Goal: Information Seeking & Learning: Learn about a topic

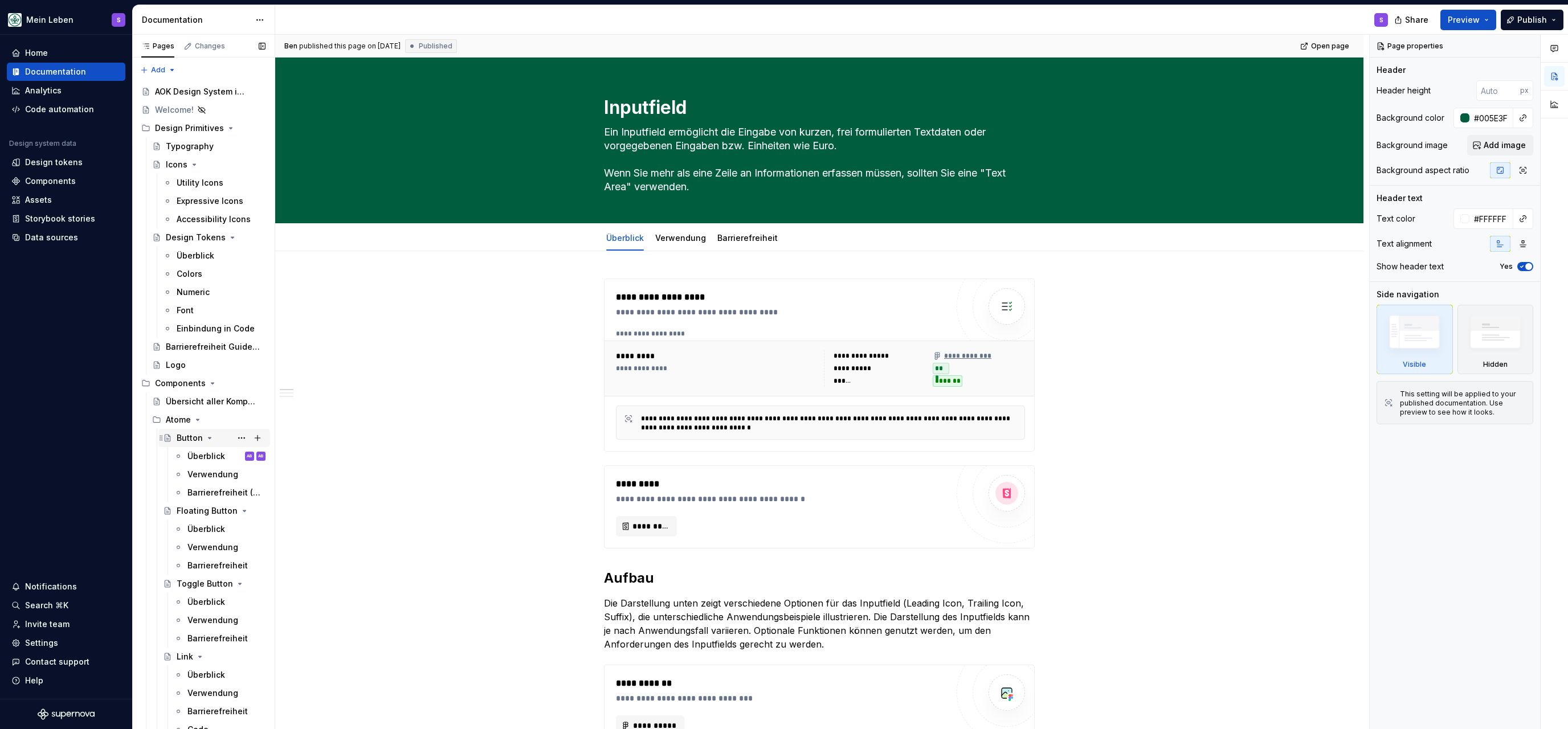
click at [190, 435] on div "Button" at bounding box center [189, 438] width 26 height 12
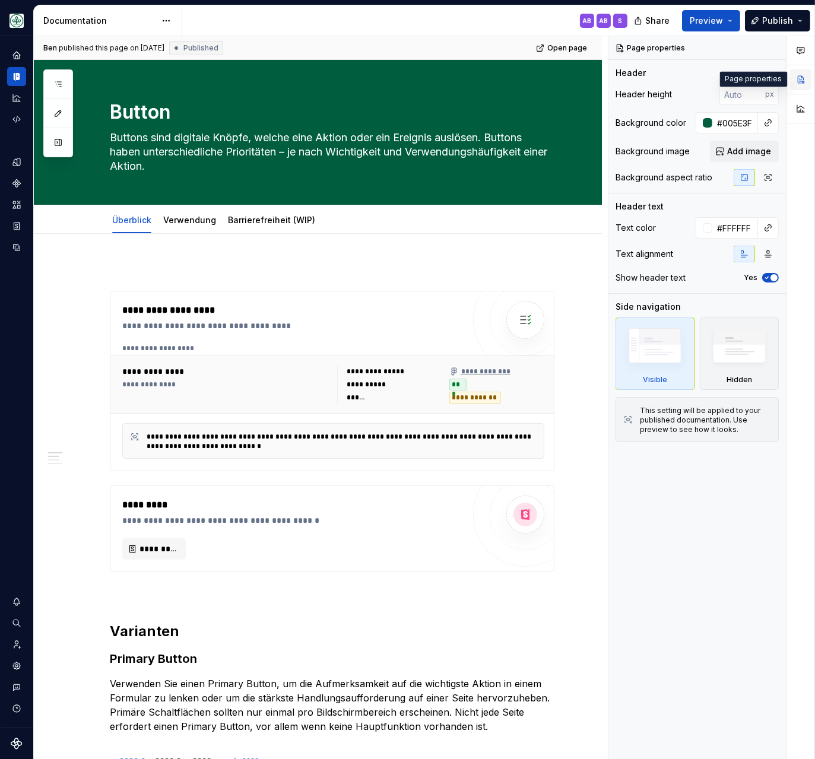
click at [797, 82] on button "button" at bounding box center [800, 79] width 21 height 21
type textarea "*"
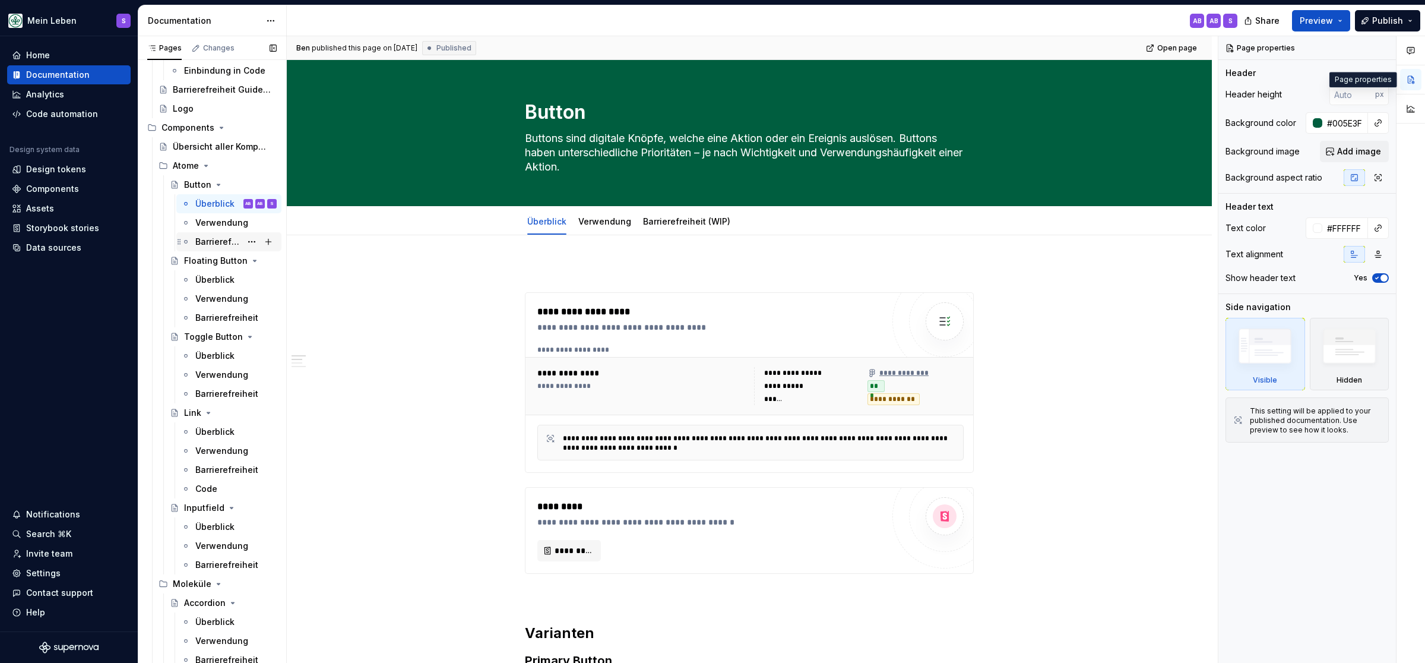
scroll to position [294, 0]
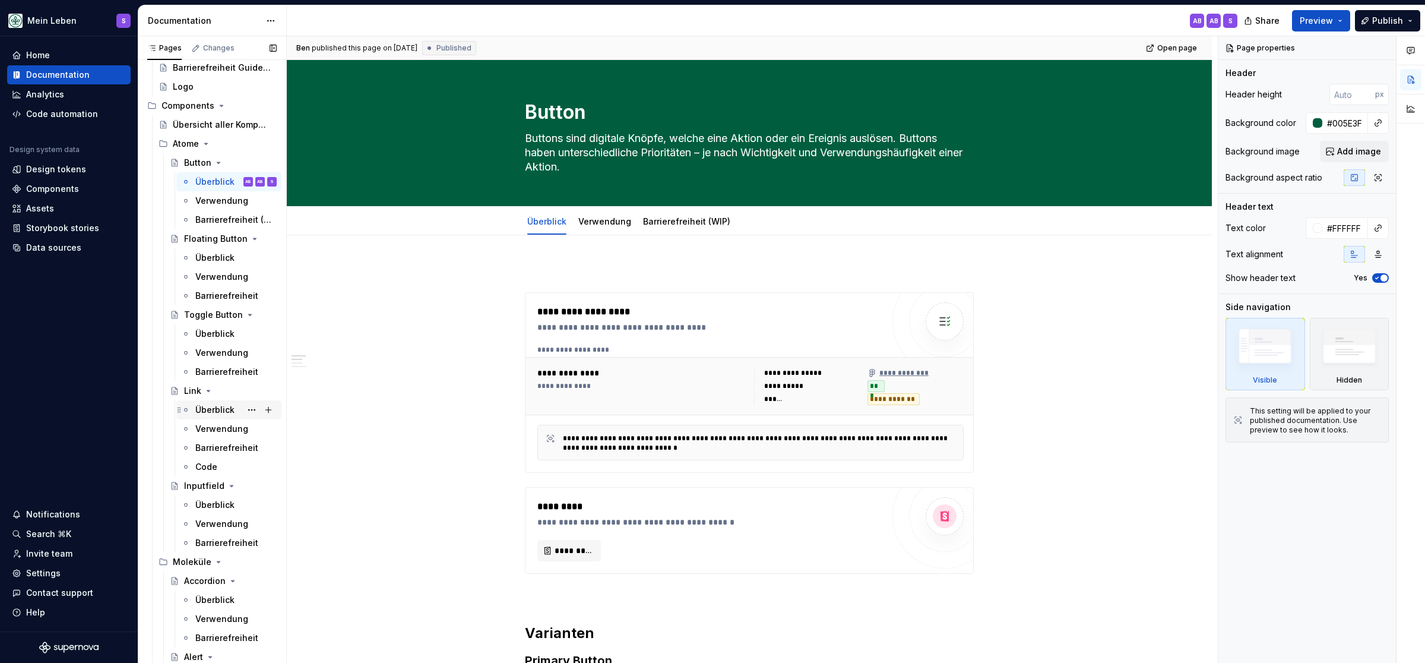
click at [216, 409] on div "Überblick" at bounding box center [214, 410] width 39 height 12
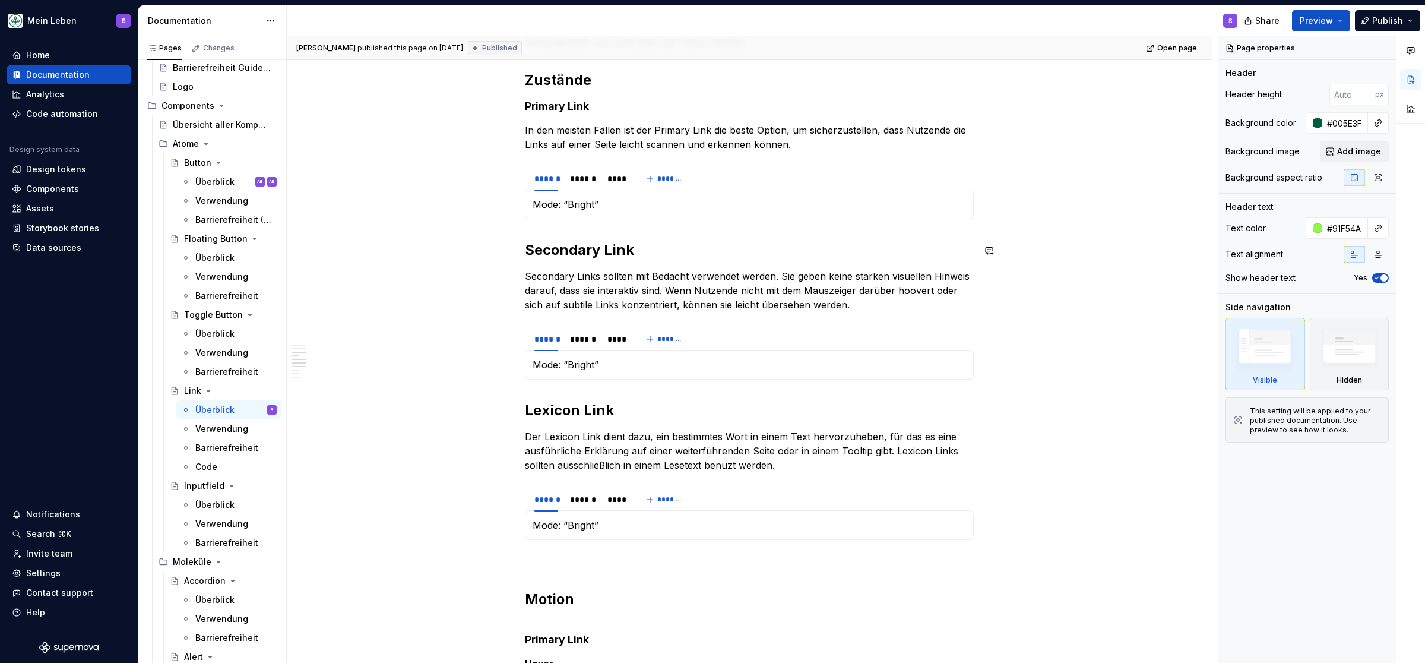
scroll to position [588, 0]
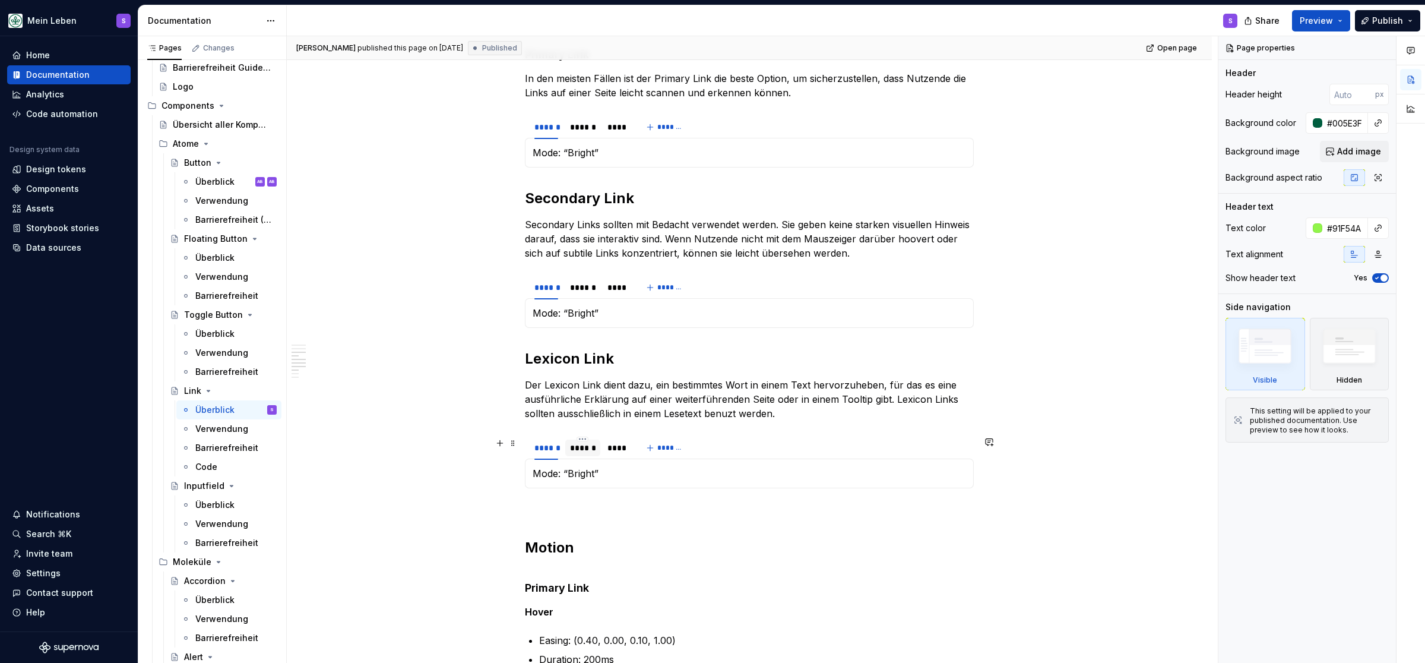
type textarea "*"
click at [593, 448] on div "******" at bounding box center [583, 448] width 26 height 12
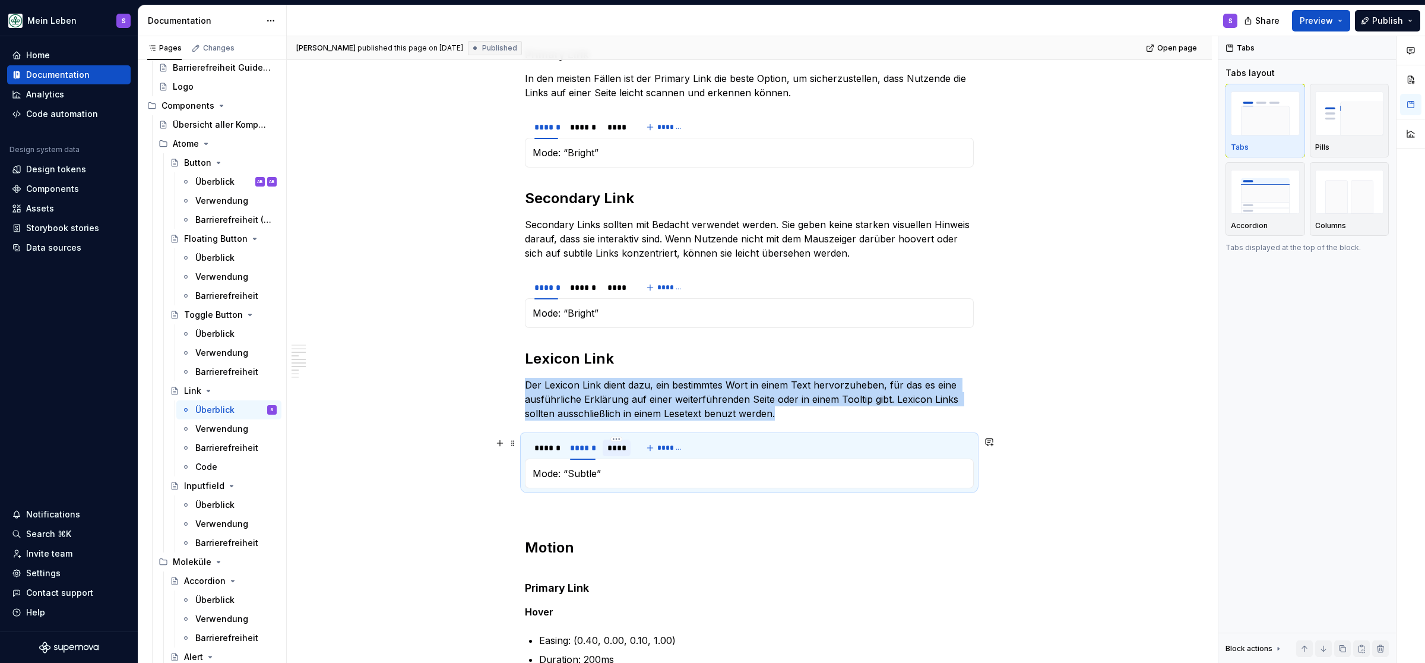
click at [620, 451] on div "****" at bounding box center [616, 448] width 19 height 12
click at [620, 471] on p "Mode: “Dark”" at bounding box center [749, 473] width 433 height 14
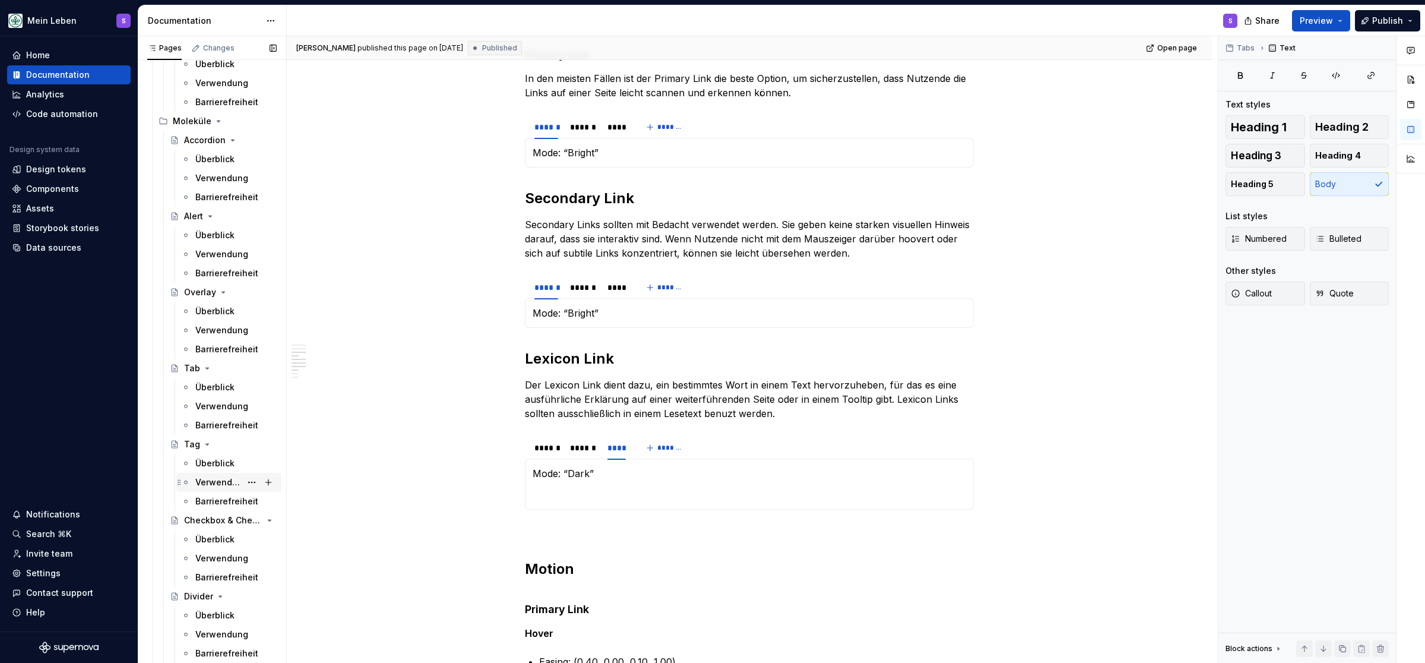
scroll to position [940, 0]
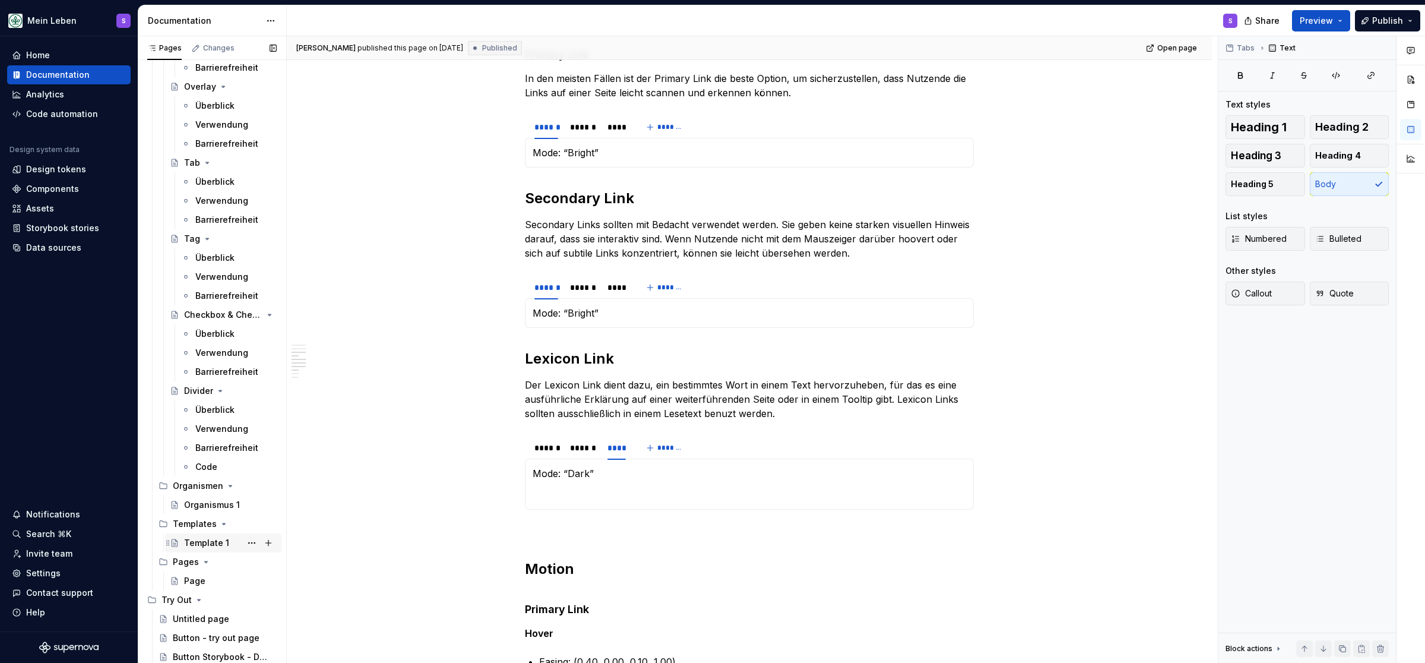
click at [207, 540] on div "Template 1" at bounding box center [206, 543] width 45 height 12
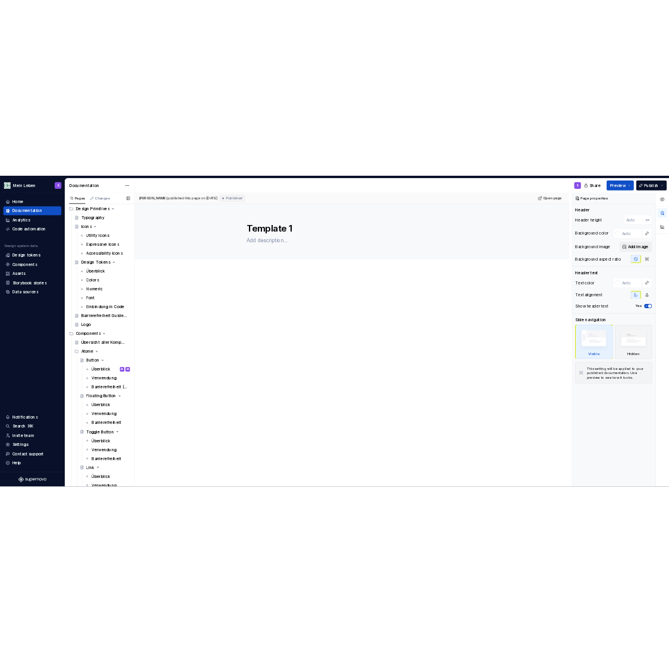
scroll to position [58, 0]
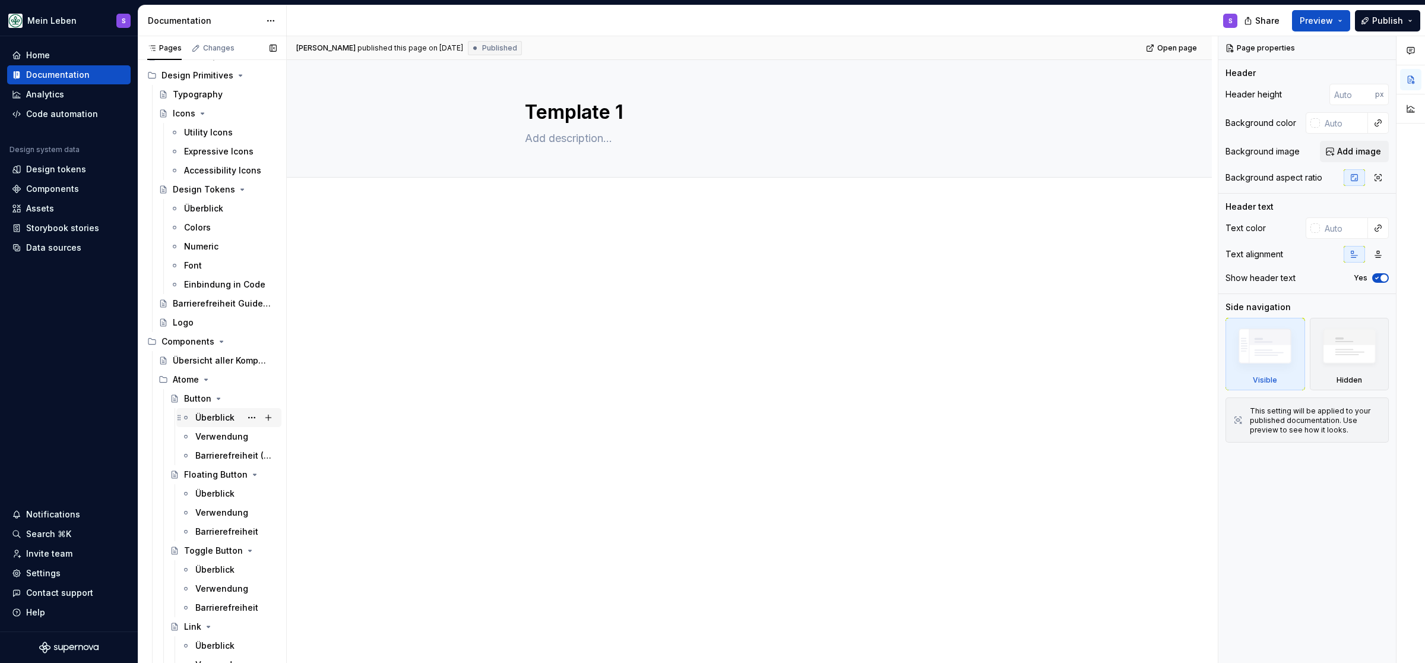
click at [205, 413] on div "Überblick" at bounding box center [214, 418] width 39 height 12
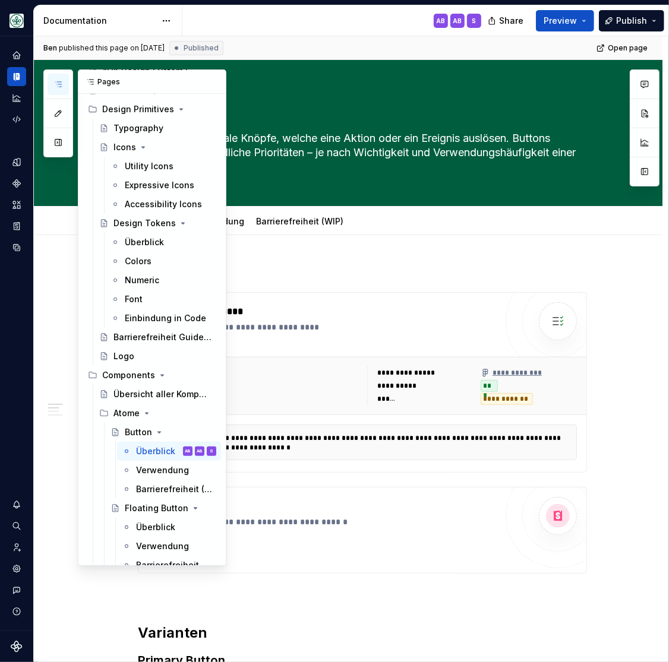
click at [56, 81] on icon "button" at bounding box center [58, 85] width 10 height 10
click at [214, 80] on button "button" at bounding box center [213, 82] width 17 height 17
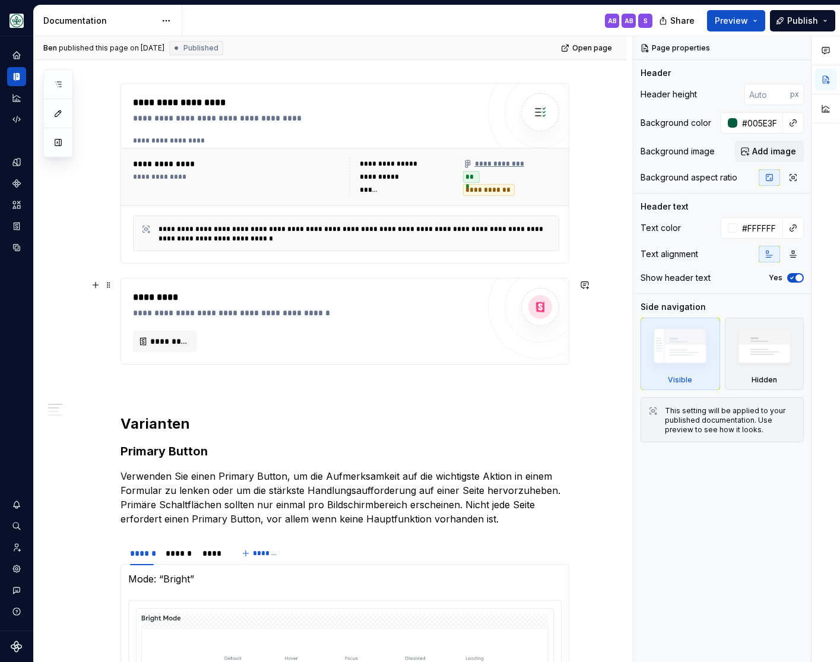
scroll to position [147, 0]
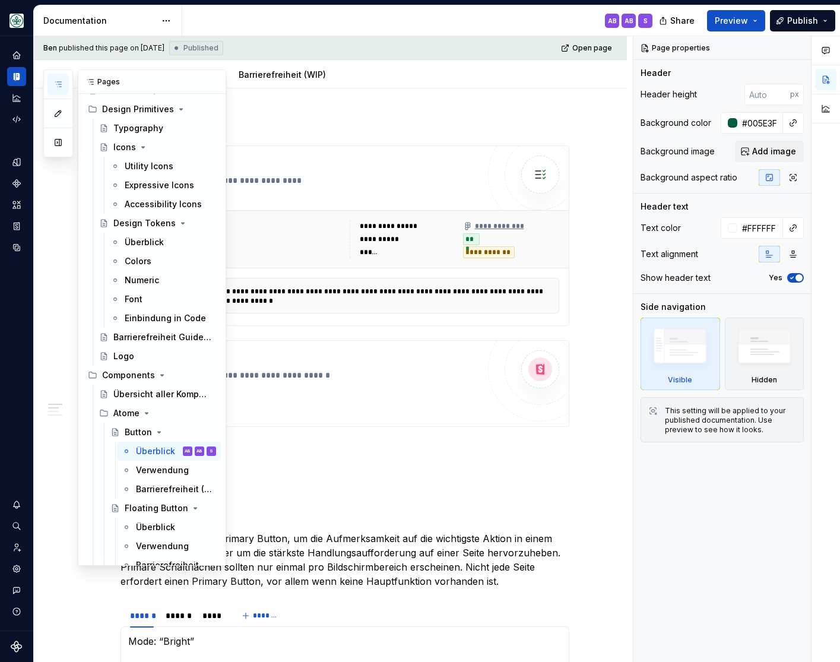
click at [59, 83] on icon "button" at bounding box center [58, 85] width 10 height 10
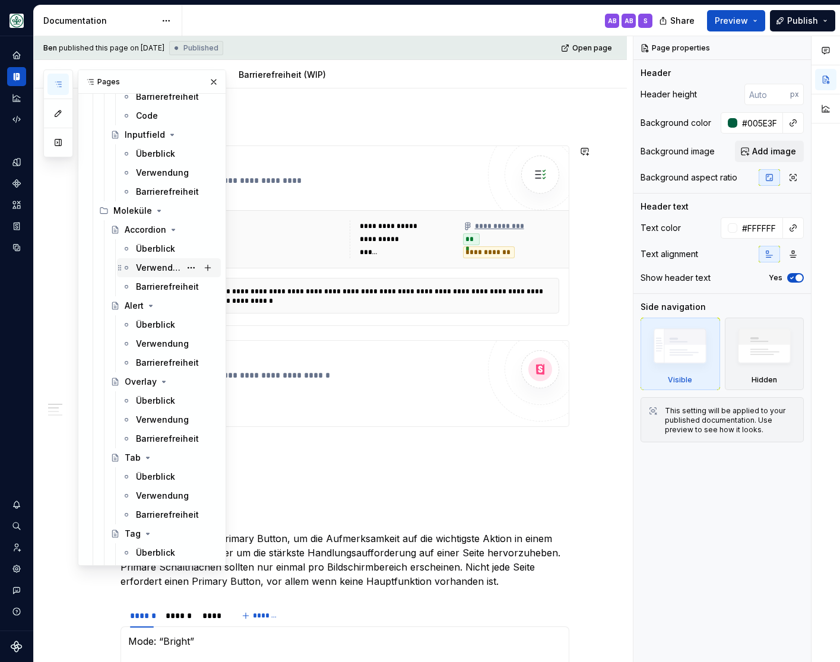
scroll to position [735, 0]
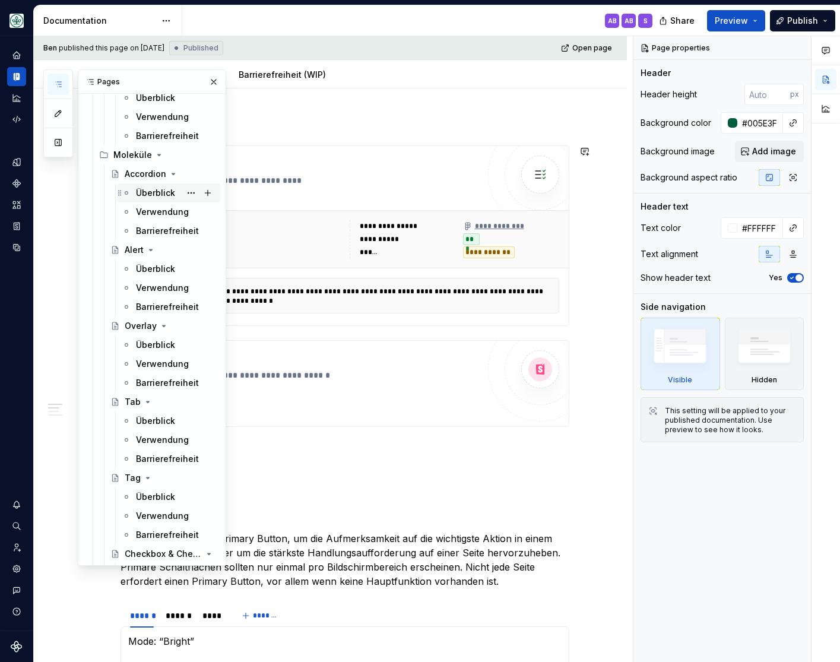
click at [154, 192] on div "Überblick" at bounding box center [155, 193] width 39 height 12
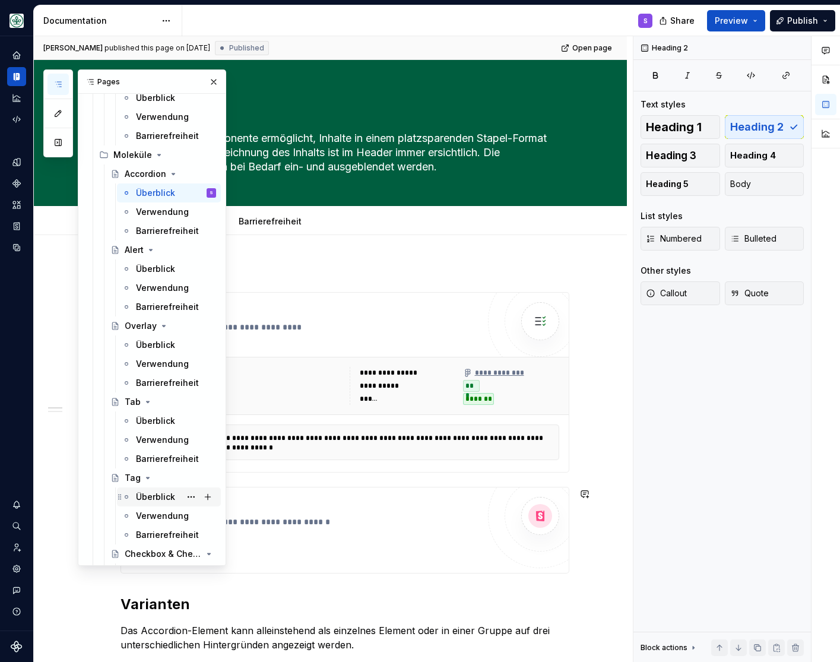
click at [155, 498] on div "Überblick" at bounding box center [155, 497] width 39 height 12
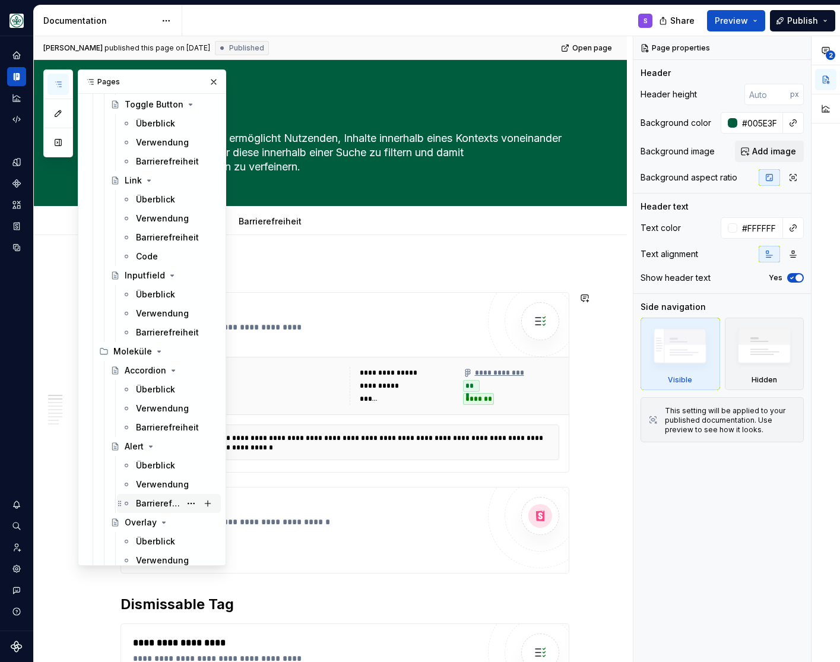
scroll to position [490, 0]
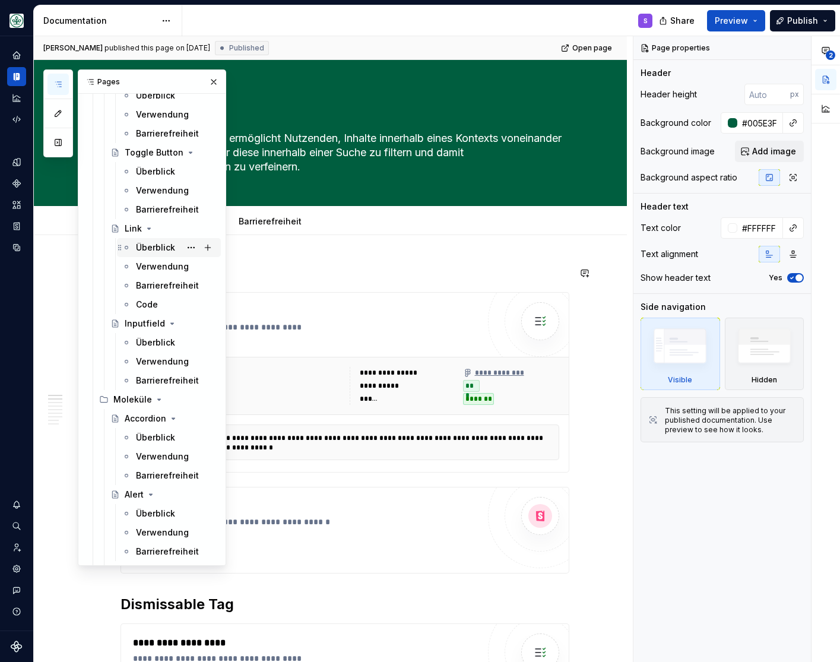
click at [155, 248] on div "Überblick" at bounding box center [155, 248] width 39 height 12
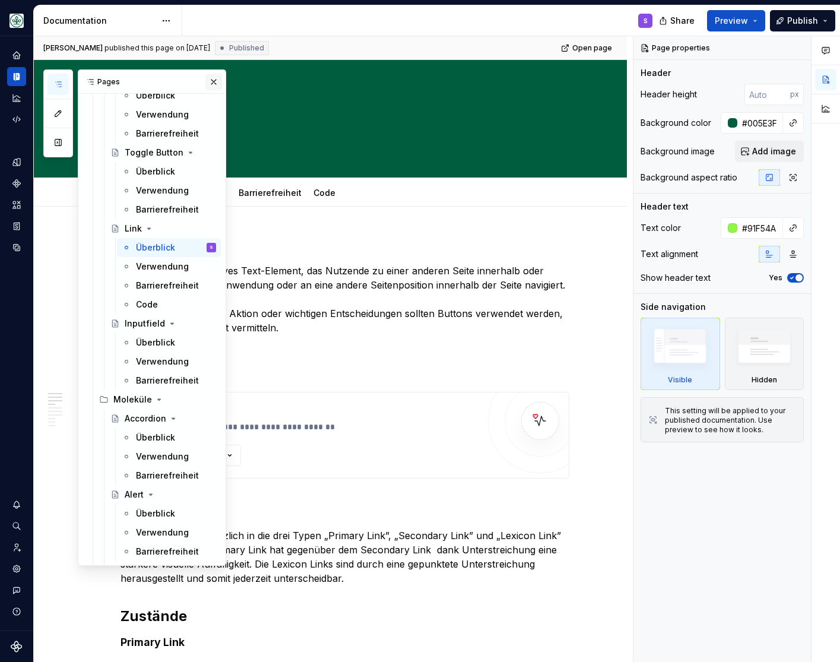
click at [216, 79] on button "button" at bounding box center [213, 82] width 17 height 17
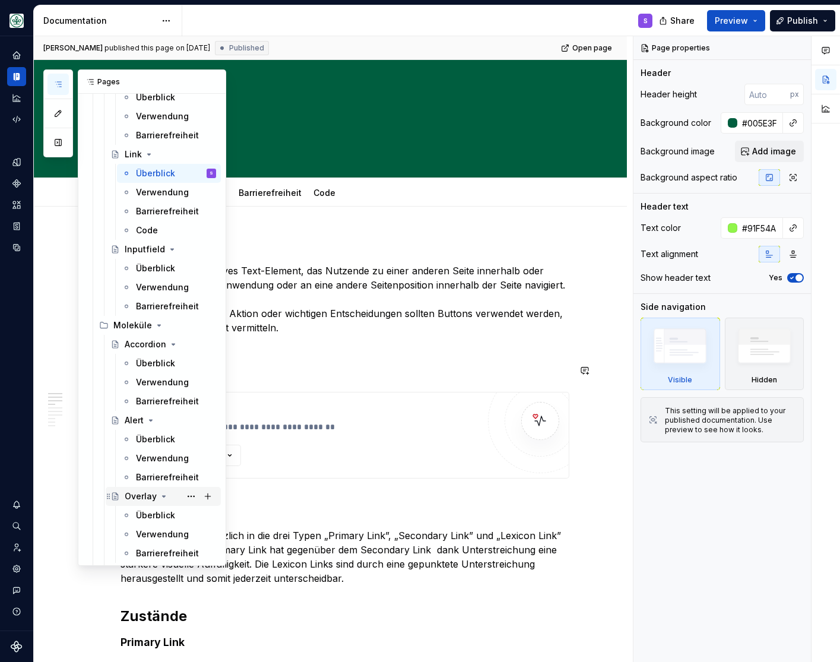
scroll to position [539, 0]
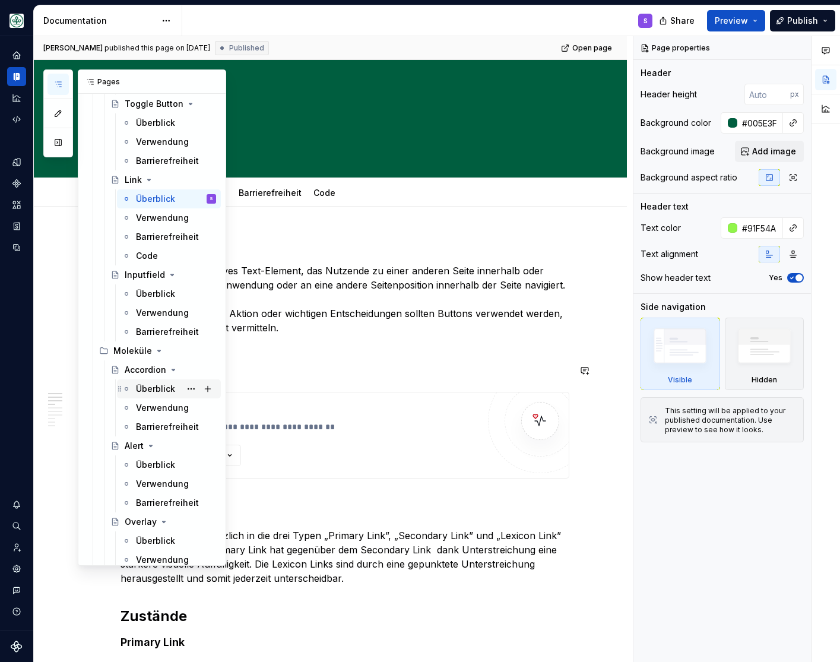
click at [153, 384] on div "Überblick" at bounding box center [155, 389] width 39 height 12
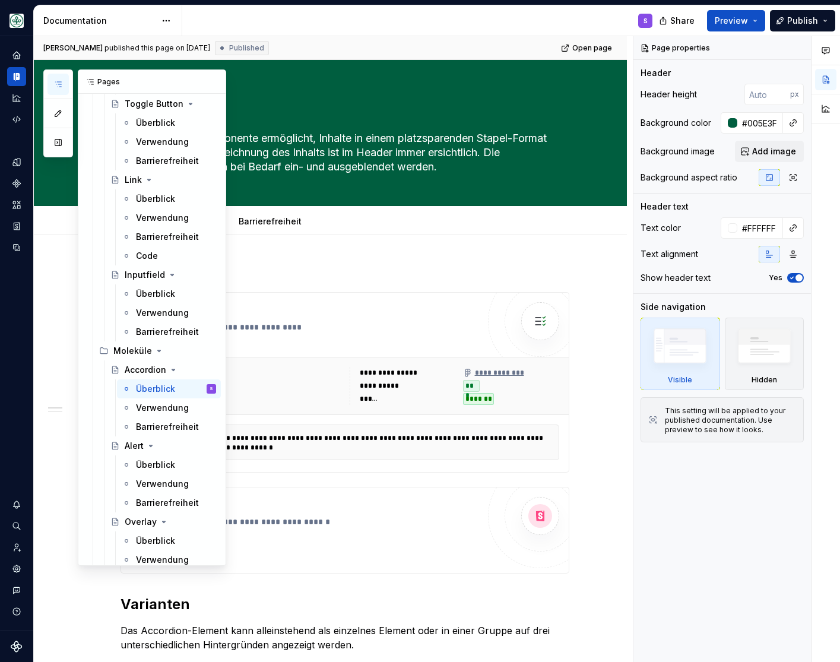
click at [60, 82] on icon "button" at bounding box center [58, 85] width 10 height 10
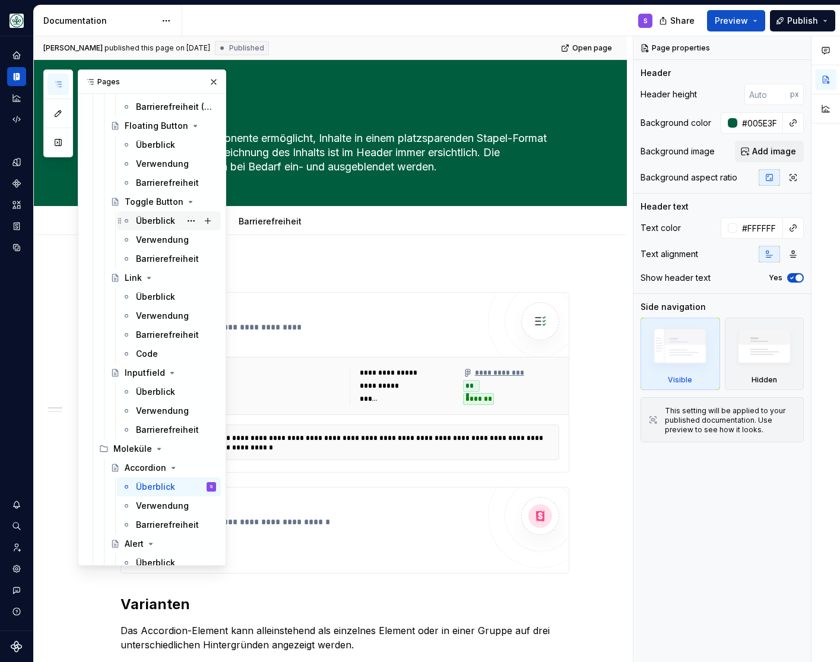
scroll to position [245, 0]
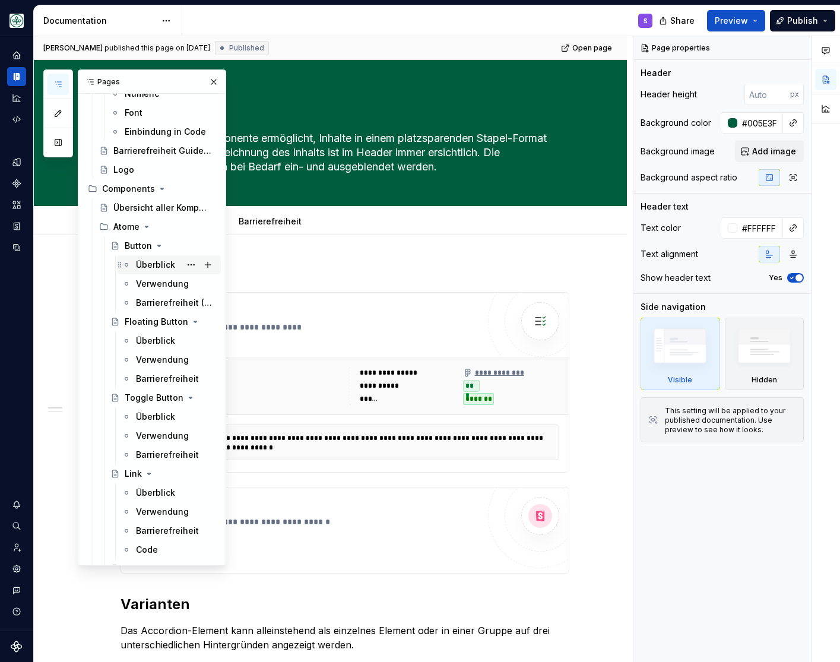
click at [168, 264] on div "Überblick" at bounding box center [155, 265] width 39 height 12
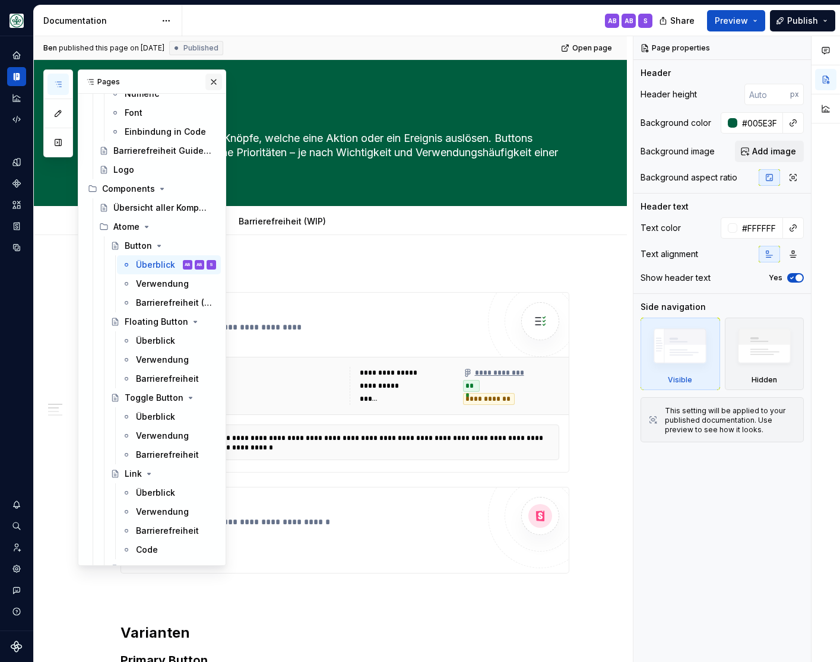
click at [213, 77] on button "button" at bounding box center [213, 82] width 17 height 17
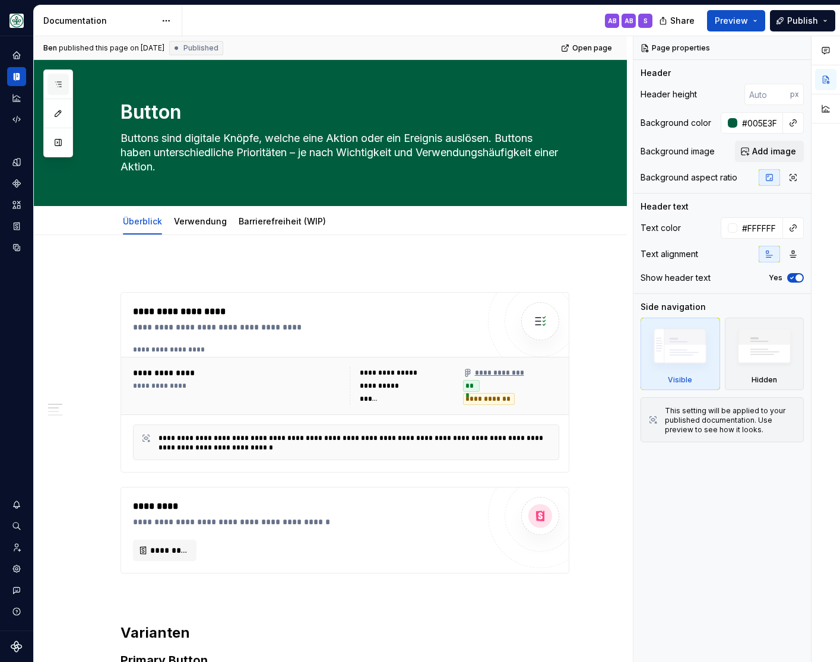
scroll to position [245, 0]
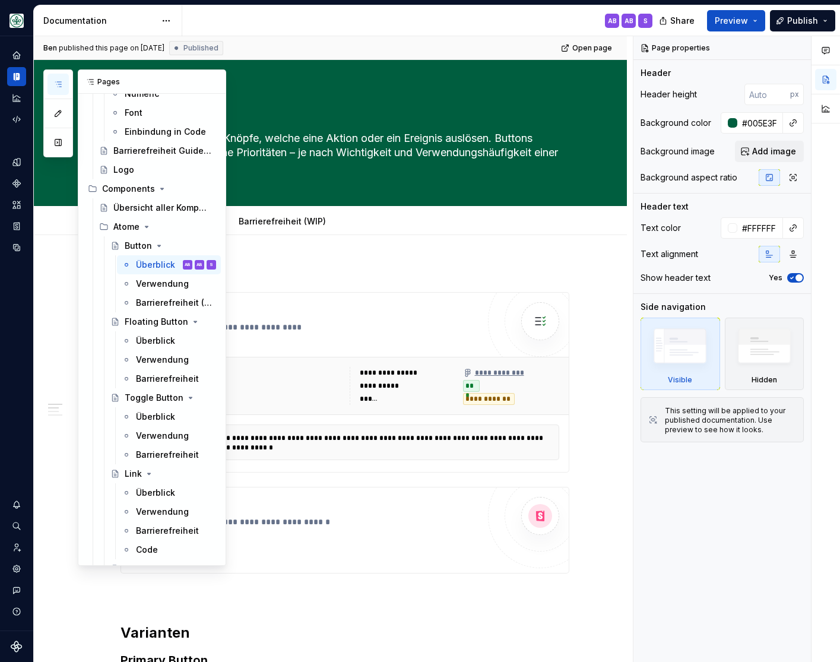
click at [58, 86] on icon "button" at bounding box center [58, 85] width 10 height 10
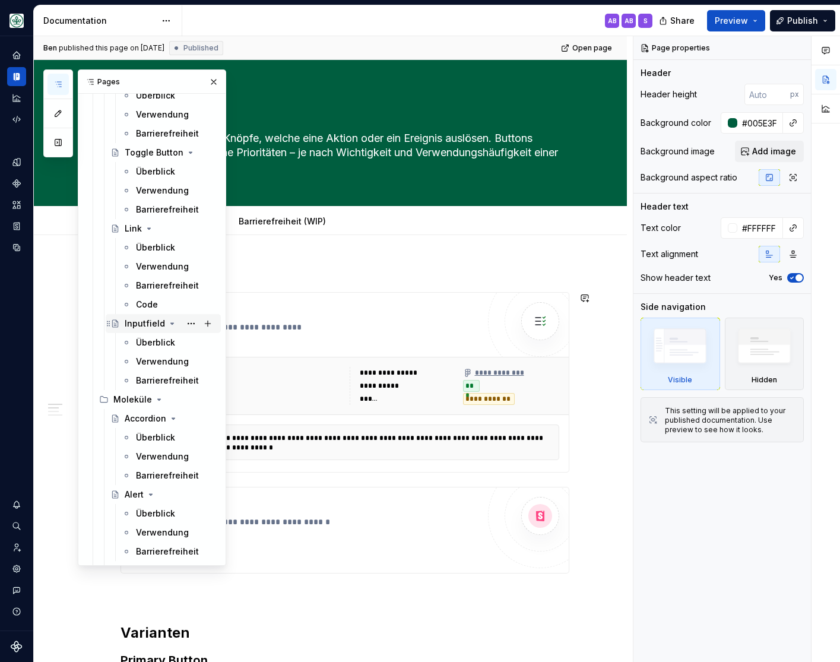
scroll to position [686, 0]
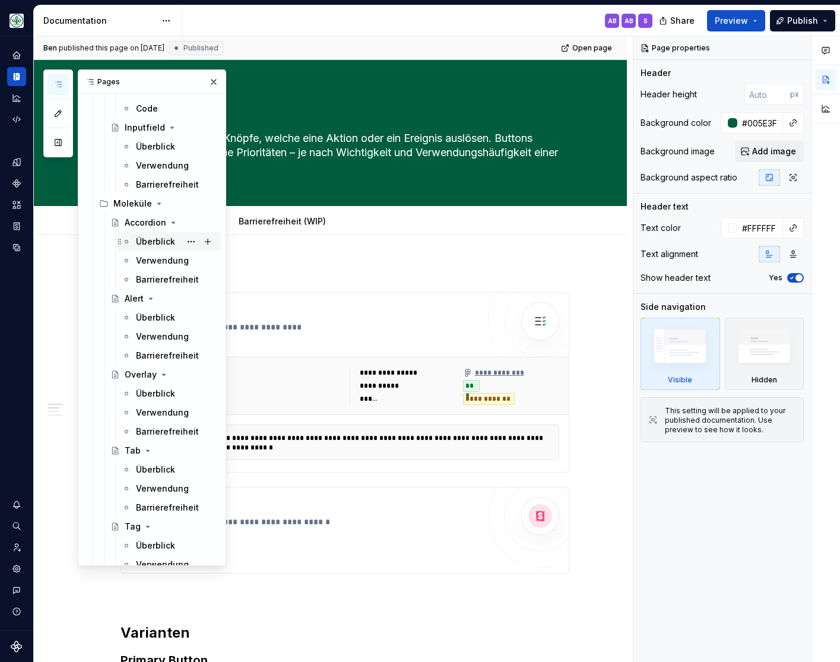
click at [147, 242] on div "Überblick" at bounding box center [155, 242] width 39 height 12
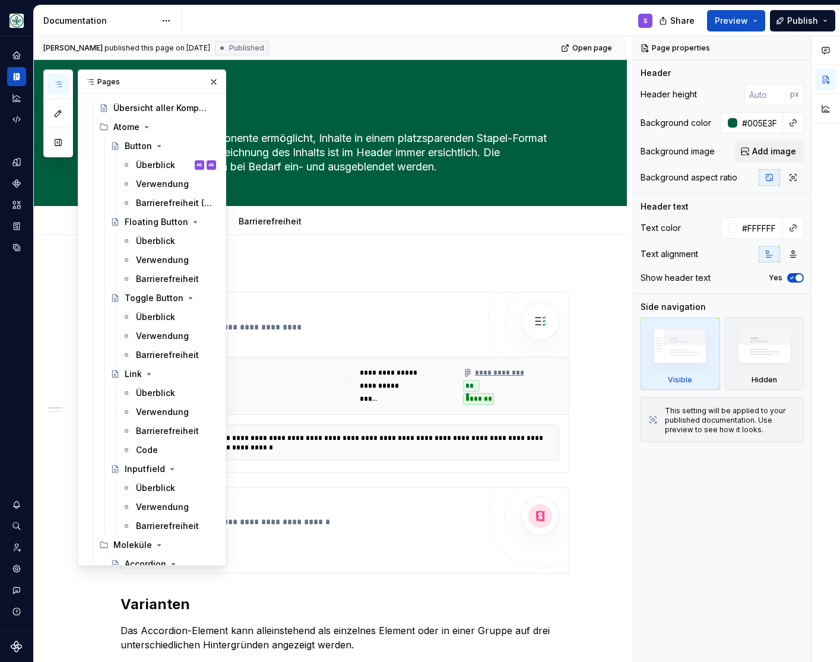
scroll to position [343, 0]
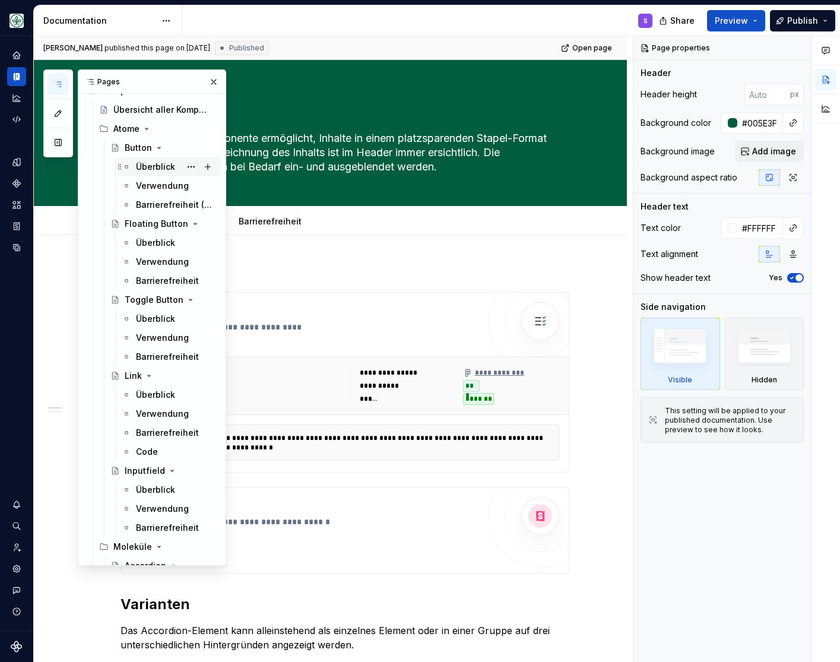
click at [153, 165] on div "Überblick" at bounding box center [155, 167] width 39 height 12
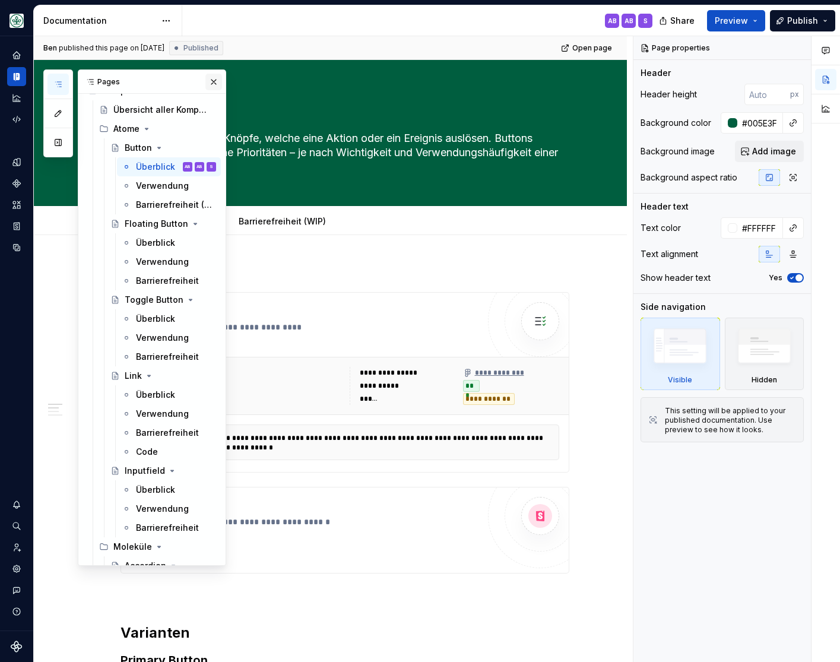
click at [213, 82] on button "button" at bounding box center [213, 82] width 17 height 17
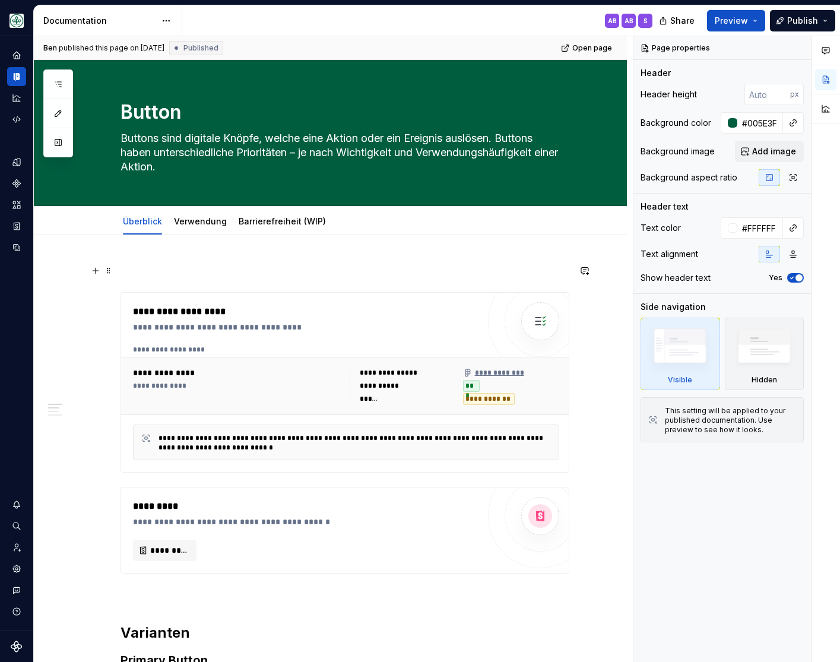
click at [213, 268] on p at bounding box center [345, 271] width 449 height 14
click at [178, 274] on p at bounding box center [345, 271] width 449 height 14
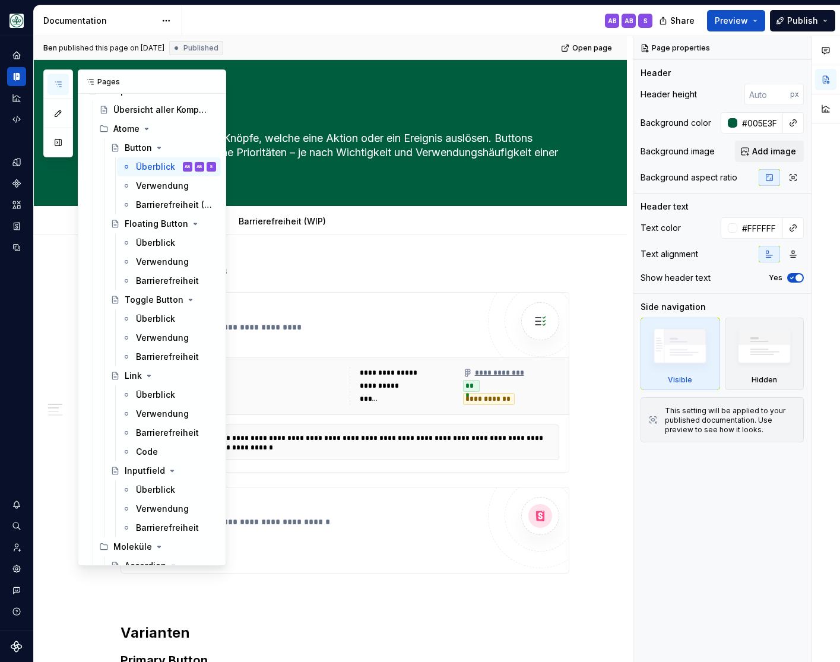
click at [59, 83] on icon "button" at bounding box center [58, 84] width 6 height 5
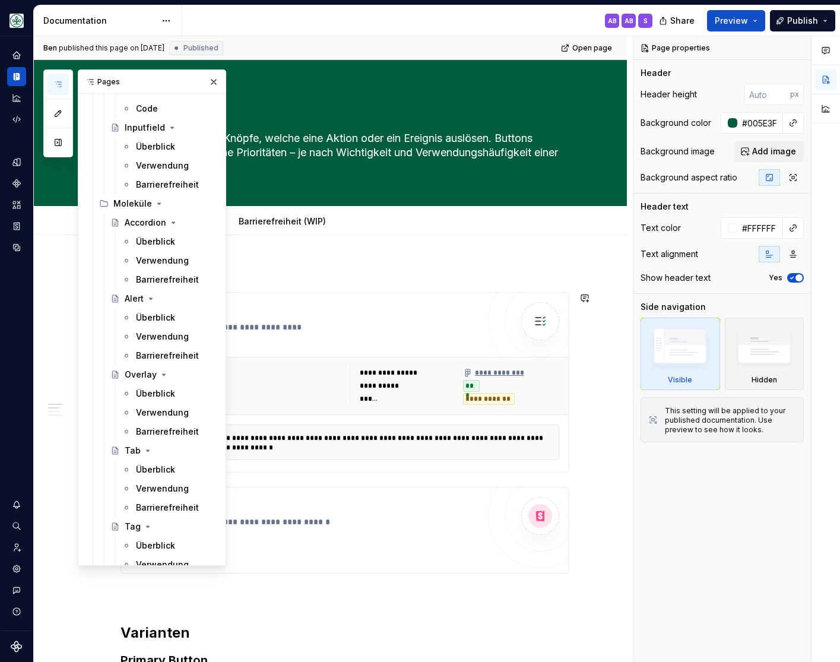
scroll to position [637, 0]
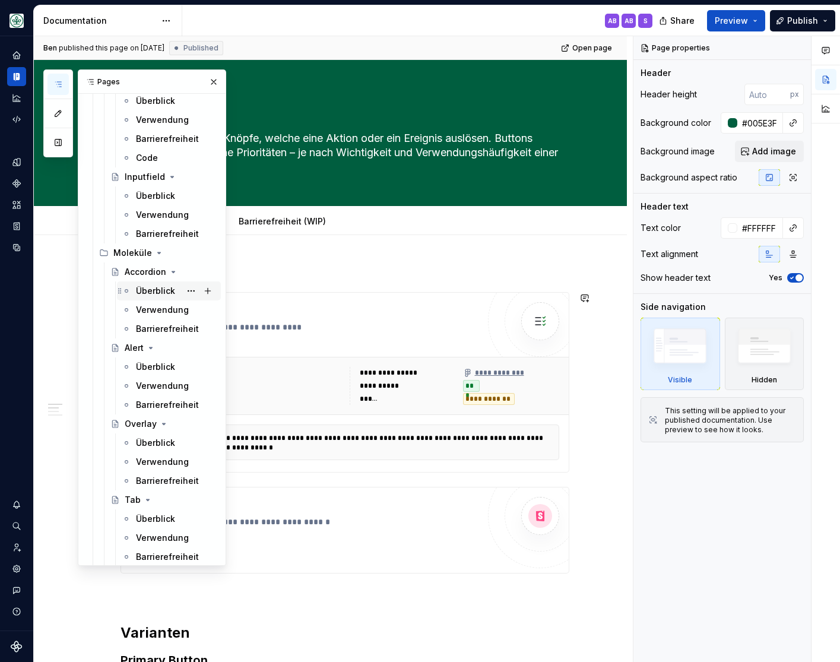
click at [154, 290] on div "Überblick" at bounding box center [155, 291] width 39 height 12
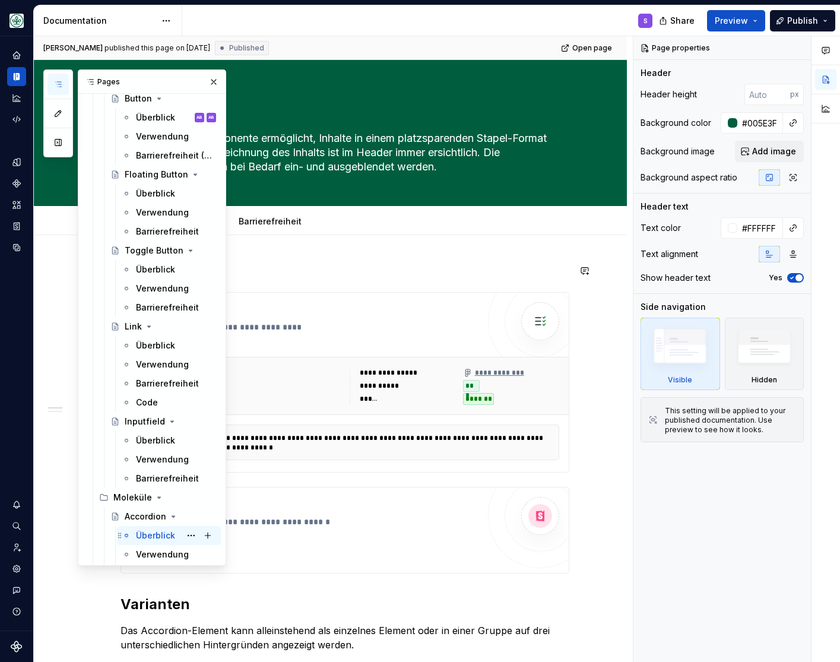
scroll to position [294, 0]
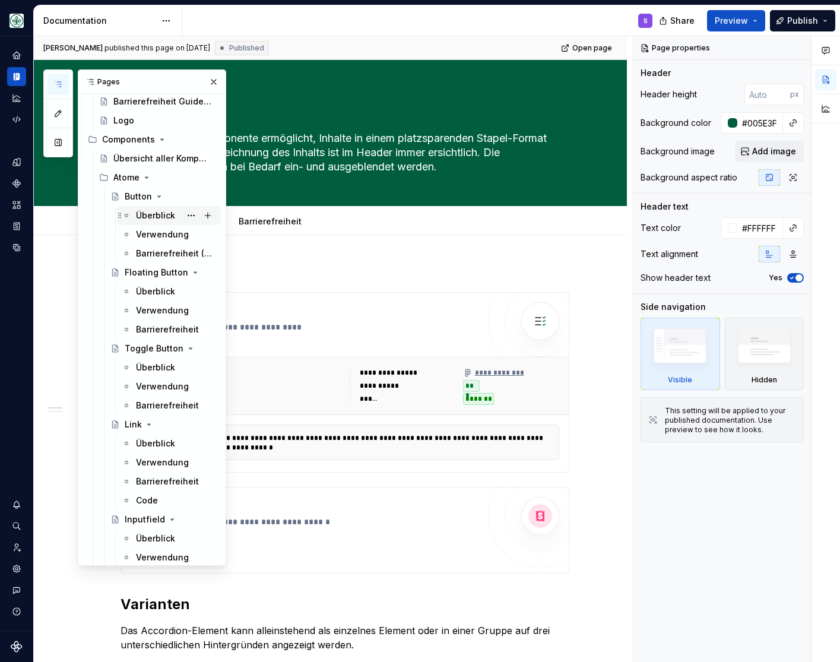
click at [152, 213] on div "Überblick" at bounding box center [155, 216] width 39 height 12
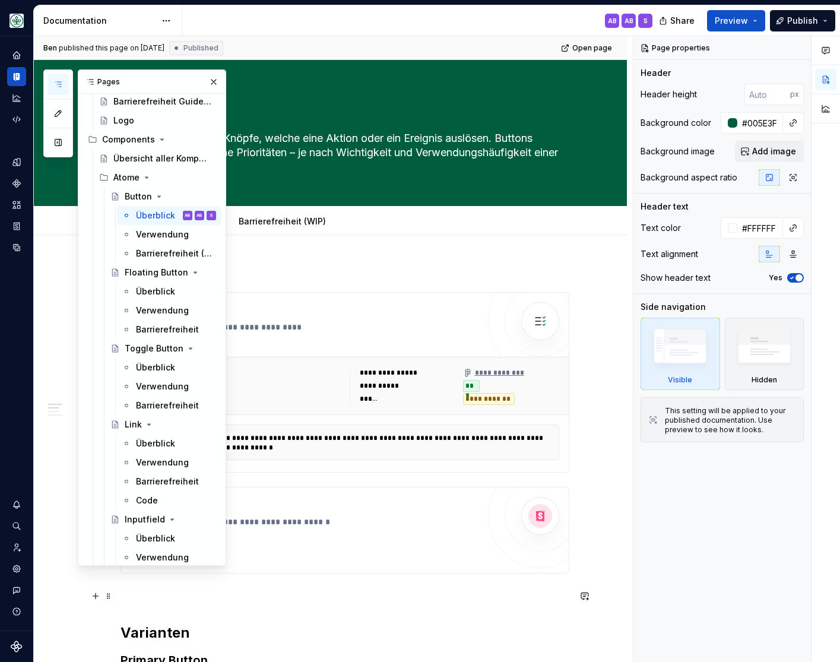
click at [239, 599] on p at bounding box center [345, 595] width 449 height 14
click at [162, 591] on p at bounding box center [345, 595] width 449 height 14
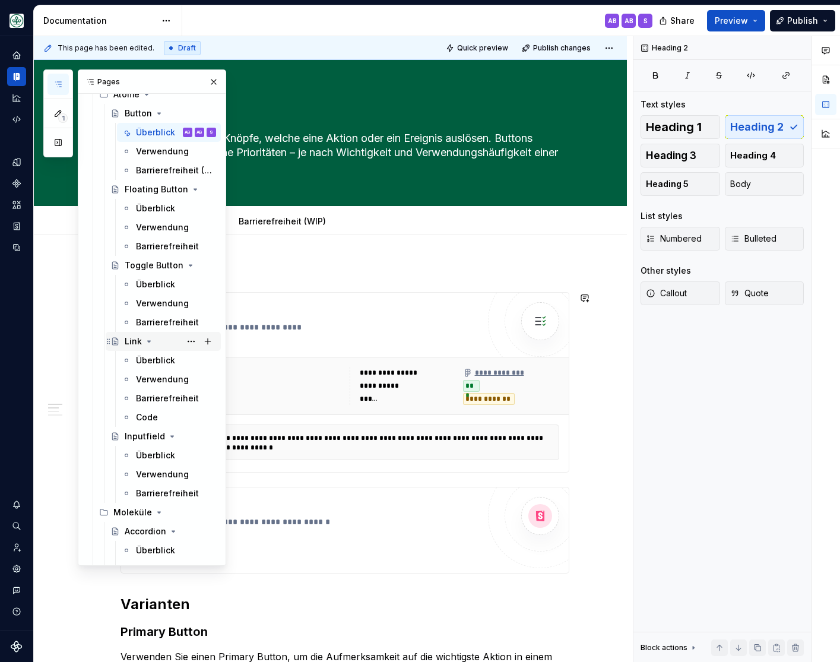
scroll to position [392, 0]
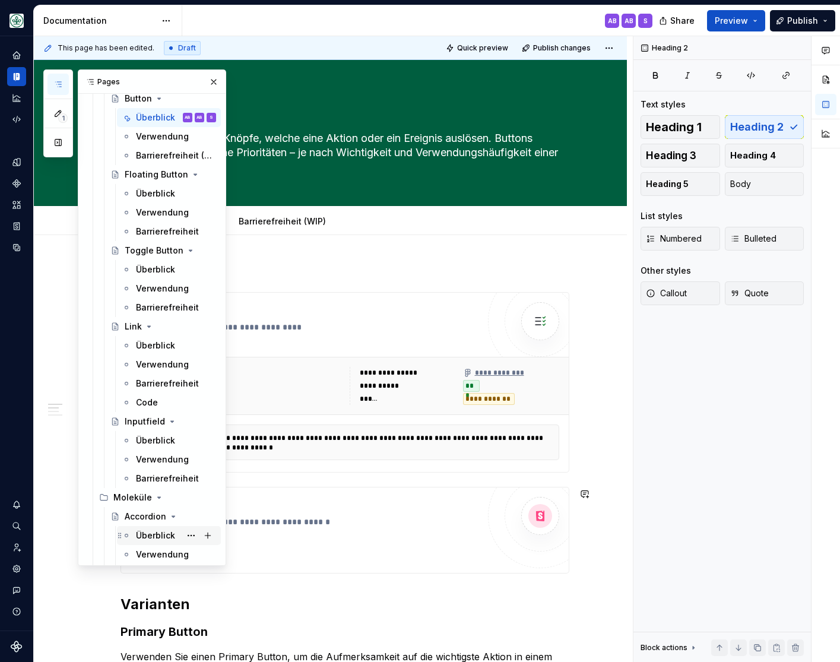
click at [158, 533] on div "Überblick" at bounding box center [155, 536] width 39 height 12
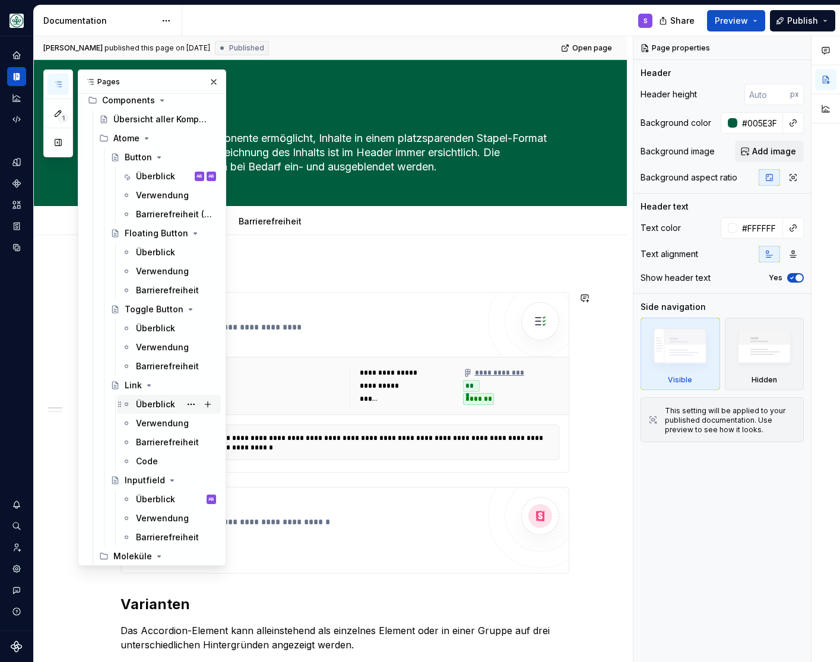
scroll to position [294, 0]
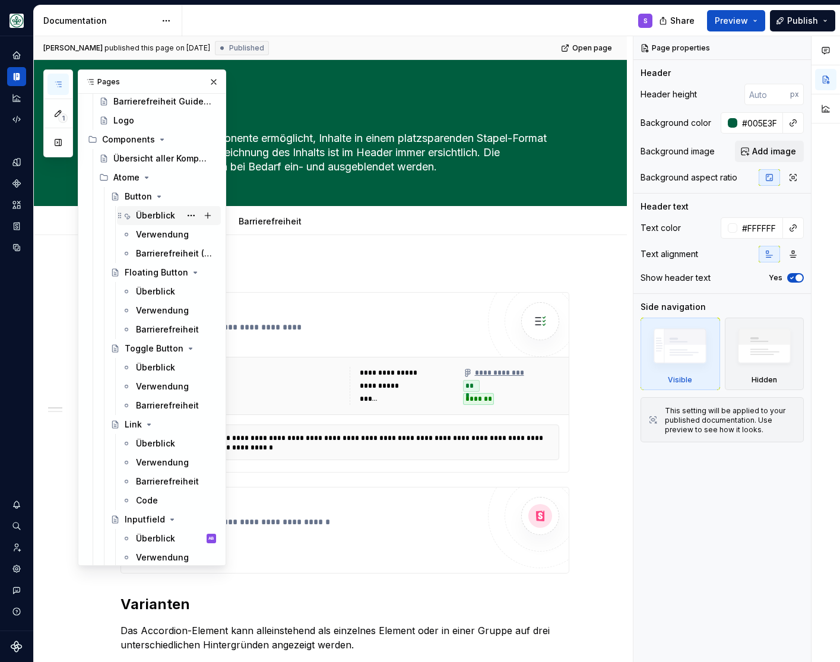
click at [163, 214] on div "Überblick" at bounding box center [155, 216] width 39 height 12
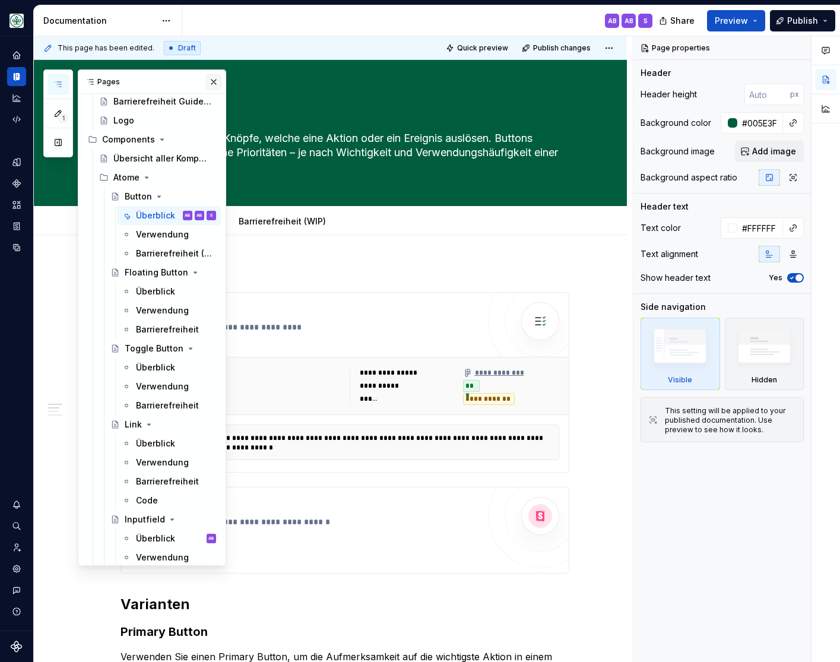
click at [216, 81] on button "button" at bounding box center [213, 82] width 17 height 17
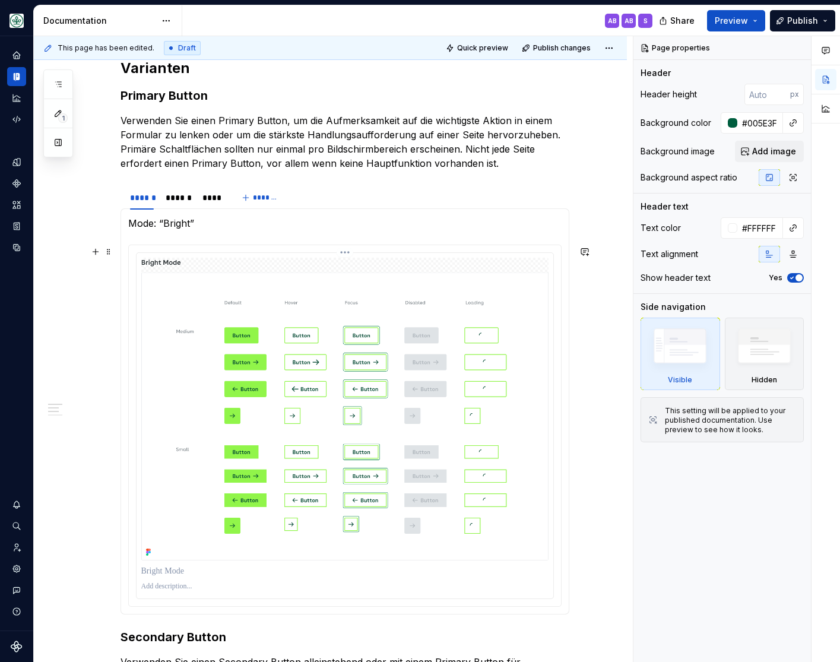
scroll to position [539, 0]
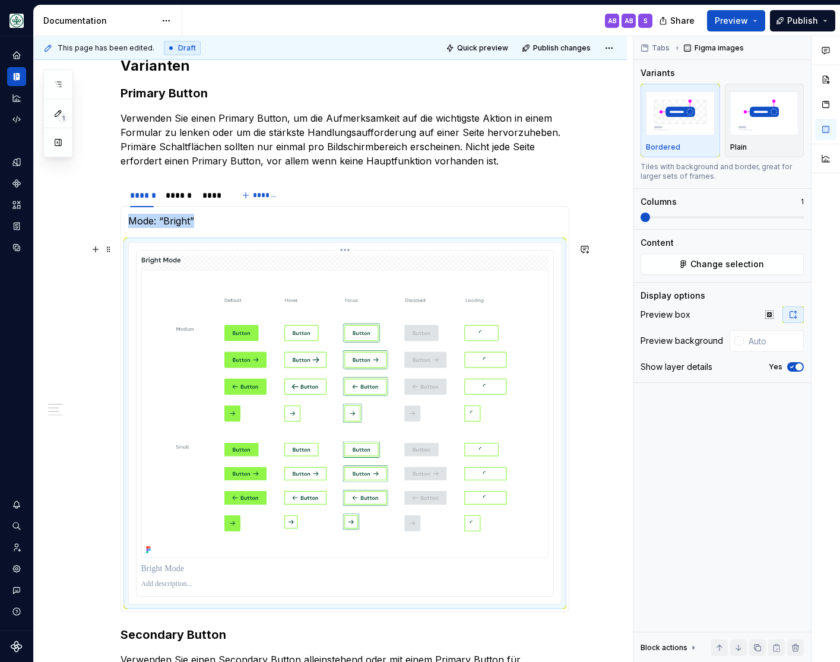
click at [327, 412] on img at bounding box center [344, 406] width 407 height 303
click at [757, 290] on div "Tabs Figma images Variants Bordered Plain Tiles with background and border, gre…" at bounding box center [723, 349] width 178 height 626
click at [747, 263] on span "Change selection" at bounding box center [728, 264] width 74 height 12
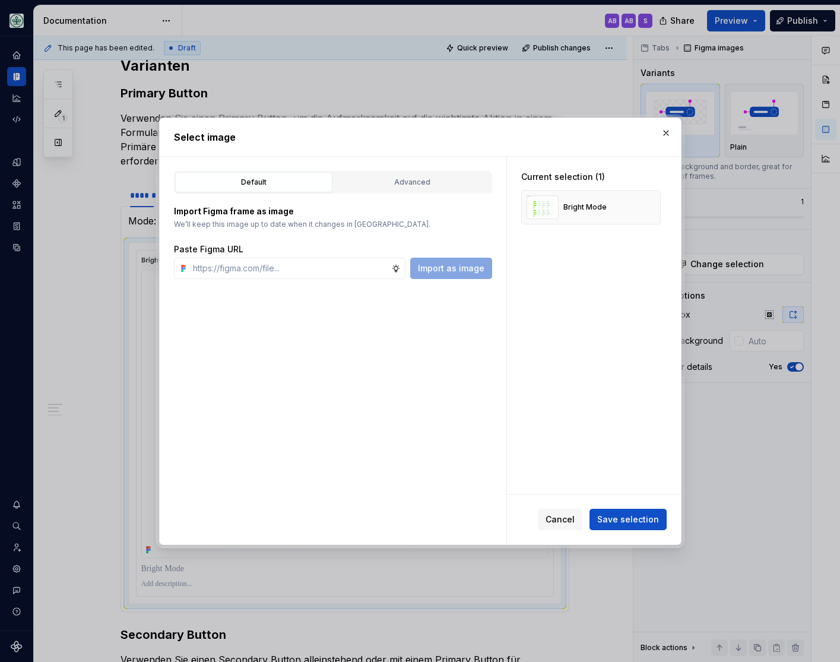
type textarea "*"
type input "[URL][DOMAIN_NAME]"
click at [445, 269] on span "Import as image" at bounding box center [451, 268] width 67 height 12
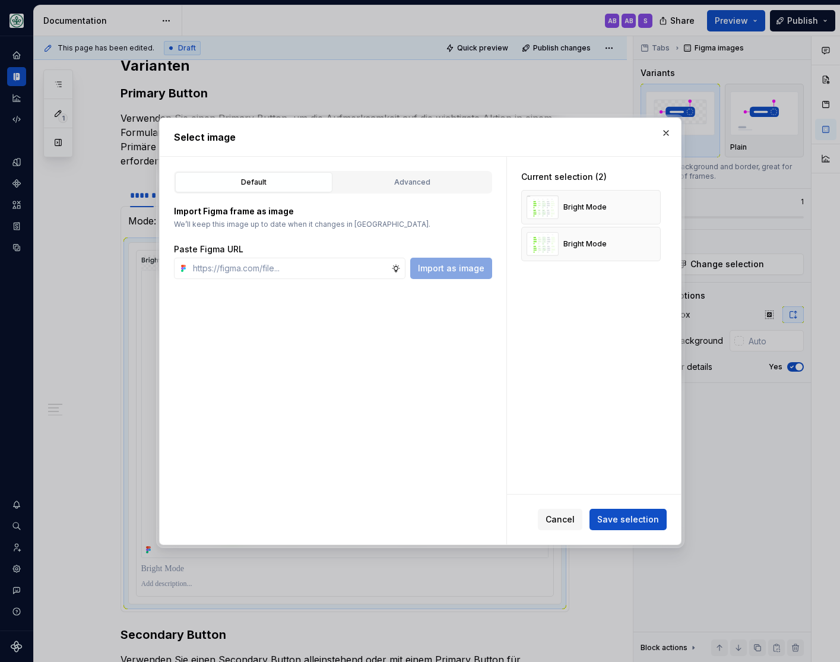
type textarea "*"
click at [647, 208] on button "button" at bounding box center [647, 207] width 17 height 17
click at [652, 208] on button "button" at bounding box center [647, 207] width 17 height 17
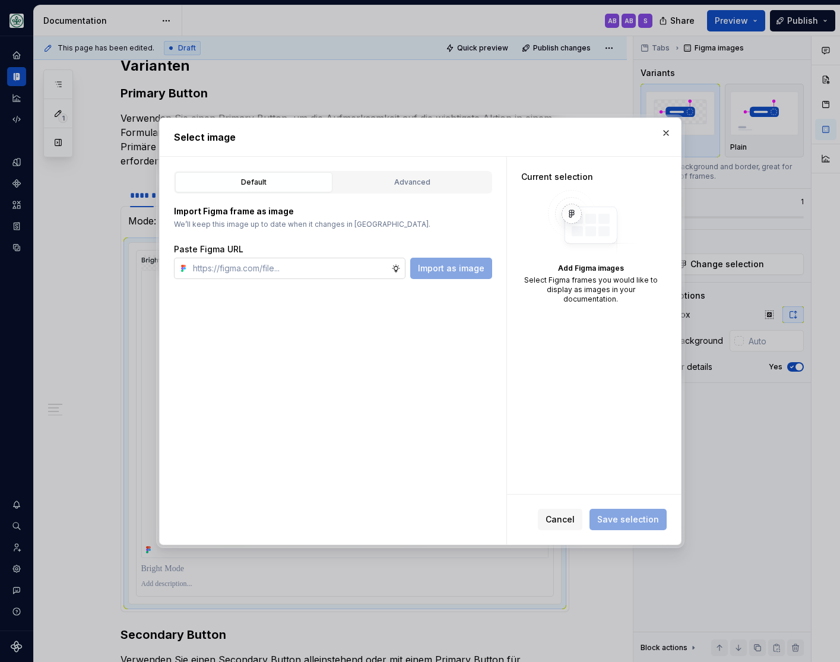
click at [299, 273] on input "text" at bounding box center [289, 268] width 203 height 21
click at [453, 454] on div "Default Advanced Import Figma frame as image We’ll keep this image up to date w…" at bounding box center [333, 351] width 347 height 388
click at [247, 271] on input "text" at bounding box center [289, 268] width 203 height 21
paste input "[URL][DOMAIN_NAME]"
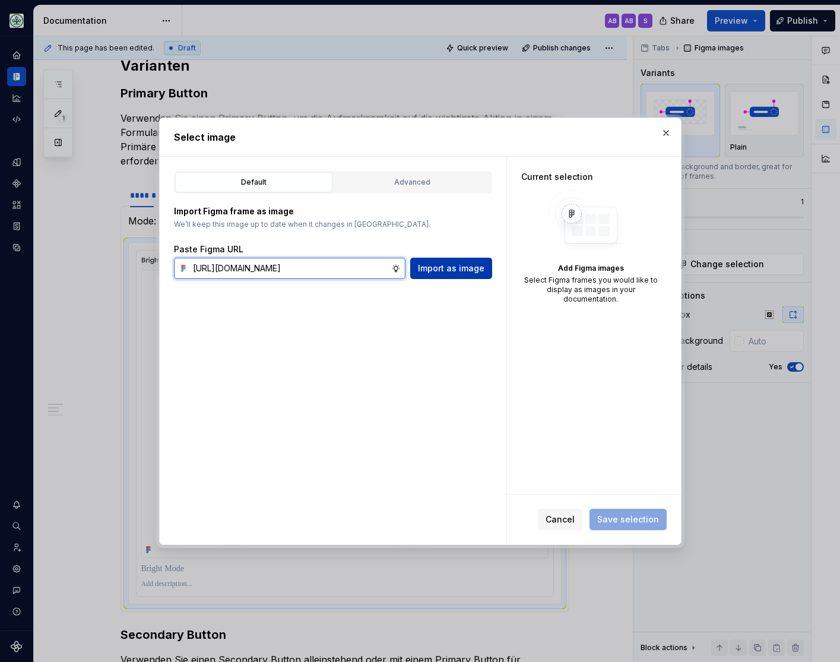
type input "[URL][DOMAIN_NAME]"
click at [457, 272] on span "Import as image" at bounding box center [451, 268] width 67 height 12
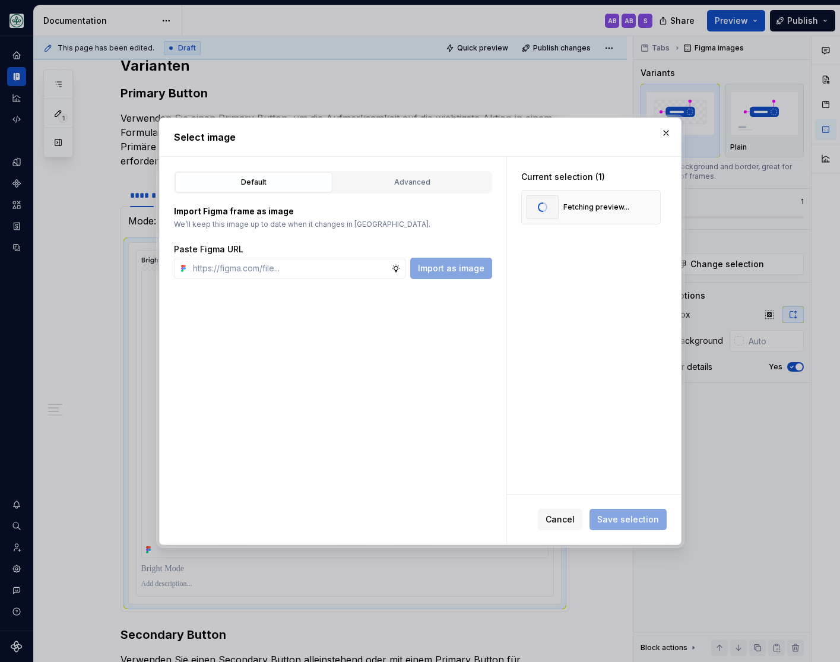
scroll to position [0, 0]
click at [616, 522] on span "Save selection" at bounding box center [628, 520] width 62 height 12
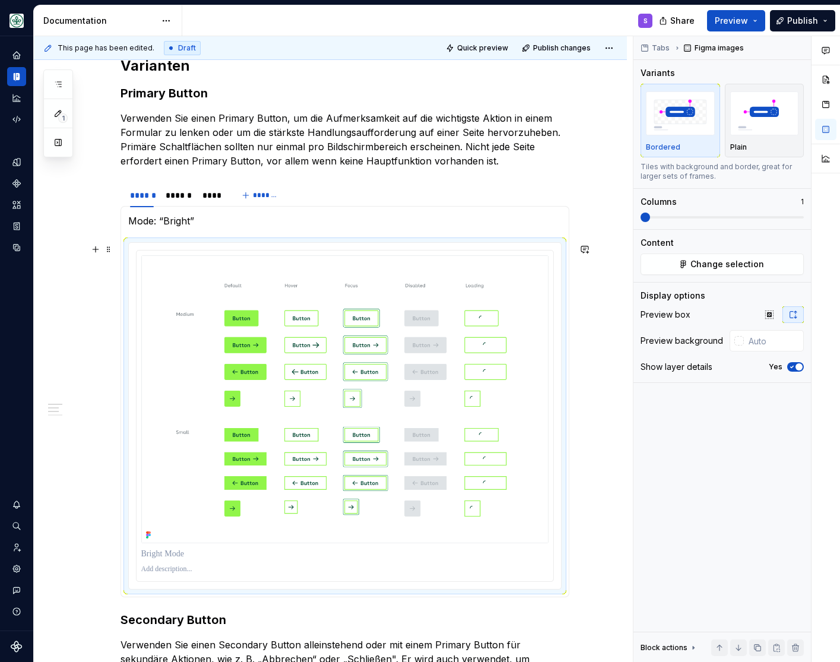
scroll to position [539, 0]
click at [182, 197] on div "******" at bounding box center [179, 195] width 26 height 12
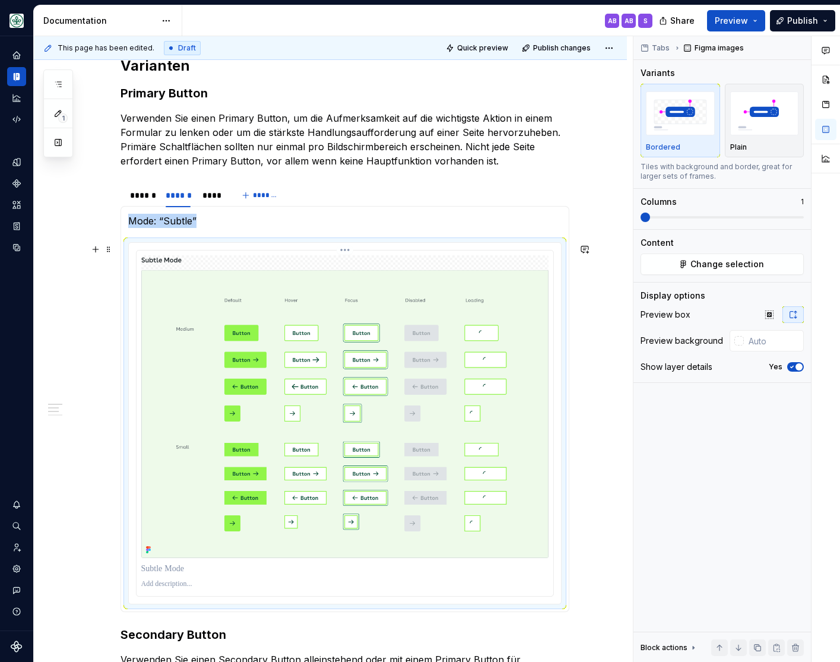
click at [383, 397] on img at bounding box center [344, 406] width 407 height 303
click at [728, 264] on span "Change selection" at bounding box center [728, 264] width 74 height 12
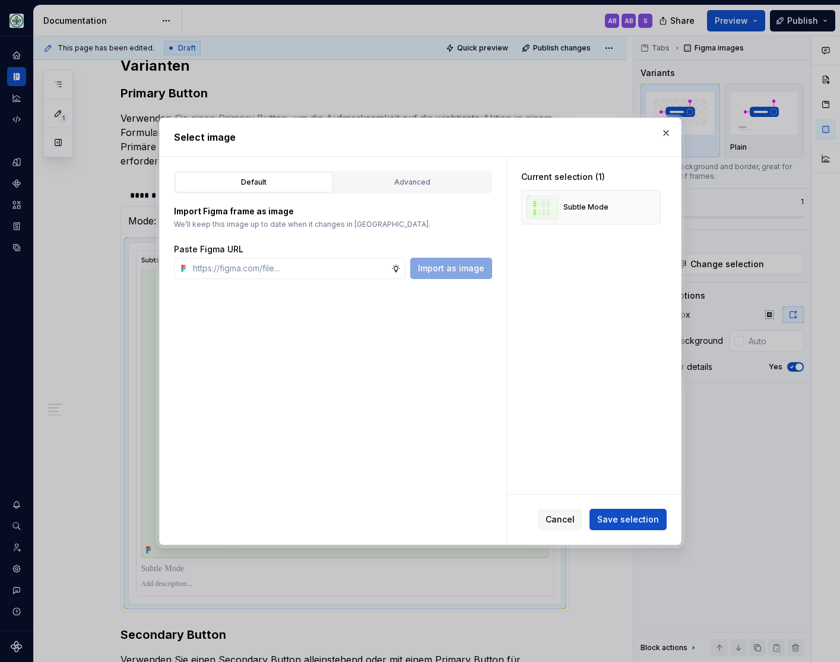
type textarea "*"
click at [381, 276] on input "text" at bounding box center [289, 268] width 203 height 21
paste input "[URL][DOMAIN_NAME]"
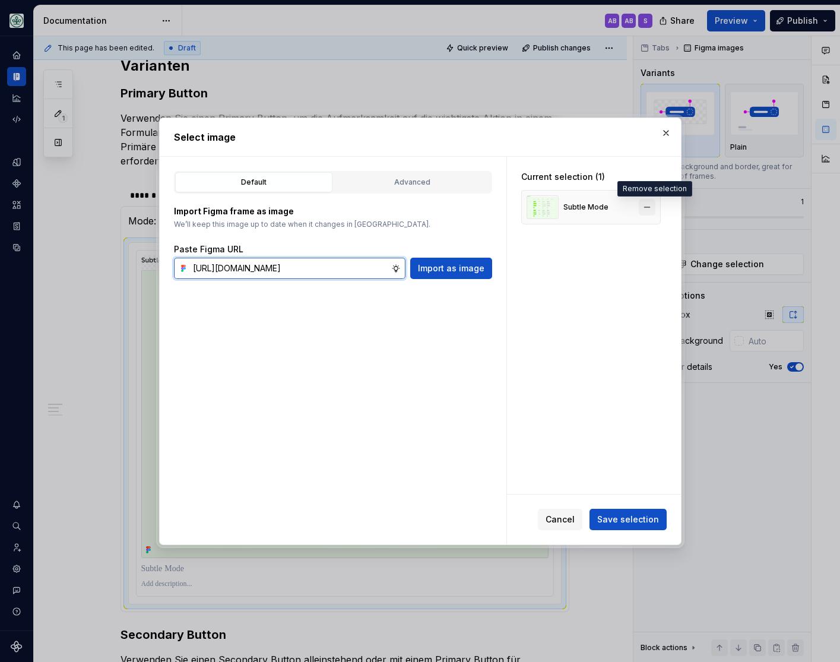
type input "[URL][DOMAIN_NAME]"
click at [651, 207] on button "button" at bounding box center [647, 207] width 17 height 17
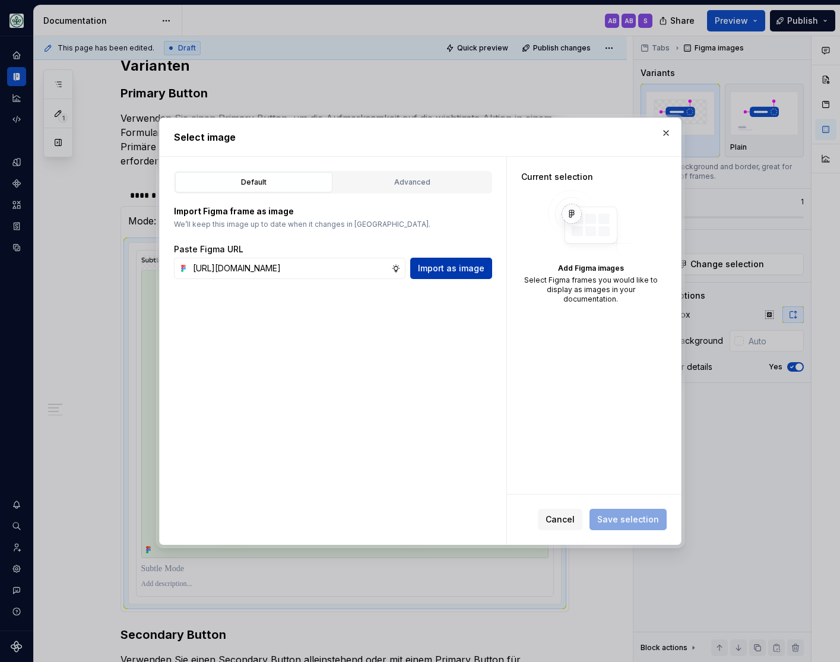
click at [457, 268] on span "Import as image" at bounding box center [451, 268] width 67 height 12
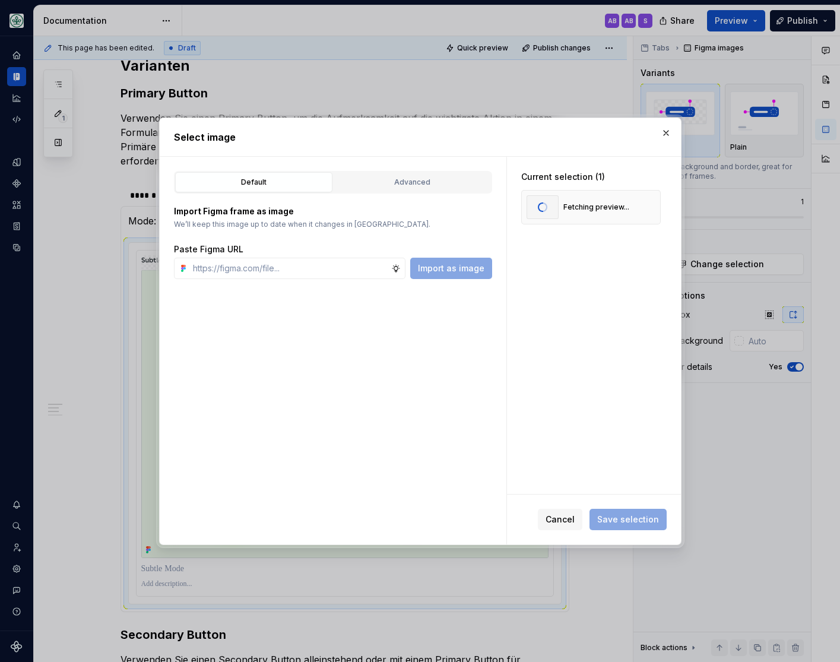
scroll to position [0, 0]
click at [625, 514] on span "Save selection" at bounding box center [628, 520] width 62 height 12
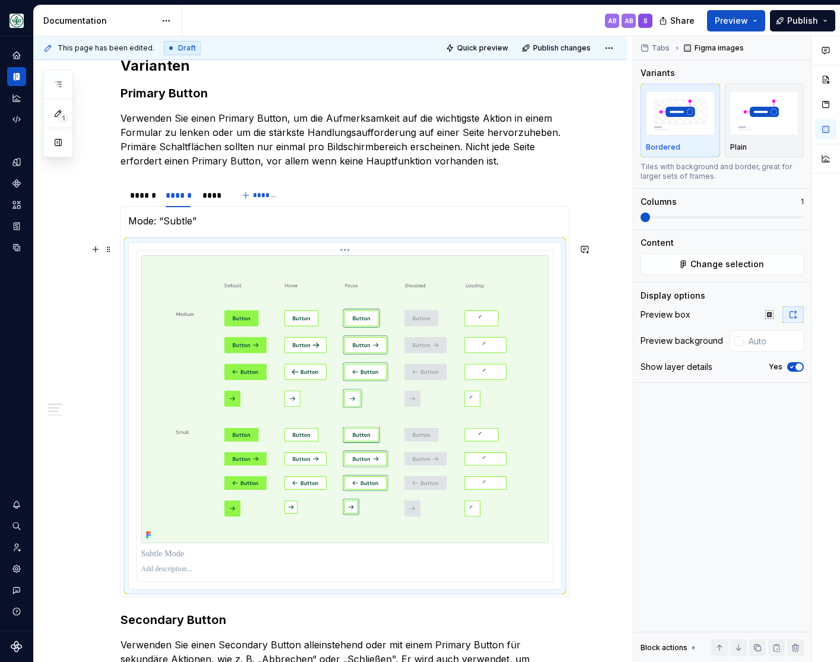
scroll to position [539, 0]
click at [219, 198] on div "****" at bounding box center [211, 195] width 19 height 12
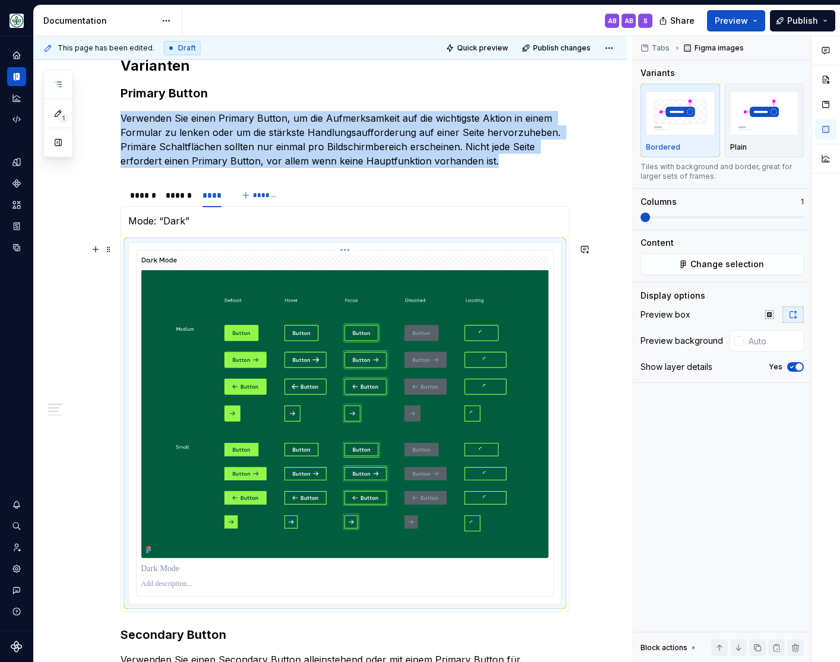
click at [378, 379] on img at bounding box center [344, 406] width 407 height 303
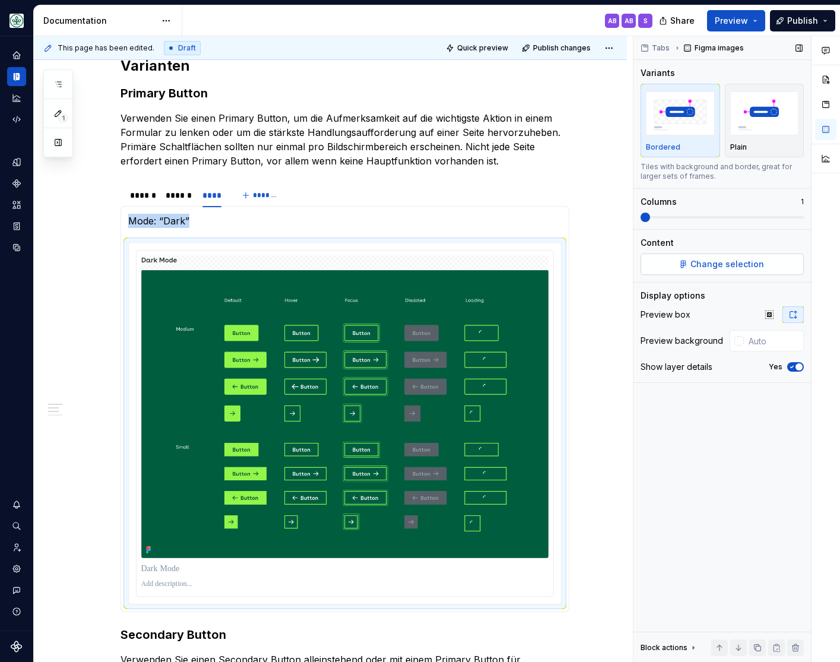
click at [727, 267] on span "Change selection" at bounding box center [728, 264] width 74 height 12
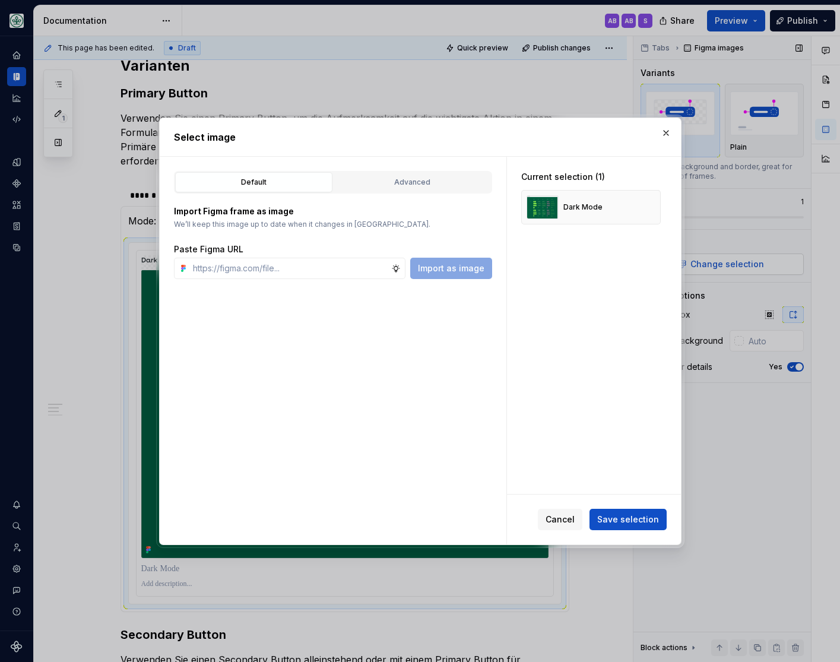
type textarea "*"
click at [656, 205] on button "button" at bounding box center [647, 207] width 17 height 17
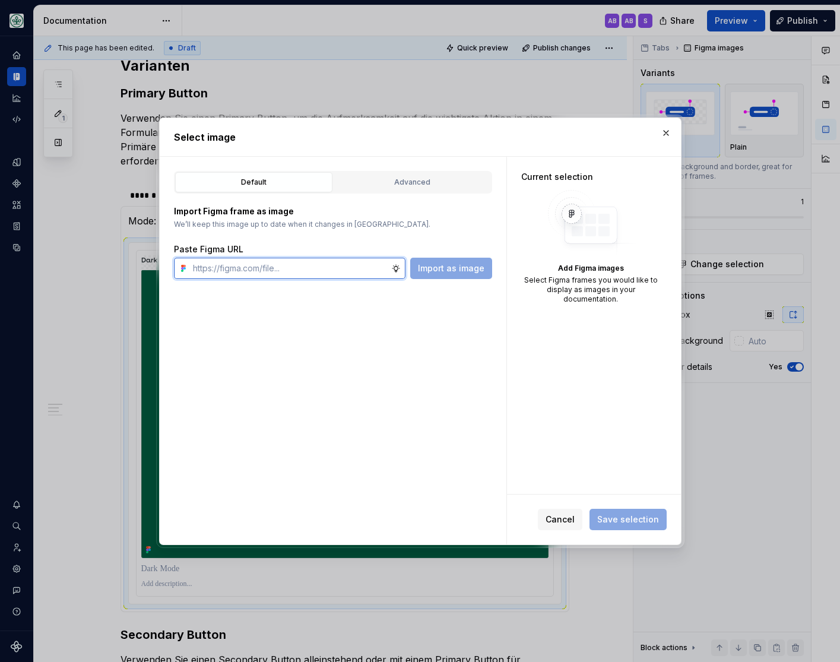
click at [324, 266] on input "text" at bounding box center [289, 268] width 203 height 21
paste input "[URL][DOMAIN_NAME]"
type input "[URL][DOMAIN_NAME]"
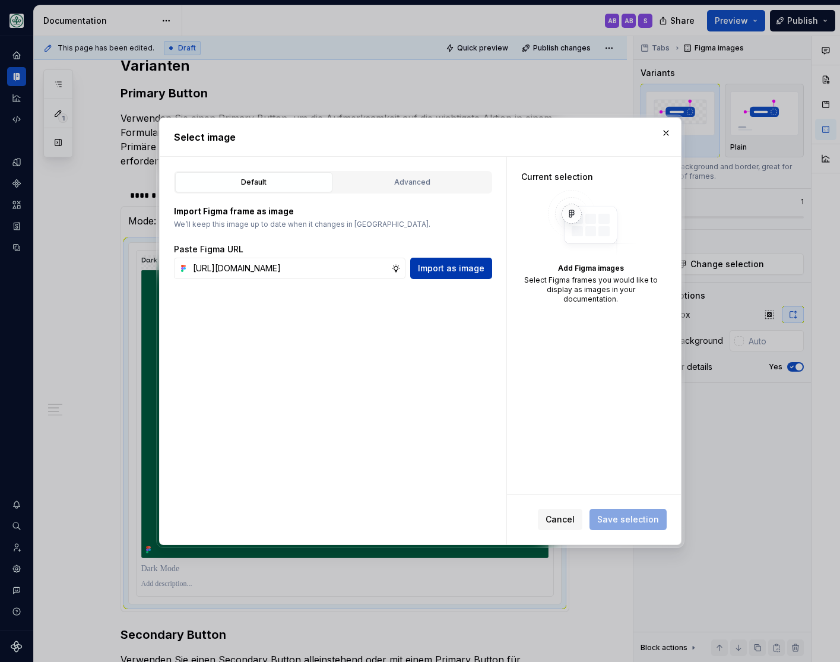
click at [469, 264] on span "Import as image" at bounding box center [451, 268] width 67 height 12
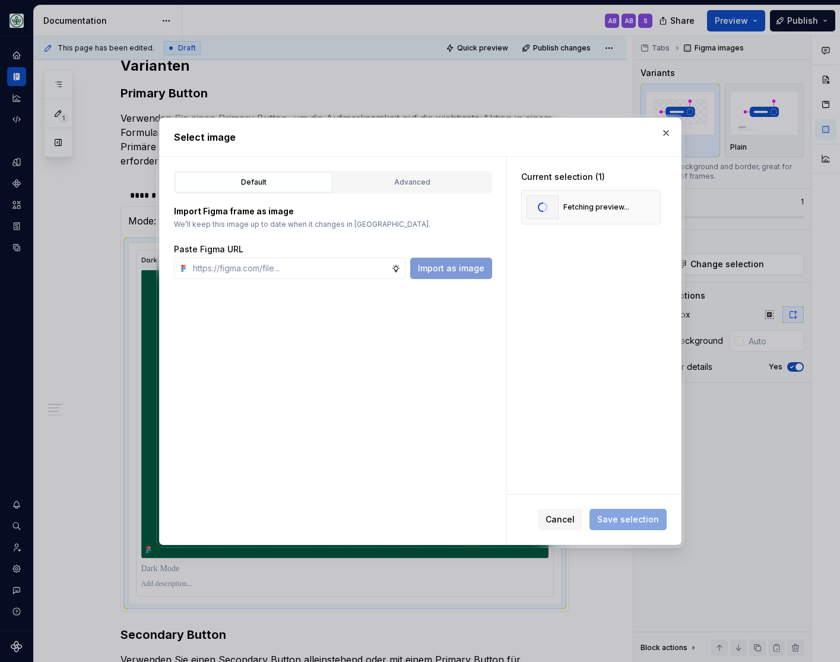
scroll to position [0, 0]
click at [626, 520] on span "Save selection" at bounding box center [628, 520] width 62 height 12
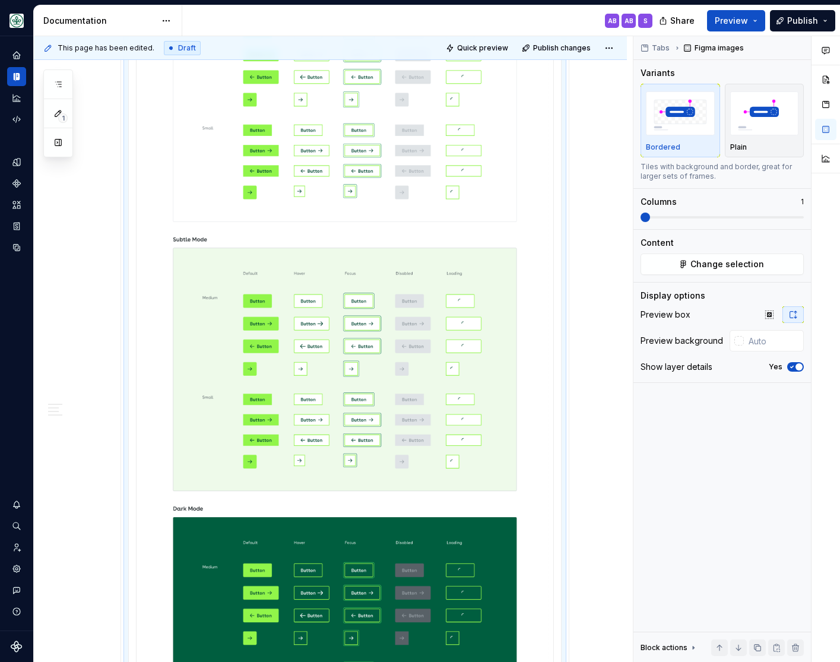
scroll to position [784, 0]
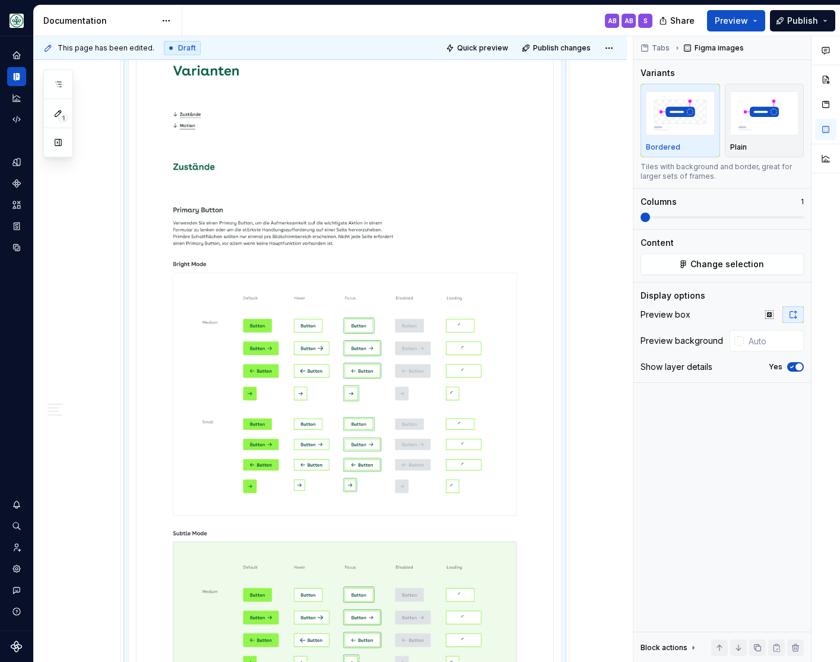
click at [697, 258] on button "Change selection" at bounding box center [722, 264] width 163 height 21
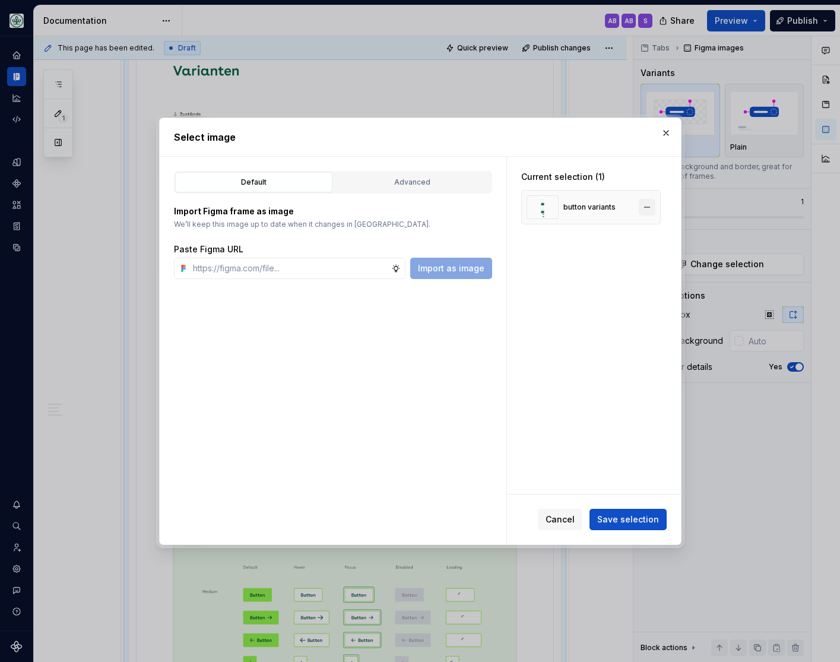
click at [656, 205] on button "button" at bounding box center [647, 207] width 17 height 17
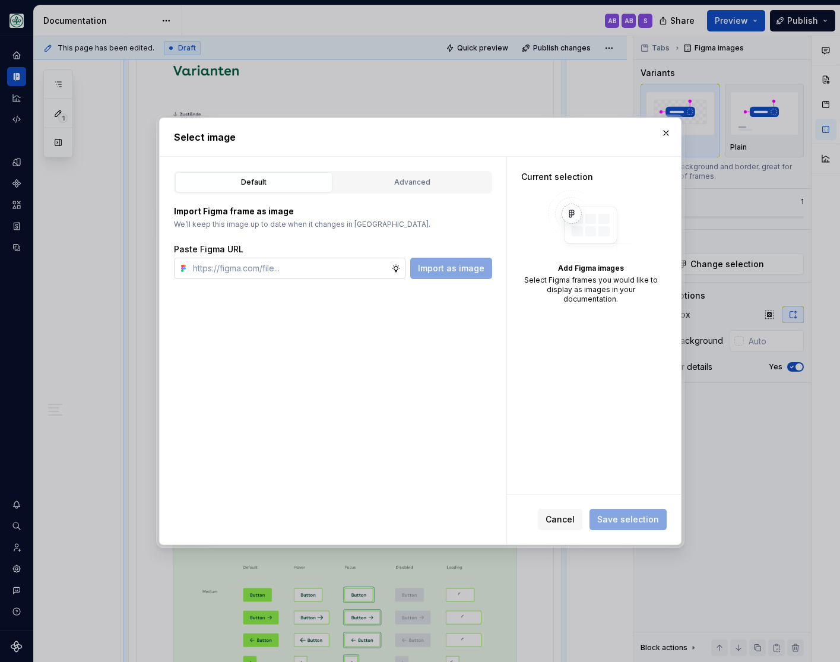
click at [344, 267] on input "text" at bounding box center [289, 268] width 203 height 21
paste input "[URL][DOMAIN_NAME]"
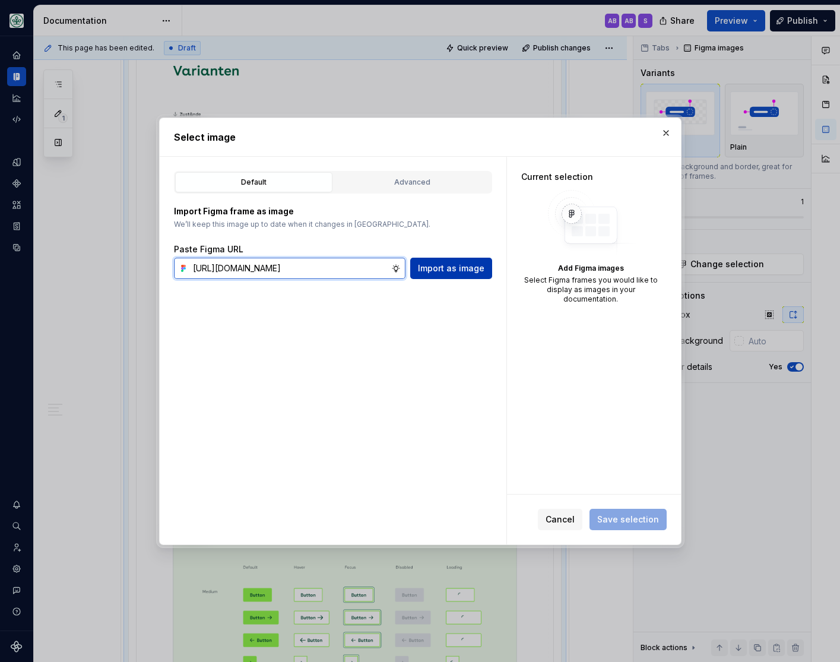
type input "[URL][DOMAIN_NAME]"
click at [448, 264] on span "Import as image" at bounding box center [451, 268] width 67 height 12
type textarea "*"
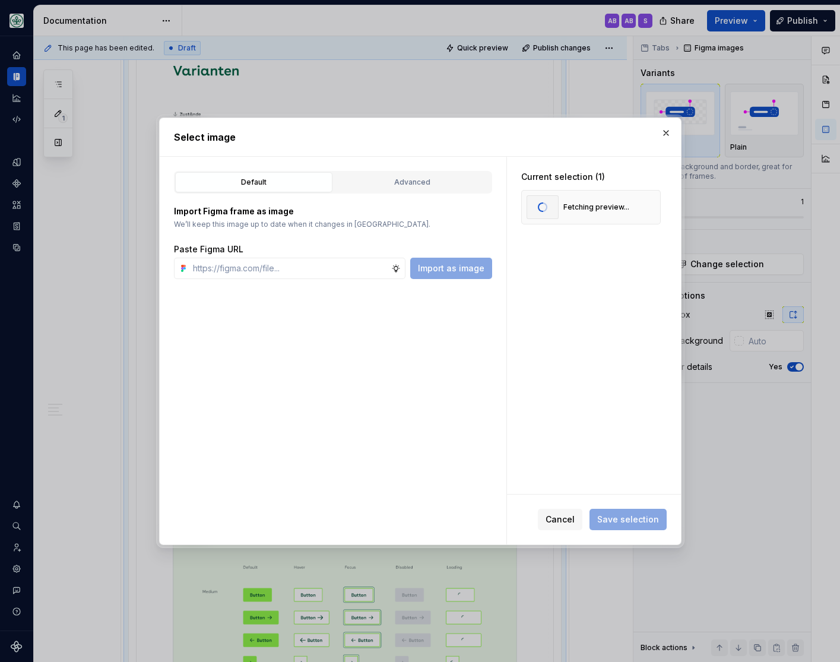
scroll to position [0, 0]
click at [614, 519] on span "Save selection" at bounding box center [628, 520] width 62 height 12
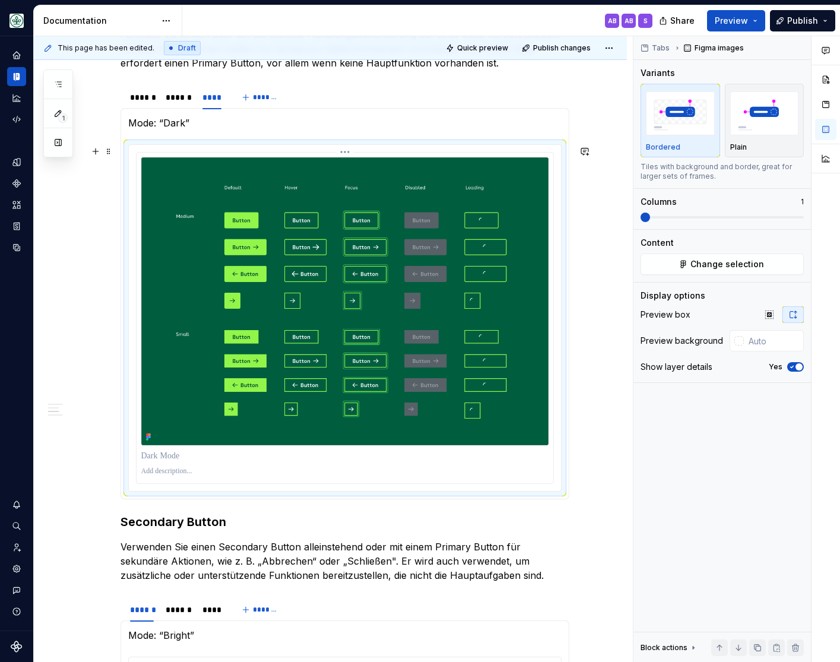
scroll to position [539, 0]
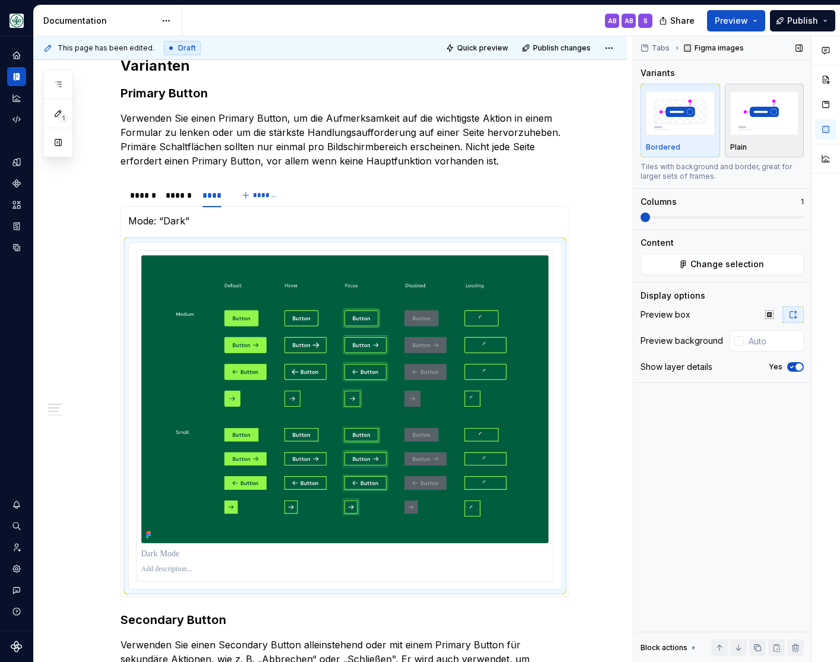
click at [775, 140] on div "Plain" at bounding box center [764, 120] width 69 height 63
click at [667, 145] on p "Bordered" at bounding box center [663, 148] width 34 height 10
click at [143, 194] on div "******" at bounding box center [142, 195] width 24 height 12
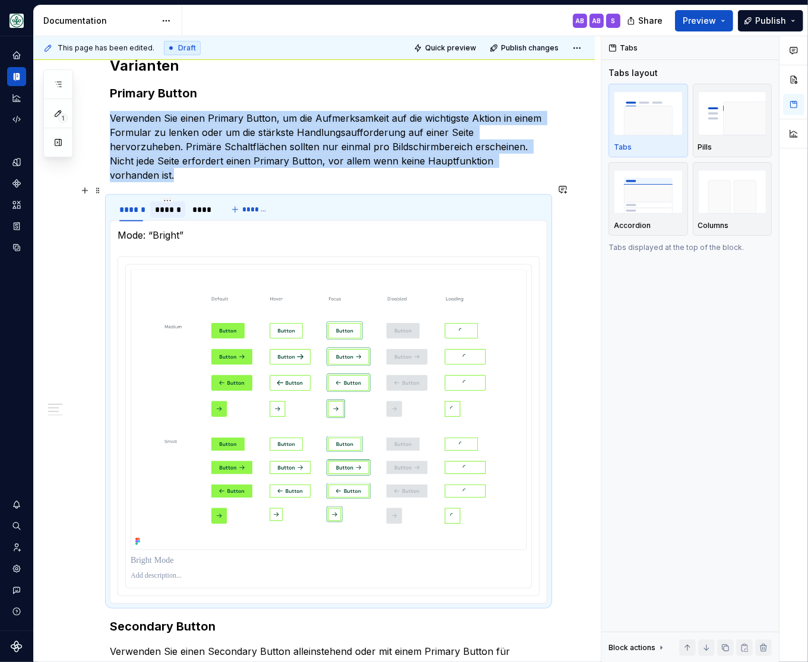
click at [168, 204] on div "******" at bounding box center [168, 210] width 26 height 12
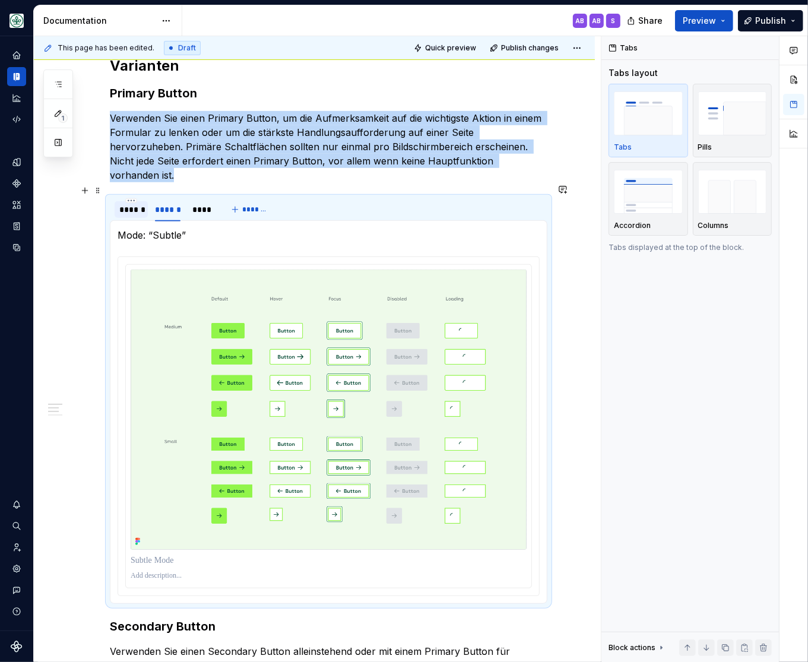
click at [127, 204] on div "******" at bounding box center [131, 210] width 24 height 12
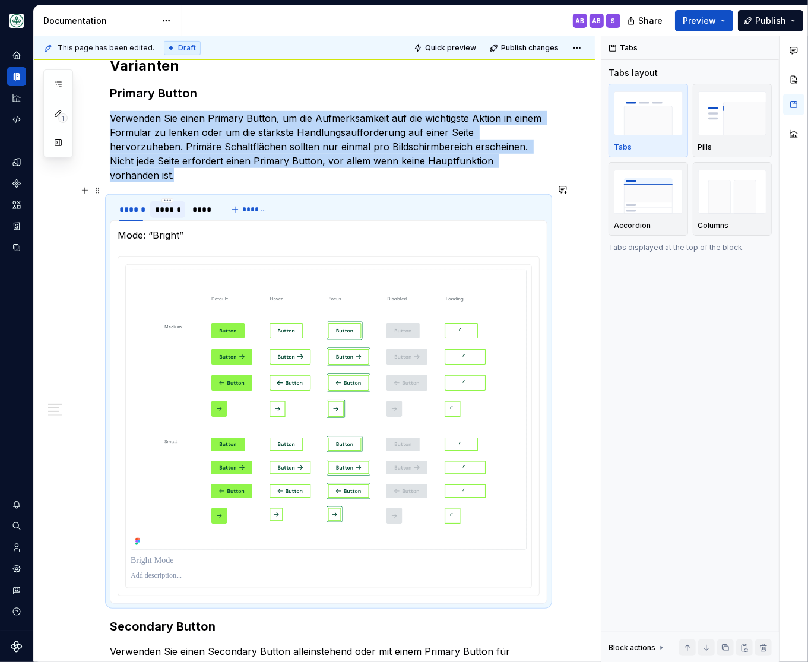
click at [172, 204] on div "******" at bounding box center [168, 210] width 26 height 12
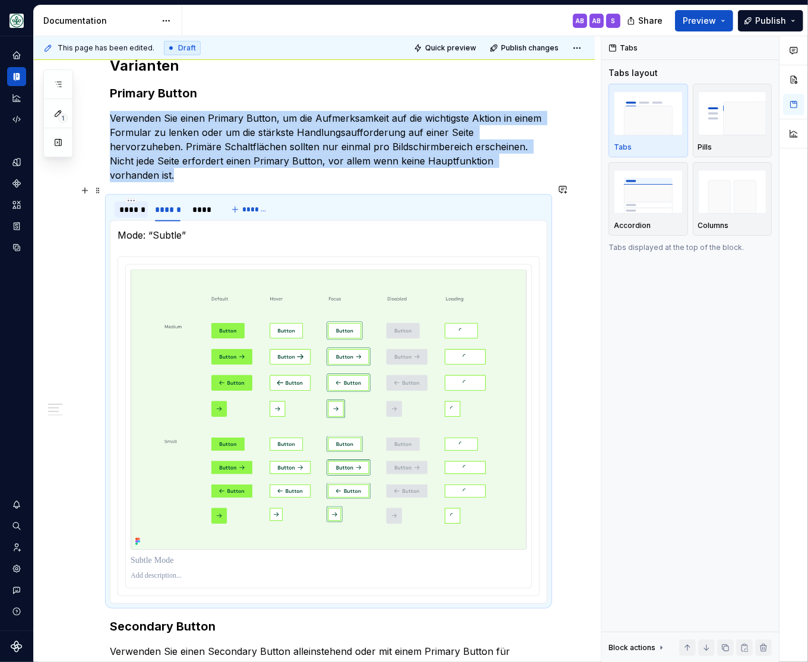
click at [122, 204] on div "******" at bounding box center [131, 210] width 24 height 12
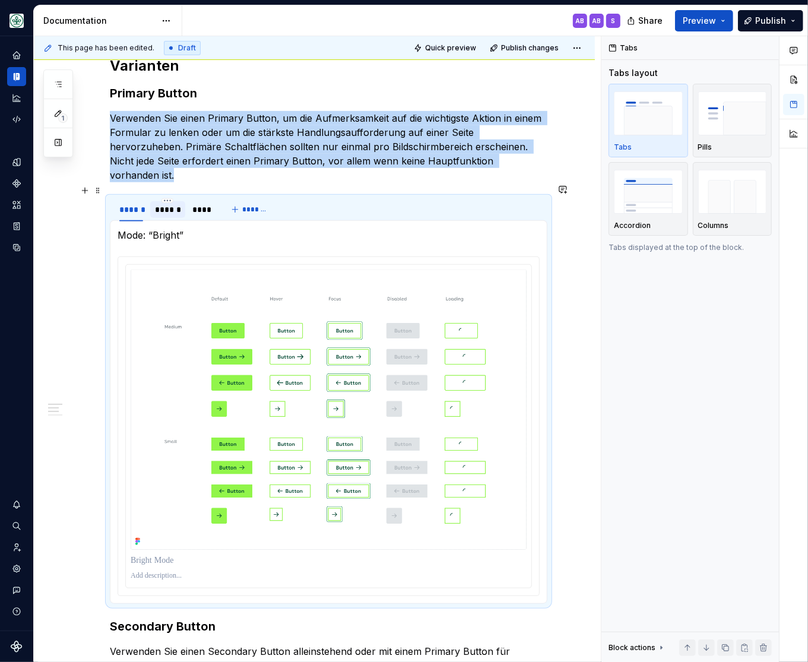
click at [167, 204] on div "******" at bounding box center [168, 210] width 26 height 12
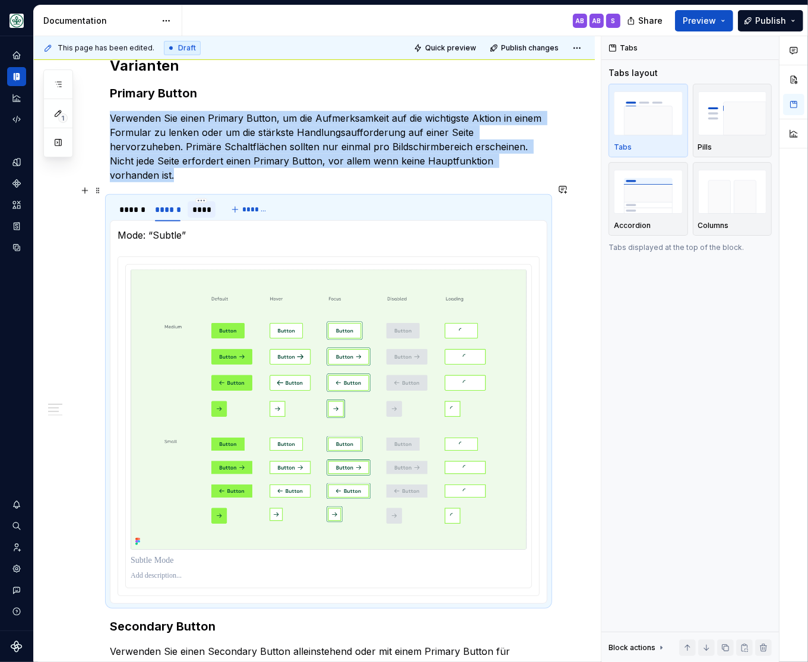
click at [205, 204] on div "****" at bounding box center [201, 210] width 19 height 12
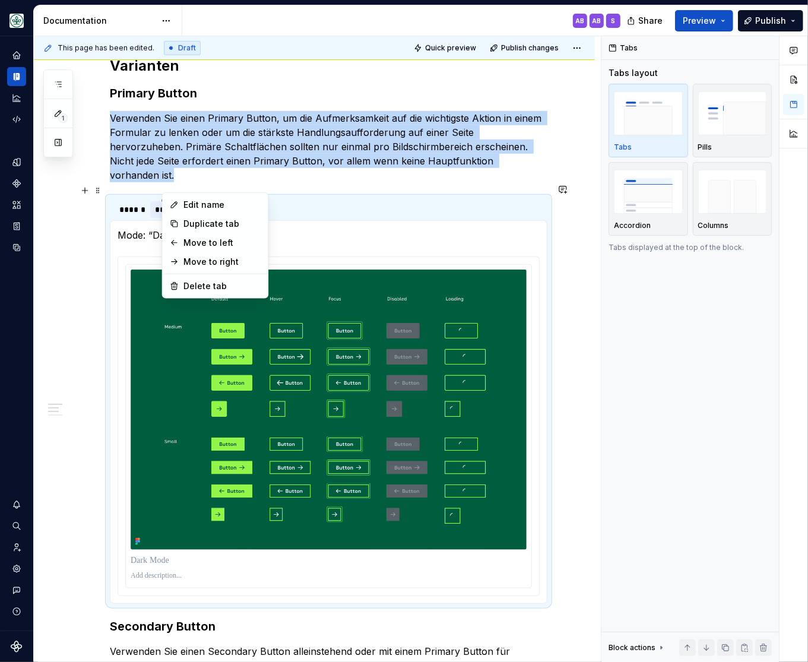
click at [166, 190] on html "Mein Leben S Design system data Documentation AB AB S Share Preview Publish 1 P…" at bounding box center [404, 331] width 808 height 662
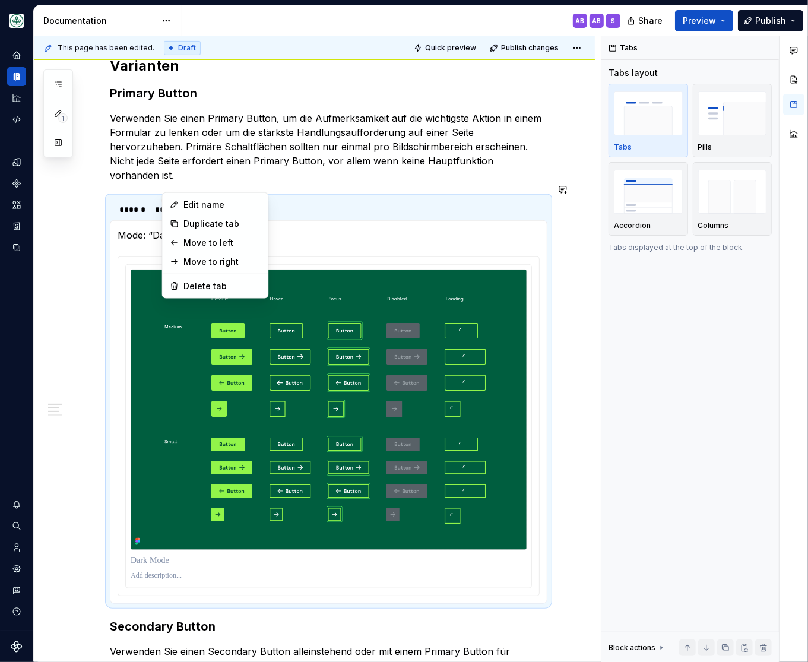
click at [137, 197] on html "Mein Leben S Design system data Documentation AB AB S Share Preview Publish 1 P…" at bounding box center [404, 331] width 808 height 662
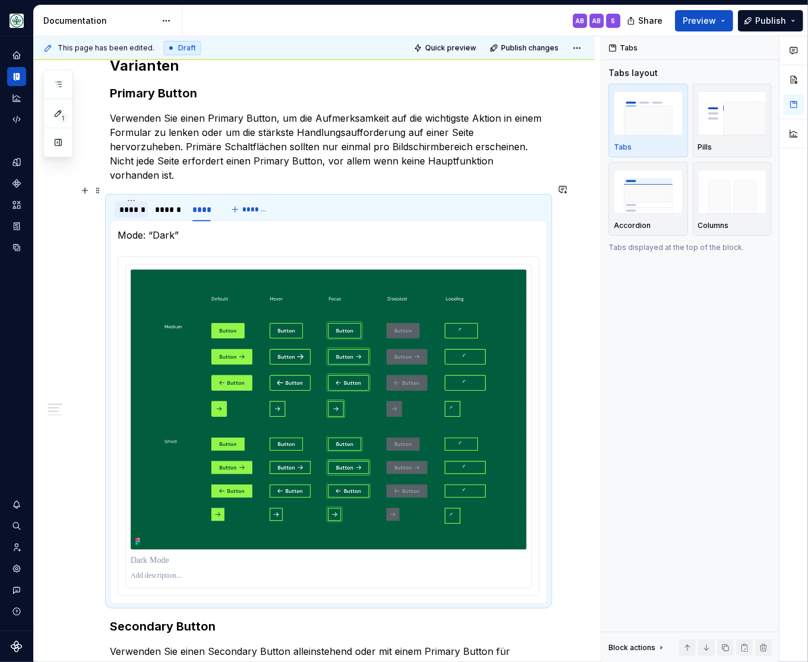
click at [140, 204] on div "******" at bounding box center [131, 210] width 24 height 12
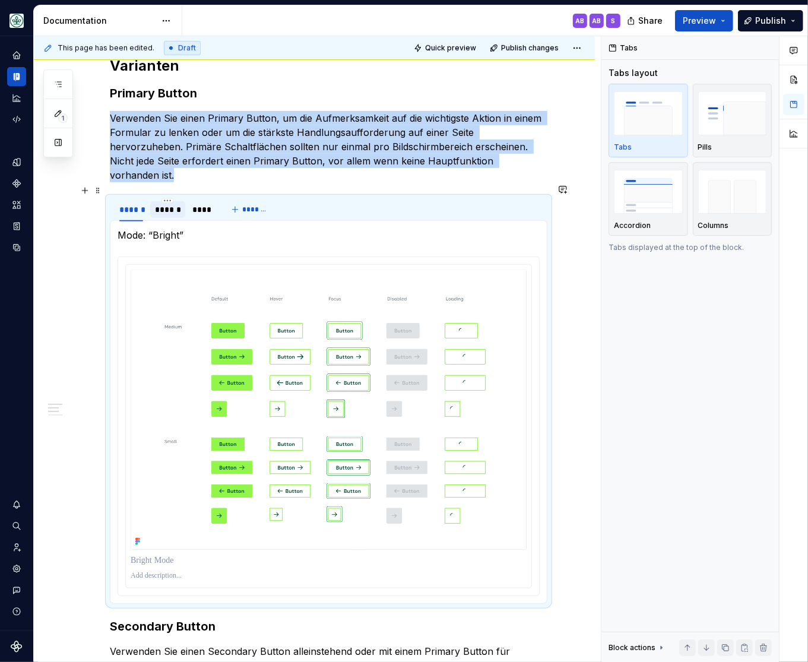
click at [162, 204] on div "******" at bounding box center [168, 210] width 26 height 12
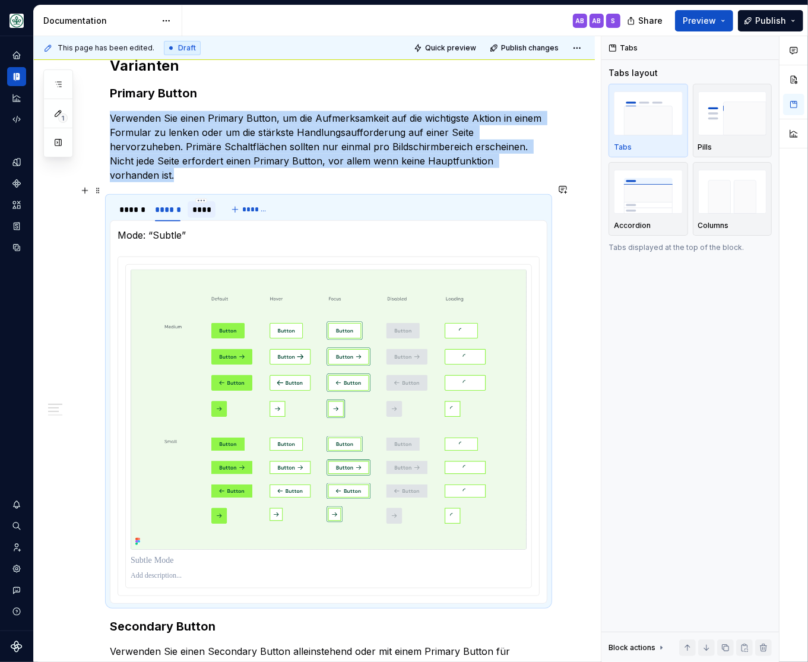
click at [201, 204] on div "****" at bounding box center [201, 210] width 19 height 12
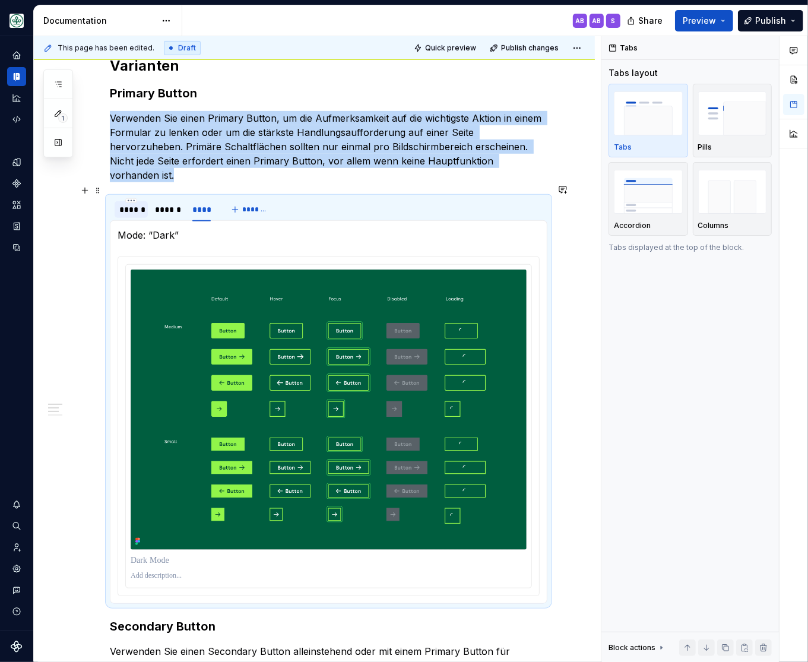
click at [127, 204] on div "******" at bounding box center [131, 210] width 24 height 12
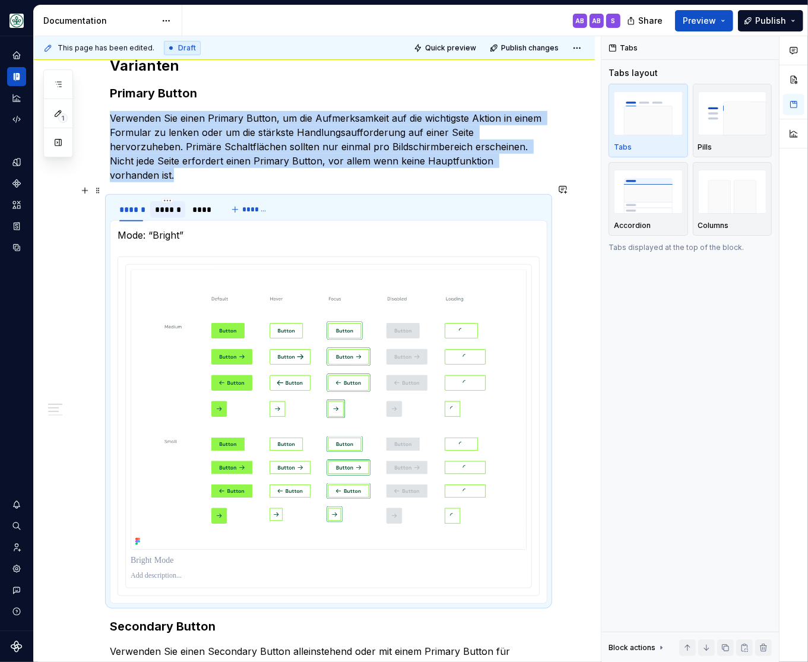
click at [162, 204] on div "******" at bounding box center [168, 210] width 26 height 12
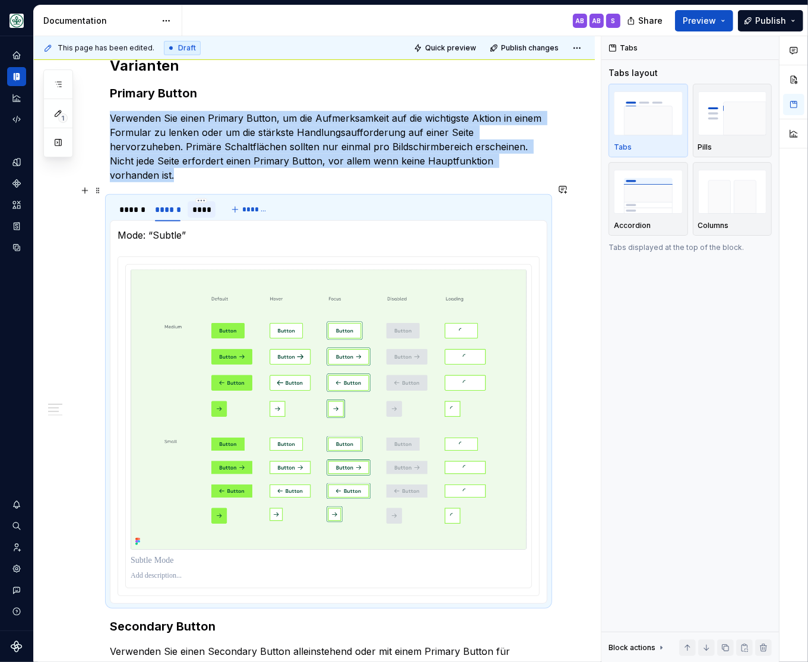
click at [207, 204] on div "****" at bounding box center [201, 210] width 19 height 12
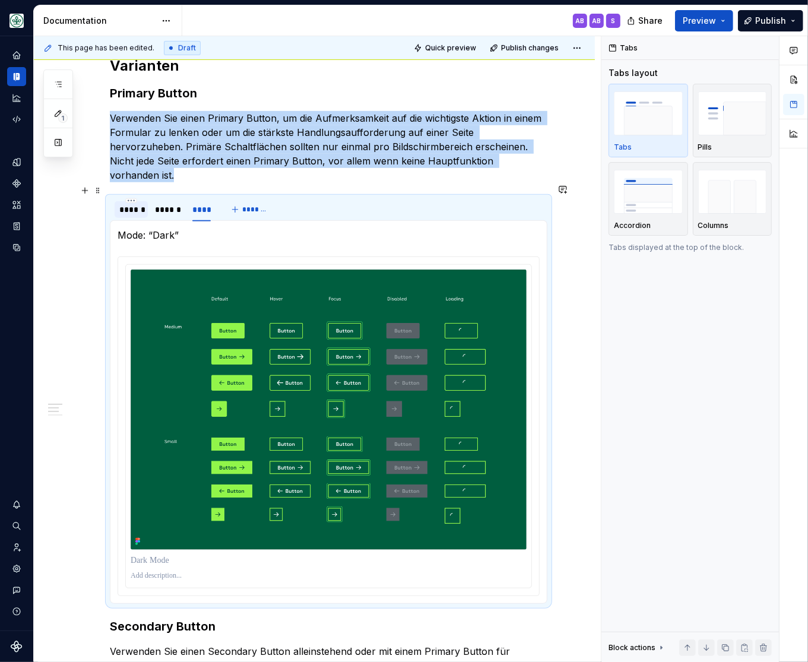
click at [131, 204] on div "******" at bounding box center [131, 210] width 24 height 12
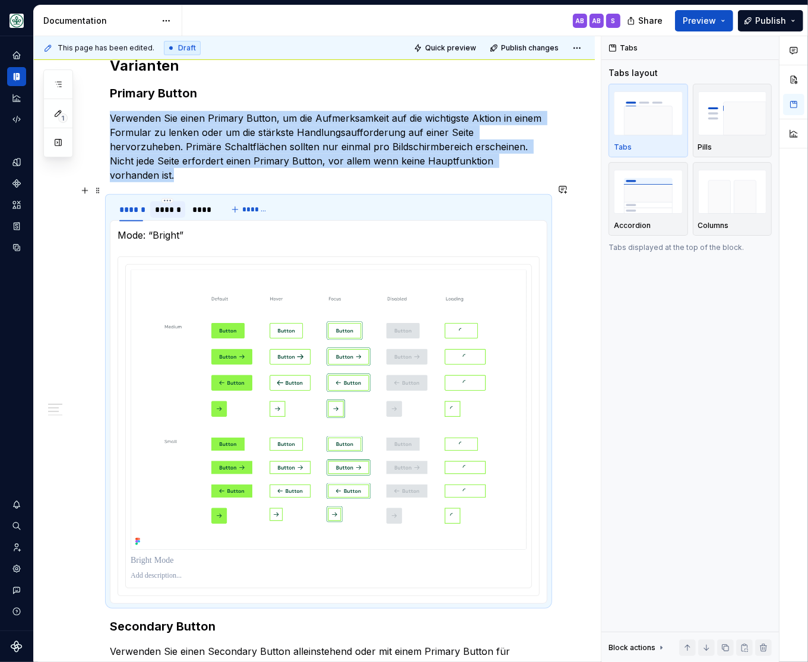
click at [165, 204] on div "******" at bounding box center [168, 210] width 26 height 12
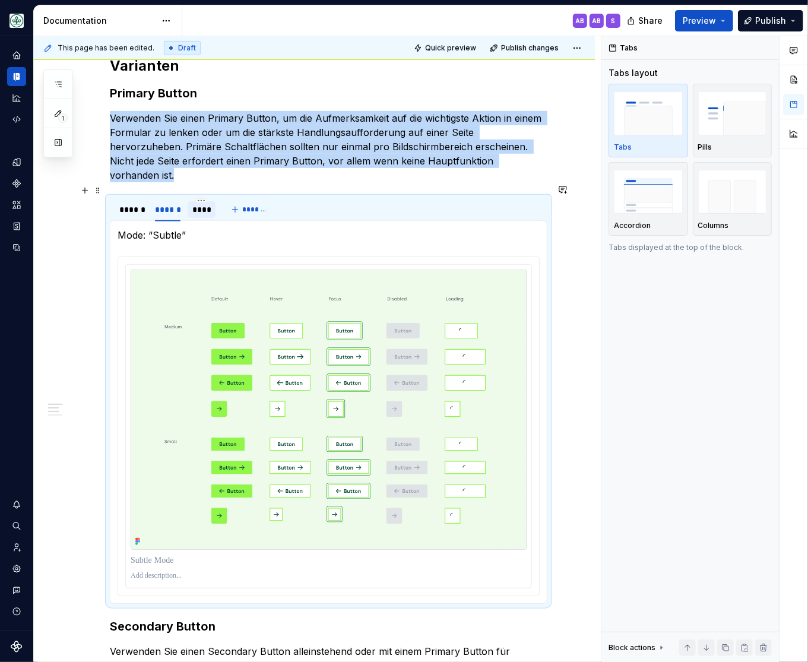
click at [202, 204] on div "****" at bounding box center [201, 210] width 19 height 12
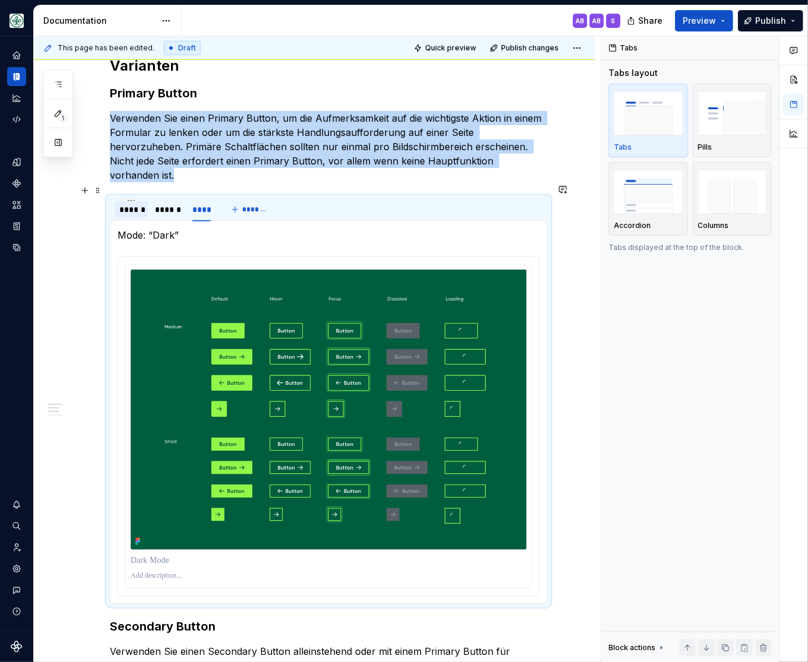
click at [129, 204] on div "******" at bounding box center [131, 210] width 24 height 12
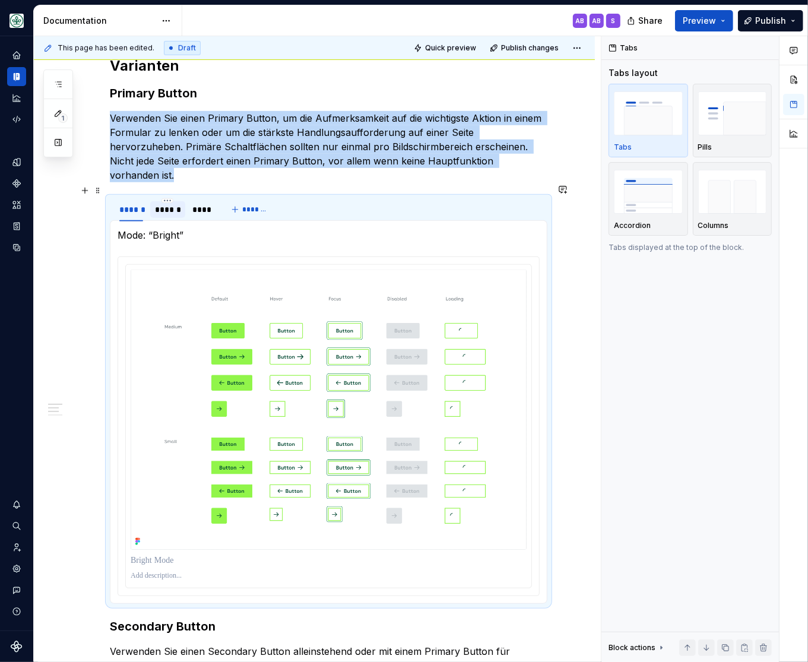
click at [169, 204] on div "******" at bounding box center [168, 210] width 26 height 12
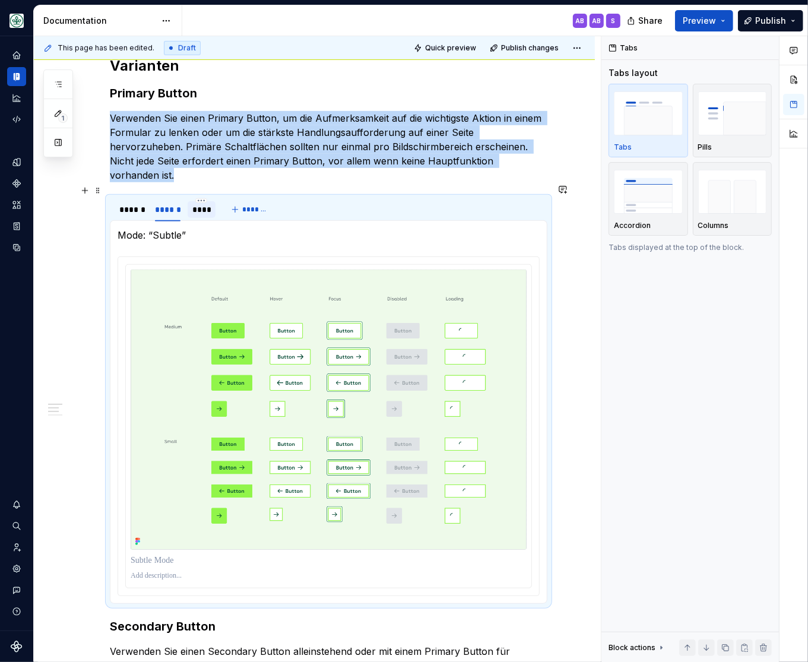
click at [201, 204] on div "****" at bounding box center [201, 210] width 19 height 12
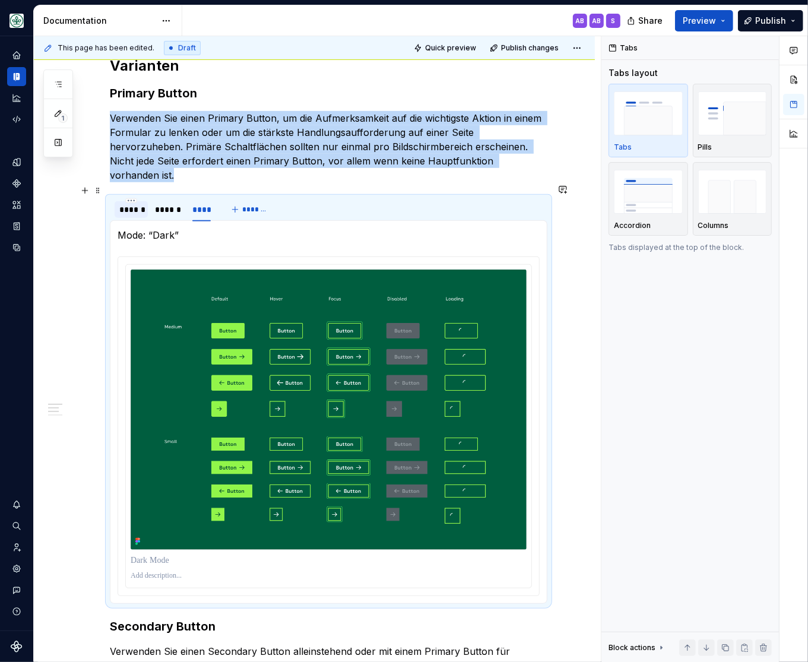
click at [134, 204] on div "******" at bounding box center [131, 210] width 24 height 12
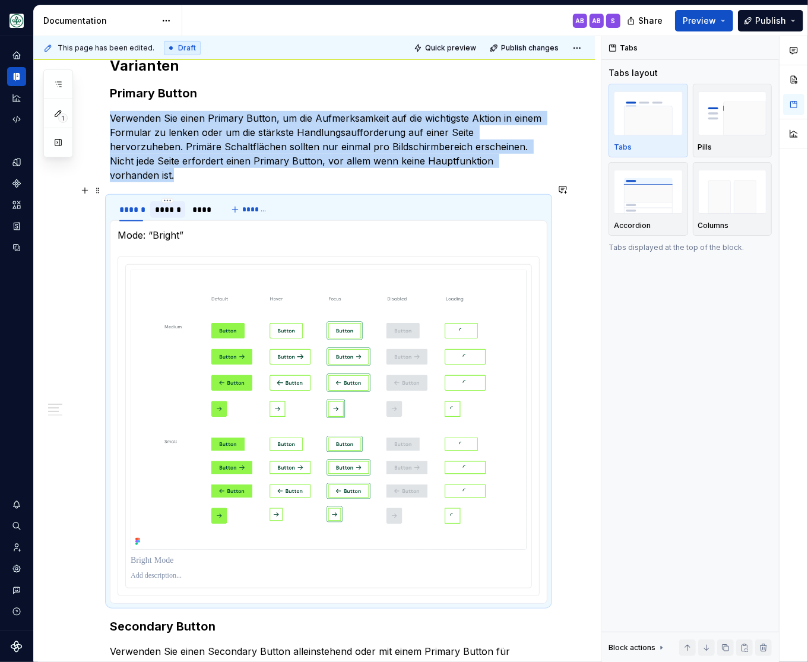
click at [168, 204] on div "******" at bounding box center [168, 210] width 26 height 12
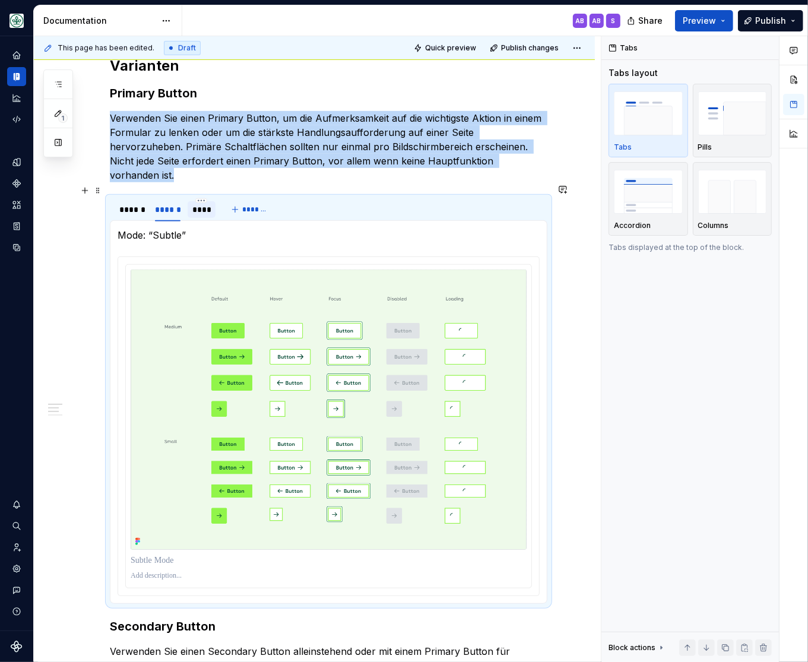
click at [202, 204] on div "****" at bounding box center [201, 210] width 19 height 12
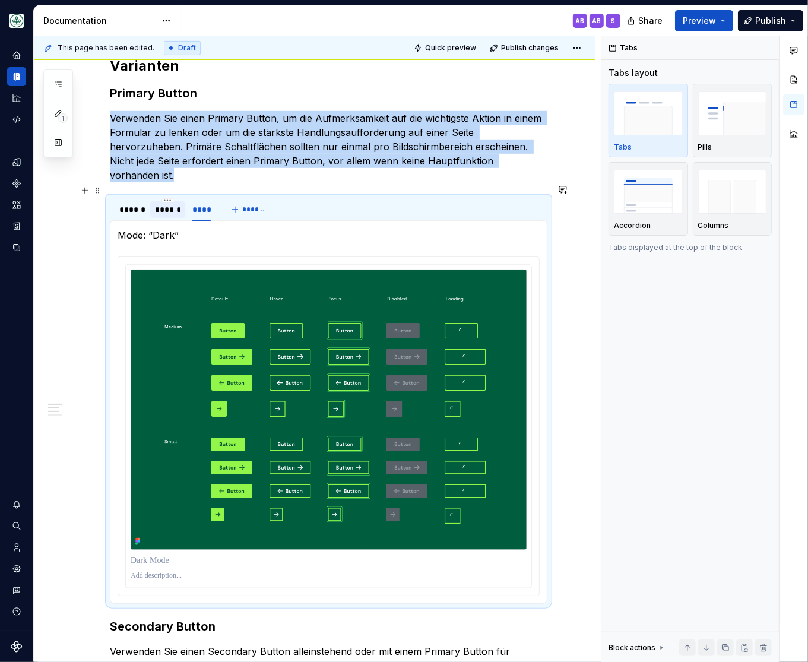
click at [166, 204] on div "******" at bounding box center [167, 209] width 35 height 17
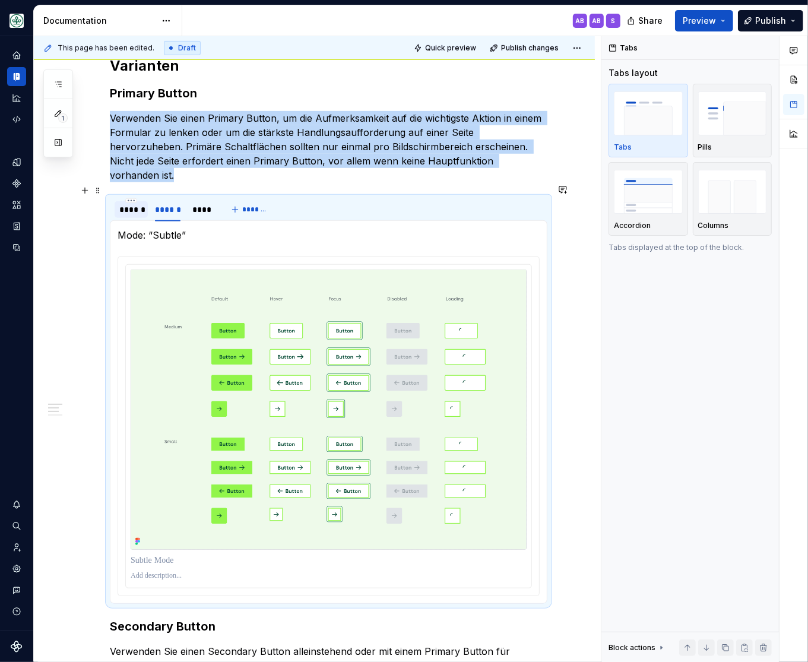
click at [128, 204] on div "******" at bounding box center [131, 210] width 24 height 12
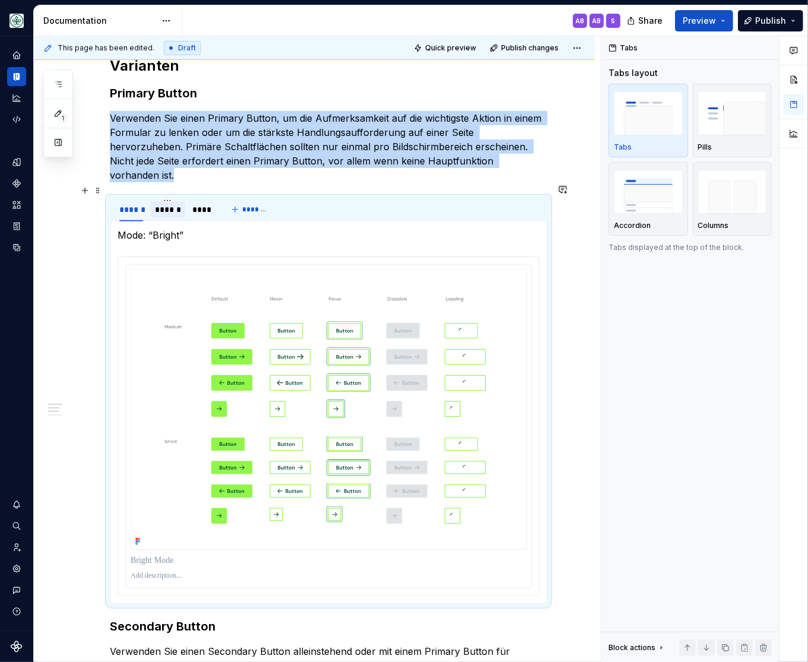
click at [168, 204] on div "******" at bounding box center [168, 210] width 26 height 12
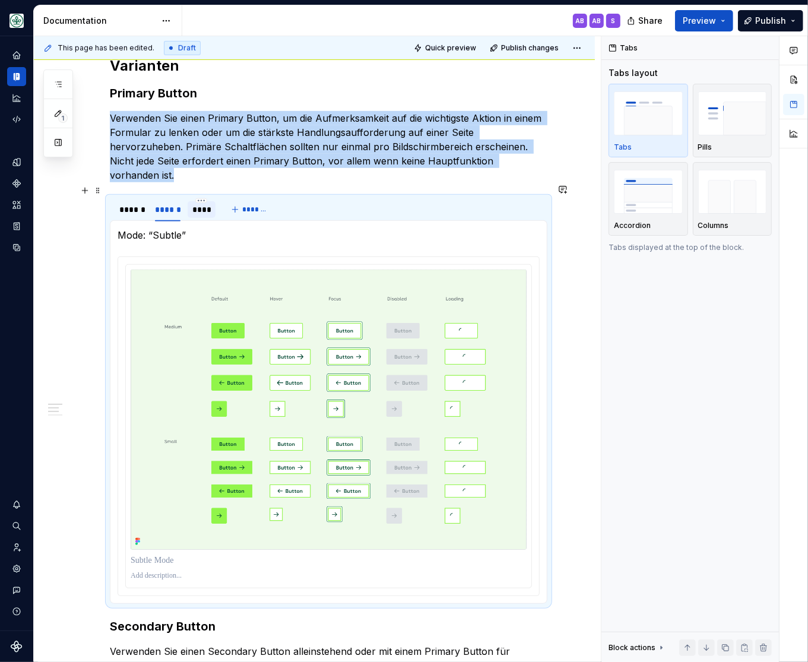
click at [202, 204] on div "****" at bounding box center [201, 210] width 19 height 12
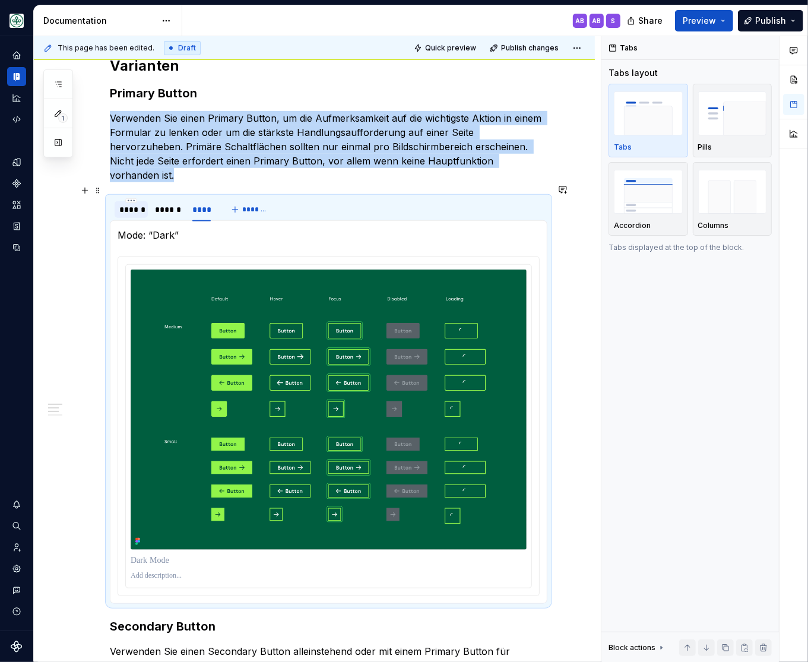
click at [133, 204] on div "******" at bounding box center [131, 210] width 24 height 12
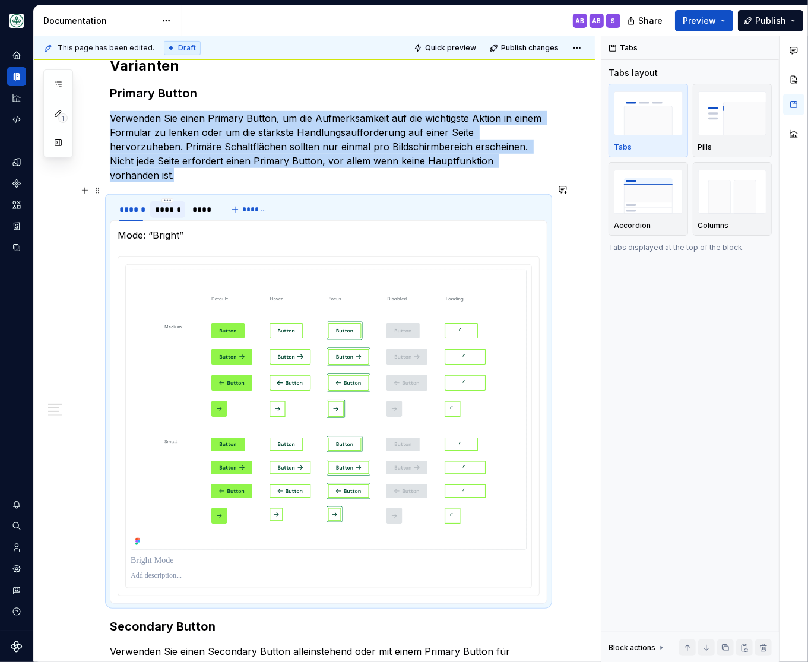
click at [162, 204] on div "******" at bounding box center [168, 210] width 26 height 12
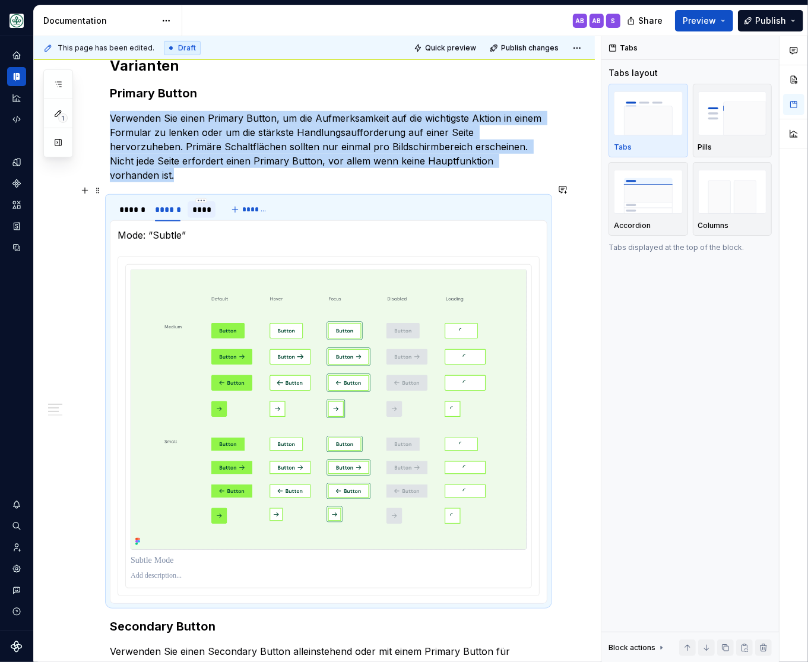
click at [204, 204] on div "****" at bounding box center [201, 210] width 19 height 12
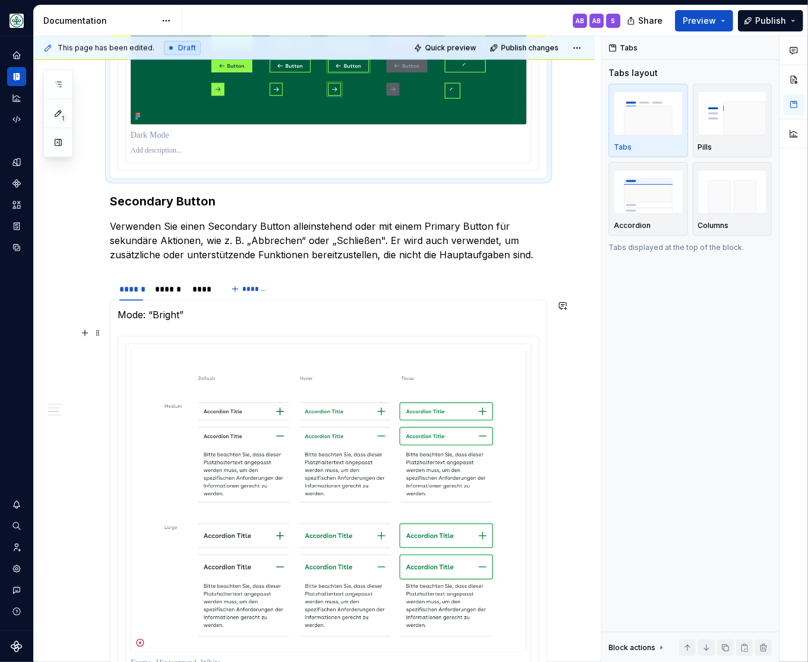
scroll to position [1028, 0]
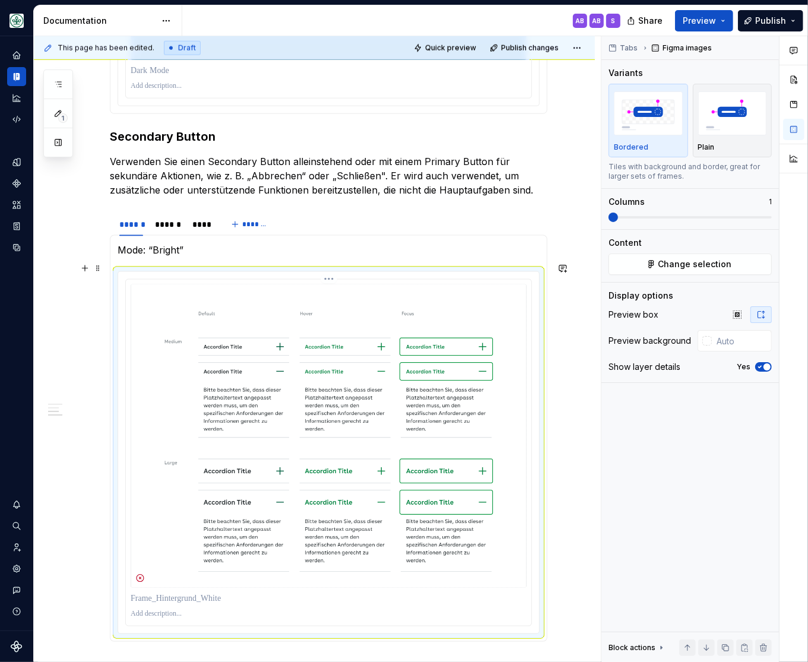
click at [247, 434] on img at bounding box center [329, 435] width 396 height 303
click at [677, 263] on span "Change selection" at bounding box center [696, 264] width 74 height 12
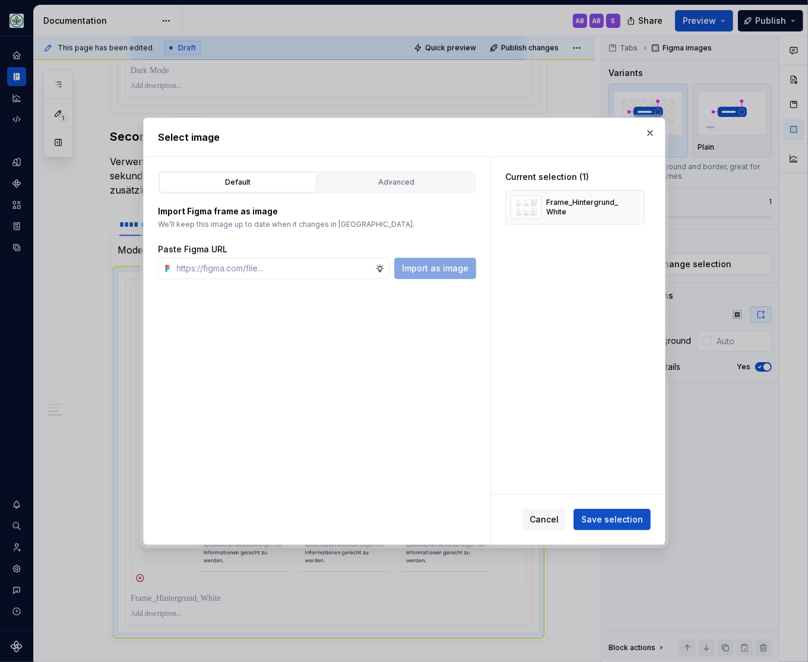
type textarea "*"
click at [284, 266] on input "text" at bounding box center [273, 268] width 203 height 21
click at [640, 205] on button "button" at bounding box center [631, 207] width 17 height 17
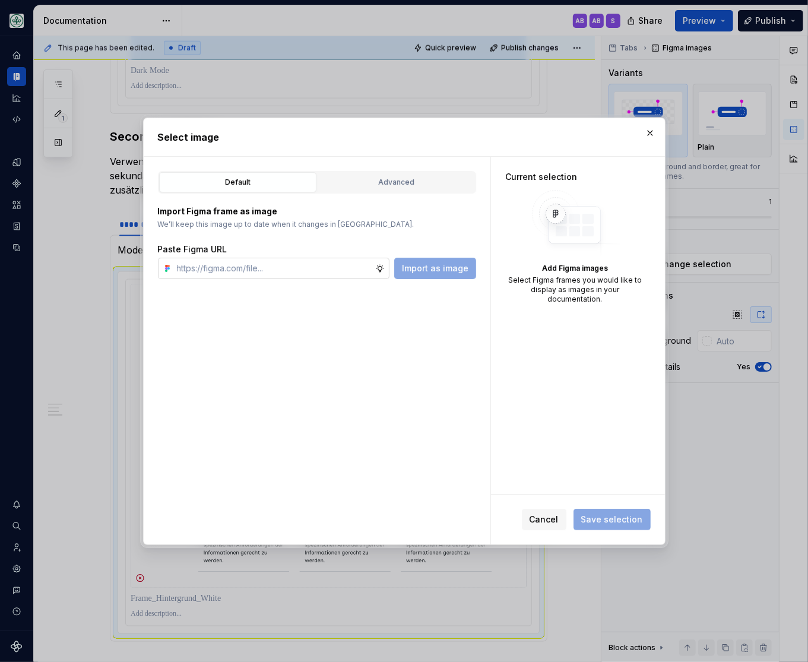
click at [315, 272] on input "text" at bounding box center [273, 268] width 203 height 21
paste input "[URL][DOMAIN_NAME]"
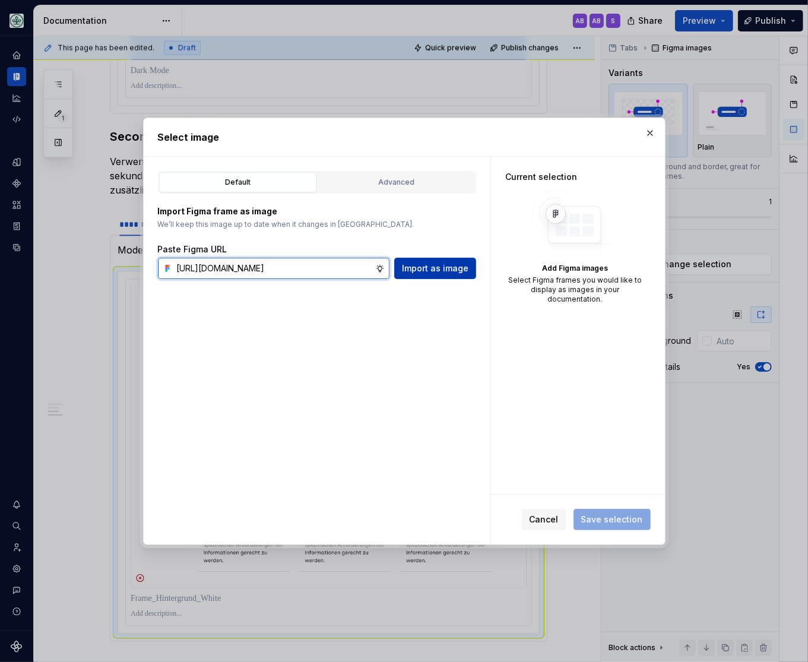
type input "[URL][DOMAIN_NAME]"
click at [451, 261] on button "Import as image" at bounding box center [435, 268] width 82 height 21
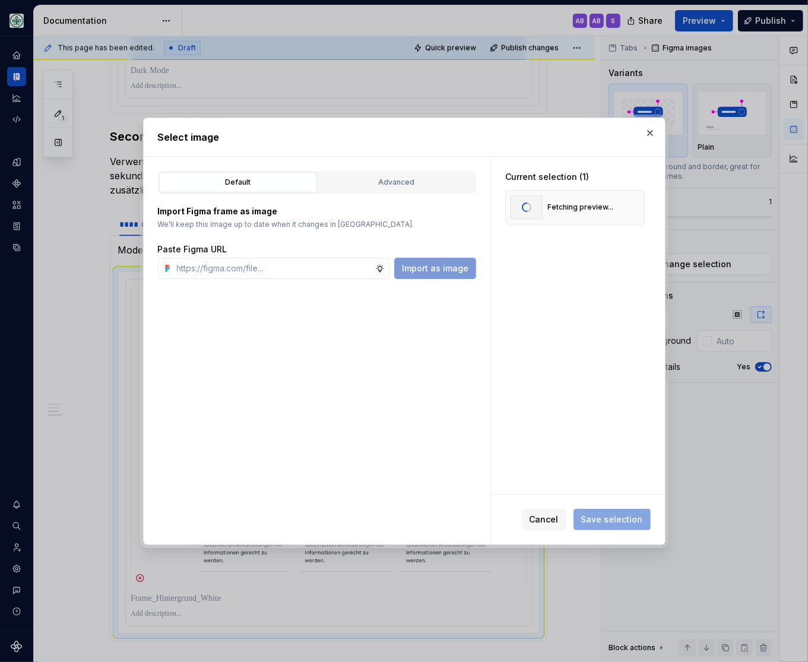
scroll to position [0, 0]
click at [611, 522] on span "Save selection" at bounding box center [612, 520] width 62 height 12
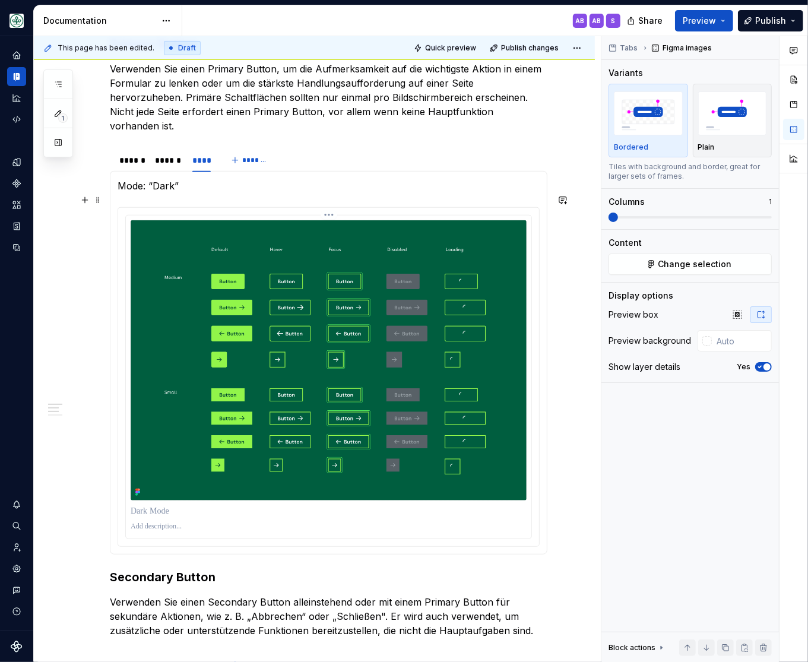
scroll to position [441, 0]
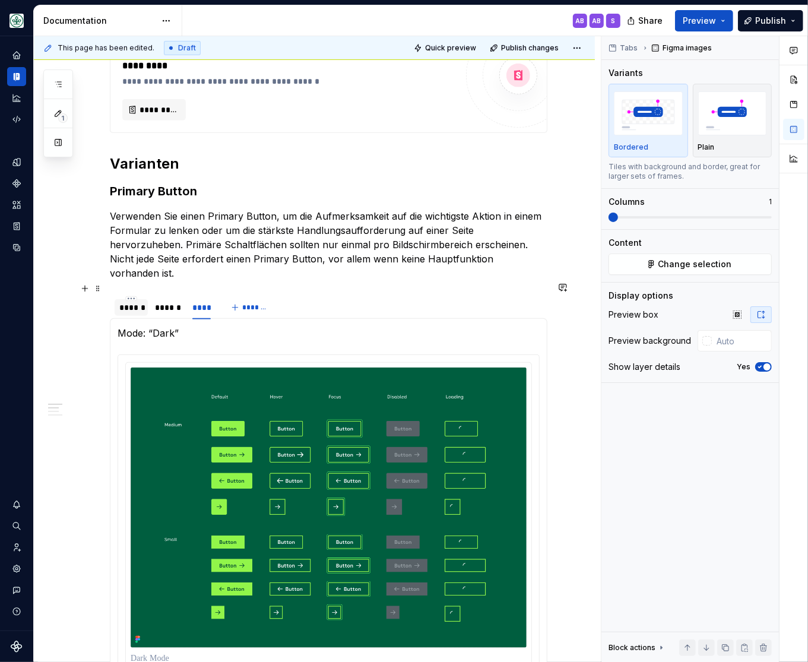
click at [135, 302] on div "******" at bounding box center [131, 308] width 24 height 12
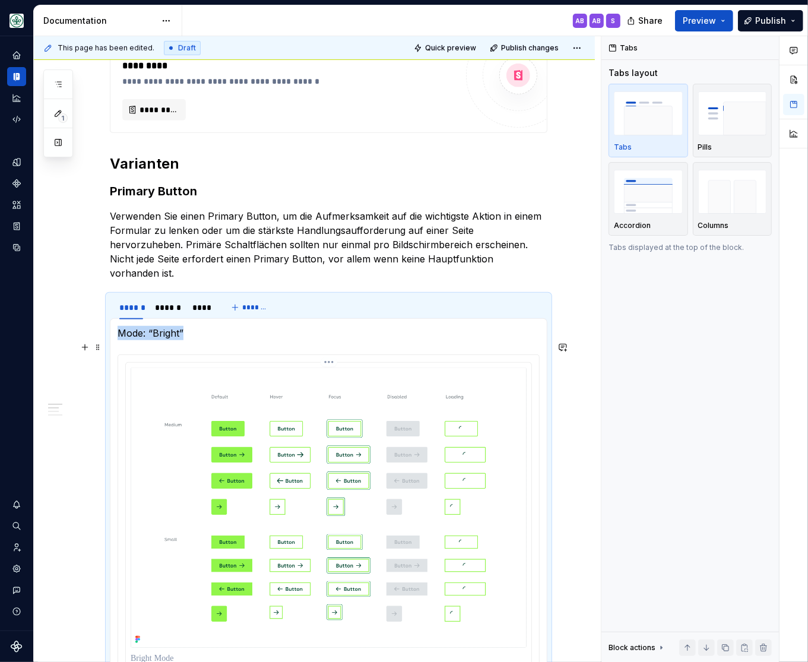
drag, startPoint x: 325, startPoint y: 413, endPoint x: 362, endPoint y: 397, distance: 39.9
click at [324, 413] on img at bounding box center [329, 508] width 396 height 280
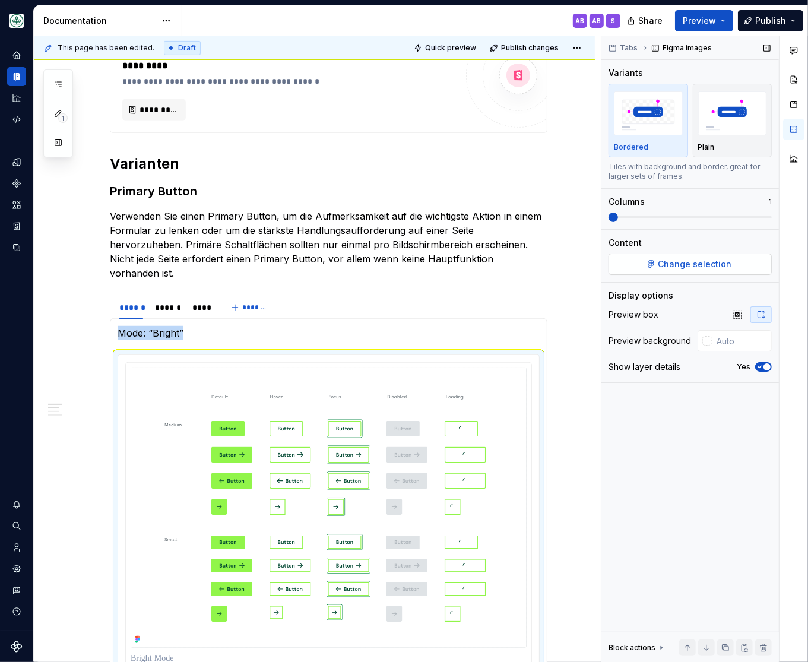
click at [670, 265] on span "Change selection" at bounding box center [696, 264] width 74 height 12
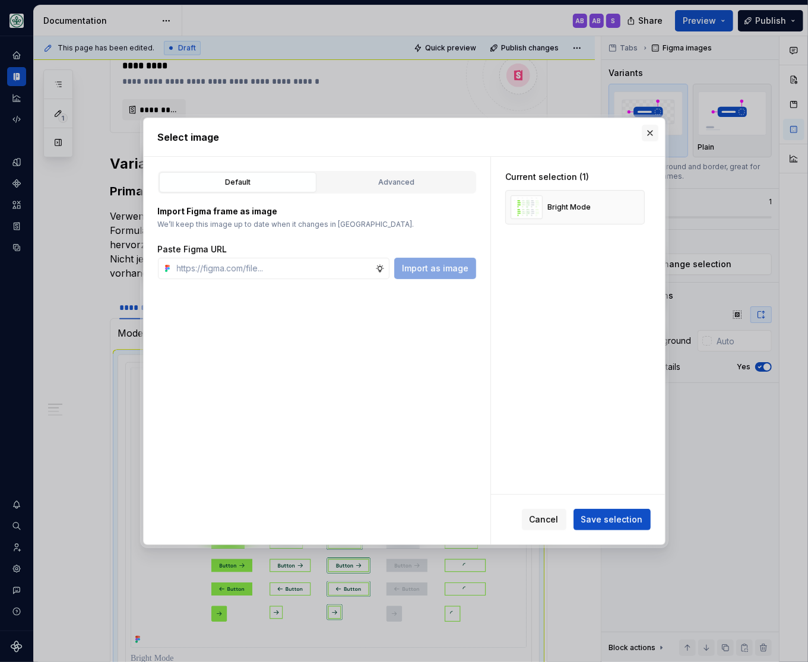
click at [652, 129] on button "button" at bounding box center [650, 133] width 17 height 17
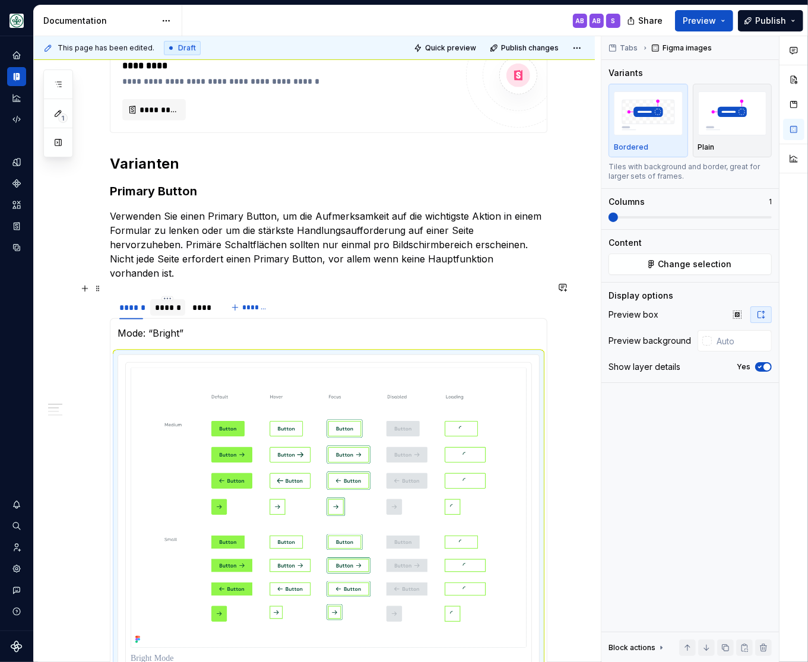
click at [166, 302] on div "******" at bounding box center [168, 308] width 26 height 12
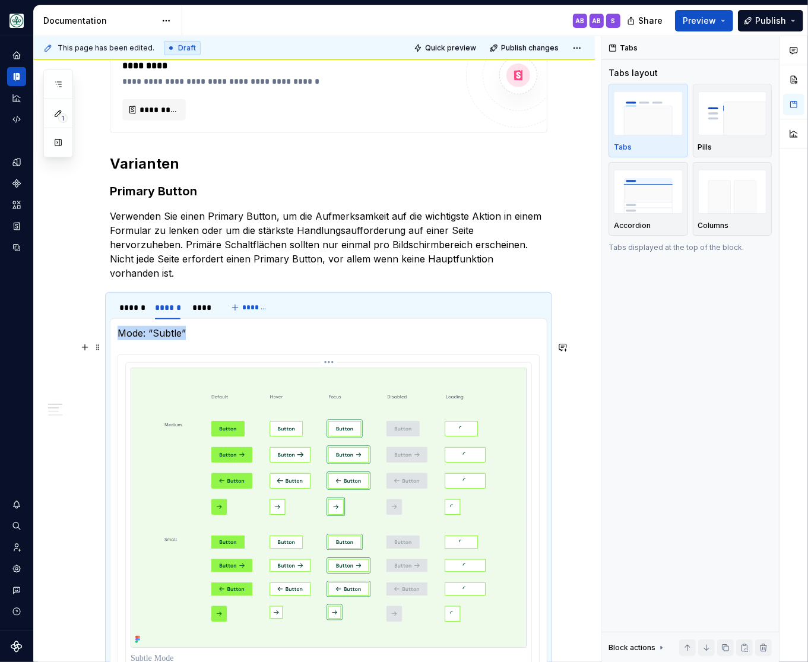
click at [325, 458] on img at bounding box center [329, 508] width 396 height 280
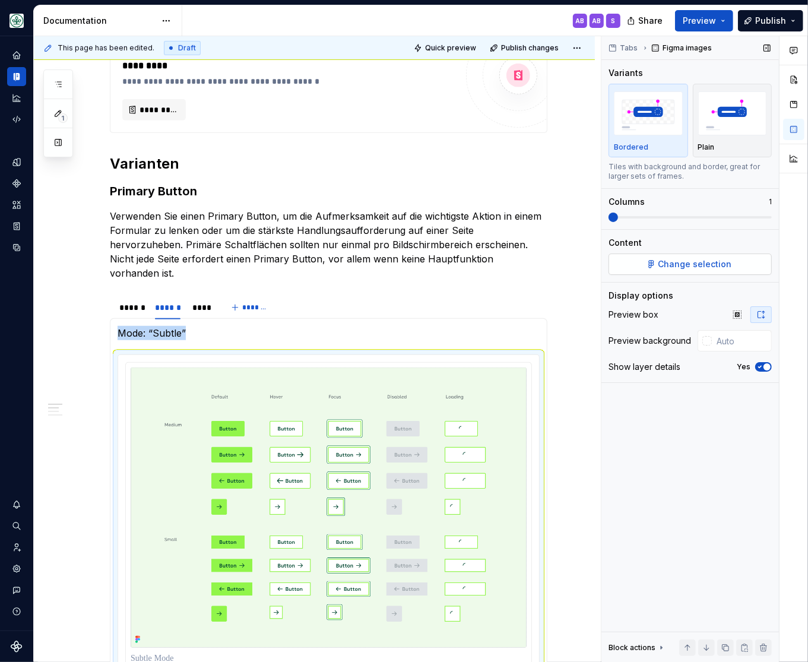
click at [694, 261] on span "Change selection" at bounding box center [696, 264] width 74 height 12
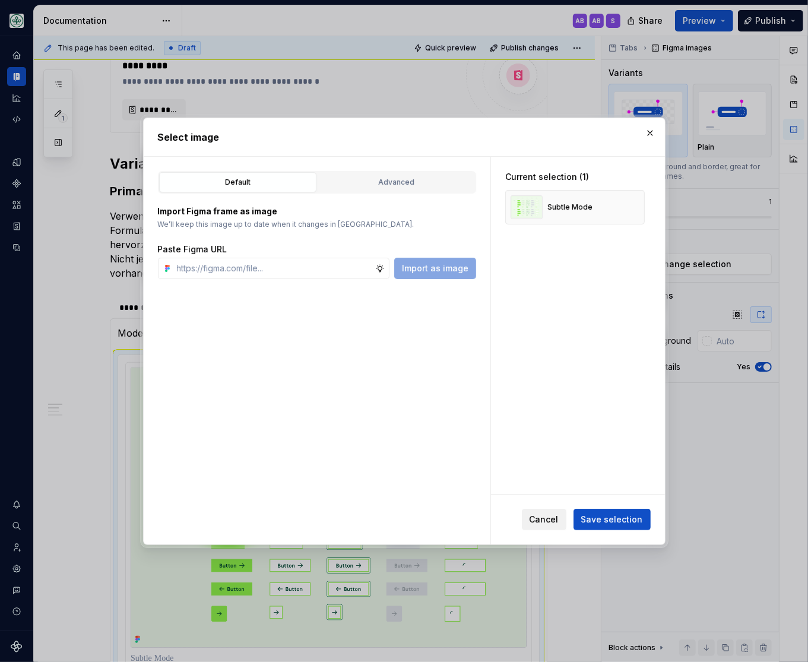
click at [540, 518] on span "Cancel" at bounding box center [544, 520] width 29 height 12
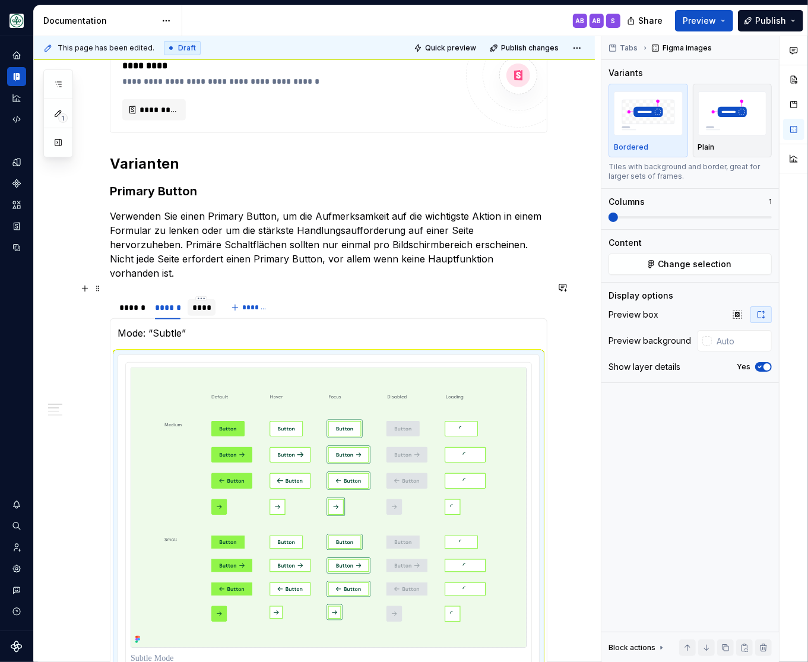
click at [207, 302] on div "****" at bounding box center [201, 308] width 19 height 12
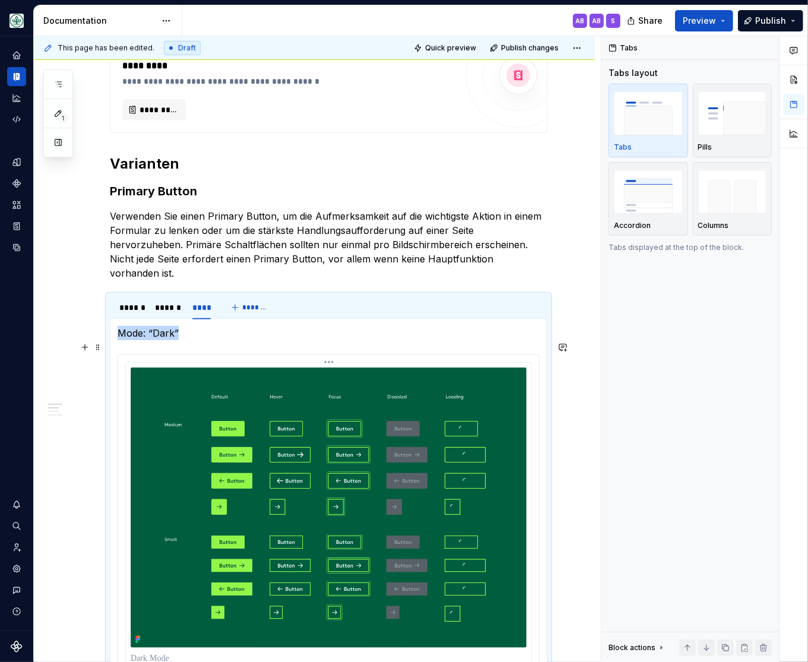
click at [382, 410] on img at bounding box center [329, 508] width 396 height 280
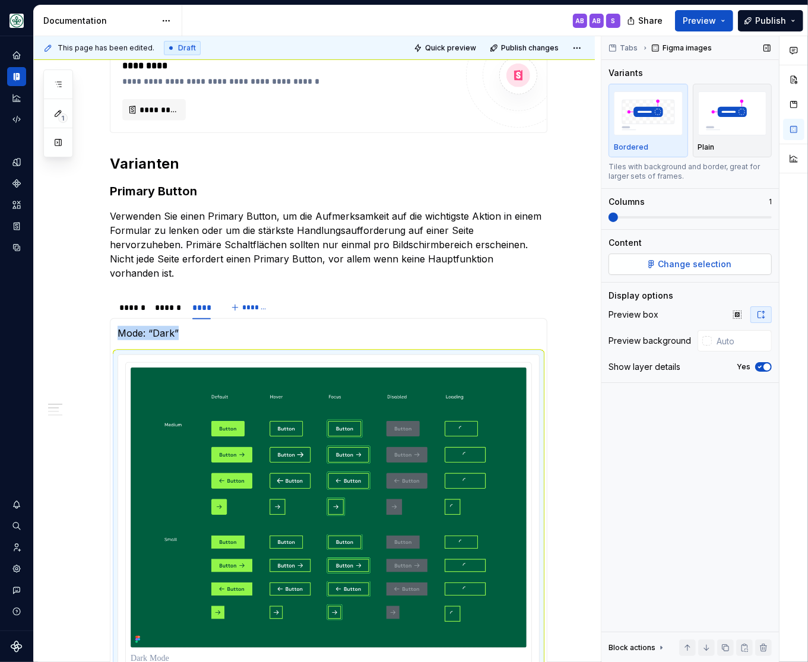
click at [632, 269] on button "Change selection" at bounding box center [690, 264] width 163 height 21
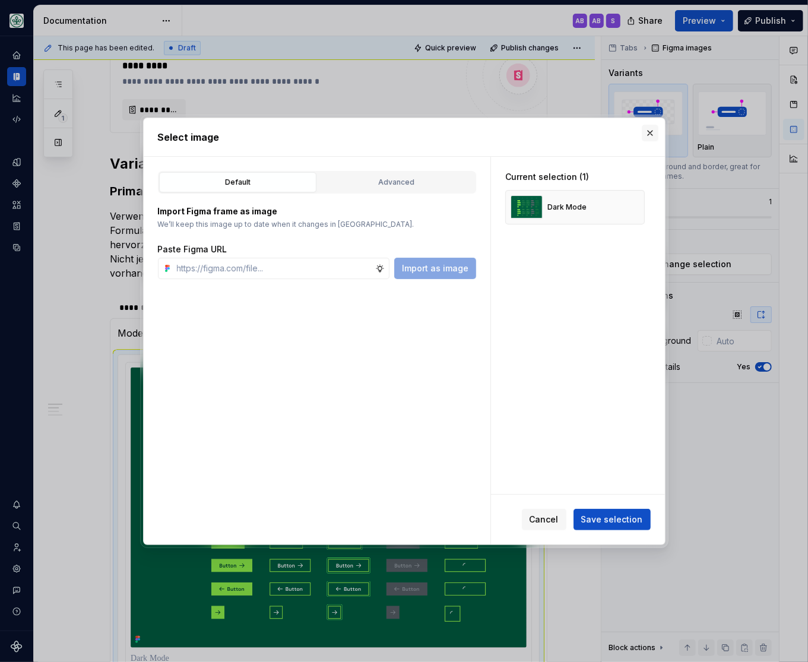
click at [647, 128] on button "button" at bounding box center [650, 133] width 17 height 17
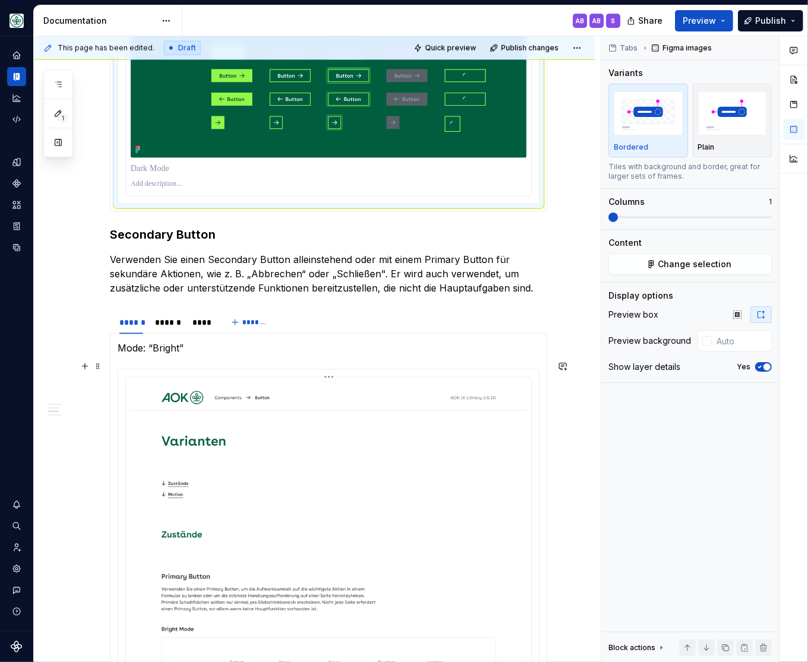
scroll to position [1028, 0]
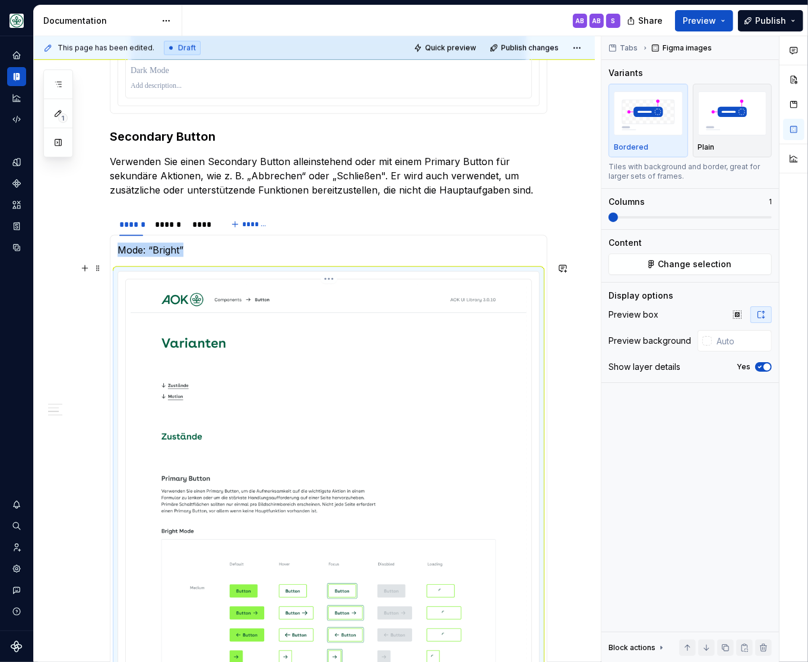
click at [672, 266] on span "Change selection" at bounding box center [696, 264] width 74 height 12
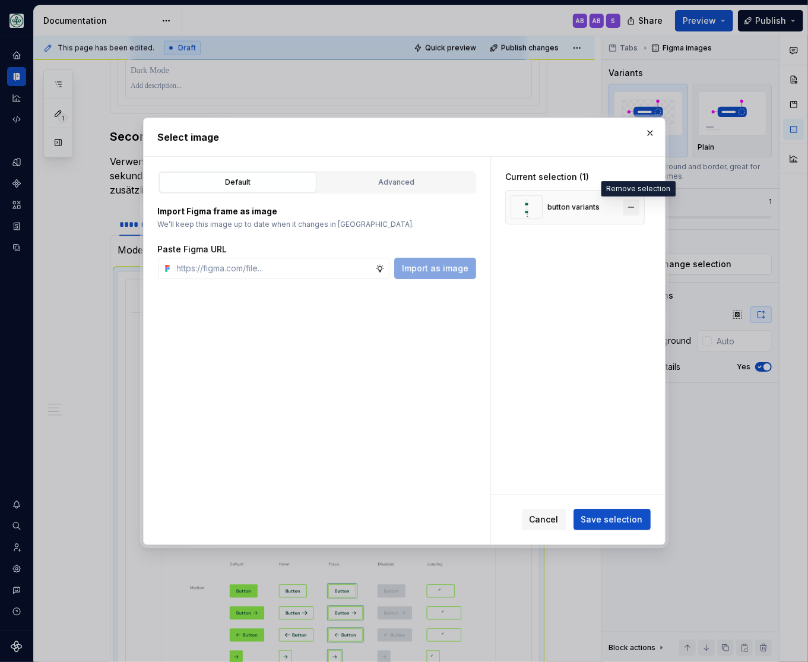
click at [635, 205] on button "button" at bounding box center [631, 207] width 17 height 17
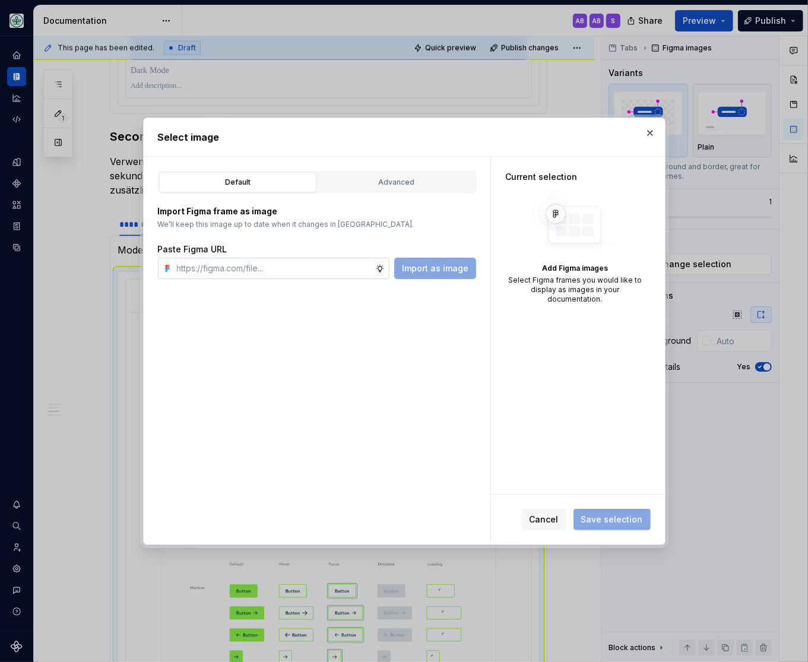
click at [314, 264] on input "text" at bounding box center [273, 268] width 203 height 21
paste input "[URL][DOMAIN_NAME]"
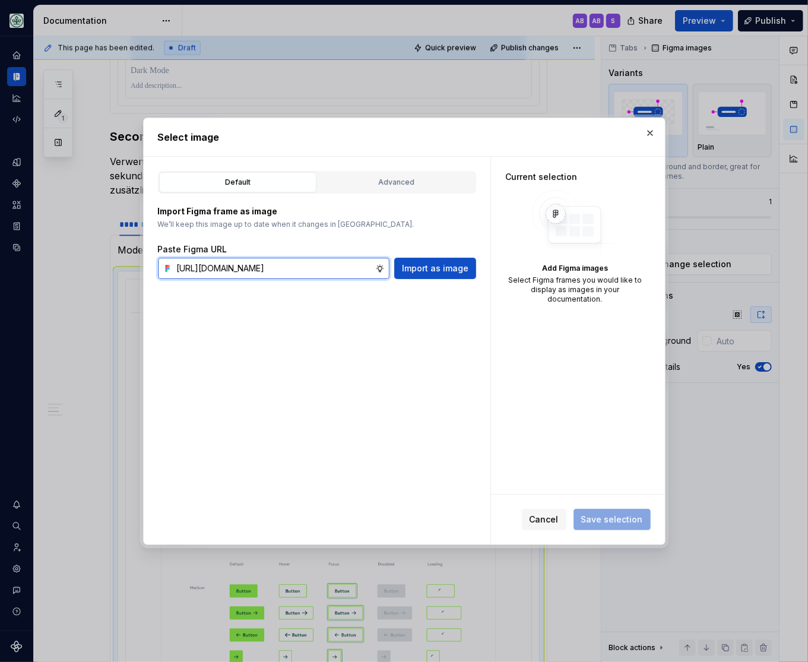
scroll to position [0, 360]
type input "[URL][DOMAIN_NAME]"
click at [442, 270] on span "Import as image" at bounding box center [435, 268] width 67 height 12
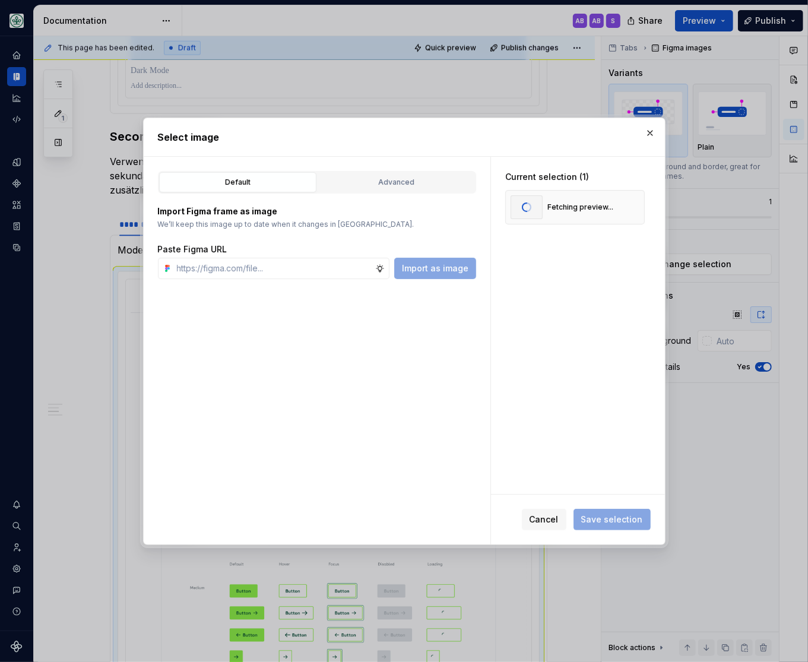
scroll to position [0, 0]
click at [615, 520] on span "Save selection" at bounding box center [612, 520] width 62 height 12
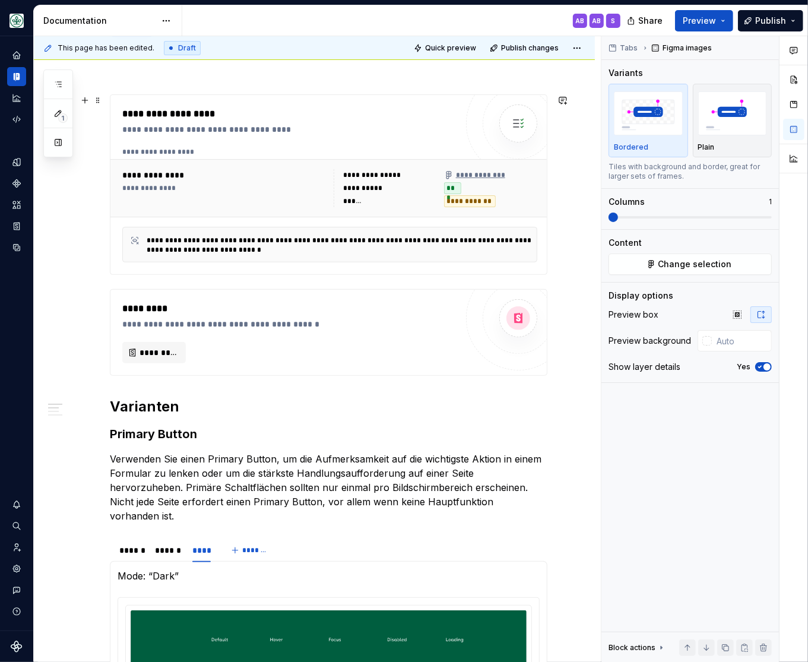
scroll to position [245, 0]
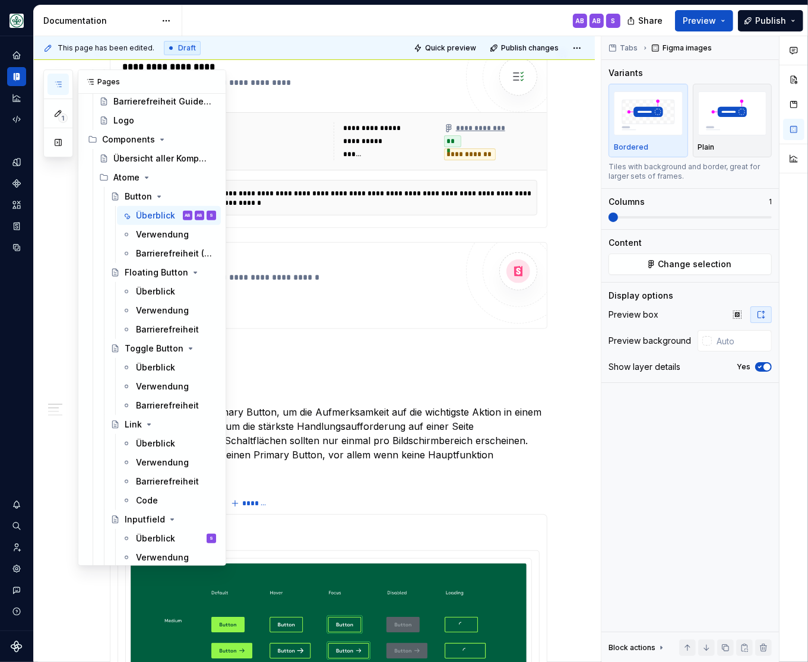
click at [48, 83] on button "button" at bounding box center [58, 84] width 21 height 21
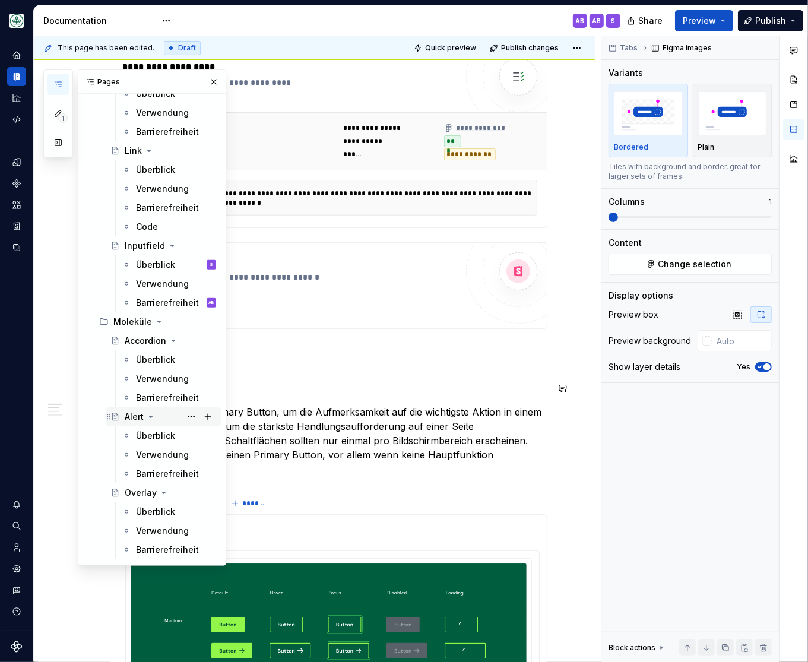
scroll to position [588, 0]
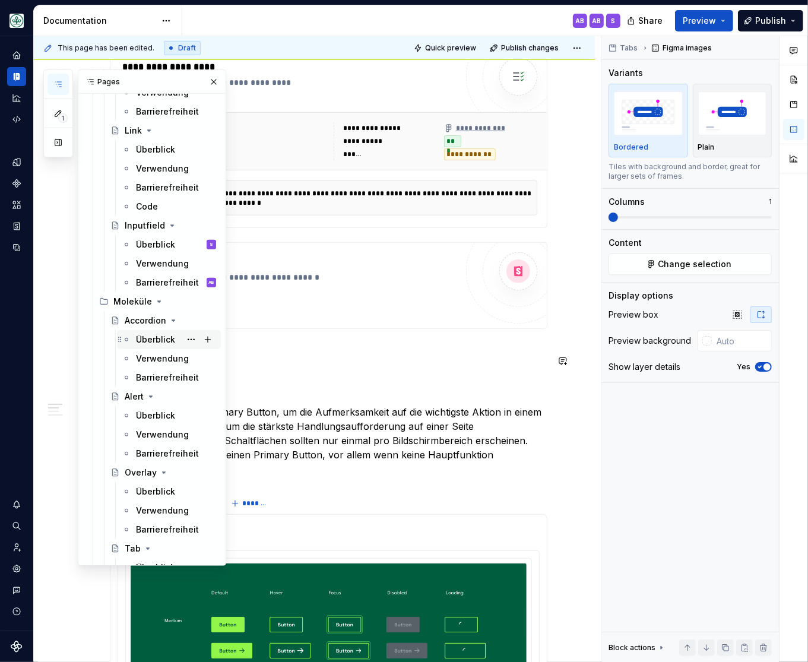
click at [163, 340] on div "Überblick" at bounding box center [155, 340] width 39 height 12
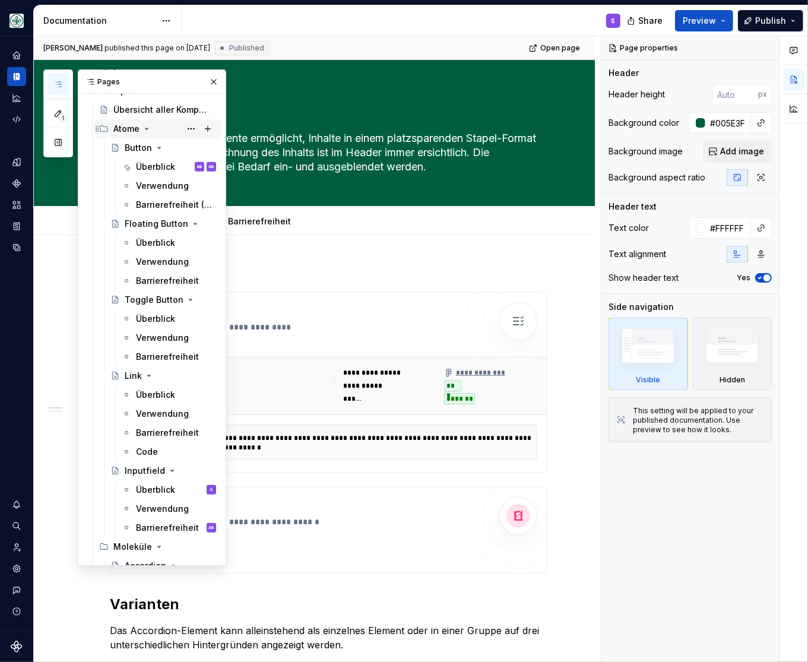
scroll to position [294, 0]
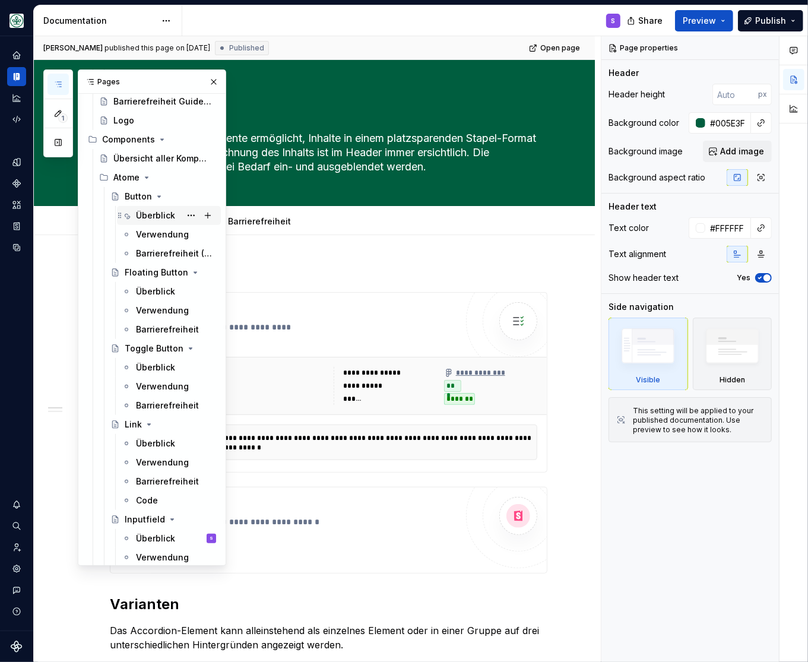
click at [157, 219] on div "Überblick" at bounding box center [155, 216] width 39 height 12
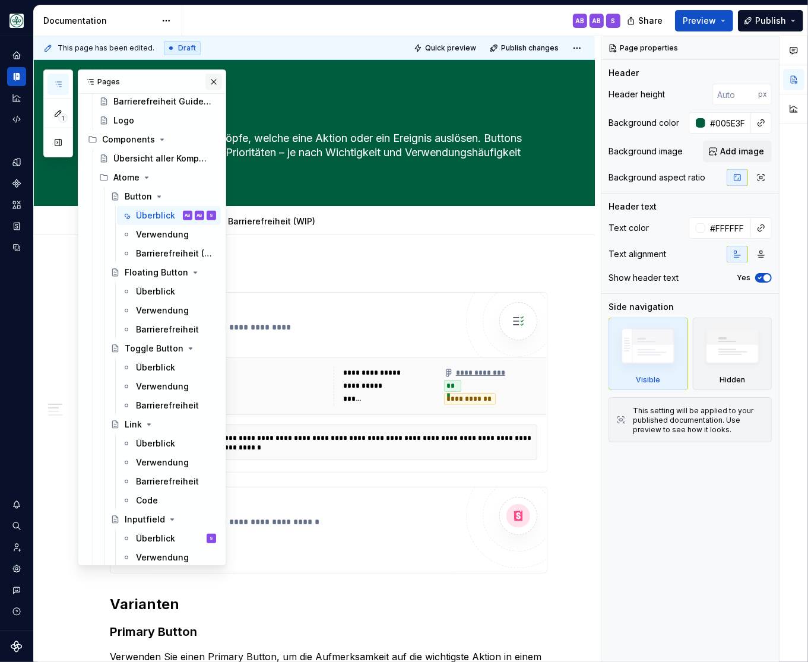
click at [216, 81] on button "button" at bounding box center [213, 82] width 17 height 17
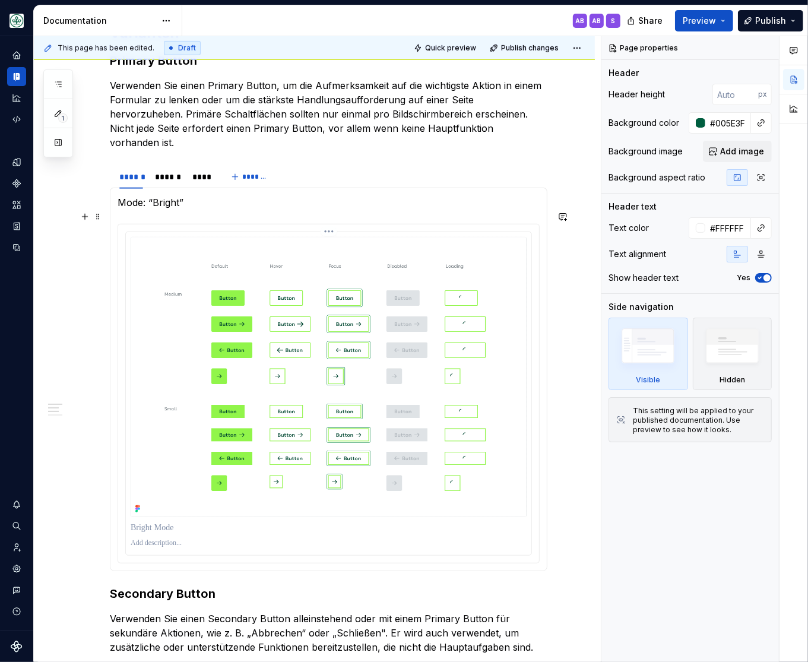
scroll to position [588, 0]
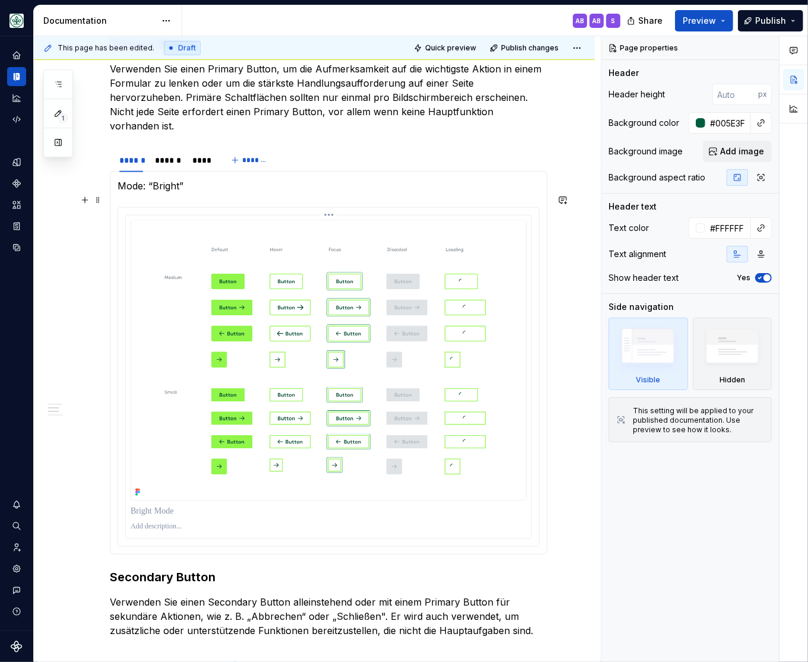
click at [376, 300] on img at bounding box center [329, 360] width 396 height 280
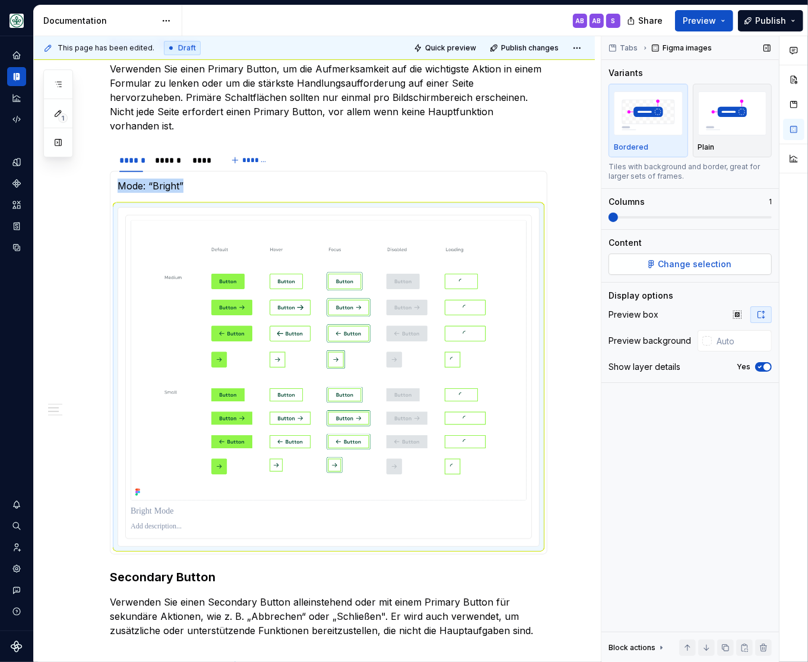
click at [680, 267] on span "Change selection" at bounding box center [696, 264] width 74 height 12
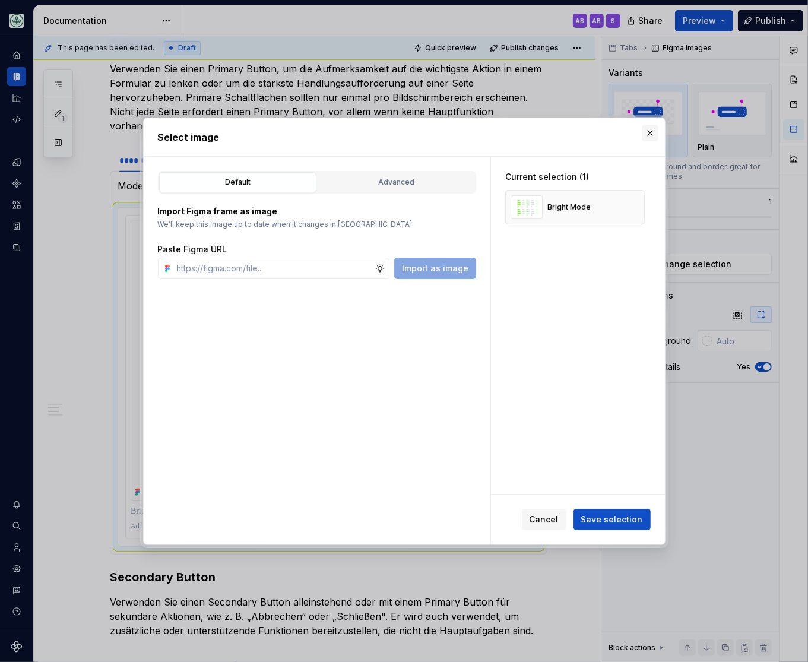
click at [650, 129] on button "button" at bounding box center [650, 133] width 17 height 17
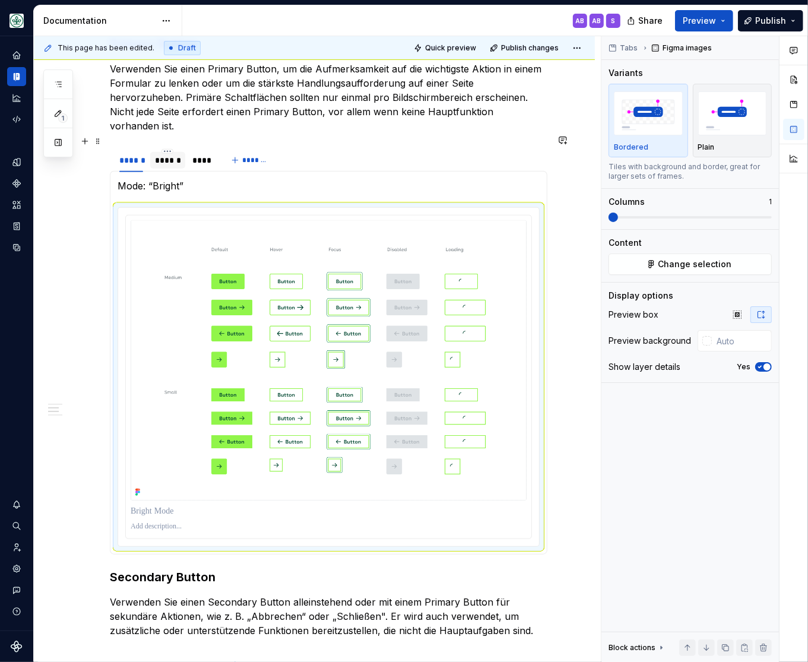
click at [174, 154] on div "******" at bounding box center [168, 160] width 26 height 12
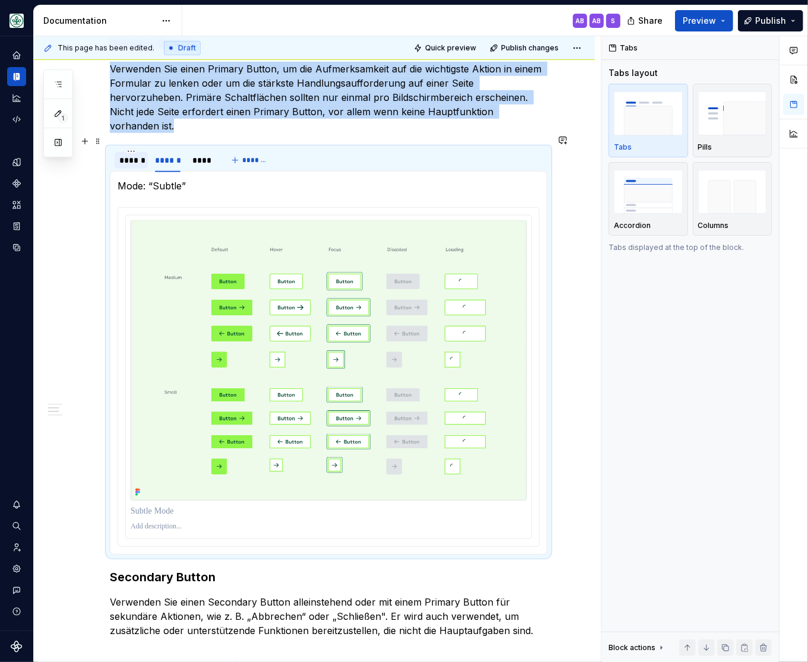
click at [136, 154] on div "******" at bounding box center [131, 160] width 24 height 12
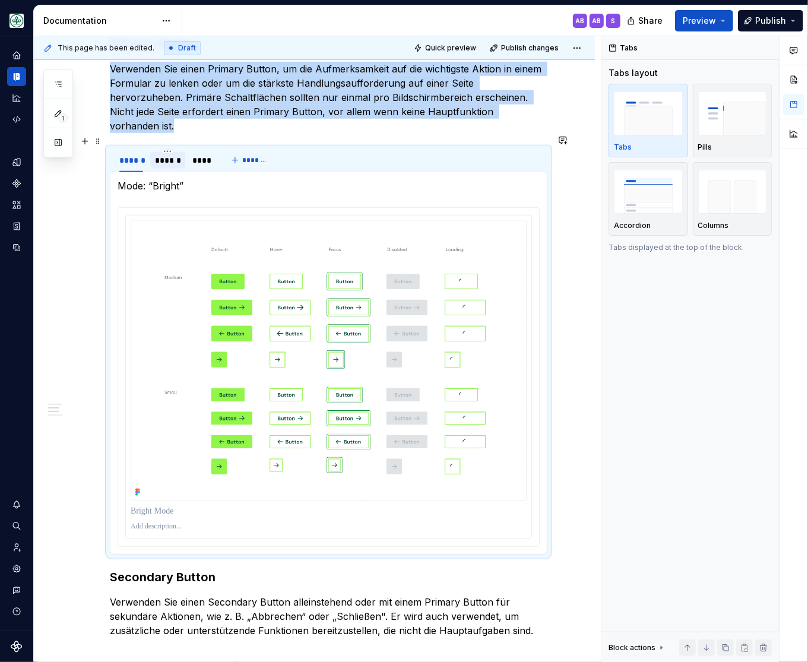
click at [168, 154] on div "******" at bounding box center [168, 160] width 26 height 12
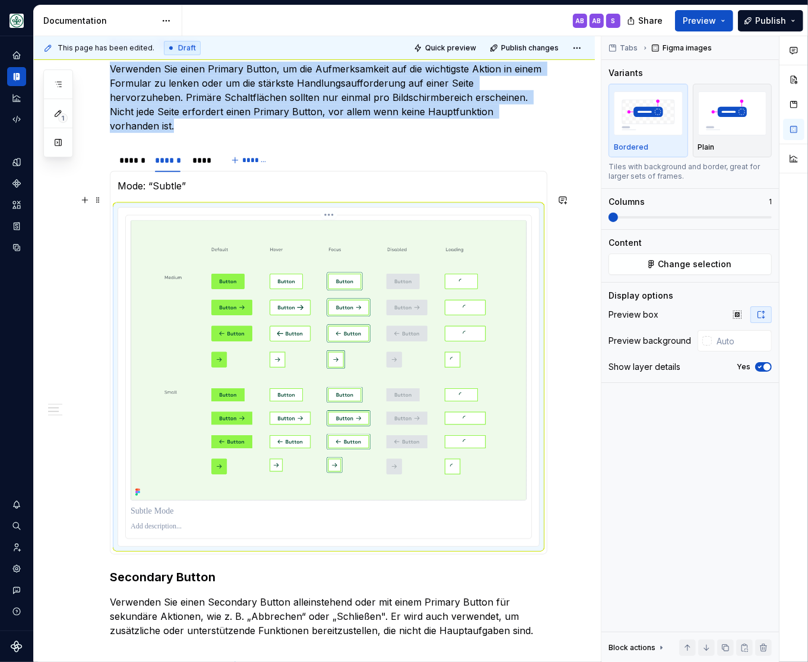
drag, startPoint x: 325, startPoint y: 300, endPoint x: 381, endPoint y: 296, distance: 55.4
click at [327, 300] on img at bounding box center [329, 360] width 396 height 280
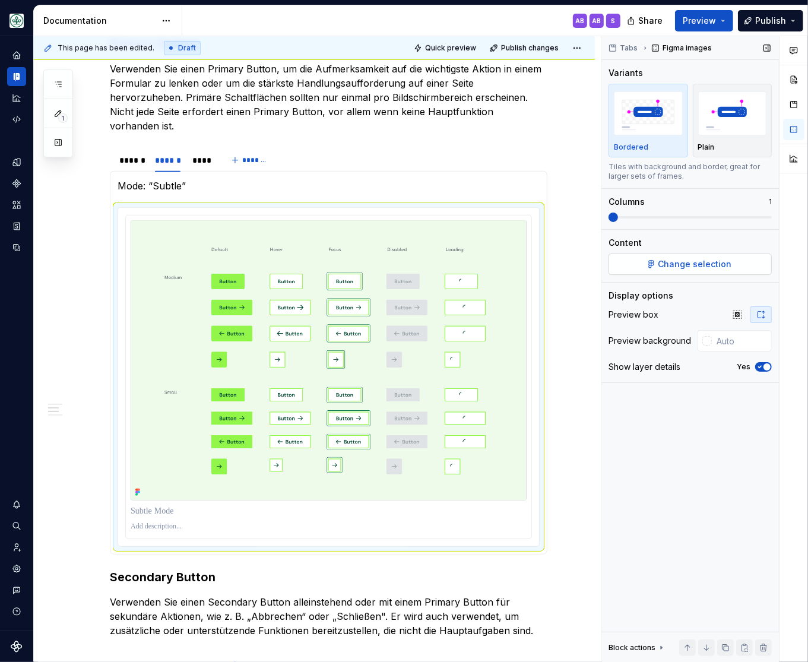
click at [692, 266] on span "Change selection" at bounding box center [696, 264] width 74 height 12
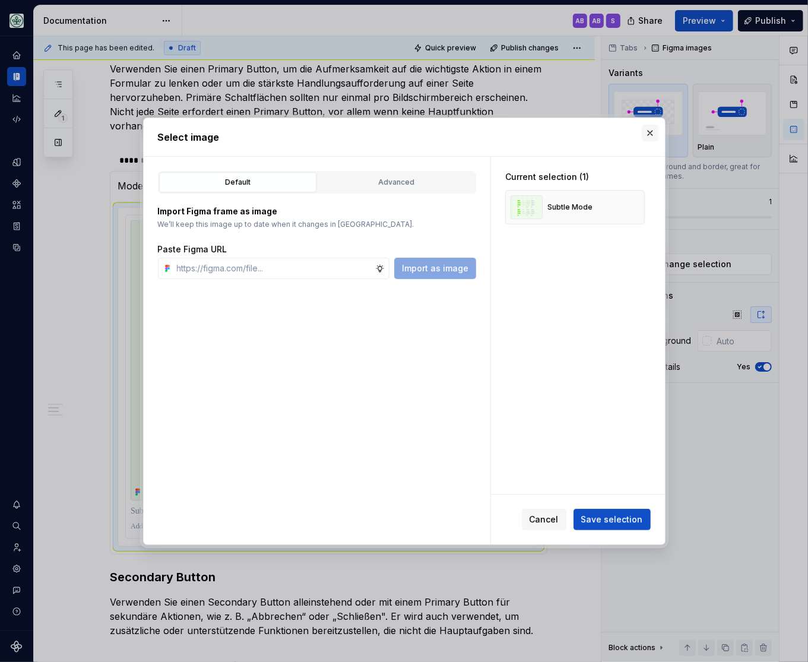
click at [653, 134] on button "button" at bounding box center [650, 133] width 17 height 17
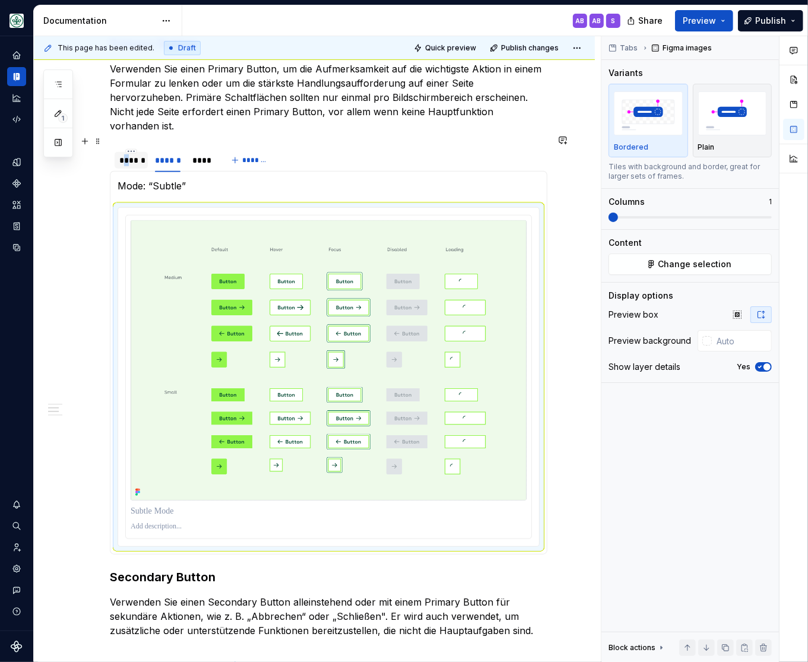
click at [127, 154] on div "******" at bounding box center [131, 160] width 24 height 12
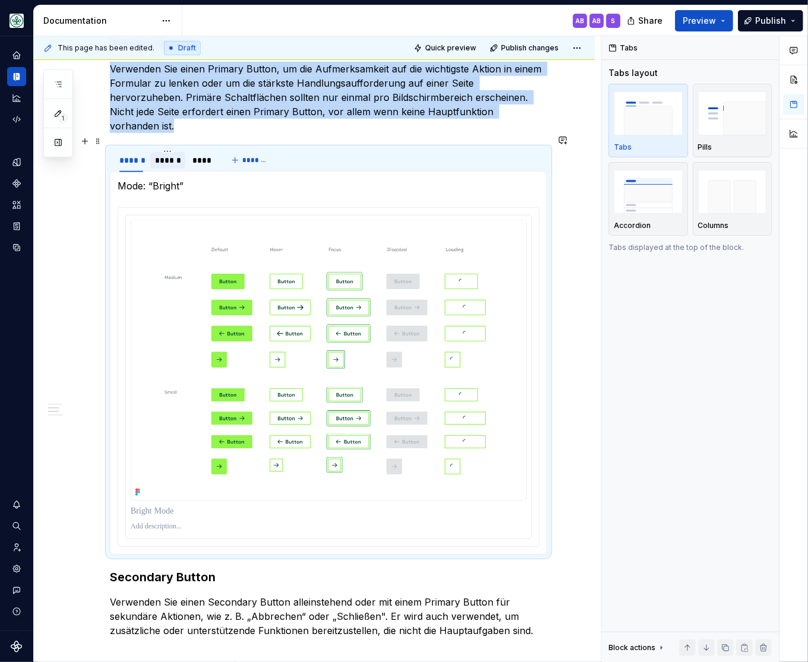
click at [169, 154] on div "******" at bounding box center [168, 160] width 26 height 12
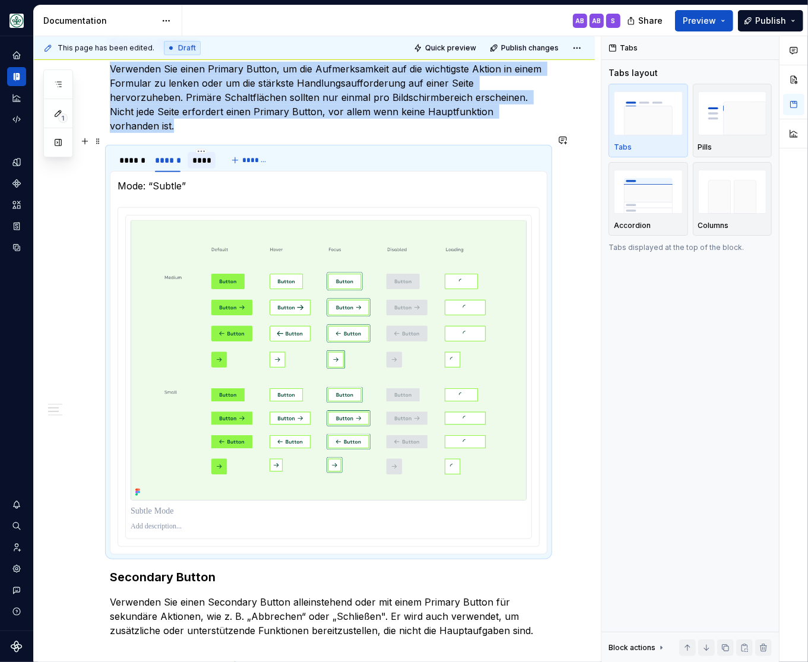
click at [205, 154] on div "****" at bounding box center [201, 160] width 19 height 12
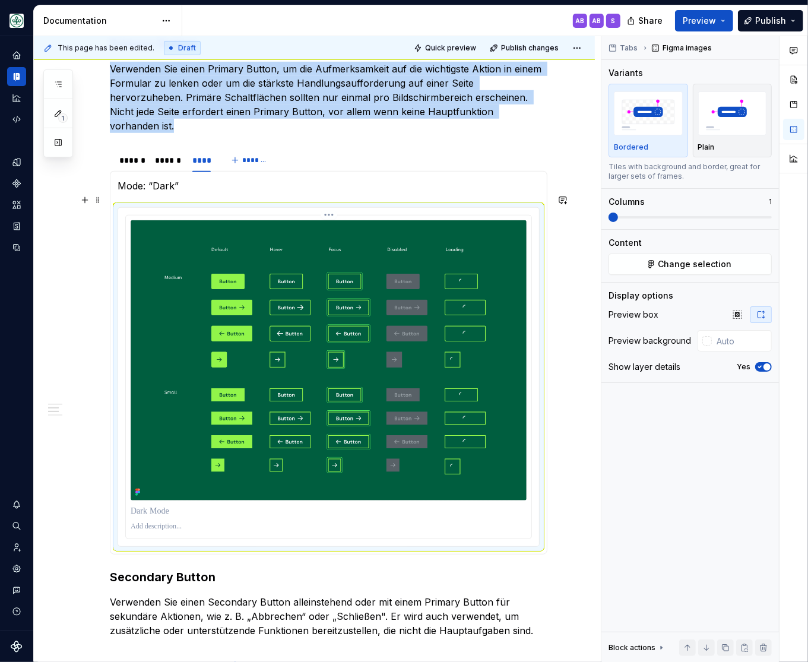
click at [346, 300] on img at bounding box center [329, 360] width 396 height 280
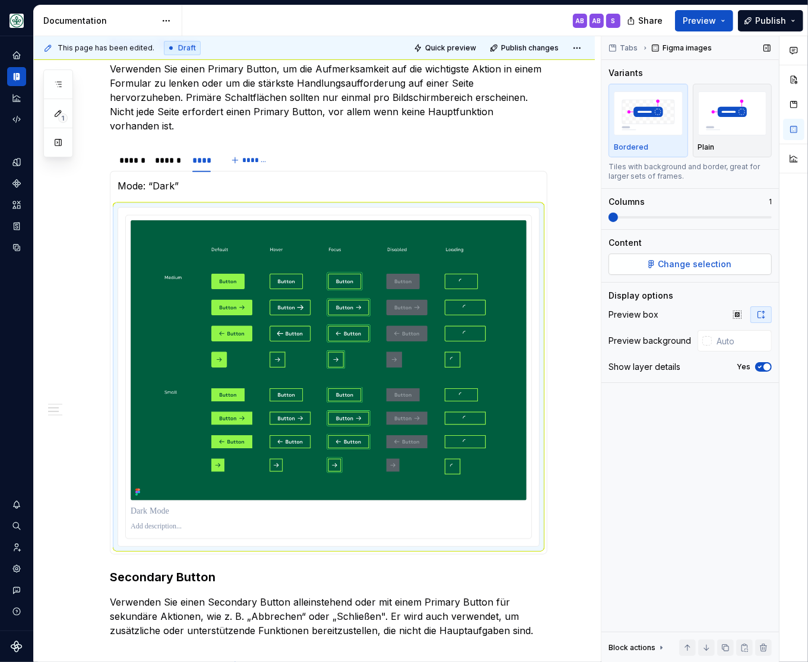
click at [681, 261] on span "Change selection" at bounding box center [696, 264] width 74 height 12
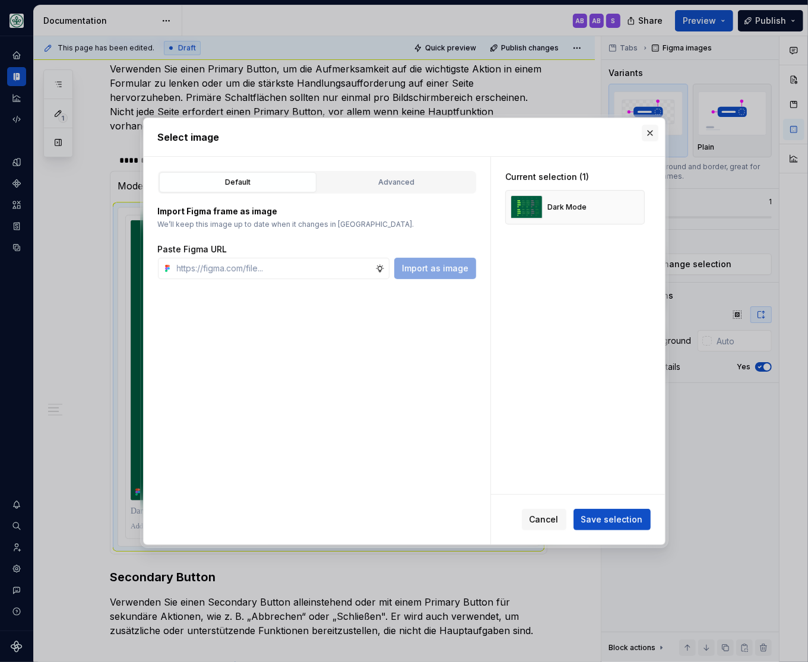
click at [646, 131] on button "button" at bounding box center [650, 133] width 17 height 17
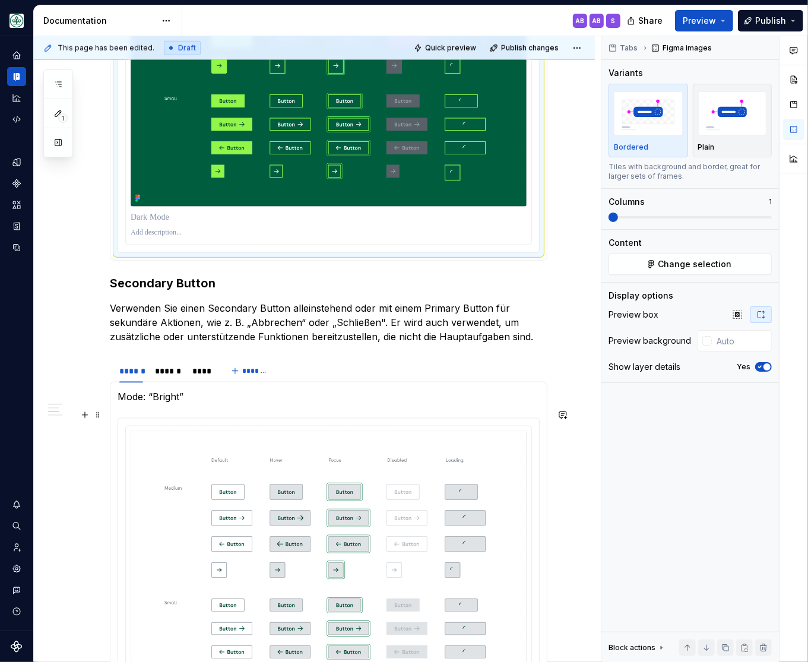
scroll to position [1028, 0]
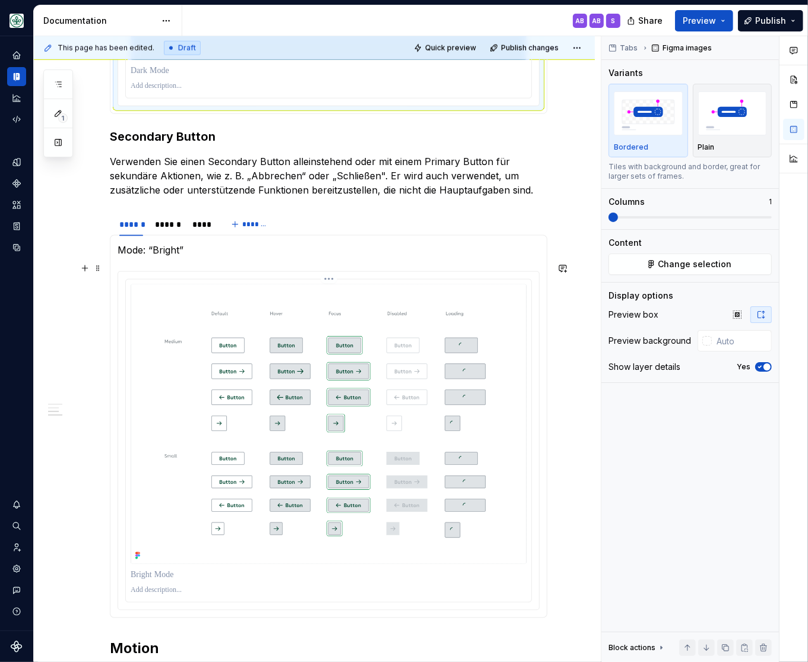
click at [271, 386] on img at bounding box center [329, 424] width 396 height 280
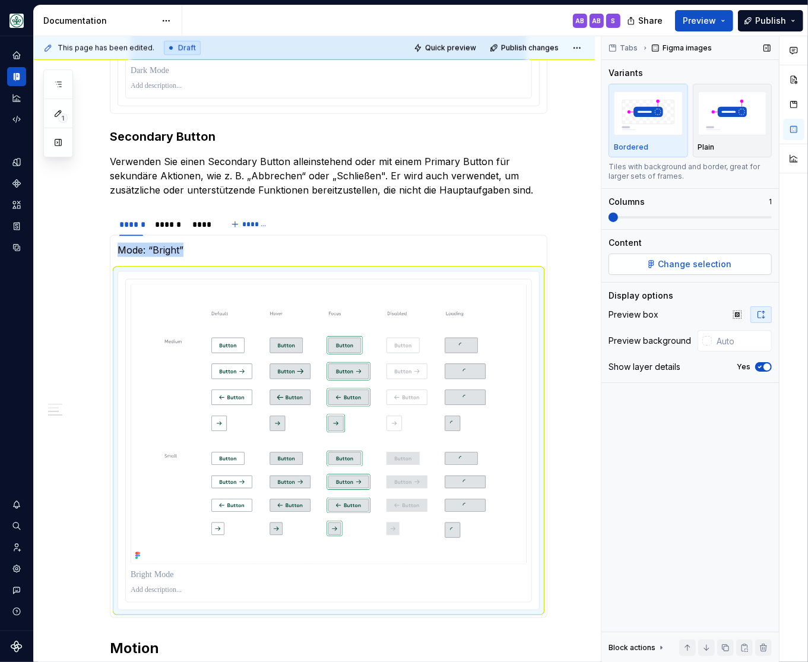
click at [700, 265] on span "Change selection" at bounding box center [696, 264] width 74 height 12
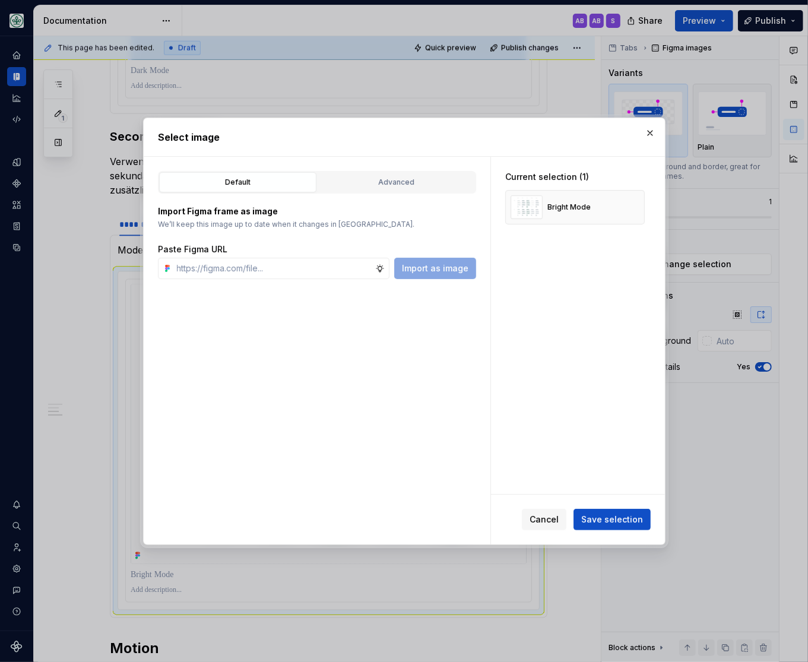
type textarea "*"
click at [553, 521] on span "Cancel" at bounding box center [544, 520] width 29 height 12
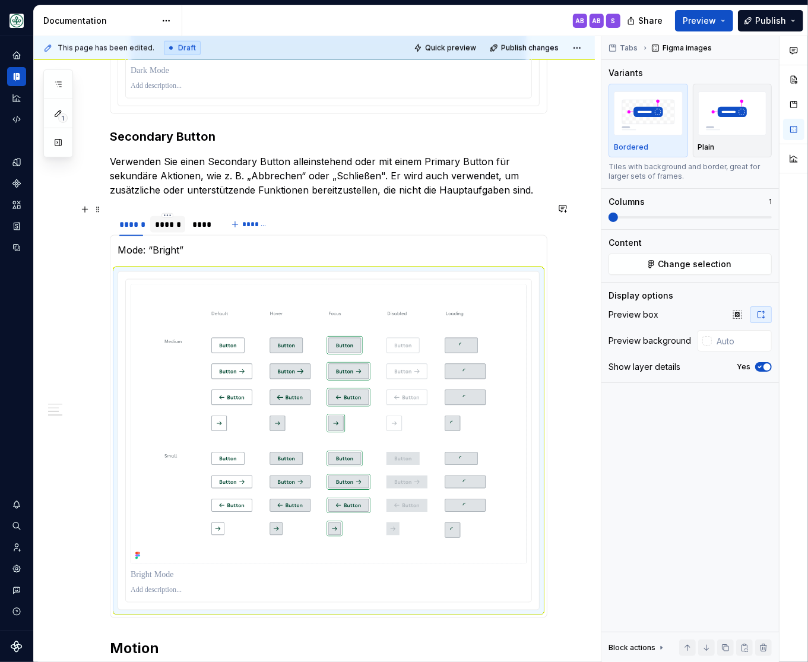
click at [160, 219] on div "******" at bounding box center [168, 225] width 26 height 12
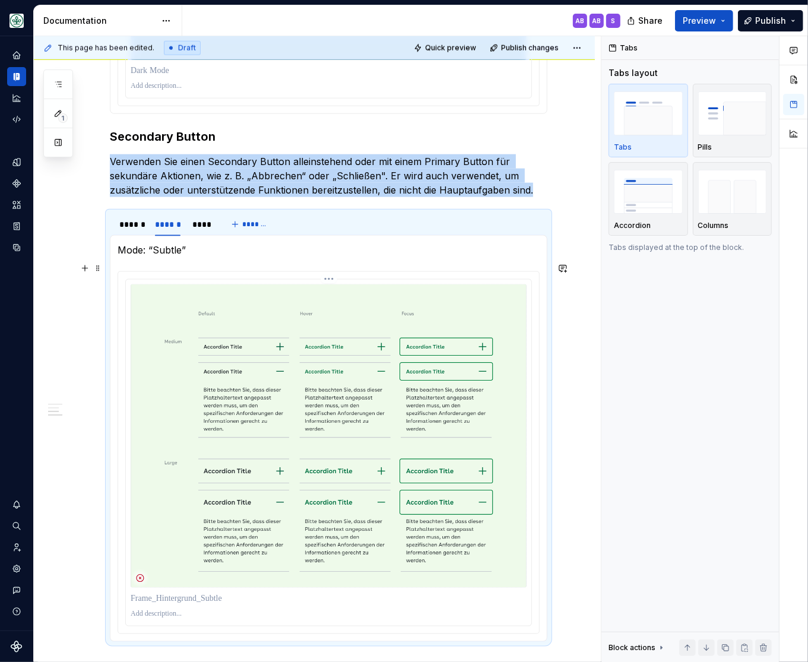
click at [311, 354] on img at bounding box center [329, 435] width 396 height 303
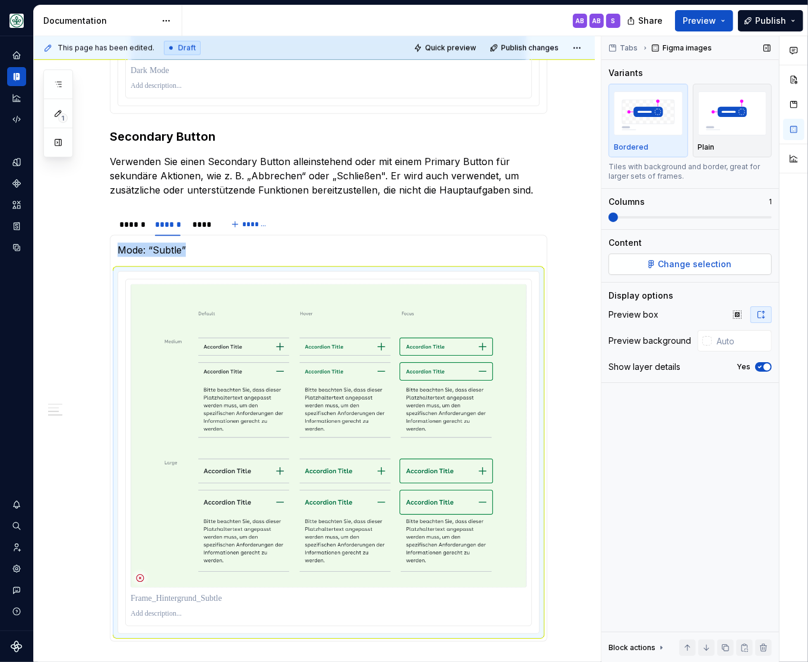
click at [692, 267] on span "Change selection" at bounding box center [696, 264] width 74 height 12
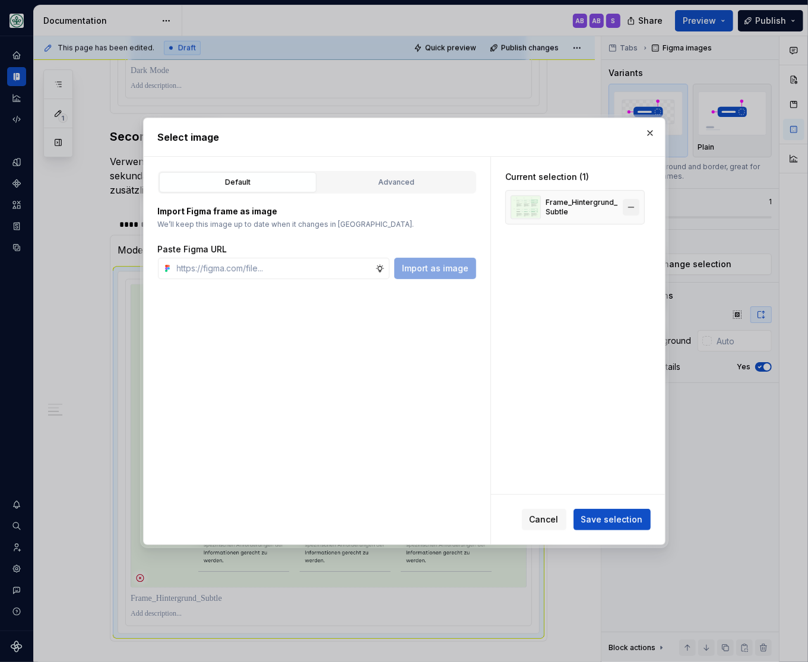
click at [638, 205] on button "button" at bounding box center [631, 207] width 17 height 17
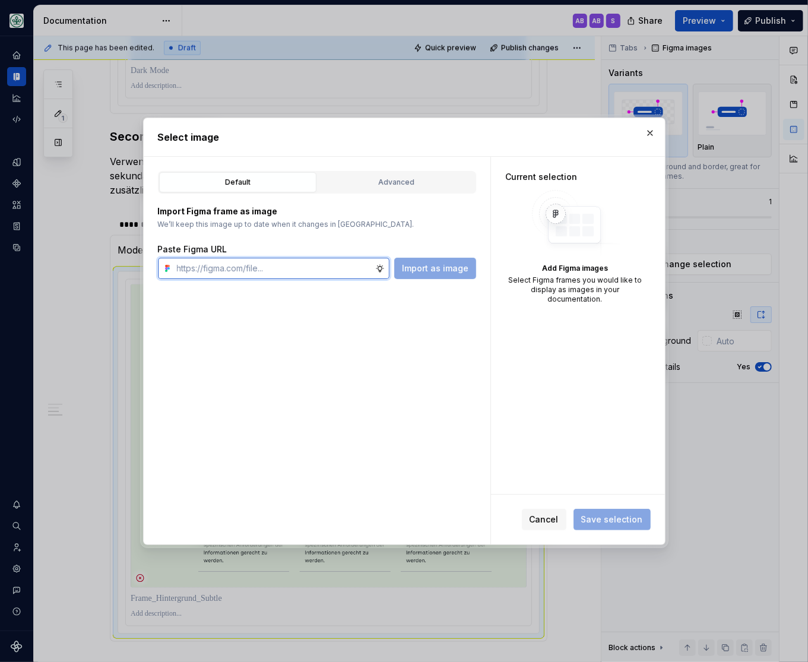
click at [315, 262] on input "text" at bounding box center [273, 268] width 203 height 21
paste input "[URL][DOMAIN_NAME]"
type input "[URL][DOMAIN_NAME]"
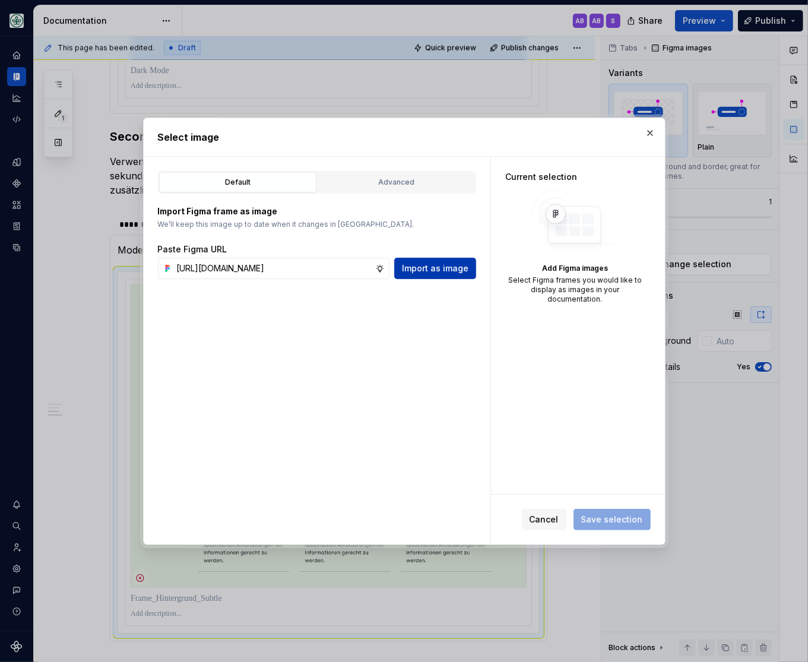
click at [439, 270] on span "Import as image" at bounding box center [435, 268] width 67 height 12
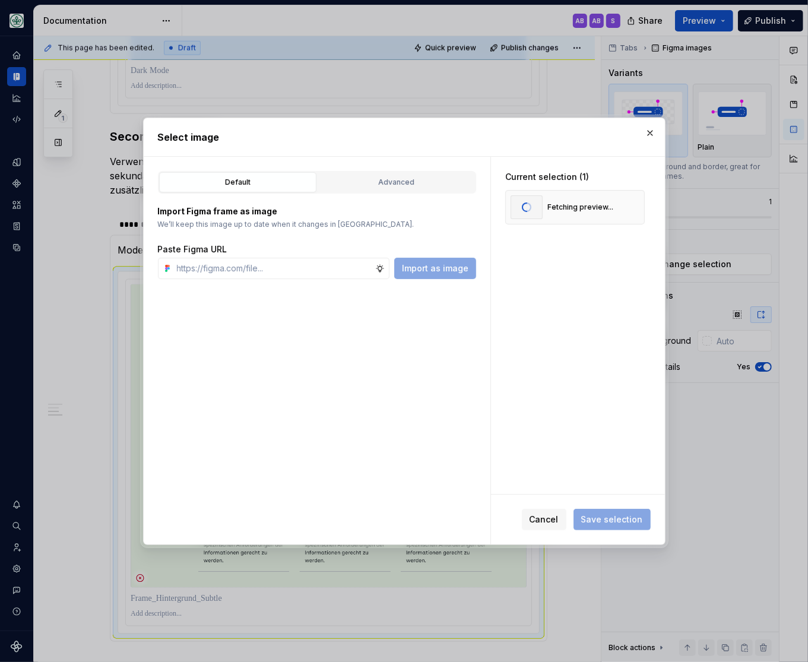
scroll to position [0, 0]
click at [338, 267] on input "text" at bounding box center [273, 268] width 203 height 21
paste input "[URL][DOMAIN_NAME]"
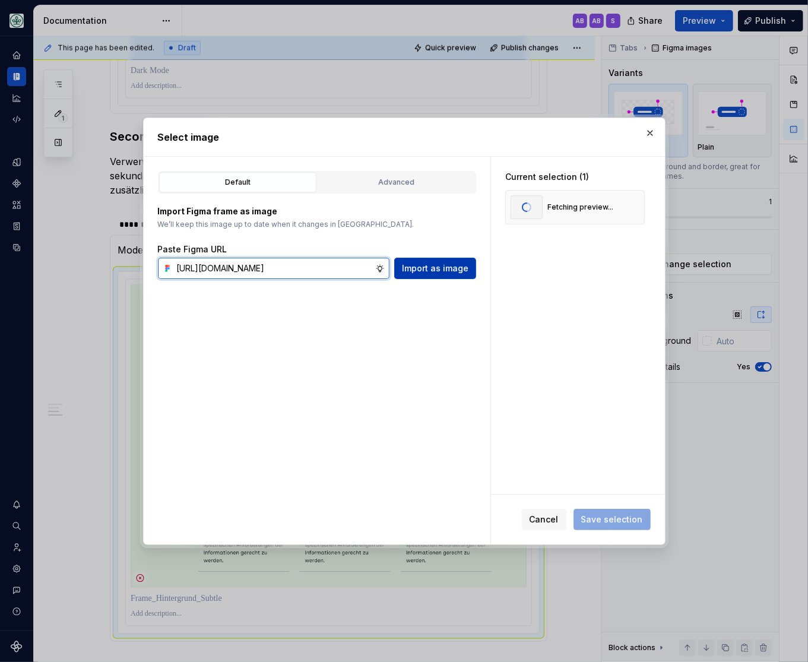
type input "[URL][DOMAIN_NAME]"
click at [423, 272] on span "Import as image" at bounding box center [435, 268] width 67 height 12
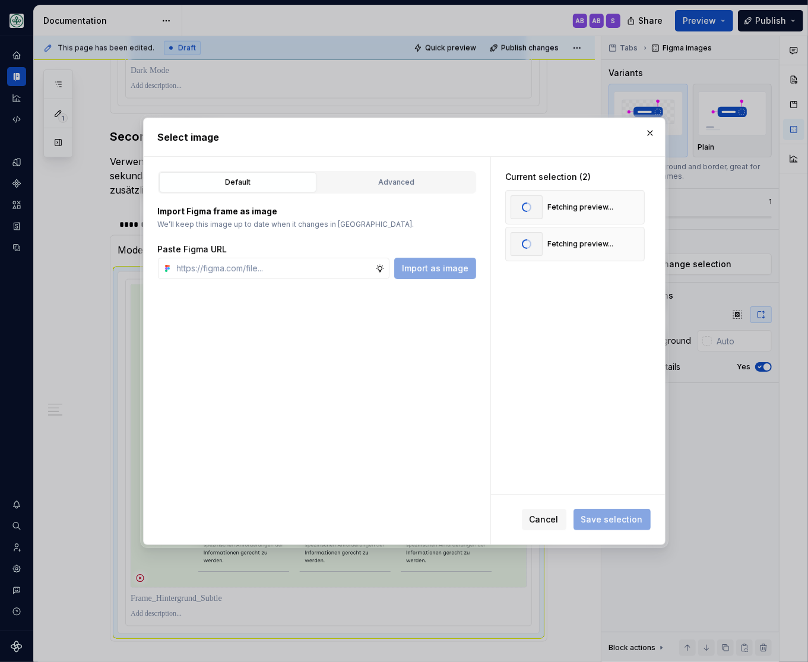
scroll to position [0, 0]
click at [638, 241] on button "button" at bounding box center [631, 244] width 17 height 17
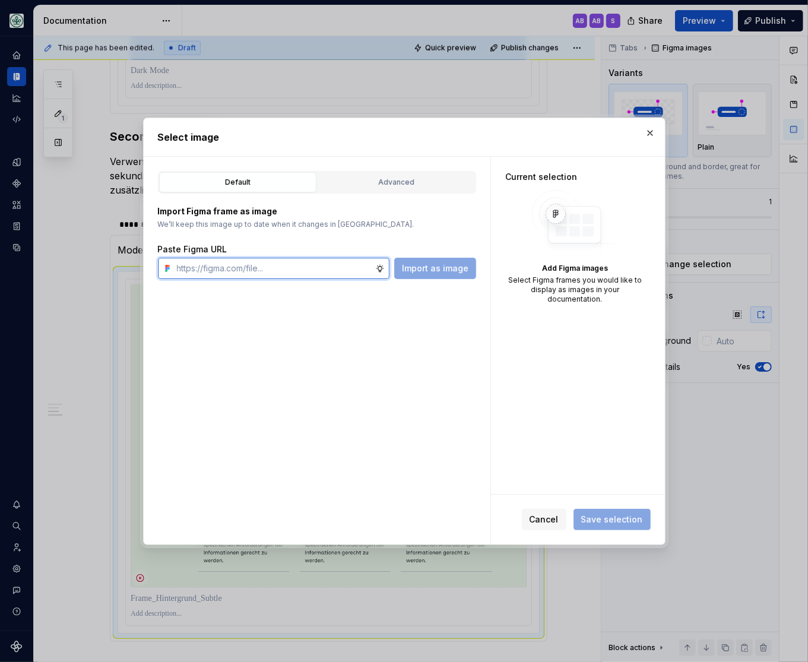
click at [323, 267] on input "text" at bounding box center [273, 268] width 203 height 21
paste input "[URL][DOMAIN_NAME]"
type input "[URL][DOMAIN_NAME]"
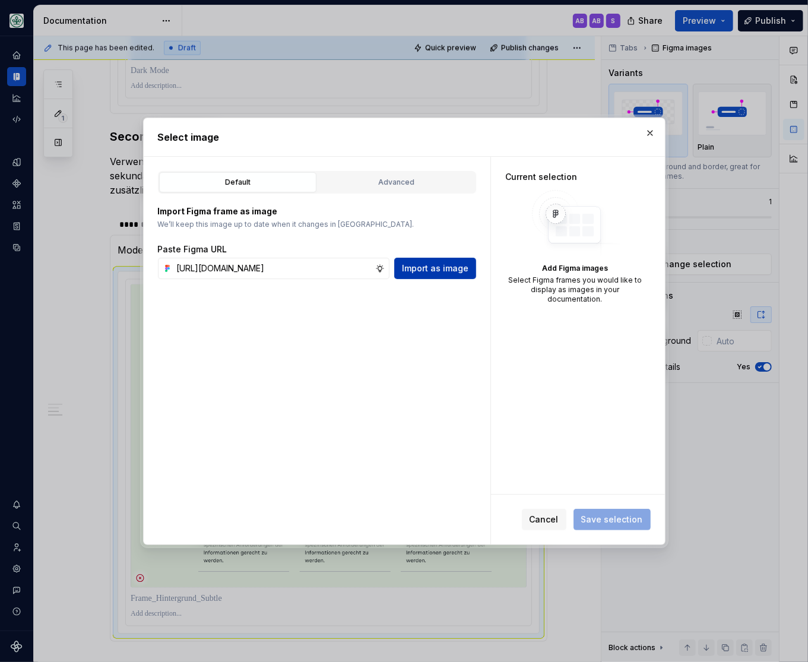
click at [445, 270] on span "Import as image" at bounding box center [435, 268] width 67 height 12
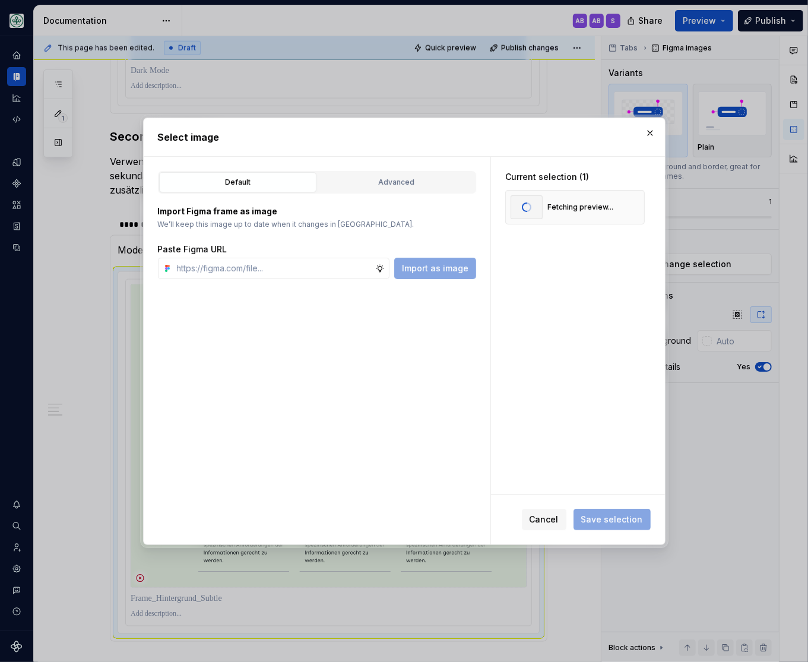
scroll to position [0, 0]
click at [606, 517] on span "Save selection" at bounding box center [612, 520] width 62 height 12
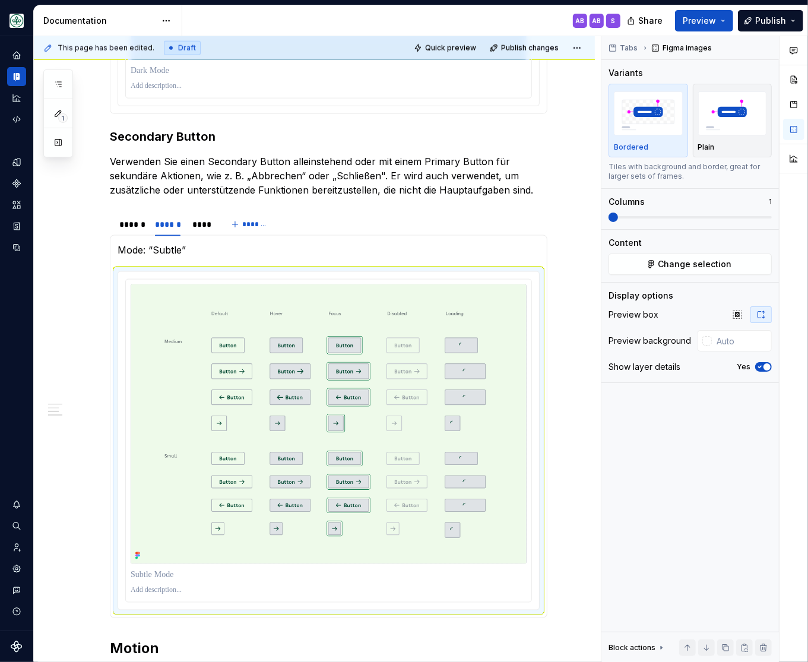
scroll to position [1028, 0]
click at [128, 219] on div "******" at bounding box center [131, 225] width 24 height 12
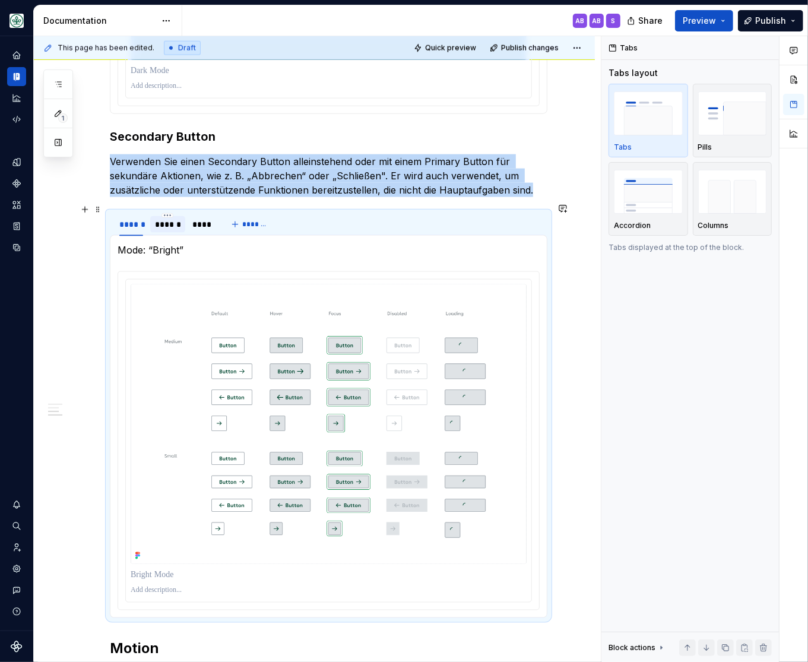
click at [166, 219] on div "******" at bounding box center [168, 225] width 26 height 12
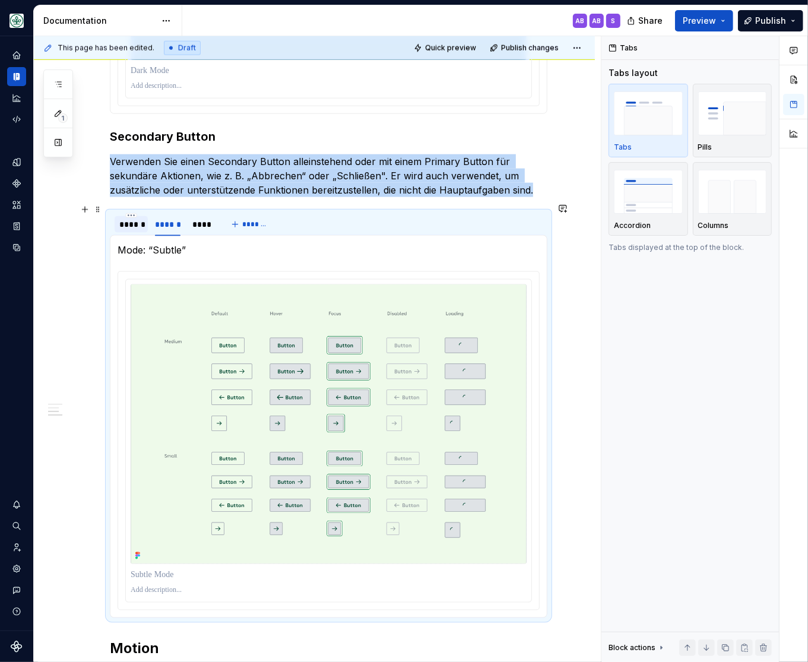
click at [136, 220] on div "******" at bounding box center [131, 225] width 24 height 12
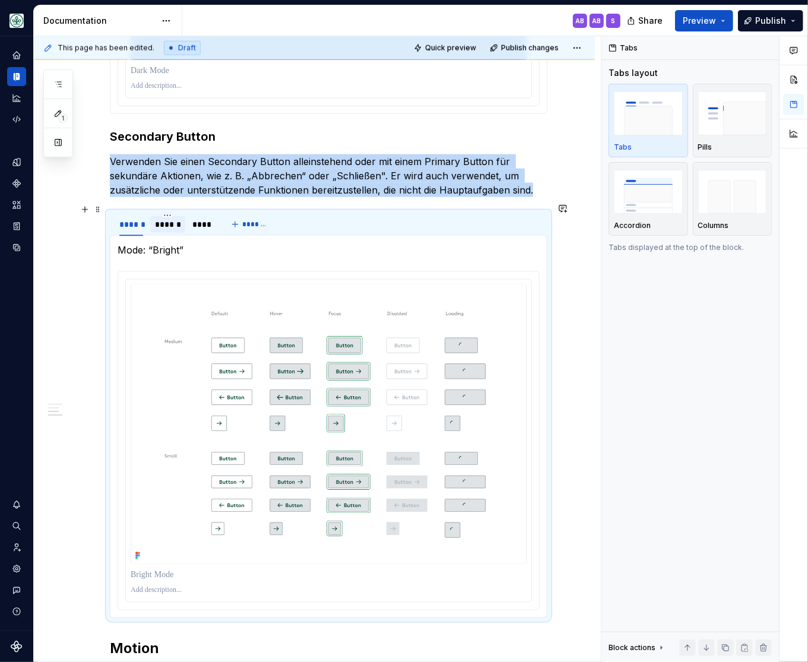
click at [170, 220] on div "******" at bounding box center [168, 225] width 26 height 12
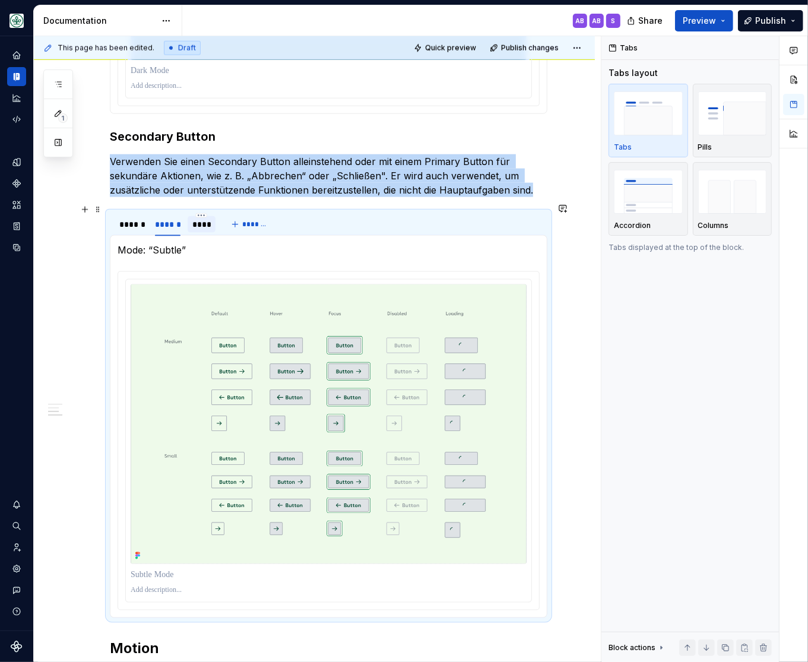
click at [200, 219] on div "****" at bounding box center [201, 225] width 19 height 12
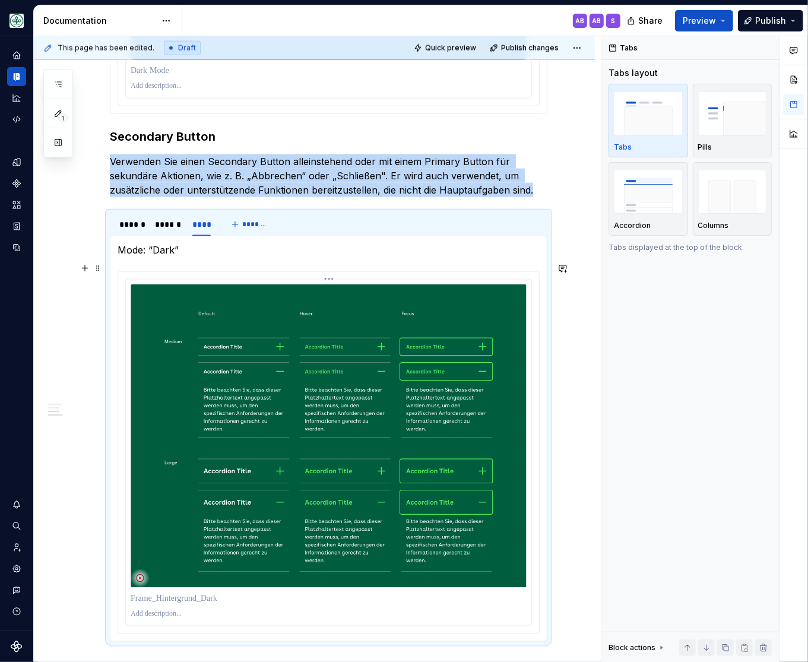
click at [453, 349] on img at bounding box center [329, 435] width 396 height 303
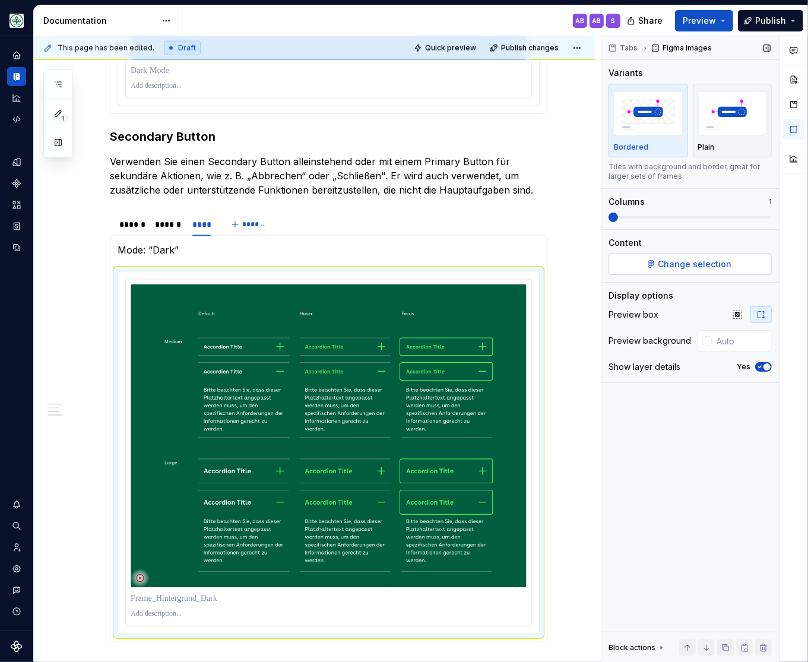
click at [695, 263] on span "Change selection" at bounding box center [696, 264] width 74 height 12
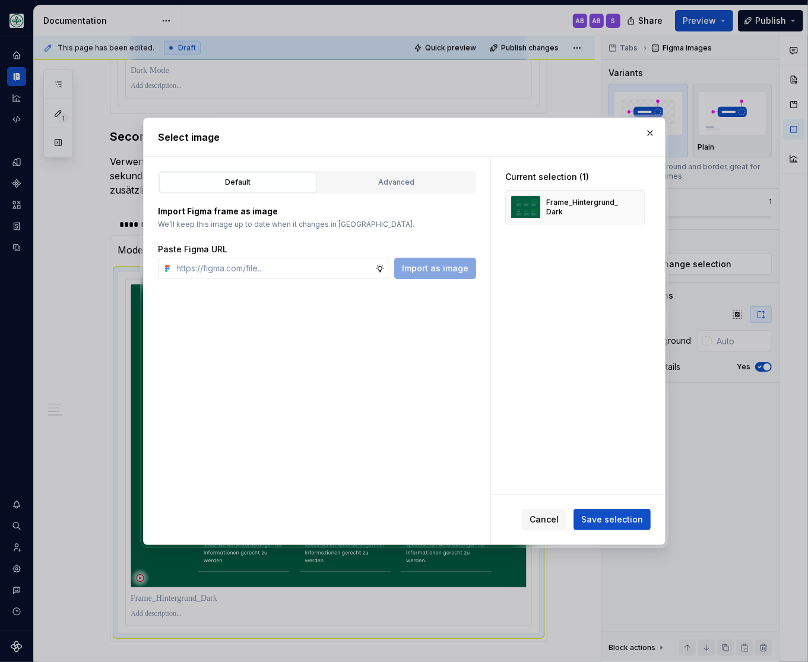
type textarea "*"
drag, startPoint x: 635, startPoint y: 205, endPoint x: 451, endPoint y: 245, distance: 189.0
click at [636, 205] on button "button" at bounding box center [631, 207] width 17 height 17
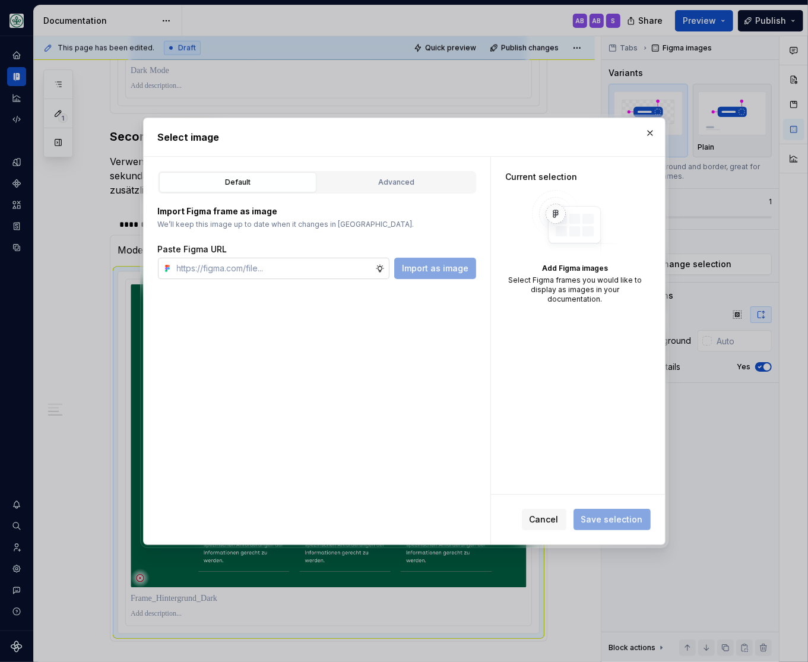
click at [341, 270] on input "text" at bounding box center [273, 268] width 203 height 21
paste input "[URL][DOMAIN_NAME]"
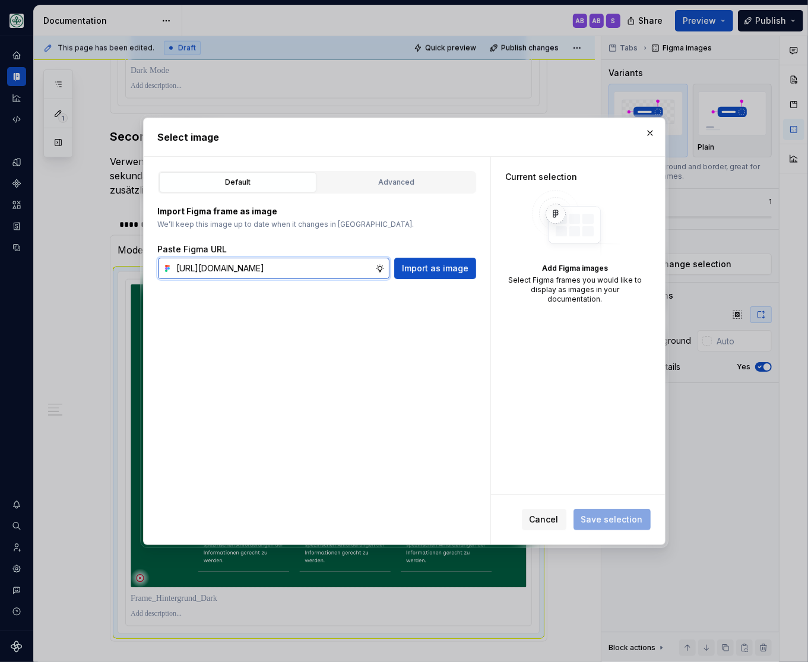
scroll to position [0, 361]
type input "[URL][DOMAIN_NAME]"
click at [446, 261] on button "Import as image" at bounding box center [435, 268] width 82 height 21
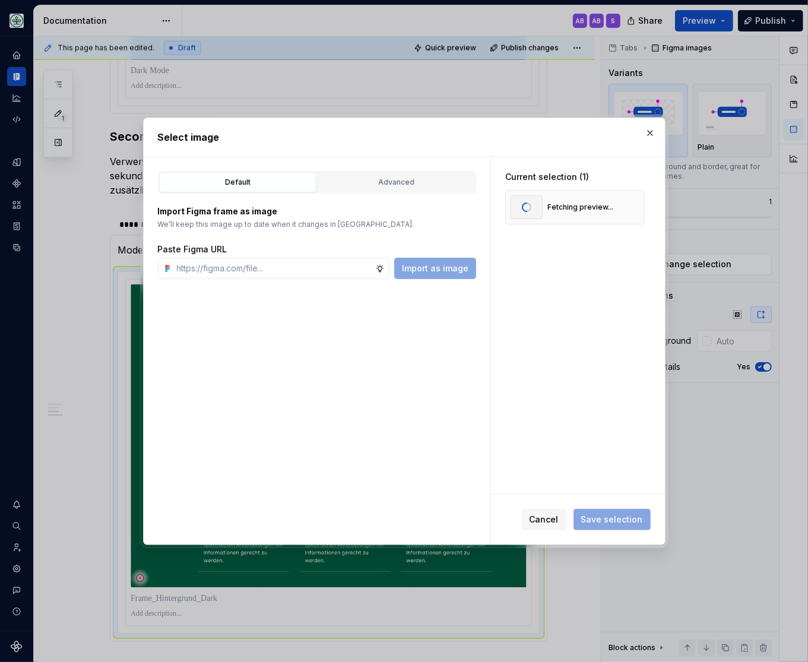
scroll to position [0, 0]
click at [609, 522] on span "Save selection" at bounding box center [612, 520] width 62 height 12
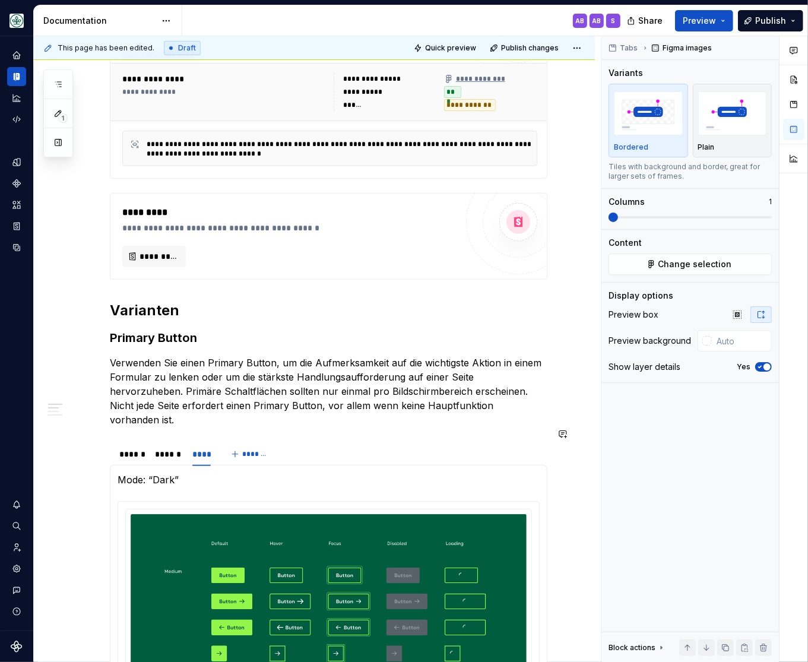
scroll to position [588, 0]
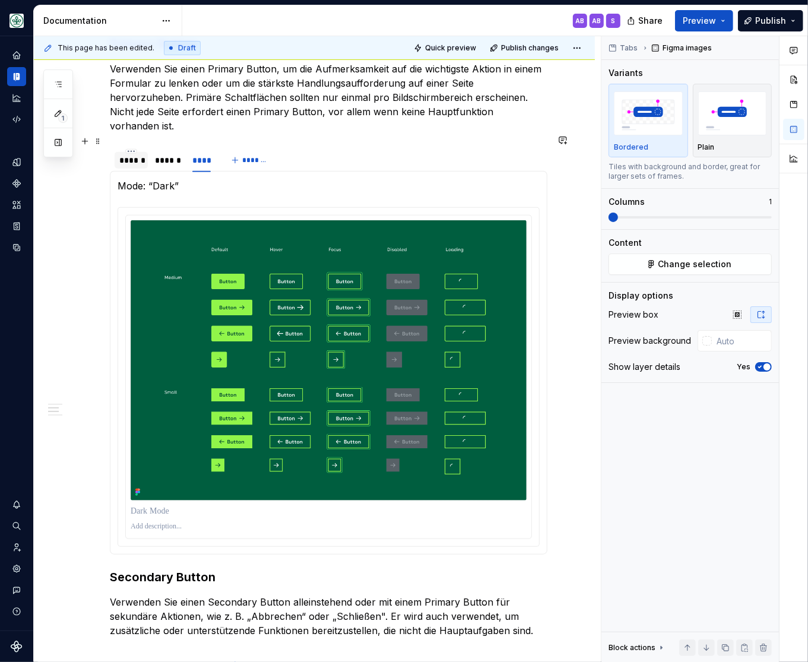
click at [131, 154] on div "******" at bounding box center [131, 160] width 24 height 12
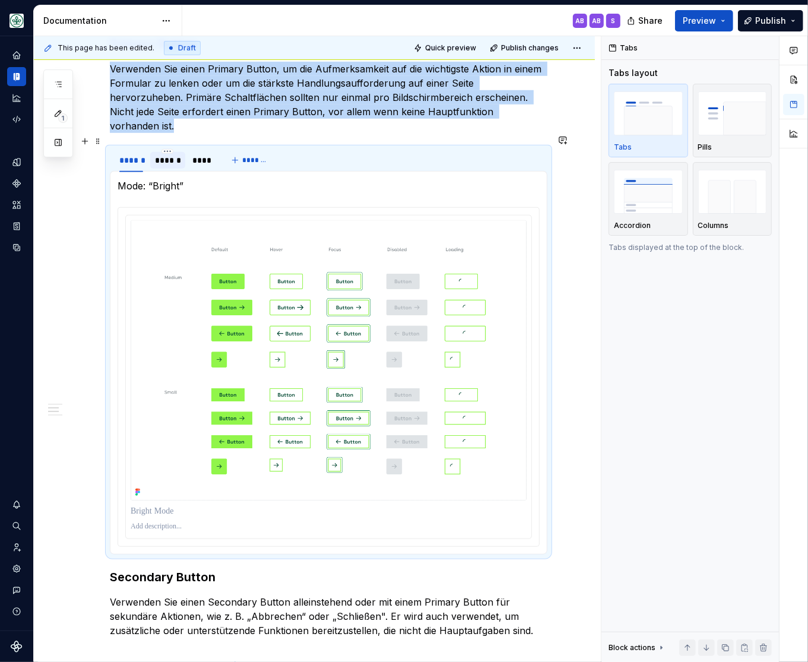
click at [176, 152] on div "******" at bounding box center [167, 160] width 35 height 17
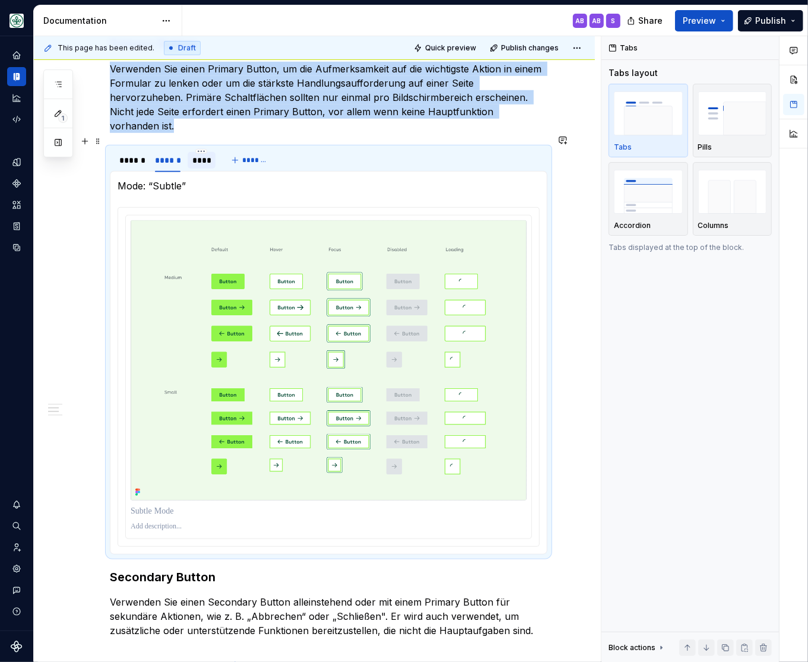
click at [201, 154] on div "****" at bounding box center [201, 160] width 19 height 12
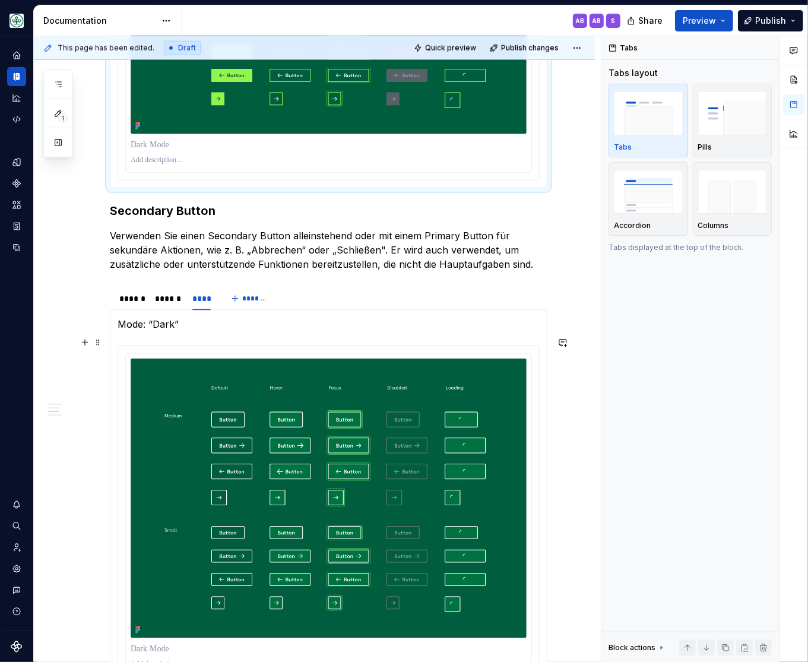
scroll to position [1078, 0]
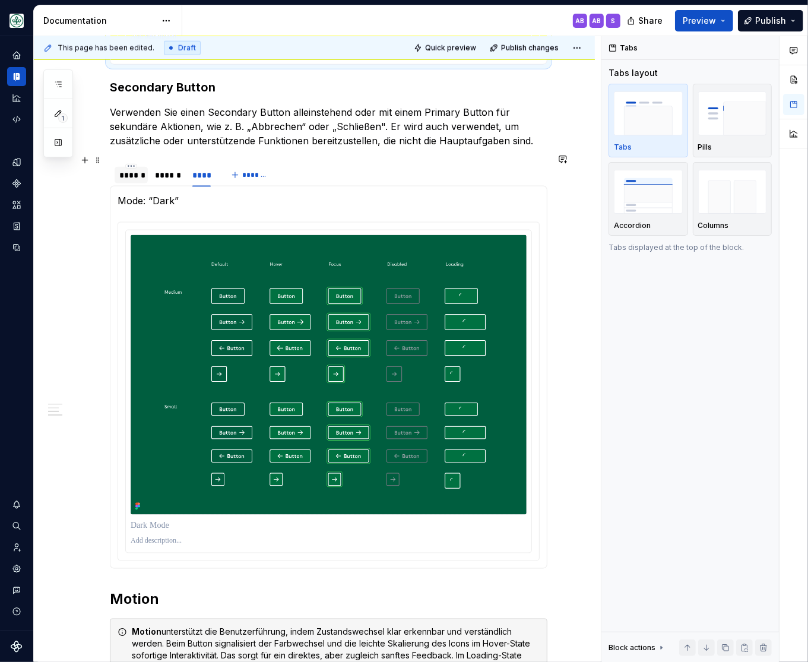
click at [134, 169] on div "******" at bounding box center [131, 175] width 24 height 12
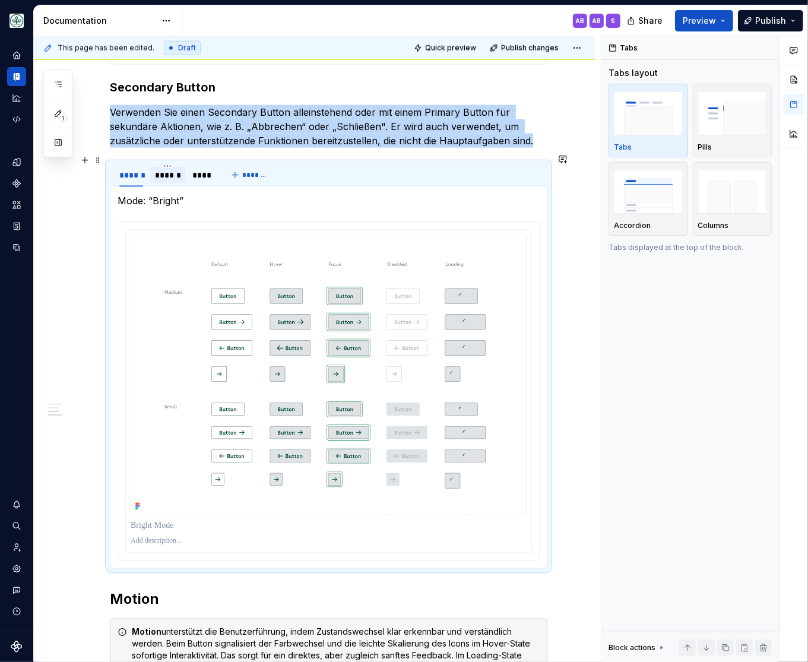
click at [173, 169] on div "******" at bounding box center [168, 175] width 26 height 12
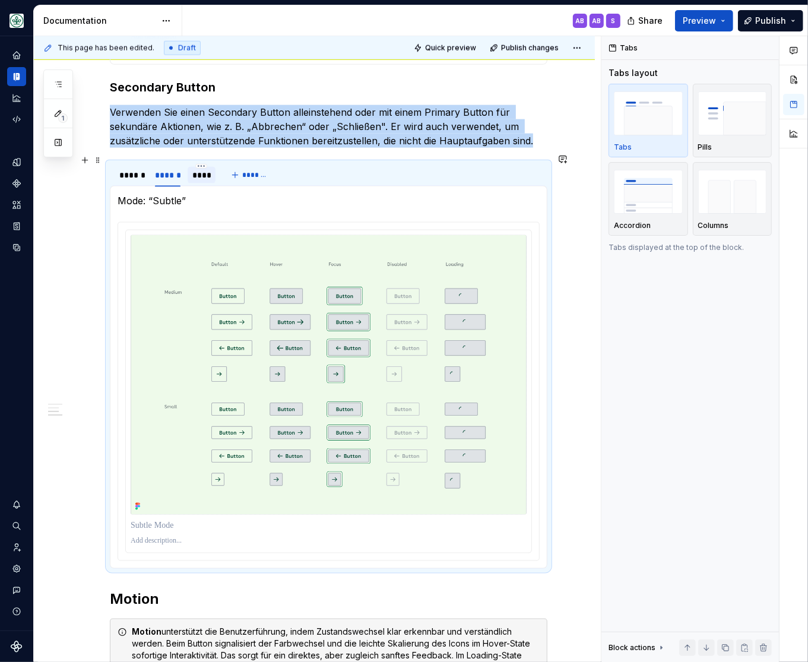
click at [208, 169] on div "****" at bounding box center [201, 175] width 19 height 12
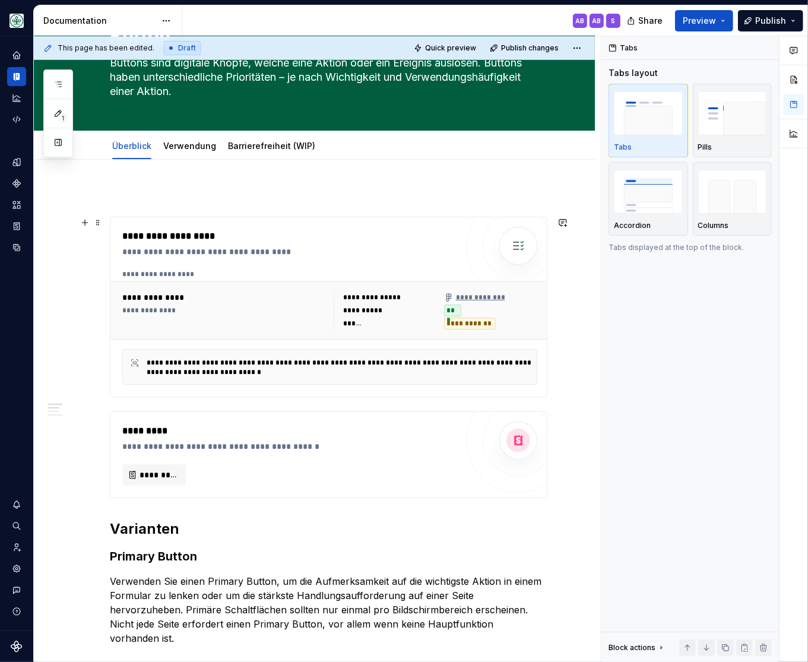
scroll to position [0, 0]
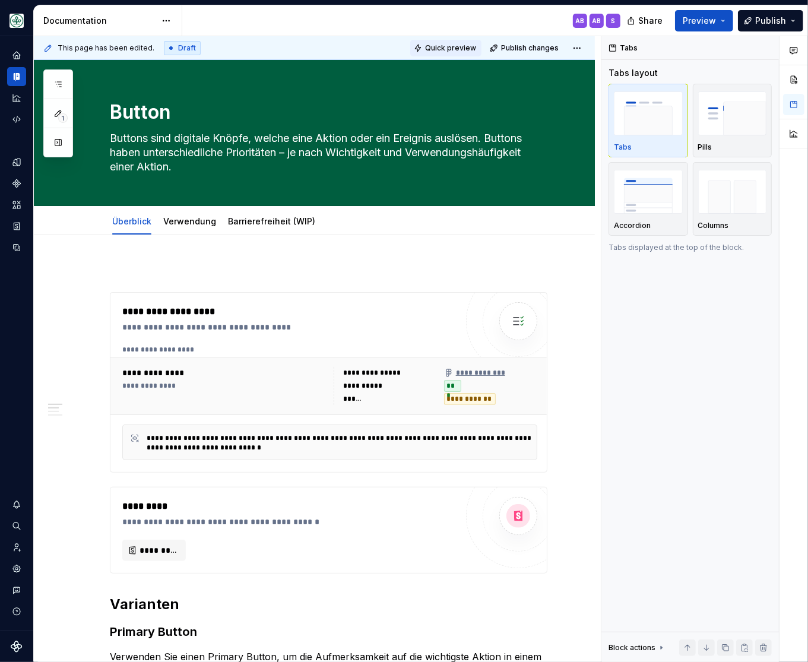
click at [459, 48] on span "Quick preview" at bounding box center [450, 48] width 51 height 10
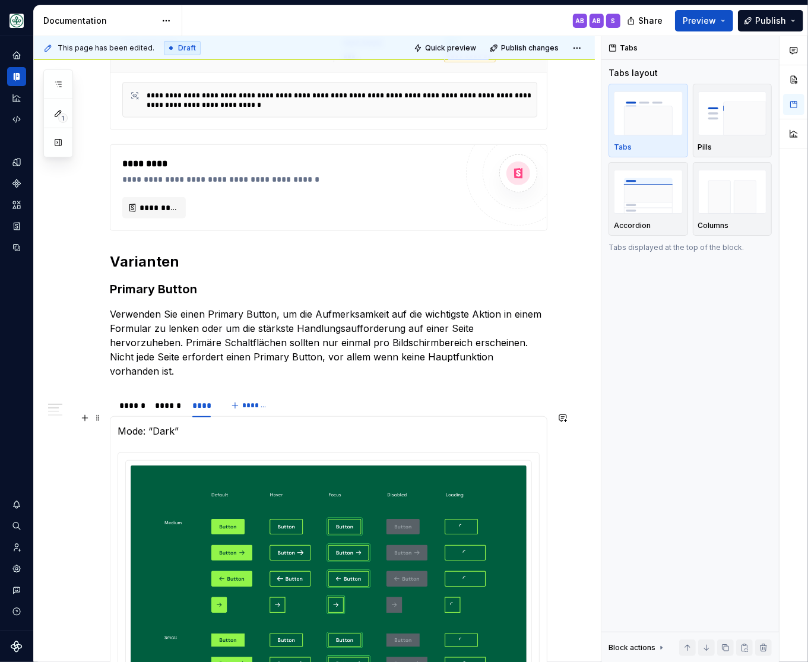
scroll to position [588, 0]
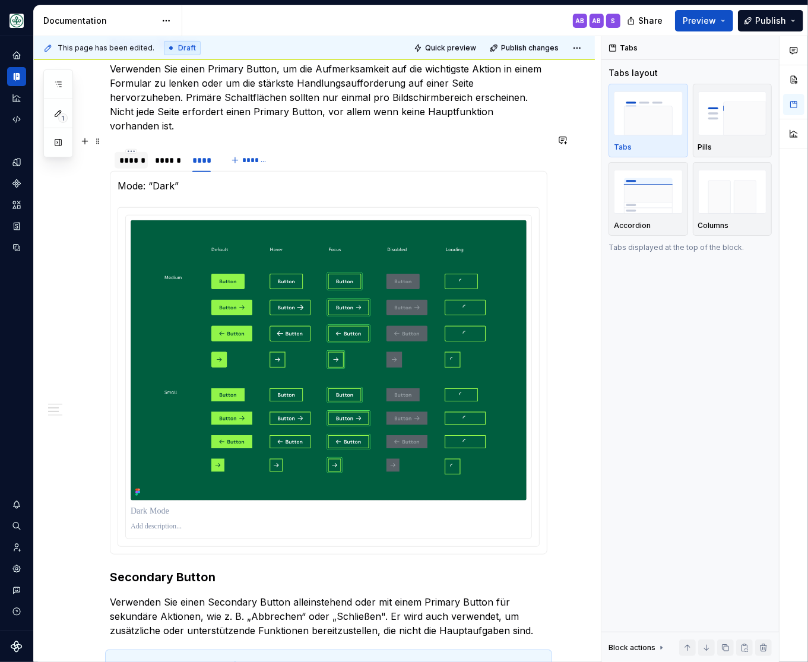
click at [130, 154] on div "******" at bounding box center [131, 160] width 24 height 12
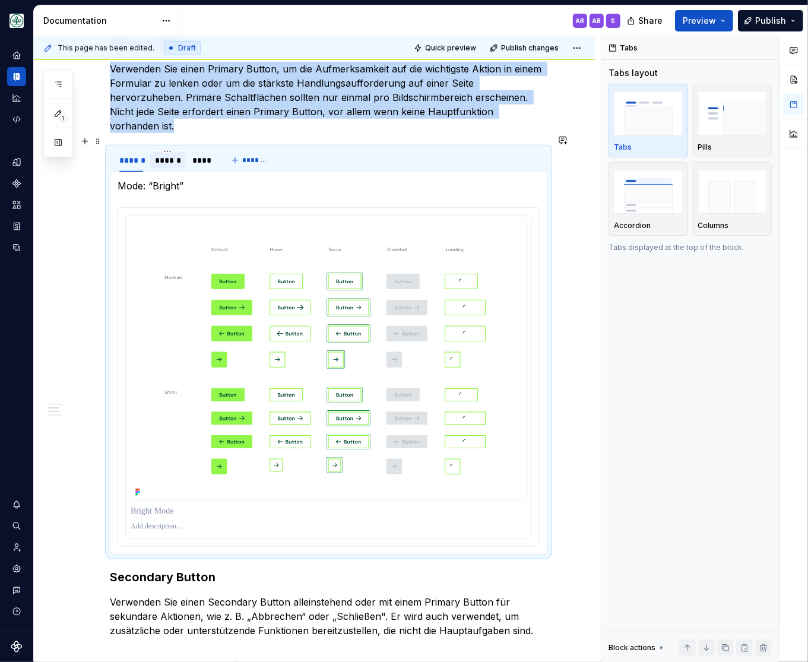
click at [169, 154] on div "******" at bounding box center [168, 160] width 26 height 12
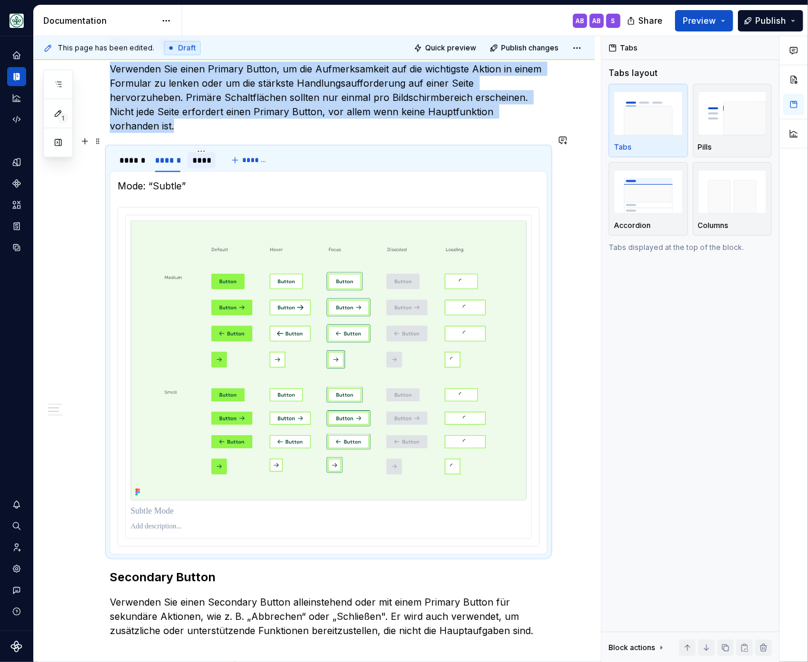
click at [198, 154] on div "****" at bounding box center [201, 160] width 19 height 12
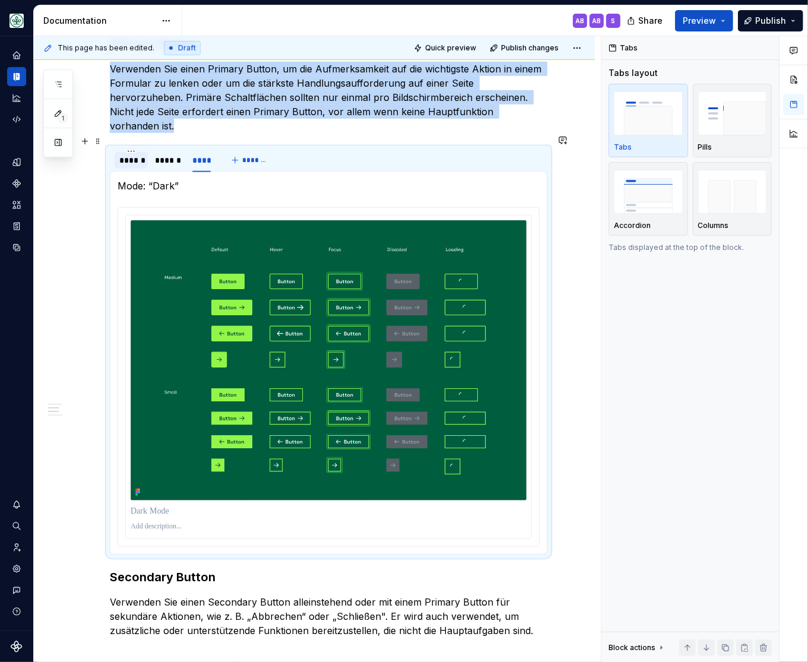
click at [128, 154] on div "******" at bounding box center [131, 160] width 24 height 12
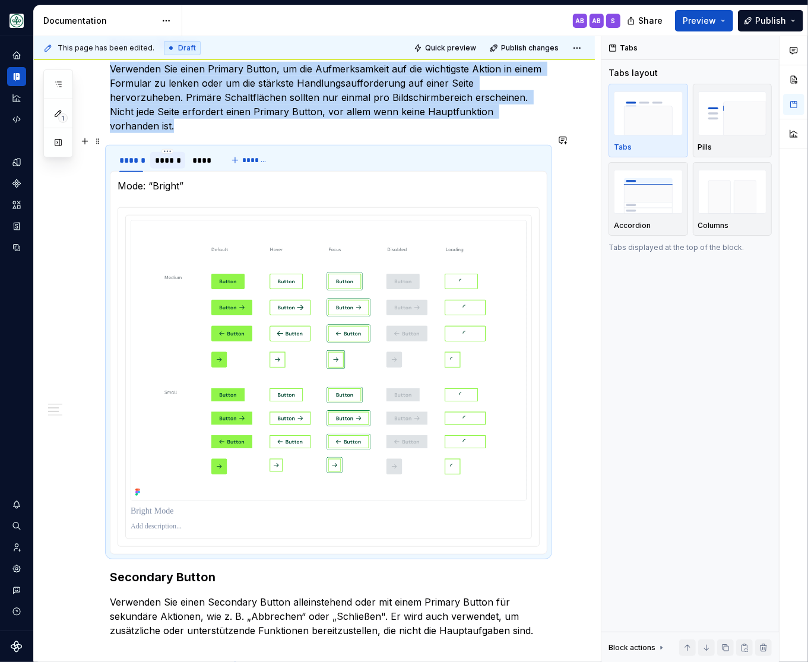
click at [166, 154] on div "******" at bounding box center [168, 160] width 26 height 12
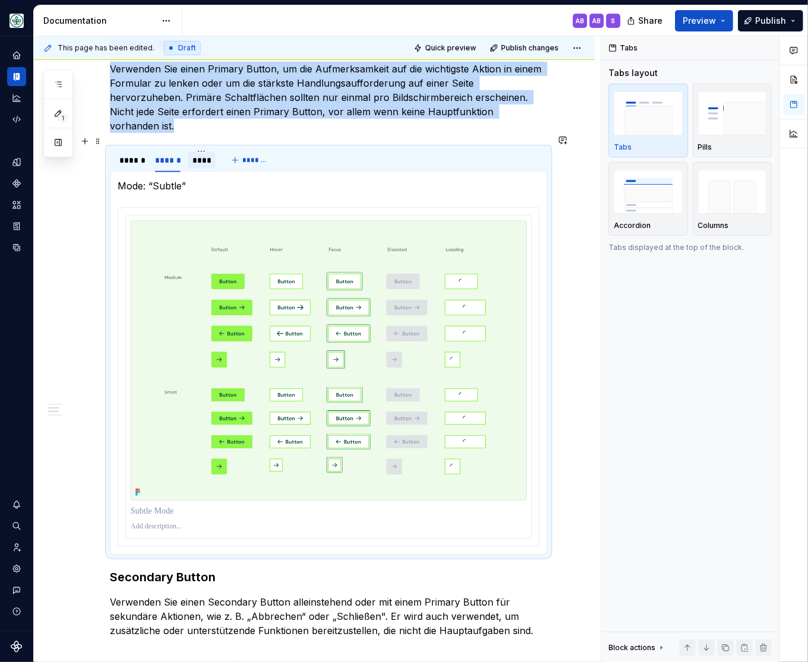
click at [201, 154] on div "****" at bounding box center [201, 160] width 19 height 12
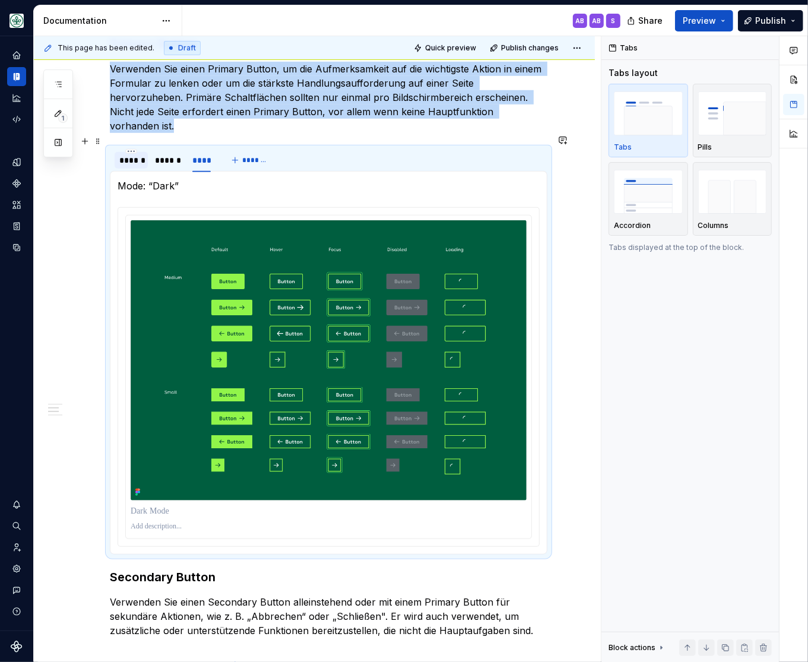
click at [118, 152] on div "******" at bounding box center [131, 160] width 33 height 17
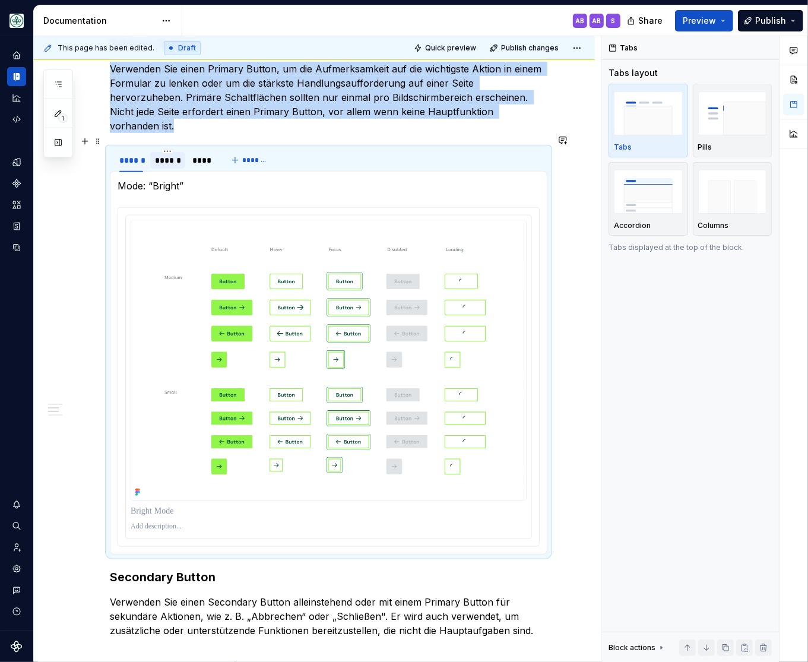
click at [169, 154] on div "******" at bounding box center [168, 160] width 26 height 12
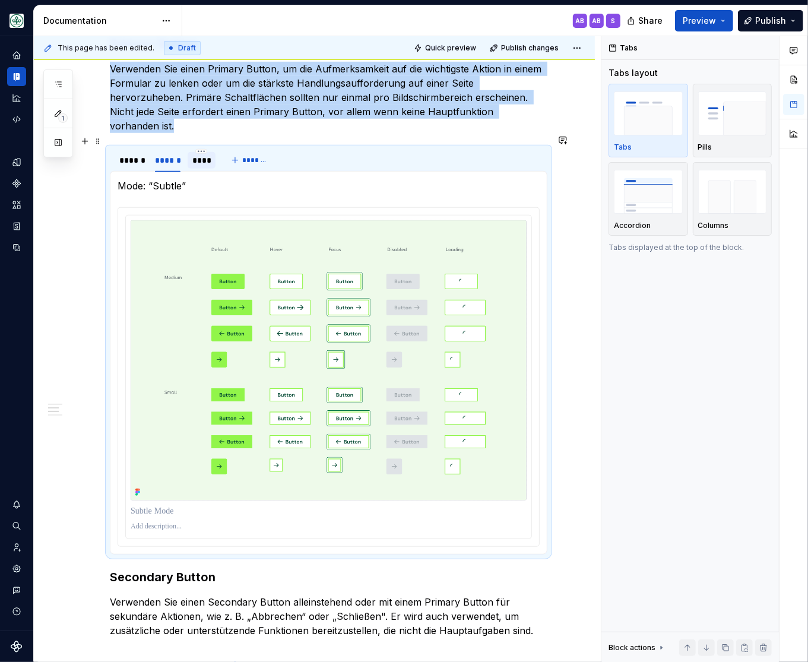
click at [201, 154] on div "****" at bounding box center [201, 160] width 19 height 12
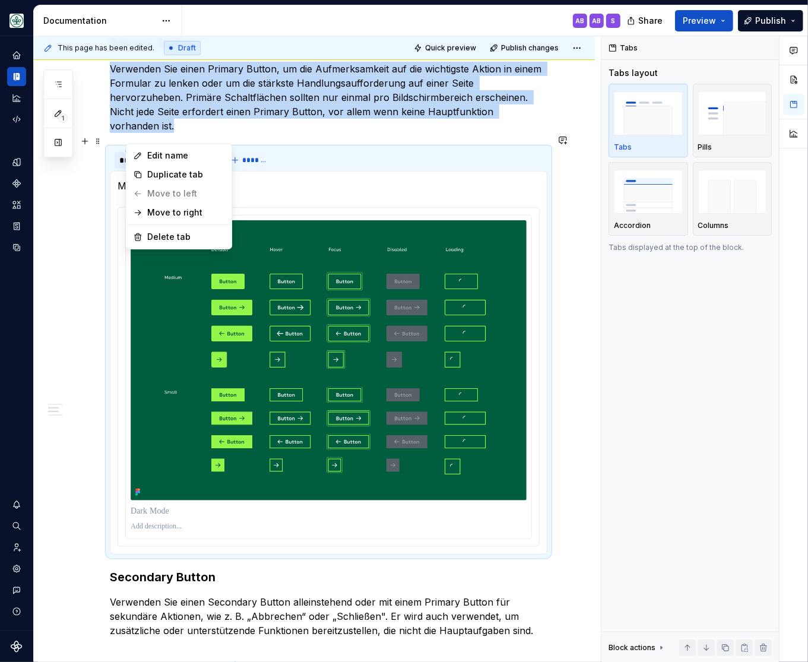
click at [127, 141] on html "Mein Leben S Design system data Documentation AB AB S Share Preview Publish 1 P…" at bounding box center [404, 331] width 808 height 662
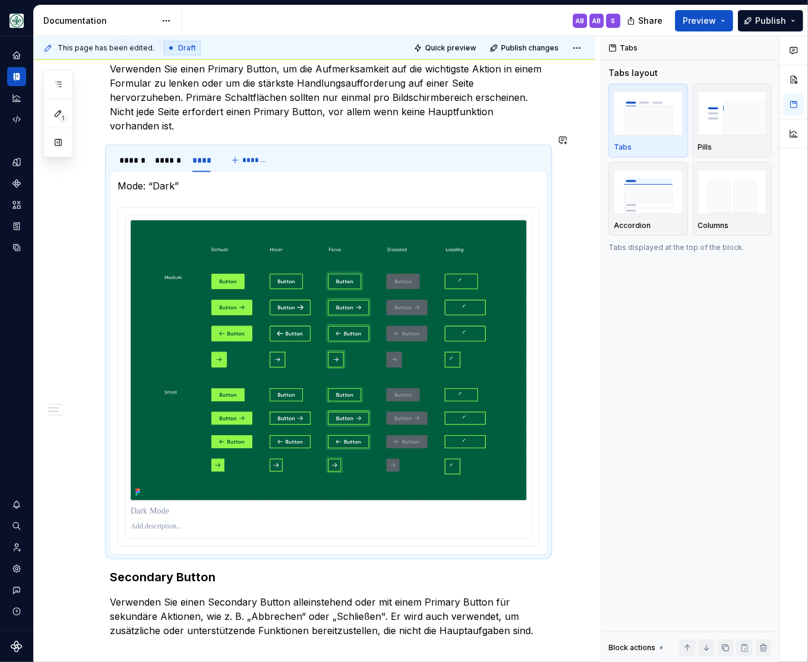
click at [118, 150] on html "Mein Leben S Design system data Documentation AB AB S Share Preview Publish 1 P…" at bounding box center [404, 331] width 808 height 662
click at [135, 154] on div "******" at bounding box center [131, 160] width 24 height 12
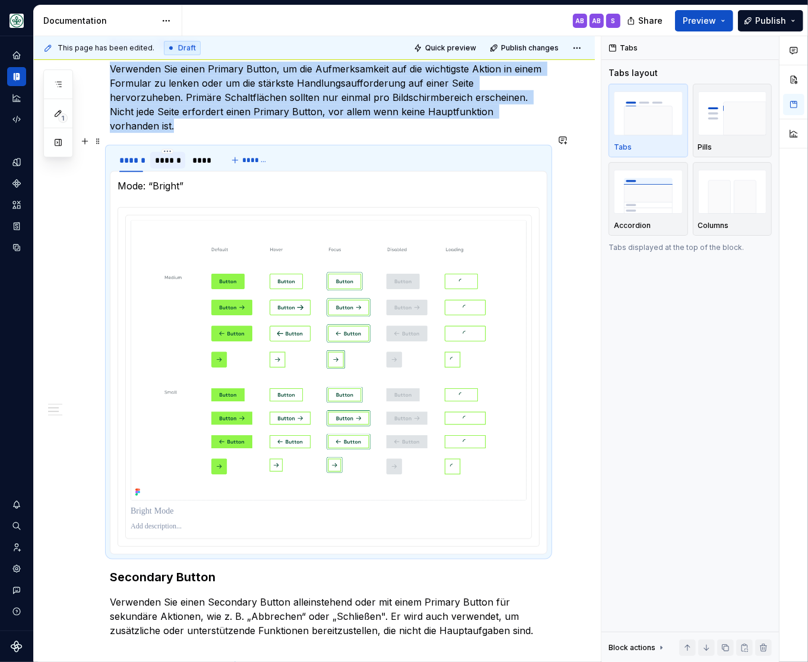
click at [169, 154] on div "******" at bounding box center [168, 160] width 26 height 12
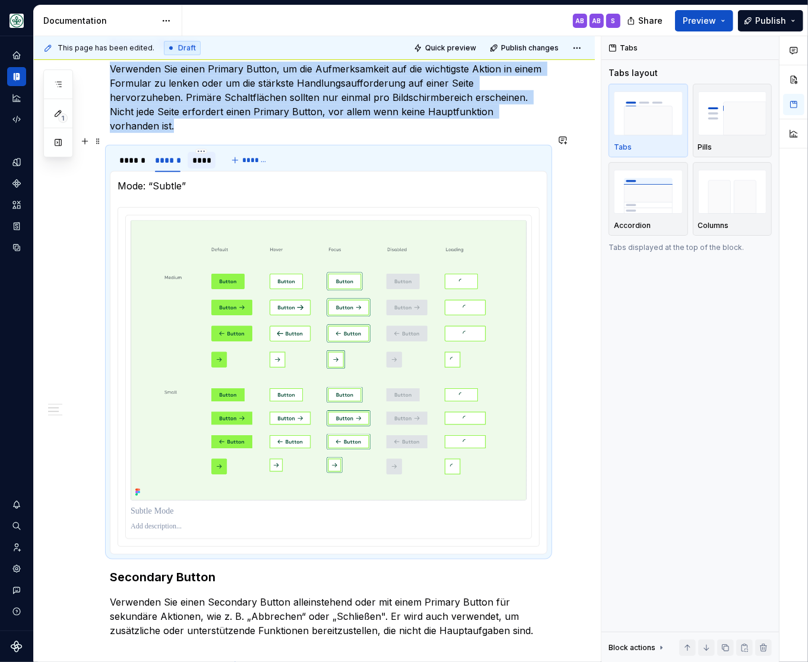
click at [210, 154] on div "****" at bounding box center [201, 160] width 19 height 12
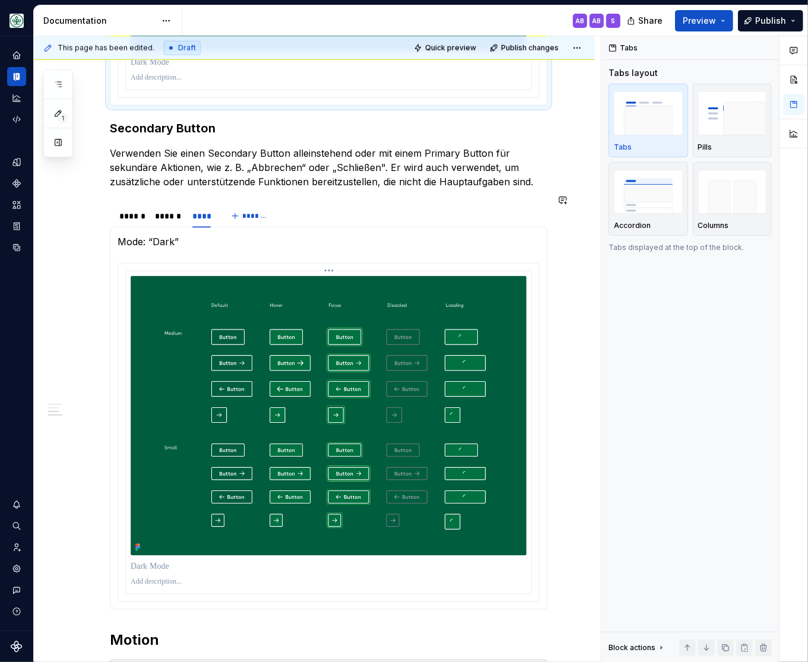
scroll to position [1126, 0]
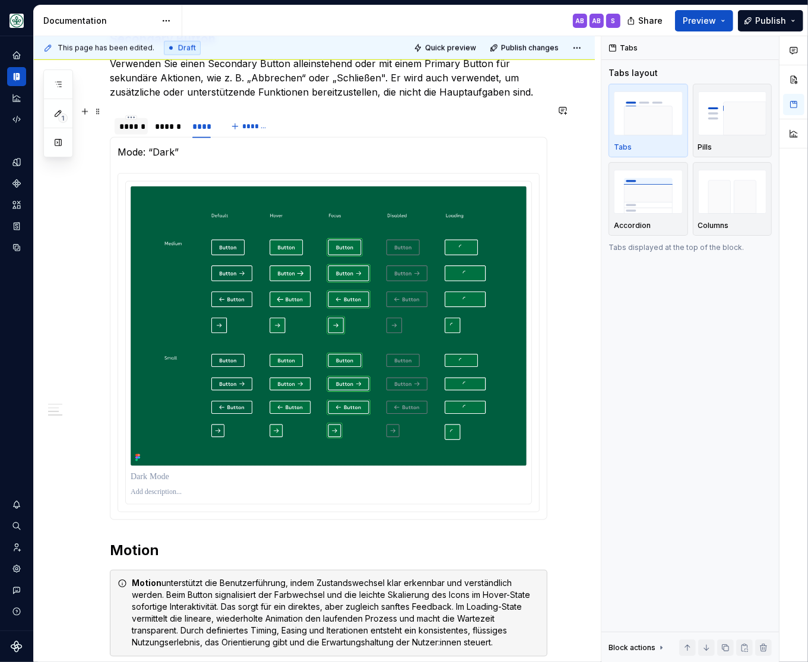
click at [132, 121] on div "******" at bounding box center [131, 127] width 24 height 12
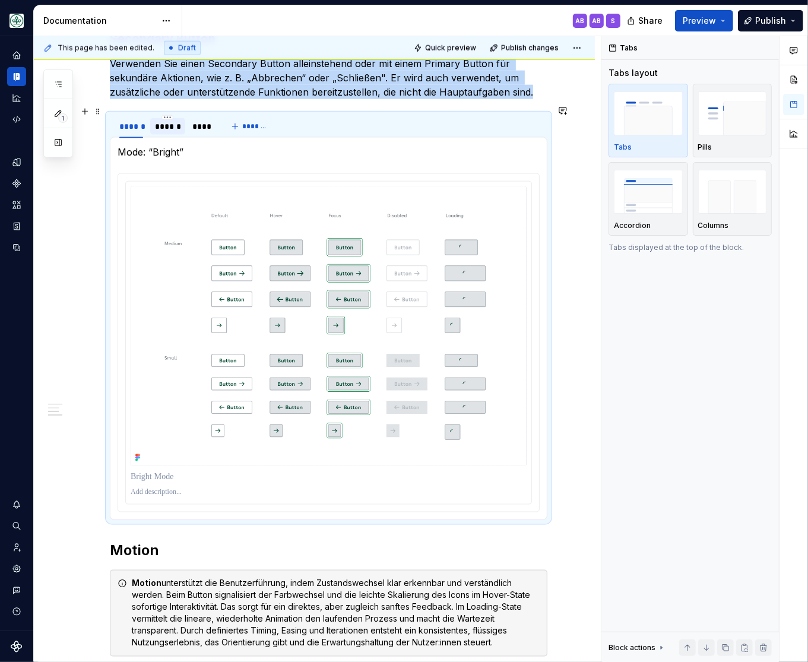
click at [163, 121] on div "******" at bounding box center [168, 127] width 26 height 12
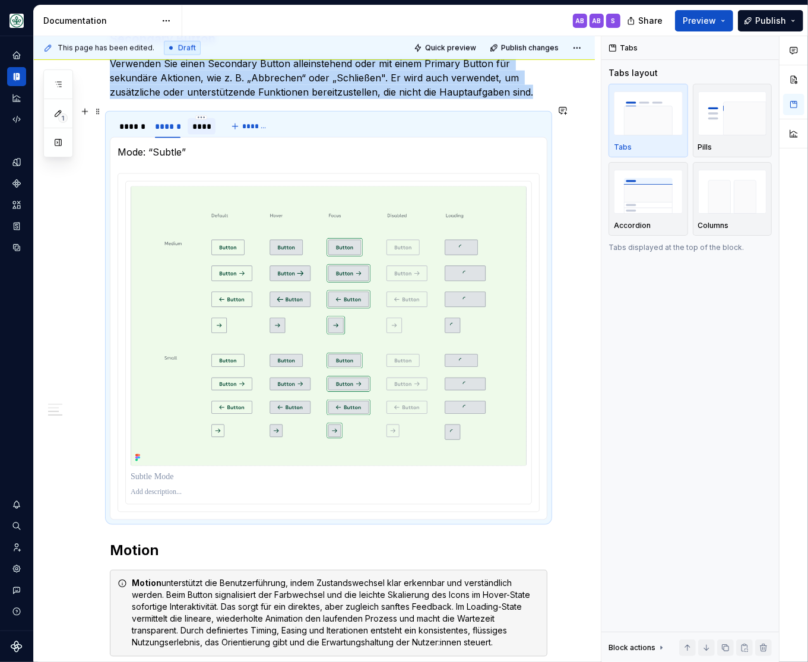
click at [208, 121] on div "****" at bounding box center [201, 127] width 19 height 12
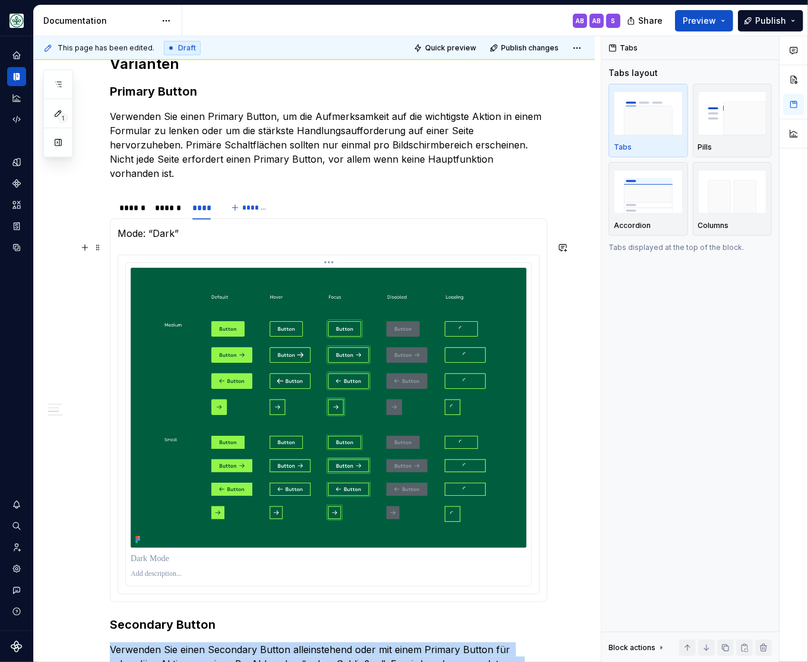
scroll to position [490, 0]
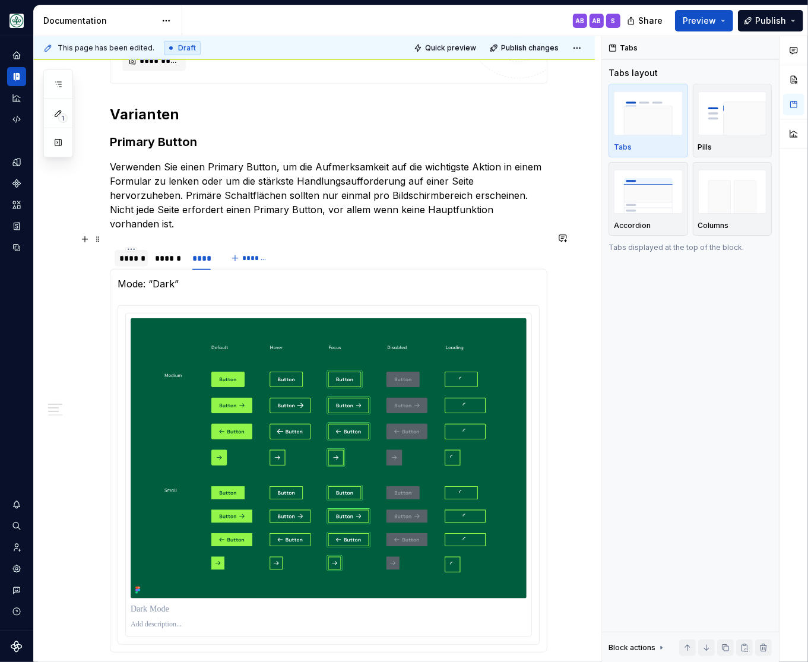
click at [140, 252] on div "******" at bounding box center [131, 258] width 24 height 12
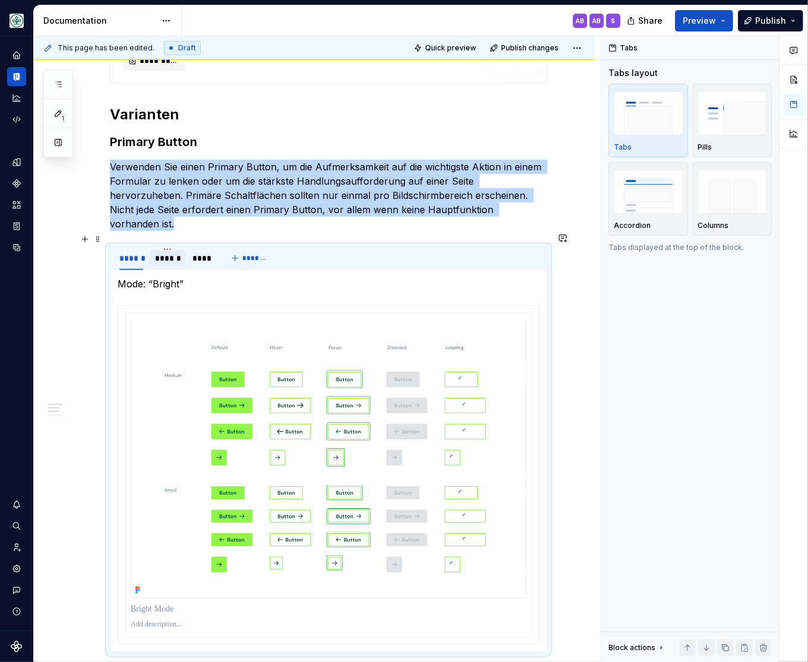
click at [171, 252] on div "******" at bounding box center [168, 258] width 26 height 12
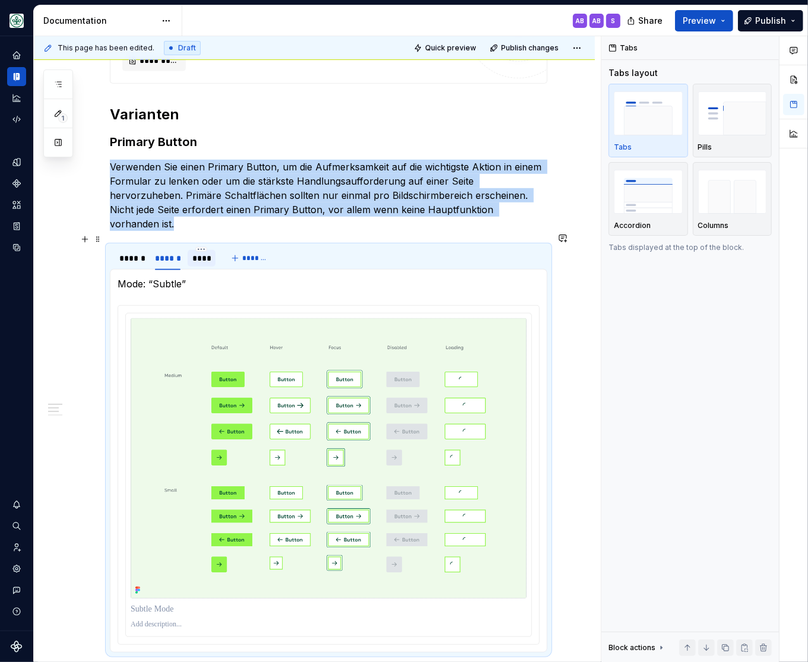
click at [204, 252] on div "****" at bounding box center [201, 258] width 19 height 12
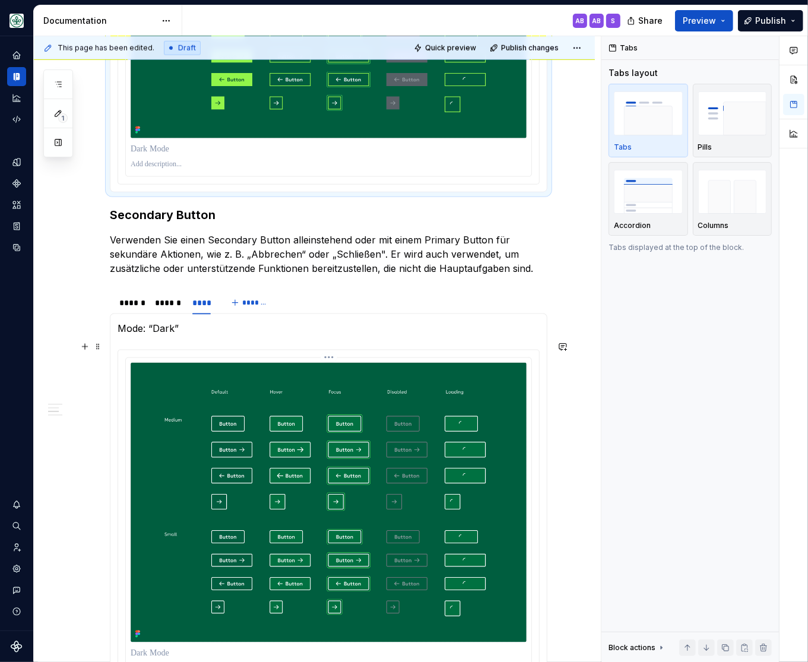
scroll to position [980, 0]
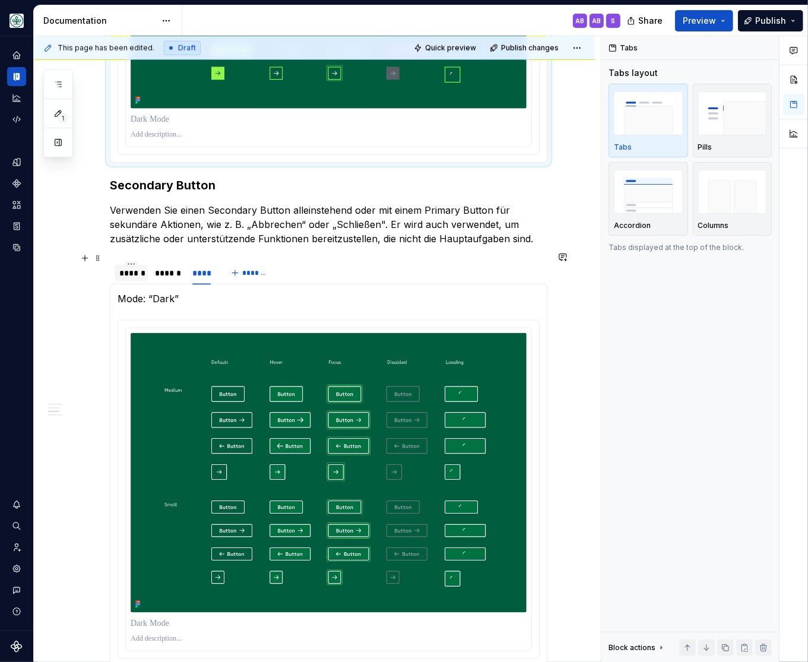
click at [134, 267] on div "******" at bounding box center [131, 273] width 24 height 12
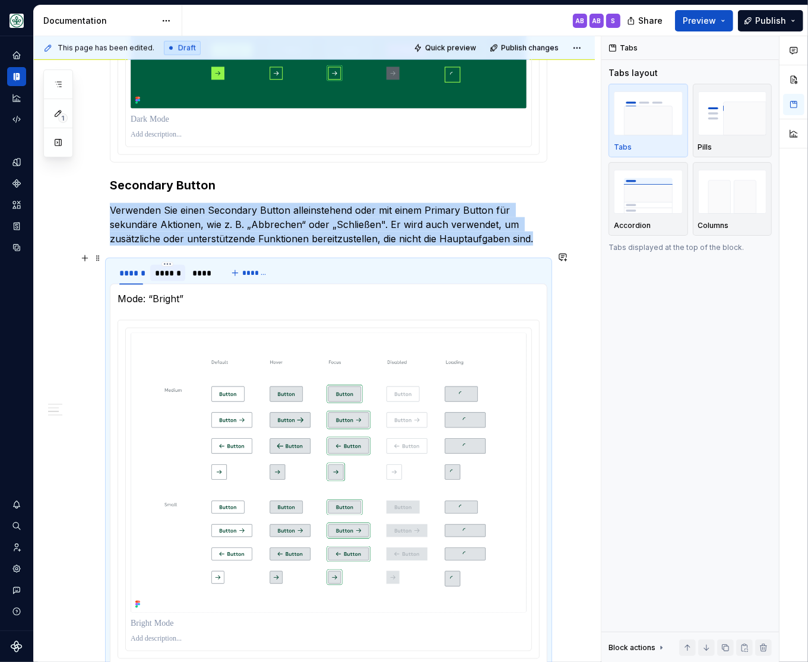
click at [165, 267] on div "******" at bounding box center [168, 273] width 26 height 12
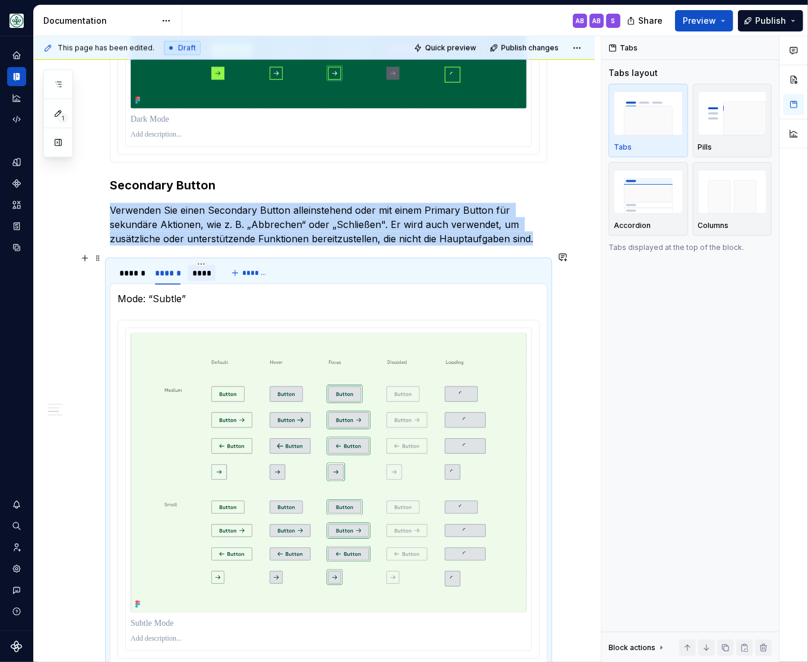
click at [205, 267] on div "****" at bounding box center [201, 273] width 19 height 12
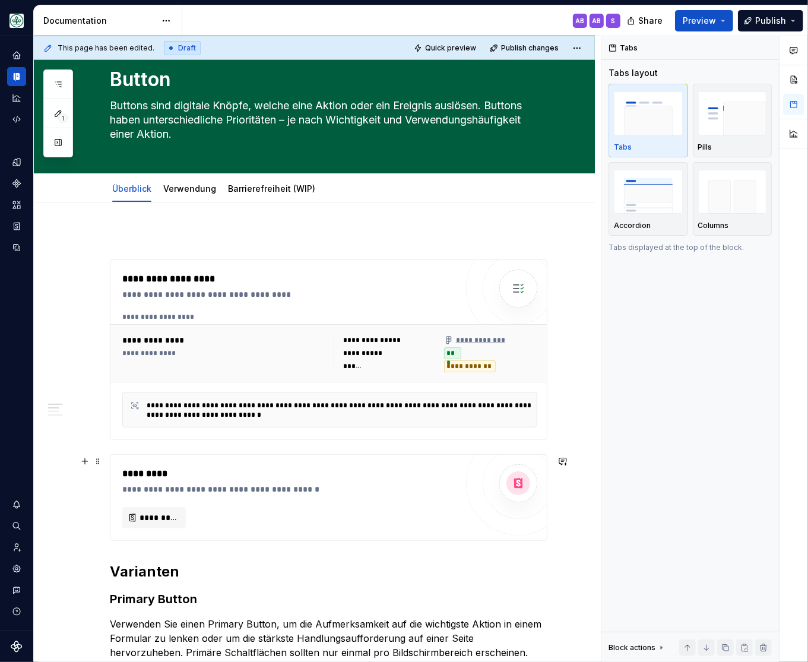
scroll to position [0, 0]
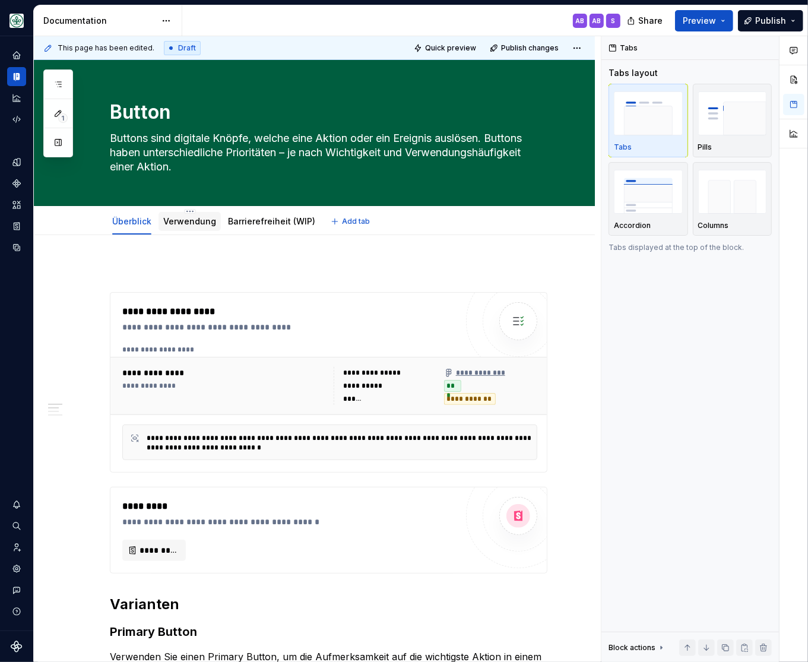
click at [186, 226] on link "Verwendung" at bounding box center [189, 221] width 53 height 10
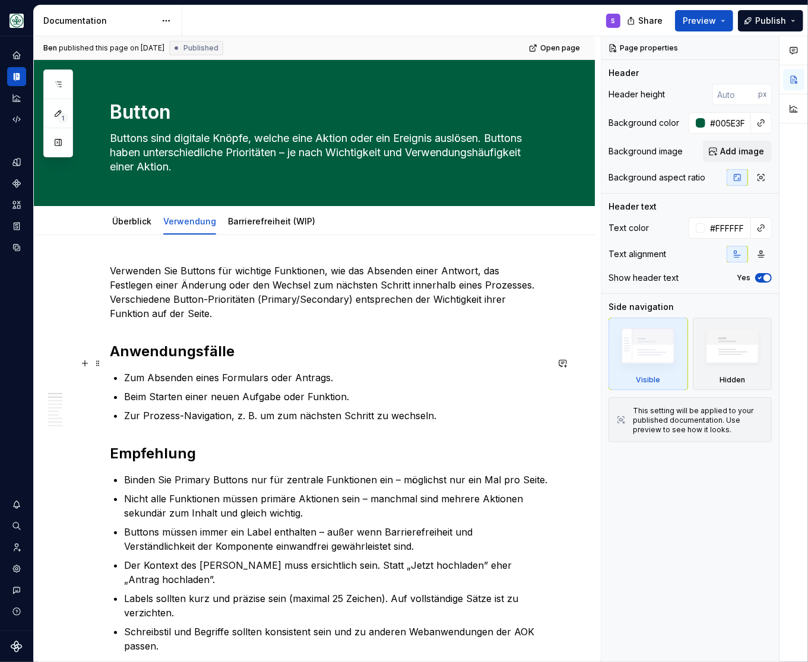
click at [394, 371] on p "Zum Absenden eines Formulars oder Antrags." at bounding box center [335, 378] width 423 height 14
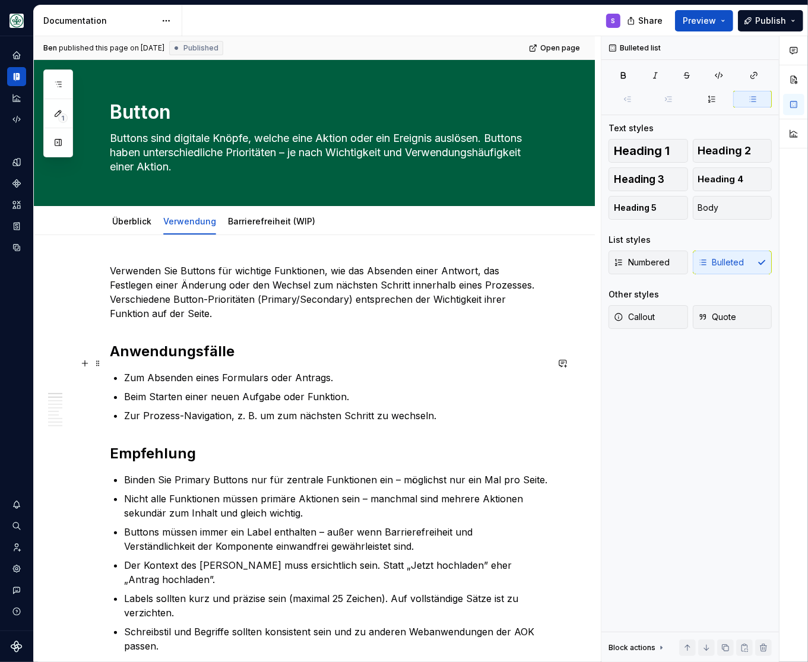
click at [124, 371] on li "Zum Absenden eines Formulars oder Antrags." at bounding box center [335, 378] width 423 height 14
click at [128, 371] on p "Zum Absenden eines Formulars oder Antrags." at bounding box center [335, 378] width 423 height 14
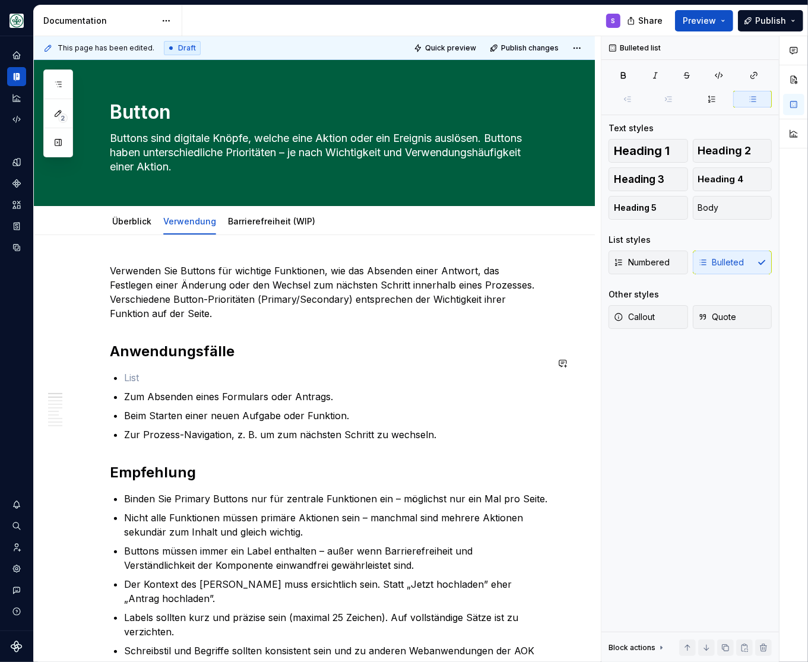
type textarea "*"
click at [127, 371] on p "In den folgenden Fällen sind Buttons sinnvoll:" at bounding box center [335, 378] width 423 height 14
click at [755, 97] on icon "button" at bounding box center [753, 99] width 6 height 5
drag, startPoint x: 181, startPoint y: 370, endPoint x: 137, endPoint y: 368, distance: 44.6
click at [178, 371] on p "In den folgenden Fällen sind Buttons sinnvoll:" at bounding box center [335, 378] width 423 height 14
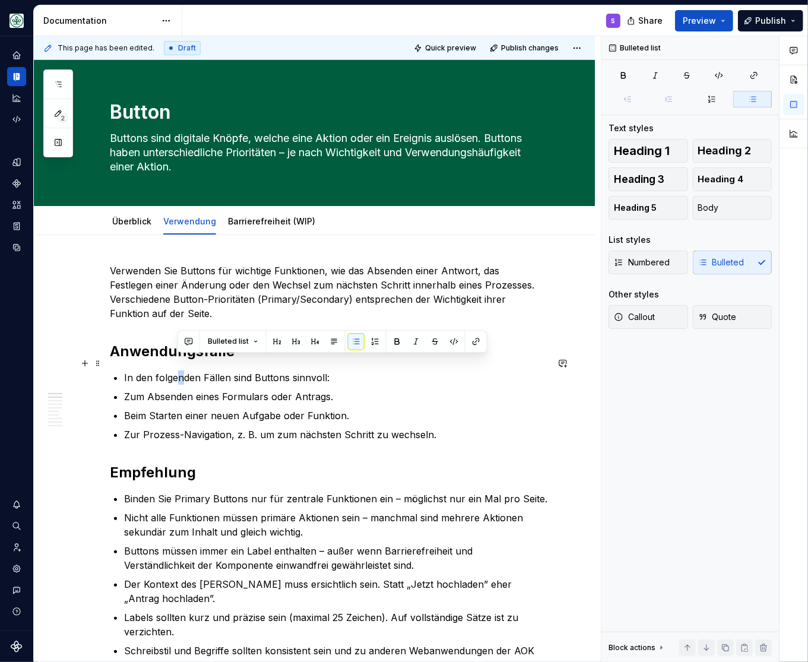
click at [124, 371] on li "In den folgenden Fällen sind Buttons sinnvoll:" at bounding box center [335, 378] width 423 height 14
click at [360, 341] on button "button" at bounding box center [356, 341] width 17 height 17
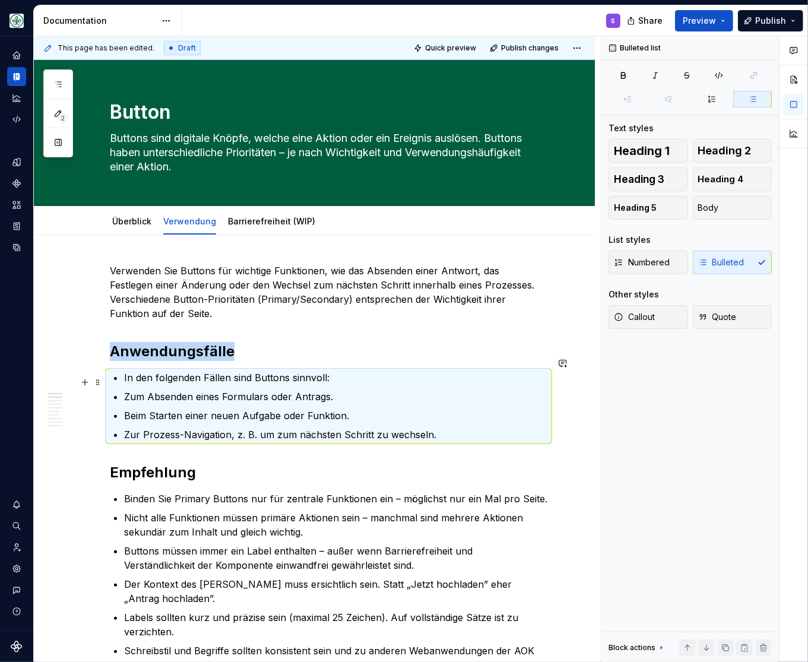
click at [171, 375] on ul "In den folgenden Fällen sind Buttons sinnvoll: Zum Absenden eines Formulars ode…" at bounding box center [335, 406] width 423 height 71
click at [124, 371] on li "In den folgenden Fällen sind Buttons sinnvoll:" at bounding box center [335, 378] width 423 height 14
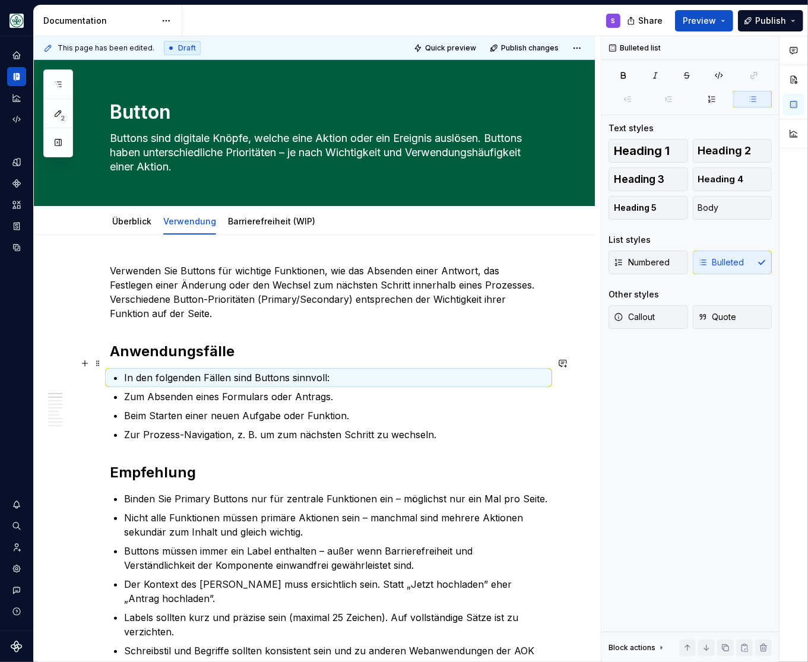
click at [127, 371] on p "In den folgenden Fällen sind Buttons sinnvoll:" at bounding box center [335, 378] width 423 height 14
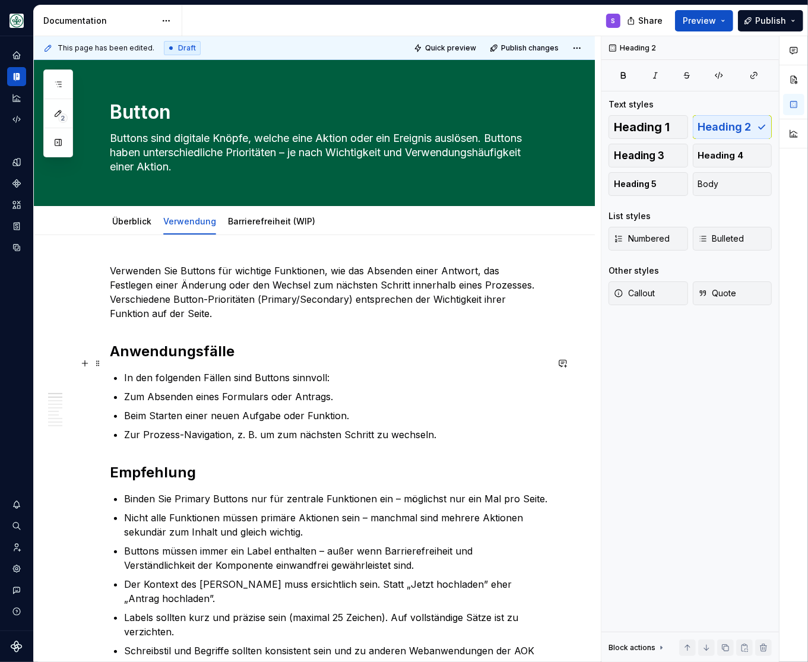
click at [238, 371] on p "In den folgenden Fällen sind Buttons sinnvoll:" at bounding box center [335, 378] width 423 height 14
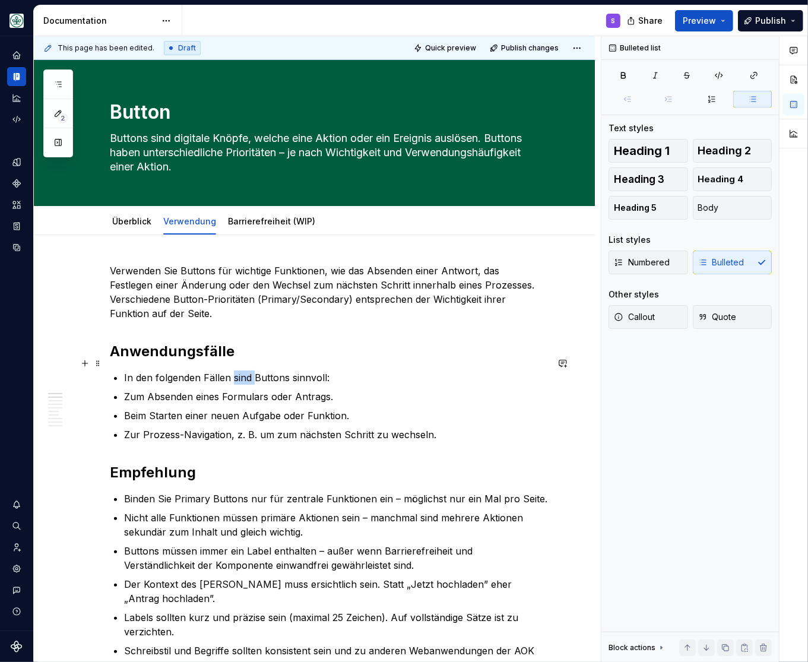
click at [238, 371] on p "In den folgenden Fällen sind Buttons sinnvoll:" at bounding box center [335, 378] width 423 height 14
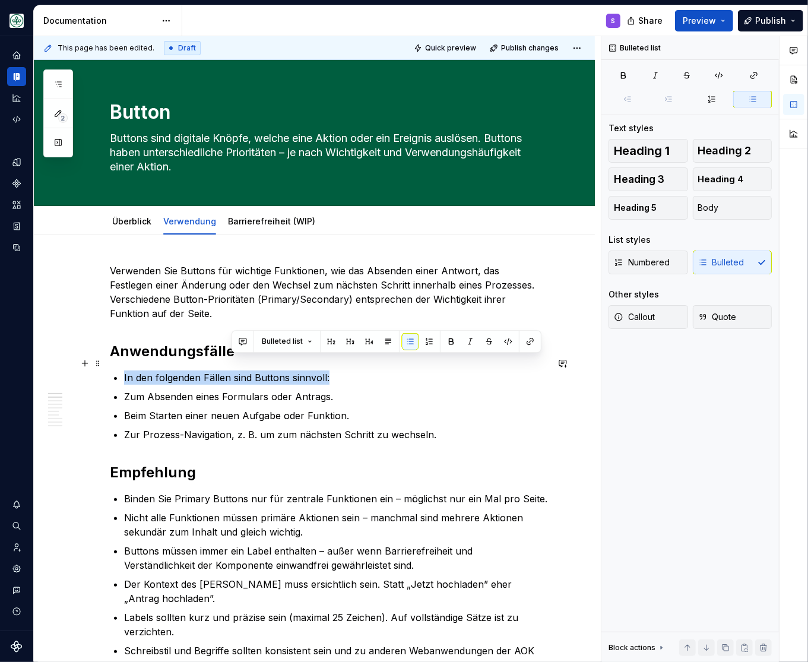
click at [238, 371] on p "In den folgenden Fällen sind Buttons sinnvoll:" at bounding box center [335, 378] width 423 height 14
click at [303, 336] on button "button" at bounding box center [303, 341] width 17 height 17
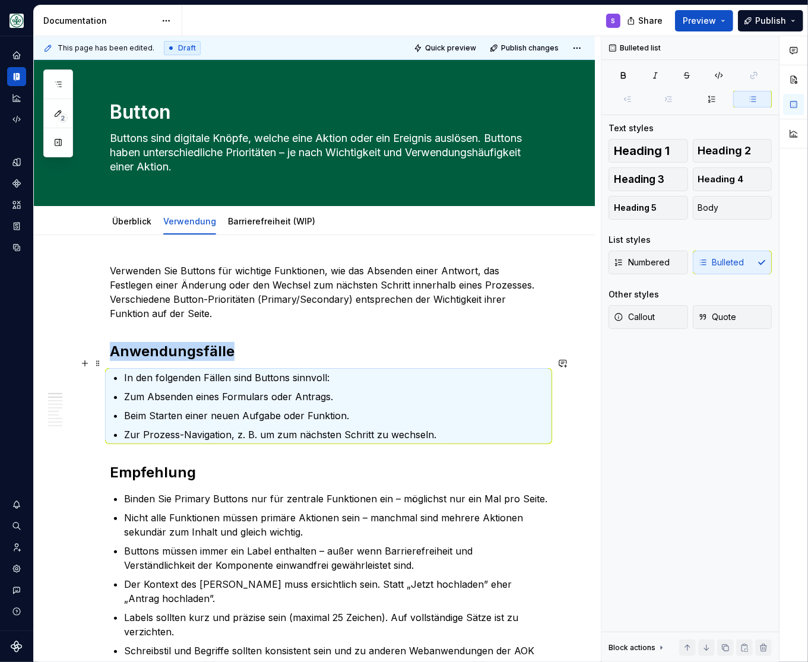
click at [320, 371] on p "In den folgenden Fällen sind Buttons sinnvoll:" at bounding box center [335, 378] width 423 height 14
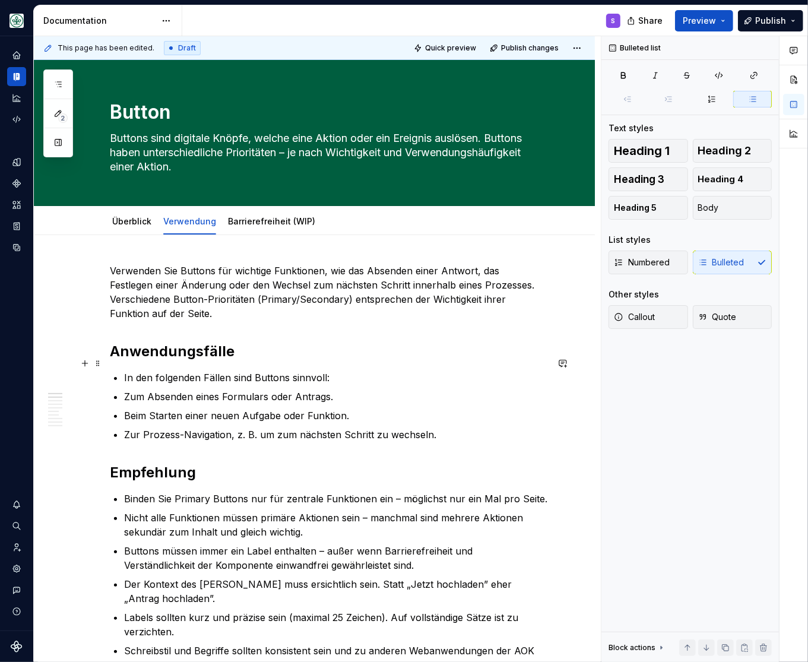
click at [338, 371] on p "In den folgenden Fällen sind Buttons sinnvoll:" at bounding box center [335, 378] width 423 height 14
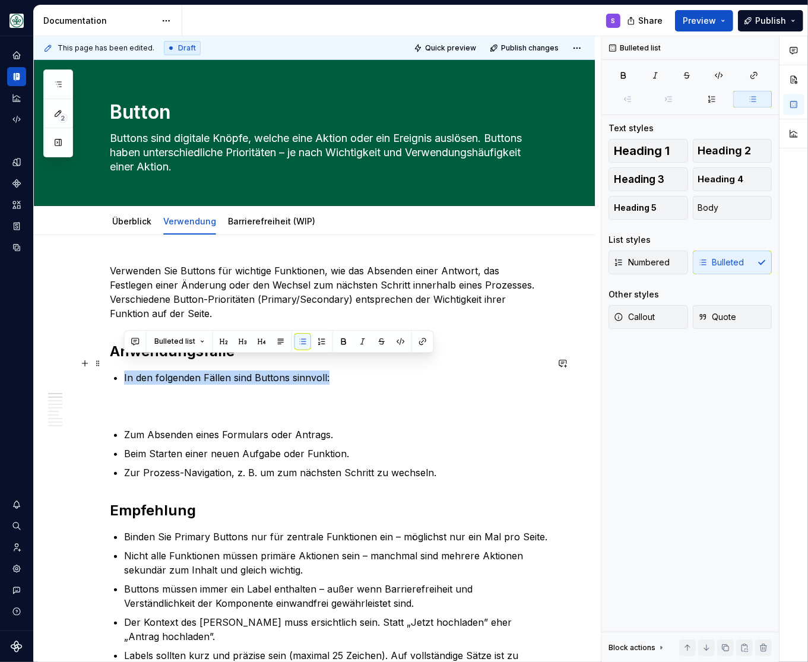
drag, startPoint x: 305, startPoint y: 362, endPoint x: 110, endPoint y: 368, distance: 194.3
click at [303, 343] on button "button" at bounding box center [303, 341] width 17 height 17
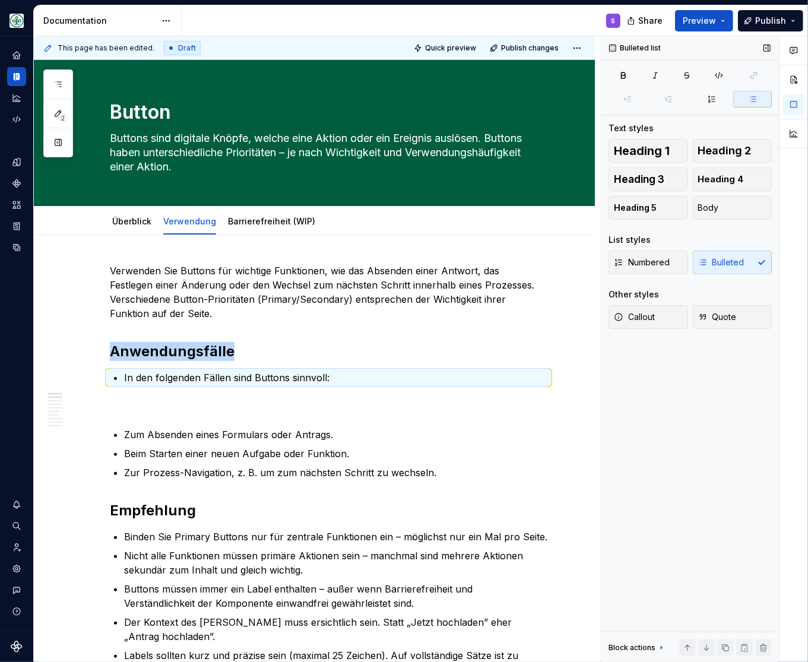
click at [751, 97] on icon "button" at bounding box center [753, 99] width 10 height 10
click at [758, 264] on div "Numbered Bulleted" at bounding box center [690, 263] width 163 height 24
click at [717, 205] on span "Body" at bounding box center [708, 208] width 21 height 12
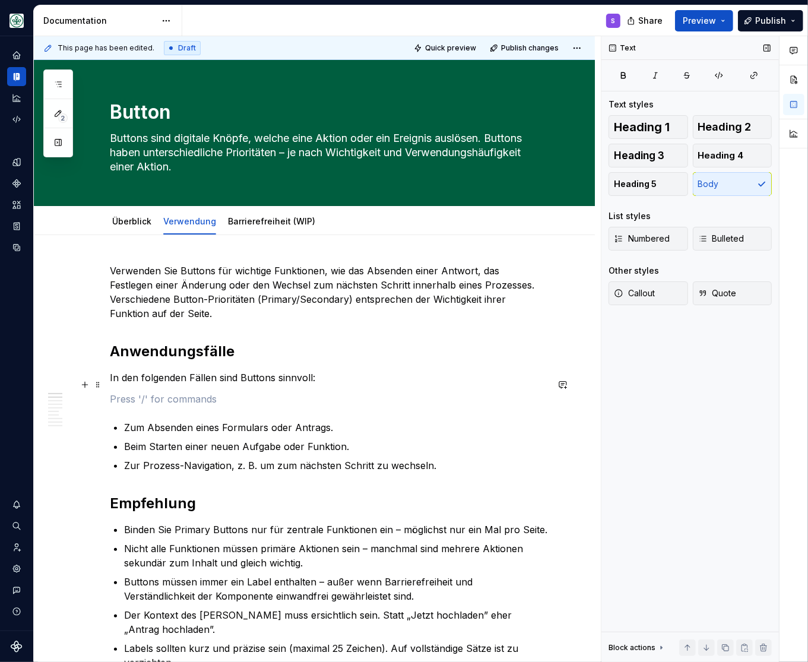
click at [199, 392] on p at bounding box center [329, 399] width 438 height 14
click at [333, 371] on p "In den folgenden Fällen sind Buttons sinnvoll:" at bounding box center [329, 378] width 438 height 14
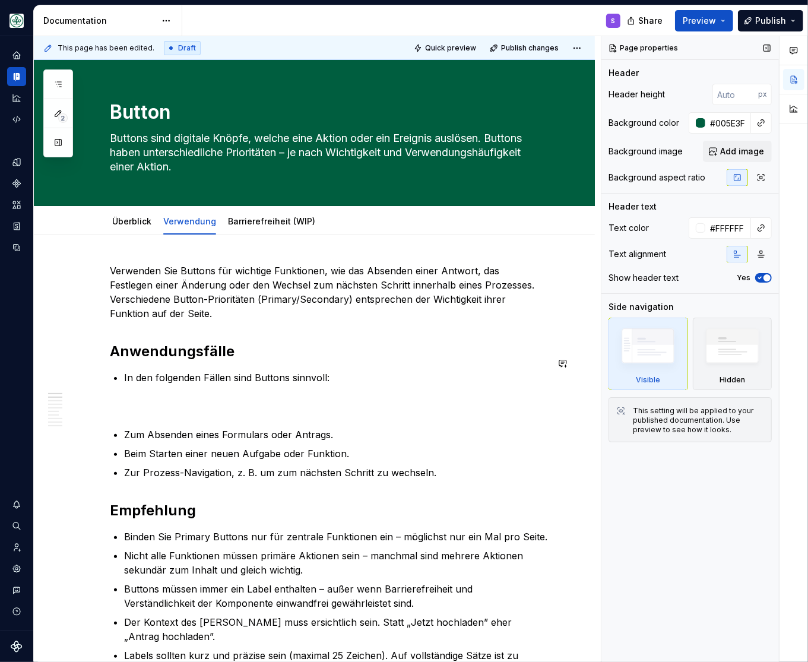
type textarea "*"
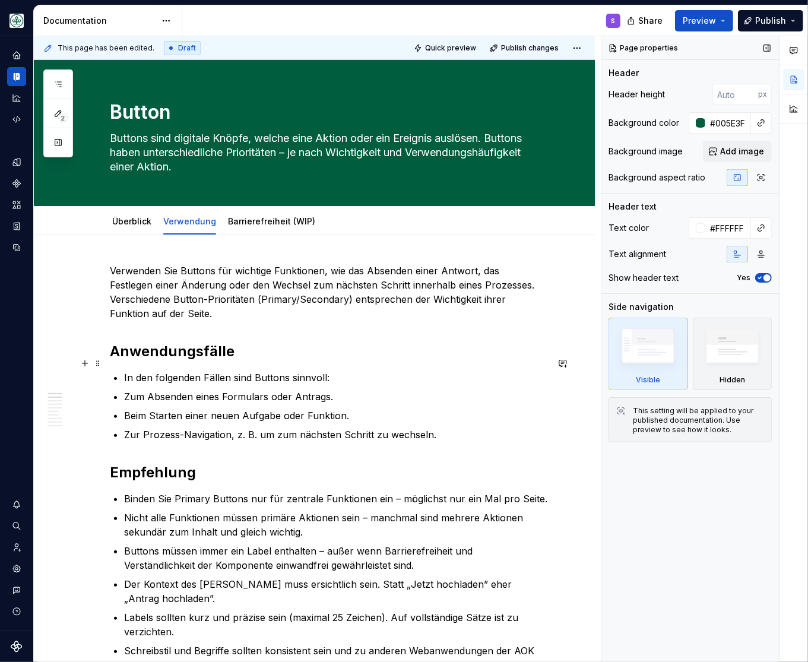
click at [317, 371] on p "In den folgenden Fällen sind Buttons sinnvoll:" at bounding box center [335, 378] width 423 height 14
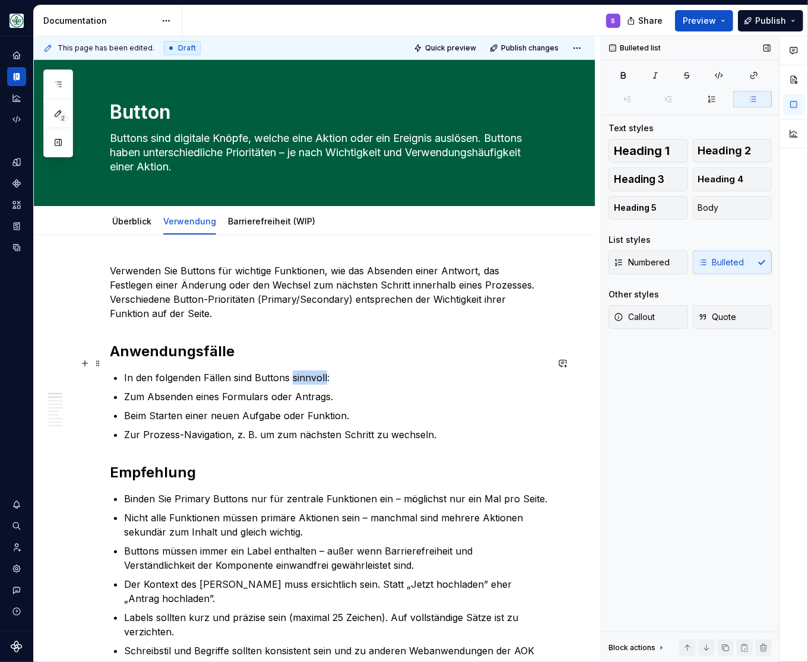
click at [317, 371] on p "In den folgenden Fällen sind Buttons sinnvoll:" at bounding box center [335, 378] width 423 height 14
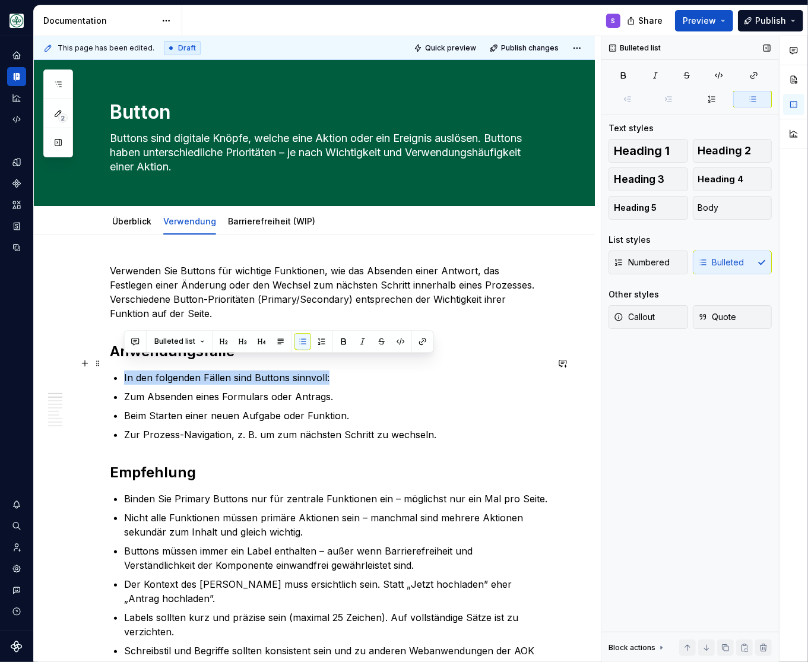
click at [317, 371] on p "In den folgenden Fällen sind Buttons sinnvoll:" at bounding box center [335, 378] width 423 height 14
click at [732, 205] on button "Body" at bounding box center [733, 208] width 80 height 24
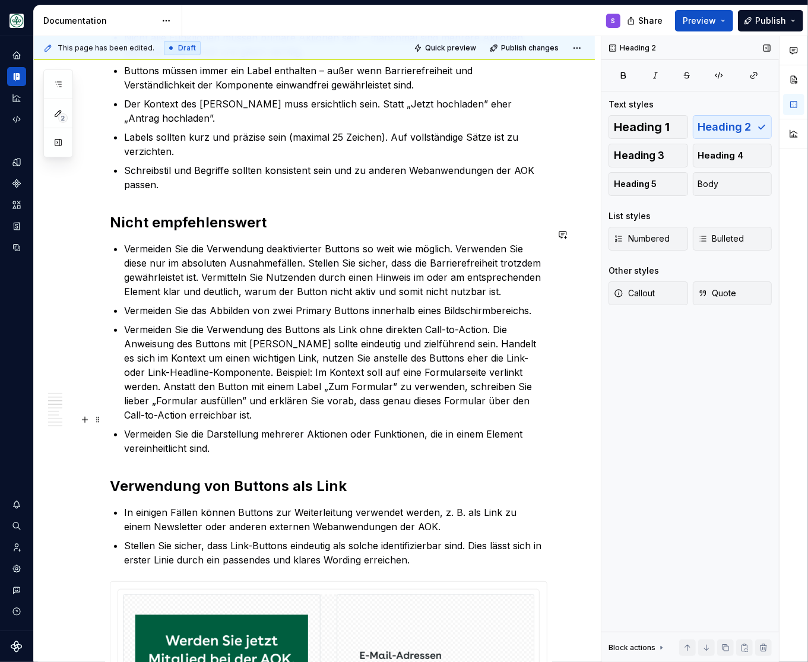
scroll to position [588, 0]
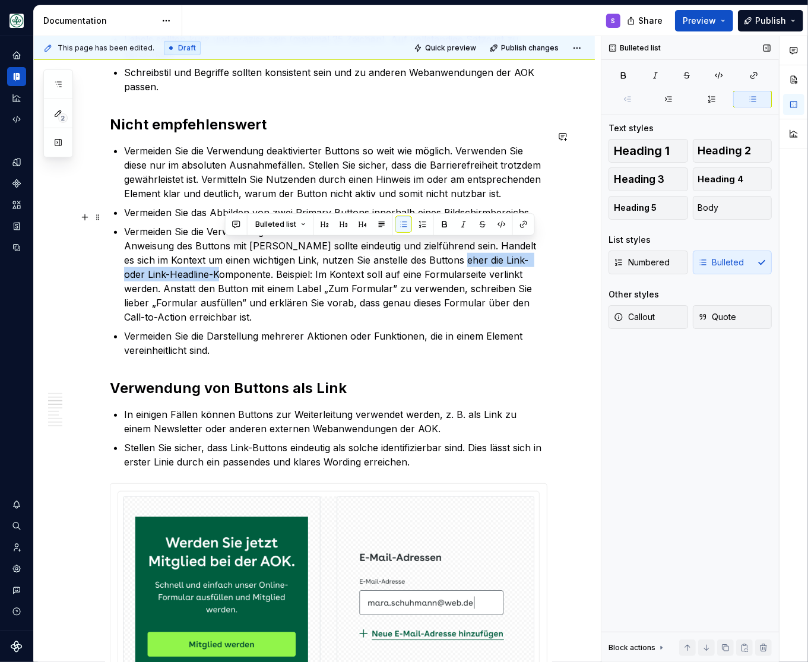
drag, startPoint x: 226, startPoint y: 261, endPoint x: 460, endPoint y: 250, distance: 234.8
click at [460, 250] on p "Vermeiden Sie die Verwendung des Buttons als Link ohne direkten Call-to-Action.…" at bounding box center [335, 274] width 423 height 100
click at [459, 264] on p "Vermeiden Sie die Verwendung des Buttons als Link ohne direkten Call-to-Action.…" at bounding box center [335, 274] width 423 height 100
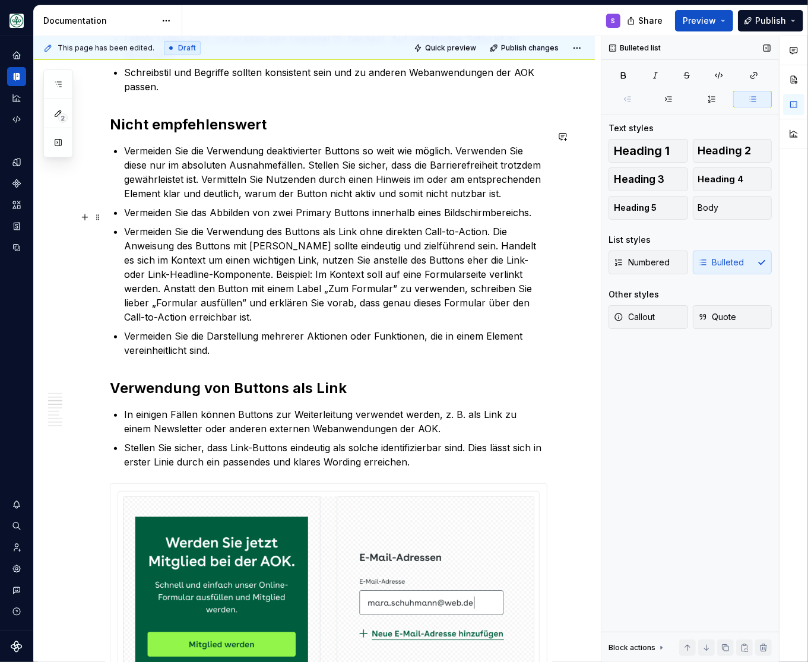
click at [464, 246] on p "Vermeiden Sie die Verwendung des Buttons als Link ohne direkten Call-to-Action.…" at bounding box center [335, 274] width 423 height 100
click at [757, 220] on button "button" at bounding box center [756, 224] width 17 height 17
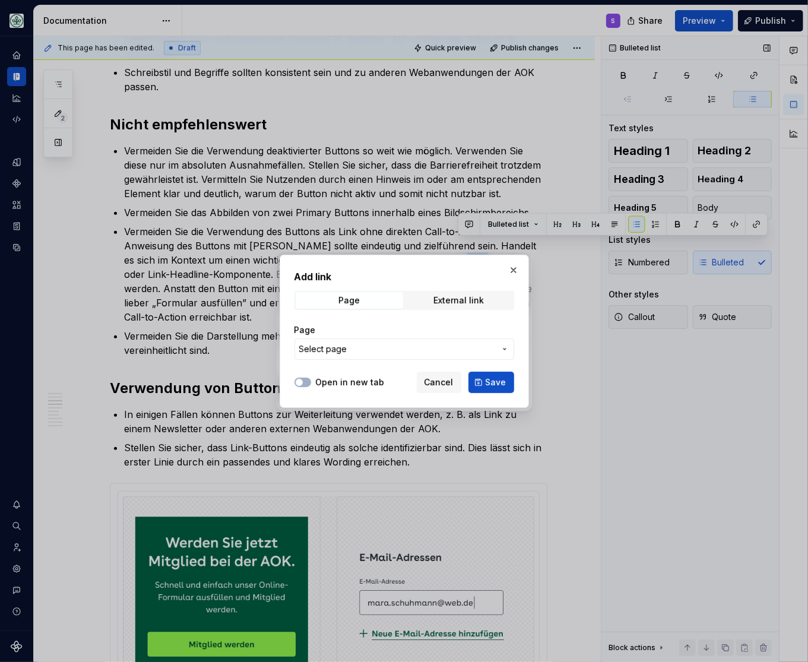
click at [499, 349] on button "Select page" at bounding box center [405, 348] width 220 height 21
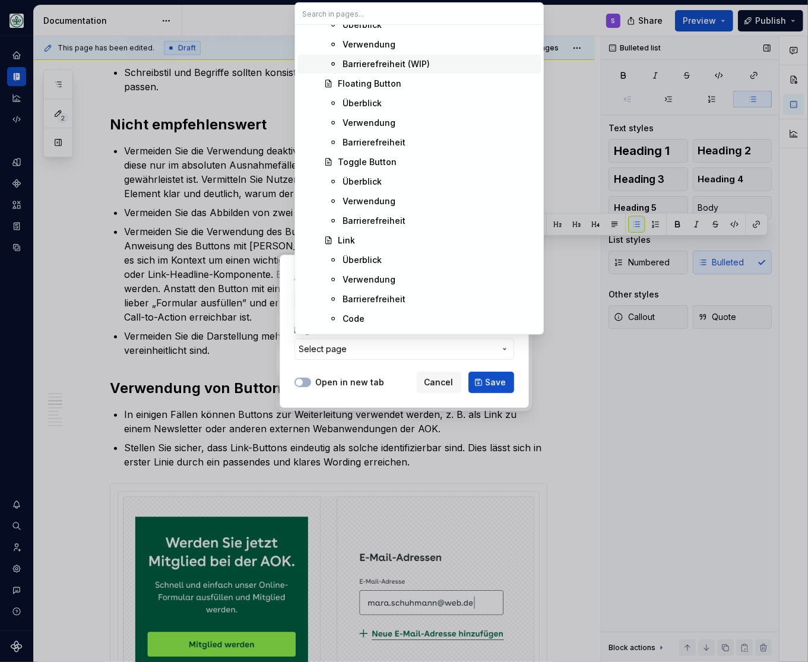
scroll to position [441, 0]
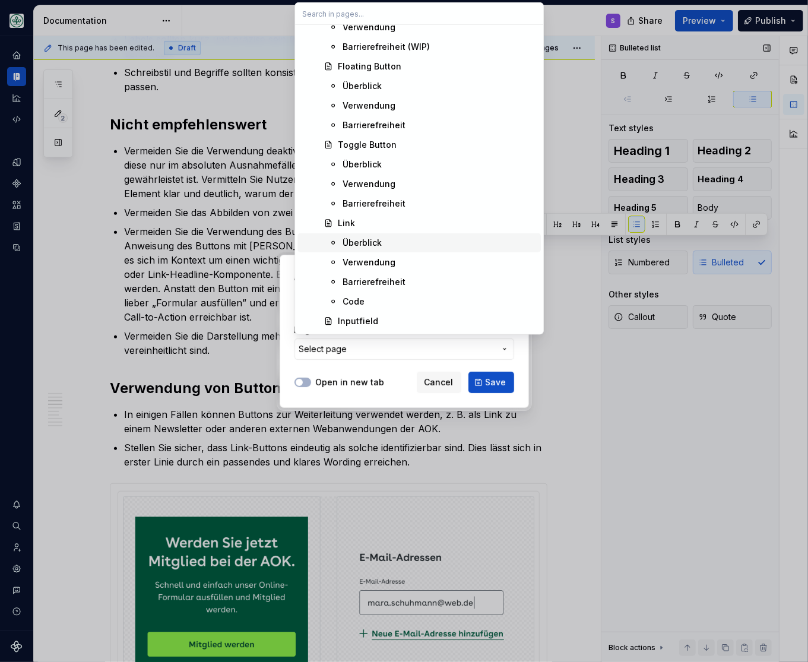
click at [368, 238] on div "Überblick" at bounding box center [362, 243] width 39 height 12
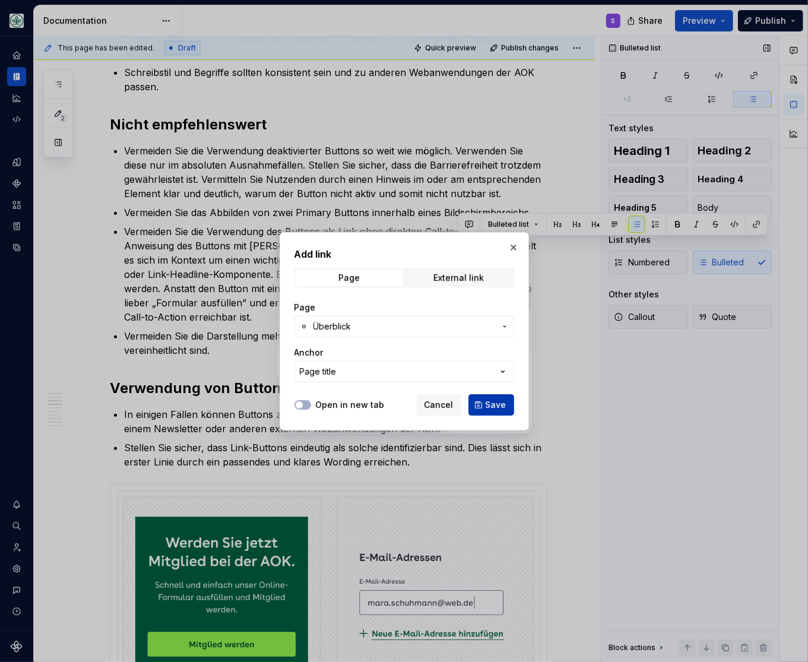
click at [493, 398] on button "Save" at bounding box center [492, 404] width 46 height 21
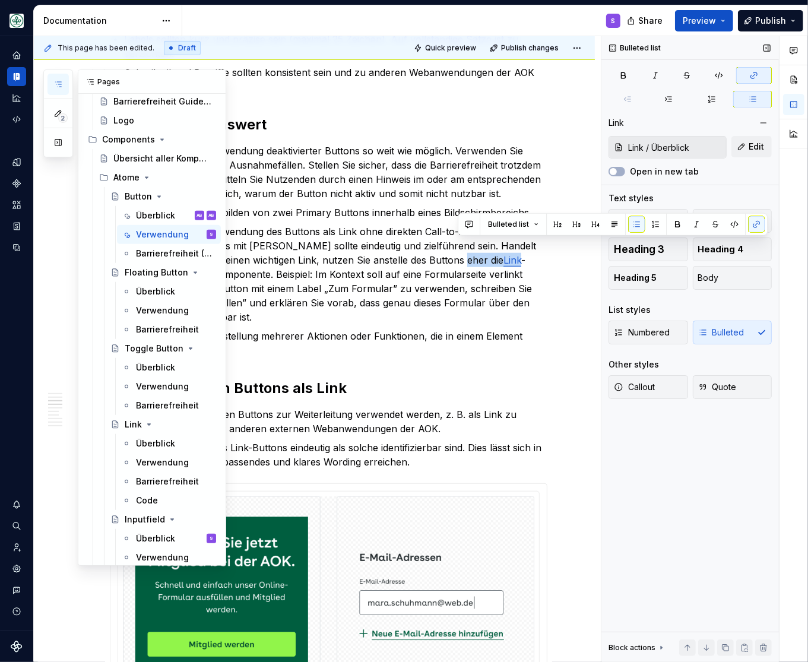
scroll to position [294, 0]
click at [59, 87] on icon "button" at bounding box center [58, 85] width 10 height 10
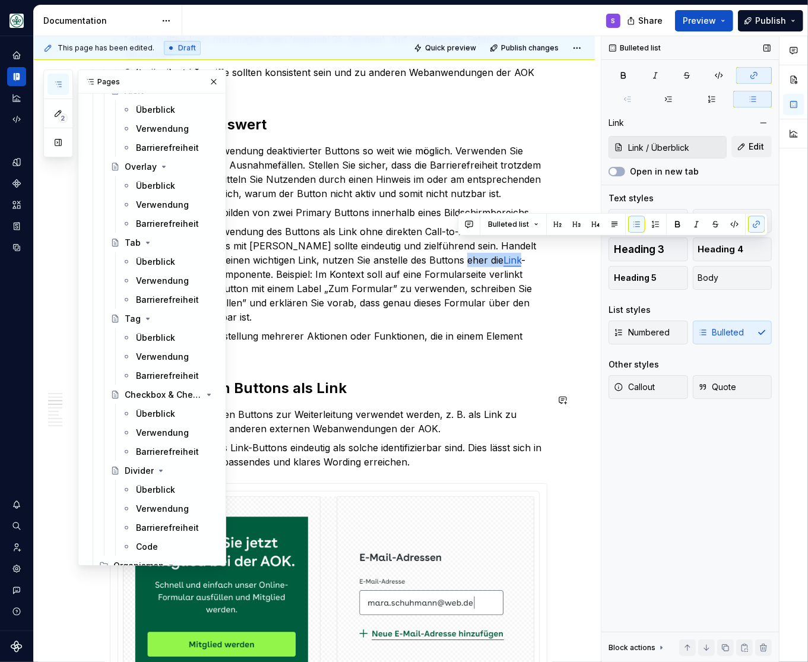
scroll to position [881, 0]
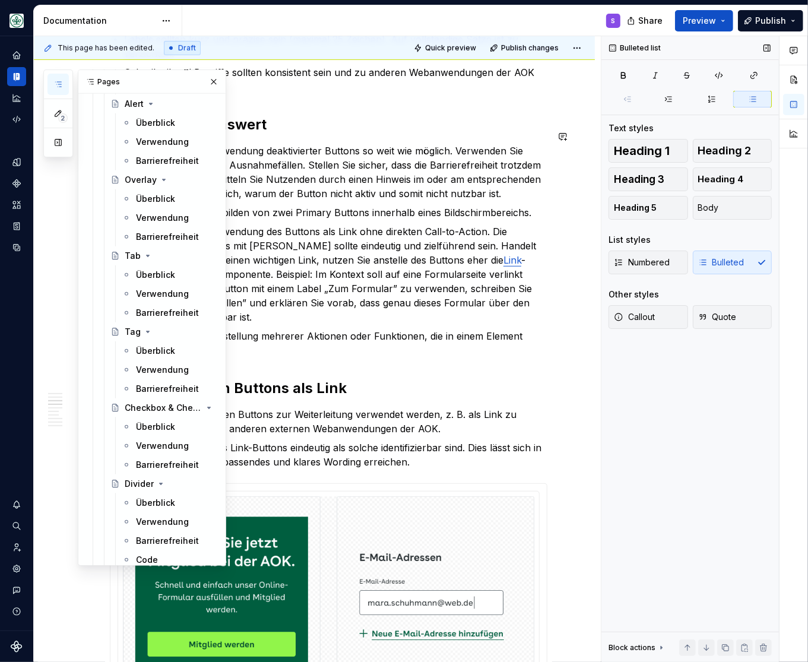
click at [493, 274] on p "Vermeiden Sie die Verwendung des Buttons als Link ohne direkten Call-to-Action.…" at bounding box center [335, 274] width 423 height 100
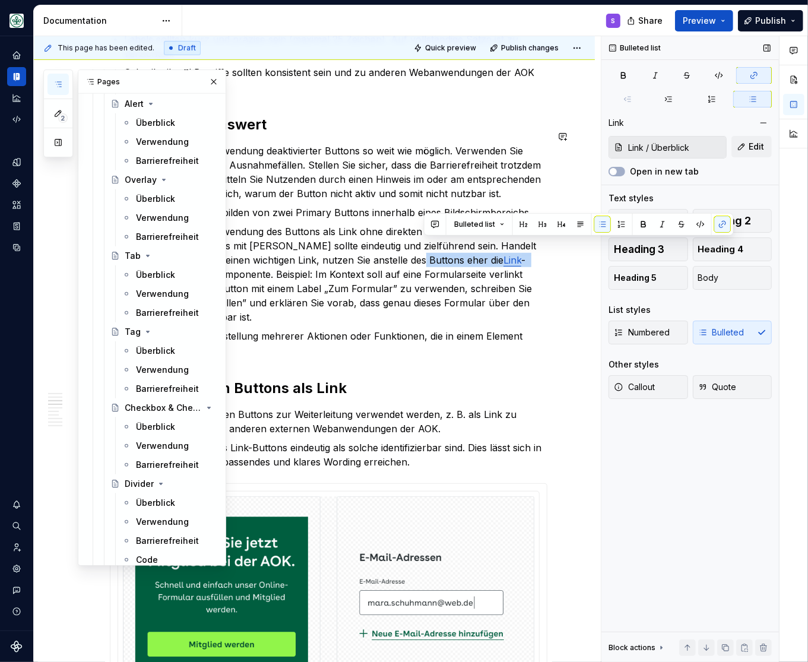
drag, startPoint x: 505, startPoint y: 245, endPoint x: 420, endPoint y: 244, distance: 84.3
click at [420, 244] on p "Vermeiden Sie die Verwendung des Buttons als Link ohne direkten Call-to-Action.…" at bounding box center [335, 274] width 423 height 100
click at [213, 75] on button "button" at bounding box center [213, 82] width 17 height 17
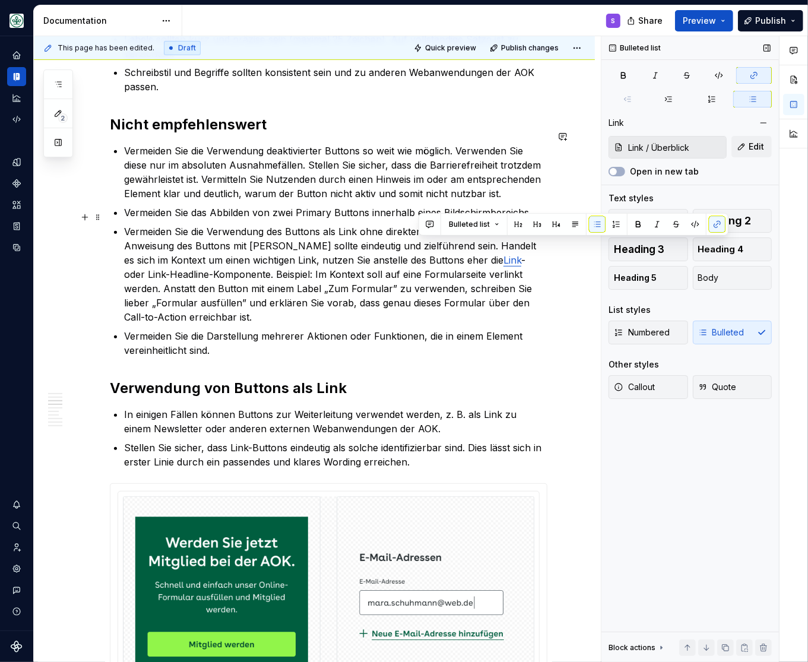
click at [493, 284] on p "Vermeiden Sie die Verwendung des Buttons als Link ohne direkten Call-to-Action.…" at bounding box center [335, 274] width 423 height 100
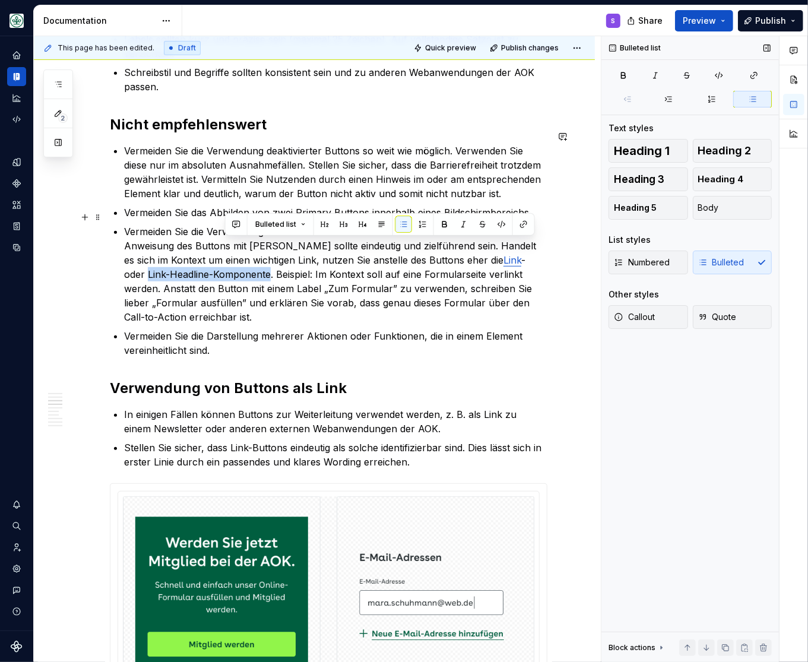
drag, startPoint x: 505, startPoint y: 245, endPoint x: 224, endPoint y: 264, distance: 280.9
click at [224, 264] on p "Vermeiden Sie die Verwendung des Buttons als Link ohne direkten Call-to-Action.…" at bounding box center [335, 274] width 423 height 100
click at [236, 223] on button "button" at bounding box center [236, 224] width 17 height 17
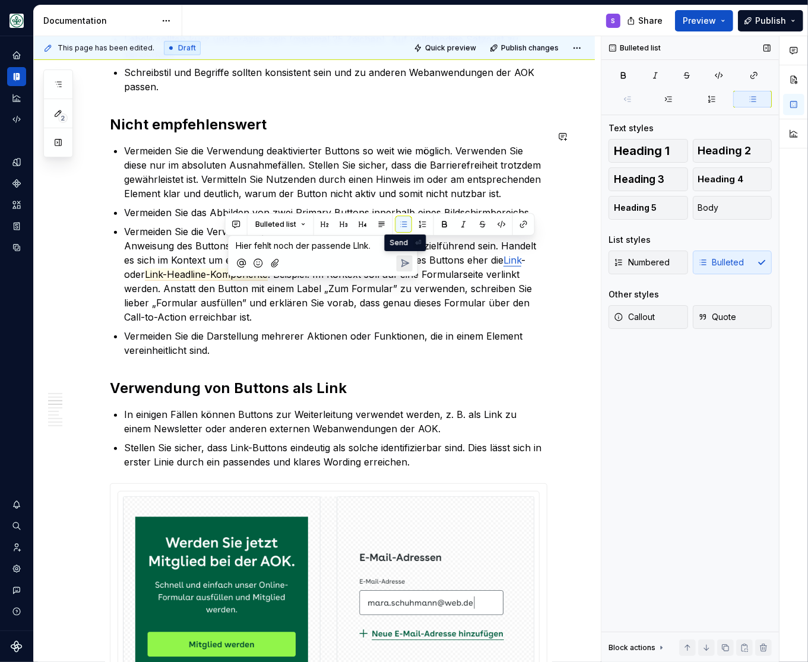
click at [409, 260] on icon "Send" at bounding box center [404, 263] width 12 height 12
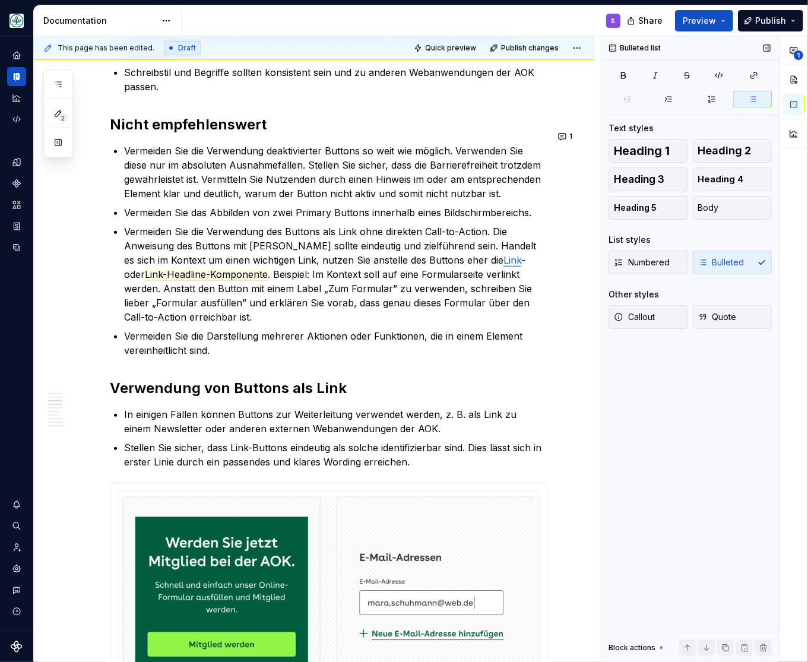
click at [507, 314] on ul "Vermeiden Sie die Verwendung deaktivierter Buttons so weit wie möglich. Verwend…" at bounding box center [335, 251] width 423 height 214
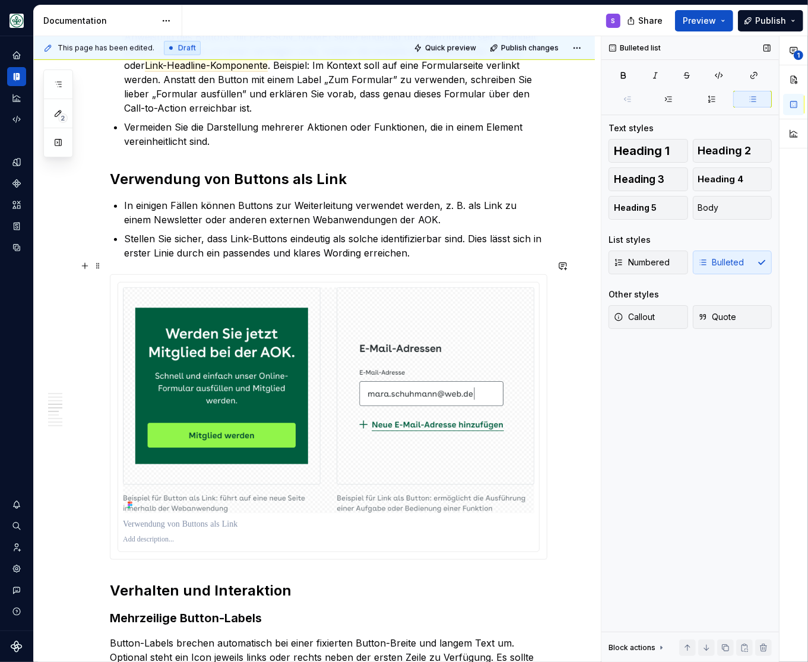
scroll to position [833, 0]
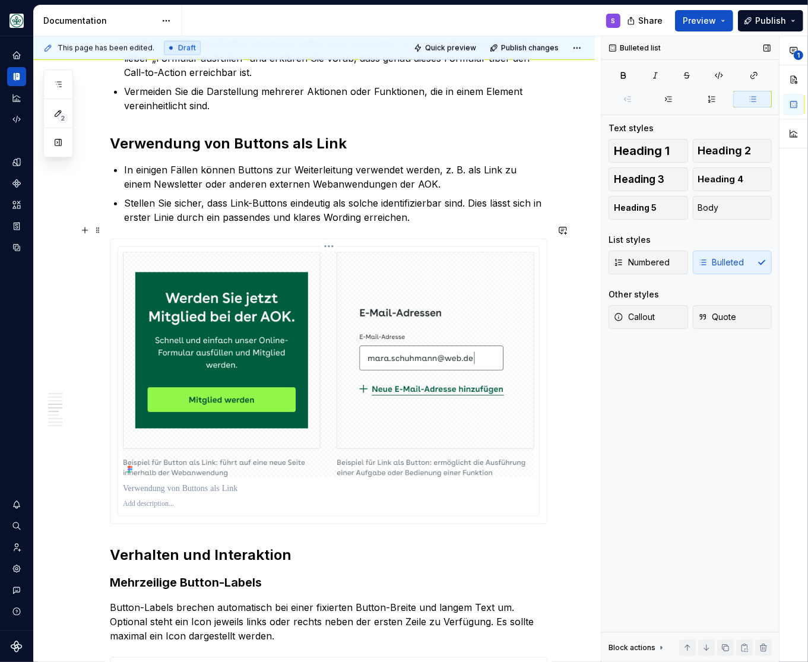
click at [333, 252] on img at bounding box center [329, 365] width 412 height 226
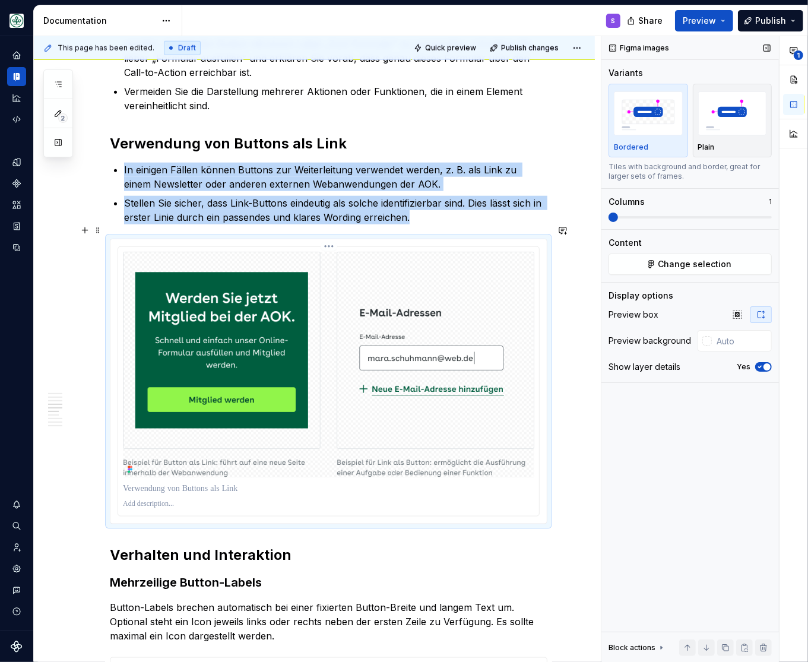
click at [157, 252] on img at bounding box center [329, 365] width 412 height 226
click at [183, 305] on img at bounding box center [329, 365] width 412 height 226
click at [368, 457] on img at bounding box center [329, 365] width 412 height 226
click at [210, 305] on img at bounding box center [329, 365] width 412 height 226
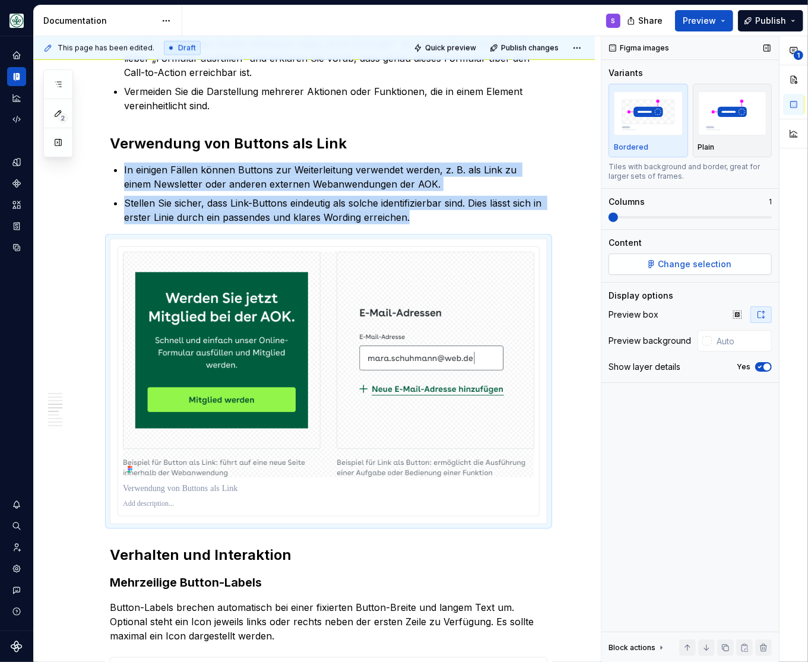
click at [723, 264] on span "Change selection" at bounding box center [696, 264] width 74 height 12
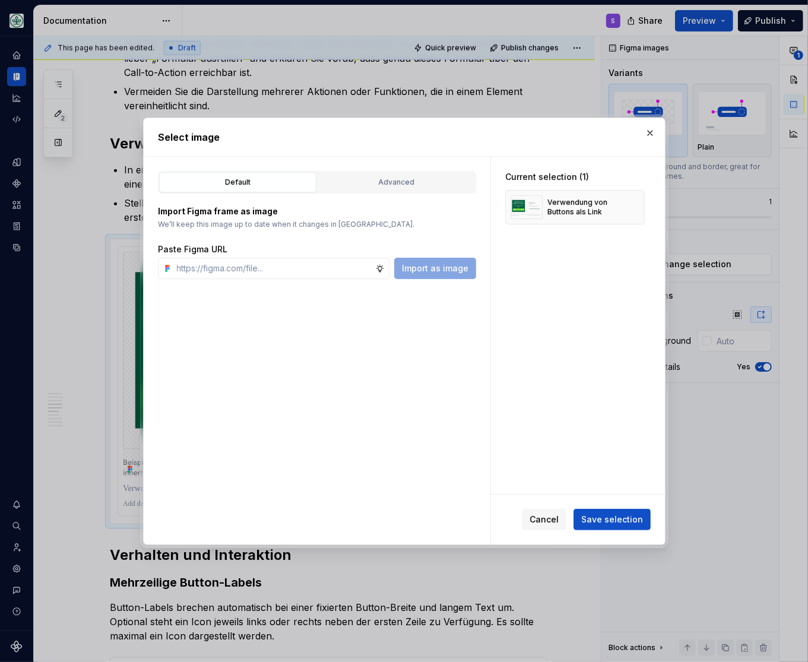
type textarea "*"
drag, startPoint x: 636, startPoint y: 205, endPoint x: 457, endPoint y: 238, distance: 181.6
click at [635, 205] on button "button" at bounding box center [631, 207] width 17 height 17
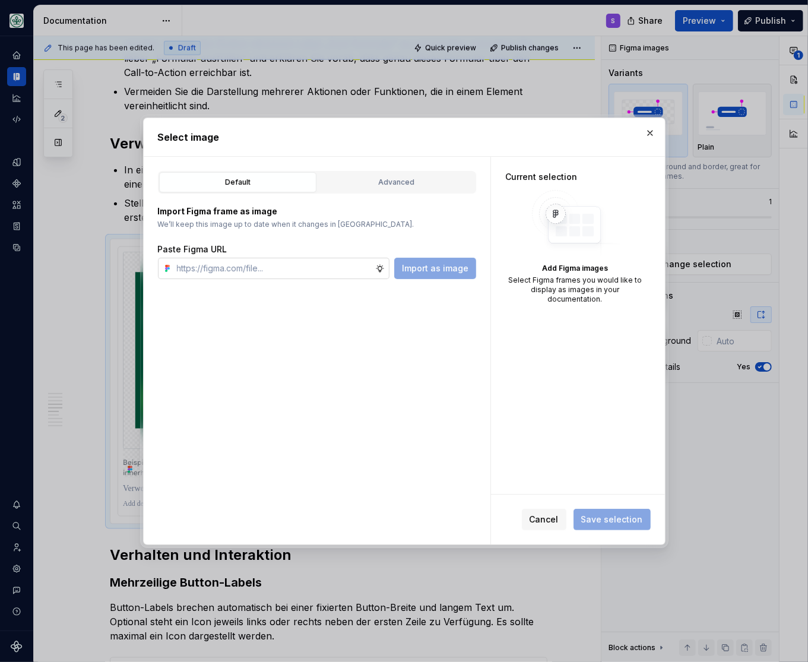
click at [328, 273] on input "text" at bounding box center [273, 268] width 203 height 21
paste input "[URL][DOMAIN_NAME]"
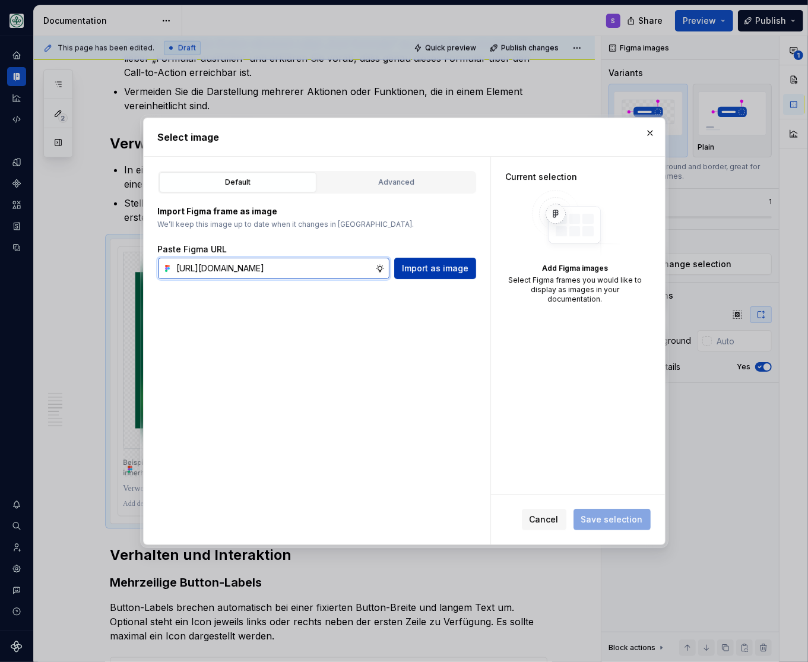
type input "[URL][DOMAIN_NAME]"
click at [435, 270] on span "Import as image" at bounding box center [435, 268] width 67 height 12
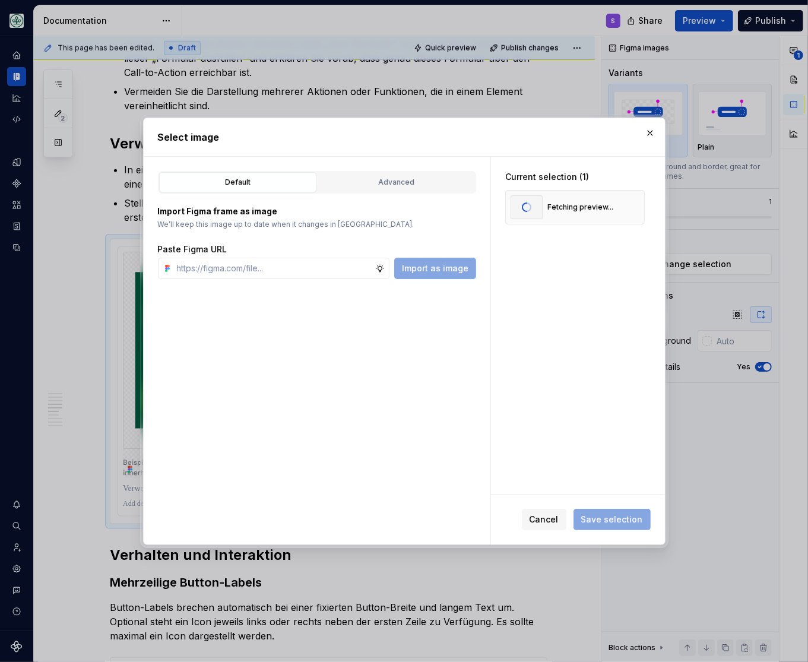
scroll to position [0, 0]
click at [626, 518] on span "Save selection" at bounding box center [612, 520] width 62 height 12
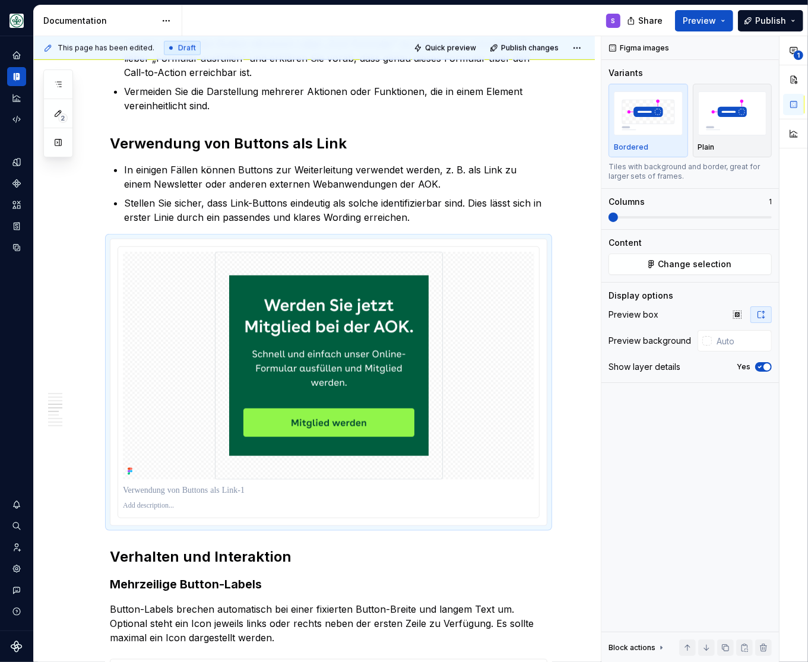
scroll to position [833, 0]
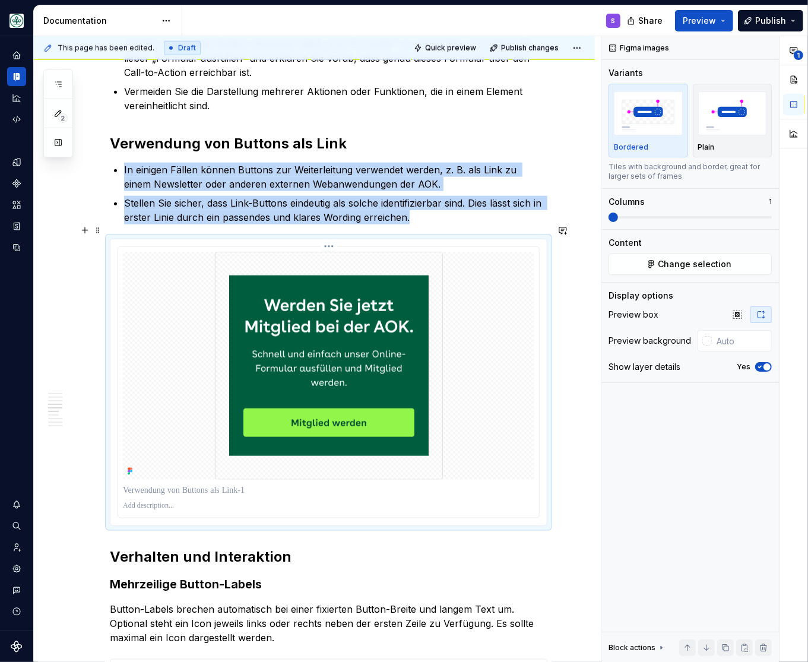
click at [377, 365] on img at bounding box center [329, 366] width 228 height 228
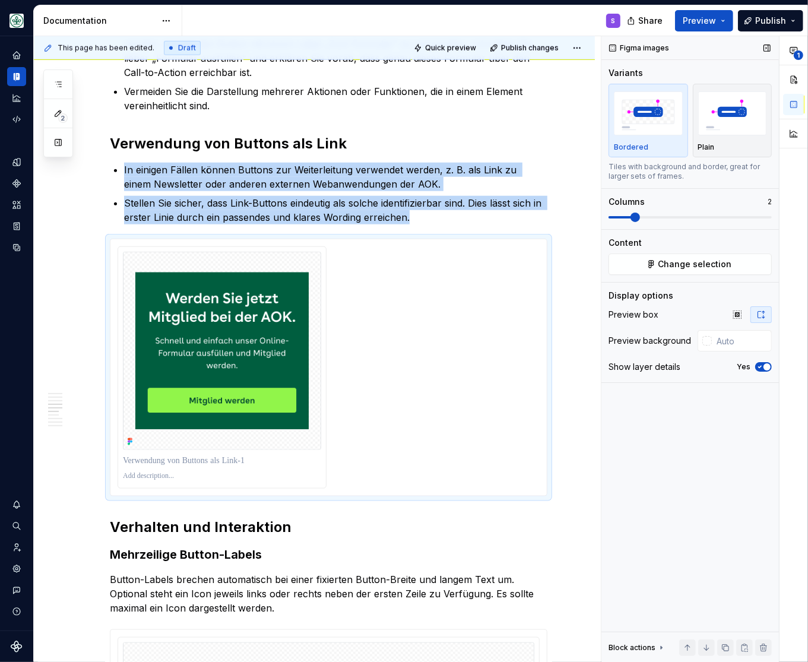
click at [635, 214] on span at bounding box center [690, 218] width 163 height 10
click at [414, 298] on div at bounding box center [329, 367] width 422 height 242
click at [235, 330] on img at bounding box center [222, 351] width 198 height 198
click at [662, 263] on span "Change selection" at bounding box center [696, 264] width 74 height 12
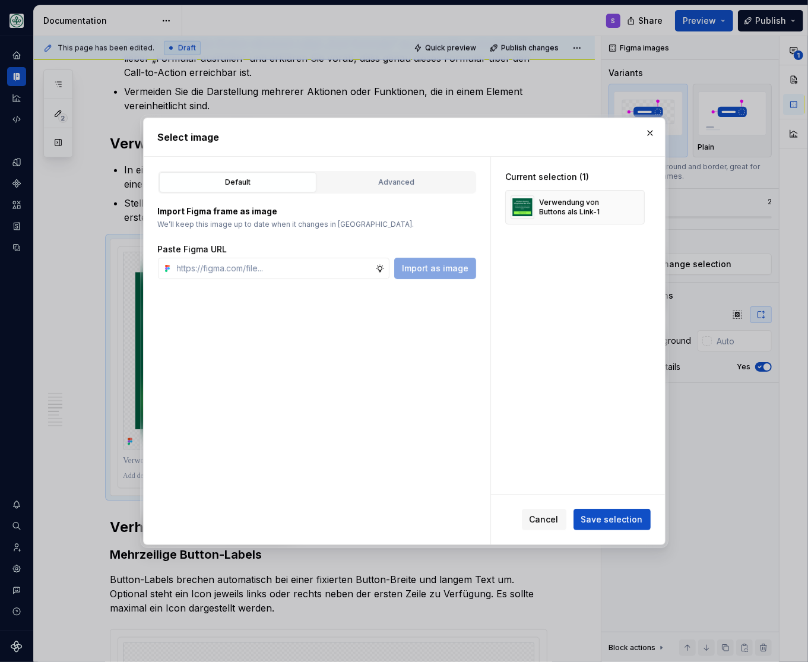
type textarea "*"
click at [324, 269] on input "text" at bounding box center [273, 268] width 203 height 21
paste input "[URL][DOMAIN_NAME]"
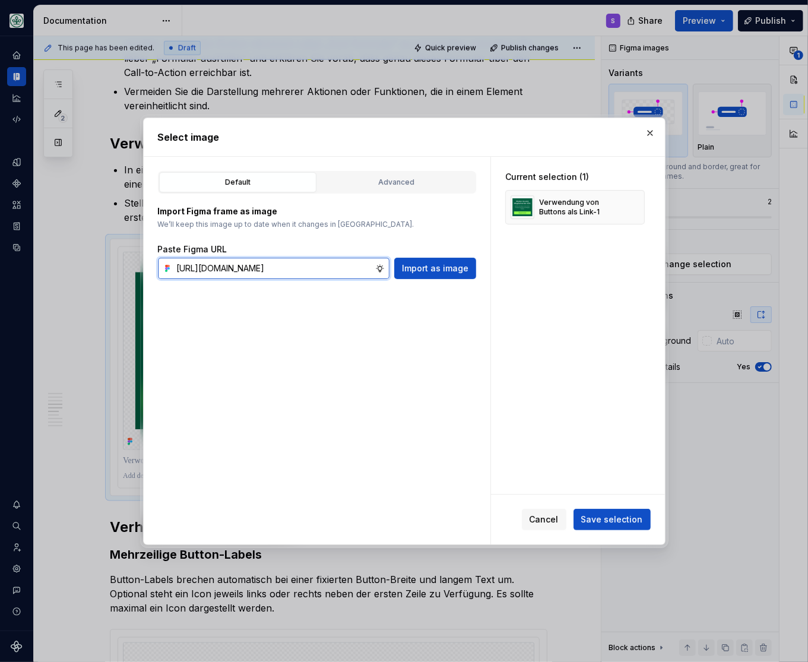
scroll to position [0, 358]
type input "[URL][DOMAIN_NAME]"
click at [428, 270] on span "Import as image" at bounding box center [435, 268] width 67 height 12
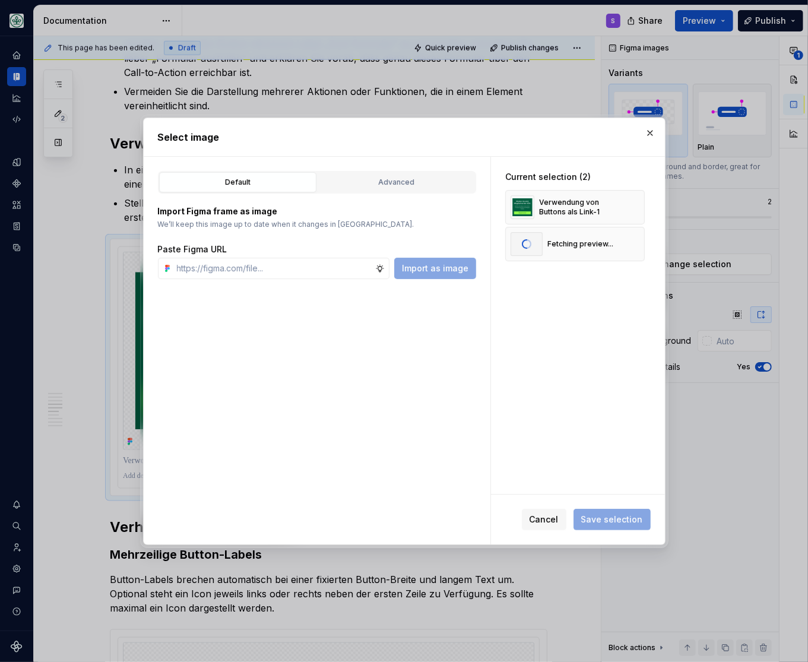
scroll to position [0, 0]
click at [606, 511] on button "Save selection" at bounding box center [612, 519] width 77 height 21
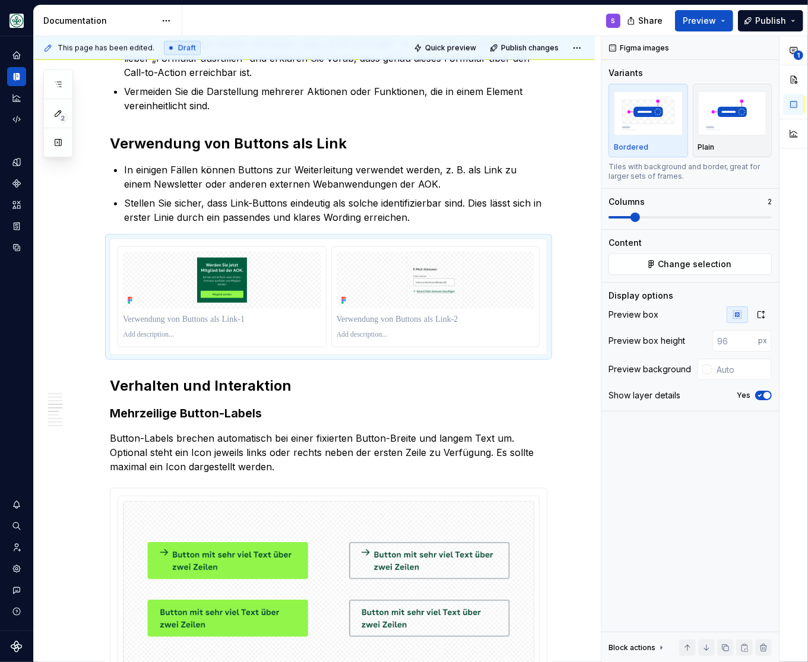
scroll to position [833, 0]
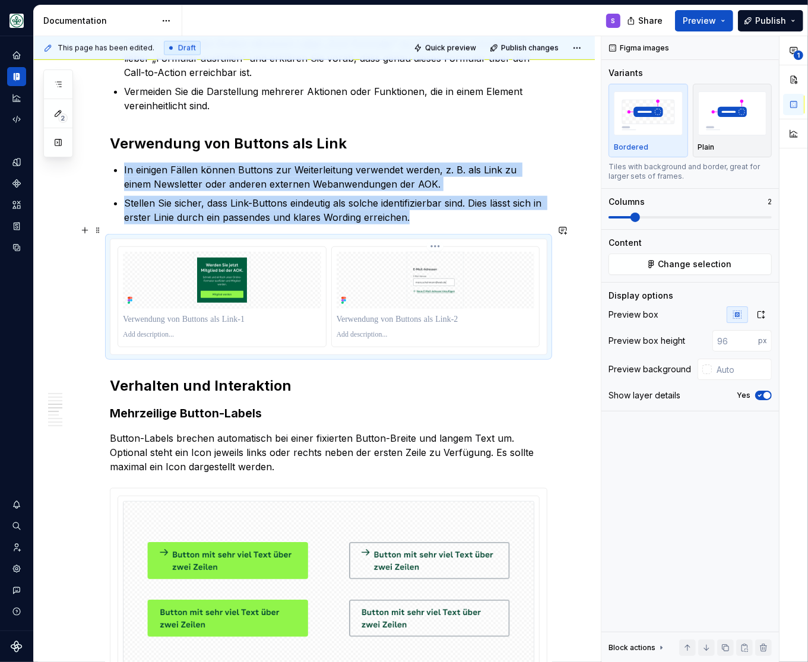
click at [432, 277] on img at bounding box center [436, 280] width 198 height 57
click at [226, 263] on img at bounding box center [222, 280] width 198 height 57
click at [742, 109] on img "button" at bounding box center [732, 112] width 69 height 43
click at [644, 132] on img "button" at bounding box center [648, 112] width 69 height 43
click at [748, 339] on input "number" at bounding box center [736, 340] width 46 height 21
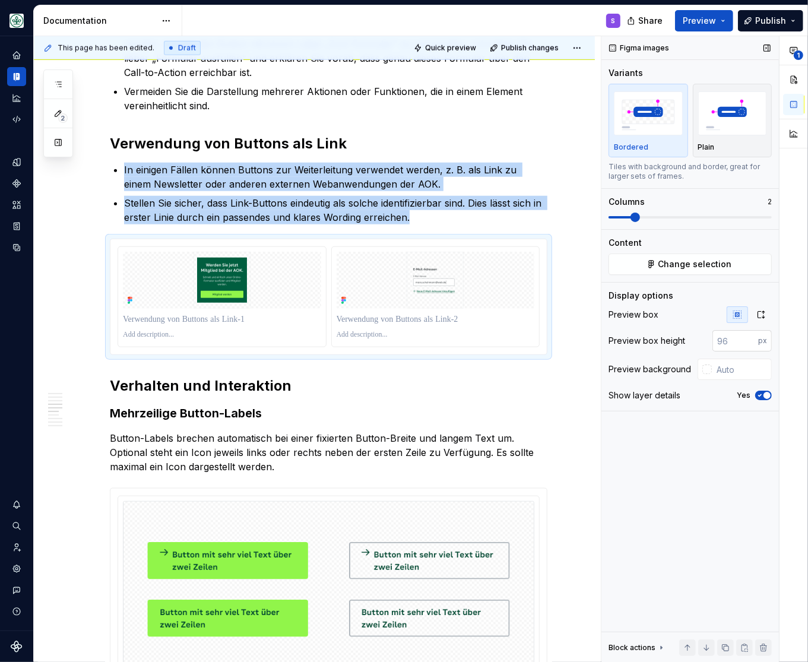
click at [748, 339] on input "number" at bounding box center [736, 340] width 46 height 21
click at [747, 338] on input "number" at bounding box center [736, 340] width 46 height 21
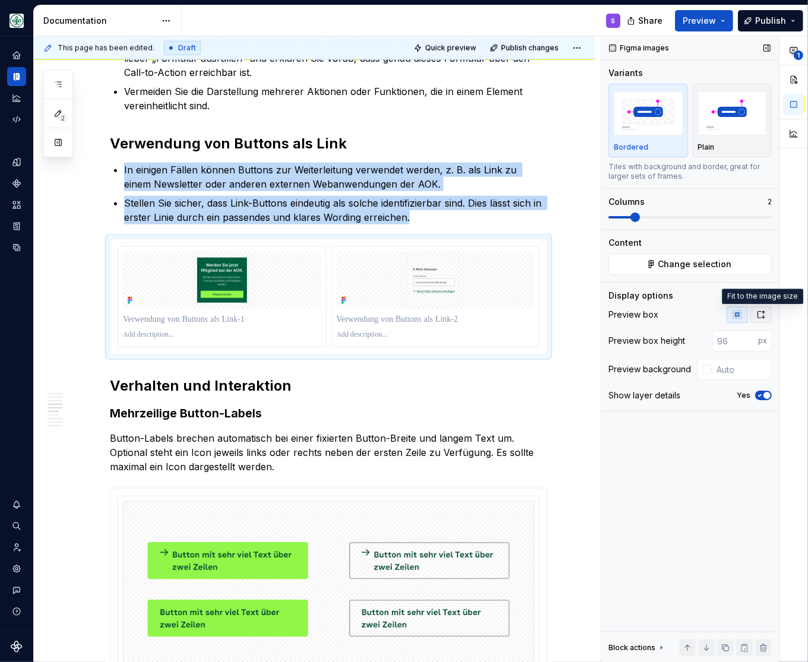
click at [762, 315] on icon "button" at bounding box center [762, 315] width 10 height 10
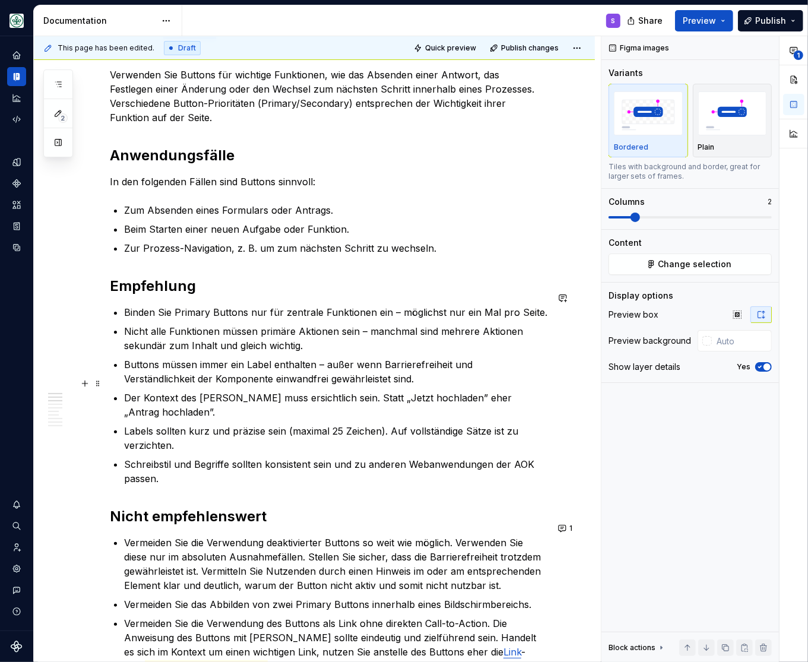
scroll to position [0, 0]
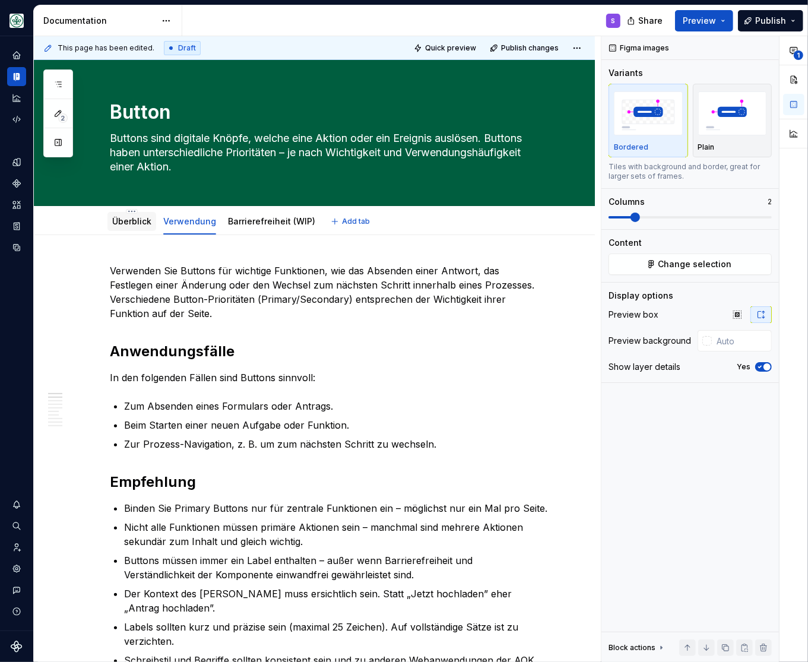
click at [135, 222] on link "Überblick" at bounding box center [131, 221] width 39 height 10
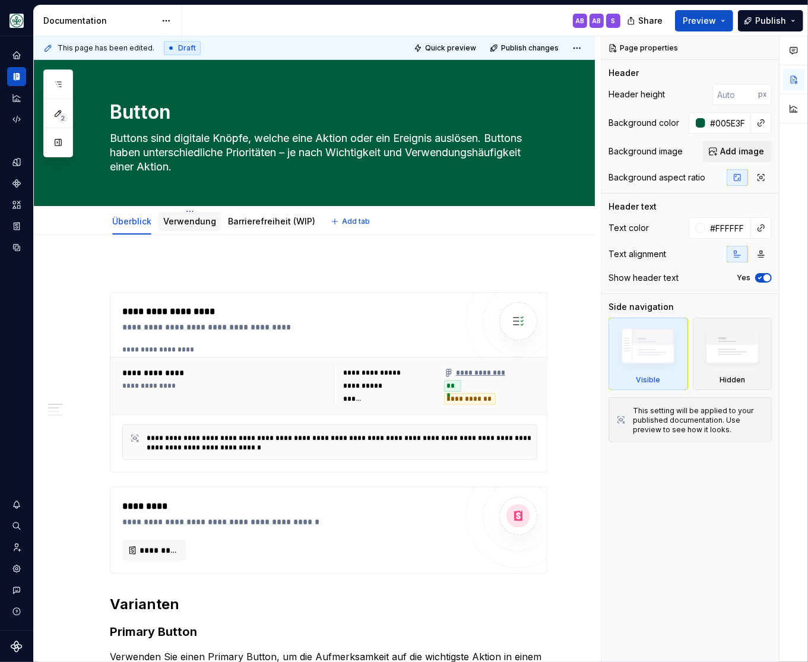
click at [195, 224] on link "Verwendung" at bounding box center [189, 221] width 53 height 10
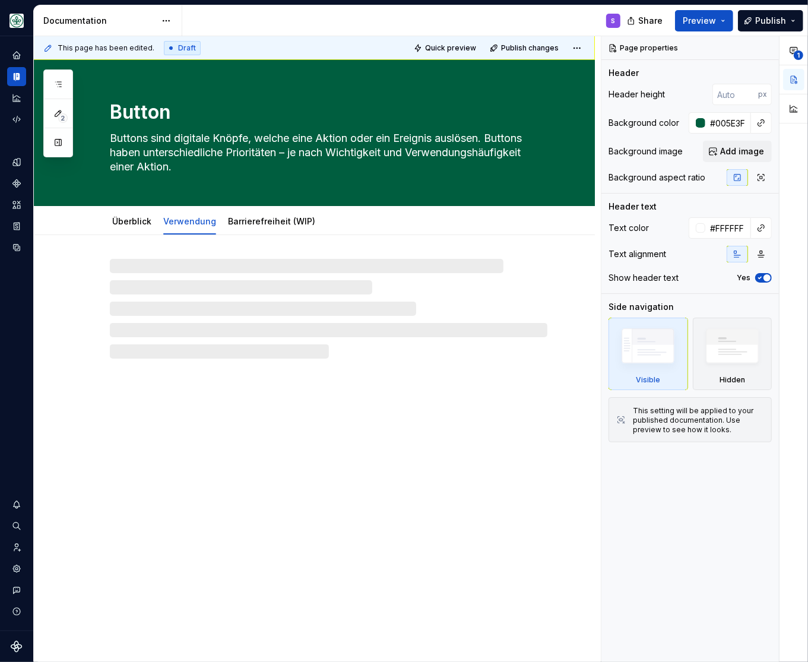
type textarea "*"
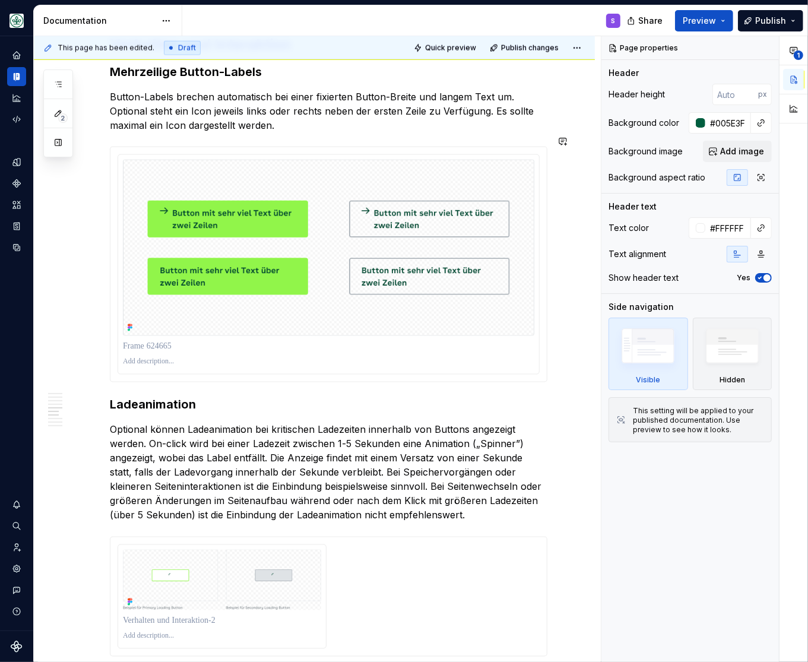
scroll to position [1322, 0]
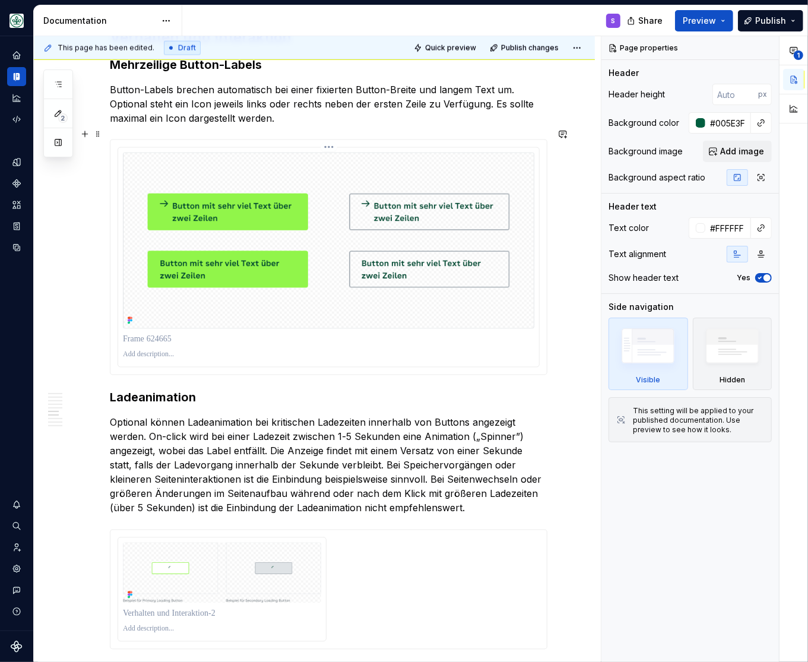
click at [436, 258] on img at bounding box center [329, 241] width 412 height 177
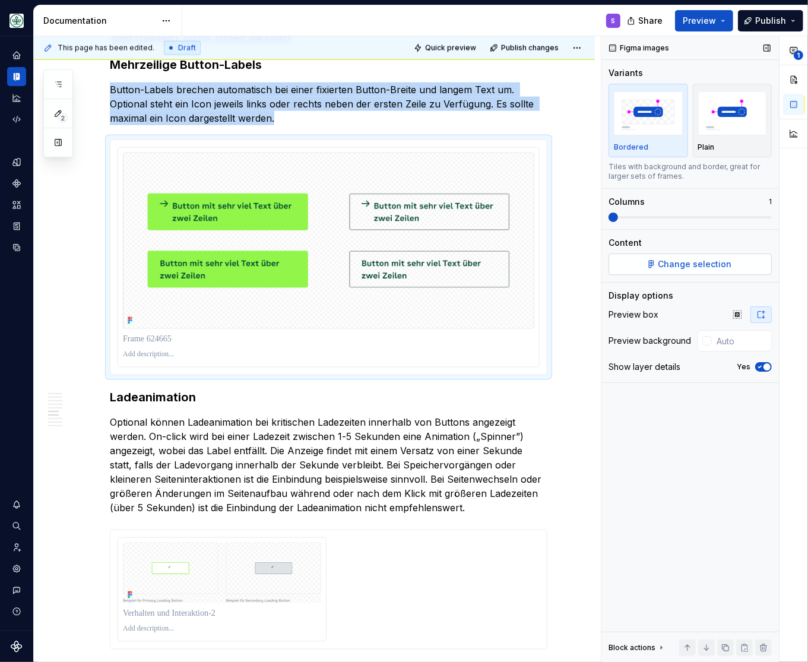
click at [659, 260] on button "Change selection" at bounding box center [690, 264] width 163 height 21
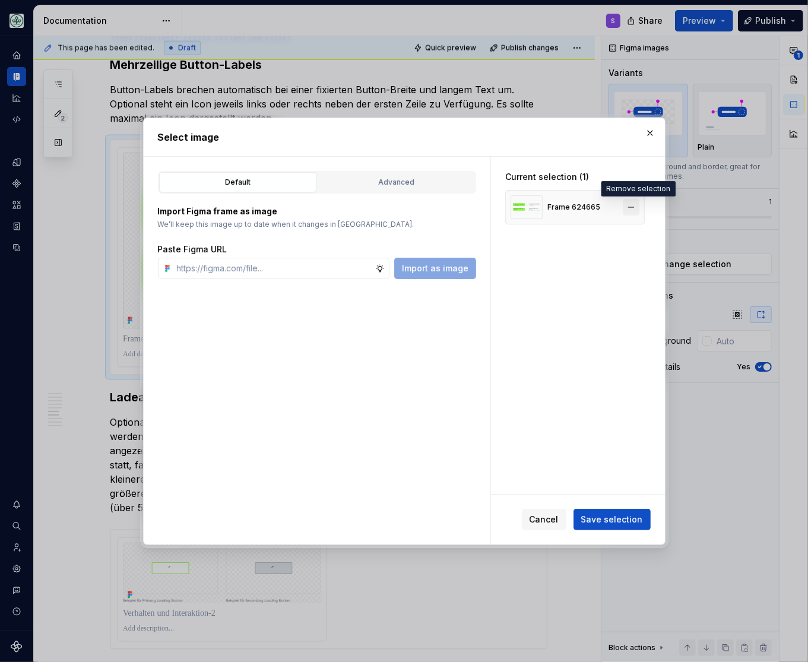
click at [635, 205] on button "button" at bounding box center [631, 207] width 17 height 17
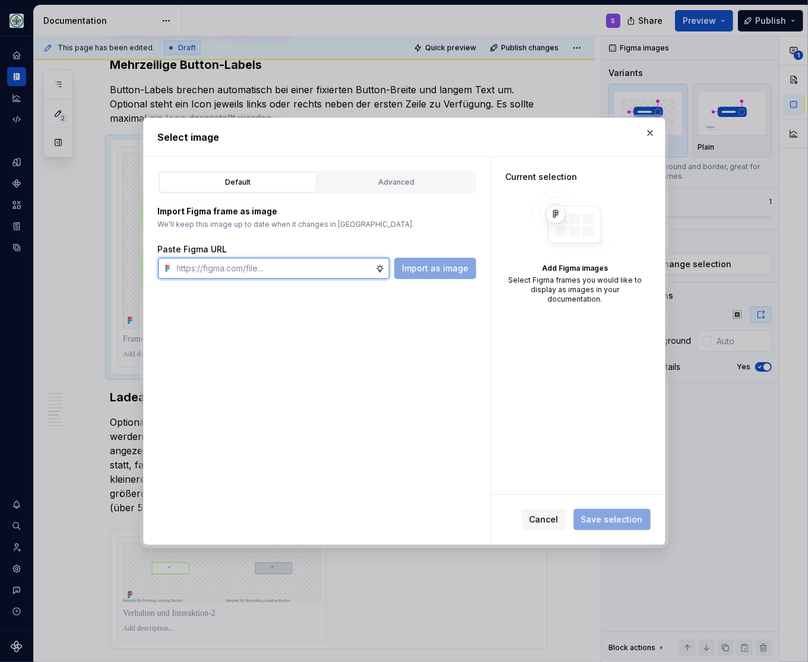
click at [319, 269] on input "text" at bounding box center [273, 268] width 203 height 21
paste input "[URL][DOMAIN_NAME]"
type input "[URL][DOMAIN_NAME]"
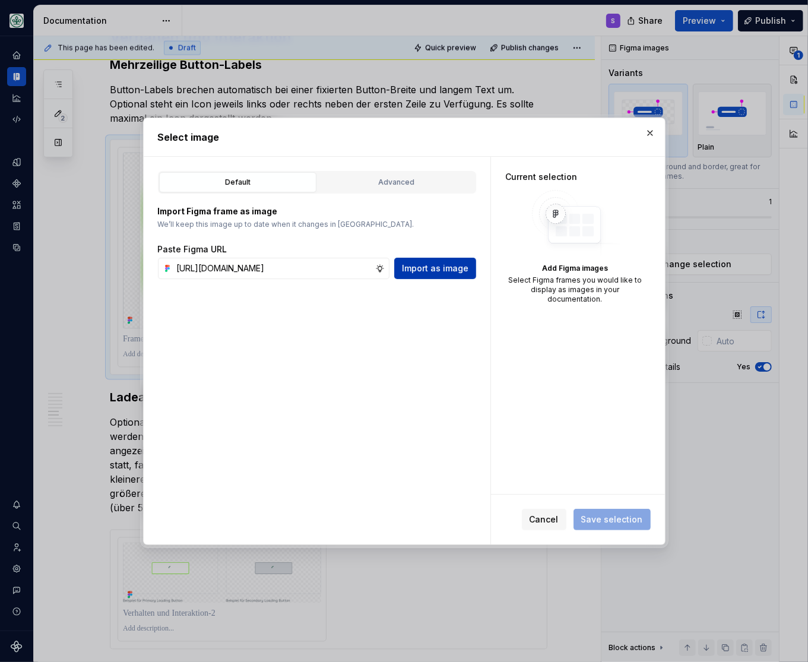
click at [436, 270] on span "Import as image" at bounding box center [435, 268] width 67 height 12
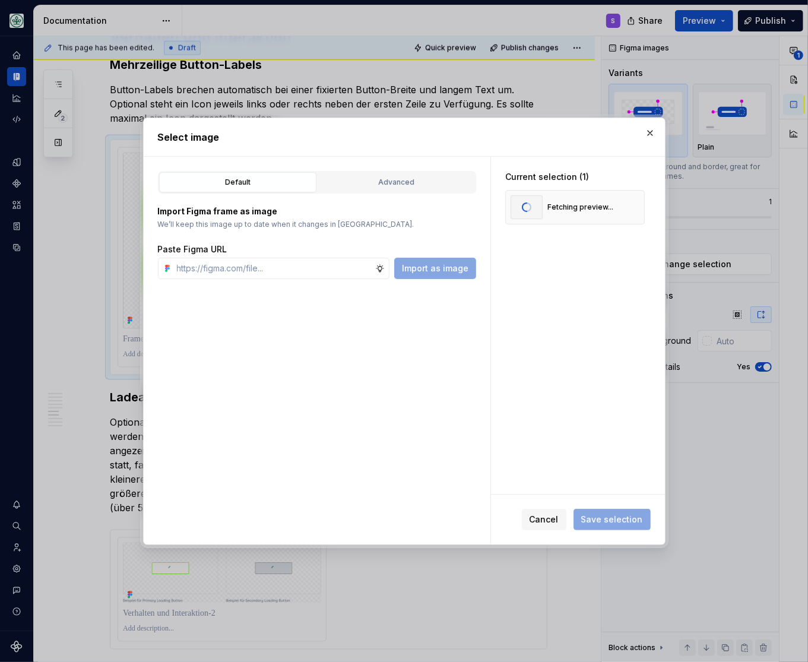
scroll to position [0, 0]
click at [624, 517] on span "Save selection" at bounding box center [612, 520] width 62 height 12
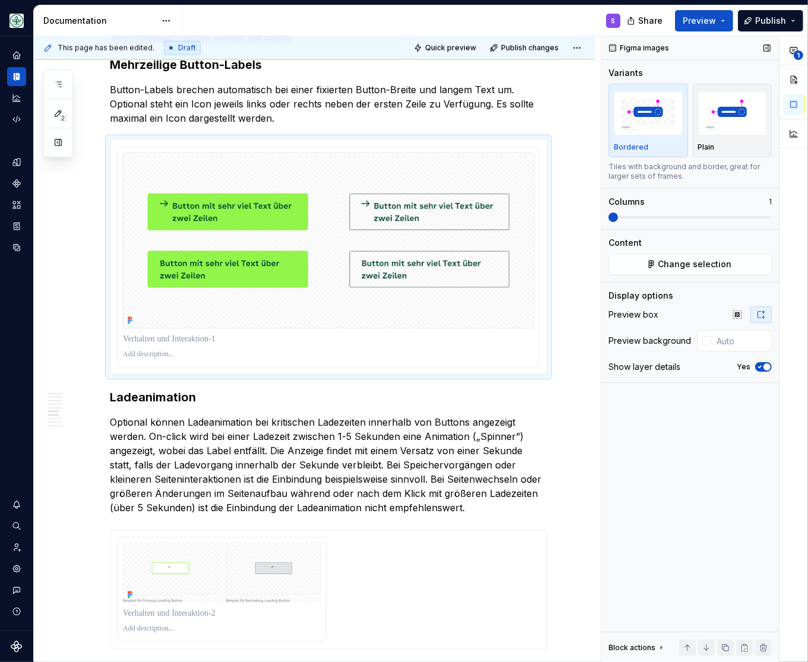
scroll to position [1322, 0]
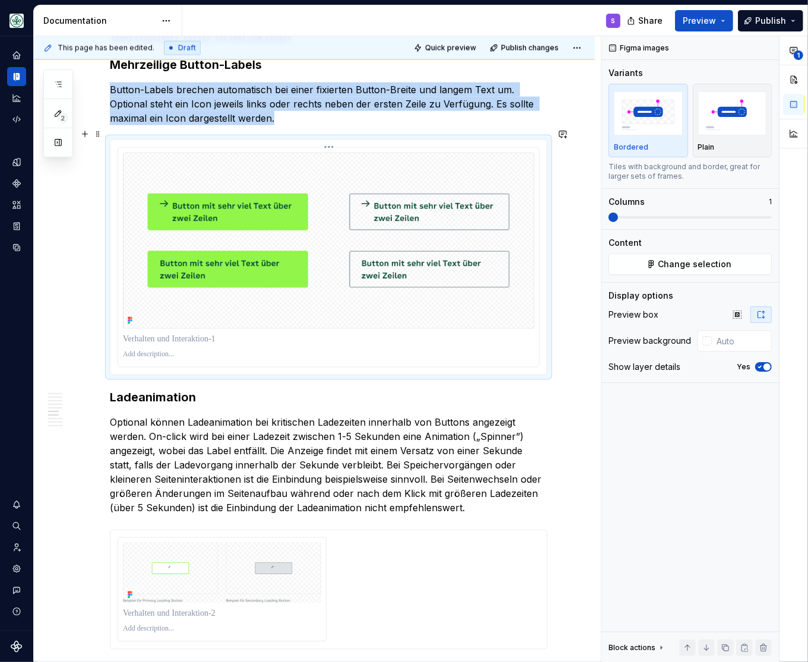
click at [409, 294] on img at bounding box center [329, 241] width 412 height 177
click at [733, 317] on button "button" at bounding box center [737, 314] width 21 height 17
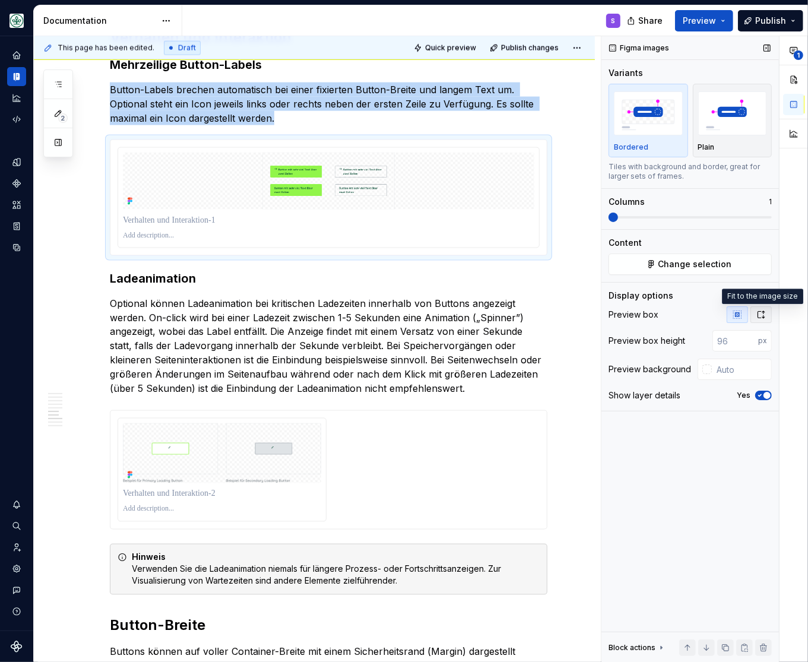
click at [766, 314] on button "button" at bounding box center [761, 314] width 21 height 17
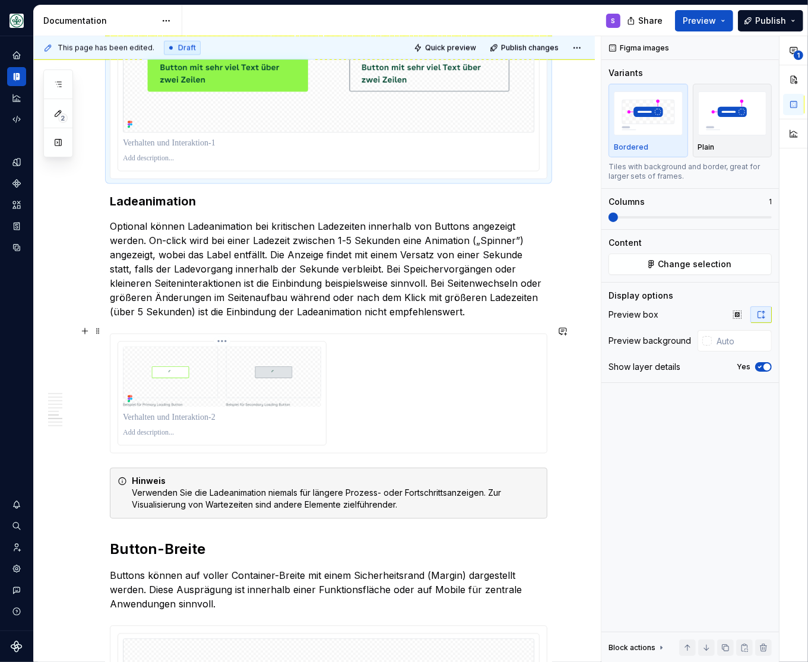
scroll to position [1616, 0]
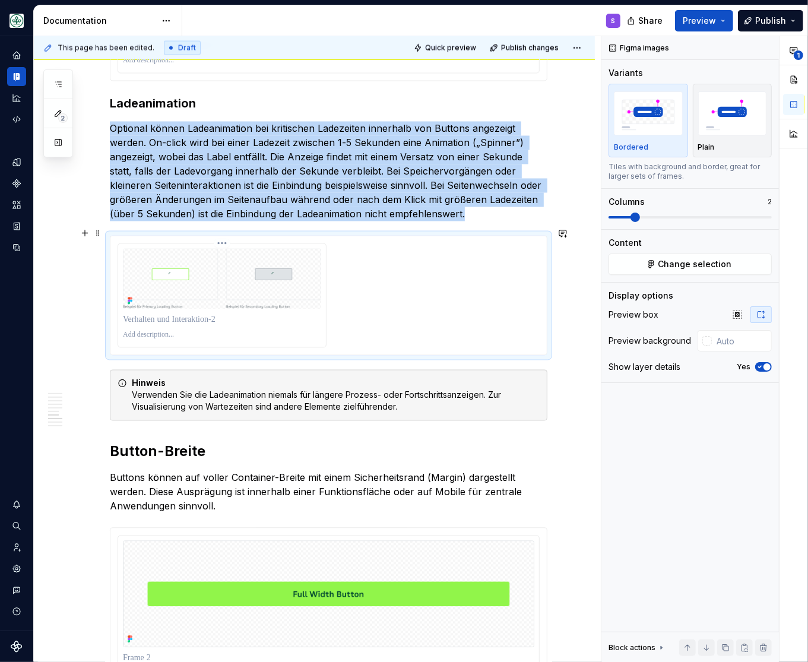
click at [214, 294] on img at bounding box center [222, 279] width 198 height 61
click at [181, 276] on img at bounding box center [222, 279] width 198 height 61
click at [667, 266] on span "Change selection" at bounding box center [696, 264] width 74 height 12
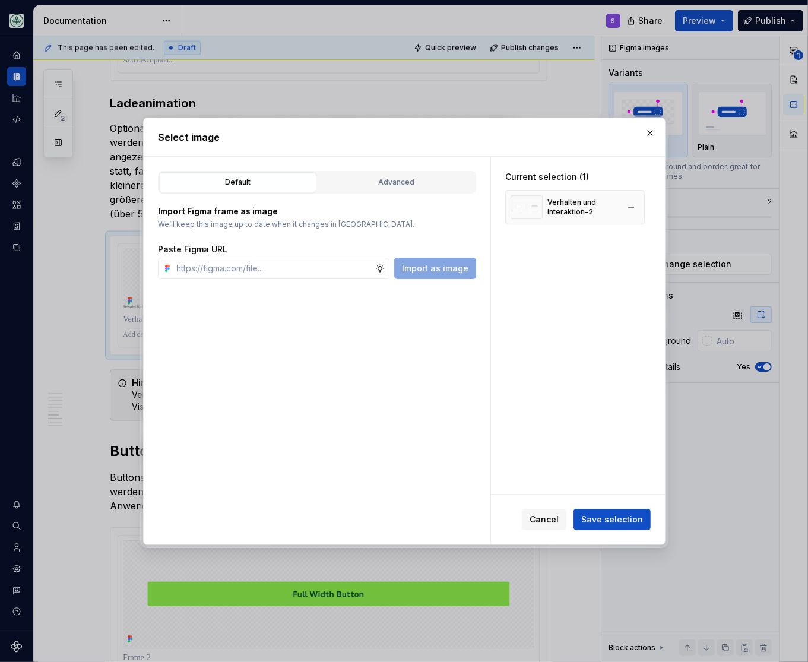
type textarea "*"
click at [638, 207] on button "button" at bounding box center [631, 207] width 17 height 17
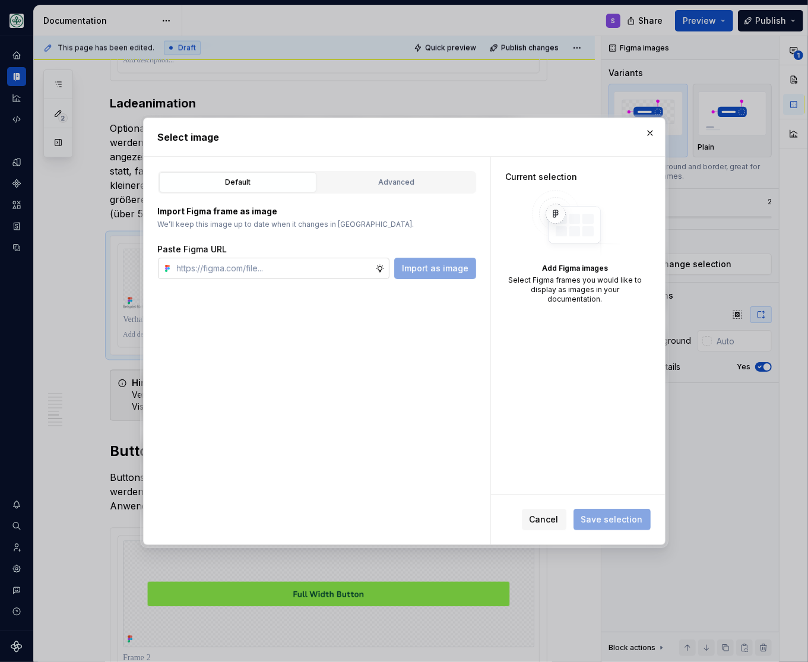
click at [287, 273] on input "text" at bounding box center [273, 268] width 203 height 21
paste input "[URL][DOMAIN_NAME]"
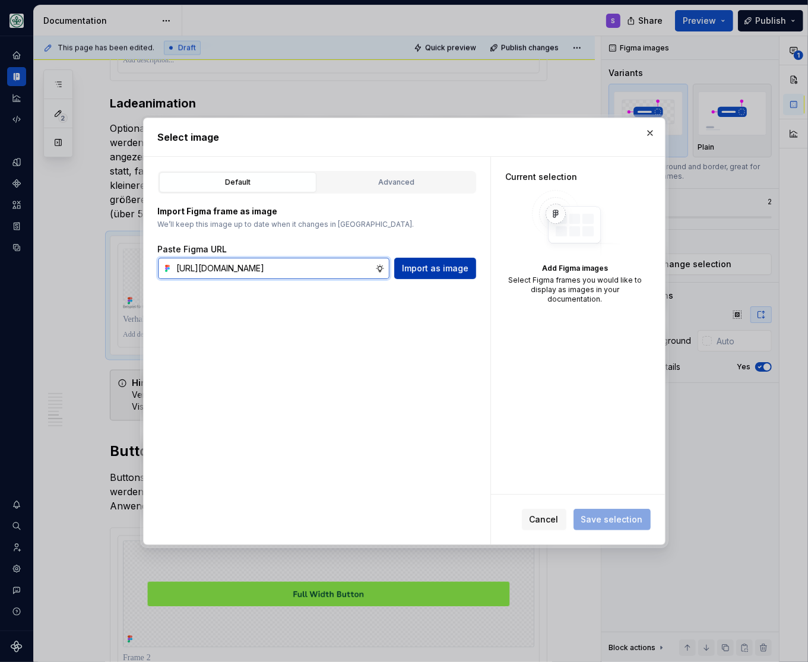
scroll to position [0, 357]
type input "[URL][DOMAIN_NAME]"
click at [445, 266] on span "Import as image" at bounding box center [435, 268] width 67 height 12
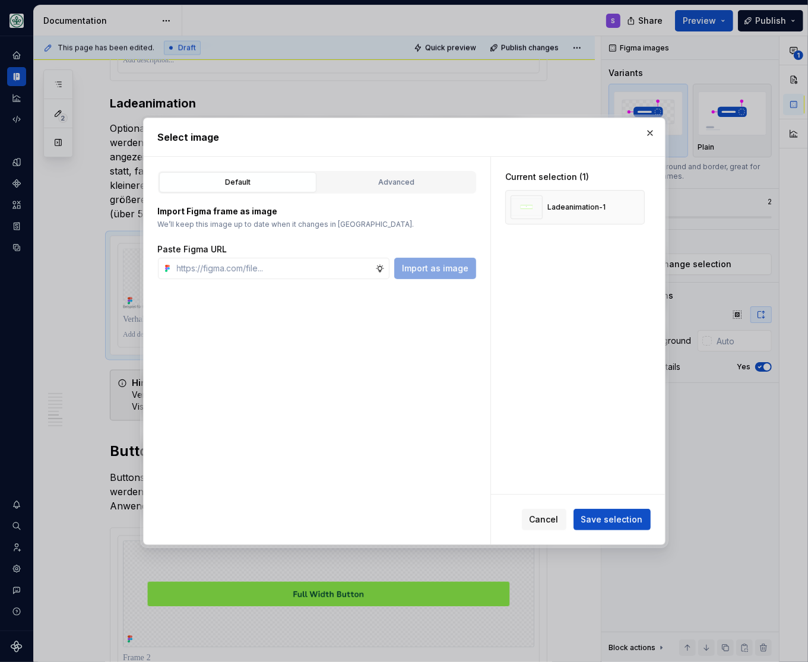
click at [343, 118] on div "Select image" at bounding box center [404, 137] width 521 height 38
click at [239, 270] on input "text" at bounding box center [273, 268] width 203 height 21
paste input "[URL][DOMAIN_NAME]"
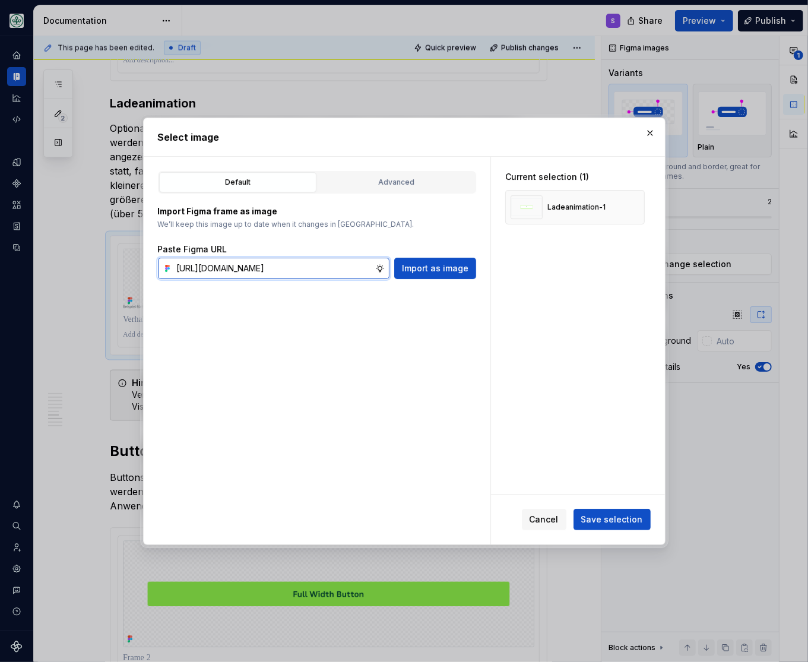
scroll to position [0, 360]
type input "[URL][DOMAIN_NAME]"
click at [431, 267] on span "Import as image" at bounding box center [435, 268] width 67 height 12
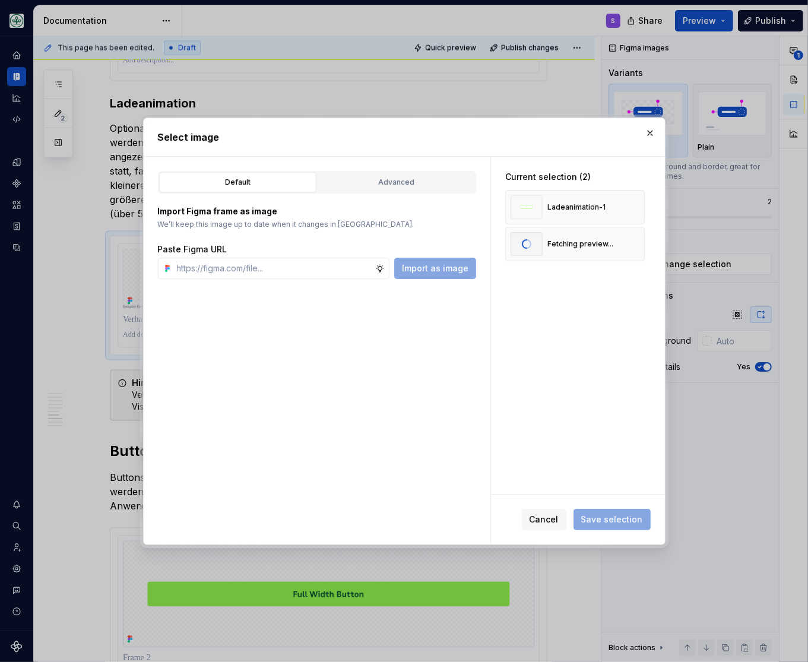
scroll to position [0, 0]
click at [605, 520] on span "Save selection" at bounding box center [612, 520] width 62 height 12
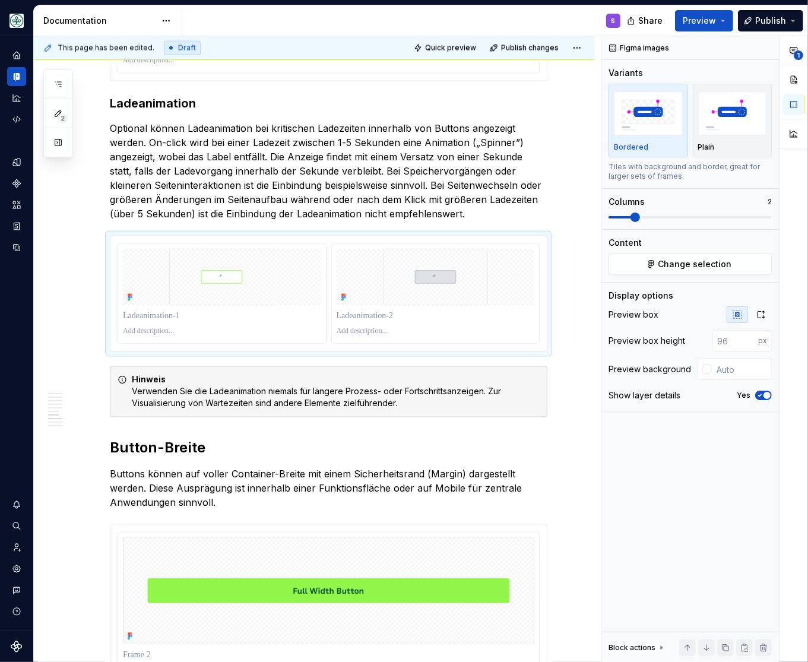
scroll to position [1616, 0]
click at [763, 311] on icon "button" at bounding box center [762, 315] width 10 height 10
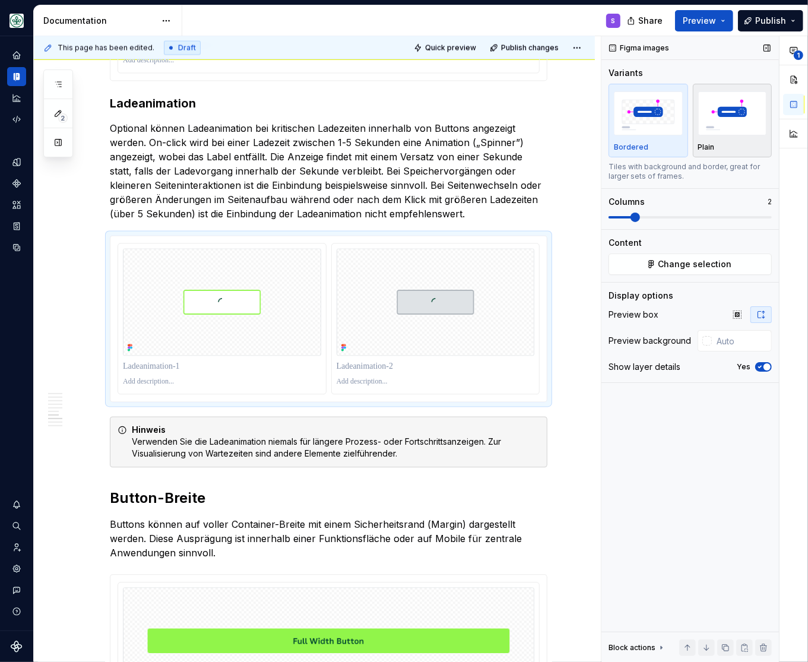
click at [744, 109] on img "button" at bounding box center [732, 112] width 69 height 43
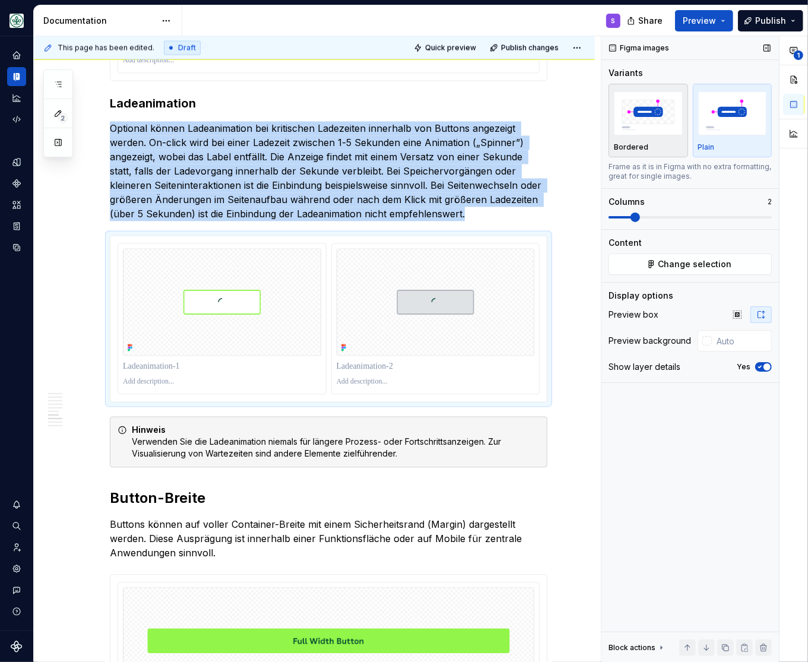
click at [657, 112] on img "button" at bounding box center [648, 112] width 69 height 43
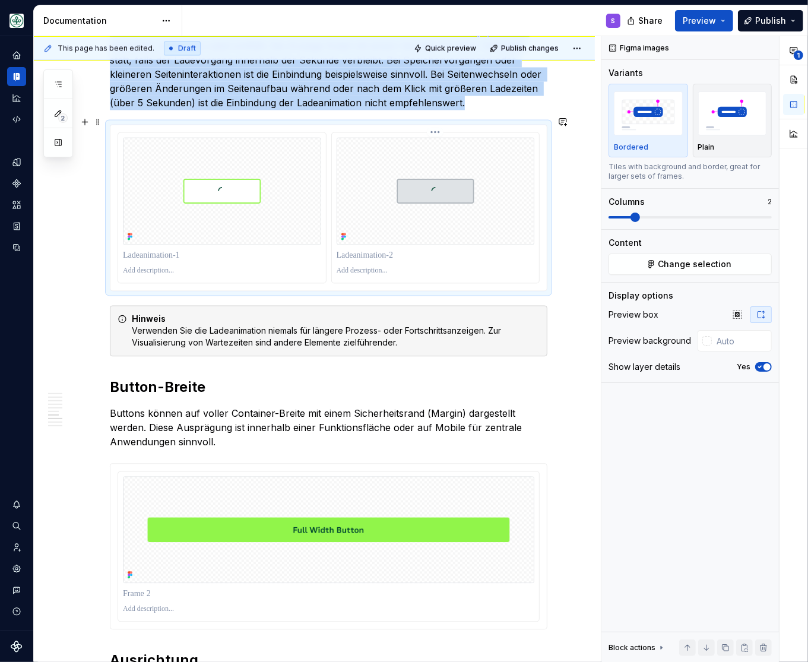
scroll to position [1862, 0]
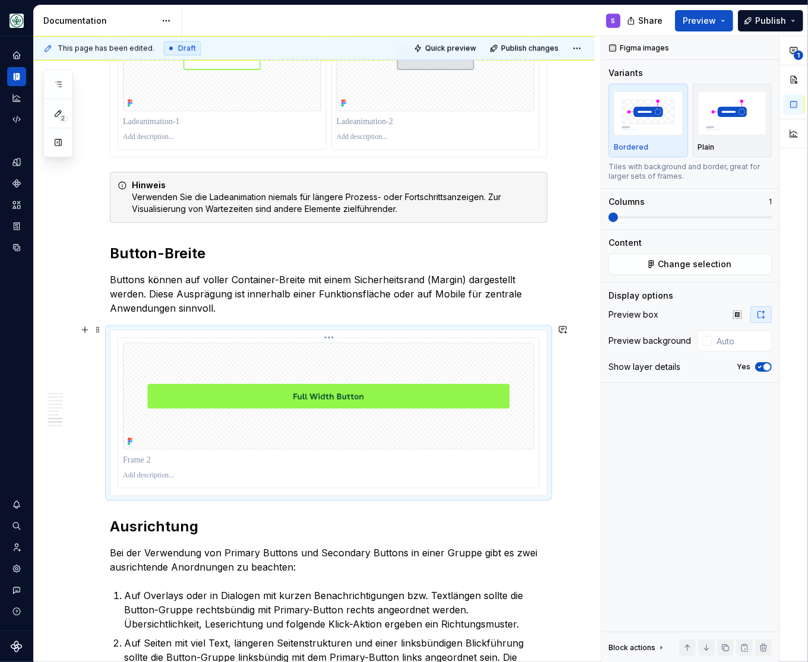
click at [358, 403] on img at bounding box center [329, 396] width 412 height 107
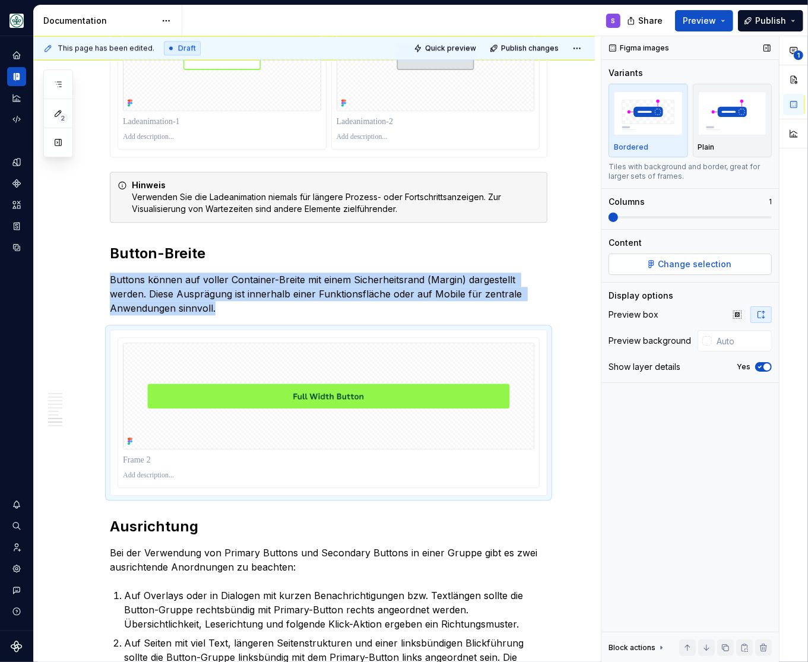
click at [670, 264] on span "Change selection" at bounding box center [696, 264] width 74 height 12
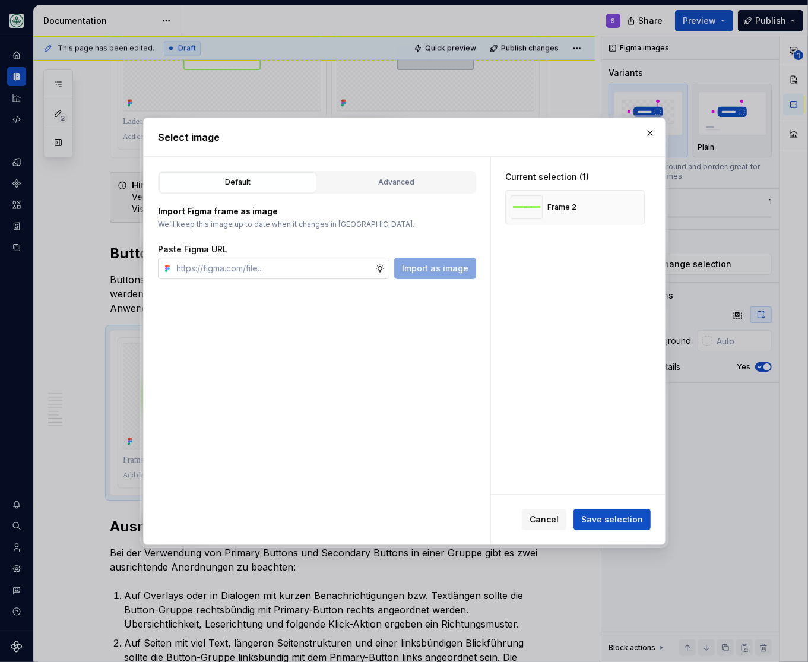
type textarea "*"
click at [359, 263] on input "text" at bounding box center [273, 268] width 203 height 21
type input "[URL][DOMAIN_NAME]"
click at [422, 265] on span "Import as image" at bounding box center [435, 268] width 67 height 12
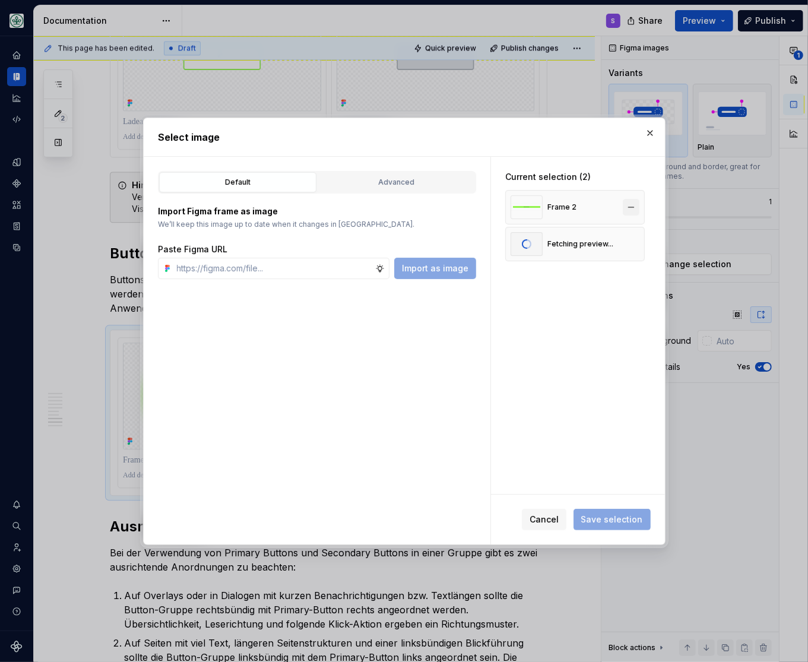
scroll to position [0, 0]
click at [640, 205] on button "button" at bounding box center [631, 207] width 17 height 17
click at [603, 513] on button "Save selection" at bounding box center [612, 519] width 77 height 21
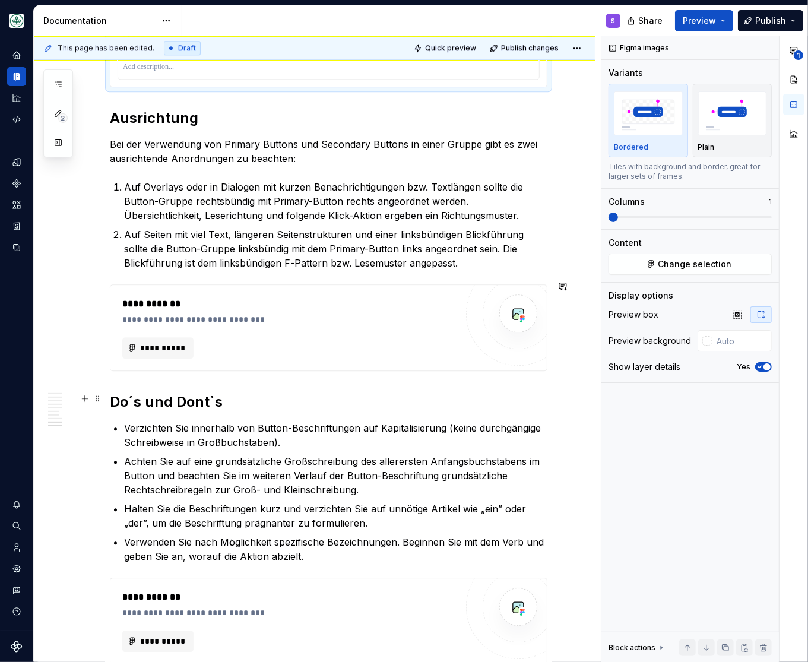
scroll to position [2352, 0]
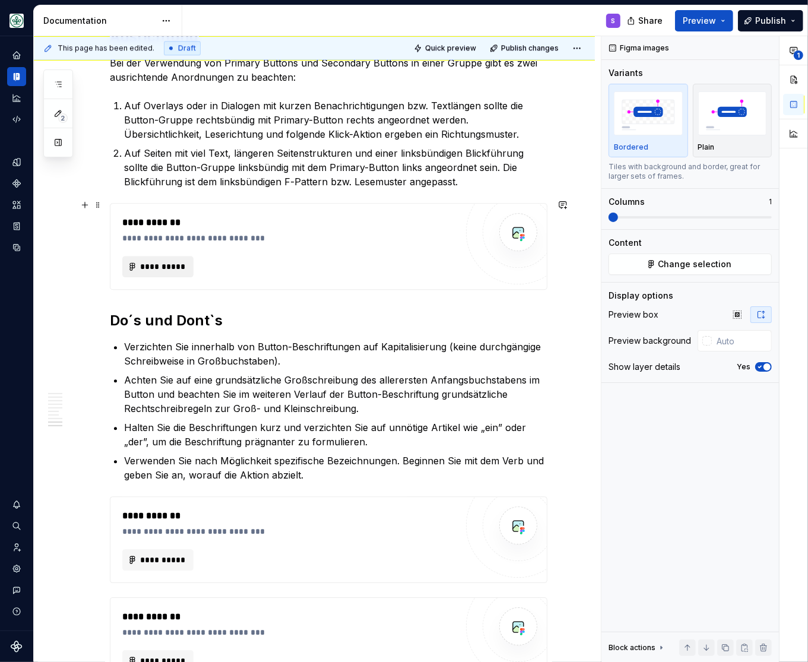
click at [156, 262] on span "**********" at bounding box center [163, 267] width 46 height 12
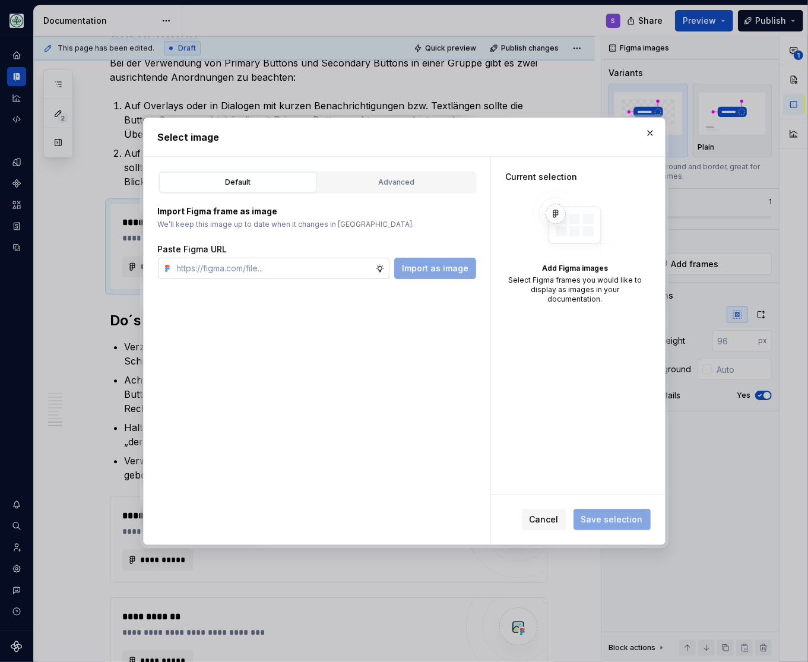
drag, startPoint x: 270, startPoint y: 278, endPoint x: 300, endPoint y: 265, distance: 33.0
click at [270, 276] on input "text" at bounding box center [273, 268] width 203 height 21
paste input "[URL][DOMAIN_NAME]"
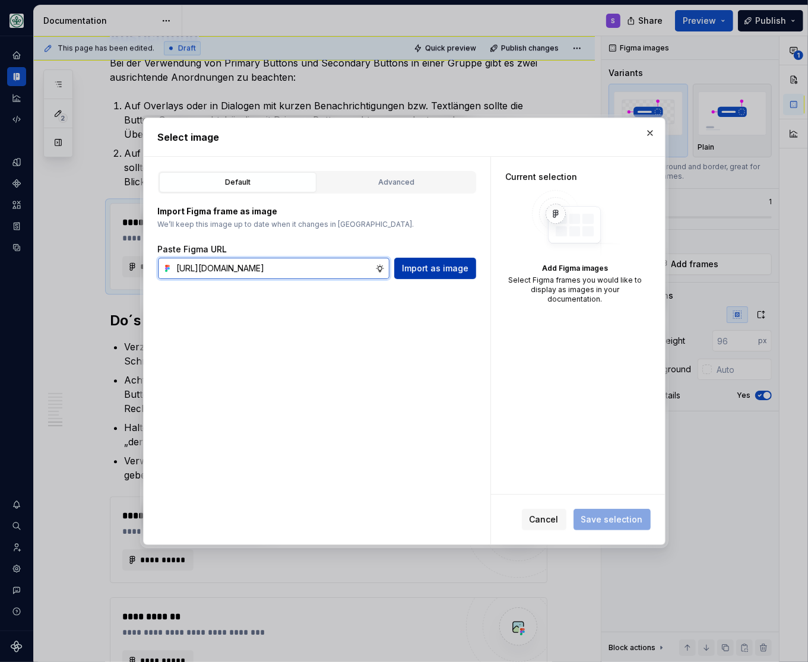
type input "[URL][DOMAIN_NAME]"
click at [410, 270] on span "Import as image" at bounding box center [435, 268] width 67 height 12
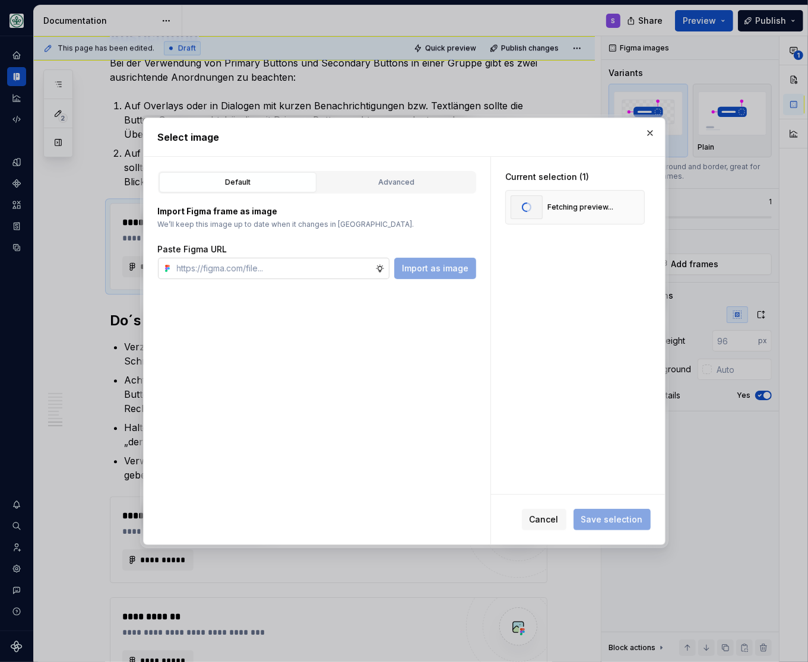
scroll to position [0, 0]
type textarea "*"
click at [311, 270] on input "text" at bounding box center [273, 268] width 203 height 21
paste input "[URL][DOMAIN_NAME]"
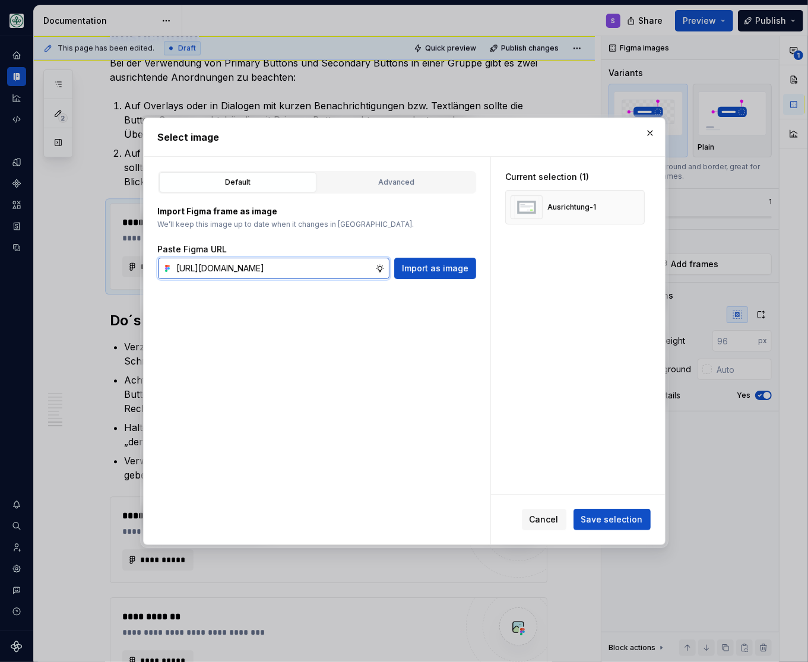
scroll to position [0, 360]
type input "[URL][DOMAIN_NAME]"
click at [438, 264] on span "Import as image" at bounding box center [435, 268] width 67 height 12
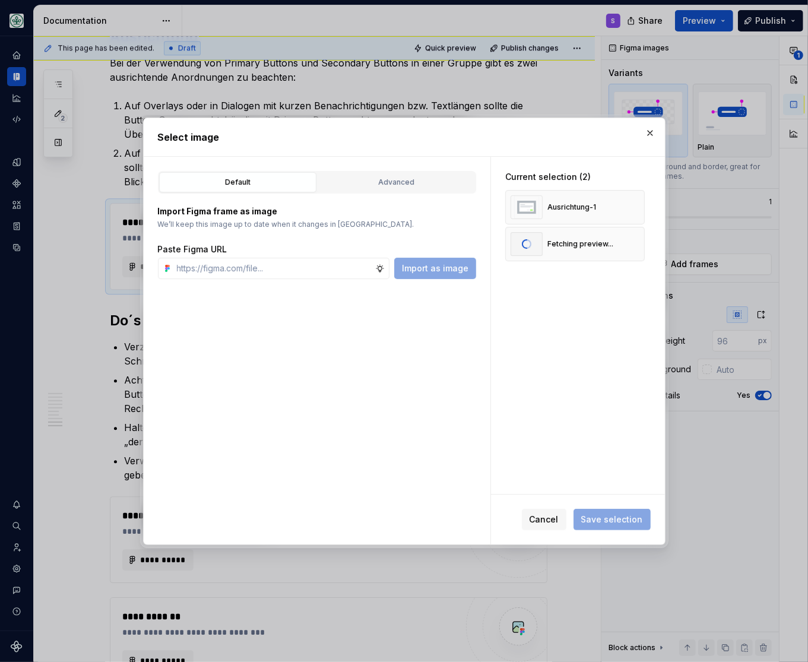
scroll to position [0, 0]
click at [629, 519] on span "Save selection" at bounding box center [612, 520] width 62 height 12
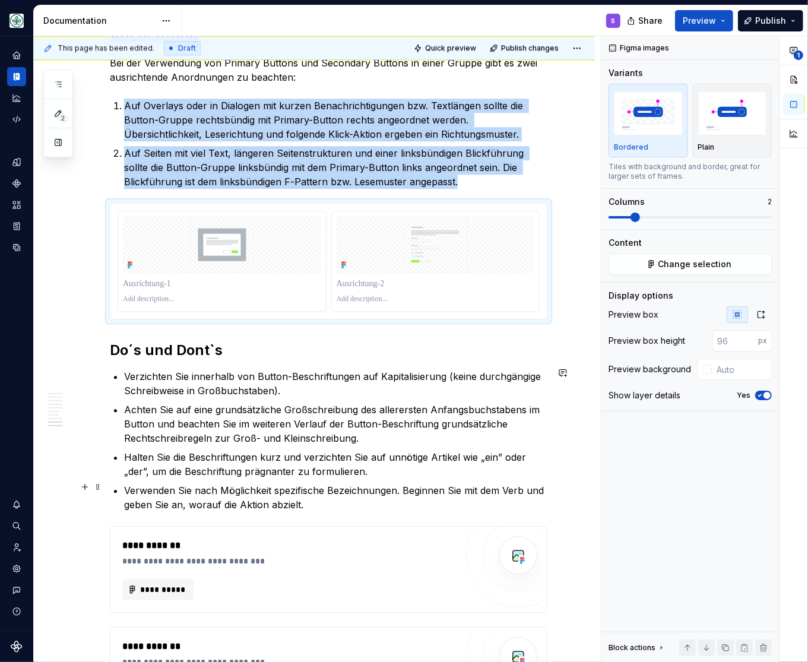
scroll to position [2352, 0]
click at [762, 315] on icon "button" at bounding box center [762, 315] width 10 height 10
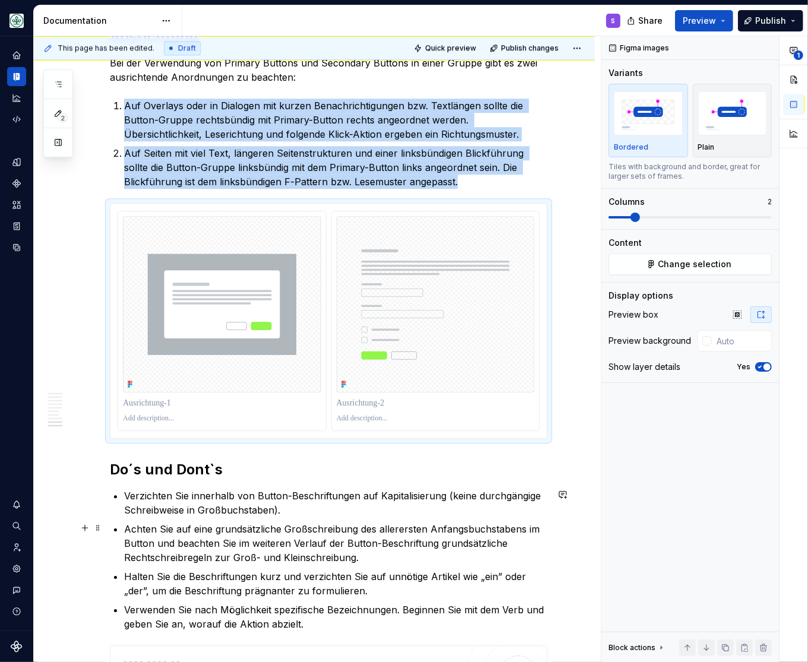
click at [401, 520] on ul "Verzichten Sie innerhalb von Button-Beschriftungen auf Kapitalisierung (keine d…" at bounding box center [335, 560] width 423 height 143
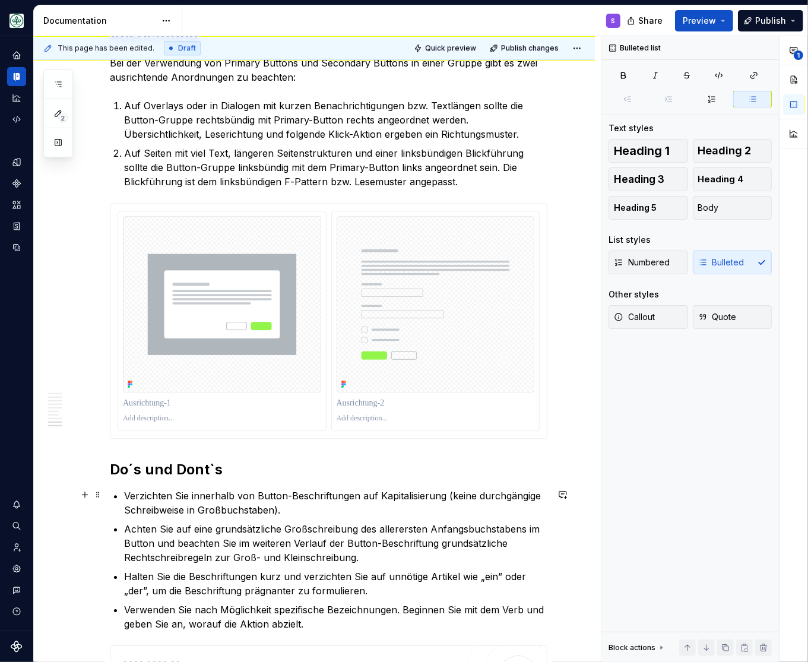
click at [324, 513] on p "Verzichten Sie innerhalb von Button-Beschriftungen auf Kapitalisierung (keine d…" at bounding box center [335, 503] width 423 height 29
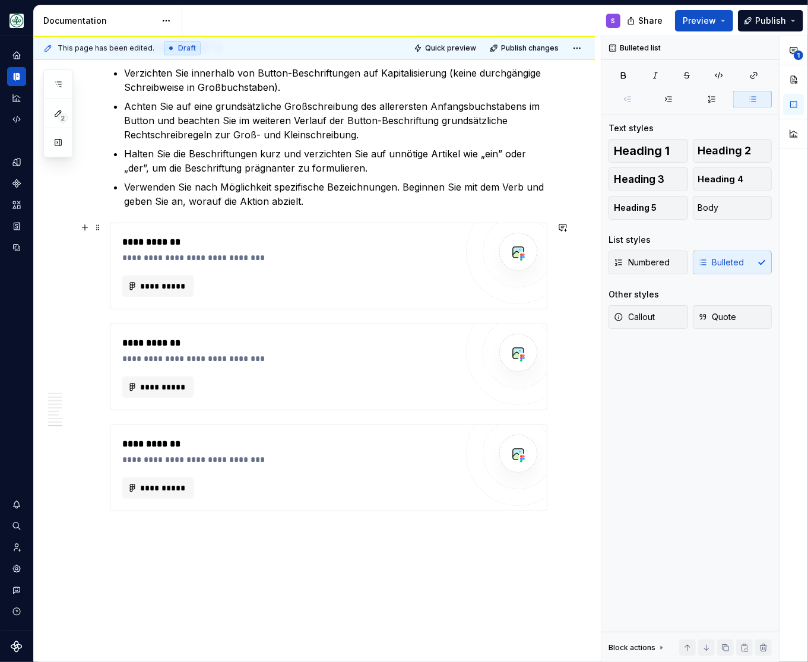
scroll to position [2792, 0]
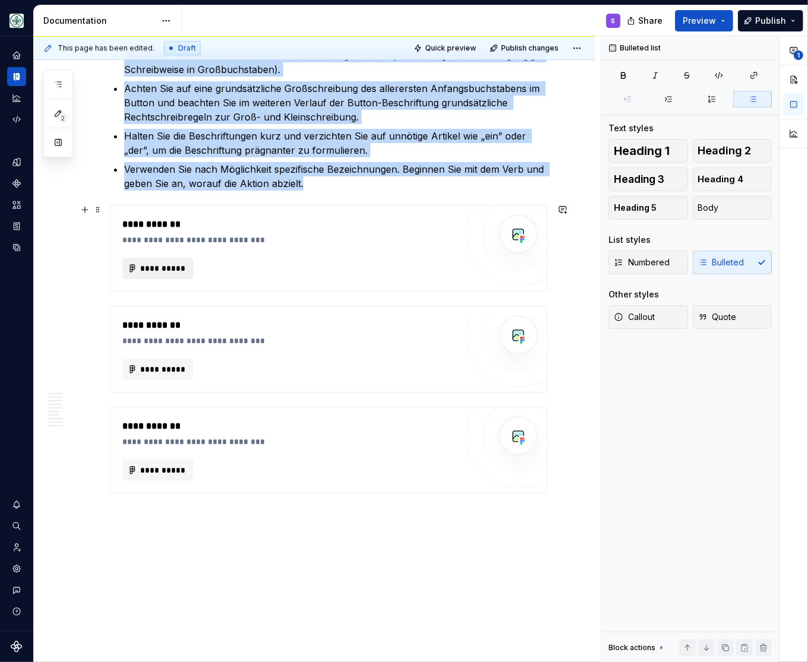
click at [163, 269] on span "**********" at bounding box center [163, 268] width 46 height 12
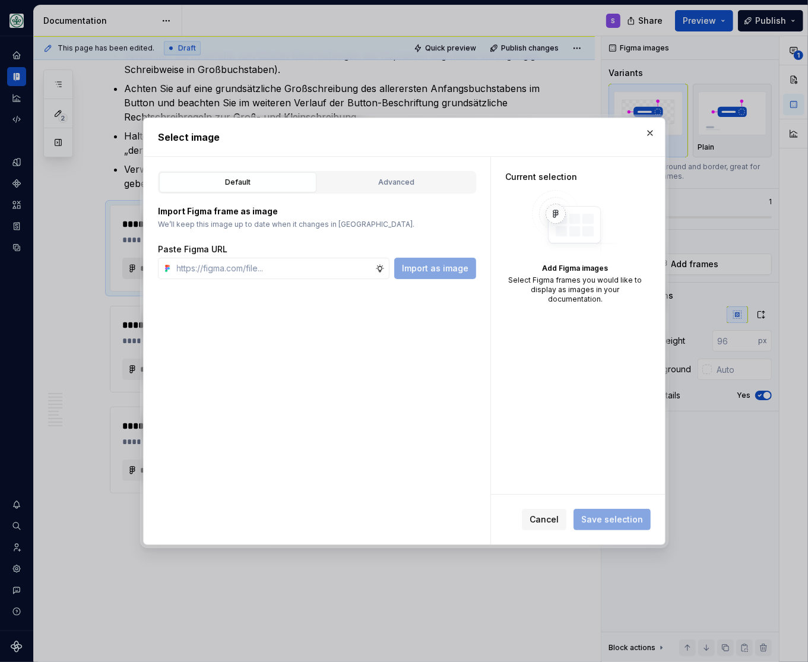
type textarea "*"
click at [330, 271] on input "text" at bounding box center [273, 268] width 203 height 21
paste input "[URL][DOMAIN_NAME]"
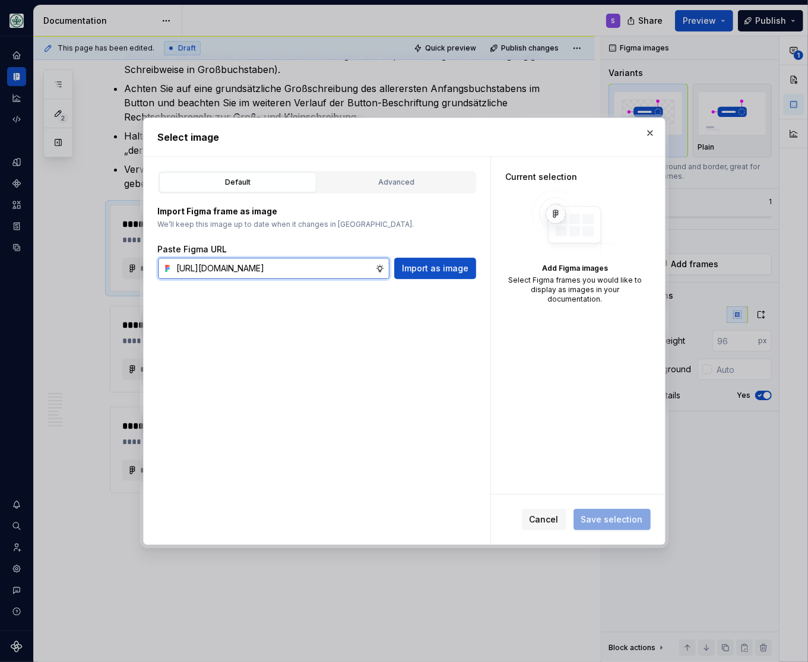
scroll to position [0, 360]
type input "[URL][DOMAIN_NAME]"
click at [444, 270] on span "Import as image" at bounding box center [435, 268] width 67 height 12
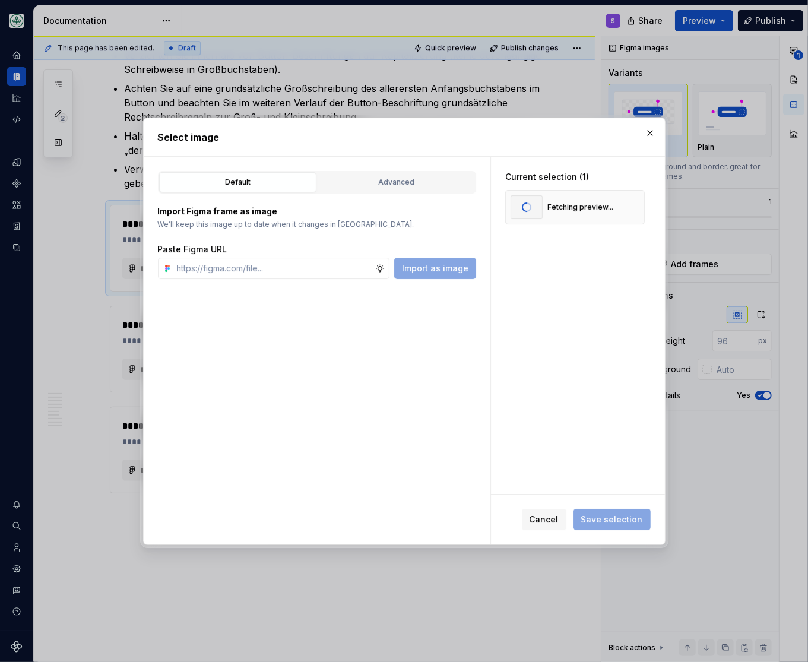
scroll to position [0, 0]
click at [365, 129] on div "Select image" at bounding box center [404, 137] width 521 height 38
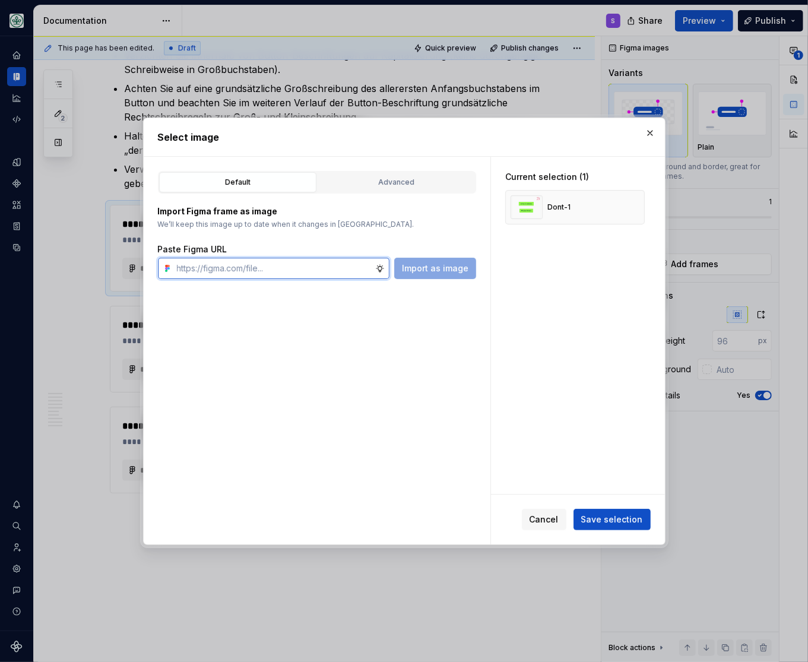
click at [214, 272] on input "text" at bounding box center [273, 268] width 203 height 21
paste input "[URL][DOMAIN_NAME]"
type input "[URL][DOMAIN_NAME]"
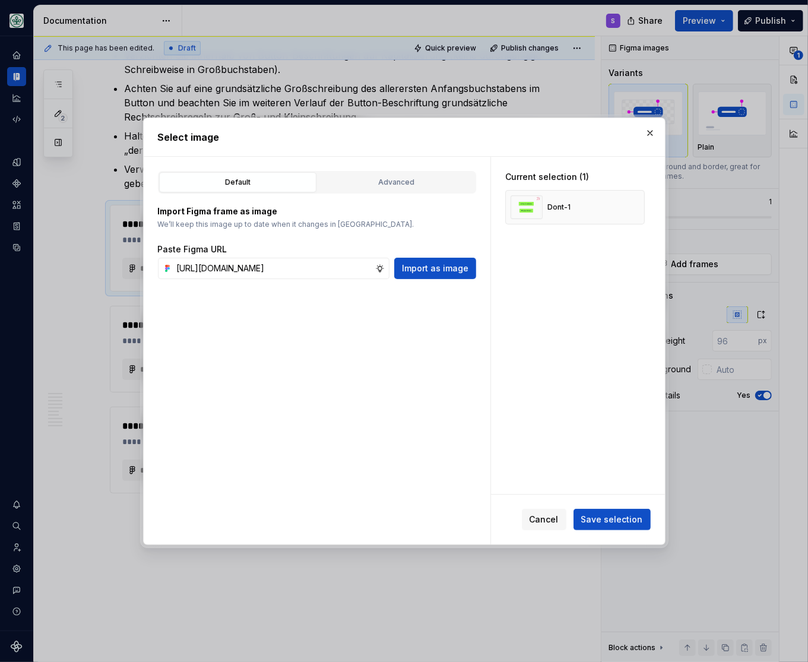
click at [425, 263] on span "Import as image" at bounding box center [435, 268] width 67 height 12
click at [628, 516] on span "Save selection" at bounding box center [612, 520] width 62 height 12
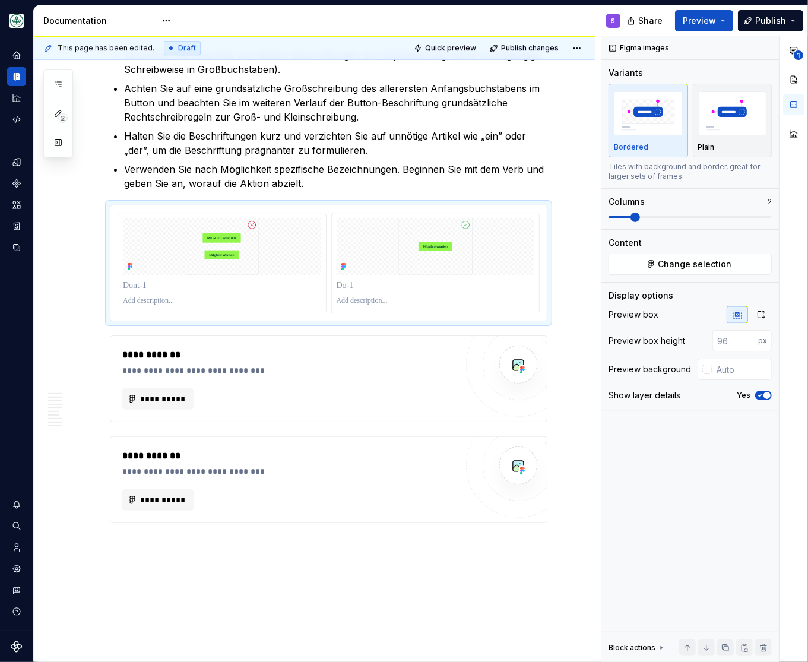
scroll to position [2792, 0]
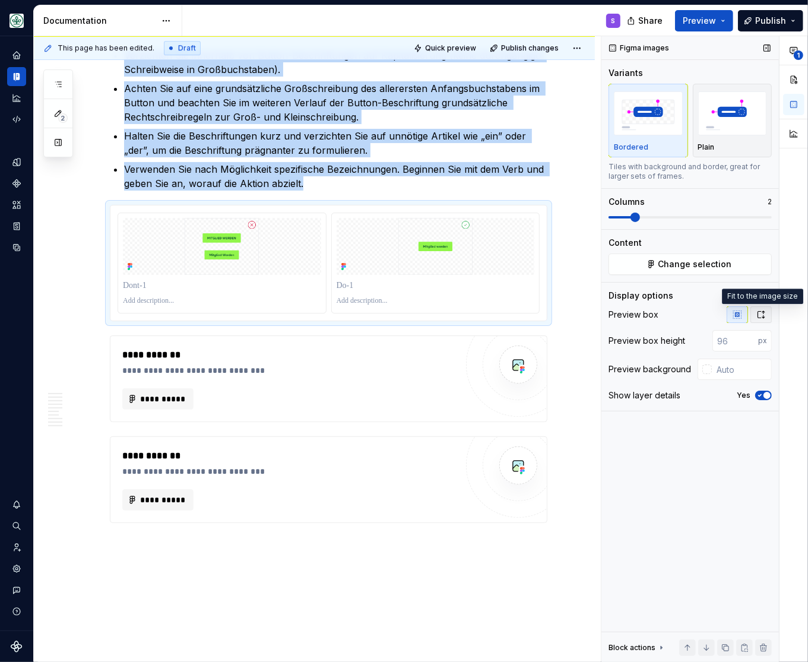
click at [765, 317] on icon "button" at bounding box center [762, 315] width 10 height 10
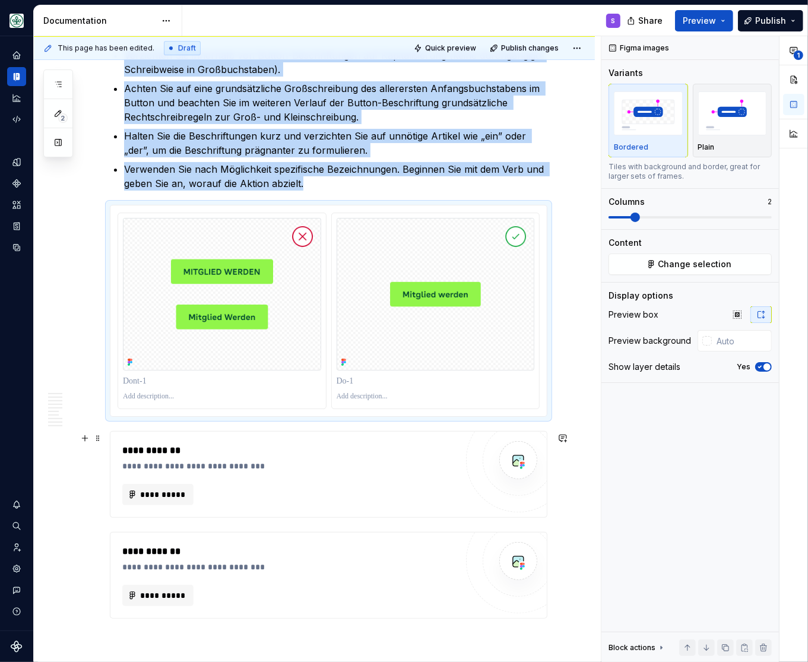
click at [377, 470] on div "**********" at bounding box center [292, 466] width 340 height 12
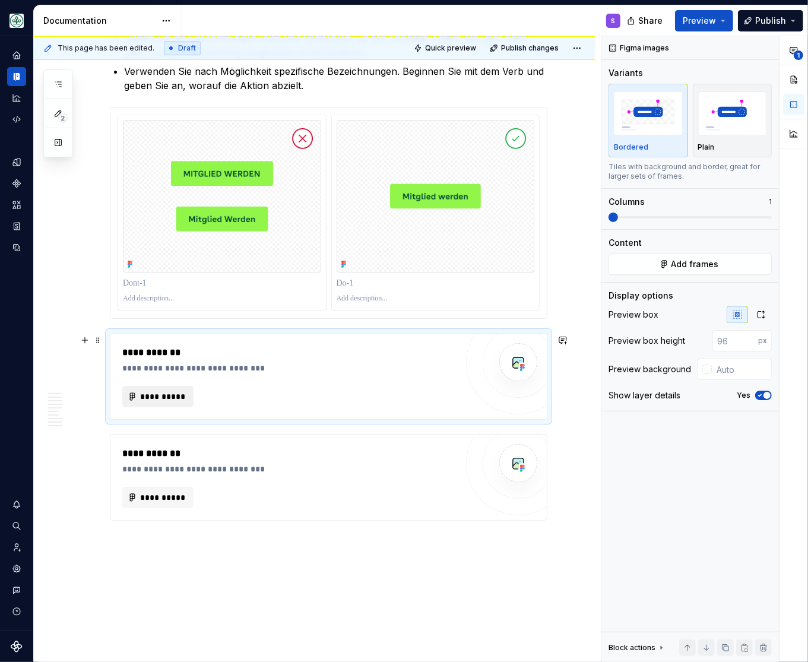
scroll to position [2939, 0]
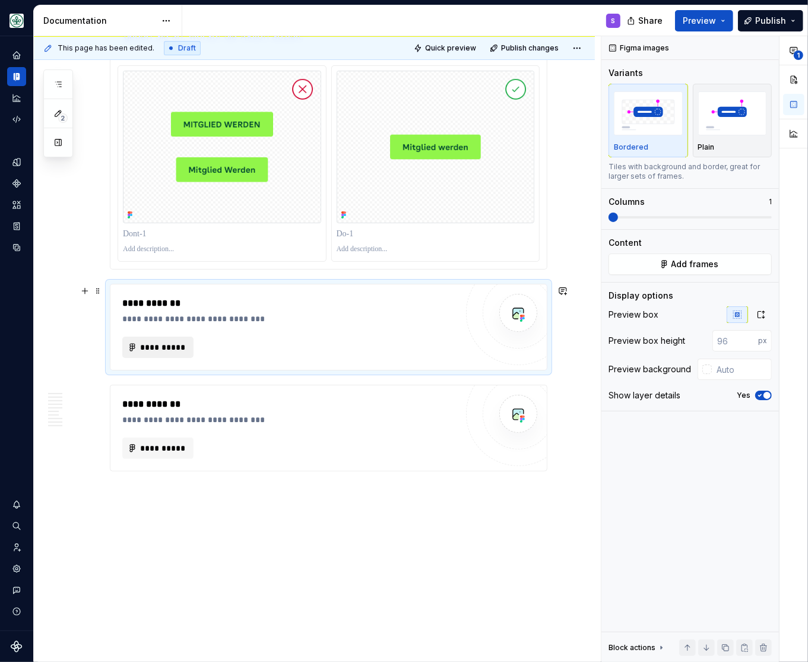
click at [145, 347] on span "**********" at bounding box center [163, 347] width 46 height 12
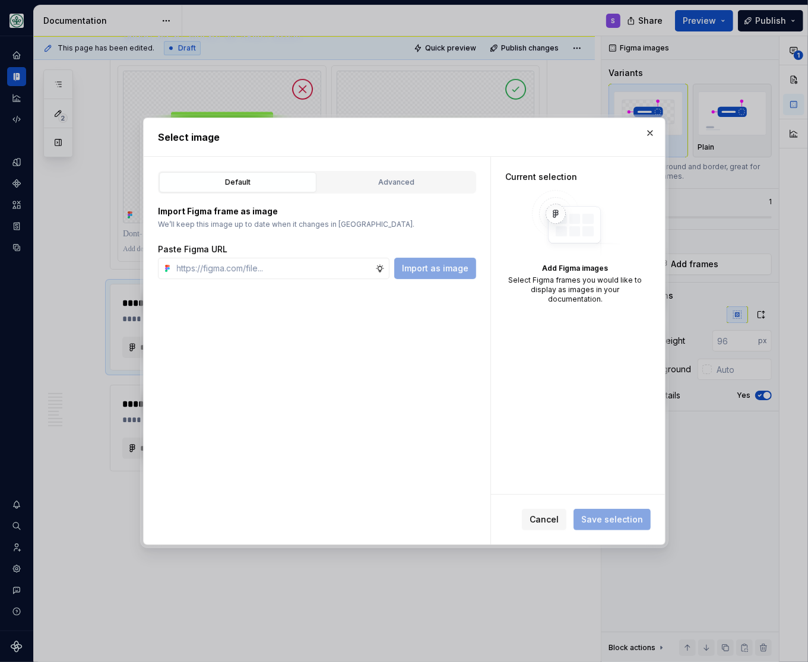
type textarea "*"
type input "[URL][DOMAIN_NAME]"
click at [429, 266] on span "Import as image" at bounding box center [435, 268] width 67 height 12
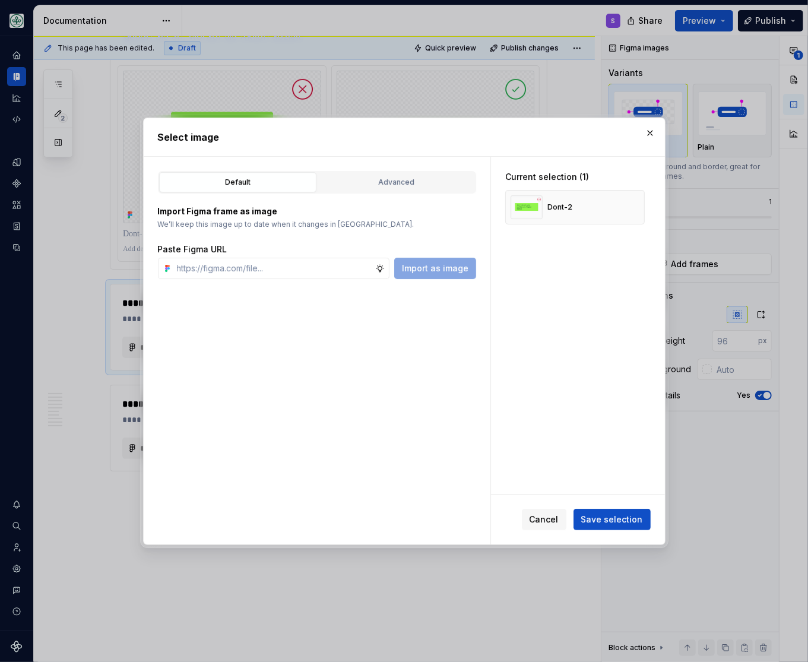
click at [318, 132] on h2 "Select image" at bounding box center [404, 137] width 493 height 14
click at [286, 268] on input "text" at bounding box center [273, 268] width 203 height 21
paste input "[URL][DOMAIN_NAME]"
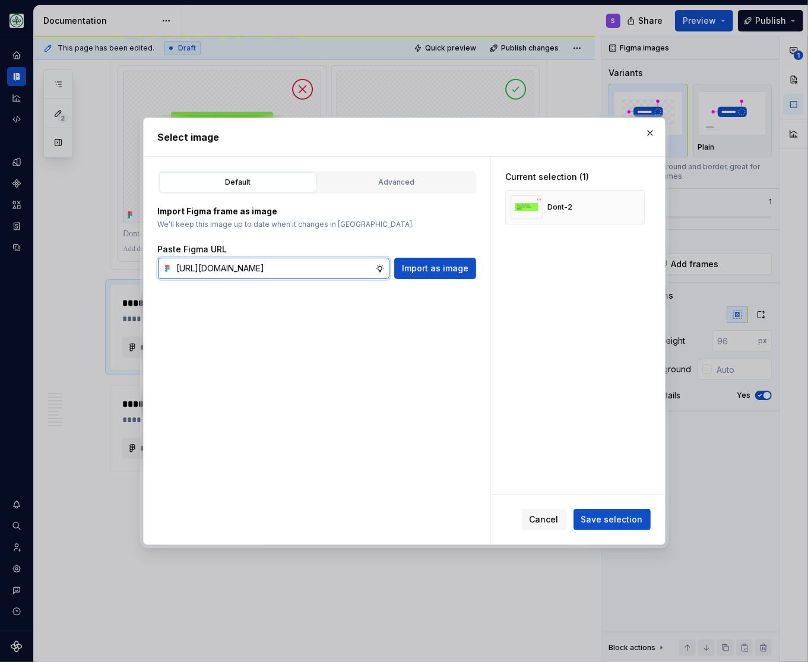
scroll to position [0, 360]
type input "[URL][DOMAIN_NAME]"
click at [441, 270] on span "Import as image" at bounding box center [435, 268] width 67 height 12
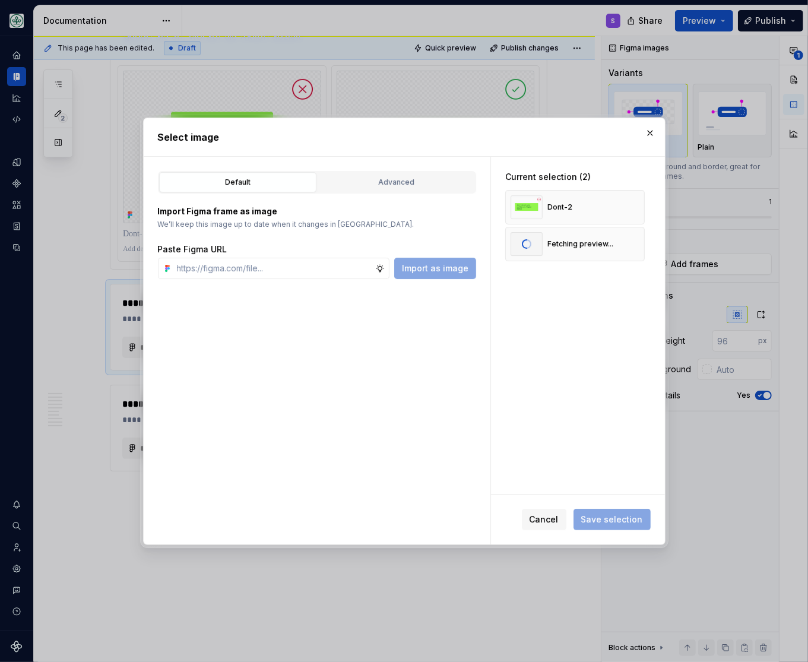
scroll to position [0, 0]
click at [599, 522] on span "Save selection" at bounding box center [612, 520] width 62 height 12
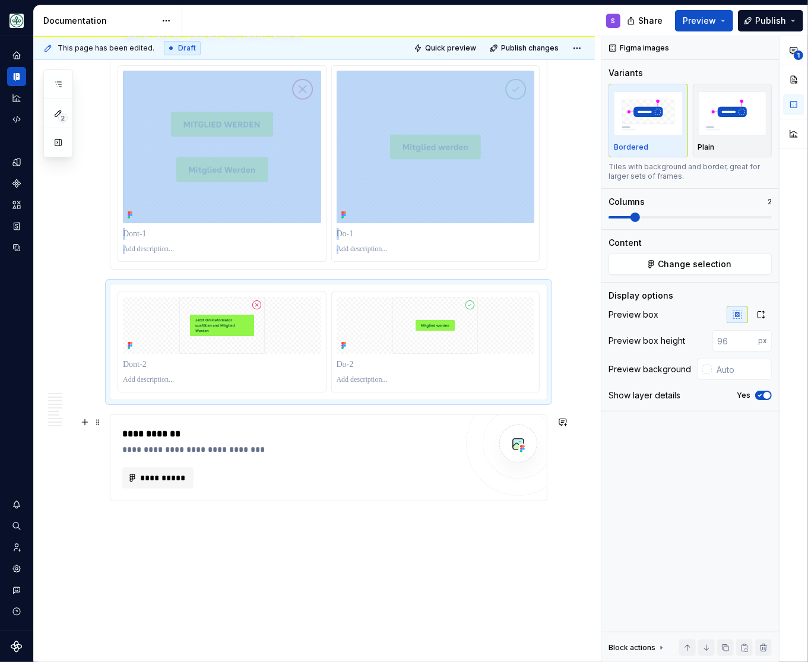
scroll to position [2939, 0]
click at [764, 317] on icon "button" at bounding box center [761, 314] width 7 height 7
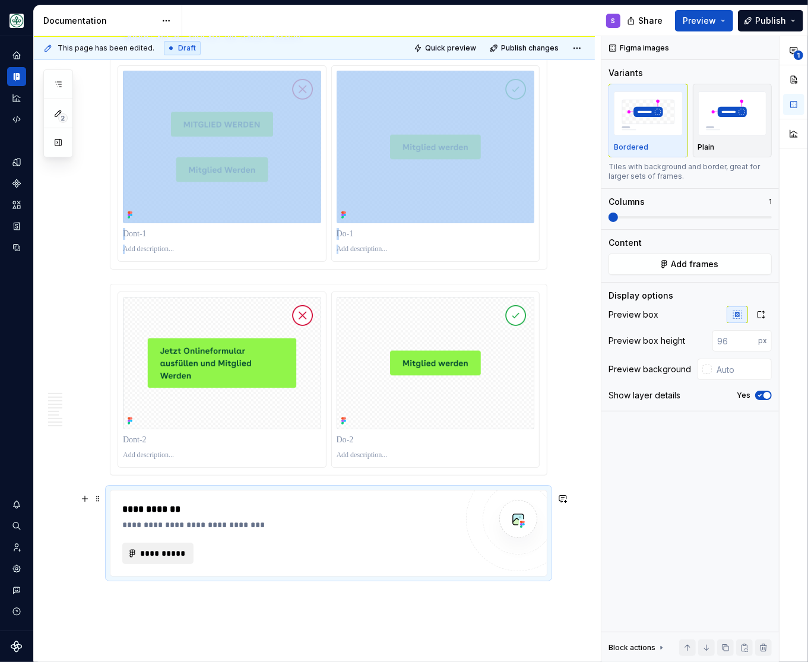
drag, startPoint x: 350, startPoint y: 543, endPoint x: 157, endPoint y: 552, distance: 193.2
click at [350, 541] on div "**********" at bounding box center [289, 533] width 334 height 62
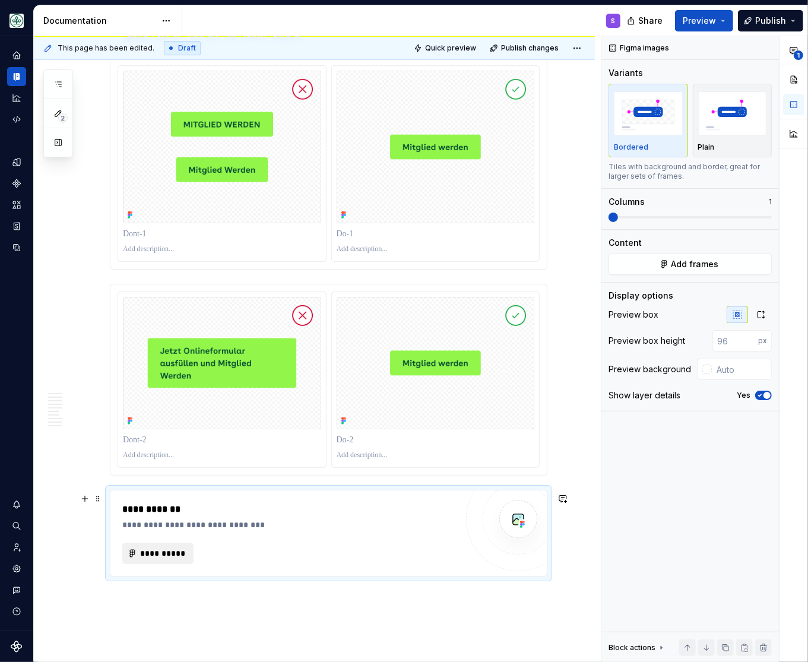
click at [155, 553] on span "**********" at bounding box center [163, 553] width 46 height 12
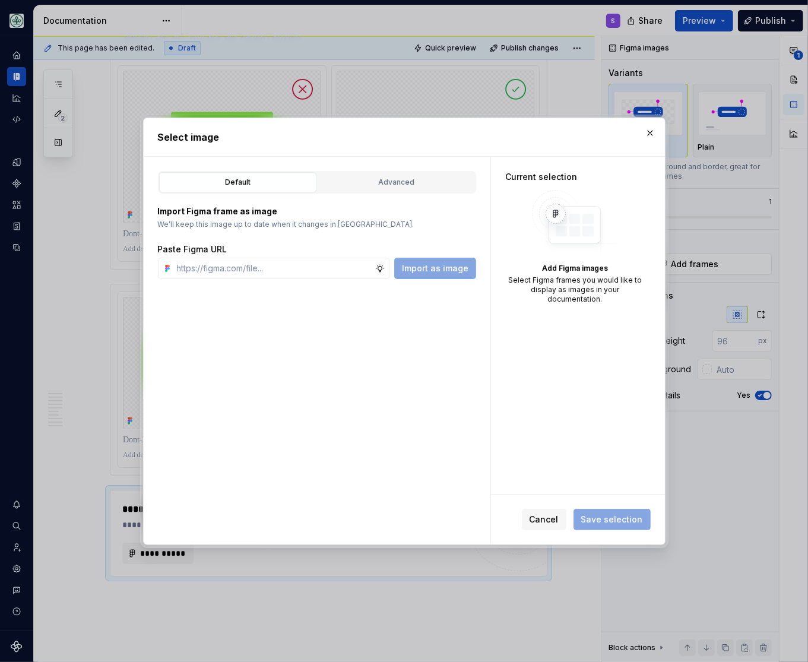
type textarea "*"
click at [375, 271] on input "[URL][DOMAIN_NAME]" at bounding box center [273, 268] width 203 height 21
type input "[URL][DOMAIN_NAME]"
click at [431, 268] on span "Import as image" at bounding box center [435, 268] width 67 height 12
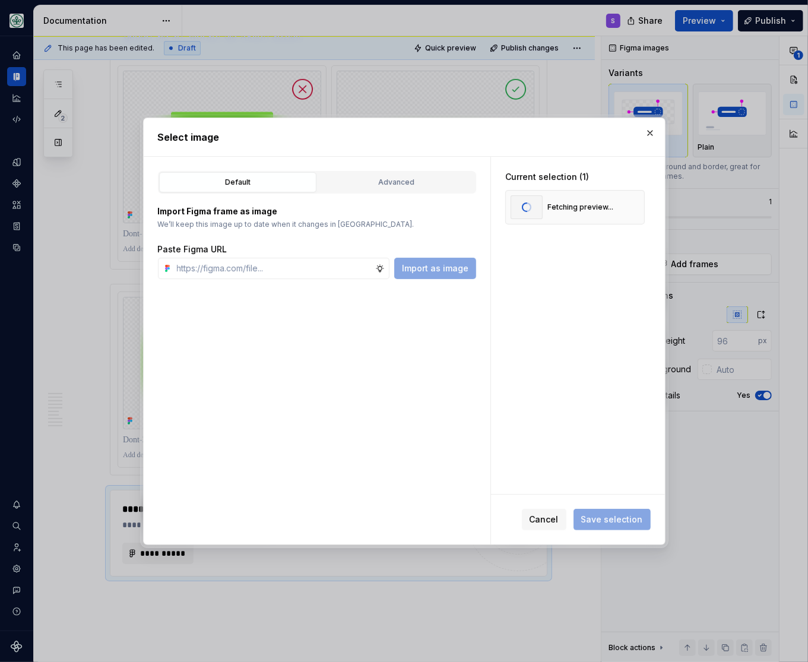
scroll to position [0, 0]
click at [362, 345] on div "Default Advanced Import Figma frame as image We’ll keep this image up to date w…" at bounding box center [317, 351] width 347 height 388
click at [297, 271] on input "text" at bounding box center [273, 268] width 203 height 21
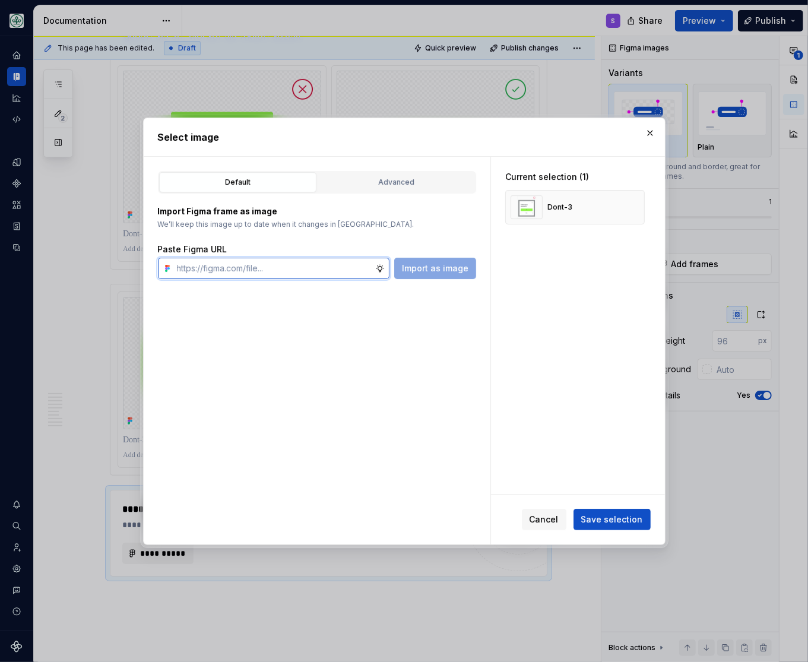
paste input "[URL][DOMAIN_NAME]"
type input "[URL][DOMAIN_NAME]"
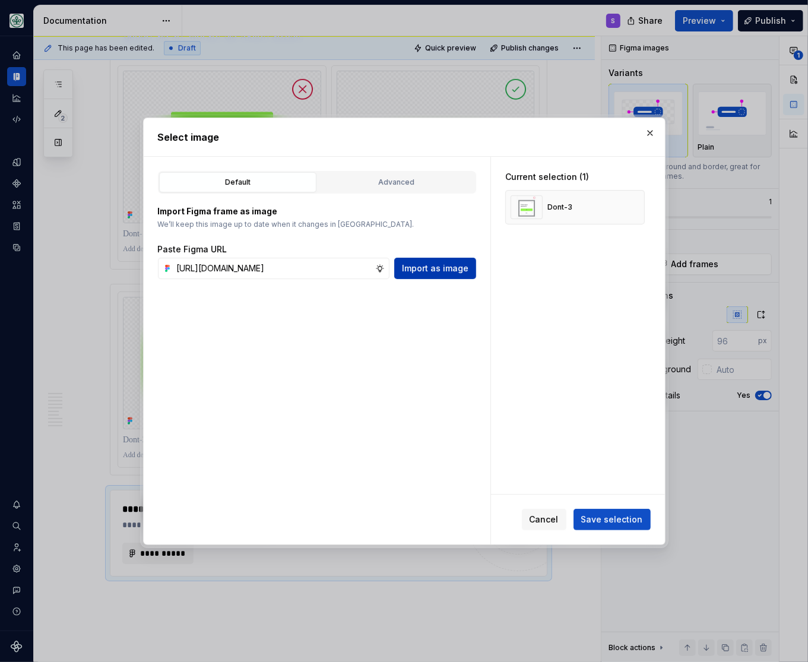
click at [415, 270] on span "Import as image" at bounding box center [435, 268] width 67 height 12
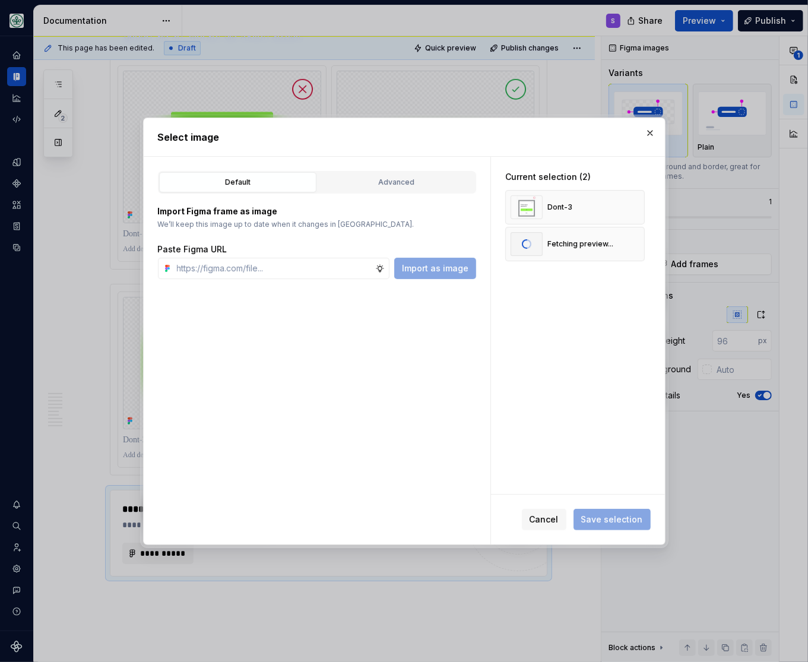
scroll to position [0, 0]
click at [605, 520] on span "Save selection" at bounding box center [612, 520] width 62 height 12
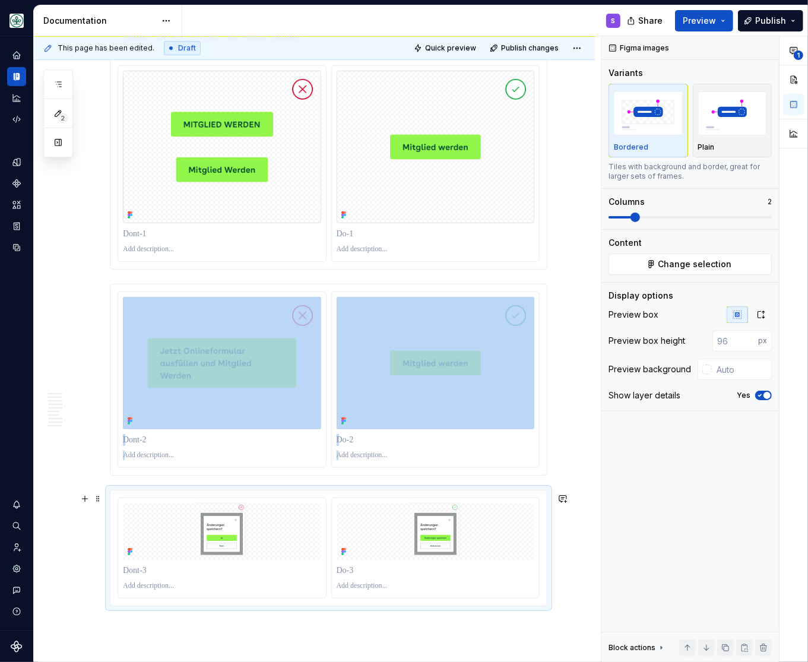
scroll to position [2939, 0]
click at [759, 311] on icon "button" at bounding box center [762, 315] width 10 height 10
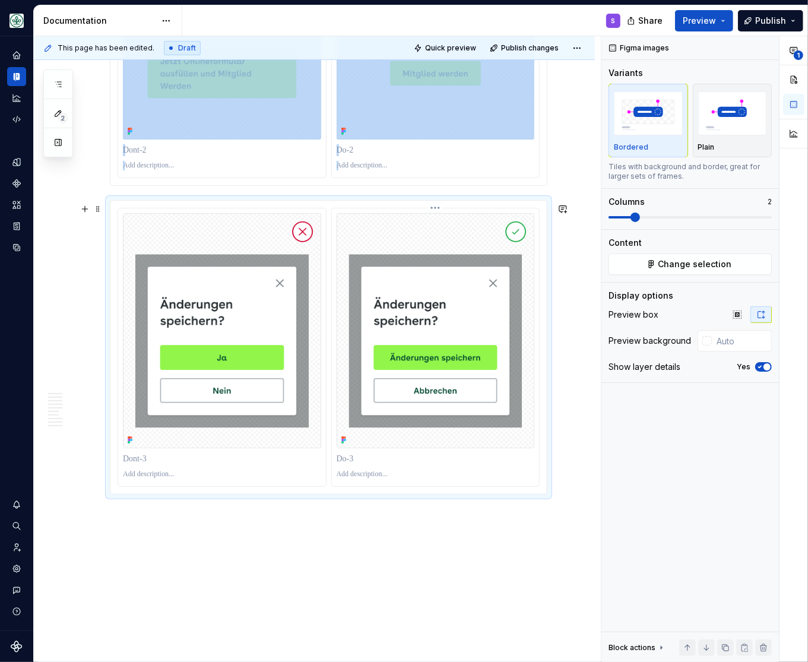
scroll to position [3233, 0]
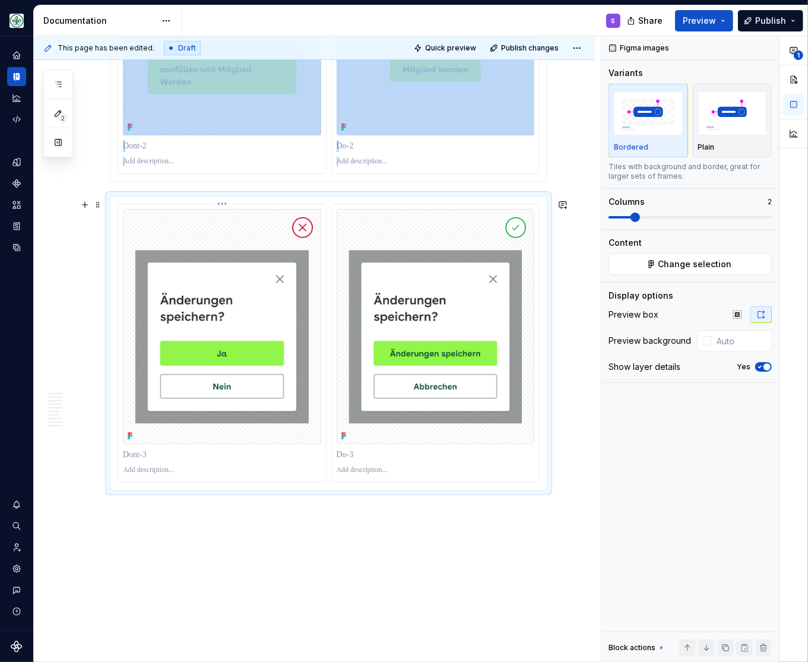
click at [157, 475] on p at bounding box center [222, 471] width 198 height 10
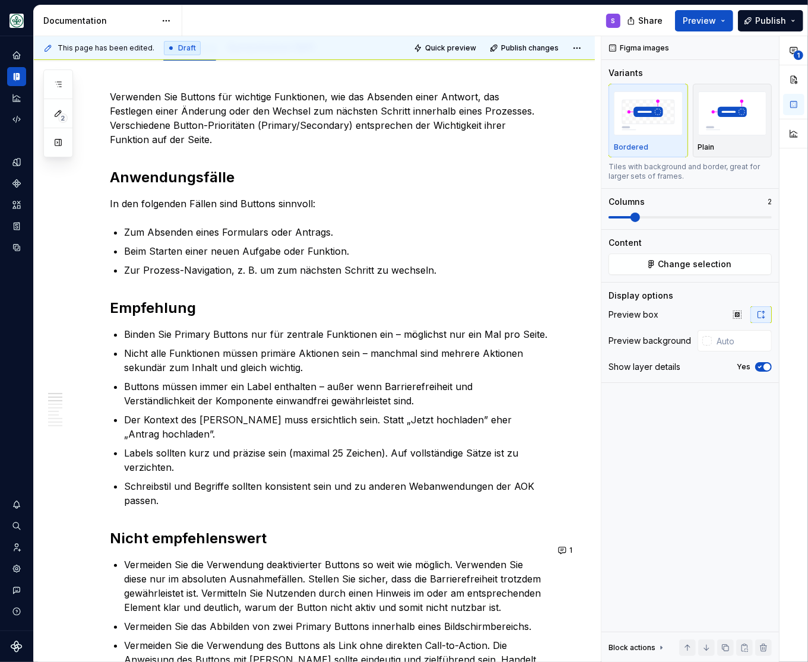
scroll to position [0, 0]
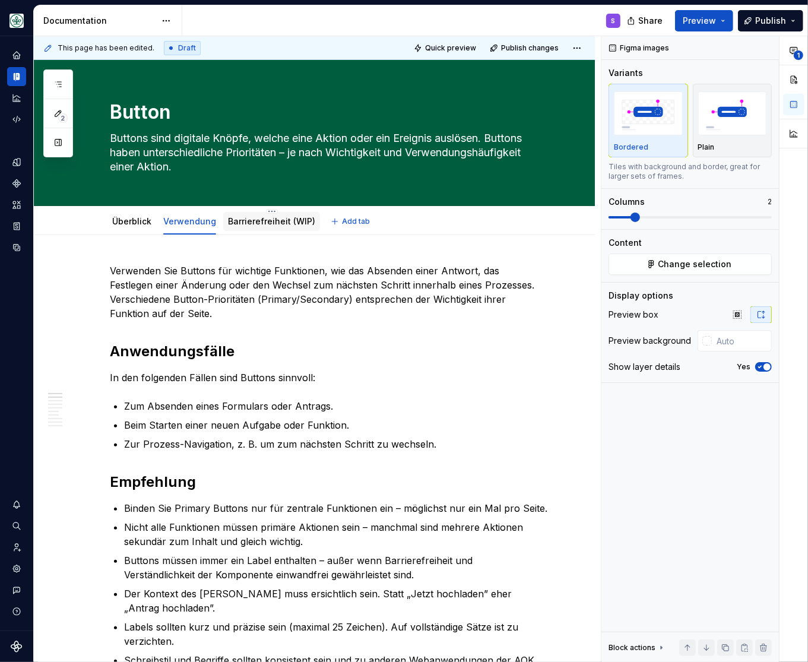
click at [272, 224] on link "Barrierefreiheit (WIP)" at bounding box center [271, 221] width 87 height 10
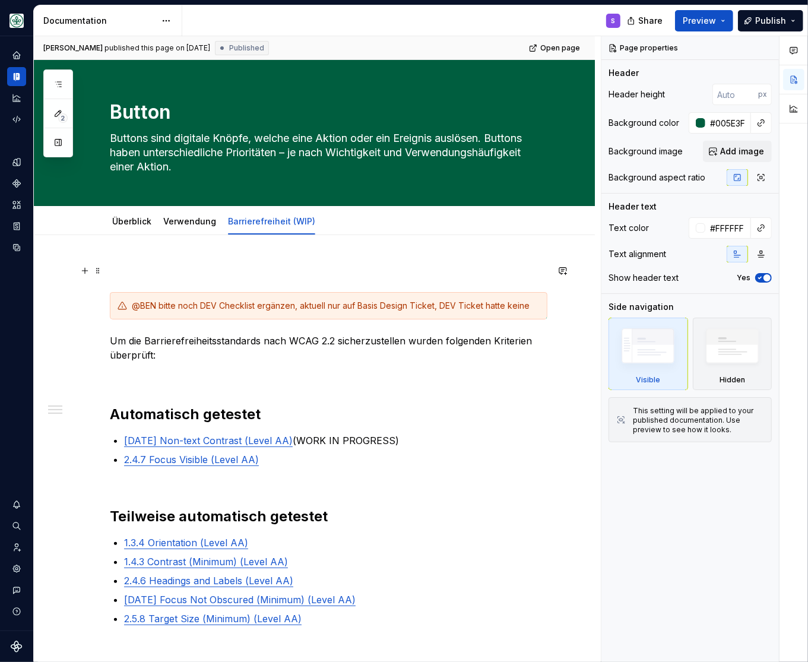
click at [283, 269] on p at bounding box center [329, 271] width 438 height 14
click at [196, 223] on link "Verwendung" at bounding box center [189, 221] width 53 height 10
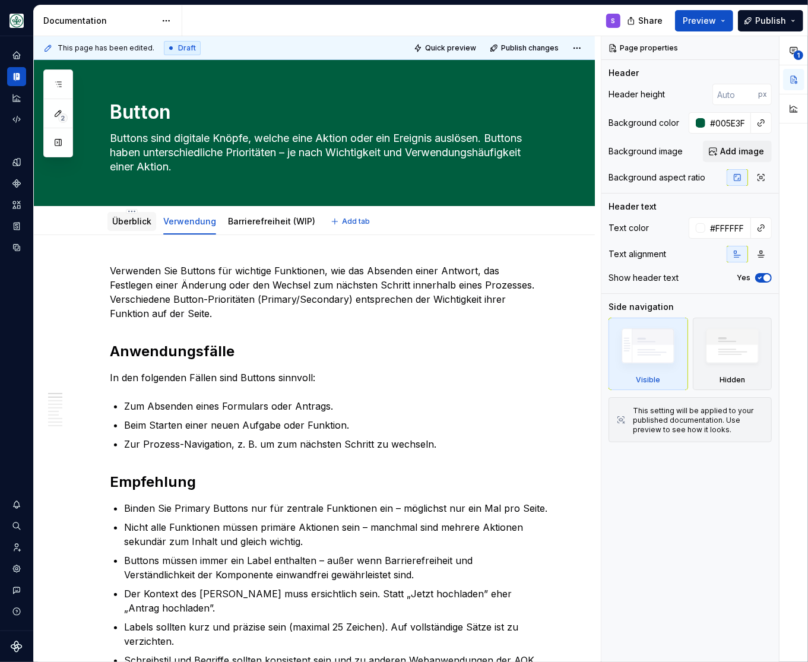
click at [134, 222] on link "Überblick" at bounding box center [131, 221] width 39 height 10
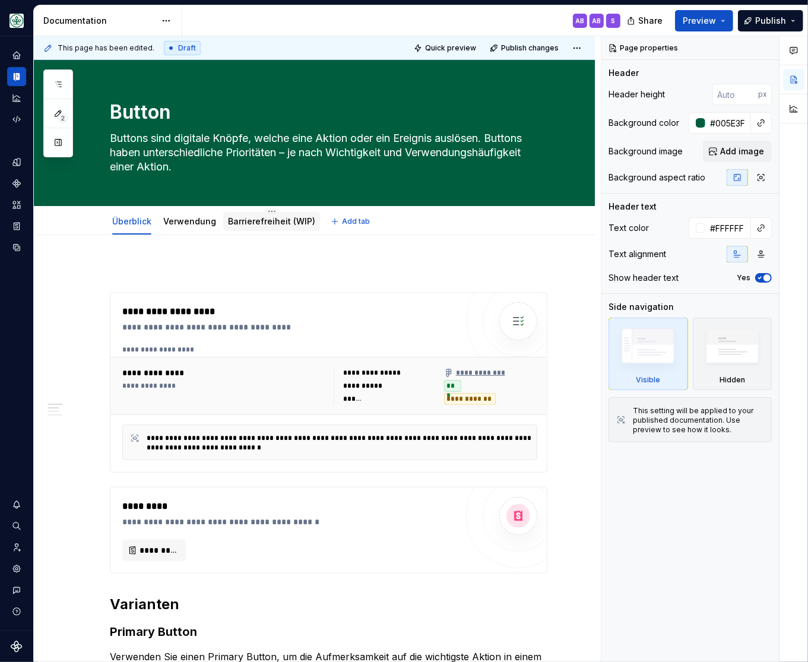
click at [260, 221] on link "Barrierefreiheit (WIP)" at bounding box center [271, 221] width 87 height 10
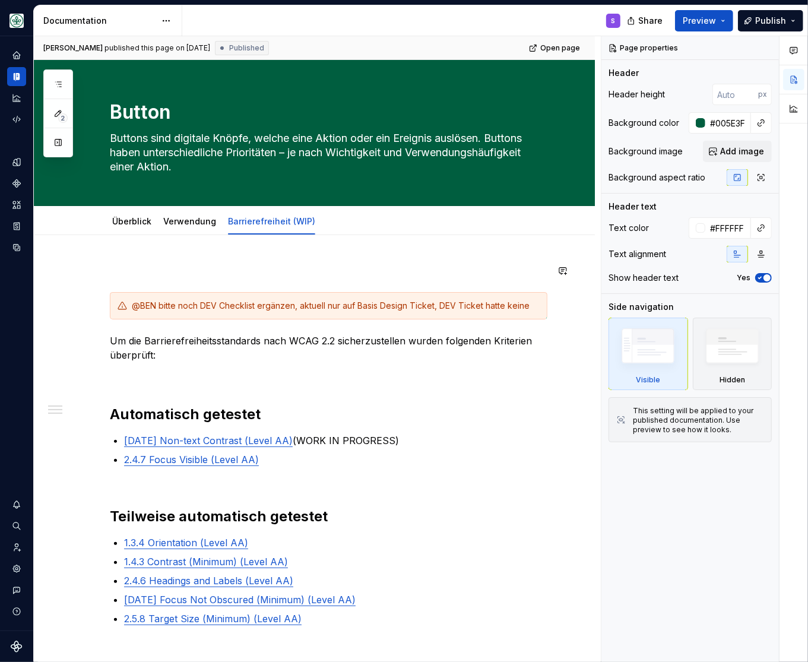
click at [204, 258] on div "@BEN bitte noch DEV Checklist ergänzen, aktuell nur auf Basis Design Ticket, DE…" at bounding box center [314, 651] width 561 height 832
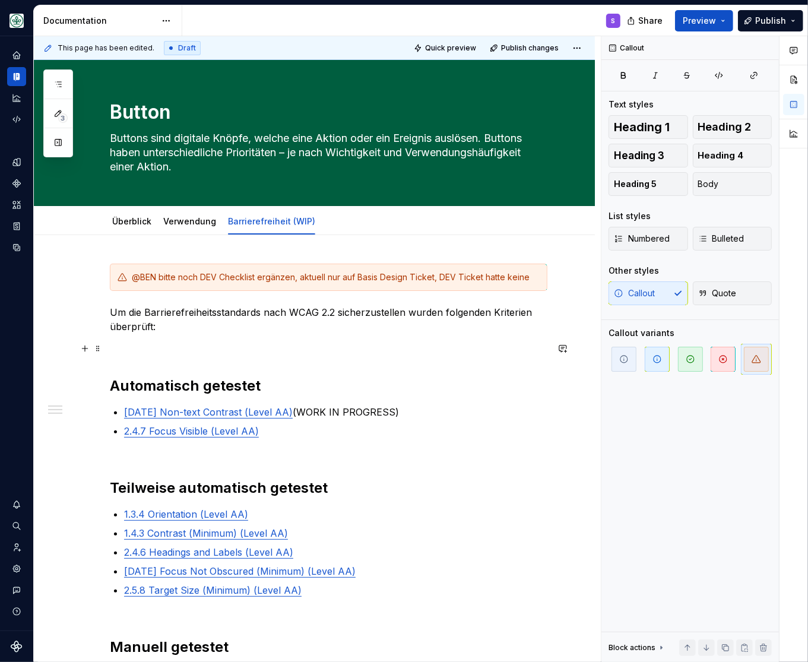
click at [134, 355] on p at bounding box center [329, 348] width 438 height 14
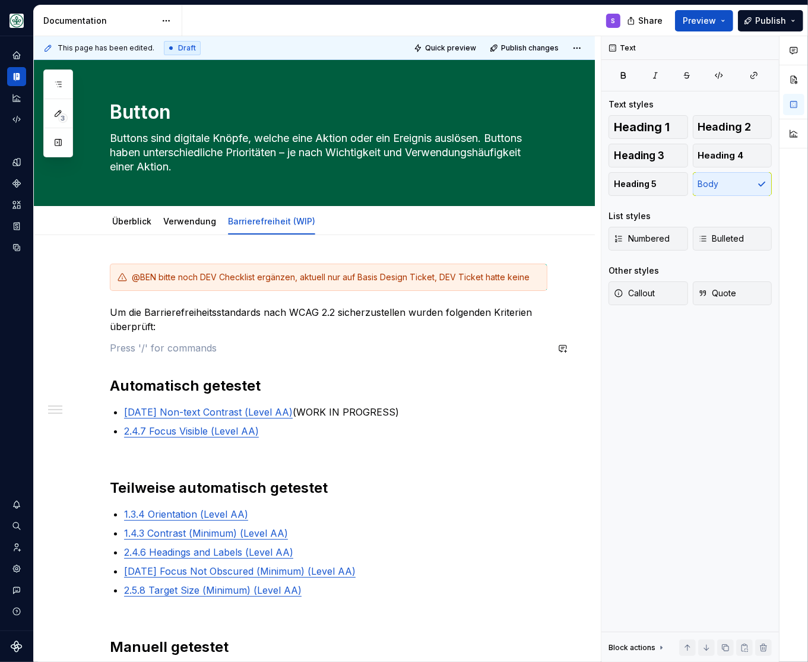
click at [131, 363] on div "@BEN bitte noch DEV Checklist ergänzen, aktuell nur auf Basis Design Ticket, DE…" at bounding box center [329, 545] width 438 height 562
click at [180, 223] on link "Verwendung" at bounding box center [189, 221] width 53 height 10
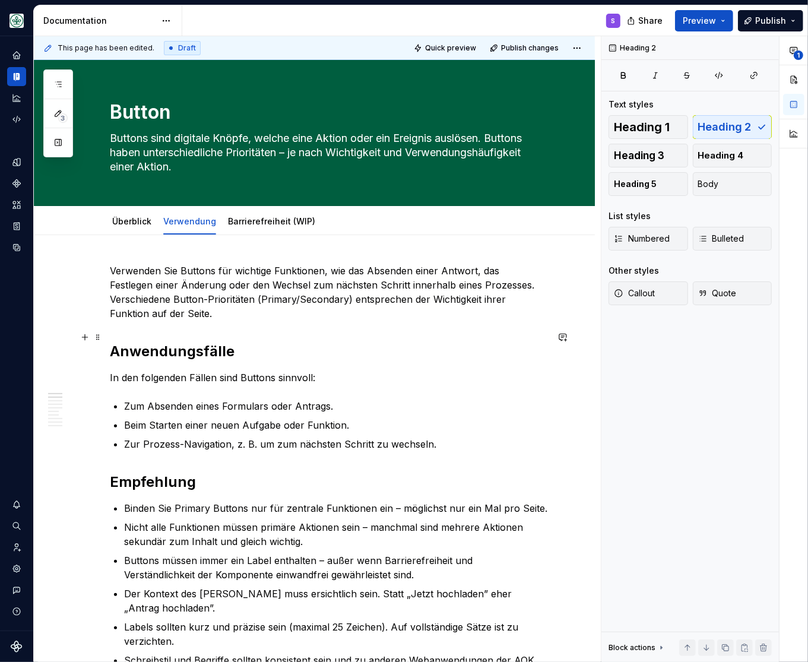
click at [149, 342] on h2 "Anwendungsfälle" at bounding box center [329, 351] width 438 height 19
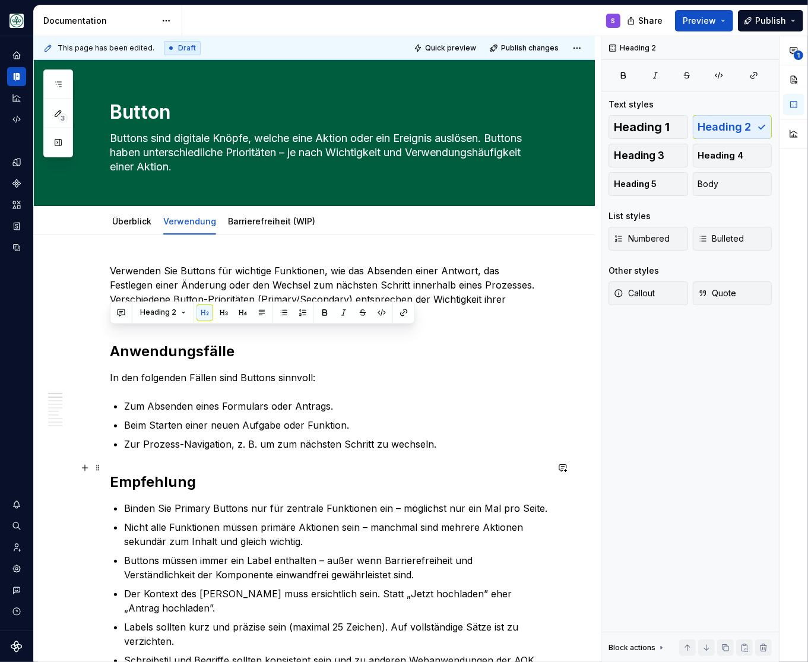
click at [148, 473] on h2 "Empfehlung" at bounding box center [329, 482] width 438 height 19
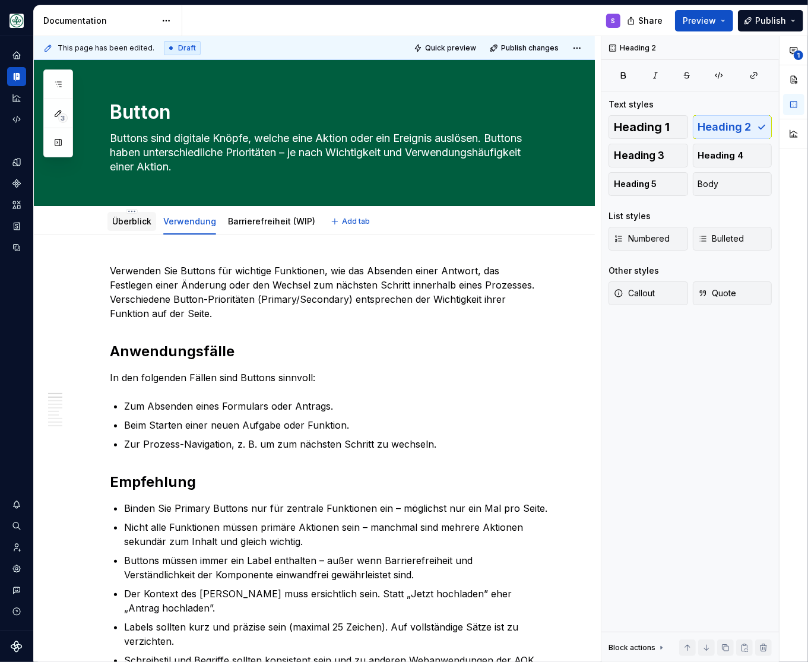
click at [131, 216] on div "Überblick" at bounding box center [131, 222] width 39 height 12
click at [130, 219] on link "Überblick" at bounding box center [131, 221] width 39 height 10
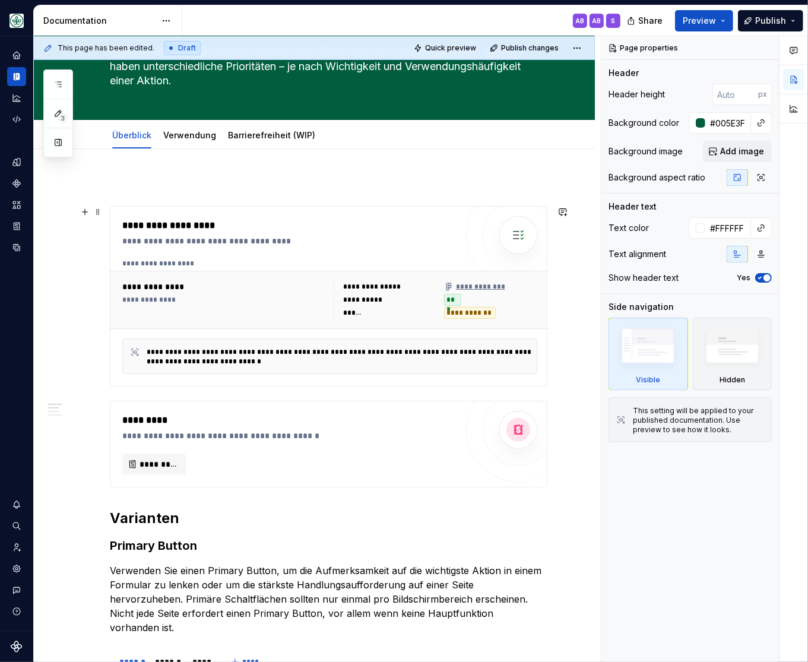
scroll to position [196, 0]
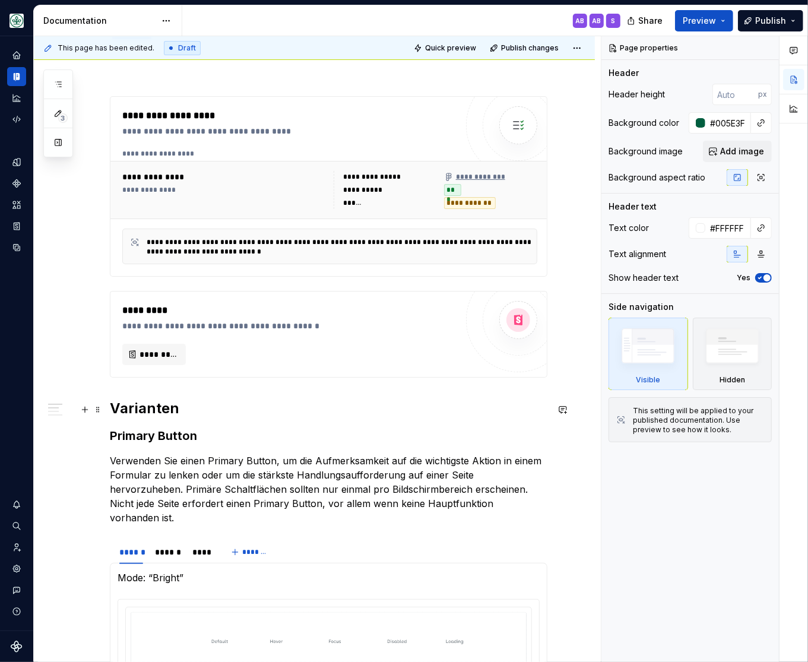
click at [135, 413] on h2 "Varianten" at bounding box center [329, 408] width 438 height 19
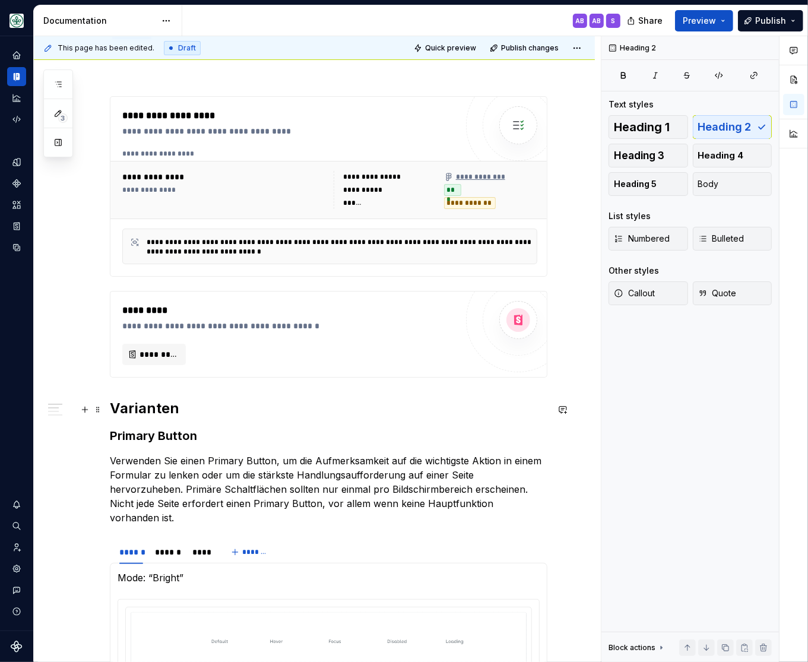
click at [141, 409] on h2 "Varianten" at bounding box center [329, 408] width 438 height 19
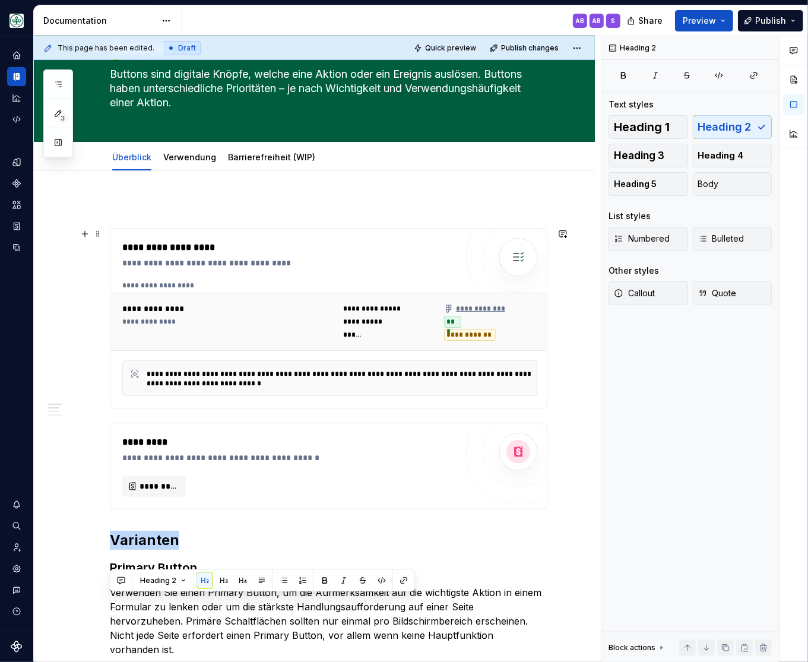
scroll to position [0, 0]
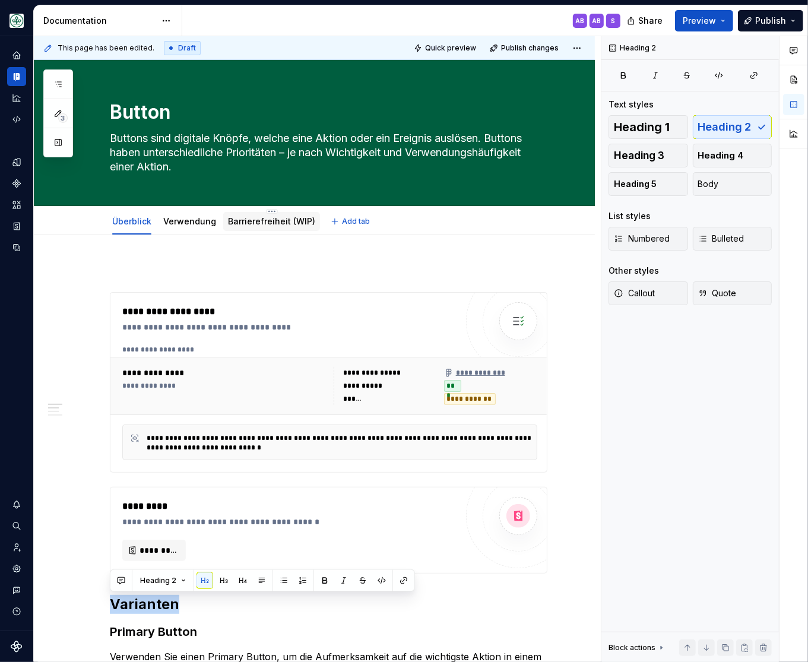
click at [268, 217] on link "Barrierefreiheit (WIP)" at bounding box center [271, 221] width 87 height 10
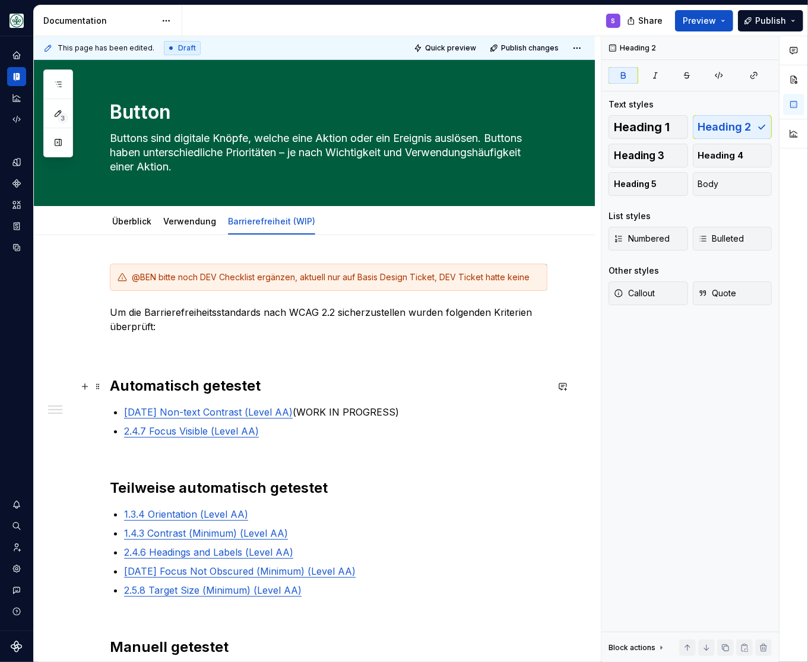
click at [166, 388] on strong "Automatisch getestet" at bounding box center [185, 385] width 151 height 17
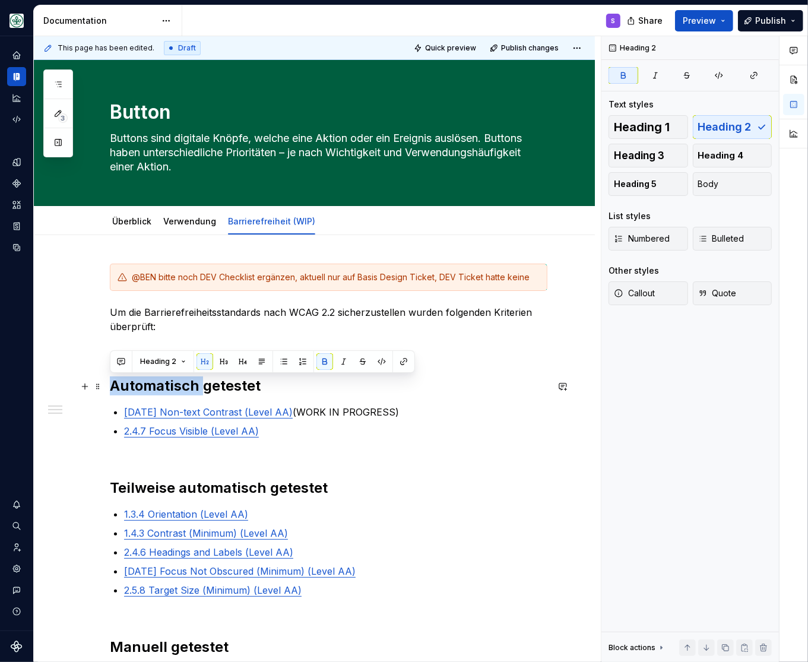
click at [166, 388] on strong "Automatisch getestet" at bounding box center [185, 385] width 151 height 17
click at [166, 387] on strong "Automatisch getestet" at bounding box center [185, 385] width 151 height 17
click at [155, 327] on p "Um die Barrierefreiheitsstandards nach WCAG 2.2 sicherzustellen wurden folgende…" at bounding box center [329, 319] width 438 height 29
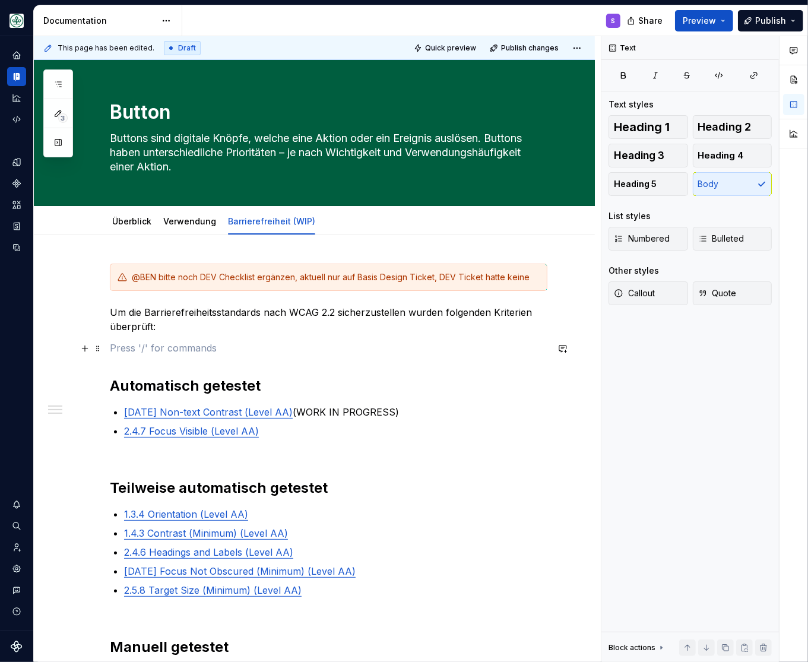
click at [159, 347] on p at bounding box center [329, 348] width 438 height 14
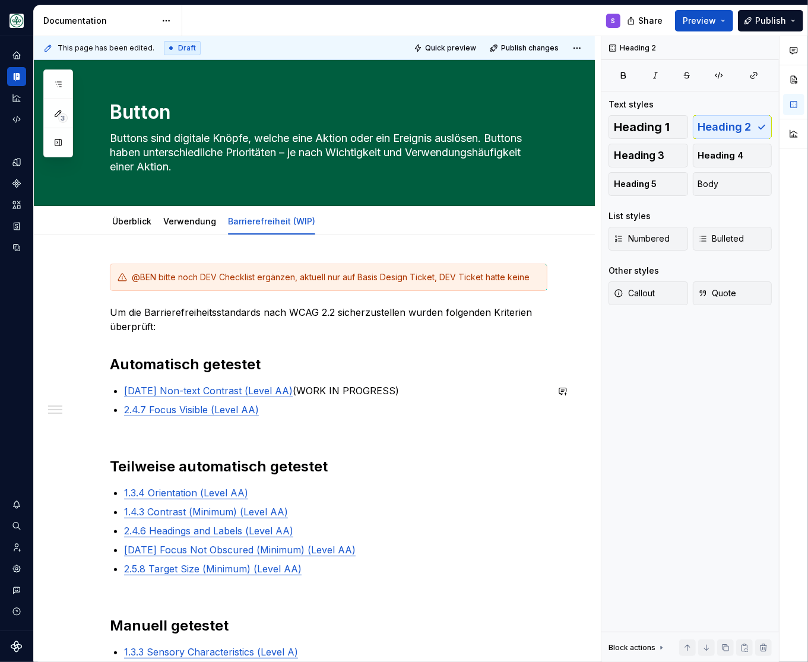
click at [140, 431] on div "@BEN bitte noch DEV Checklist ergänzen, aktuell nur auf Basis Design Ticket, DE…" at bounding box center [329, 534] width 438 height 540
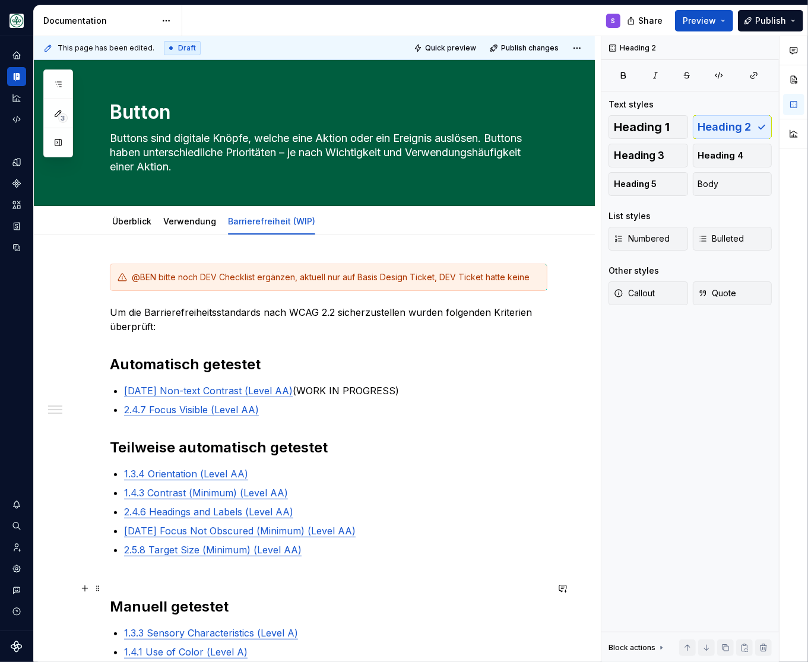
click at [153, 586] on h2 "Manuell getestet" at bounding box center [329, 597] width 438 height 38
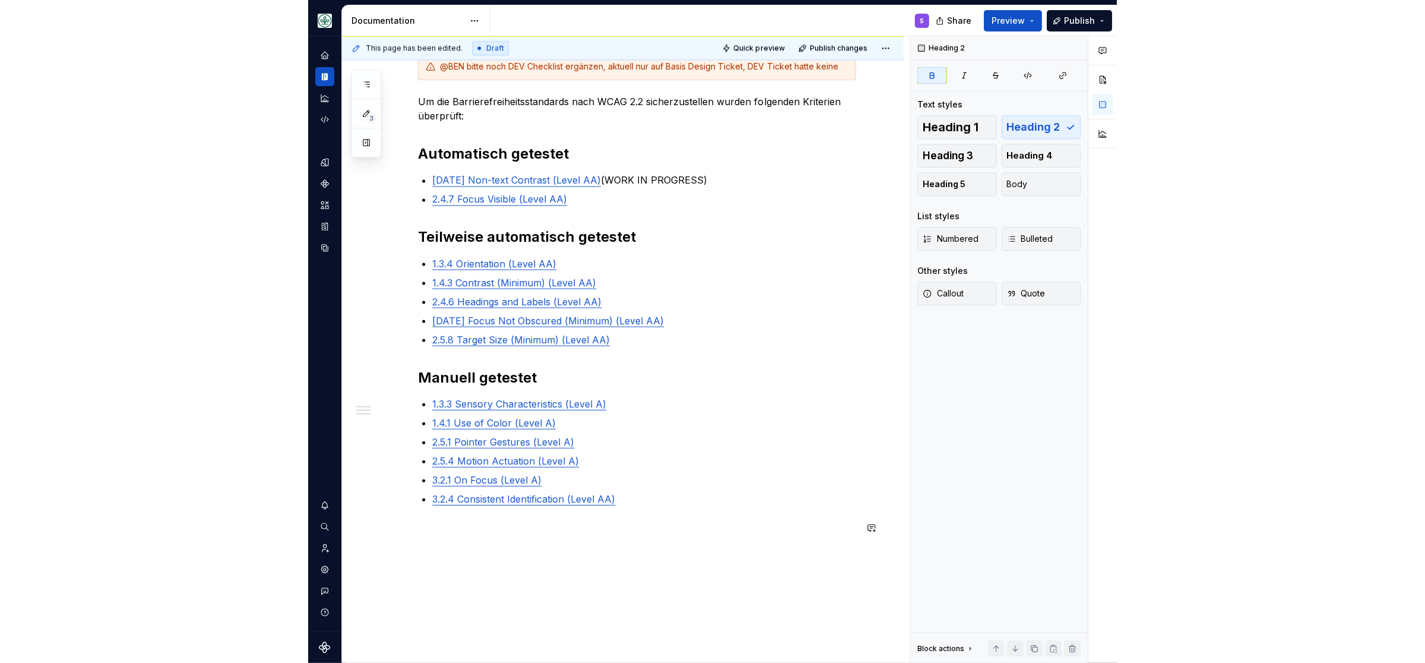
scroll to position [121, 0]
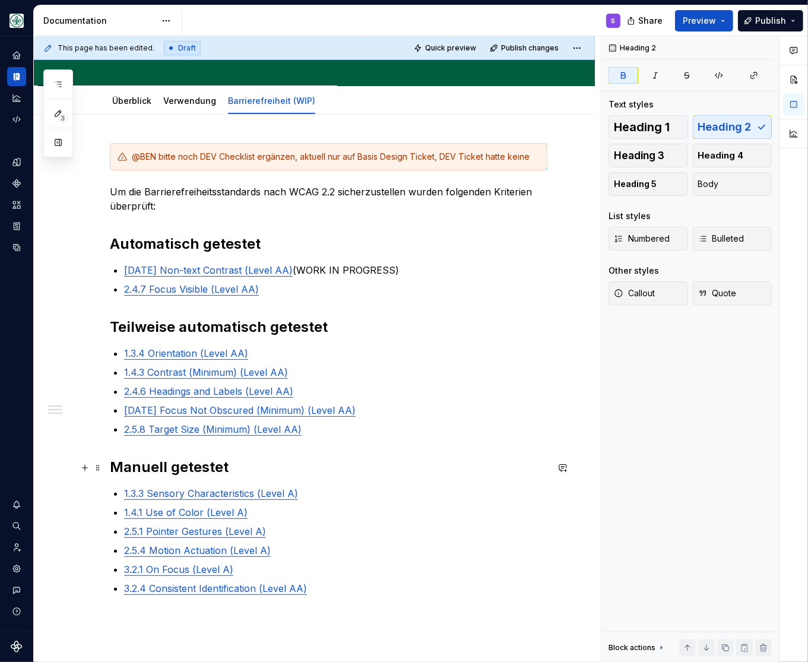
type textarea "*"
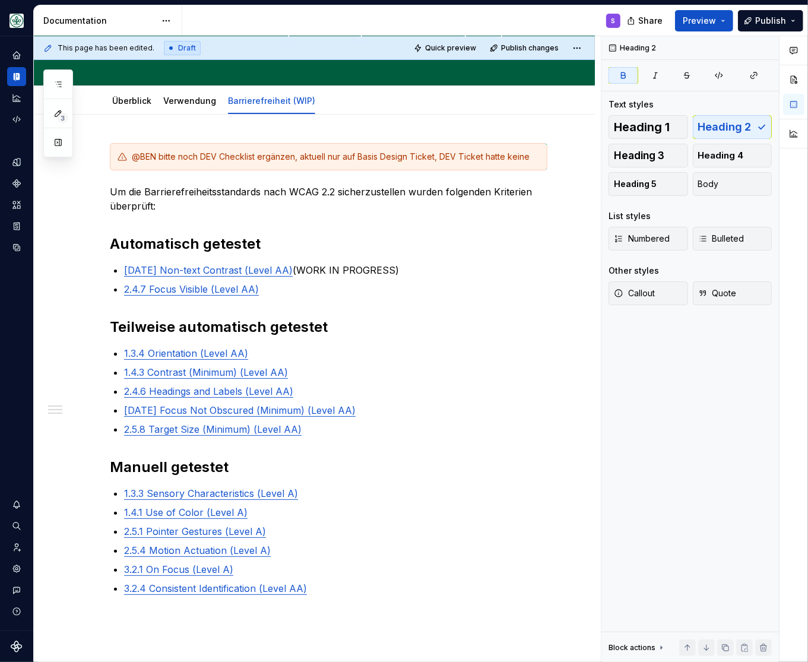
click at [294, 299] on div "@BEN bitte noch DEV Checklist ergänzen, aktuell nur auf Basis Design Ticket, DE…" at bounding box center [329, 394] width 438 height 502
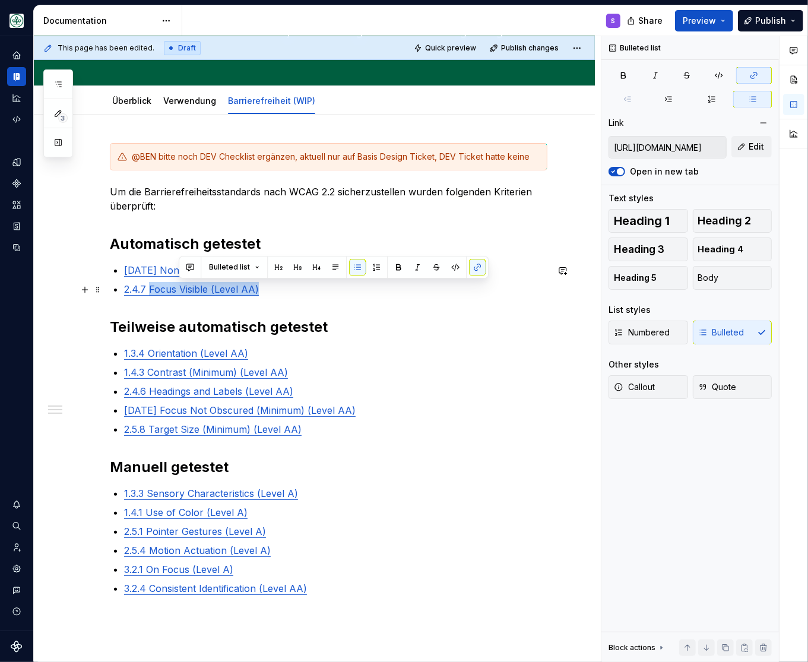
type input "[URL][DOMAIN_NAME]"
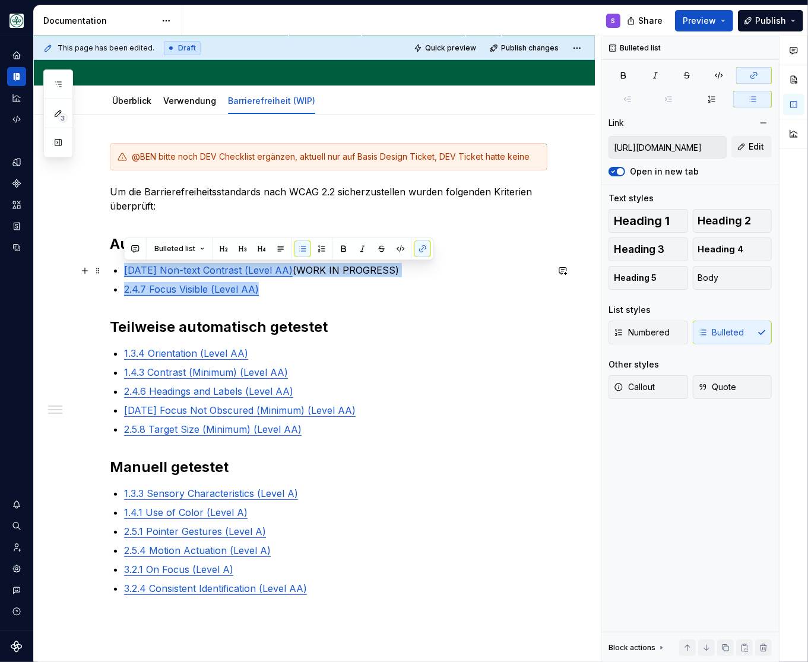
drag, startPoint x: 280, startPoint y: 285, endPoint x: 122, endPoint y: 277, distance: 158.2
click at [124, 277] on ul "[DATE] Non-text Contrast (Level AA) (WORK IN PROGRESS) 2.4.7 Focus Visible (Lev…" at bounding box center [335, 279] width 423 height 33
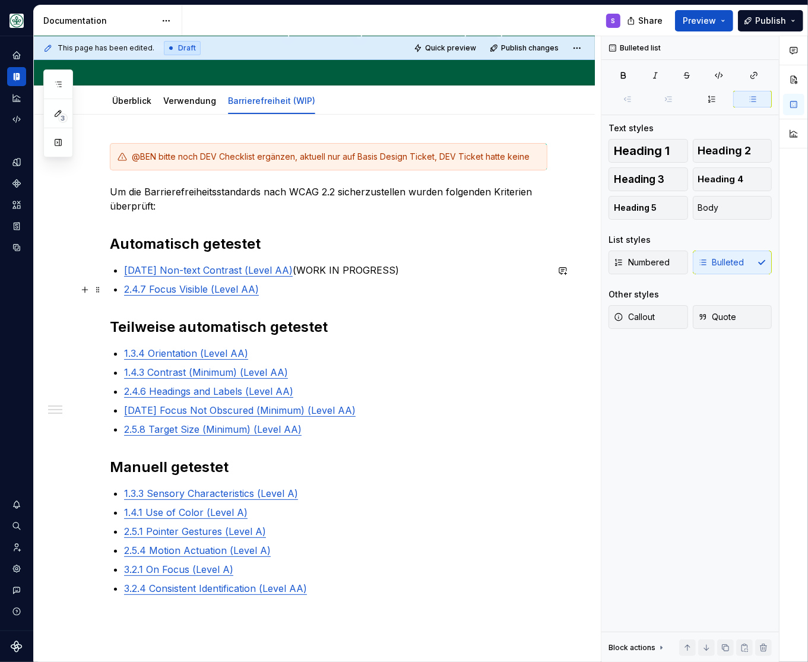
click at [298, 290] on p "2.4.7 Focus Visible (Level AA)" at bounding box center [335, 289] width 423 height 14
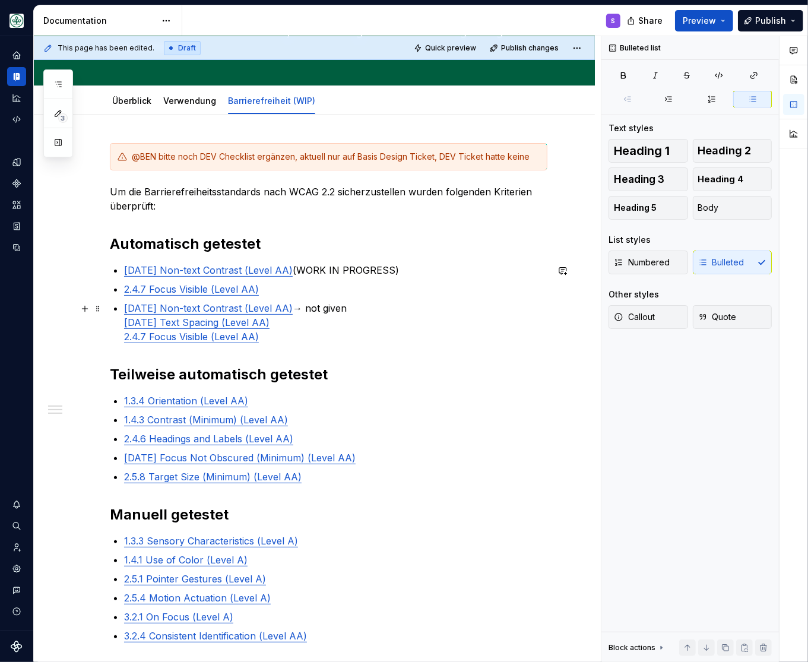
click at [356, 311] on p "[DATE] Non-text Contrast (Level AA) → not given [DATE] Text Spacing (Level AA) …" at bounding box center [335, 322] width 423 height 43
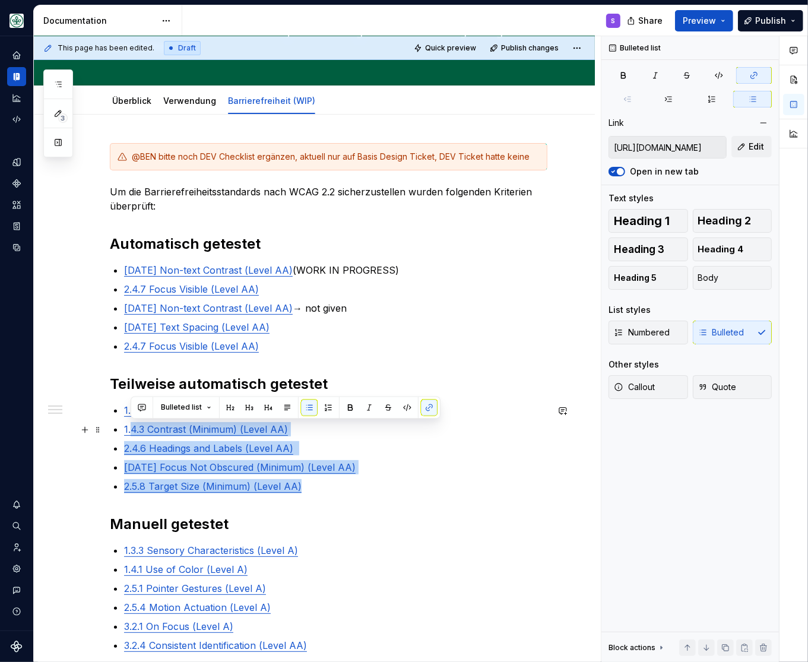
drag, startPoint x: 327, startPoint y: 482, endPoint x: 130, endPoint y: 422, distance: 206.1
click at [130, 422] on ul "1.3.4 Orientation (Level AA) 1.4.3 Contrast (Minimum) (Level AA) 2.4.6 Headings…" at bounding box center [335, 448] width 423 height 90
drag, startPoint x: 291, startPoint y: 323, endPoint x: 291, endPoint y: 336, distance: 13.1
click at [291, 321] on p "[DATE] Text Spacing (Level AA)" at bounding box center [335, 327] width 423 height 14
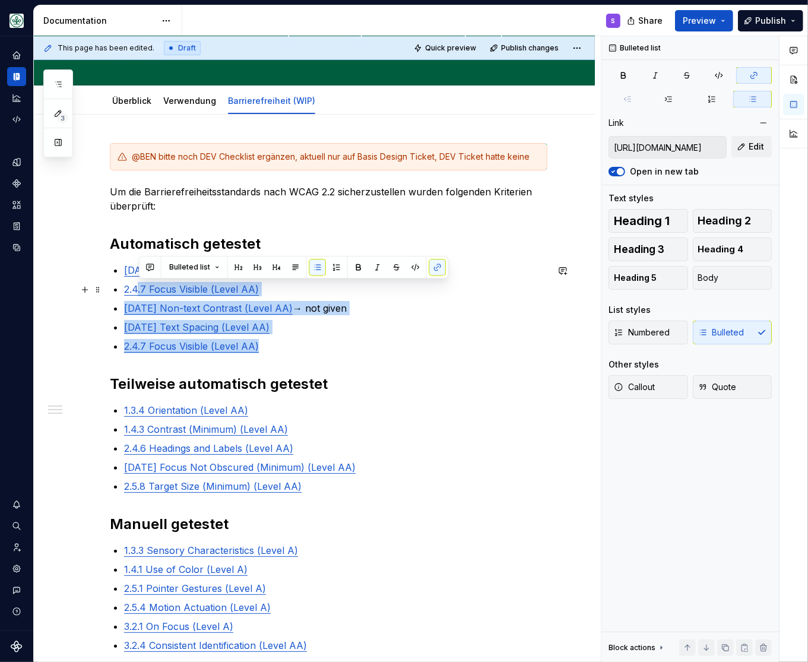
type input "[URL][DOMAIN_NAME]"
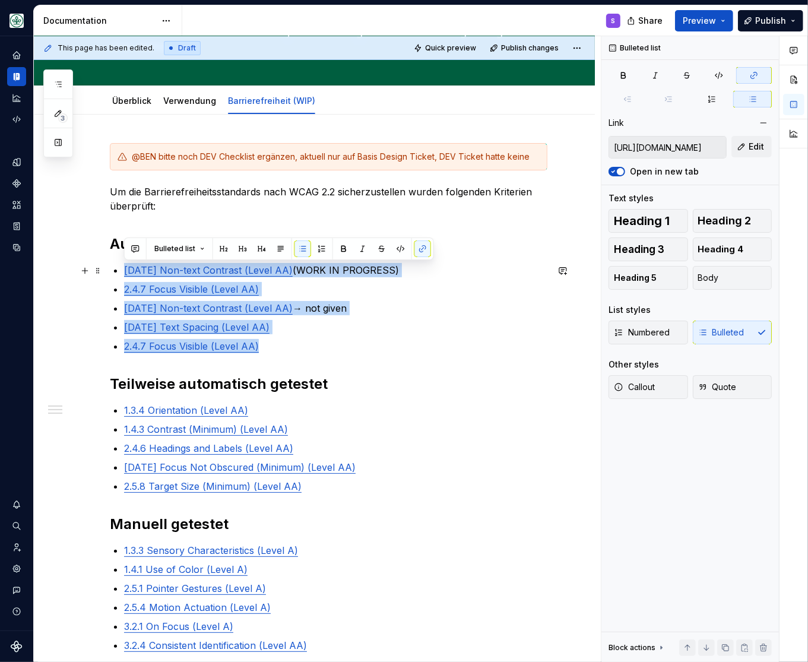
drag, startPoint x: 287, startPoint y: 352, endPoint x: 116, endPoint y: 276, distance: 186.8
click at [124, 276] on ul "[DATE] Non-text Contrast (Level AA) (WORK IN PROGRESS) 2.4.7 Focus Visible (Lev…" at bounding box center [335, 308] width 423 height 90
click at [383, 351] on p "2.4.7 Focus Visible (Level AA)" at bounding box center [335, 346] width 423 height 14
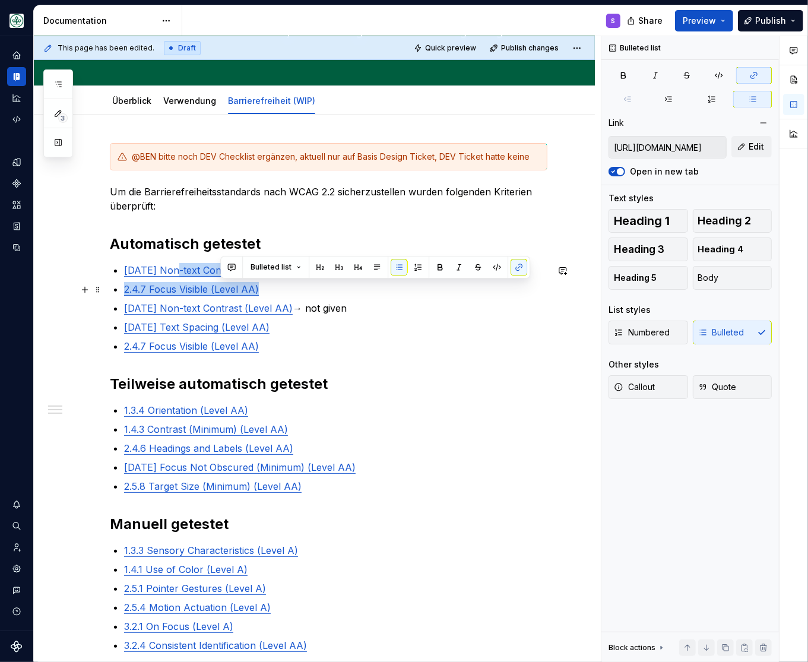
type input "[URL][DOMAIN_NAME]"
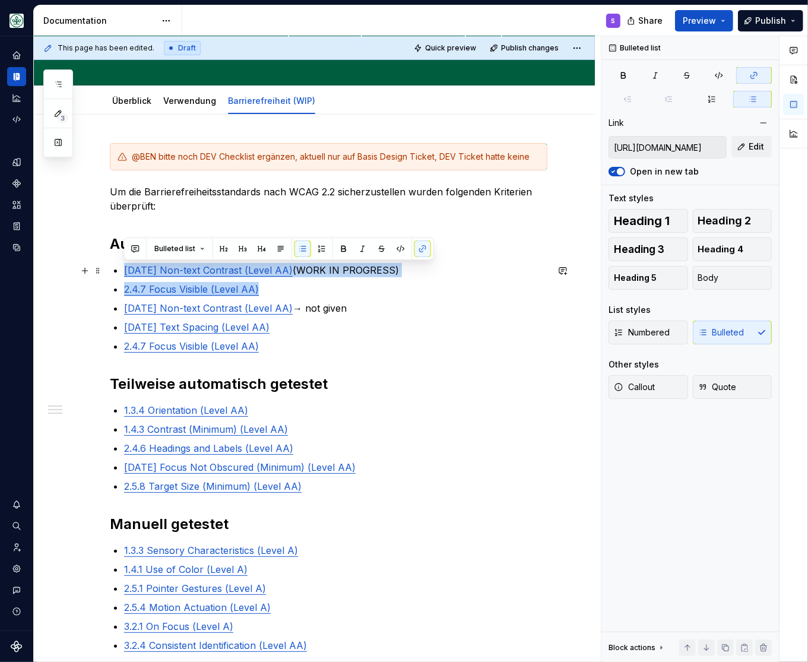
drag, startPoint x: 220, startPoint y: 284, endPoint x: 122, endPoint y: 272, distance: 98.7
click at [124, 272] on ul "[DATE] Non-text Contrast (Level AA) (WORK IN PROGRESS) 2.4.7 Focus Visible (Lev…" at bounding box center [335, 308] width 423 height 90
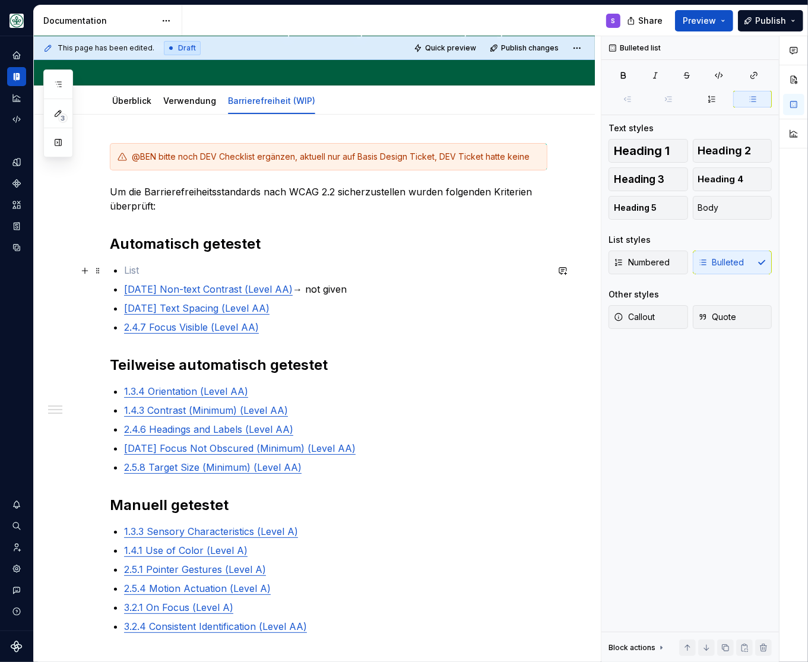
click at [221, 273] on p at bounding box center [335, 270] width 423 height 14
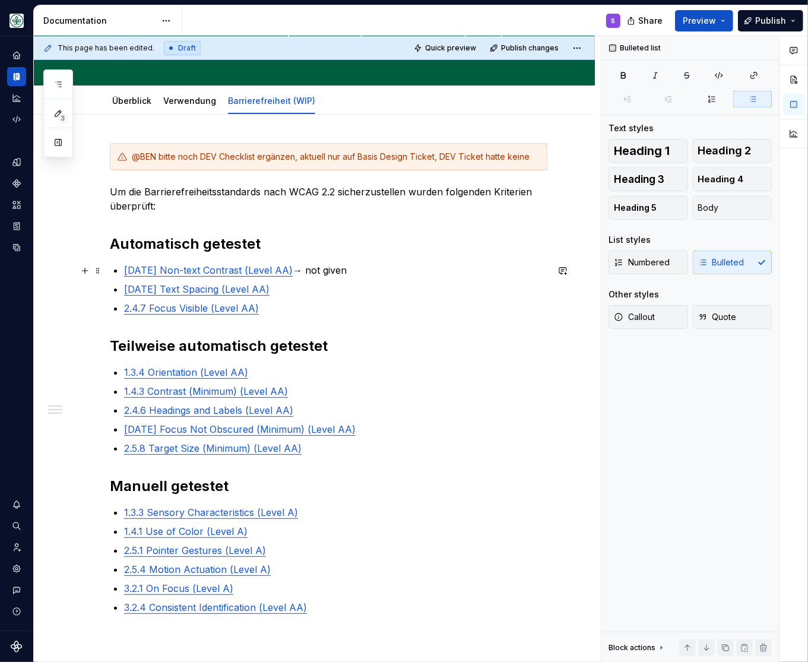
click at [341, 268] on p "[DATE] Non-text Contrast (Level AA) → not given" at bounding box center [335, 270] width 423 height 14
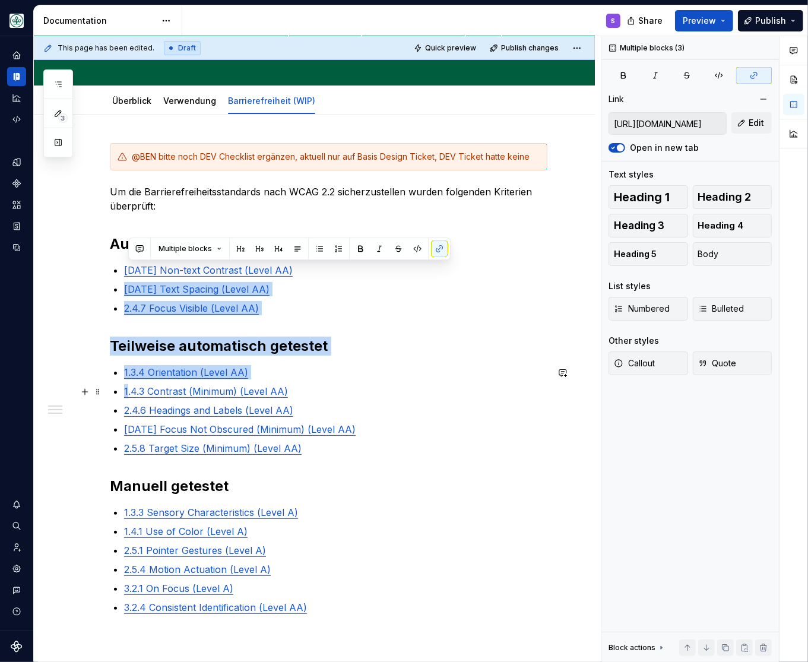
drag, startPoint x: 300, startPoint y: 450, endPoint x: 128, endPoint y: 394, distance: 181.2
click at [128, 394] on ul "1.3.4 Orientation (Level AA) 1.4.3 Contrast (Minimum) (Level AA) 2.4.6 Headings…" at bounding box center [335, 410] width 423 height 90
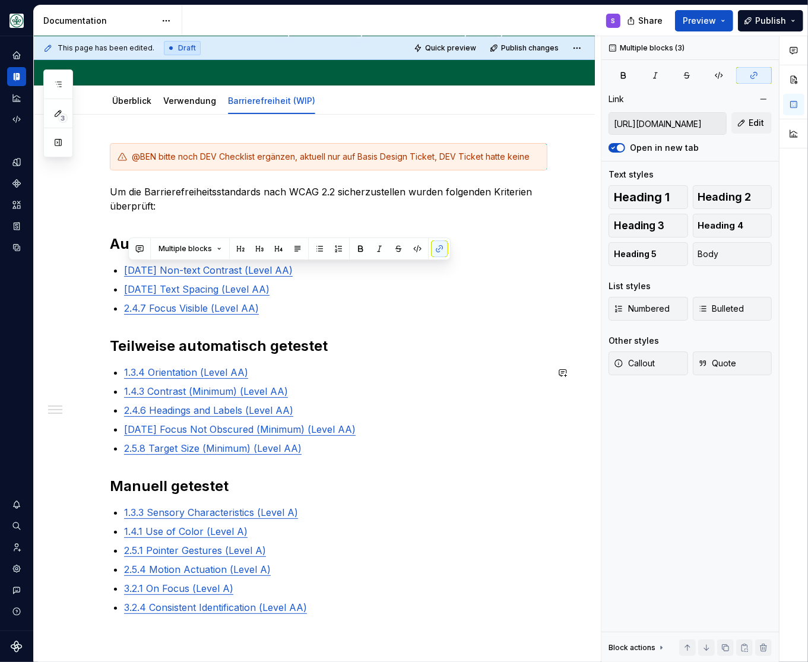
click at [312, 458] on div "@BEN bitte noch DEV Checklist ergänzen, aktuell nur auf Basis Design Ticket, DE…" at bounding box center [329, 403] width 438 height 521
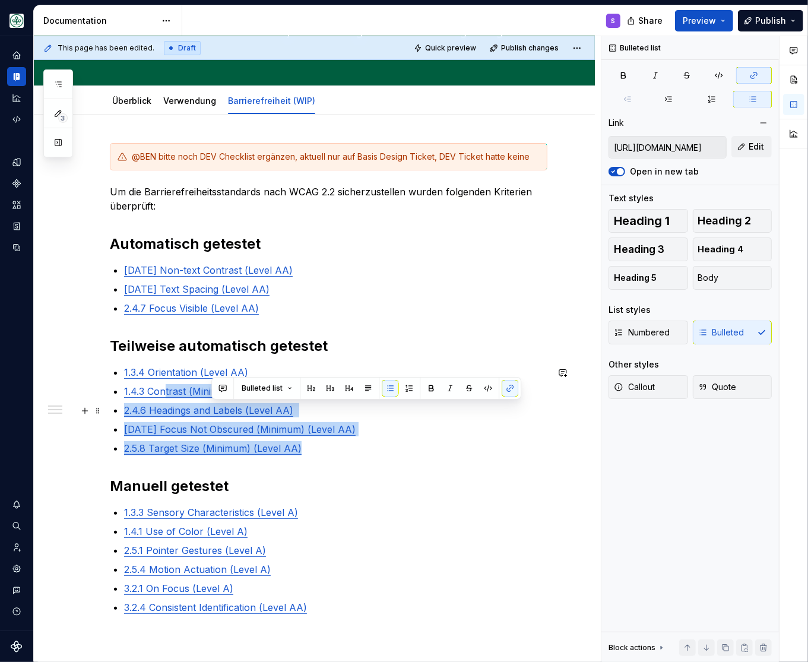
type input "[URL][DOMAIN_NAME]"
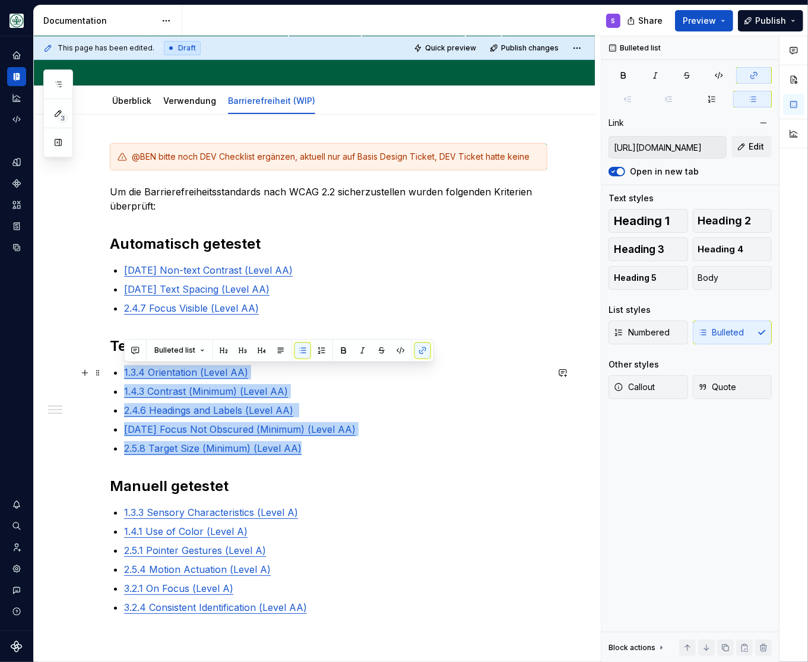
drag, startPoint x: 320, startPoint y: 447, endPoint x: 124, endPoint y: 371, distance: 210.4
click at [124, 371] on ul "1.3.4 Orientation (Level AA) 1.4.3 Contrast (Minimum) (Level AA) 2.4.6 Headings…" at bounding box center [335, 410] width 423 height 90
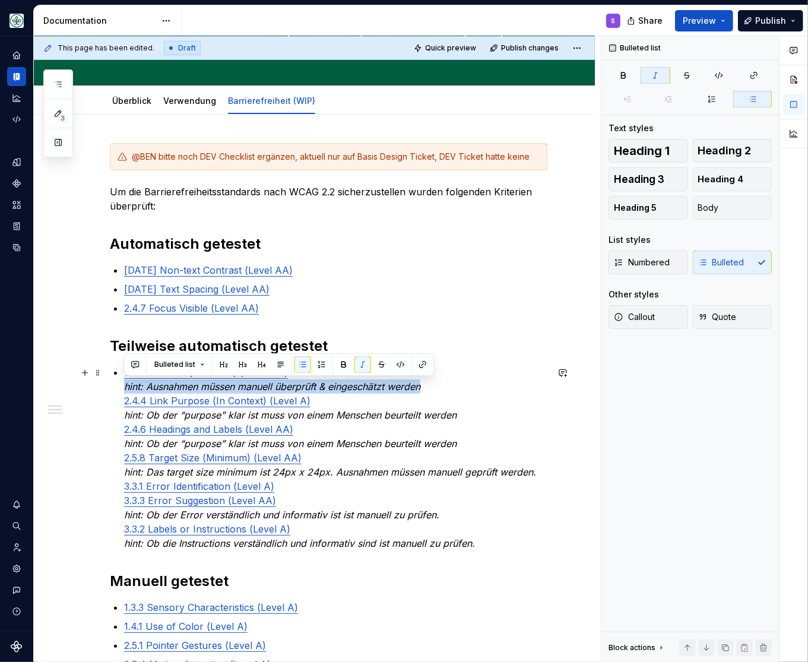
drag, startPoint x: 432, startPoint y: 386, endPoint x: 113, endPoint y: 386, distance: 319.5
click at [113, 386] on div "@BEN bitte noch DEV Checklist ergänzen, aktuell nur auf Basis Design Ticket, DE…" at bounding box center [329, 451] width 438 height 616
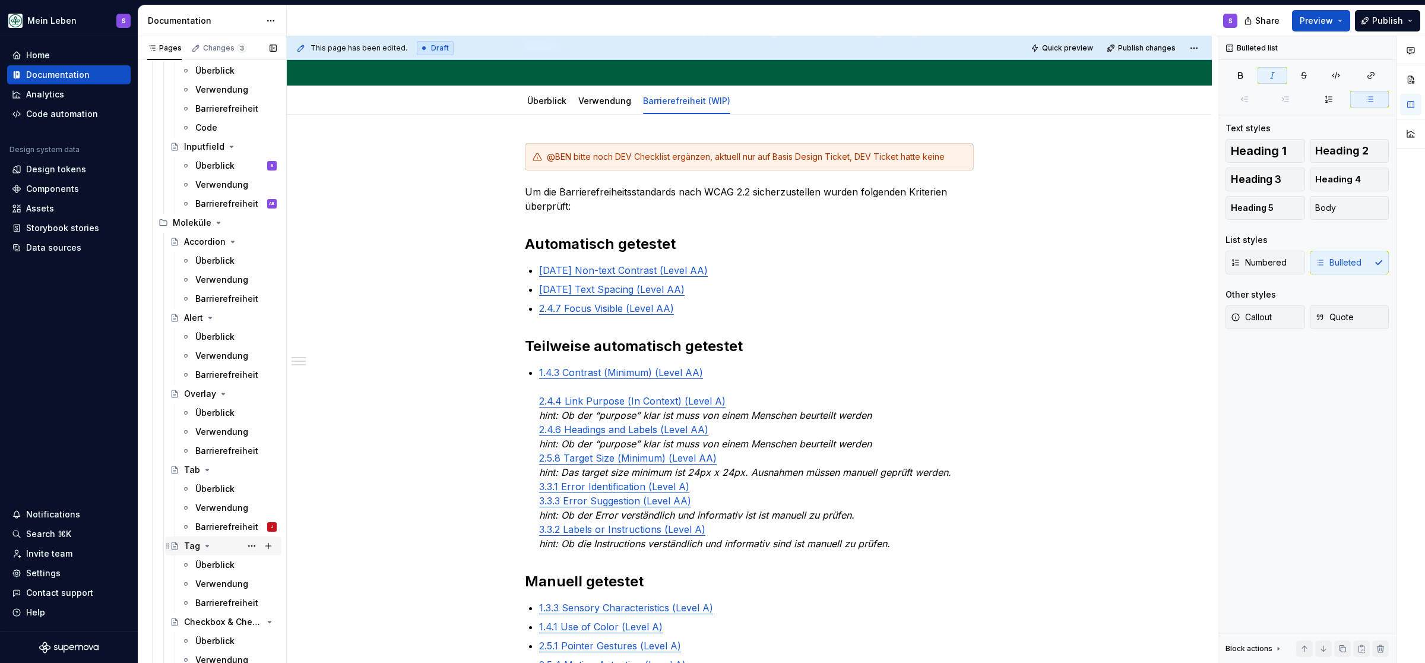
scroll to position [588, 0]
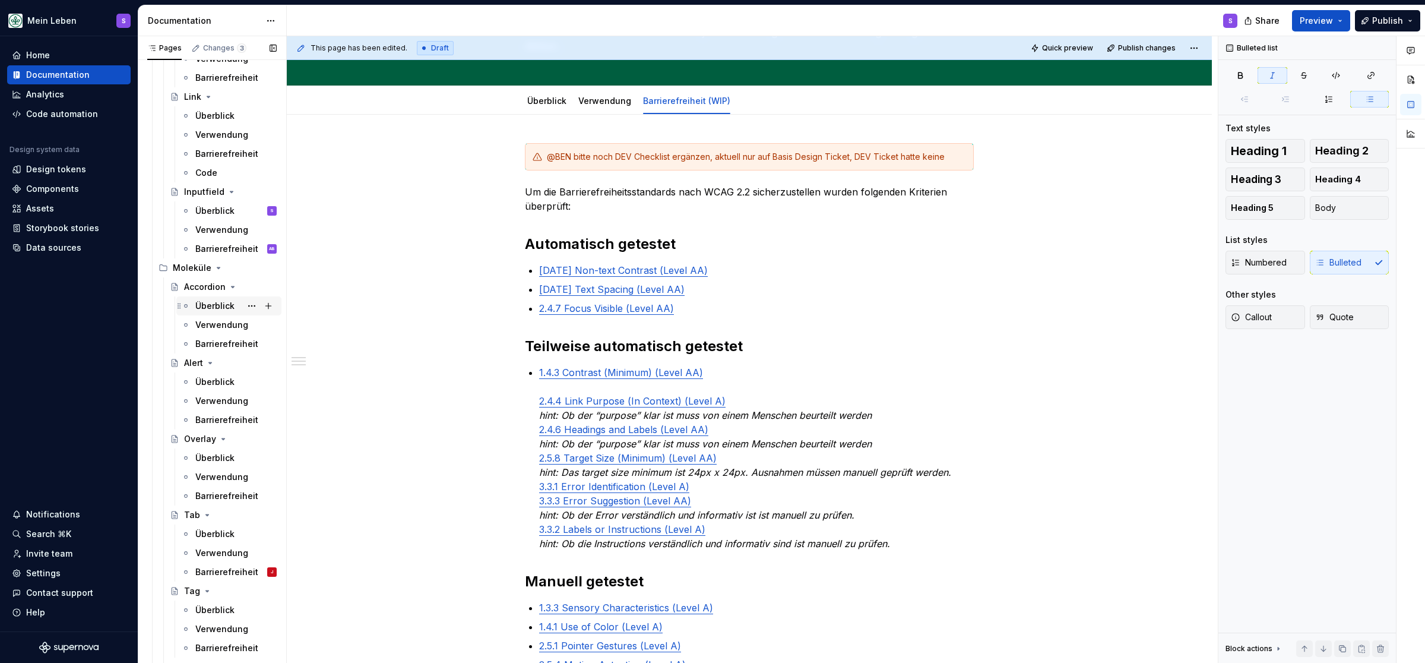
click at [216, 303] on div "Überblick" at bounding box center [214, 306] width 39 height 12
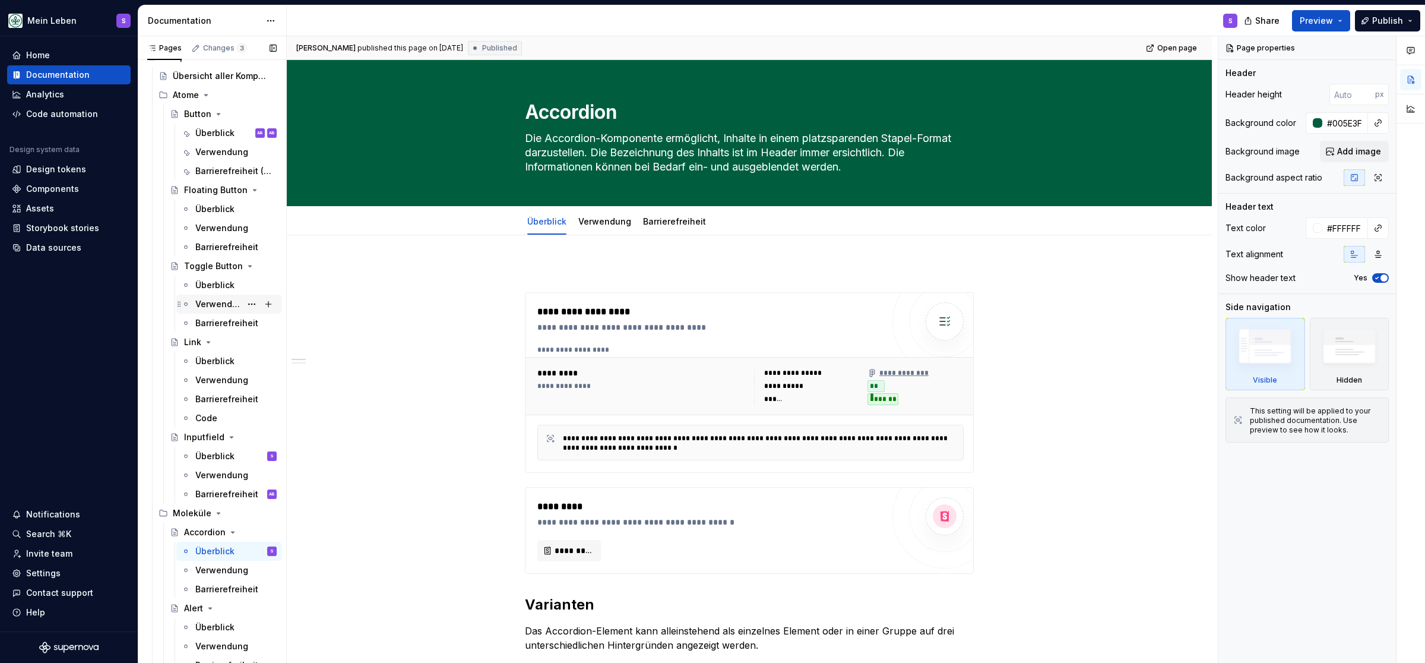
scroll to position [196, 0]
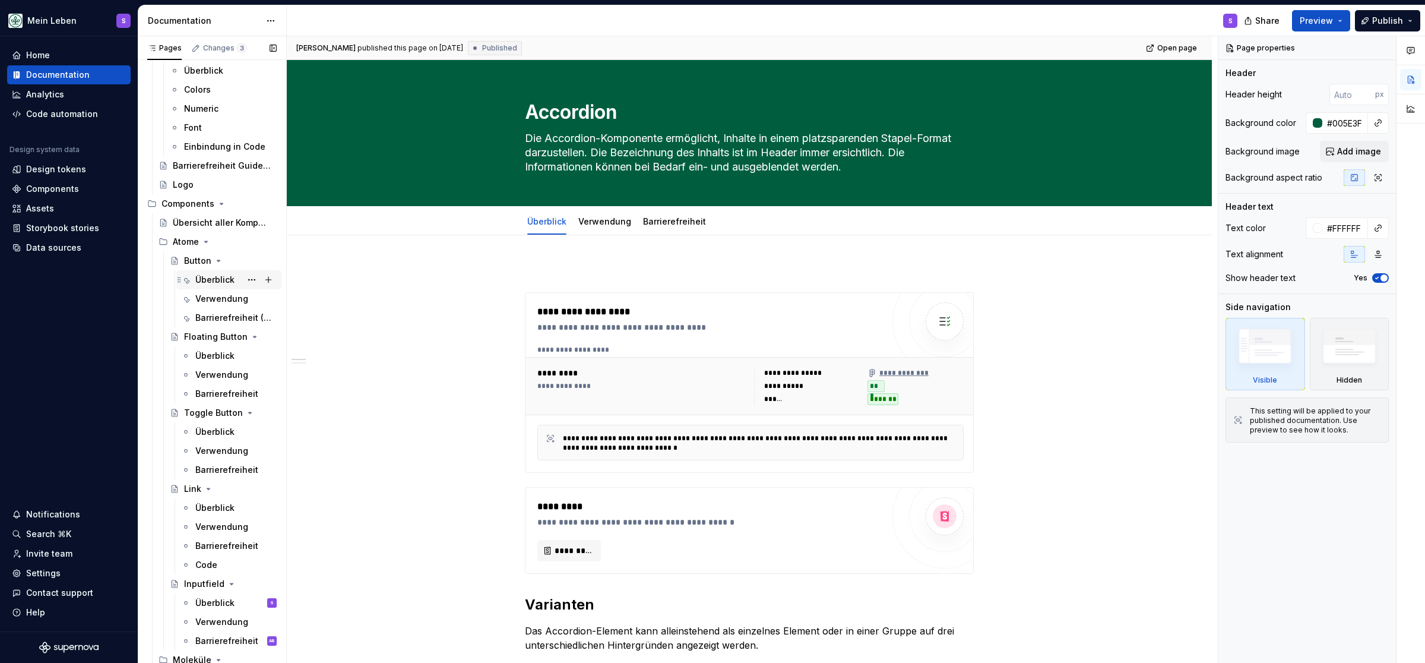
click at [208, 279] on div "Überblick" at bounding box center [214, 280] width 39 height 12
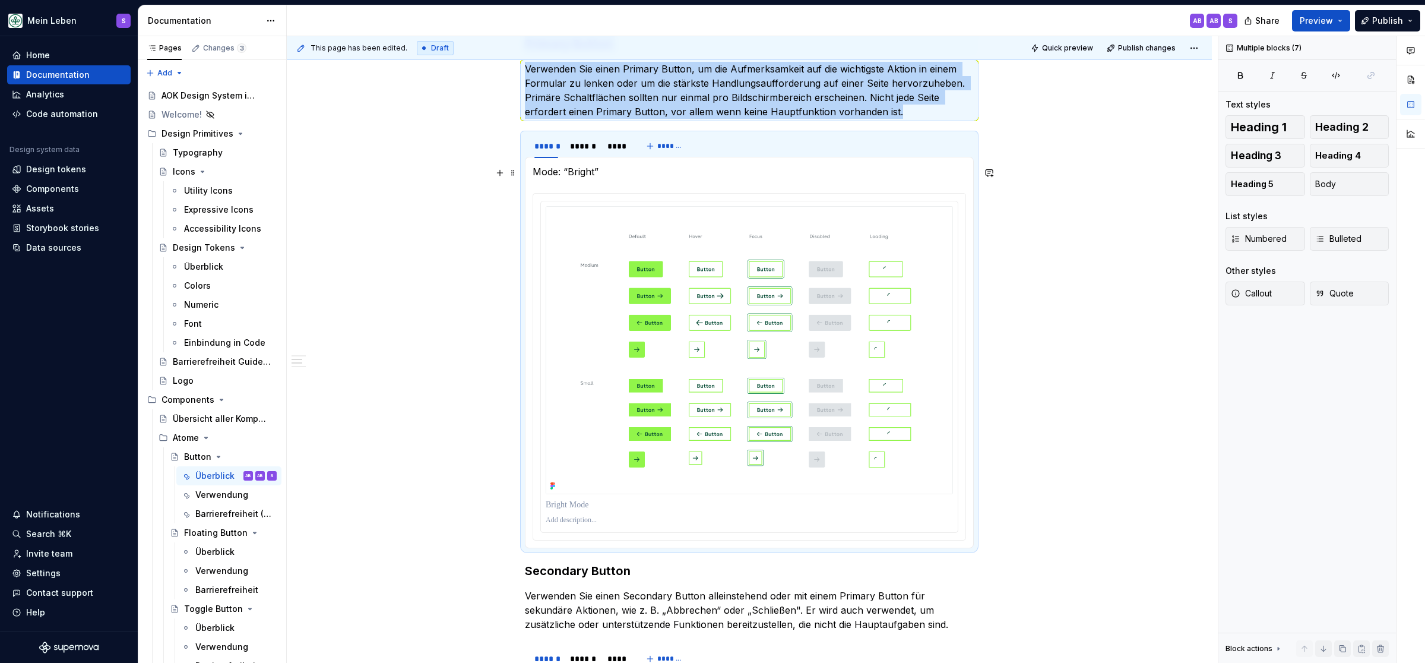
drag, startPoint x: 608, startPoint y: 170, endPoint x: 572, endPoint y: 175, distance: 35.9
click at [572, 175] on p "Mode: “Bright”" at bounding box center [749, 171] width 433 height 14
click at [587, 175] on p "Mode: “Bright”" at bounding box center [749, 171] width 433 height 14
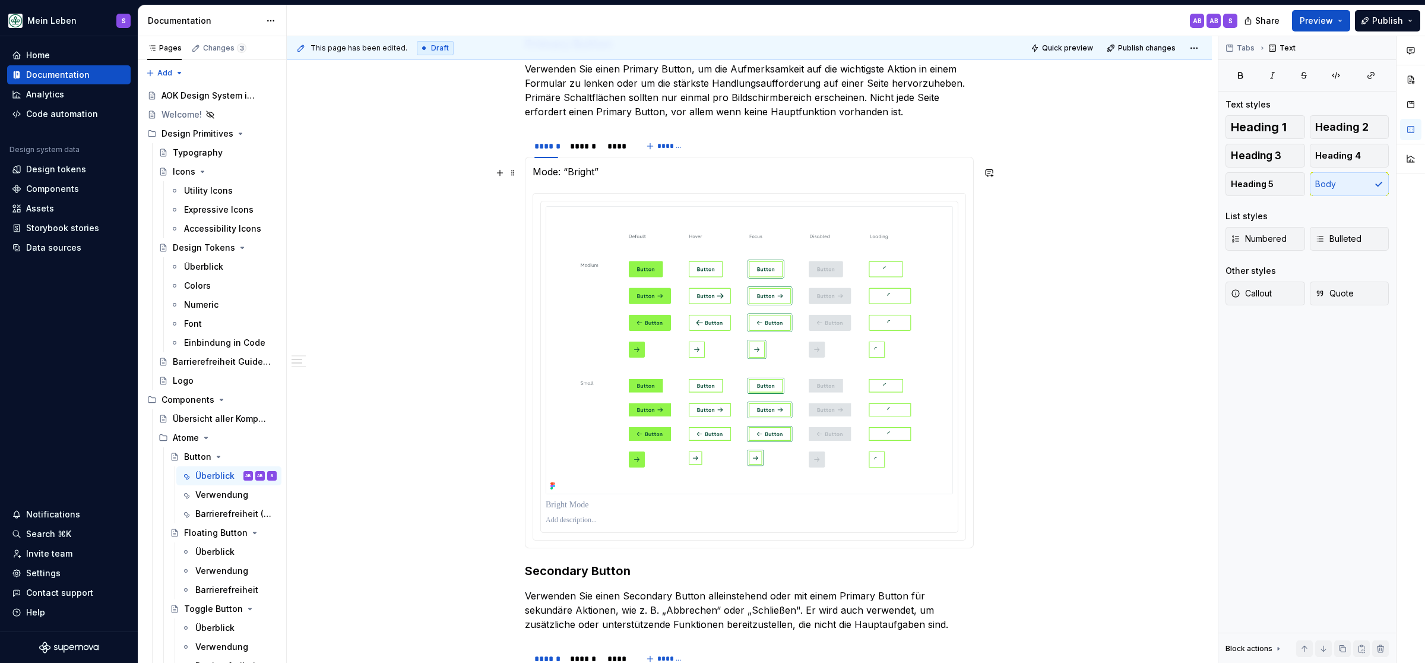
click at [605, 175] on p "Mode: “Bright”" at bounding box center [749, 171] width 433 height 14
type textarea "*"
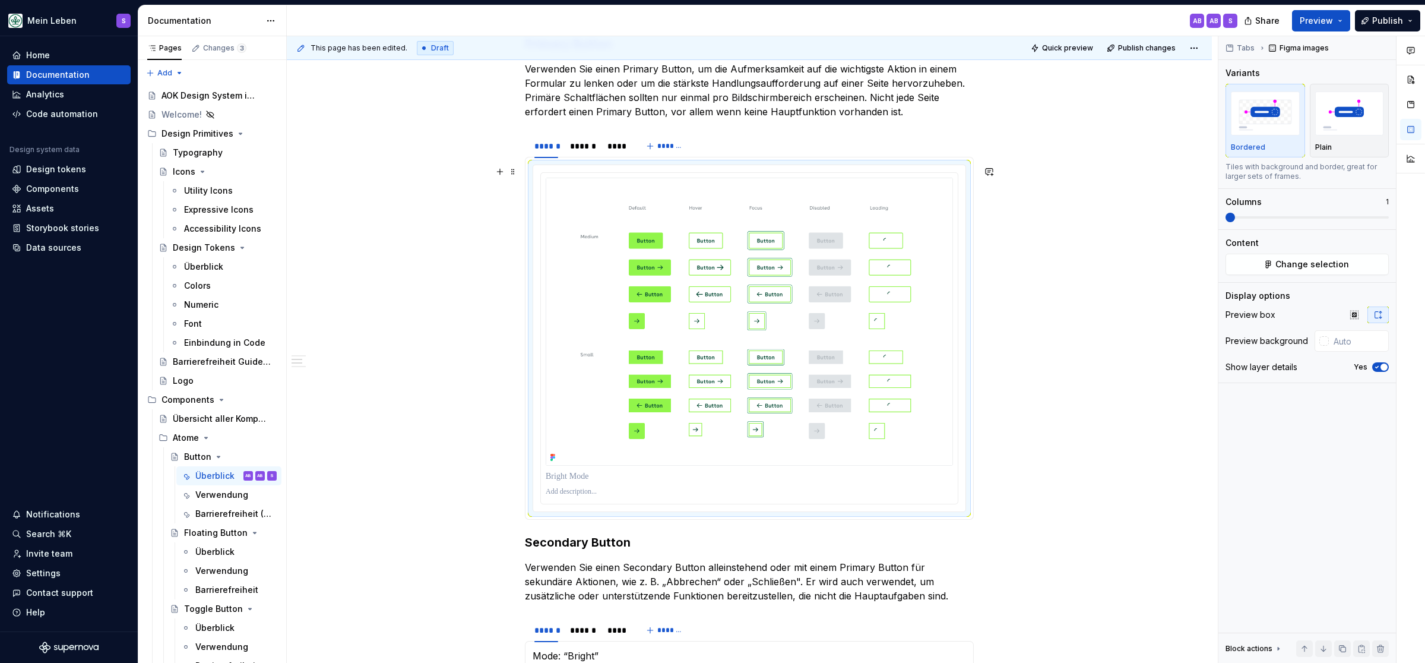
click at [1015, 344] on div "**********" at bounding box center [749, 671] width 925 height 2048
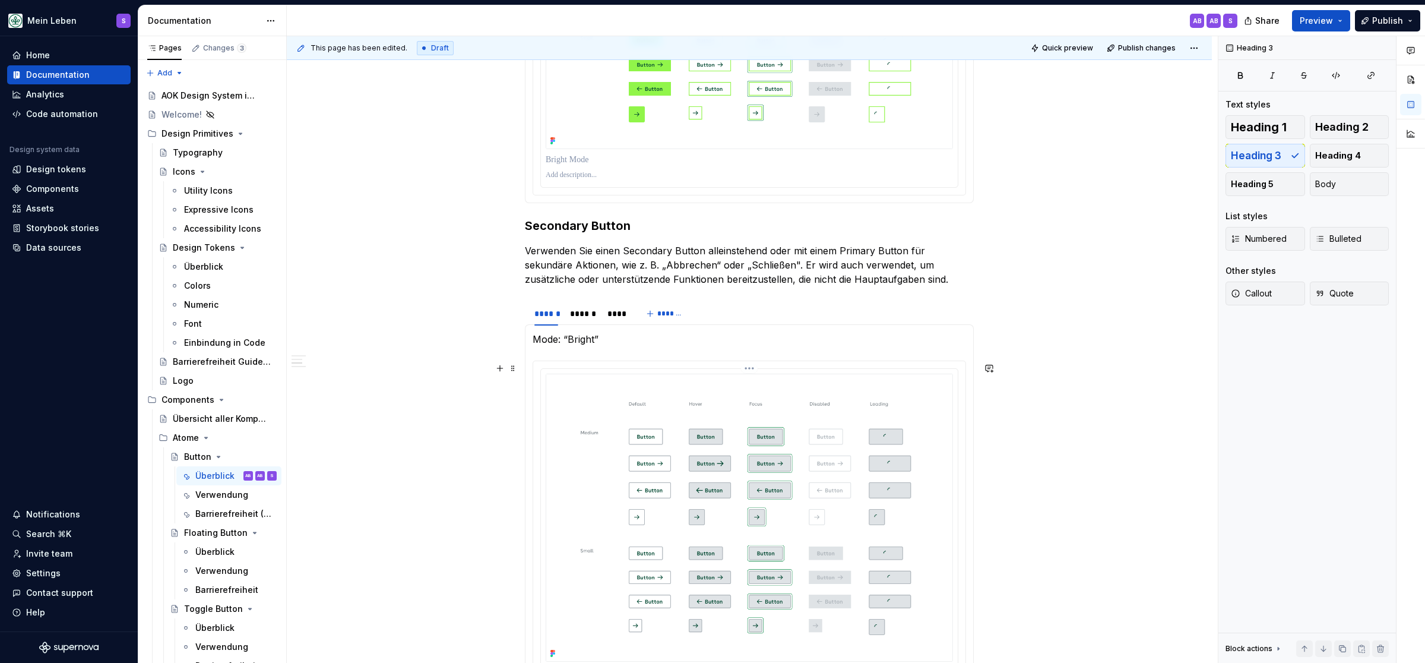
scroll to position [931, 0]
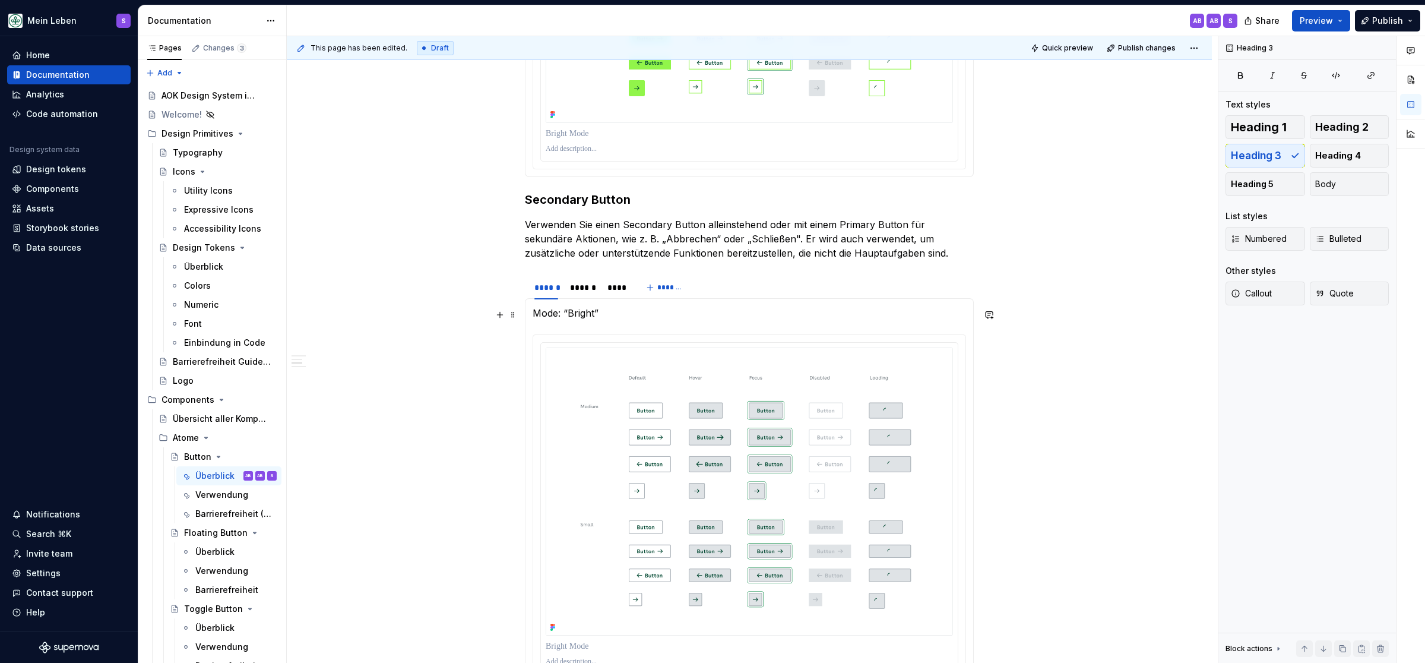
click at [577, 318] on p "Mode: “Bright”" at bounding box center [749, 313] width 433 height 14
click at [603, 314] on p "Mode: “Bright”" at bounding box center [749, 313] width 433 height 14
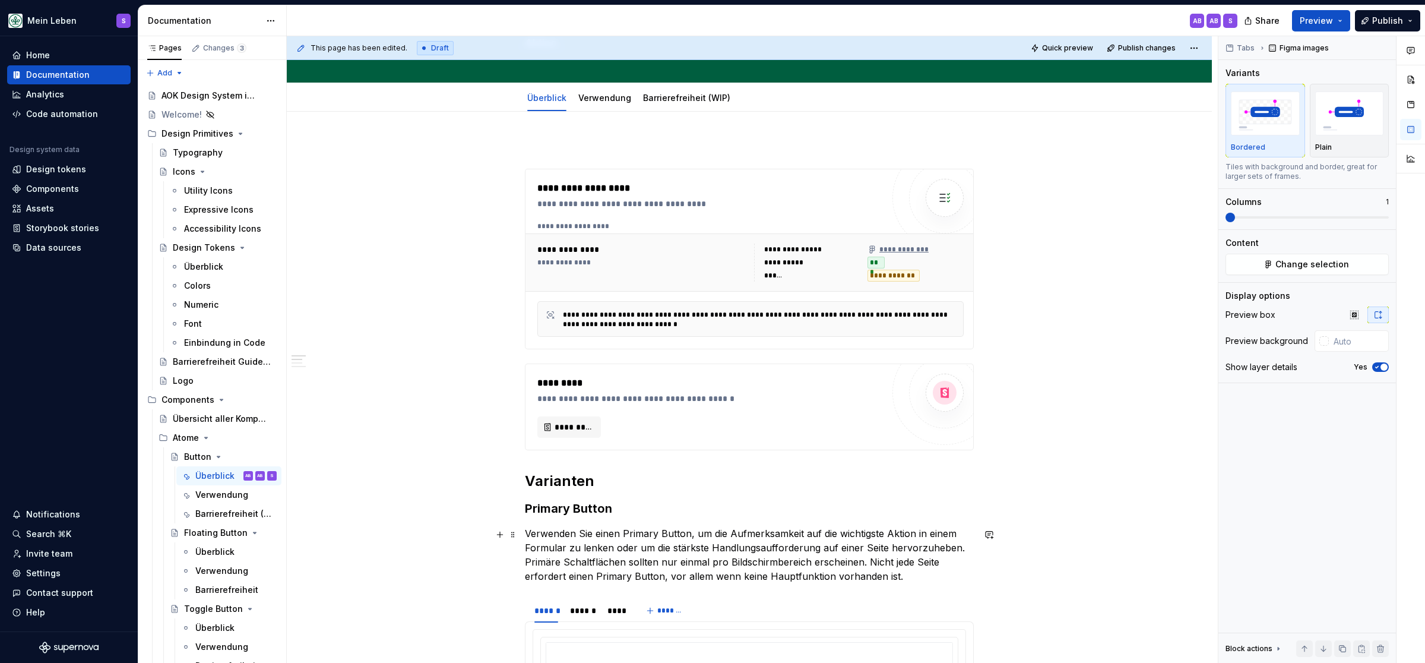
scroll to position [0, 0]
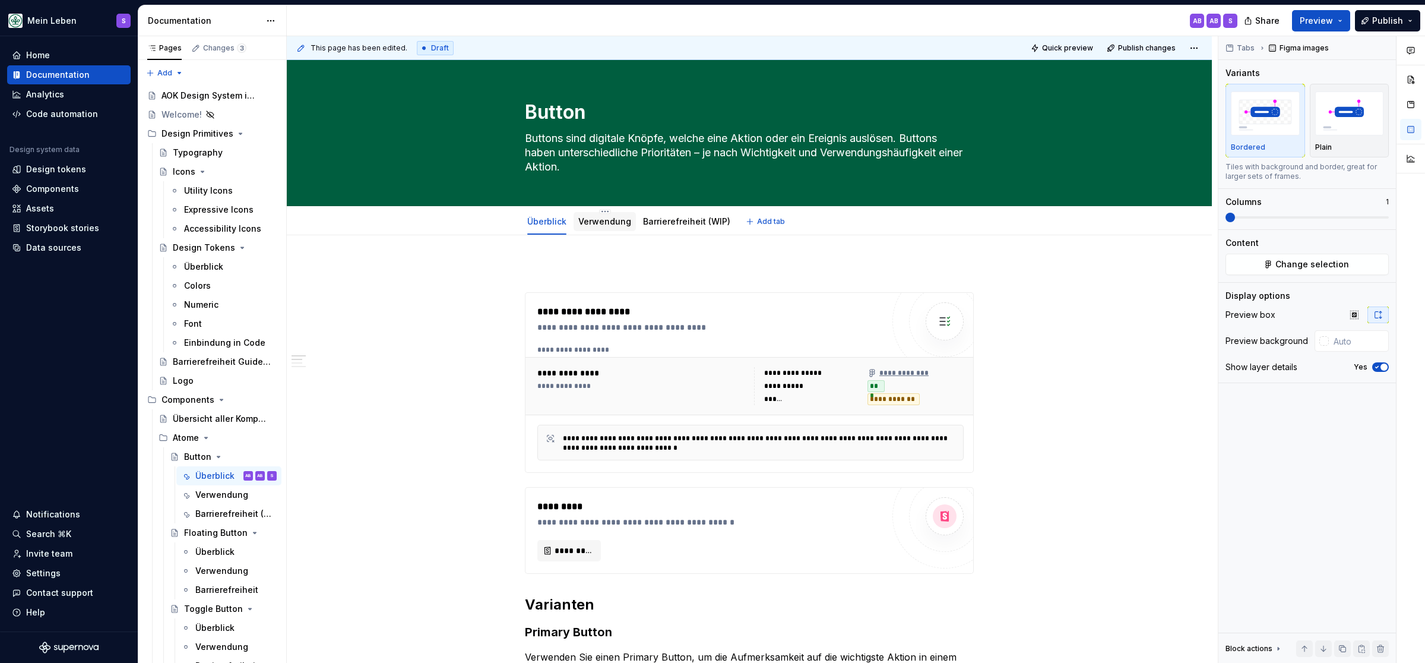
click at [615, 220] on link "Verwendung" at bounding box center [604, 221] width 53 height 10
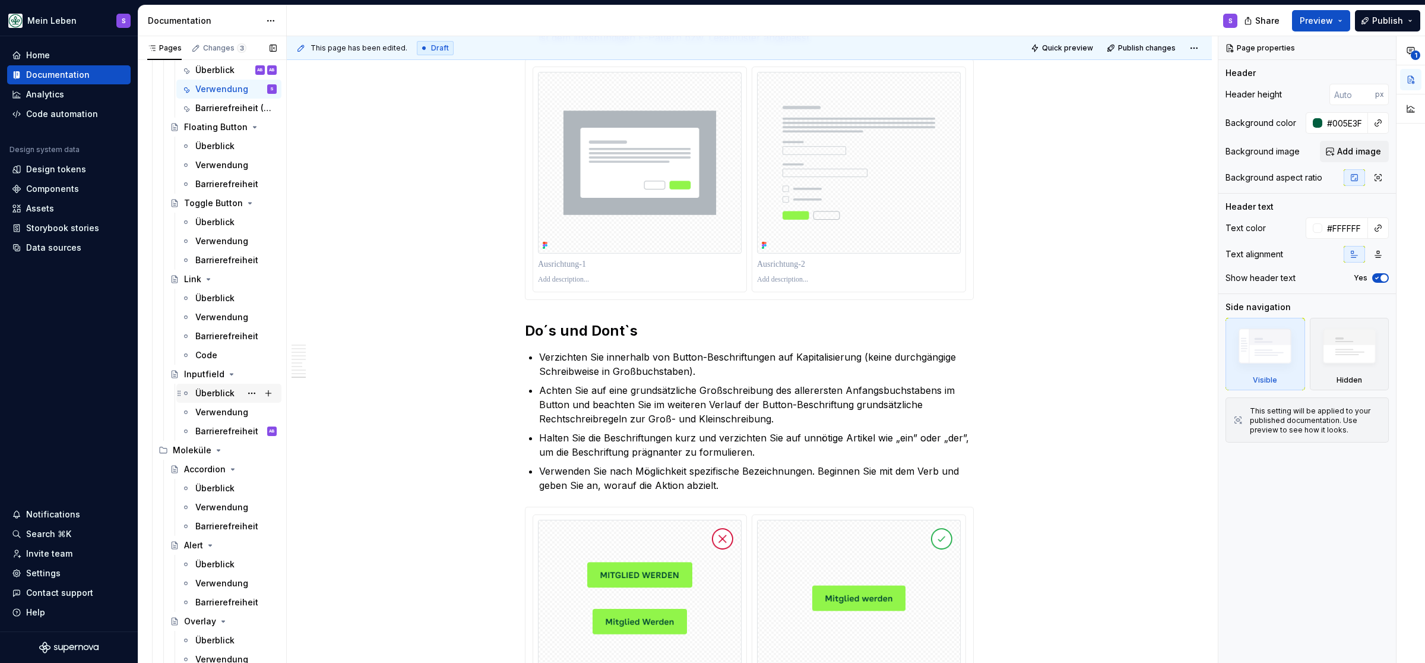
scroll to position [441, 0]
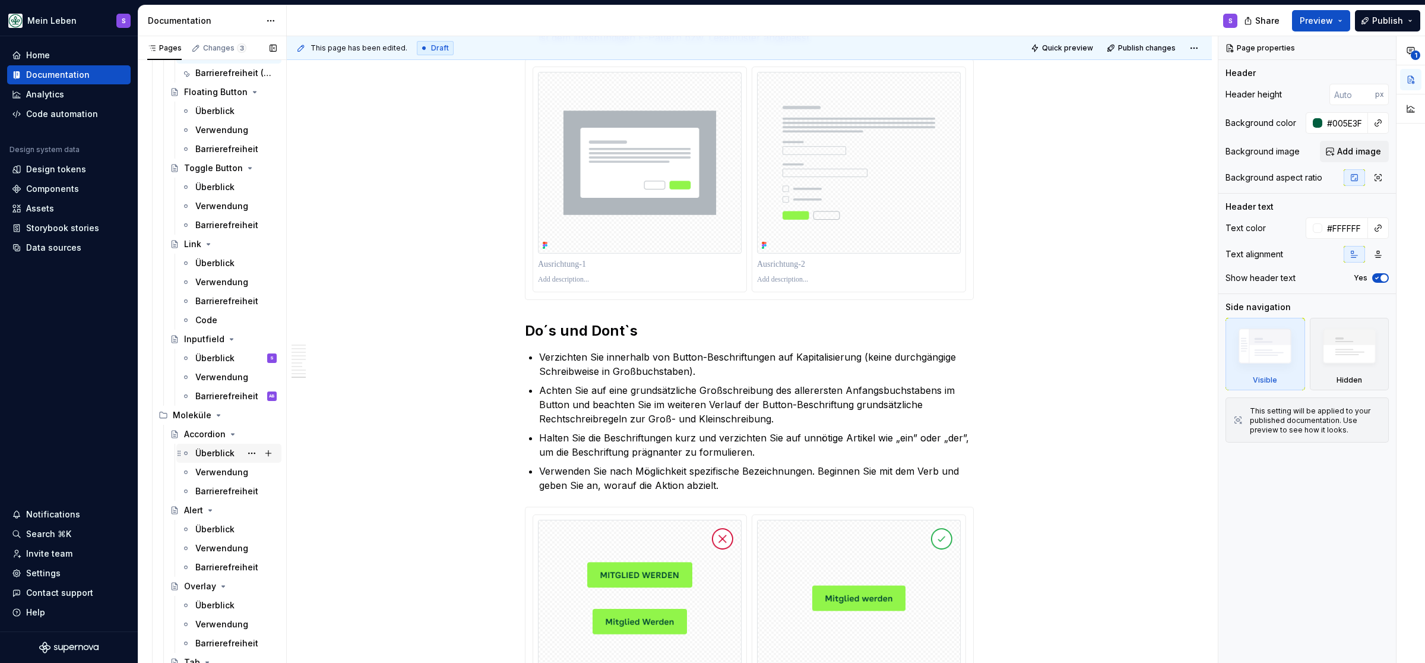
click at [231, 448] on div "Überblick" at bounding box center [214, 453] width 39 height 12
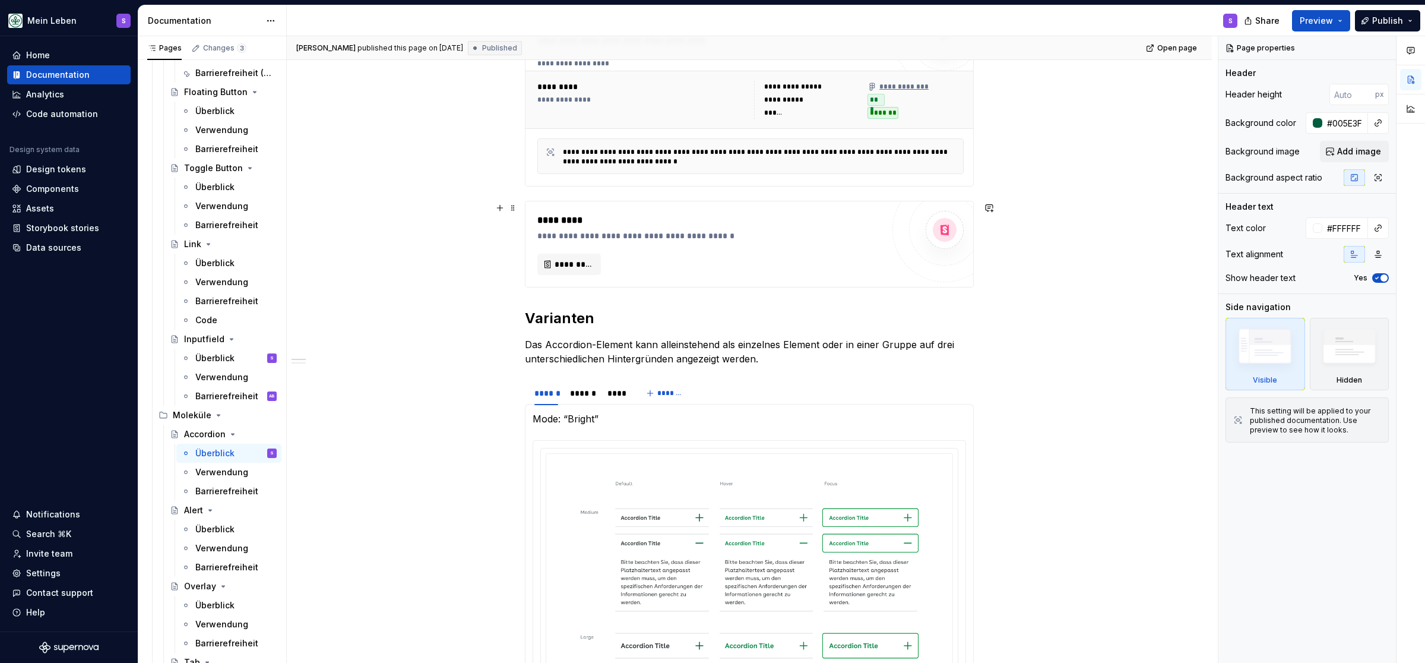
scroll to position [294, 0]
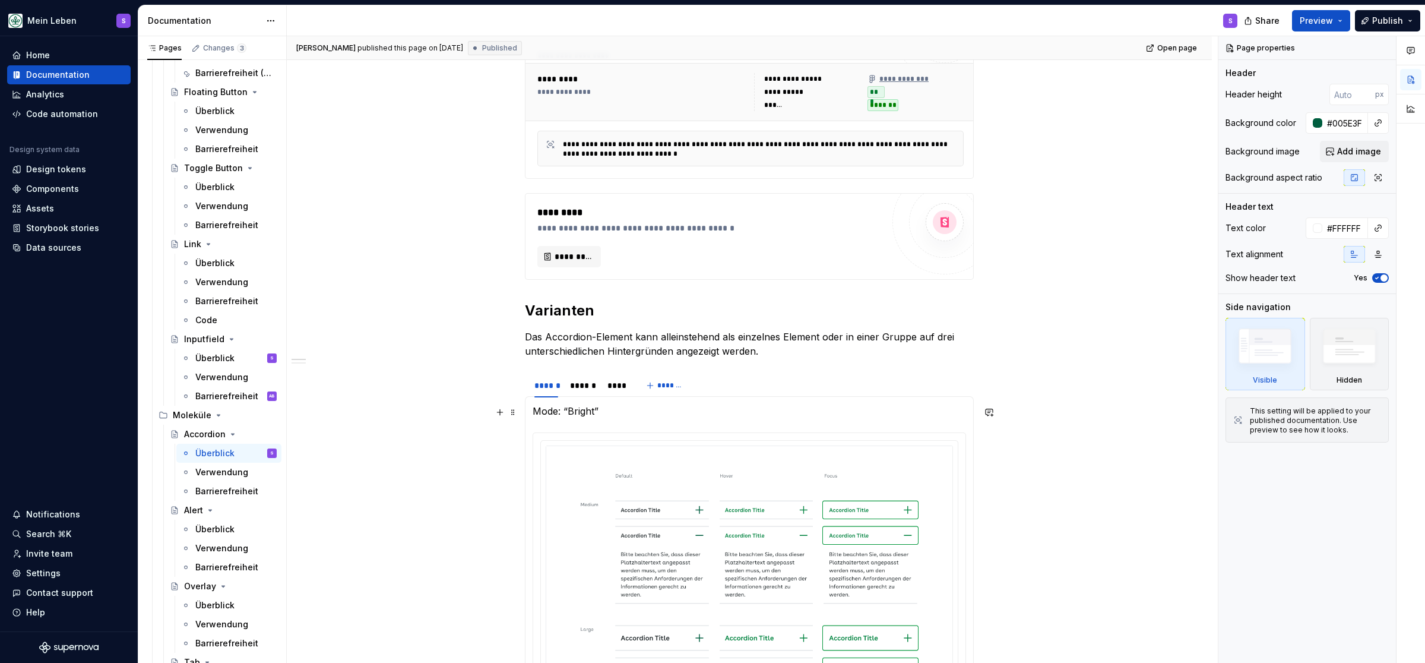
click at [620, 410] on p "Mode: “Bright”" at bounding box center [749, 411] width 433 height 14
type textarea "*"
click at [612, 414] on p "Mode: “Bright”" at bounding box center [749, 411] width 433 height 14
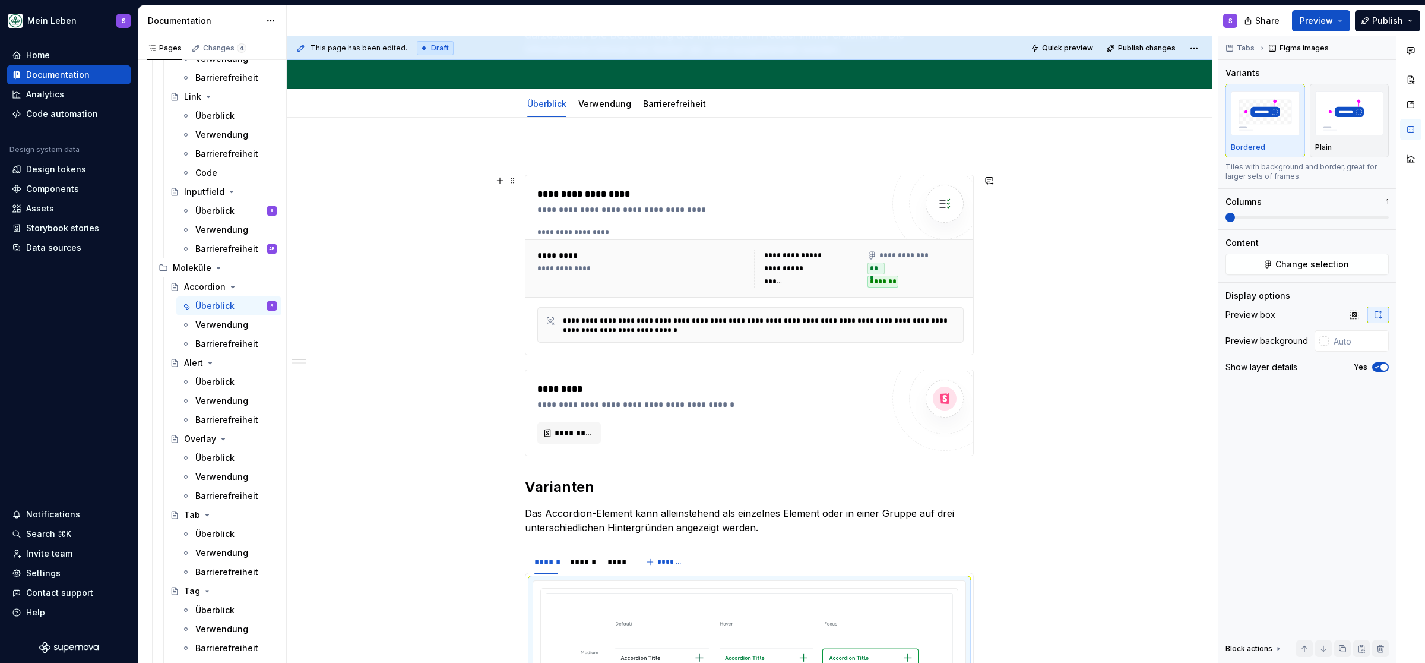
scroll to position [0, 0]
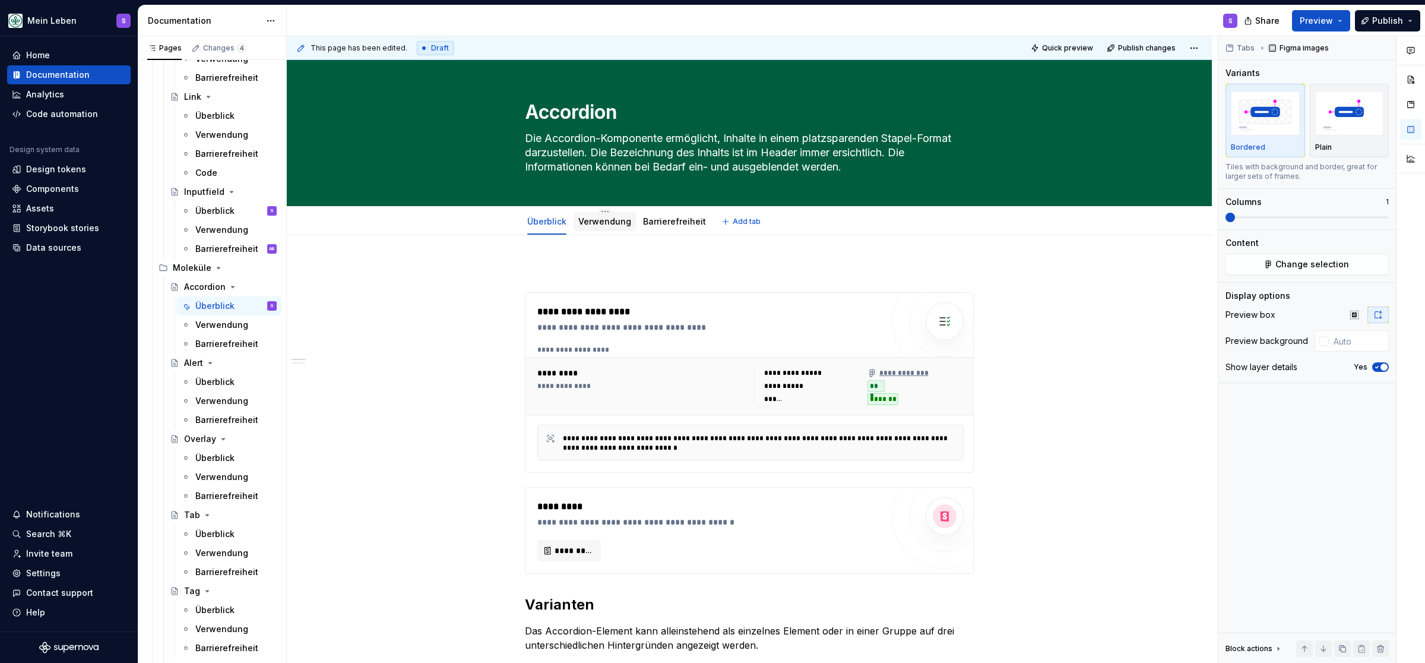
click at [605, 223] on link "Verwendung" at bounding box center [604, 221] width 53 height 10
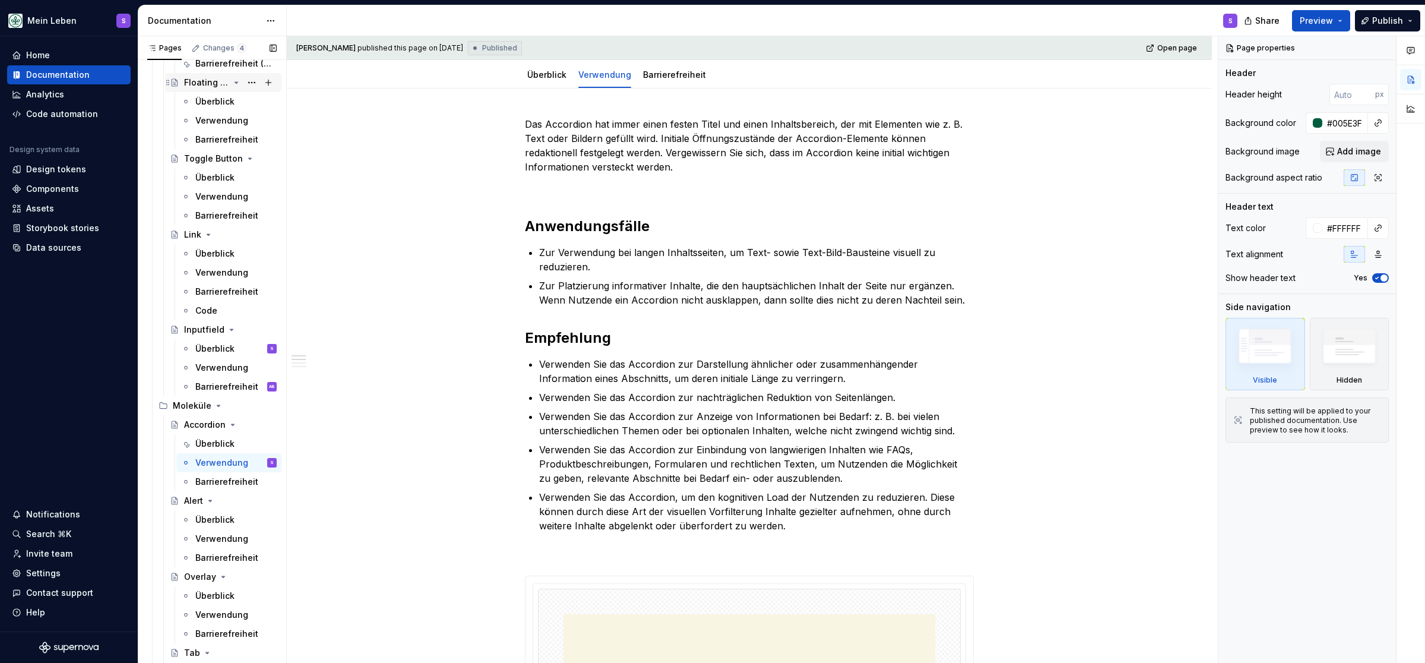
scroll to position [548, 0]
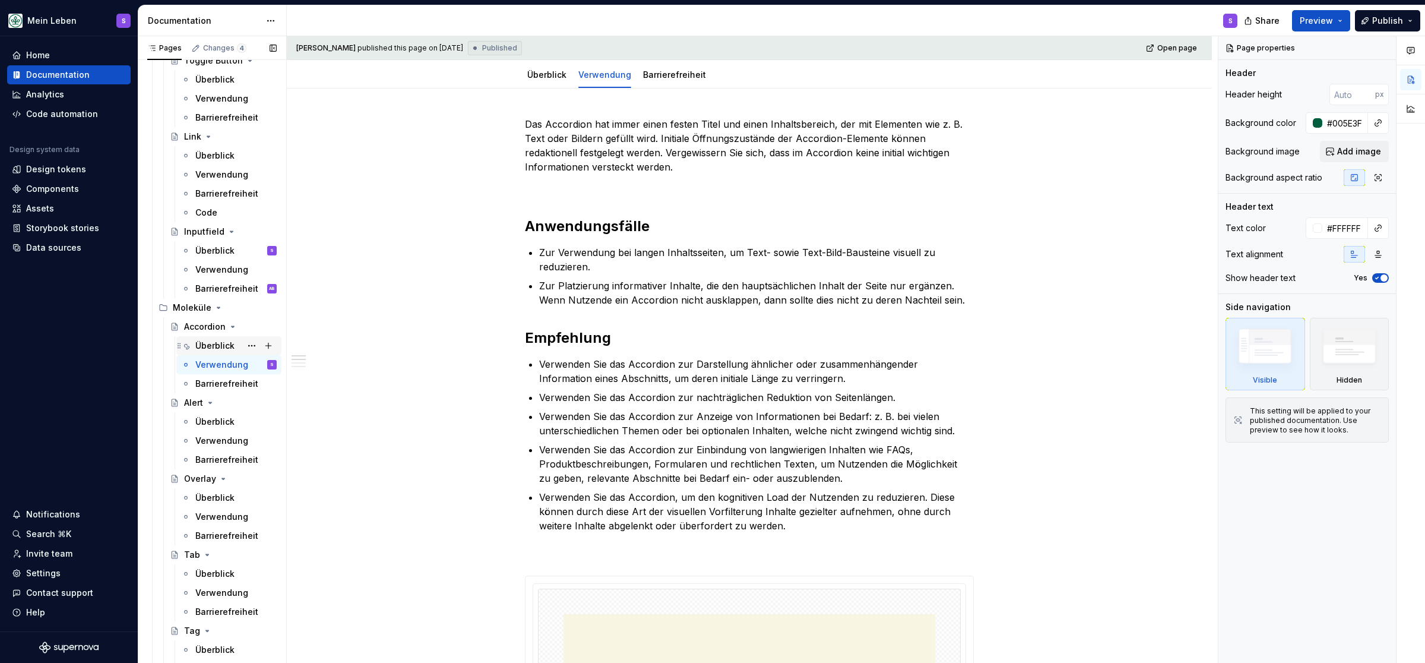
click at [217, 346] on div "Überblick" at bounding box center [214, 346] width 39 height 12
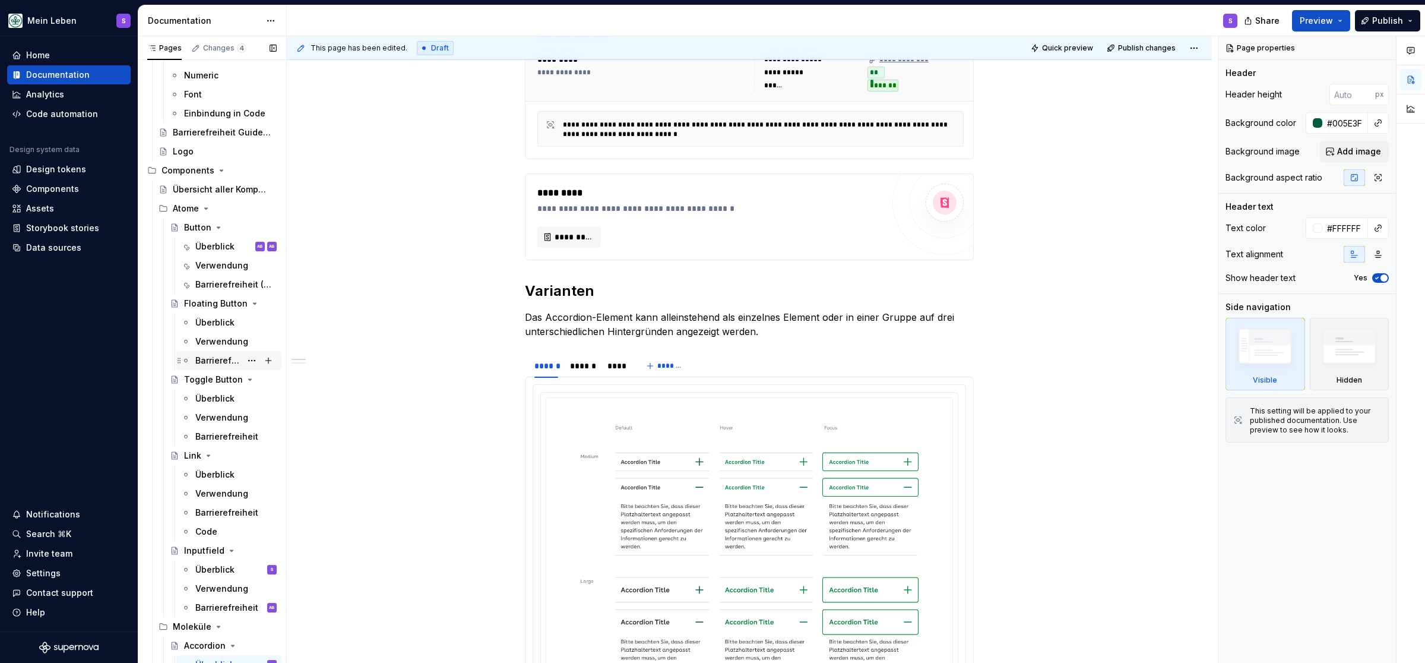
scroll to position [254, 0]
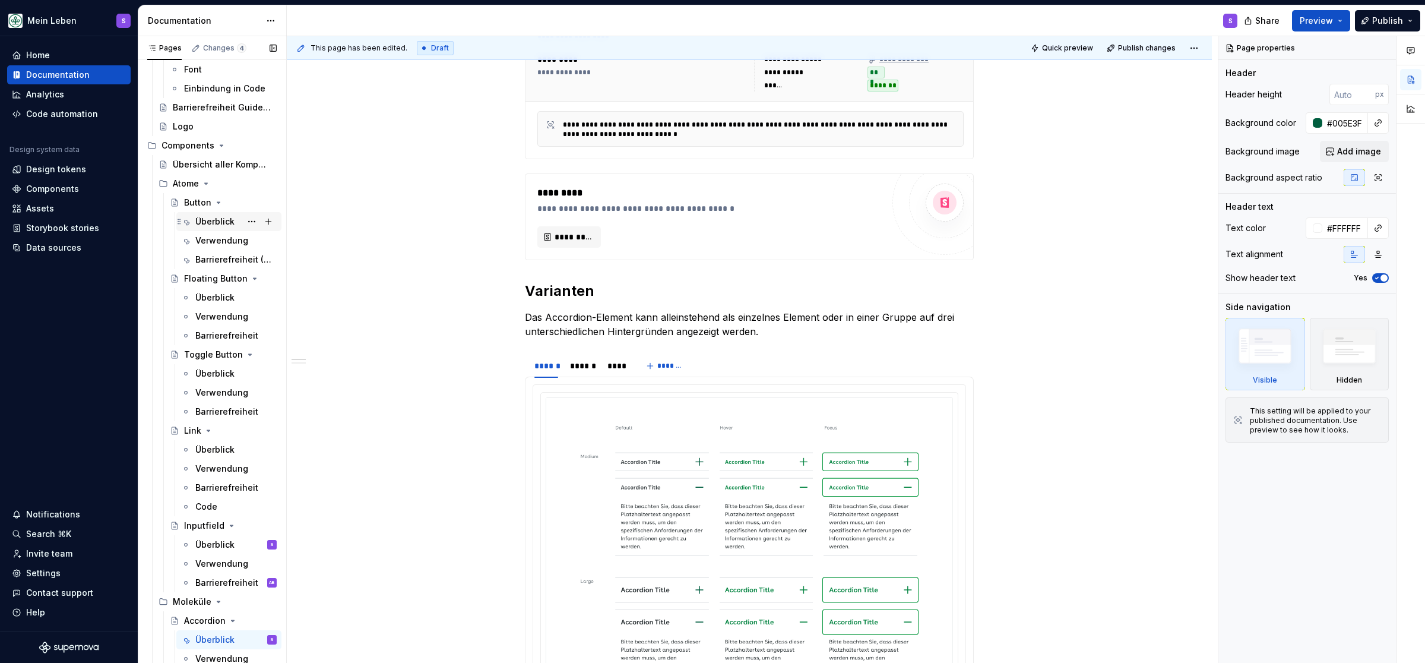
click at [219, 219] on div "Überblick" at bounding box center [214, 222] width 39 height 12
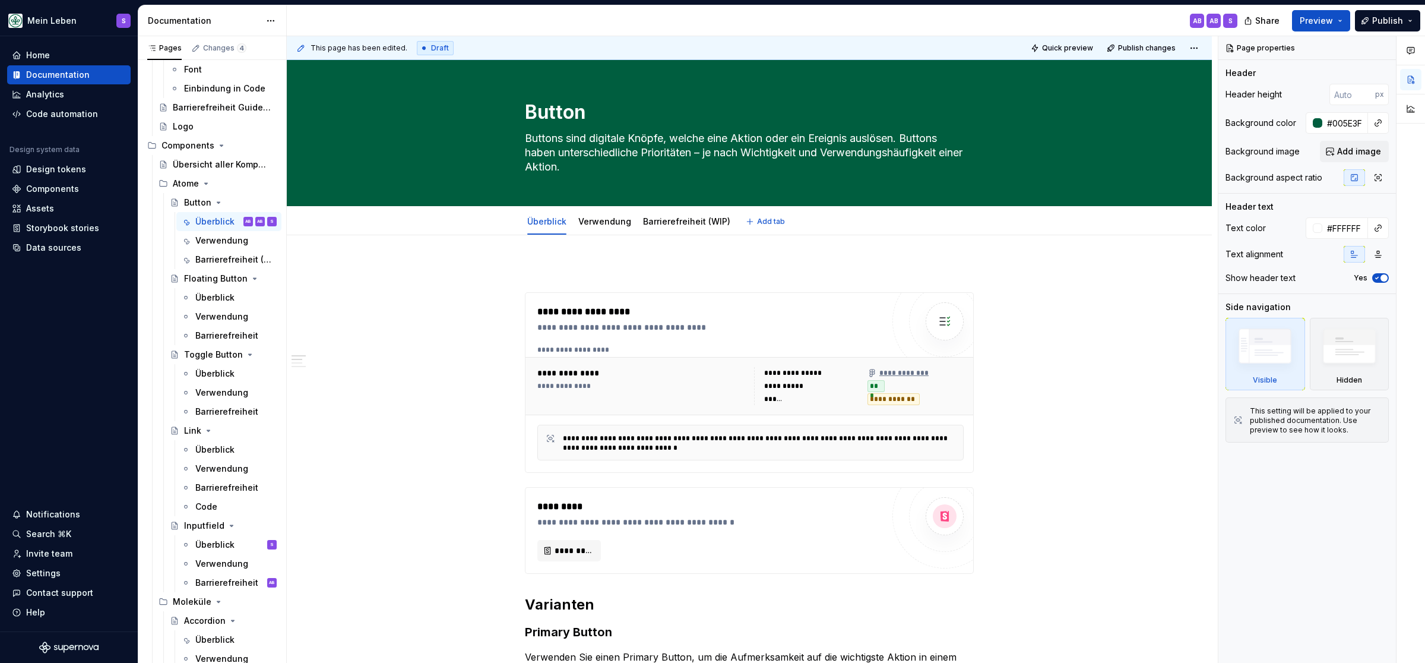
click at [669, 226] on link "Barrierefreiheit (WIP)" at bounding box center [686, 221] width 87 height 10
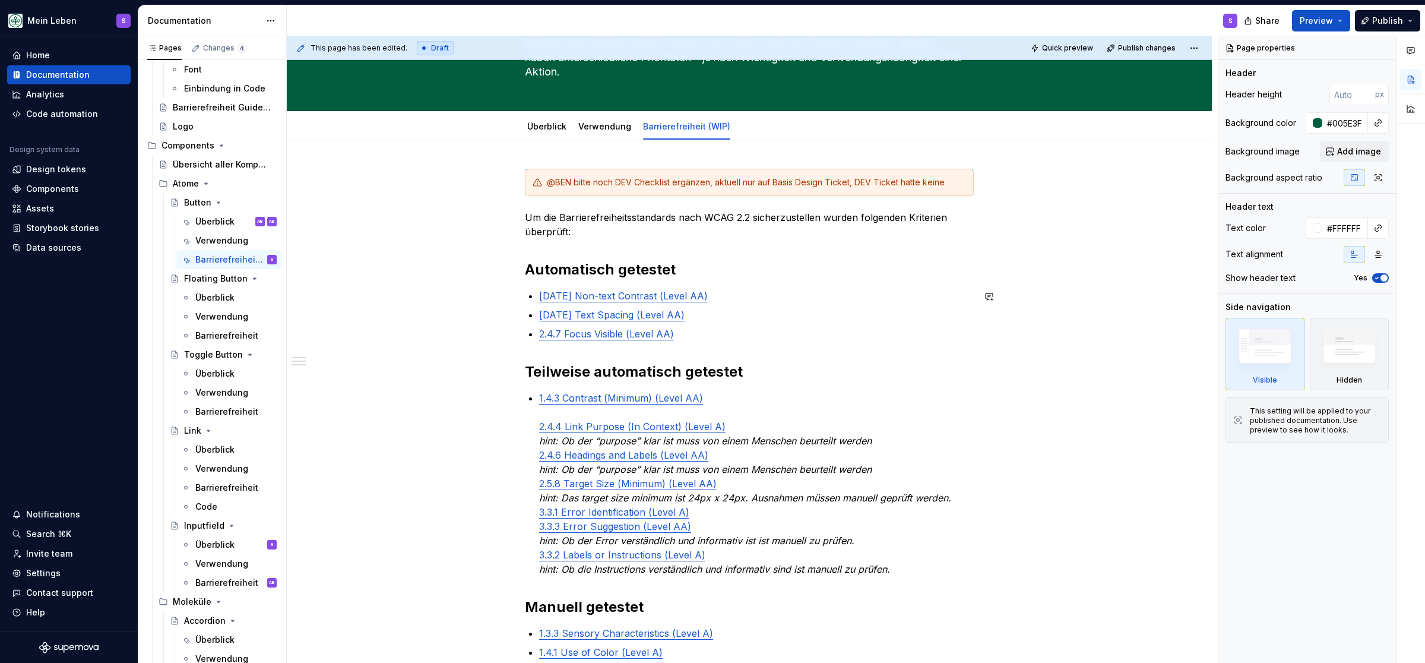
scroll to position [98, 0]
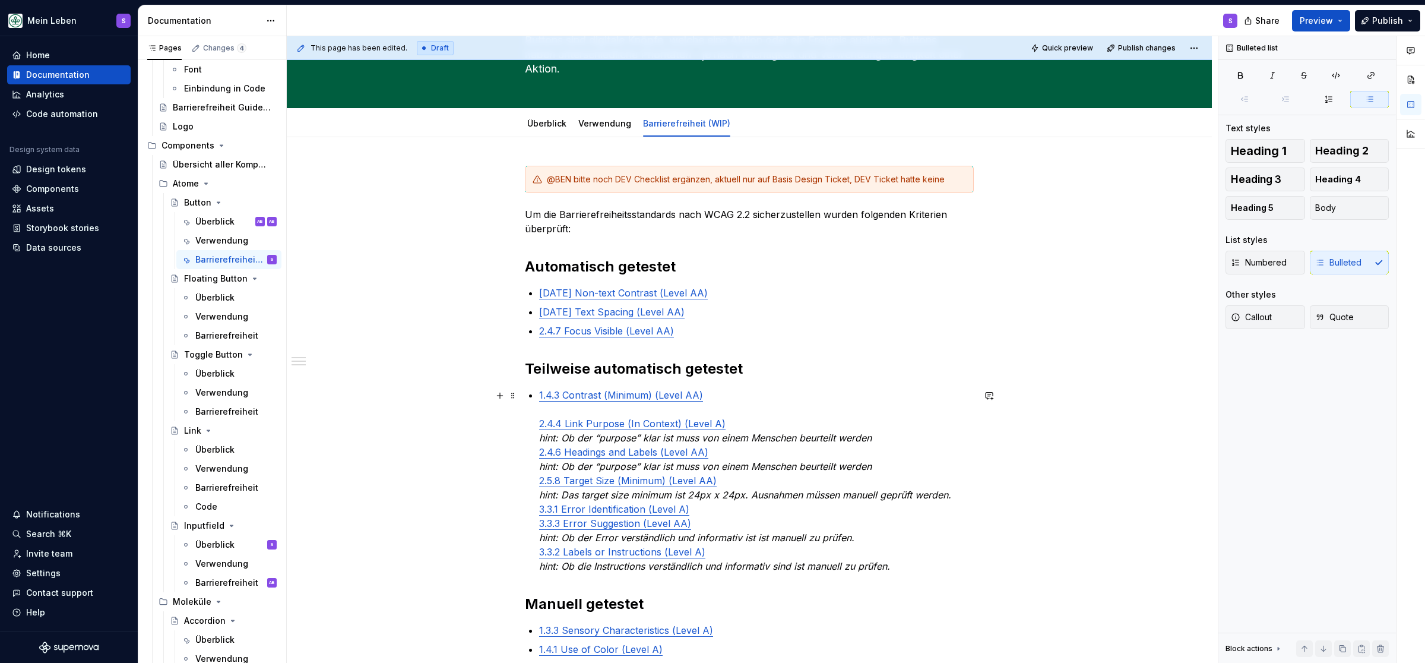
click at [744, 395] on p "1.4.3 Contrast (Minimum) (Level AA) 2.4.4 Link Purpose (In Context) (Level A) h…" at bounding box center [756, 480] width 435 height 185
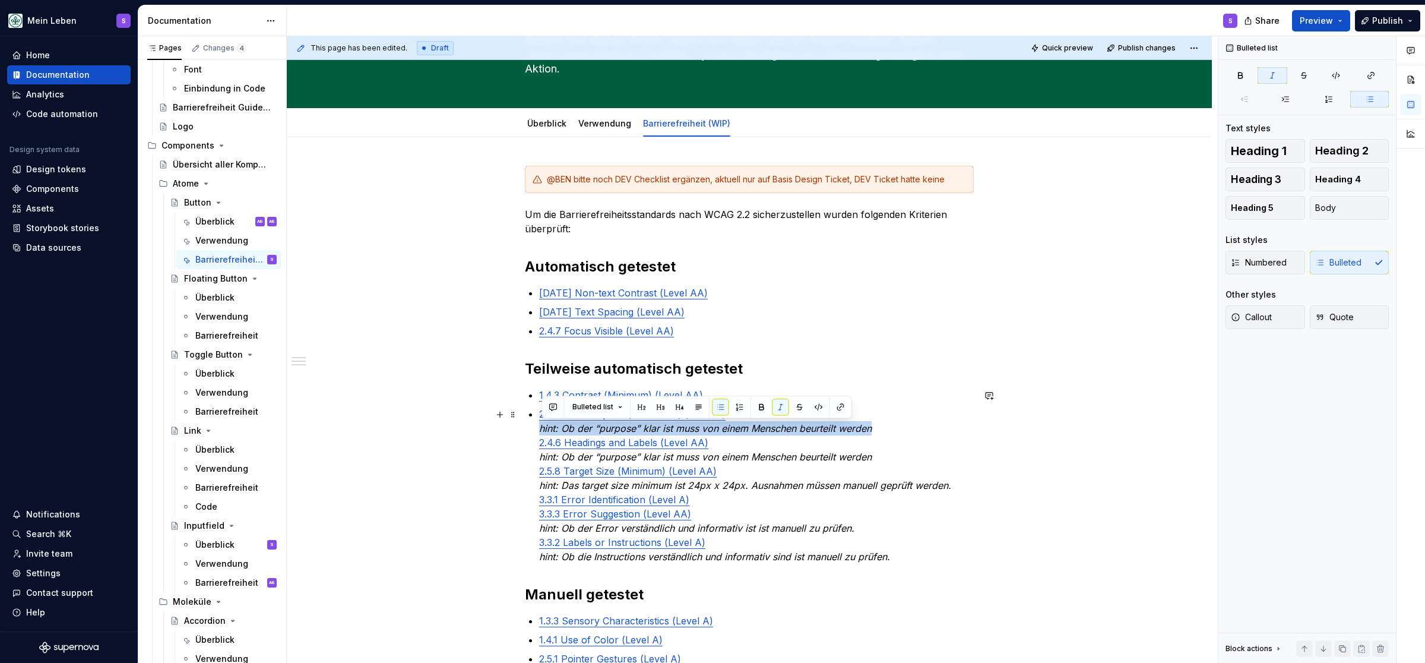
drag, startPoint x: 893, startPoint y: 430, endPoint x: 537, endPoint y: 431, distance: 356.3
click at [537, 431] on div "@BEN bitte noch DEV Checklist ergänzen, aktuell nur auf Basis Design Ticket, DE…" at bounding box center [749, 469] width 449 height 607
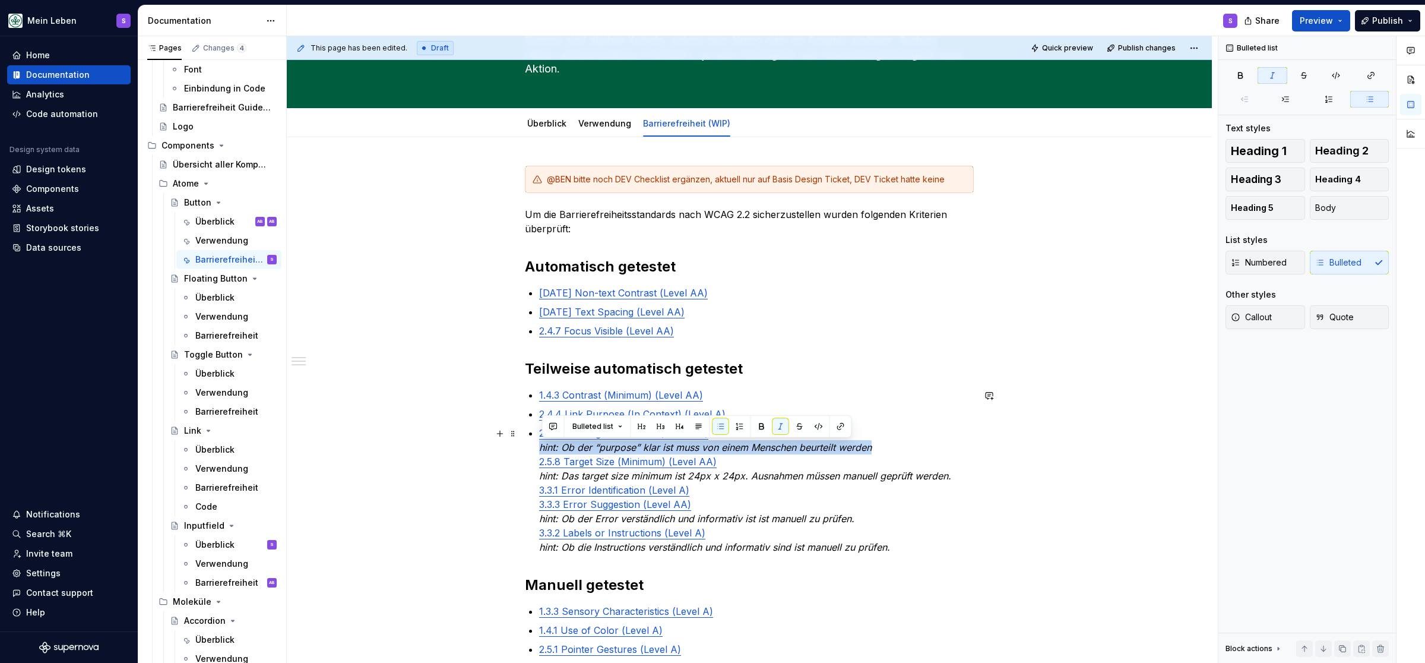
drag, startPoint x: 890, startPoint y: 449, endPoint x: 542, endPoint y: 449, distance: 348.0
click at [542, 449] on div "@BEN bitte noch DEV Checklist ergänzen, aktuell nur auf Basis Design Ticket, DE…" at bounding box center [749, 464] width 449 height 597
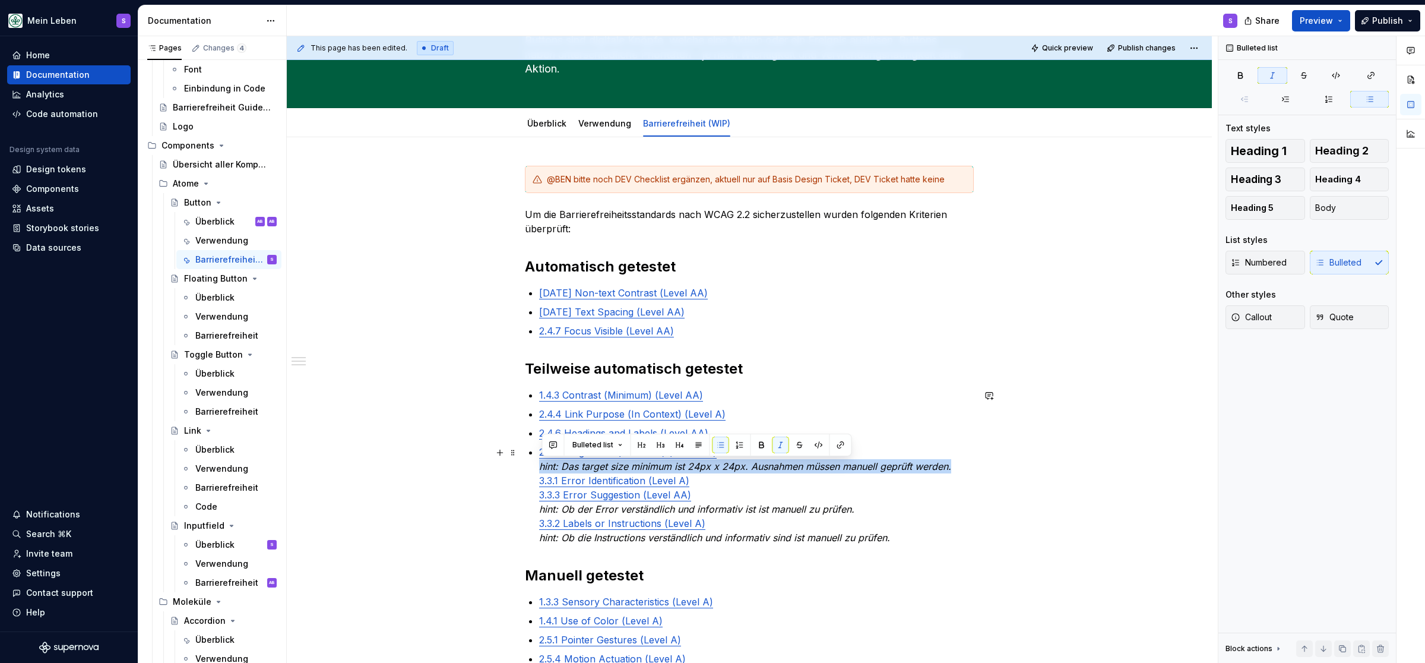
drag, startPoint x: 969, startPoint y: 469, endPoint x: 525, endPoint y: 470, distance: 443.6
click at [525, 470] on div "@BEN bitte noch DEV Checklist ergänzen, aktuell nur auf Basis Design Ticket, DE…" at bounding box center [749, 552] width 925 height 830
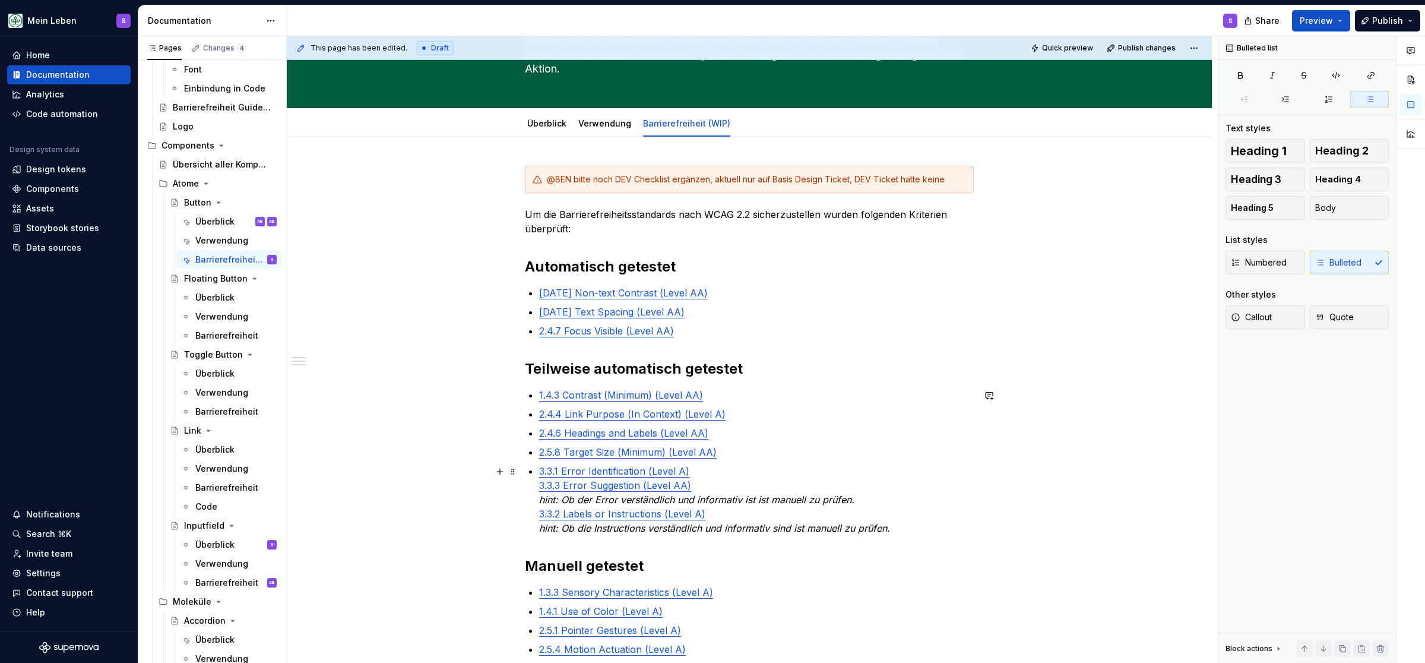
click at [730, 478] on p "3.3.1 Error Identification (Level A) 3.3.3 Error Suggestion (Level AA) hint: Ob…" at bounding box center [756, 499] width 435 height 71
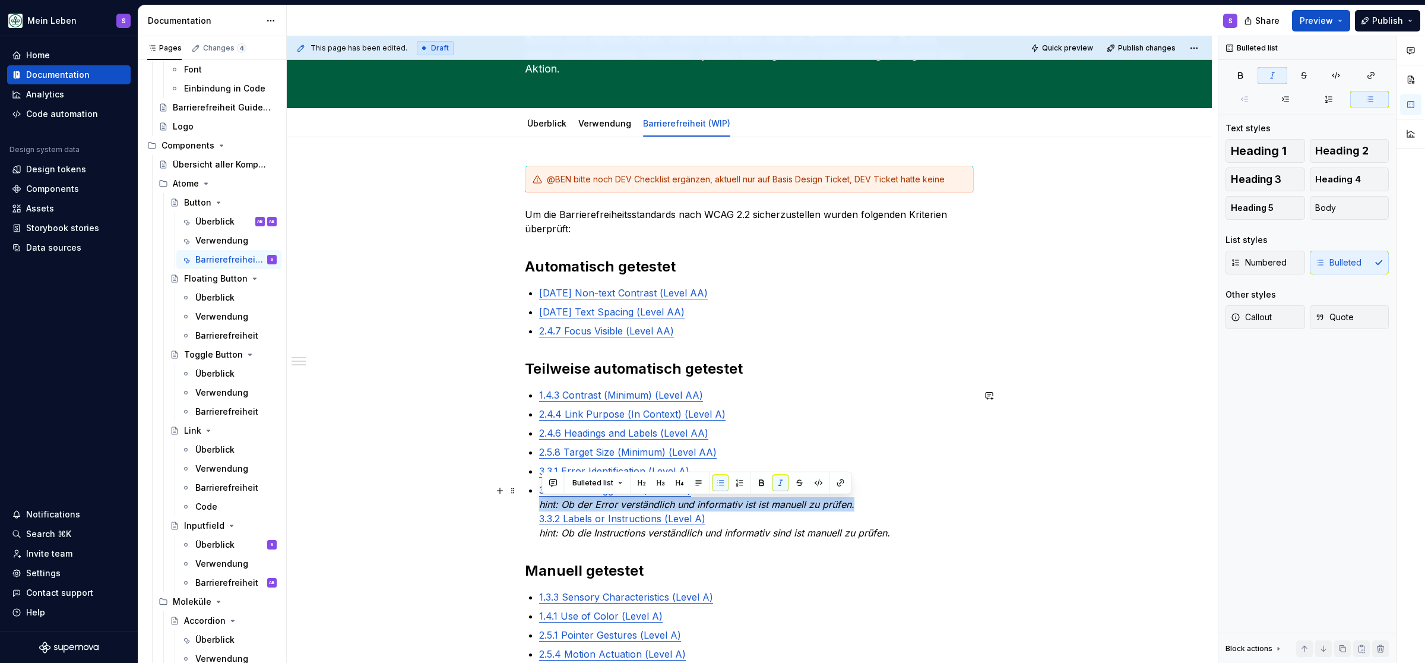
drag, startPoint x: 870, startPoint y: 504, endPoint x: 509, endPoint y: 507, distance: 360.5
click at [509, 507] on div "@BEN bitte noch DEV Checklist ergänzen, aktuell nur auf Basis Design Ticket, DE…" at bounding box center [749, 549] width 925 height 825
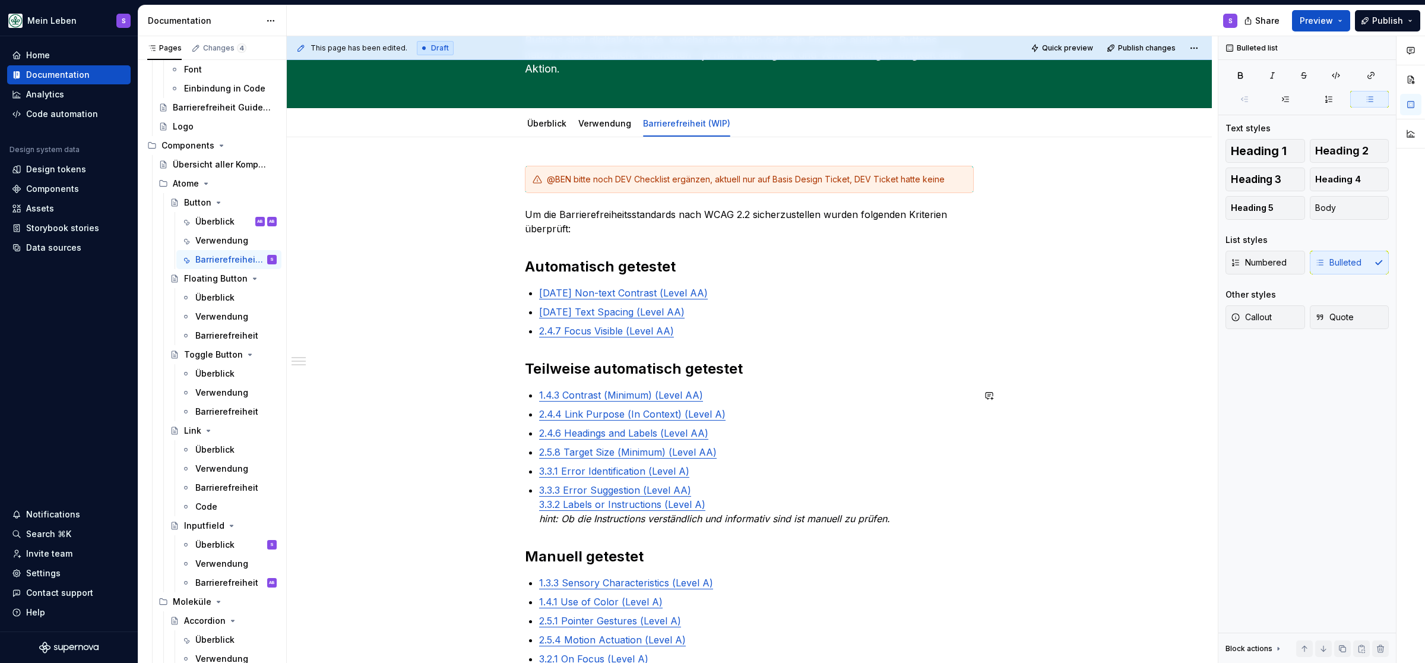
type textarea "*"
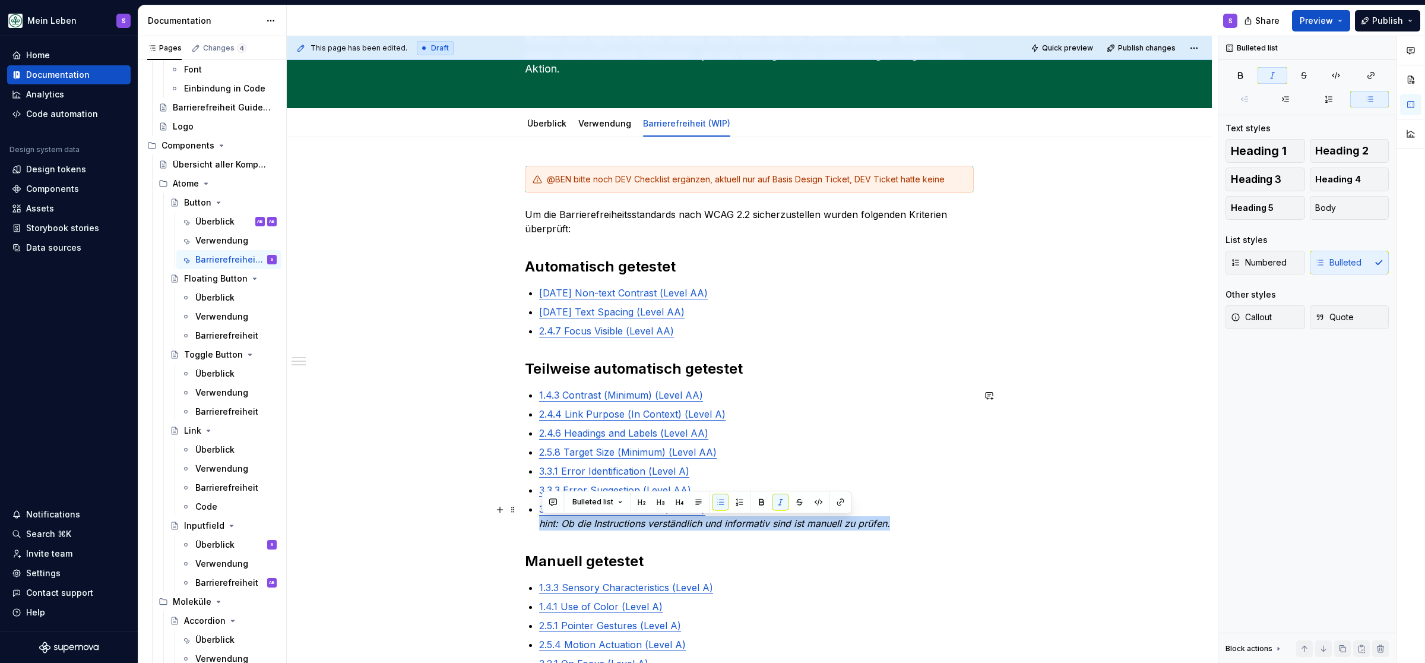
drag, startPoint x: 844, startPoint y: 520, endPoint x: 518, endPoint y: 525, distance: 325.4
click at [518, 525] on div "@BEN bitte noch DEV Checklist ergänzen, aktuell nur auf Basis Design Ticket, DE…" at bounding box center [749, 544] width 925 height 815
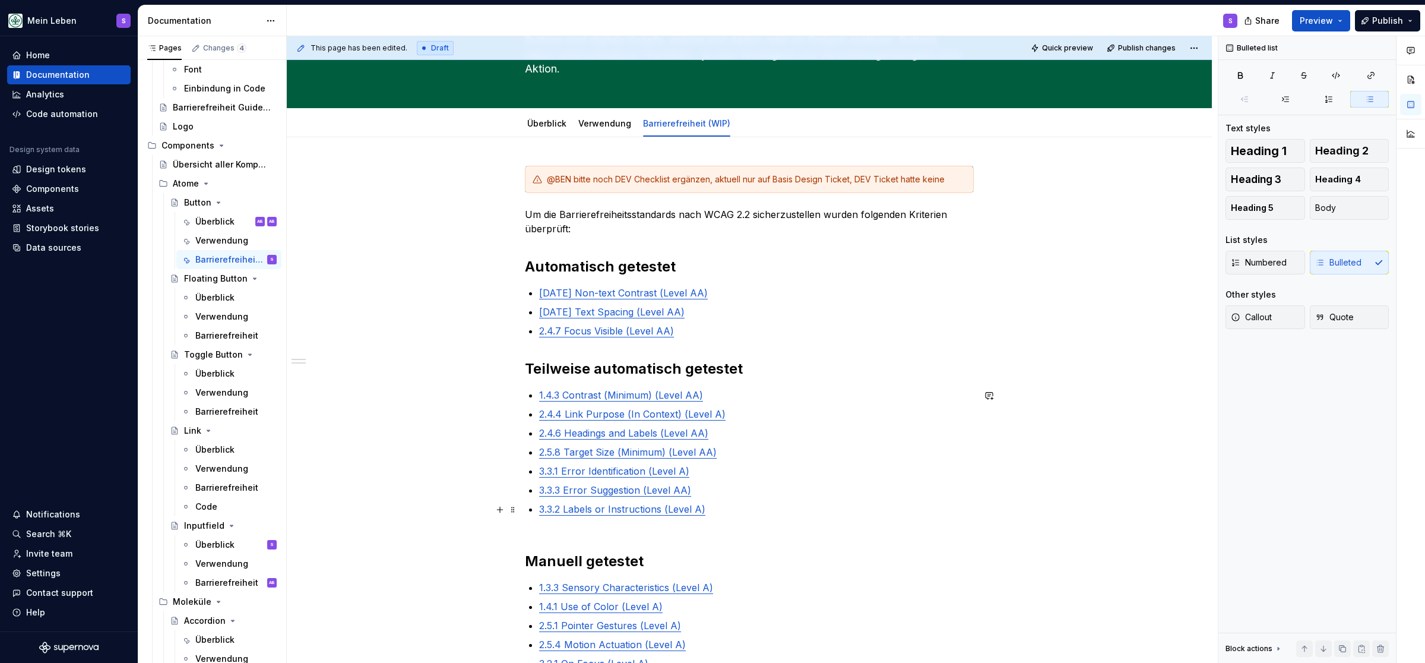
click at [778, 511] on p "3.3.2 Labels or Instructions (Level A)" at bounding box center [756, 516] width 435 height 29
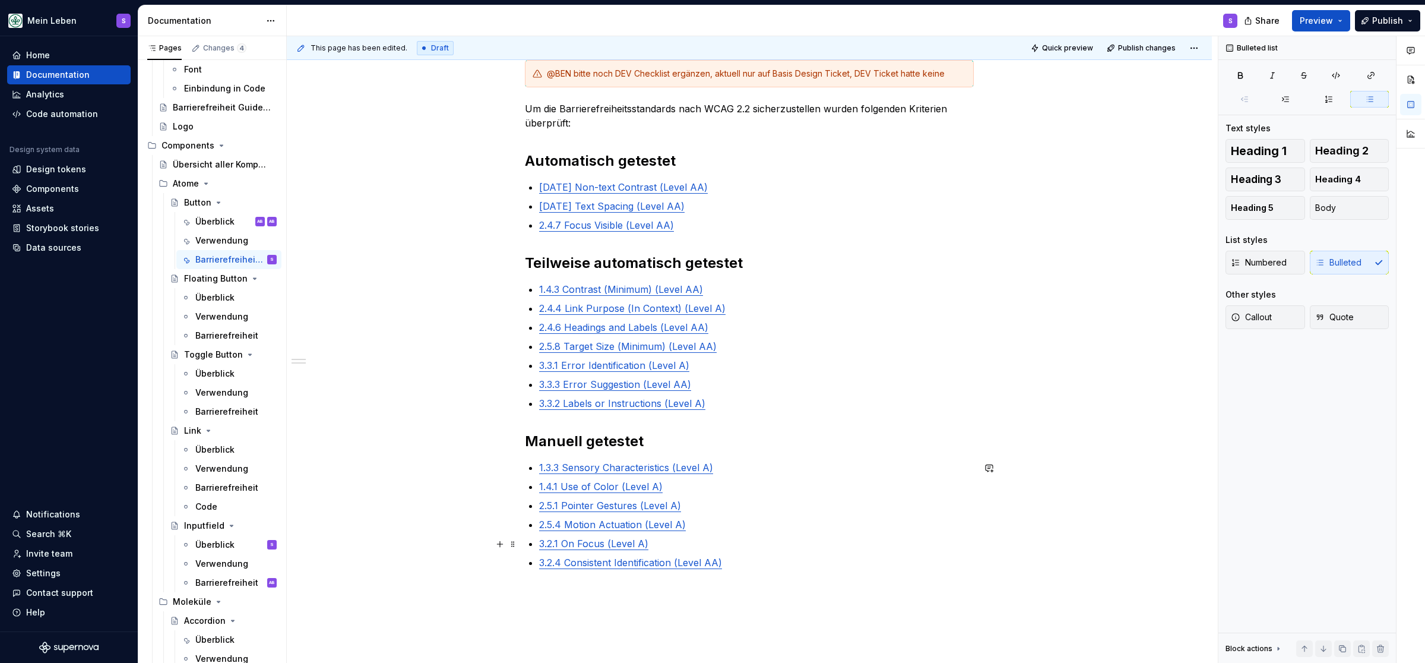
scroll to position [294, 0]
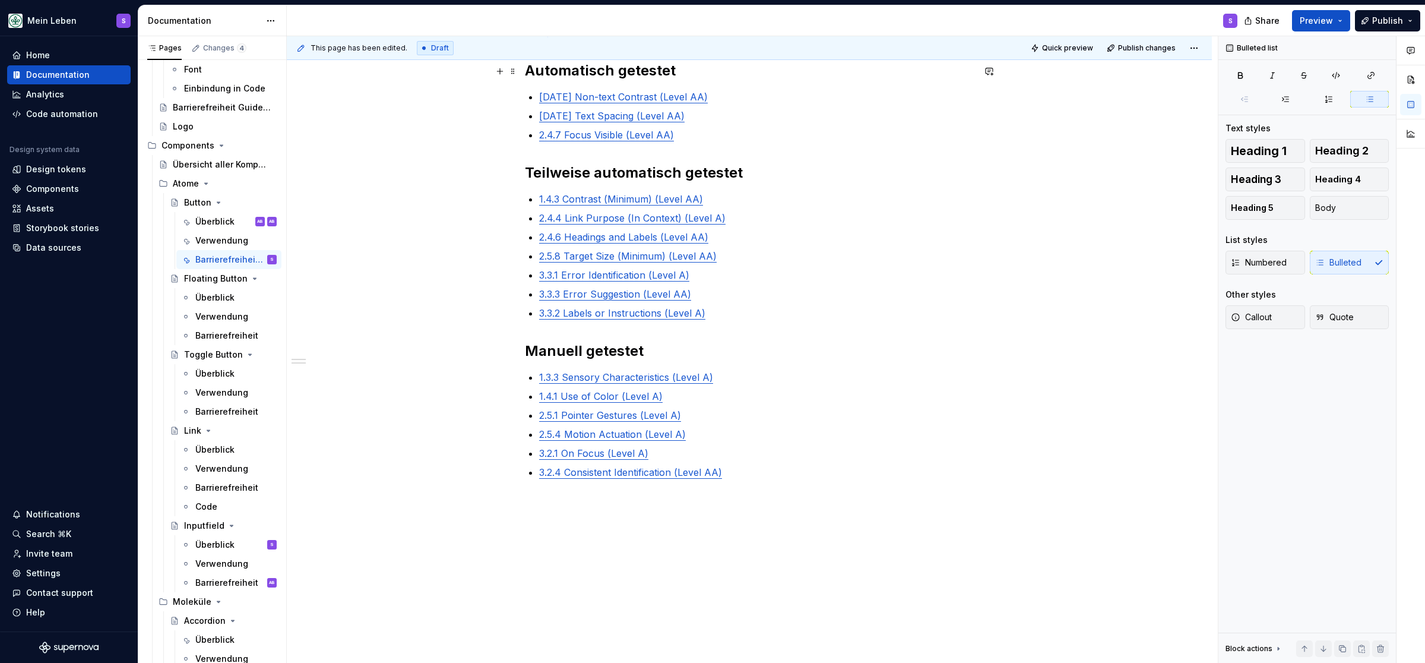
click at [649, 71] on strong "Automatisch getestet" at bounding box center [600, 70] width 151 height 17
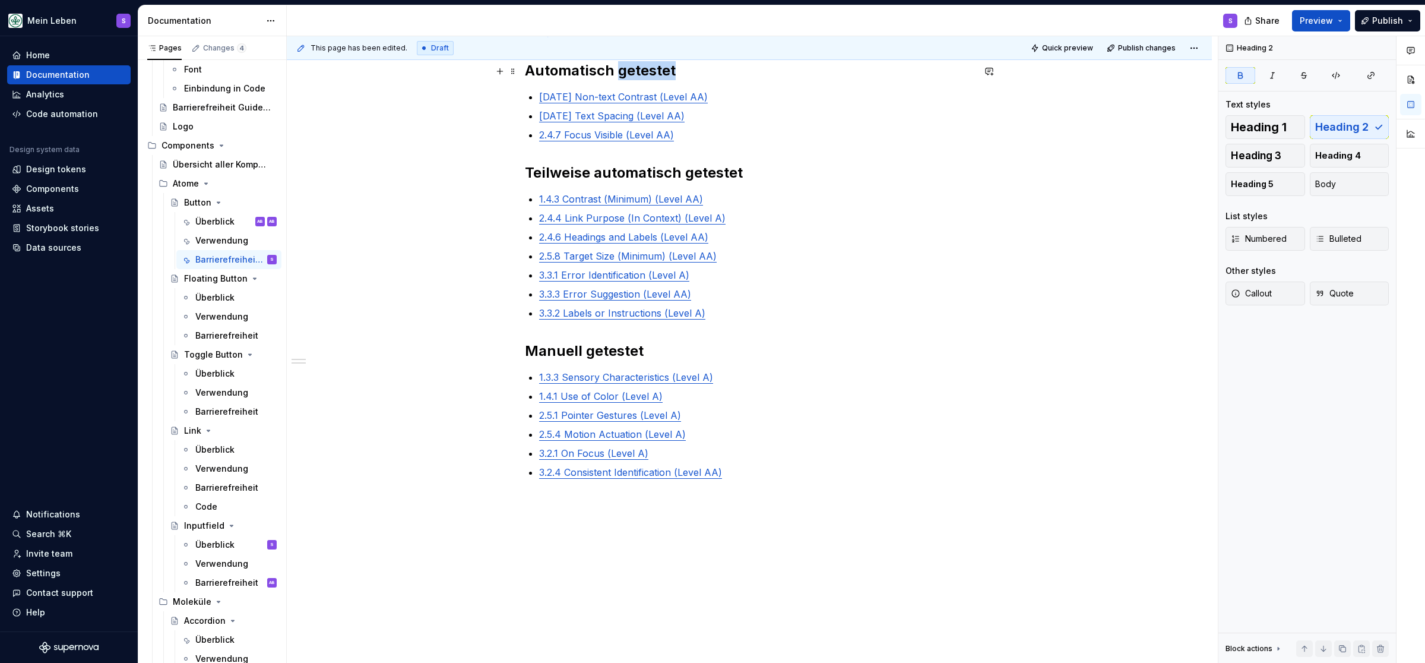
click at [649, 71] on strong "Automatisch getestet" at bounding box center [600, 70] width 151 height 17
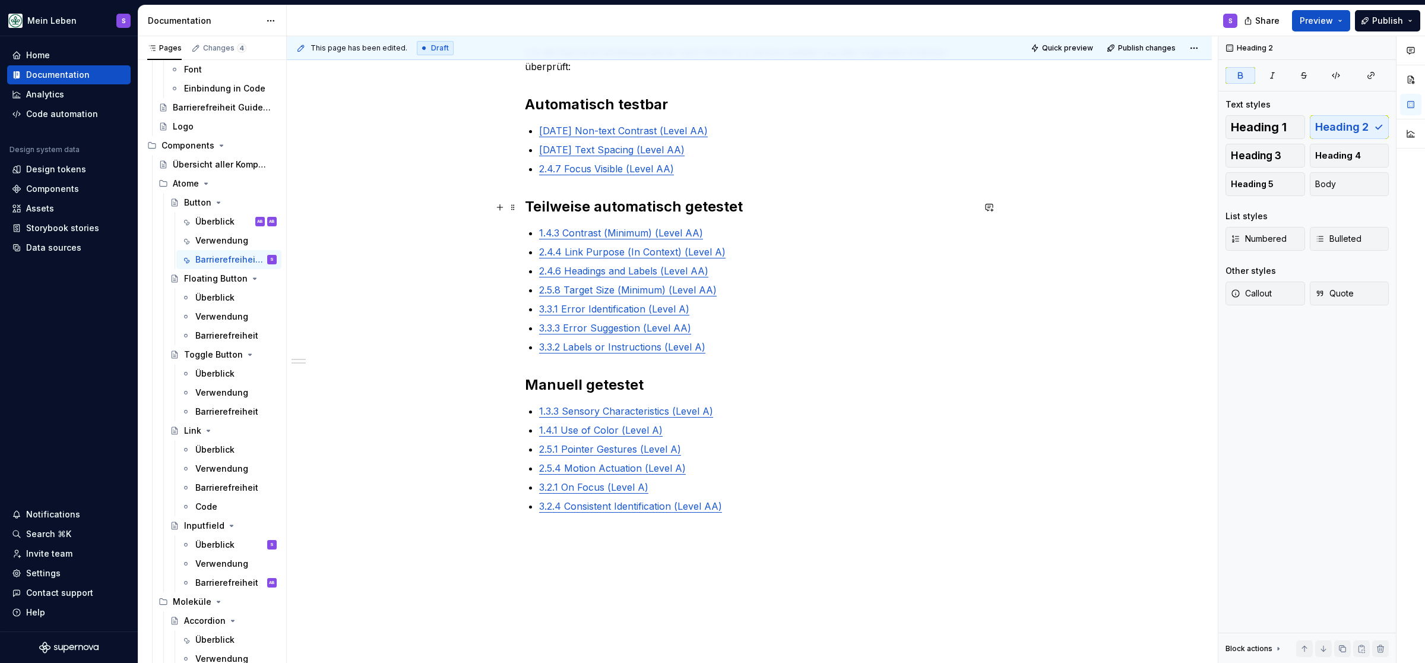
click at [715, 202] on strong "Teilweise automatisch getestet" at bounding box center [634, 206] width 218 height 17
drag, startPoint x: 780, startPoint y: 511, endPoint x: 751, endPoint y: 505, distance: 29.7
click at [778, 511] on p "3.2.4 Consistent Identification (Level AA)" at bounding box center [756, 506] width 435 height 14
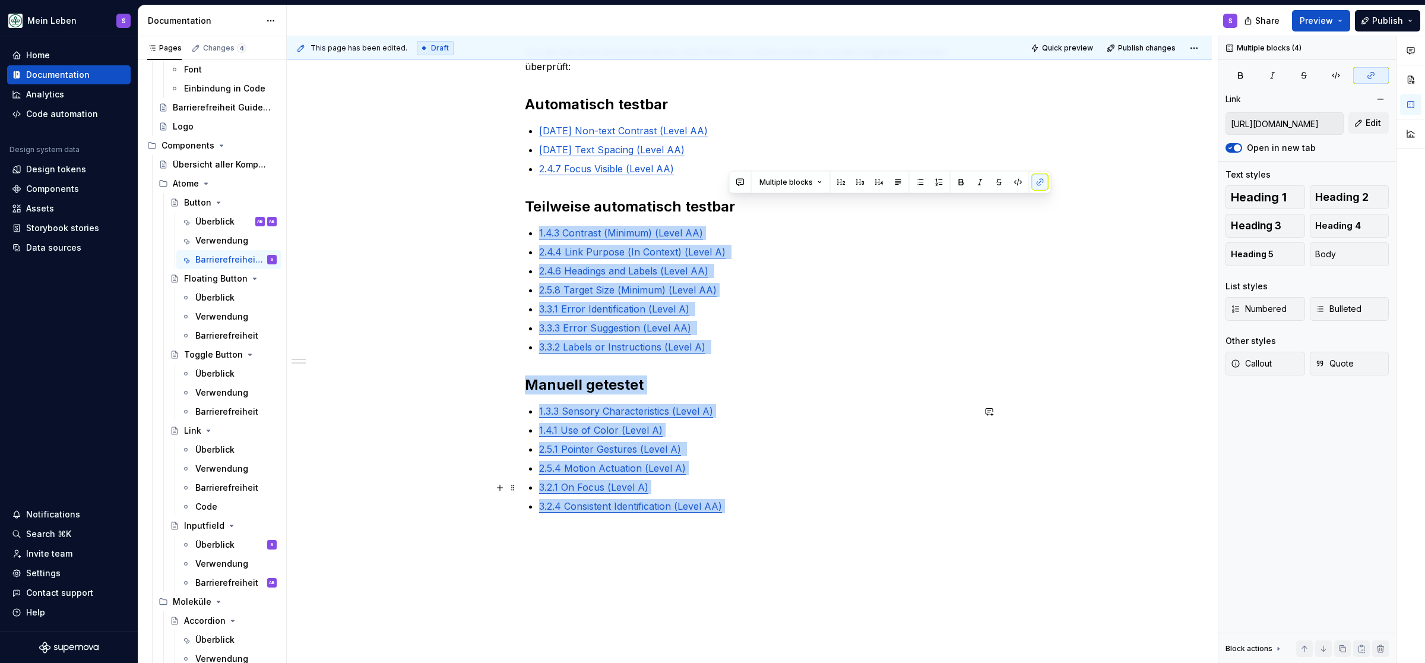
drag, startPoint x: 751, startPoint y: 505, endPoint x: 704, endPoint y: 490, distance: 49.0
click at [704, 490] on ul "1.3.3 Sensory Characteristics (Level A) 1.4.1 Use of Color (Level A) 2.5.1 Poin…" at bounding box center [756, 458] width 435 height 109
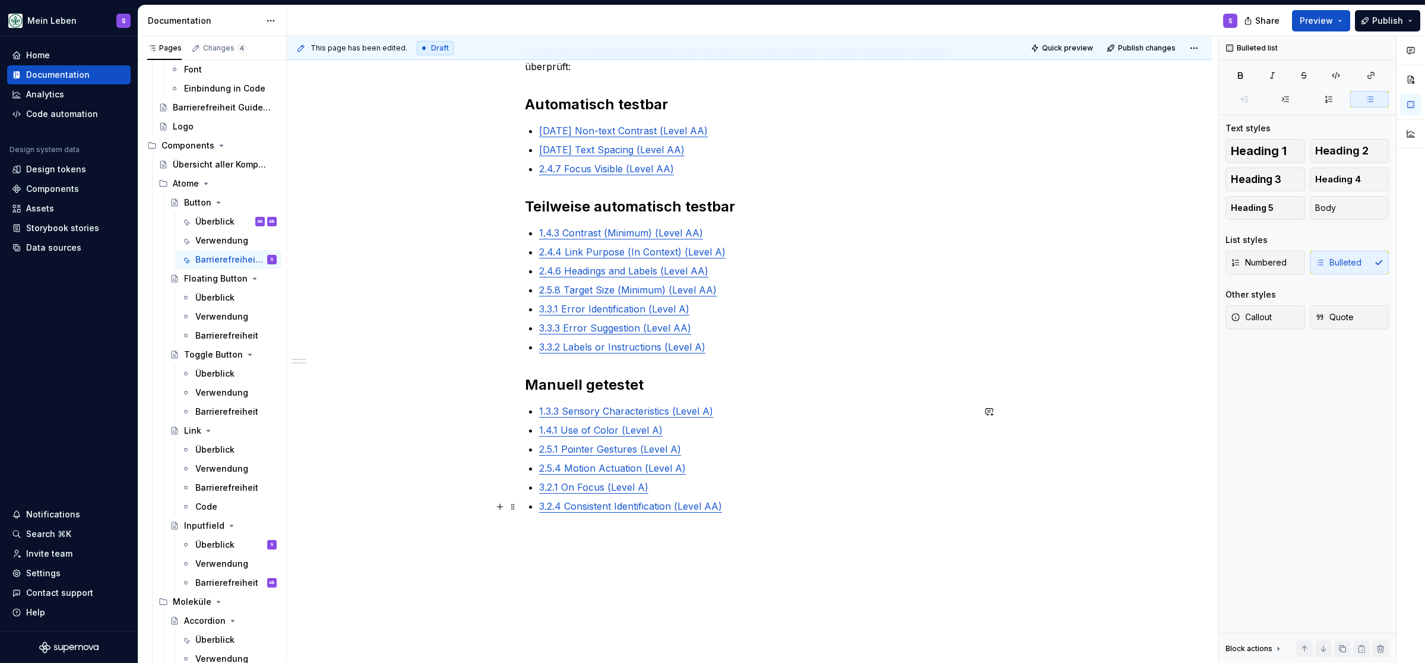
click at [760, 511] on p "3.2.4 Consistent Identification (Level AA)" at bounding box center [756, 506] width 435 height 14
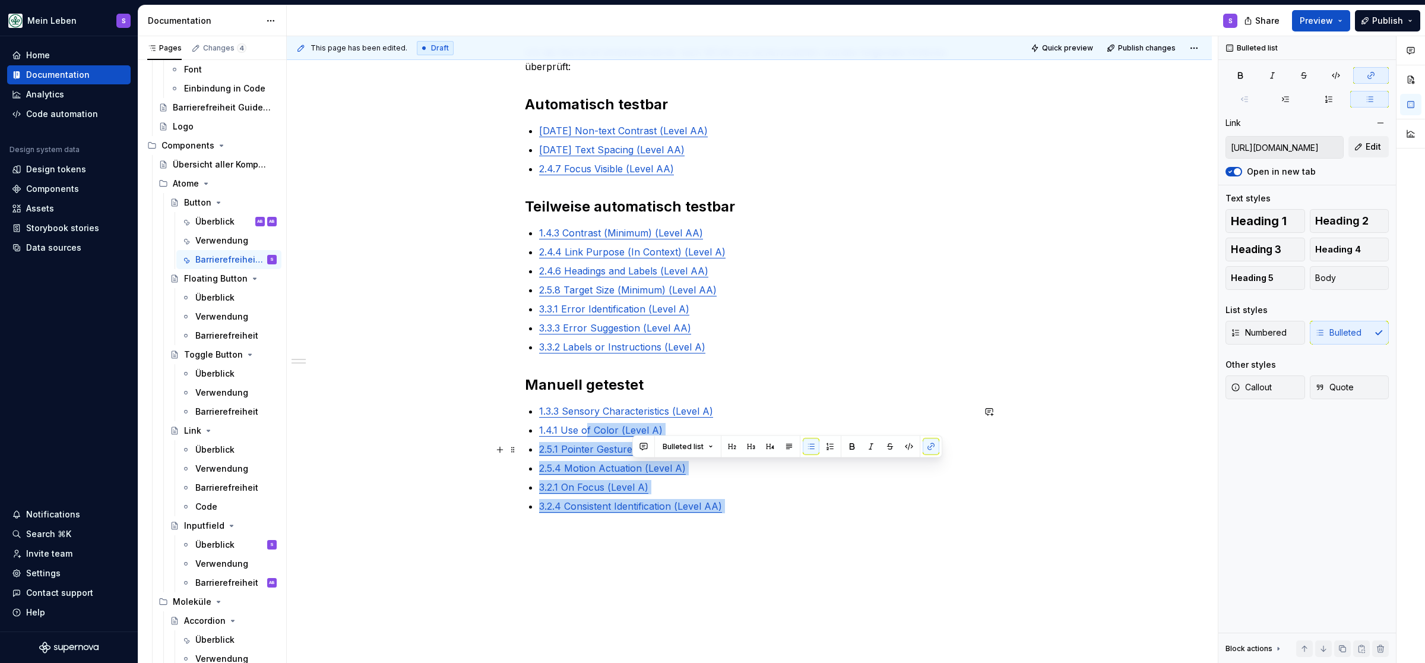
type input "[URL][DOMAIN_NAME]"
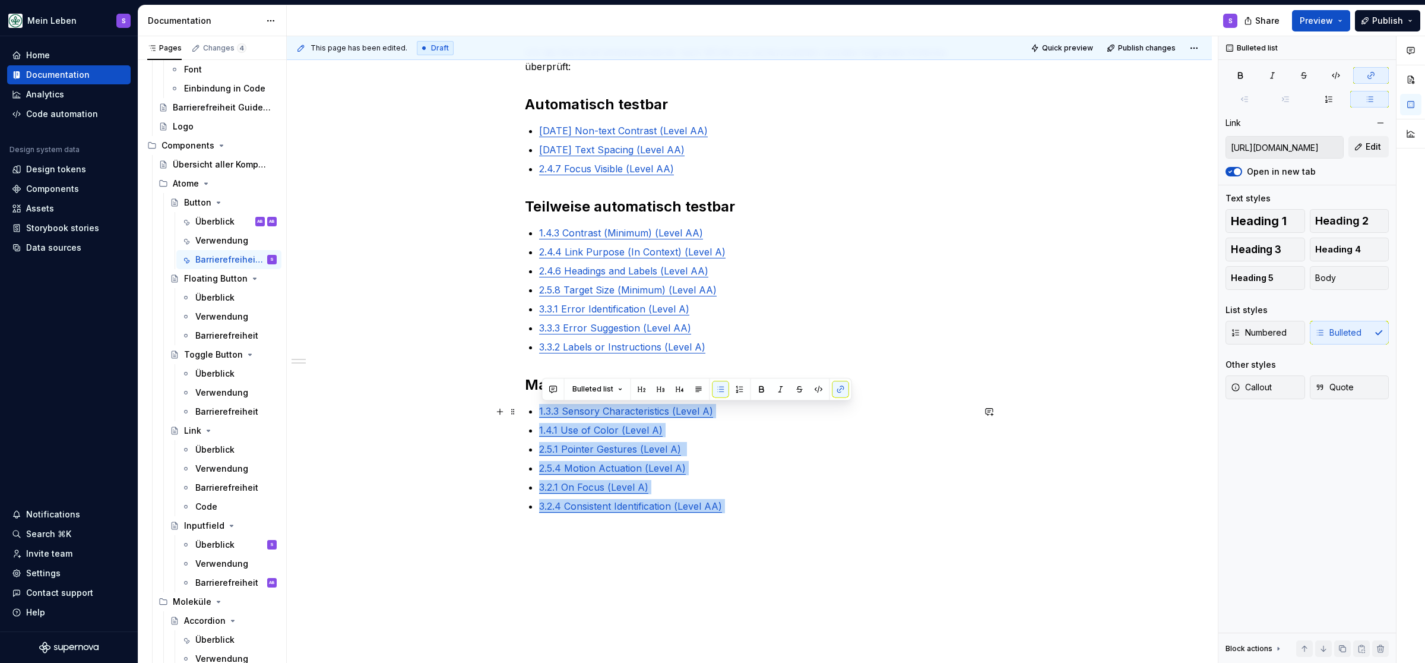
drag, startPoint x: 751, startPoint y: 507, endPoint x: 540, endPoint y: 413, distance: 230.5
click at [540, 413] on ul "1.3.3 Sensory Characteristics (Level A) 1.4.1 Use of Color (Level A) 2.5.1 Poin…" at bounding box center [756, 458] width 435 height 109
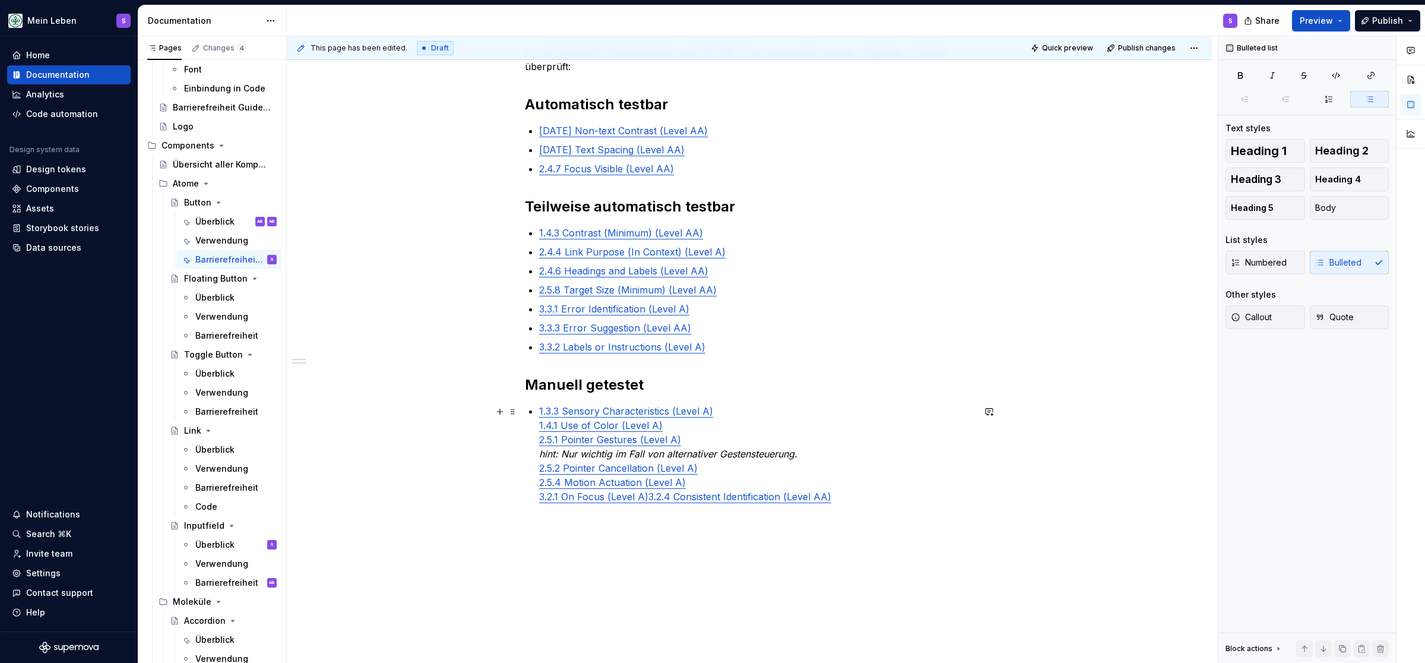
click at [750, 407] on p "1.3.3 Sensory Characteristics (Level A) 1.4.1 Use of Color (Level A) 2.5.1 Poin…" at bounding box center [756, 454] width 435 height 100
click at [725, 428] on p "1.4.1 Use of Color (Level A) 2.5.1 Pointer Gestures (Level A) hint: Nur wichtig…" at bounding box center [756, 466] width 435 height 86
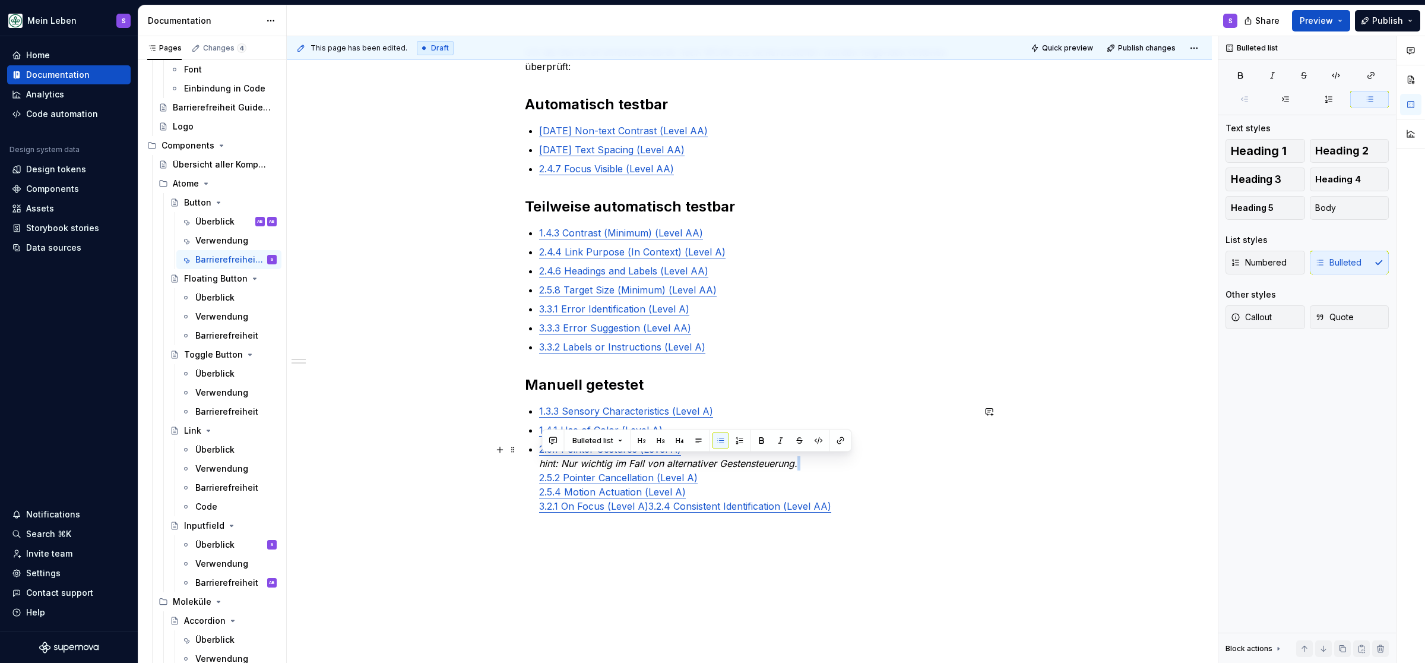
drag, startPoint x: 827, startPoint y: 462, endPoint x: 536, endPoint y: 471, distance: 291.1
click at [536, 471] on div "@BEN bitte noch DEV Checklist ergänzen, aktuell nur auf Basis Design Ticket, DE…" at bounding box center [749, 283] width 449 height 559
click at [816, 470] on p "2.5.1 Pointer Gestures (Level A) hint: Nur wichtig im Fall von alternativer Ges…" at bounding box center [756, 477] width 435 height 71
drag, startPoint x: 805, startPoint y: 461, endPoint x: 540, endPoint y: 460, distance: 264.8
click at [540, 460] on div "@BEN bitte noch DEV Checklist ergänzen, aktuell nur auf Basis Design Ticket, DE…" at bounding box center [749, 283] width 449 height 559
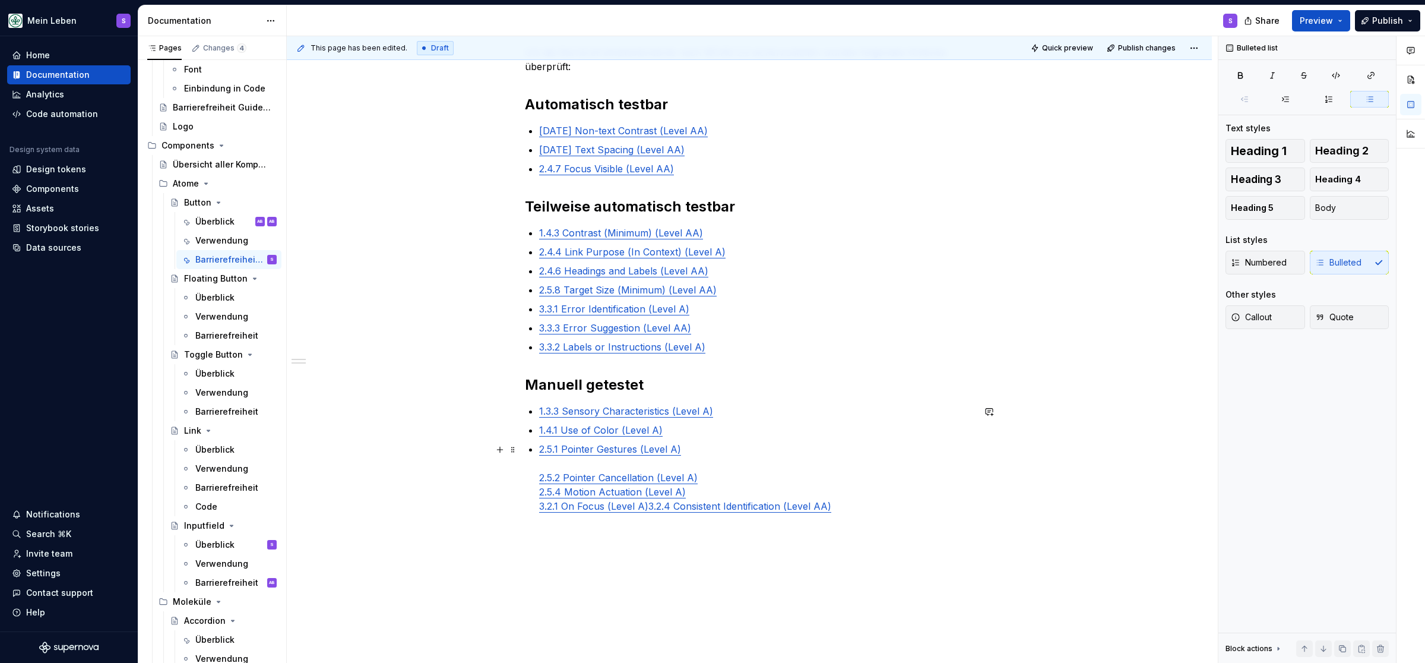
click at [688, 450] on p "2.5.1 Pointer Gestures (Level A) 2.5.2 Pointer Cancellation (Level A) 2.5.4 Mot…" at bounding box center [756, 477] width 435 height 71
click at [717, 466] on p "2.5.2 Pointer Cancellation (Level A) 2.5.4 Motion Actuation (Level A) 3.2.1 On …" at bounding box center [756, 482] width 435 height 43
click at [721, 483] on p "2.5.4 Motion Actuation (Level A) 3.2.1 On Focus (Level A) 3.2.4 Consistent Iden…" at bounding box center [756, 494] width 435 height 29
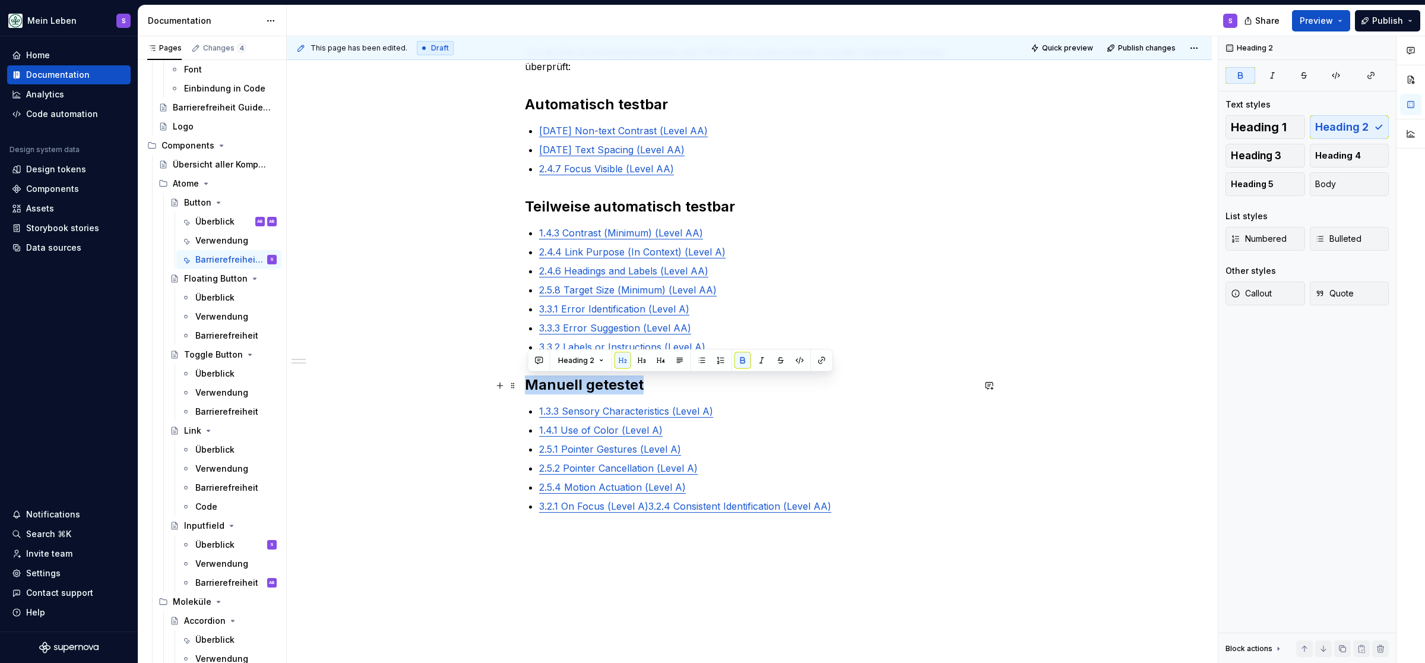
drag, startPoint x: 647, startPoint y: 379, endPoint x: 534, endPoint y: 390, distance: 113.9
click at [534, 390] on h2 "Manuell getestet" at bounding box center [749, 384] width 449 height 19
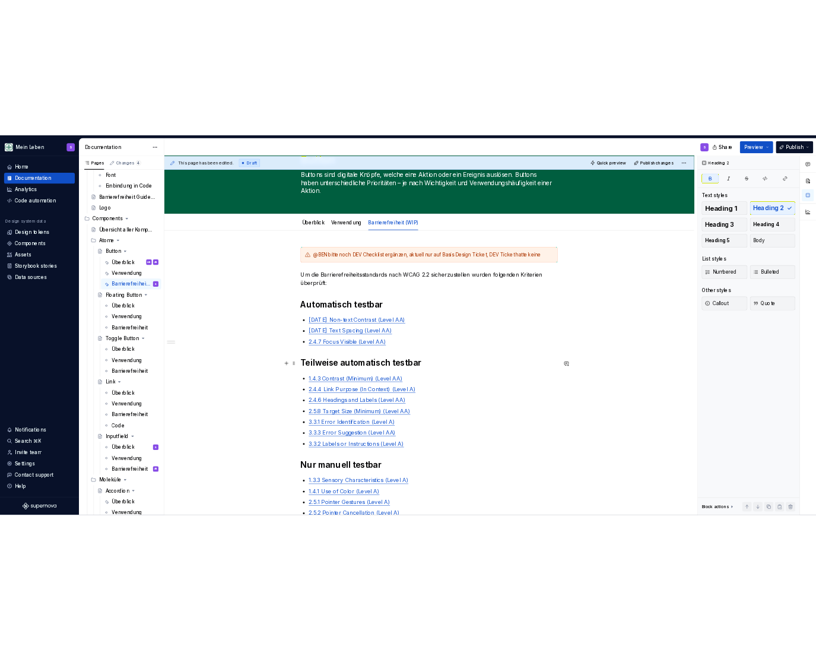
scroll to position [64, 0]
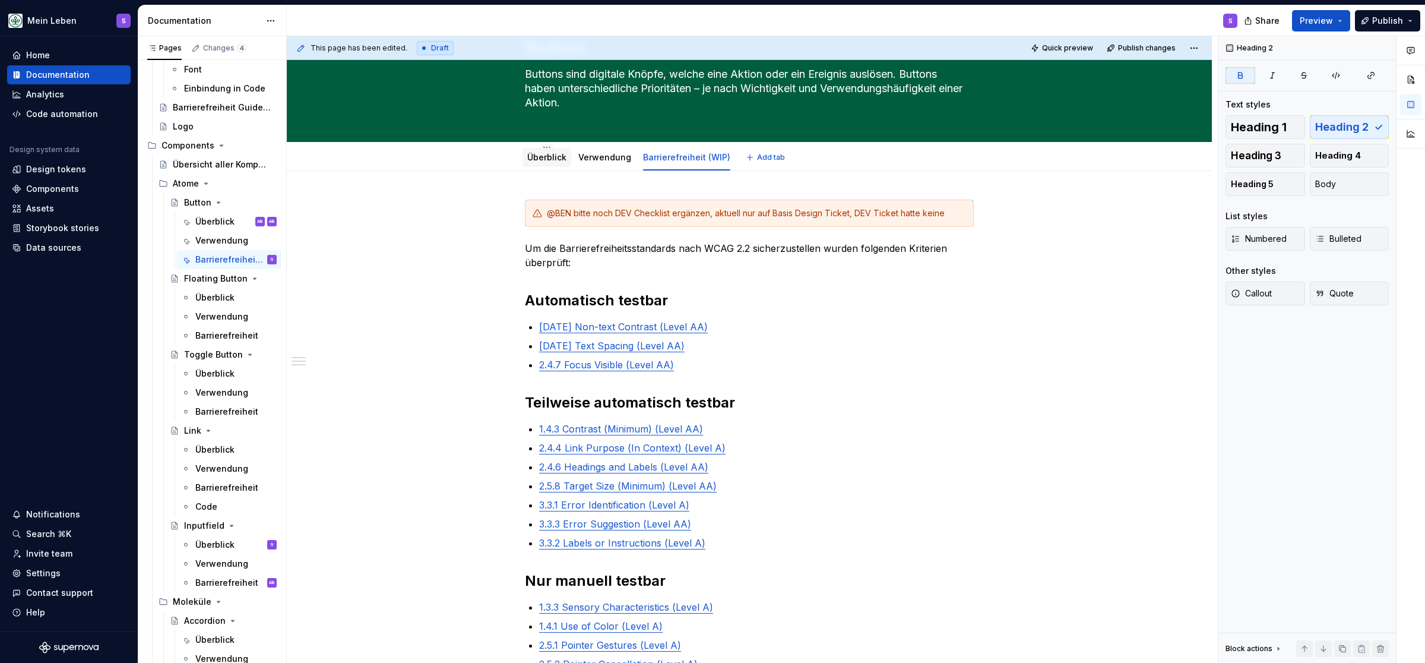
click at [553, 157] on link "Überblick" at bounding box center [546, 157] width 39 height 10
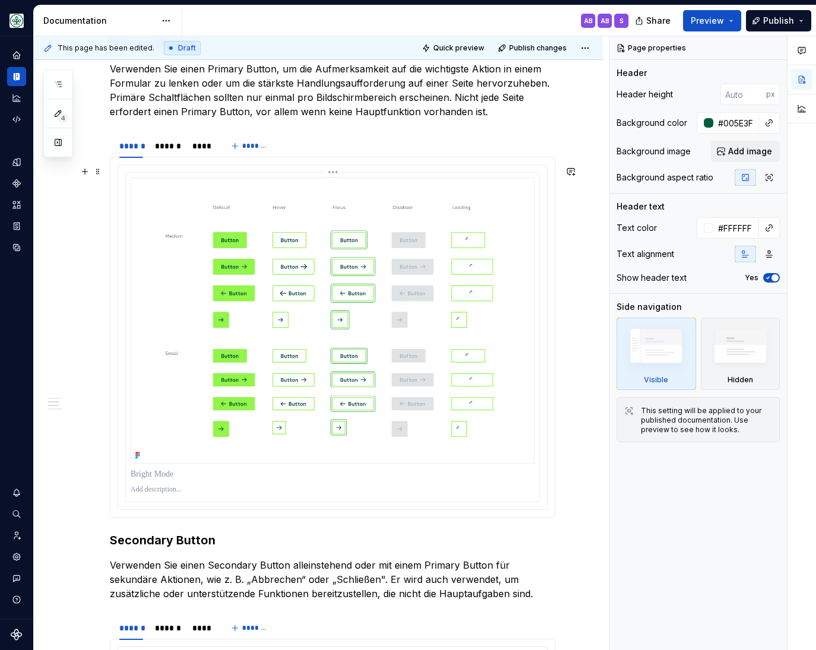
scroll to position [539, 0]
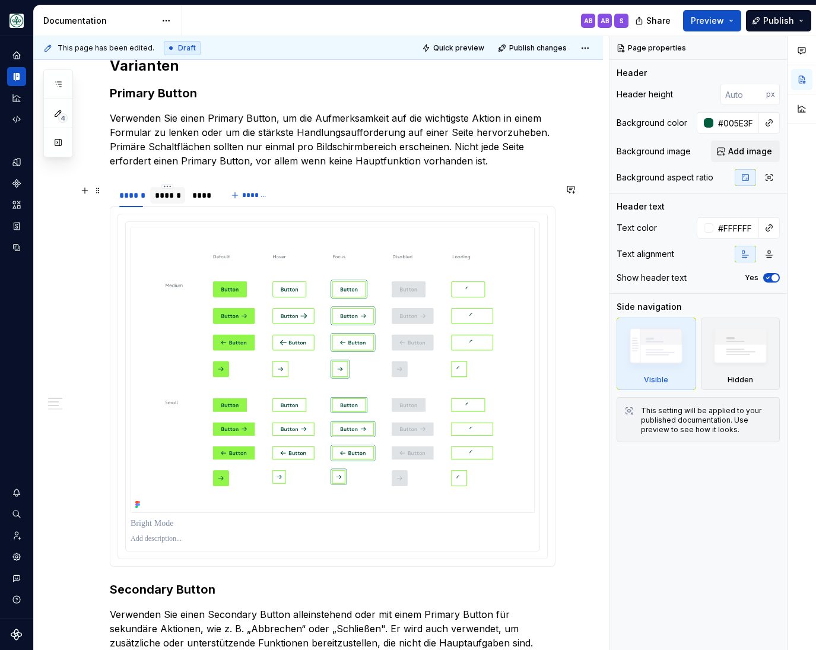
click at [172, 197] on div "******" at bounding box center [168, 195] width 26 height 12
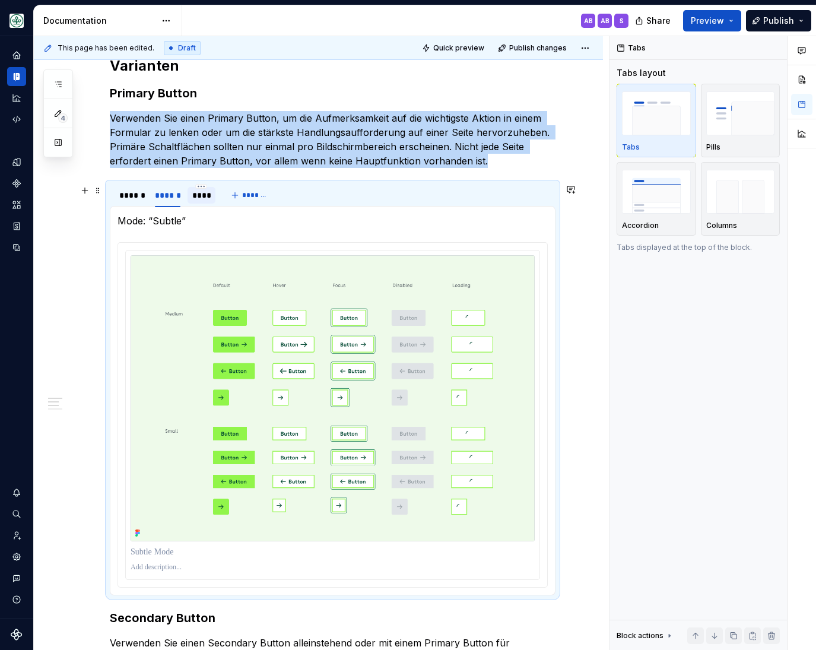
click at [202, 199] on div "****" at bounding box center [201, 195] width 19 height 12
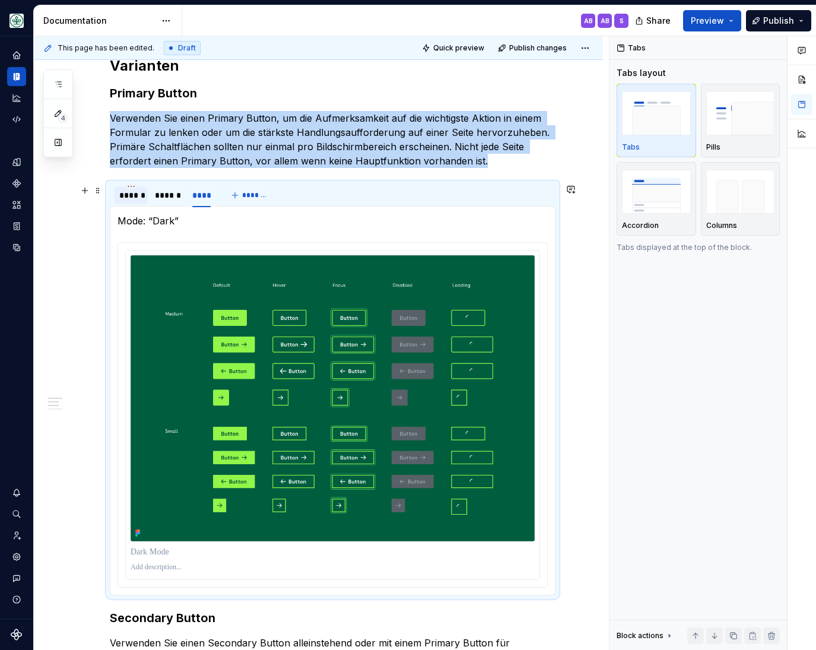
click at [122, 195] on div "******" at bounding box center [131, 195] width 24 height 12
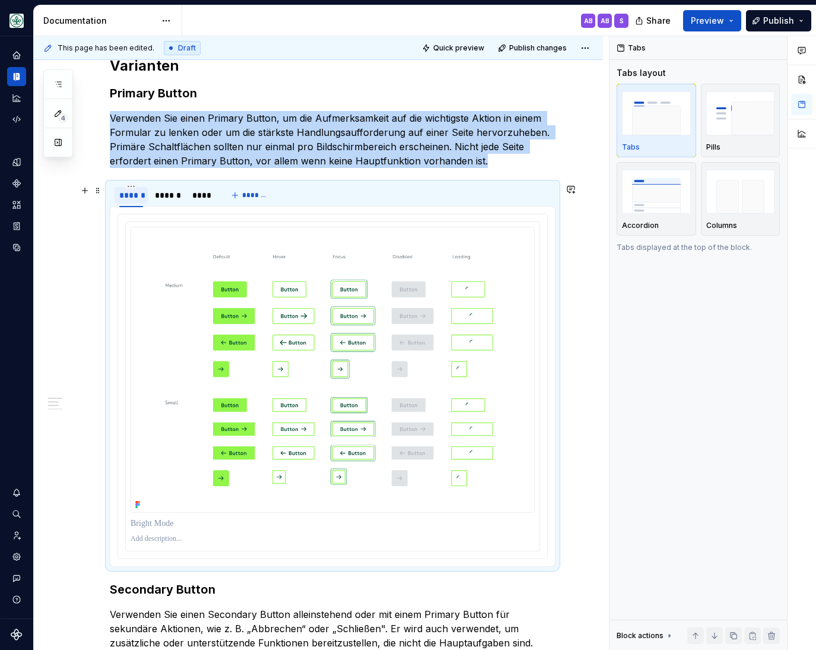
type textarea "*"
click at [163, 194] on div "******" at bounding box center [168, 195] width 26 height 12
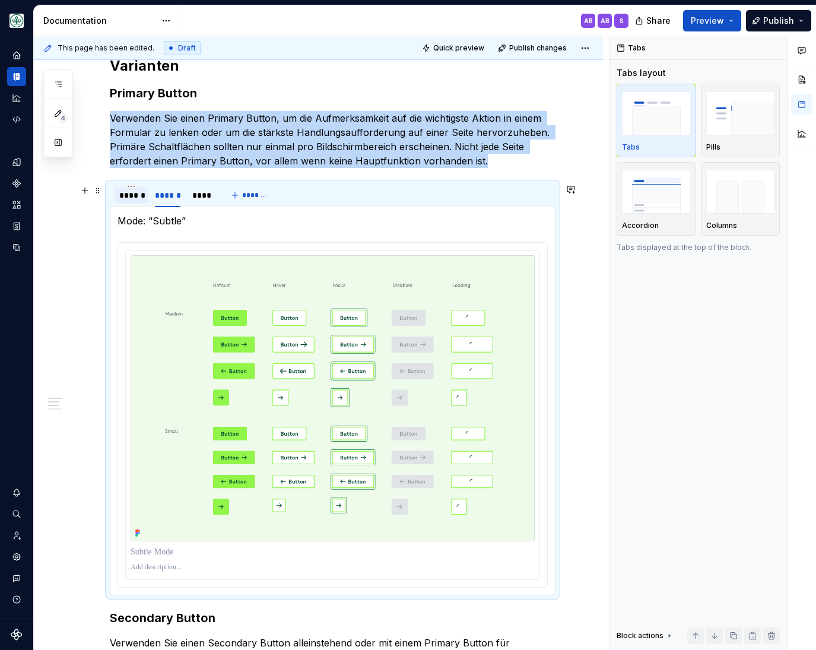
click at [131, 200] on div "******" at bounding box center [131, 195] width 24 height 12
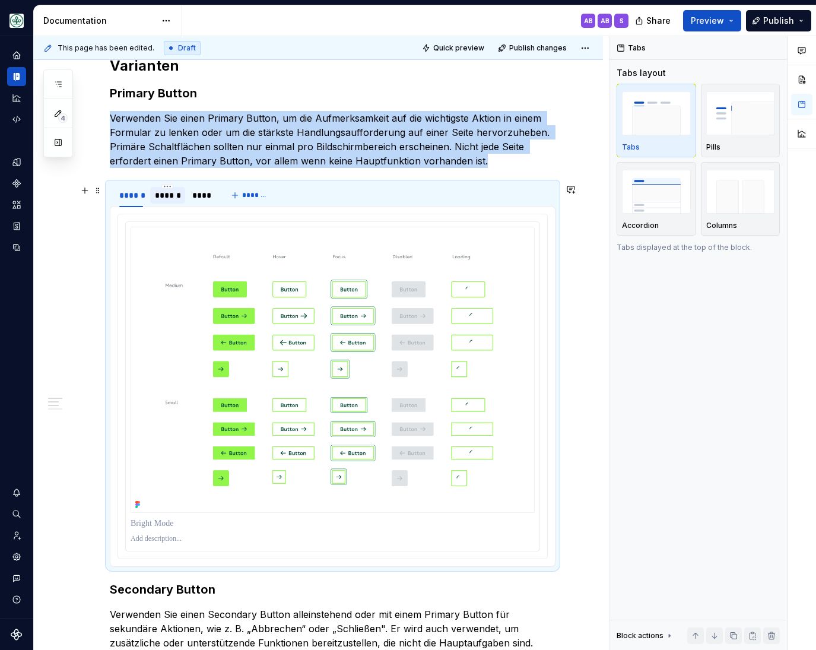
click at [172, 195] on div "******" at bounding box center [168, 195] width 26 height 12
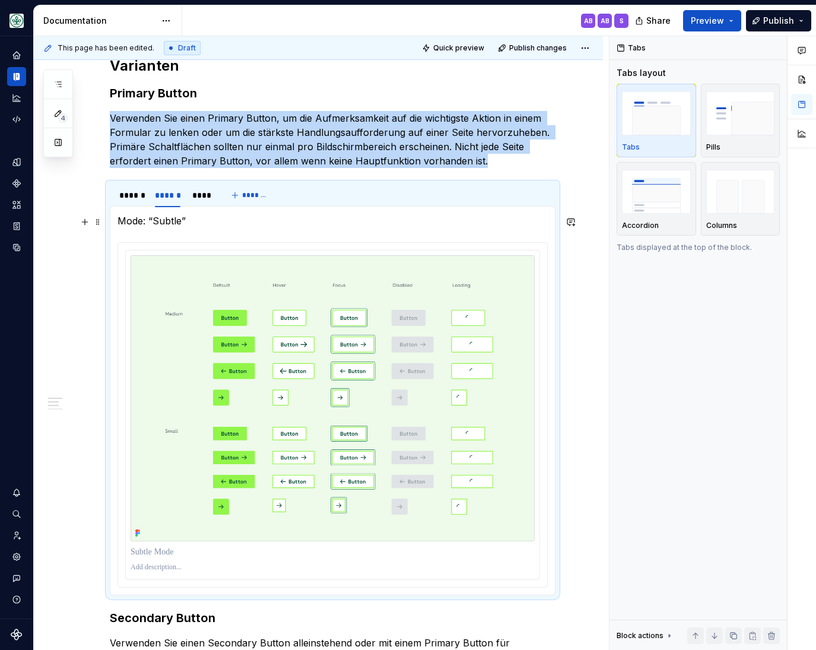
click at [175, 219] on p "Mode: “Subtle”" at bounding box center [333, 221] width 431 height 14
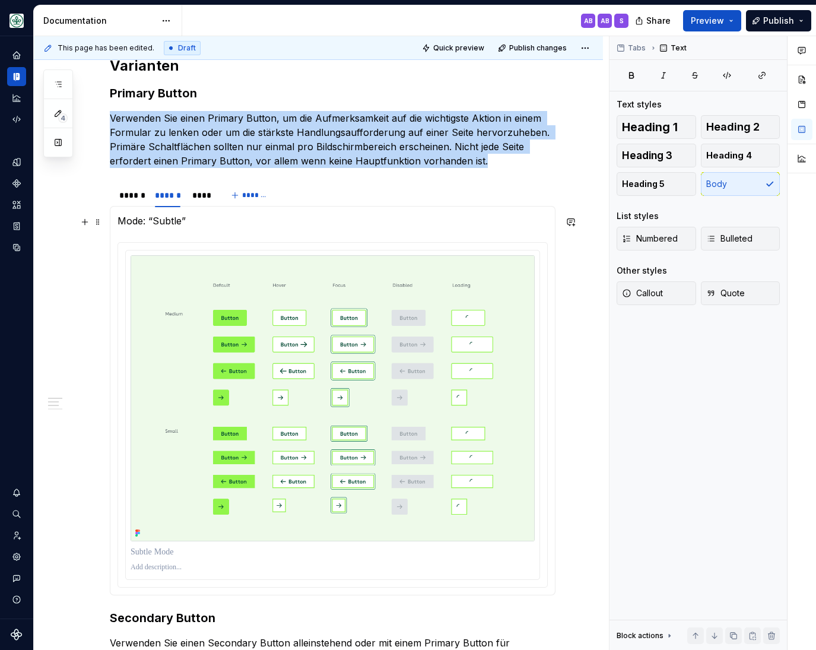
click at [175, 219] on p "Mode: “Subtle”" at bounding box center [333, 221] width 431 height 14
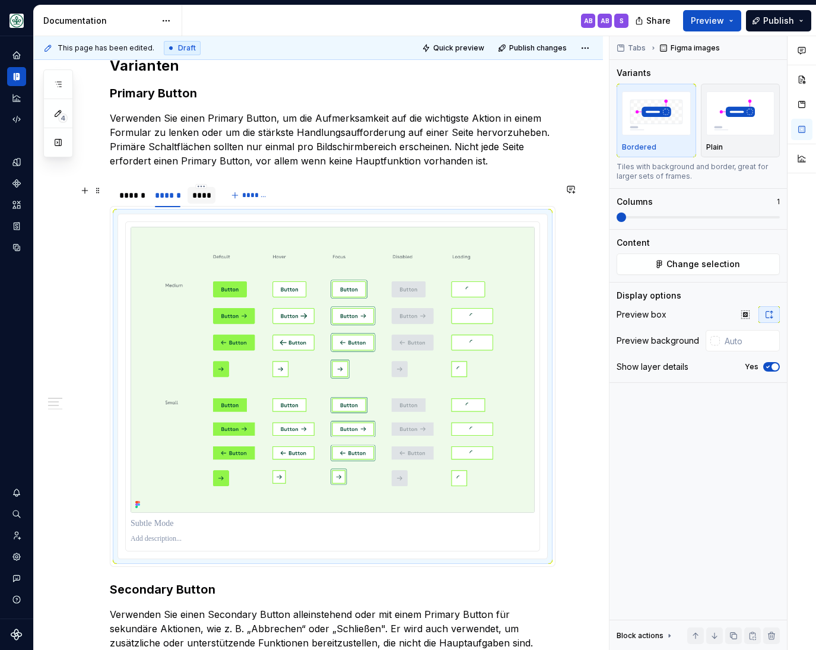
click at [207, 198] on div "****" at bounding box center [201, 195] width 19 height 12
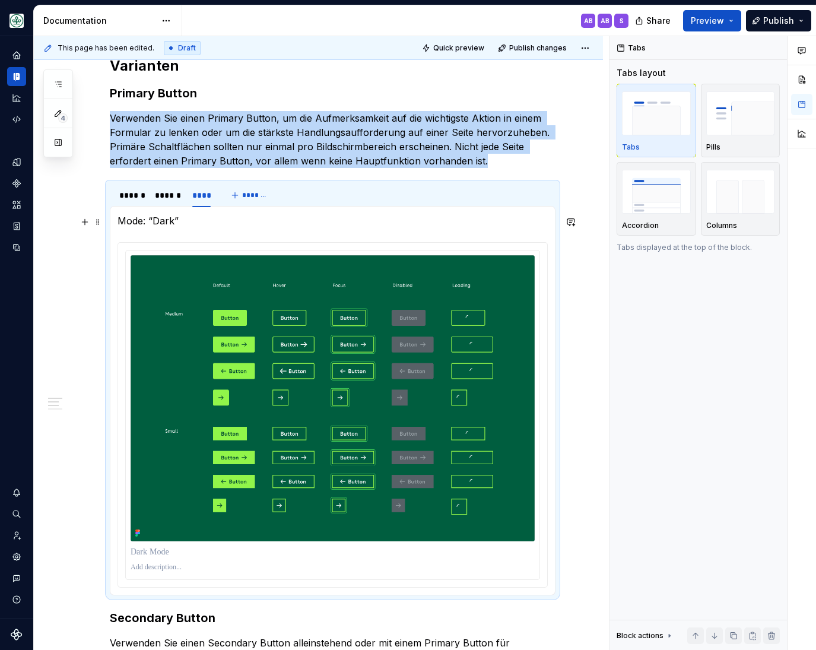
click at [135, 221] on p "Mode: “Dark”" at bounding box center [333, 221] width 431 height 14
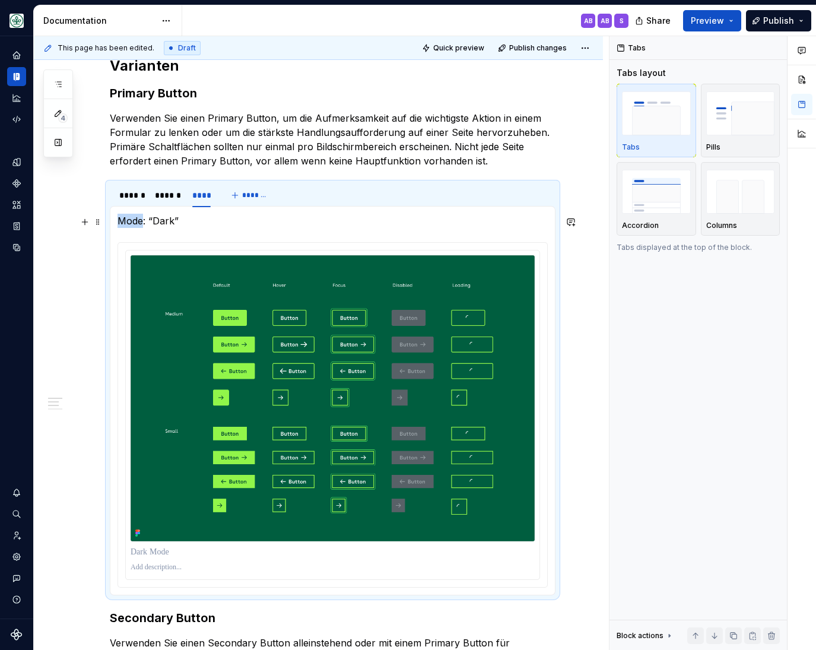
click at [135, 221] on p "Mode: “Dark”" at bounding box center [333, 221] width 431 height 14
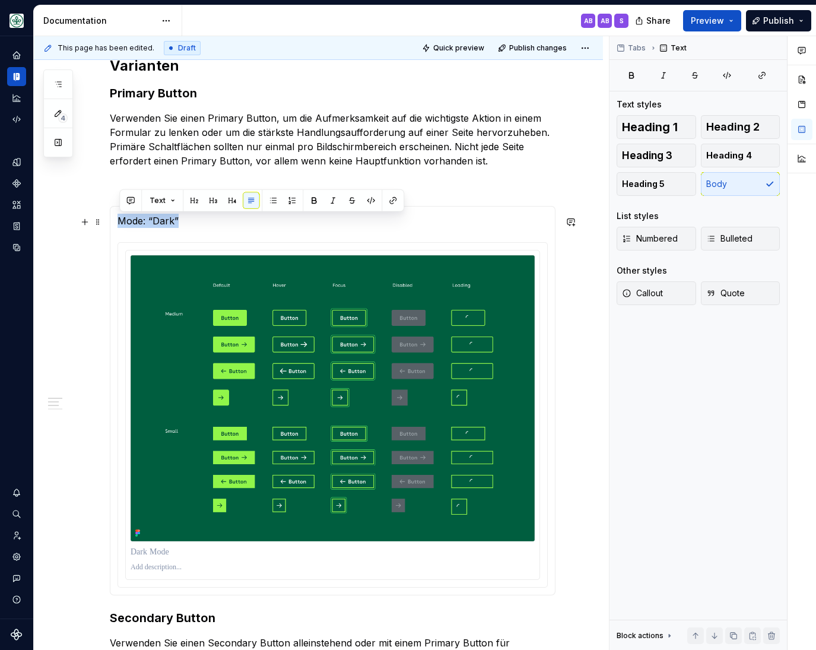
click at [134, 221] on p "Mode: “Dark”" at bounding box center [333, 221] width 431 height 14
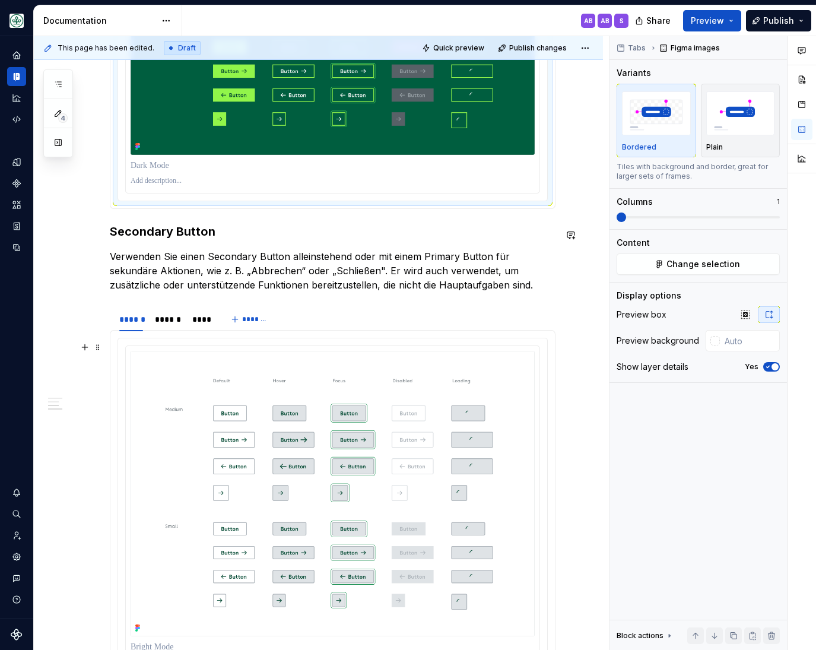
scroll to position [980, 0]
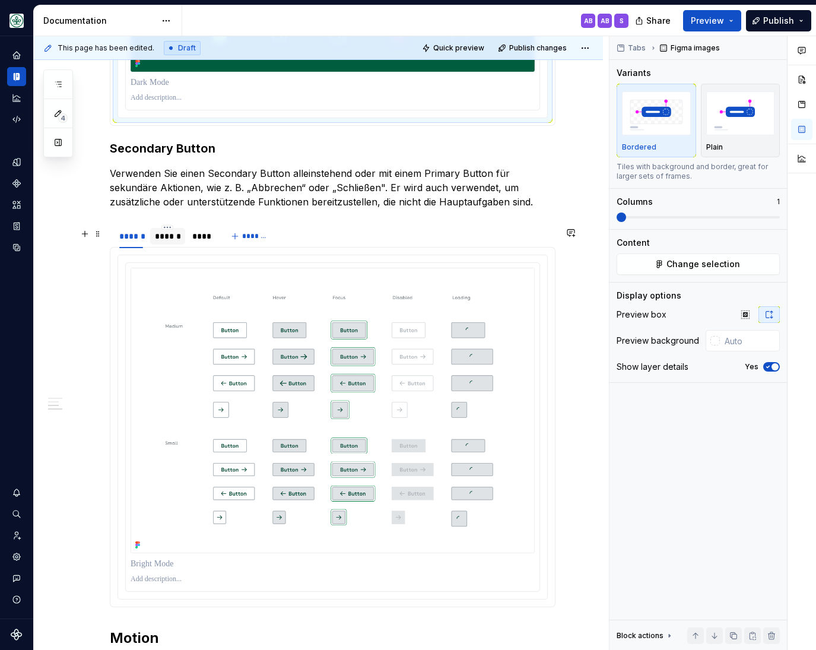
click at [168, 242] on div "******" at bounding box center [168, 236] width 26 height 12
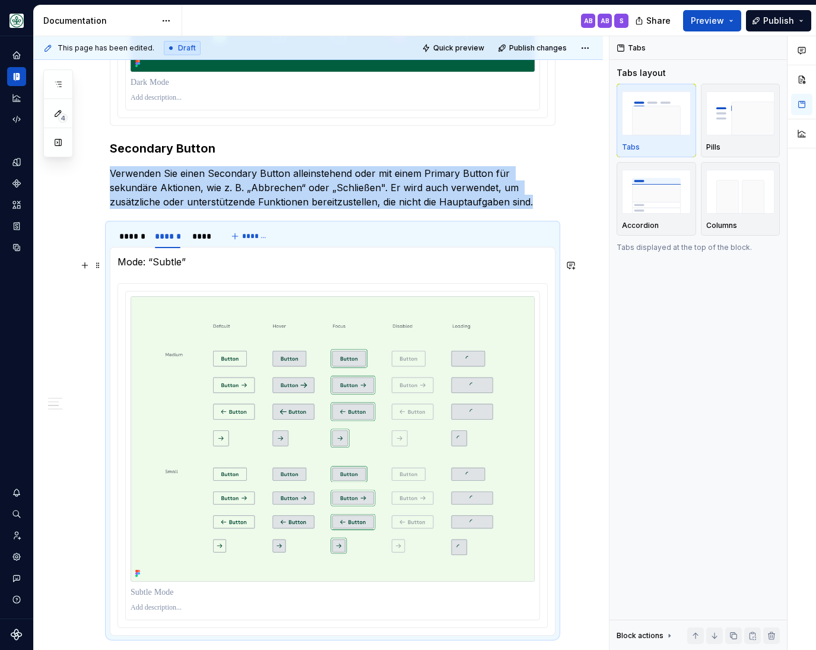
click at [169, 265] on p "Mode: “Subtle”" at bounding box center [333, 262] width 431 height 14
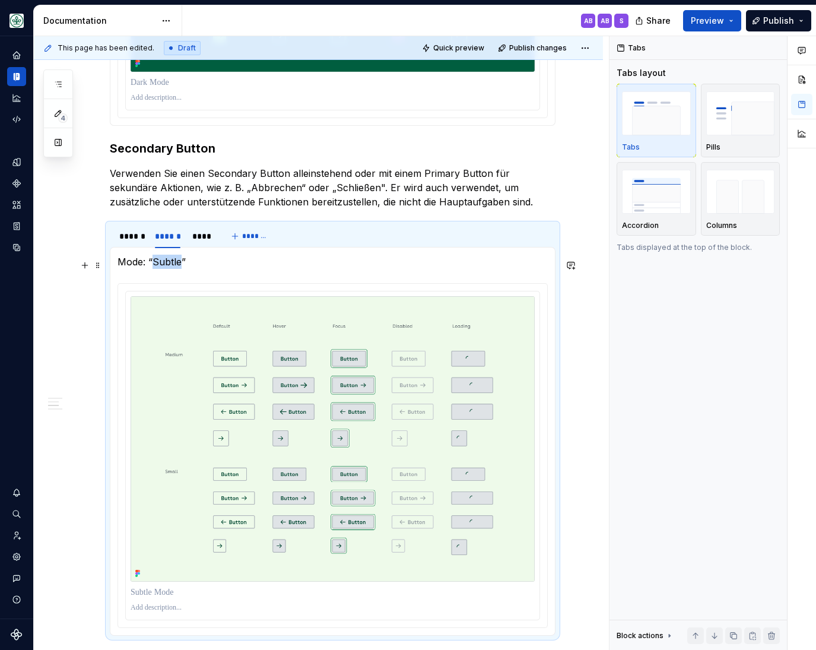
click at [169, 265] on p "Mode: “Subtle”" at bounding box center [333, 262] width 431 height 14
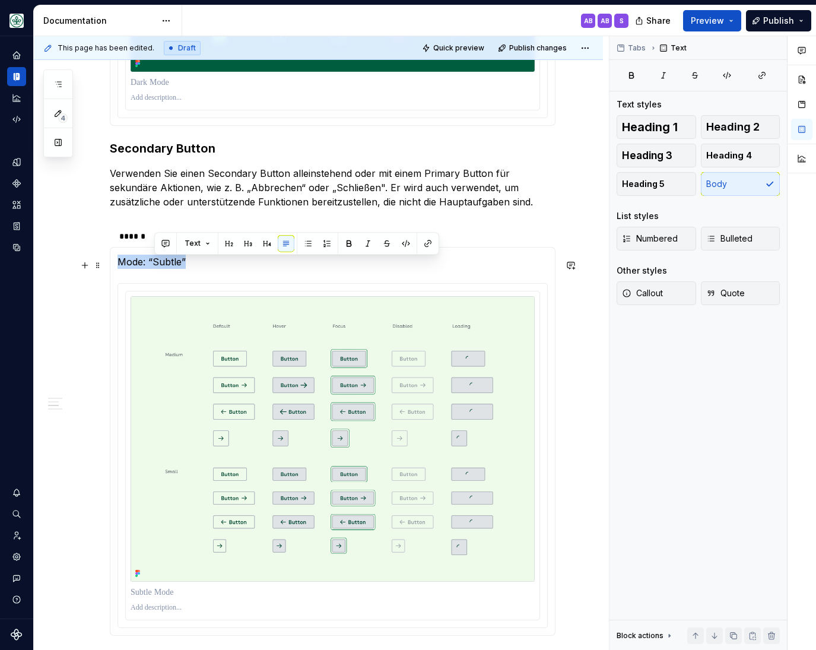
click at [169, 265] on p "Mode: “Subtle”" at bounding box center [333, 262] width 431 height 14
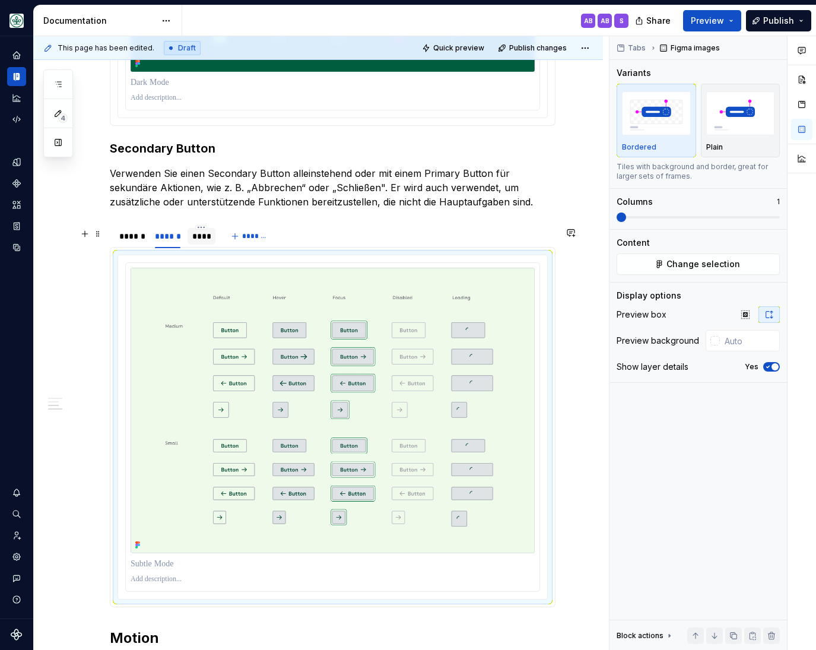
click at [205, 238] on div "****" at bounding box center [201, 236] width 19 height 12
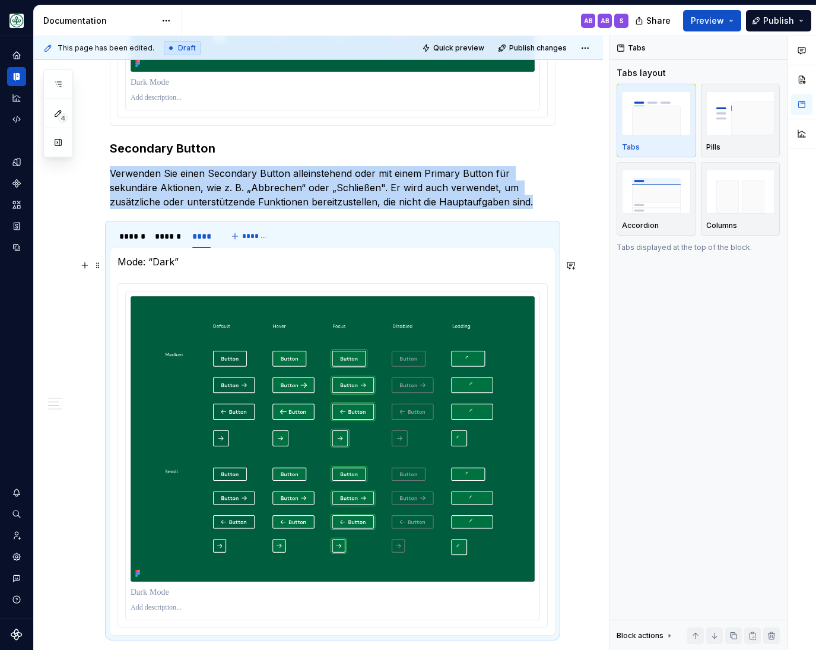
click at [137, 266] on p "Mode: “Dark”" at bounding box center [333, 262] width 431 height 14
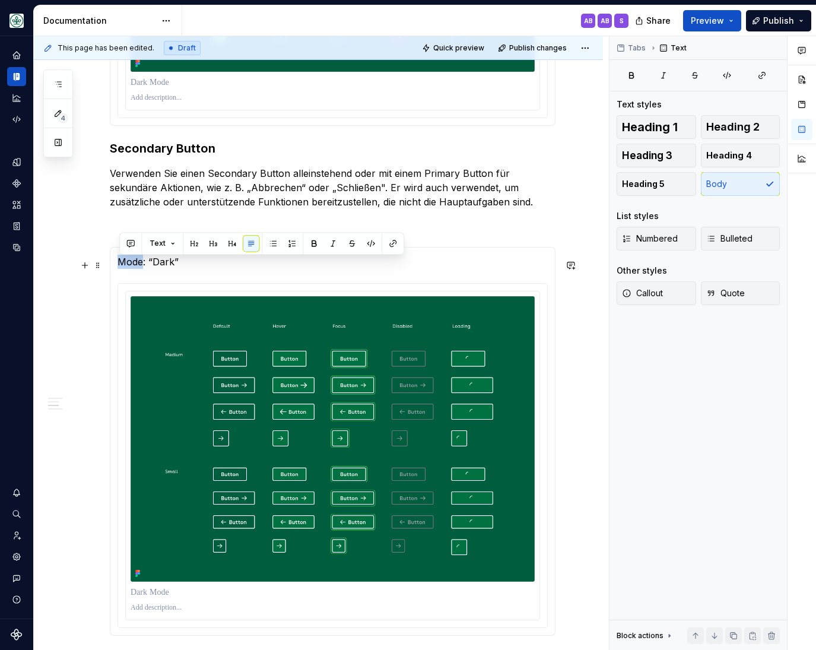
click at [137, 266] on p "Mode: “Dark”" at bounding box center [333, 262] width 431 height 14
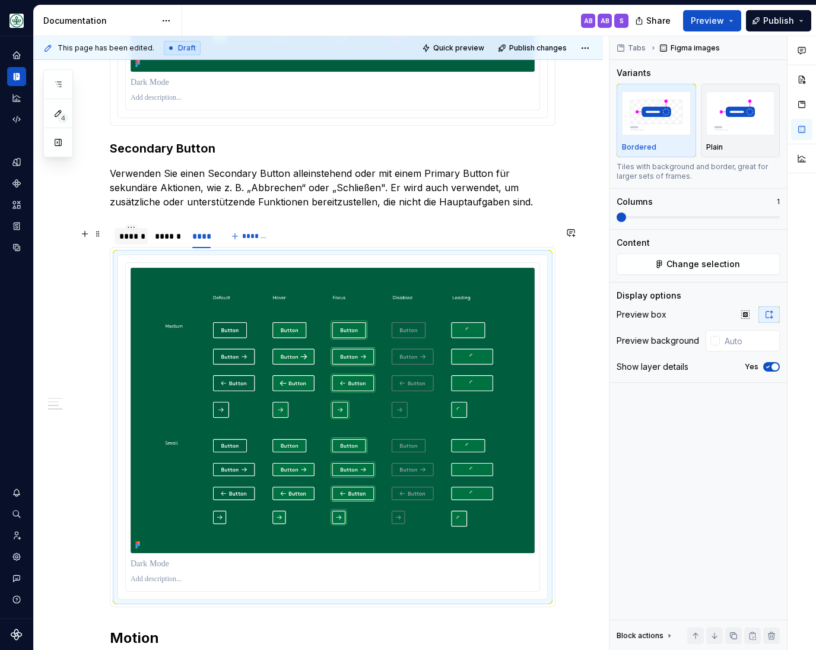
click at [134, 239] on div "******" at bounding box center [131, 236] width 24 height 12
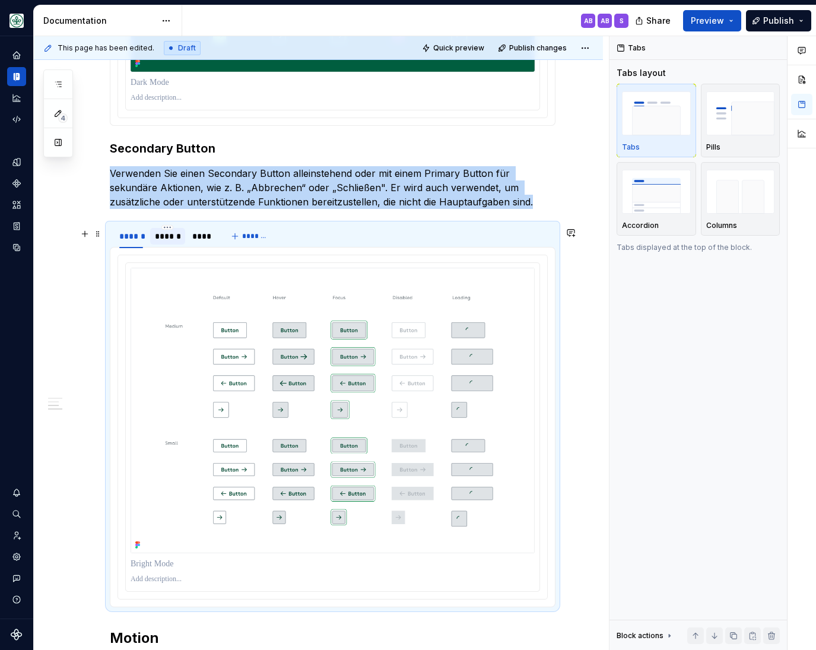
click at [166, 237] on div "******" at bounding box center [168, 236] width 26 height 12
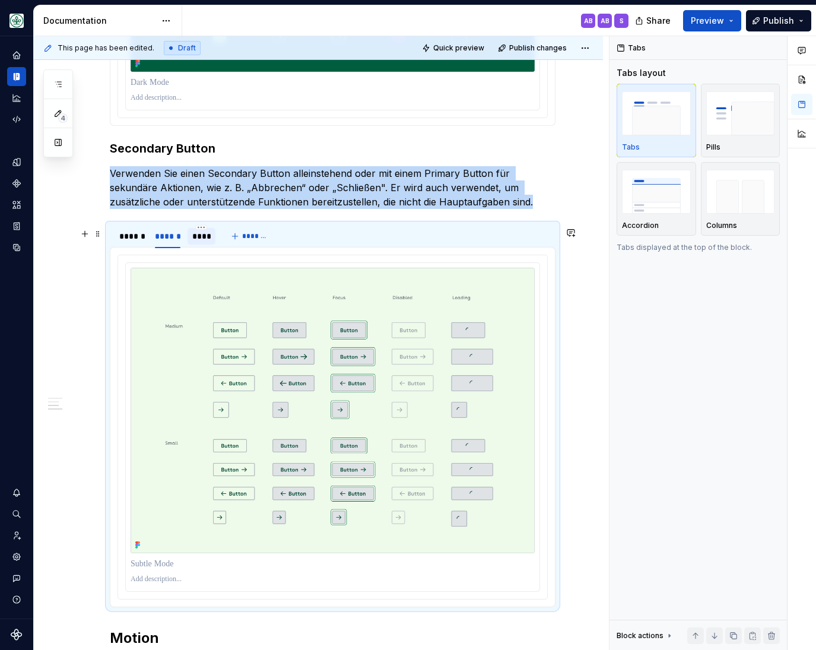
click at [204, 237] on div "****" at bounding box center [201, 236] width 19 height 12
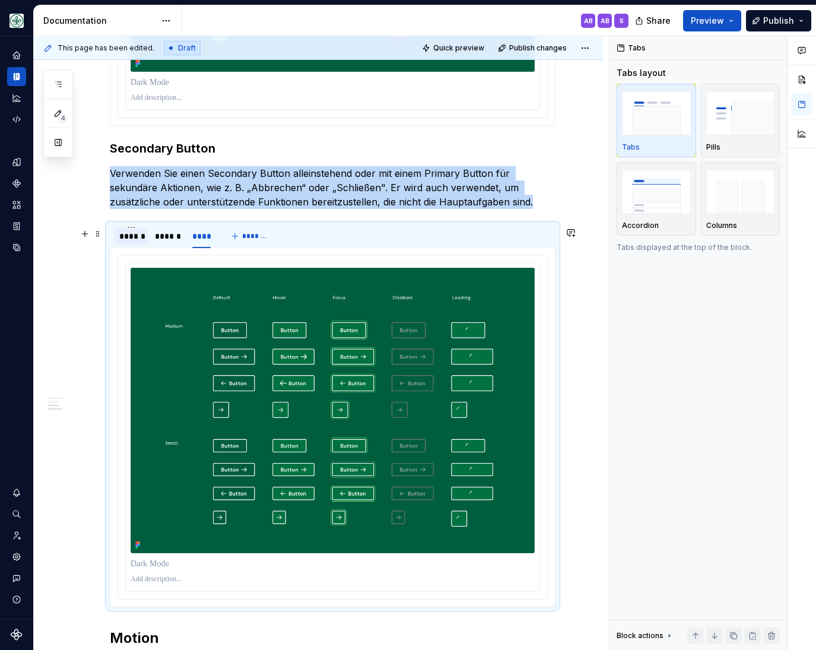
click at [128, 237] on div "******" at bounding box center [131, 236] width 24 height 12
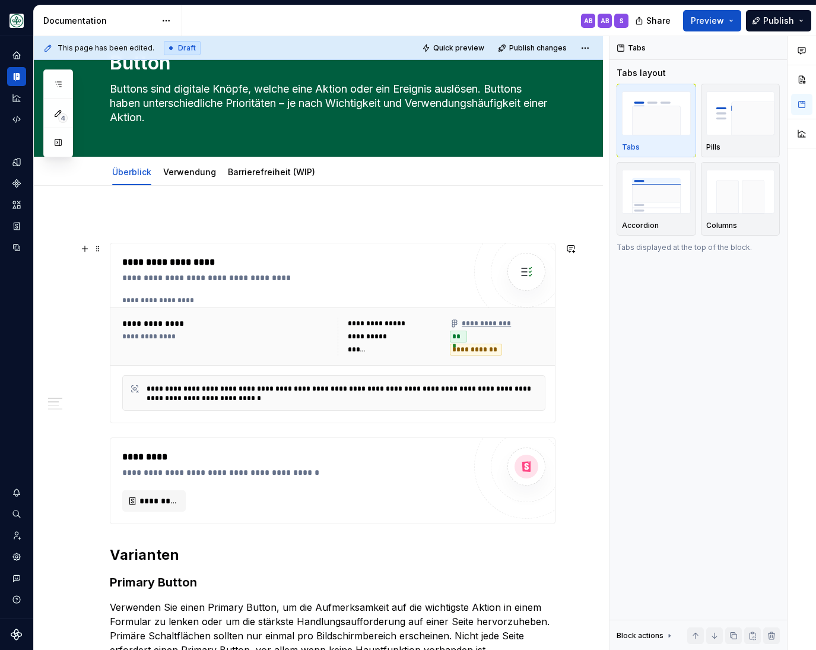
scroll to position [0, 0]
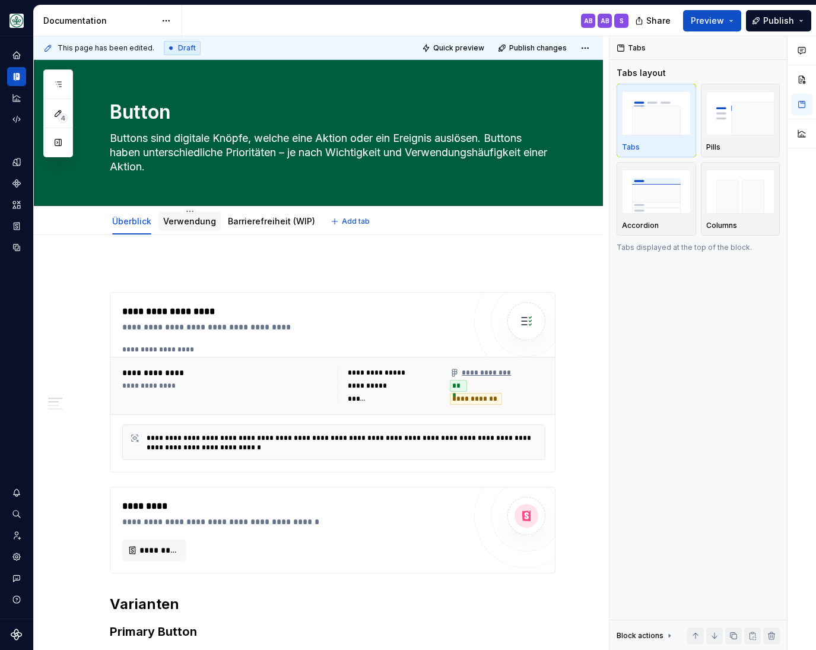
click at [202, 217] on link "Verwendung" at bounding box center [189, 221] width 53 height 10
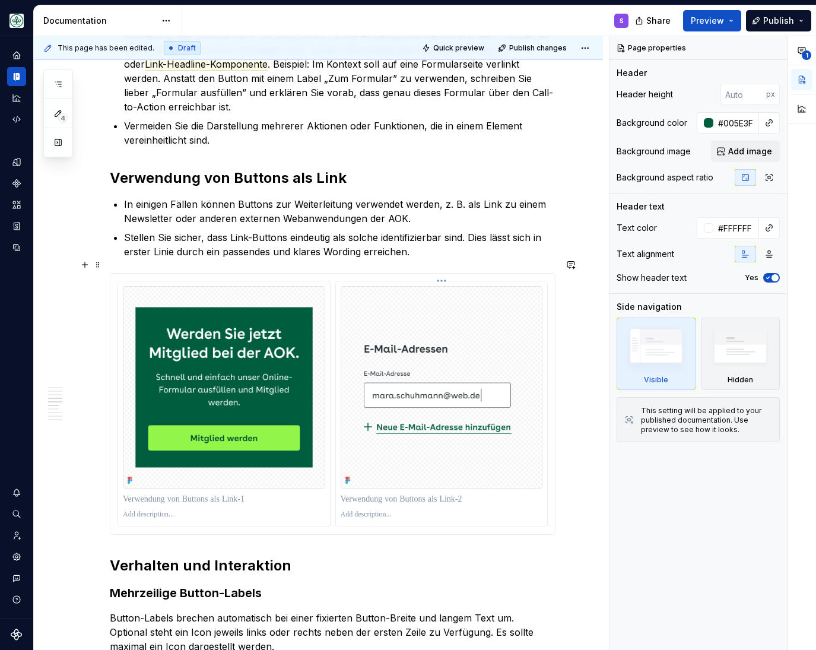
scroll to position [882, 0]
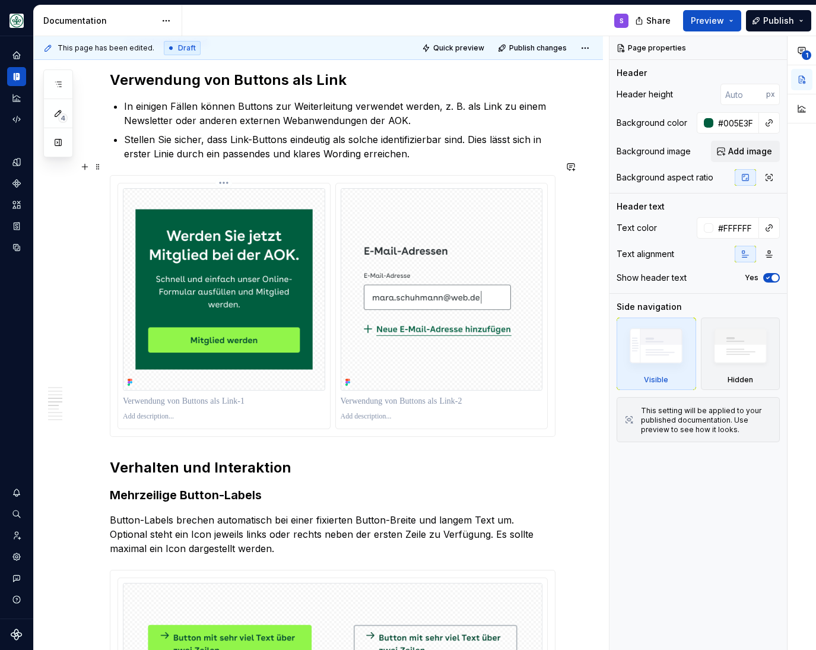
click at [299, 410] on div at bounding box center [224, 417] width 202 height 14
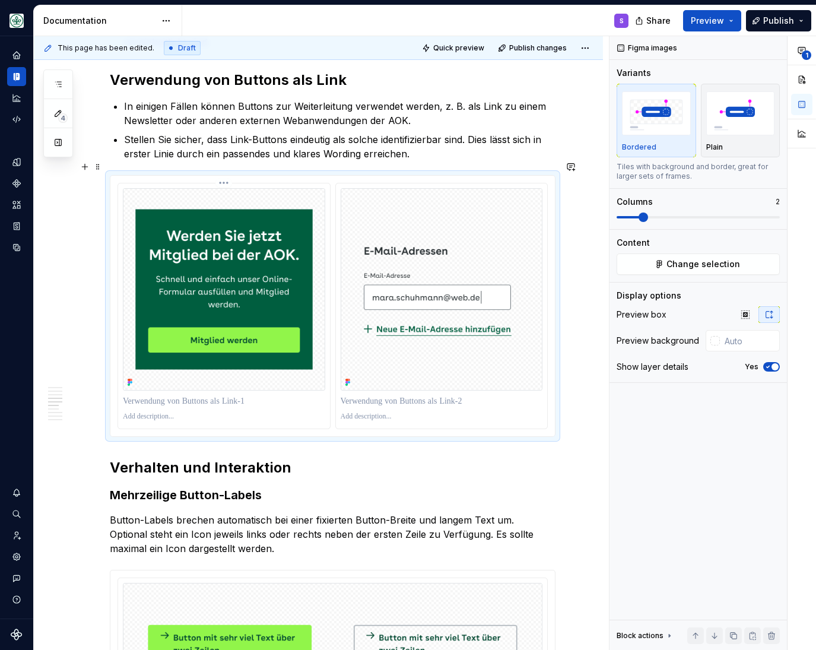
click at [154, 412] on p at bounding box center [224, 417] width 202 height 10
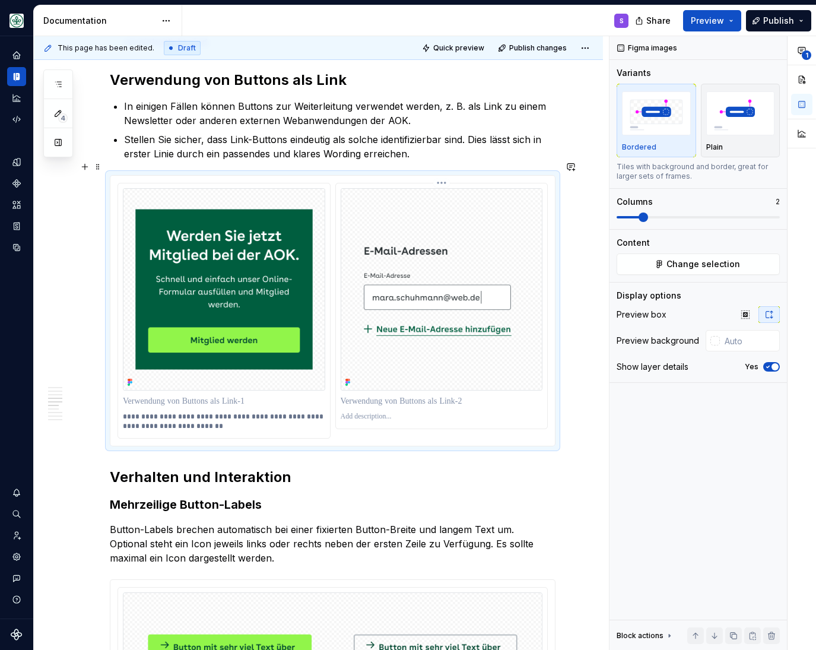
click at [376, 412] on p at bounding box center [442, 417] width 202 height 10
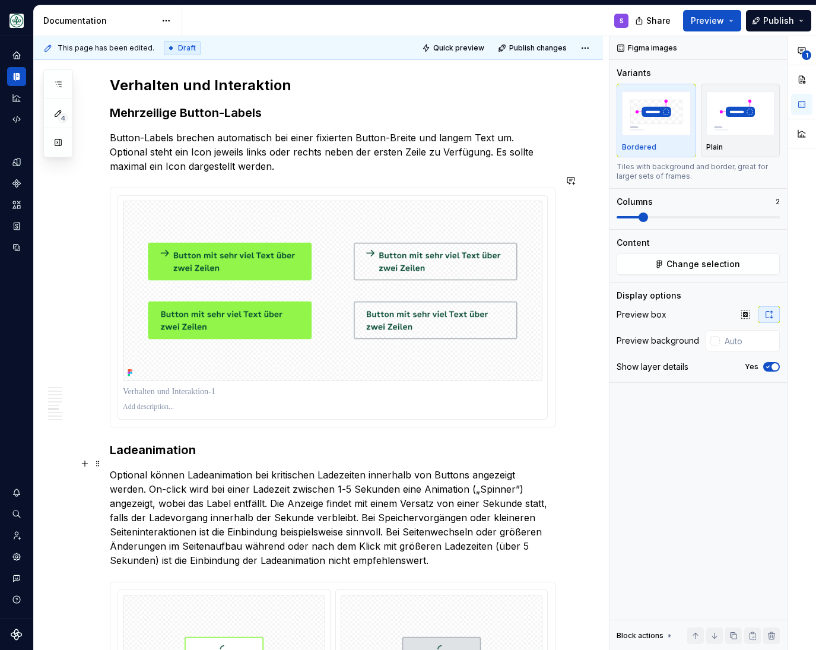
scroll to position [1568, 0]
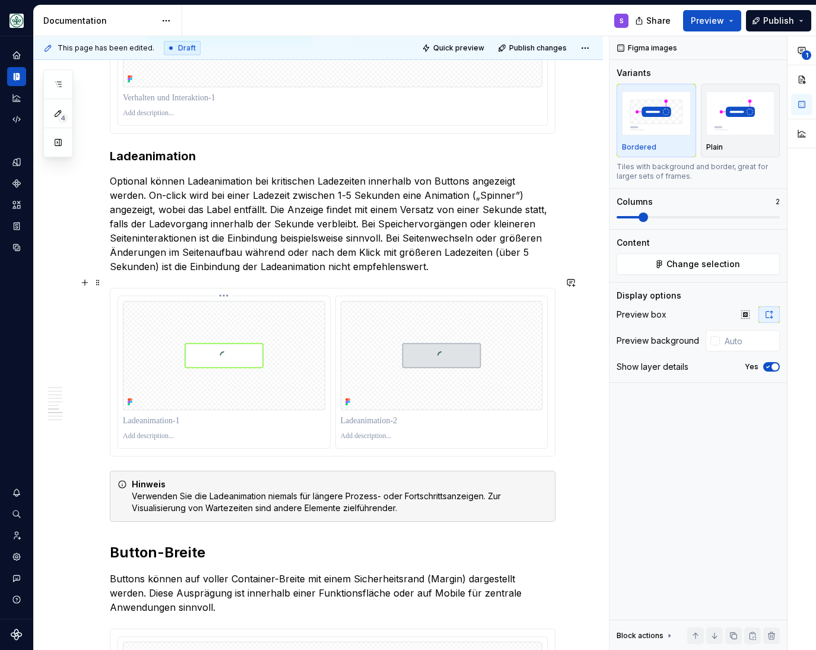
click at [324, 417] on p at bounding box center [224, 421] width 202 height 12
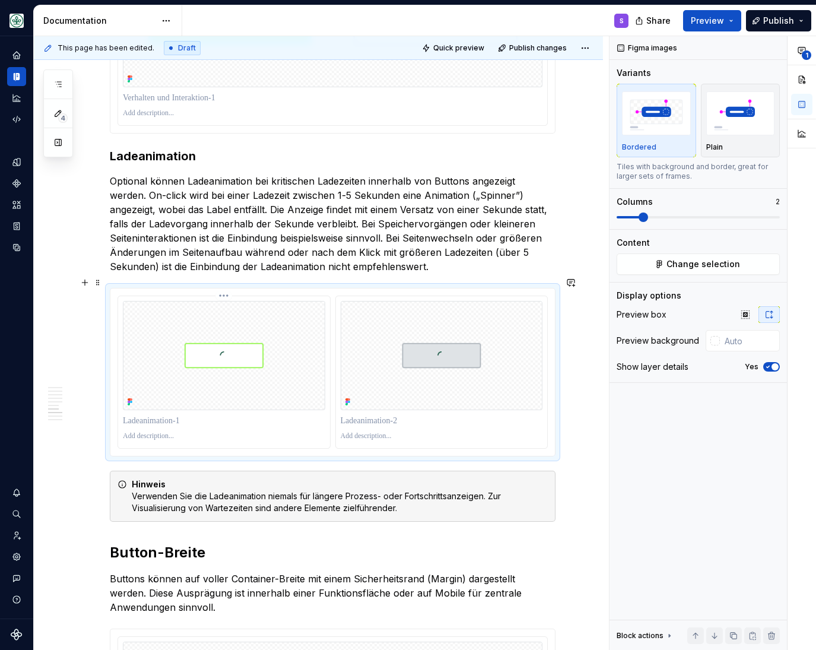
click at [160, 432] on p at bounding box center [224, 437] width 202 height 10
click at [353, 432] on p at bounding box center [442, 437] width 202 height 10
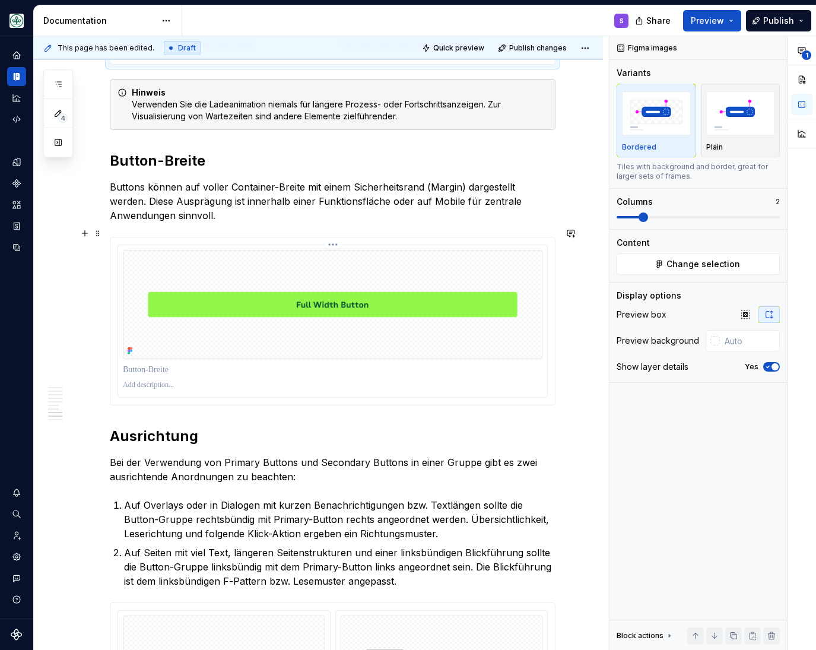
scroll to position [2254, 0]
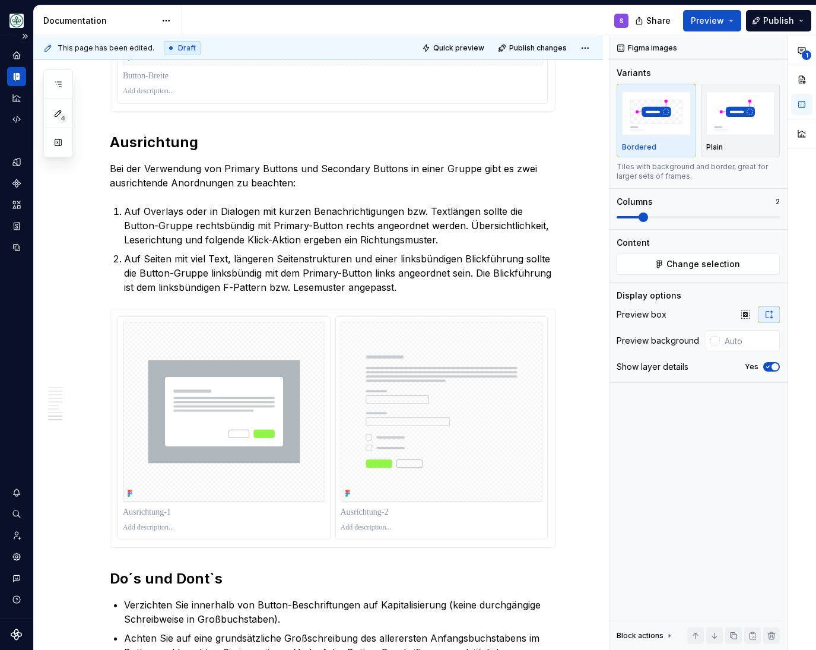
type textarea "*"
drag, startPoint x: 332, startPoint y: 384, endPoint x: 322, endPoint y: 385, distance: 9.6
click at [330, 385] on div at bounding box center [224, 428] width 212 height 223
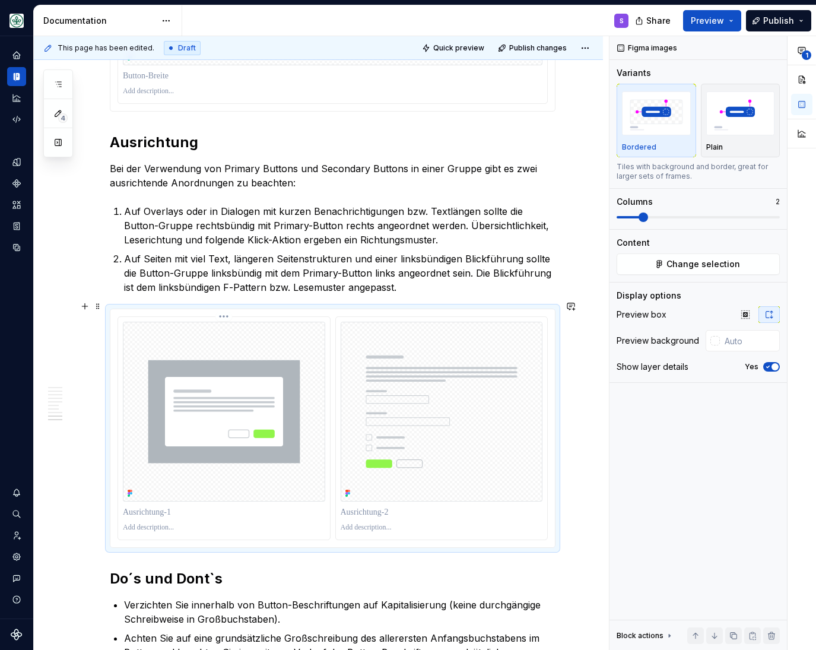
click at [148, 523] on p at bounding box center [224, 528] width 202 height 10
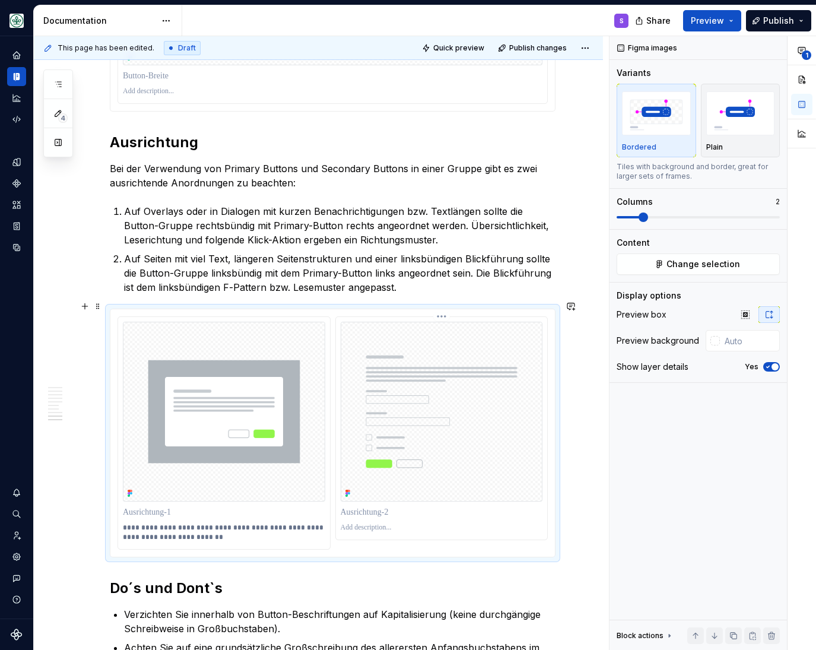
click at [374, 523] on p at bounding box center [442, 528] width 202 height 10
drag, startPoint x: 143, startPoint y: 531, endPoint x: 131, endPoint y: 526, distance: 12.5
click at [142, 531] on p "**********" at bounding box center [224, 532] width 203 height 19
click at [125, 524] on p "**********" at bounding box center [224, 532] width 203 height 19
click at [372, 523] on p "**********" at bounding box center [442, 528] width 203 height 10
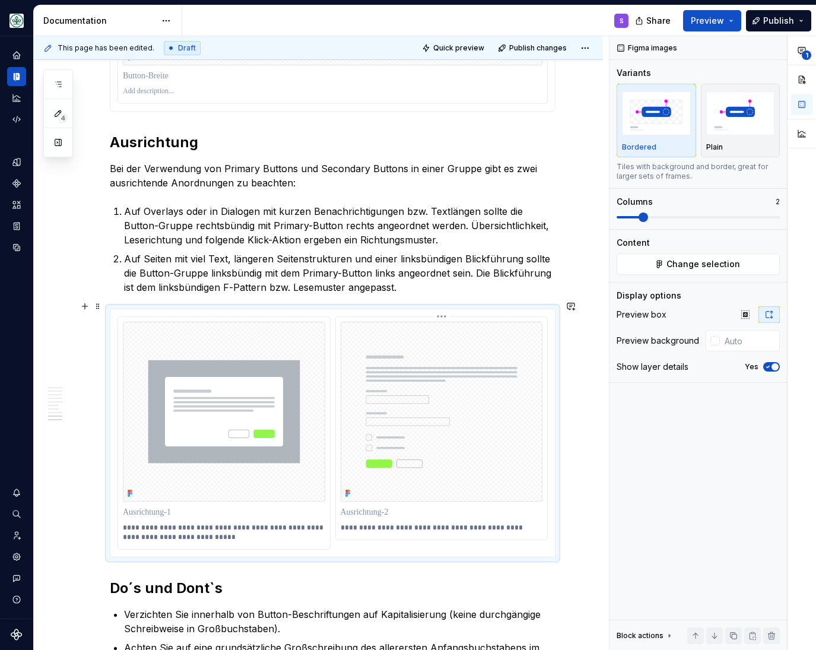
click at [345, 523] on p "**********" at bounding box center [442, 528] width 203 height 10
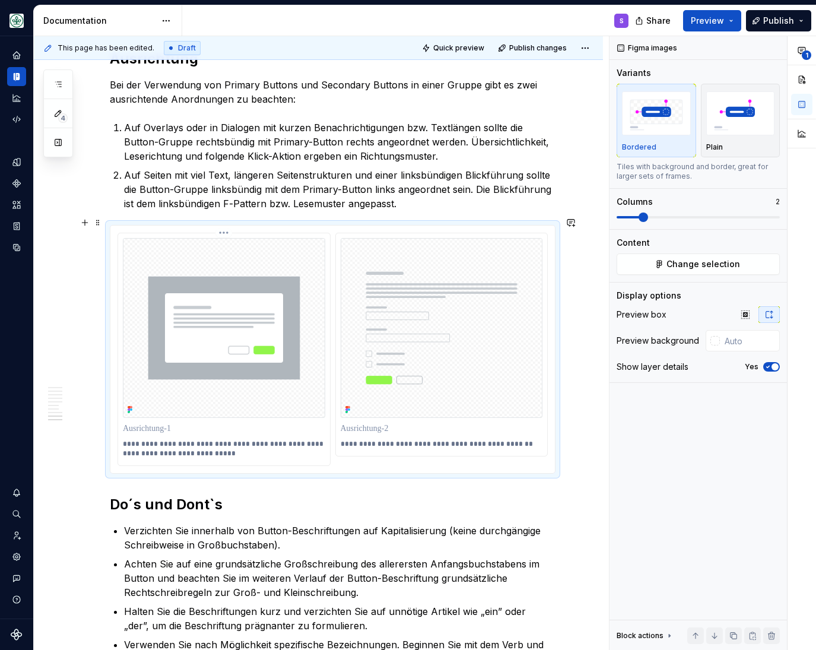
scroll to position [2352, 0]
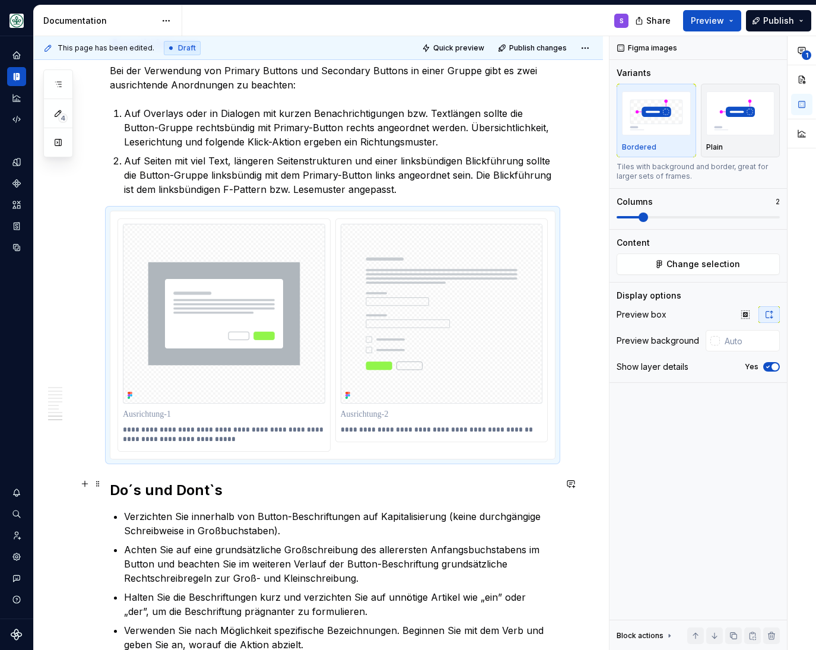
click at [237, 486] on h2 "Do´s und Dont`s" at bounding box center [333, 490] width 446 height 19
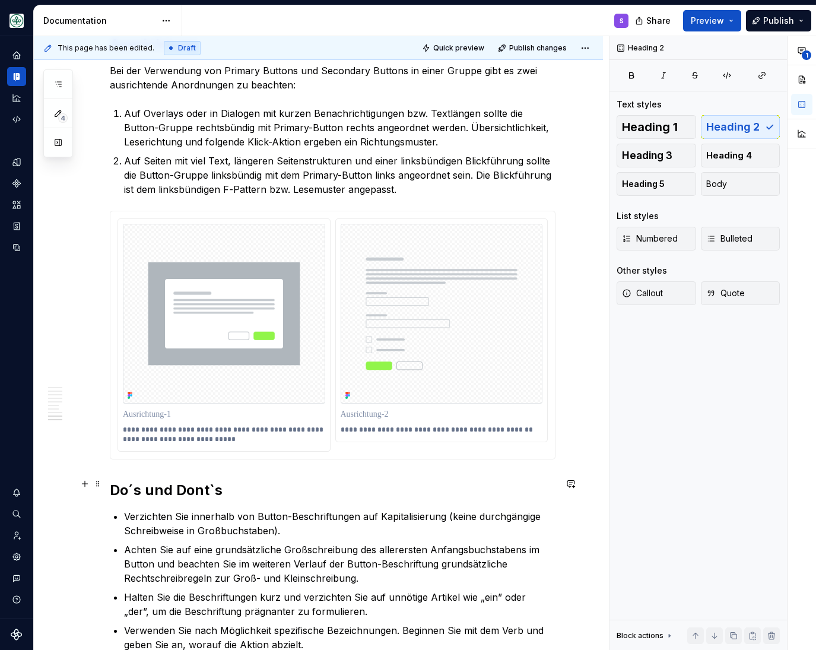
click at [131, 481] on h2 "Do´s und Dont`s" at bounding box center [333, 490] width 446 height 19
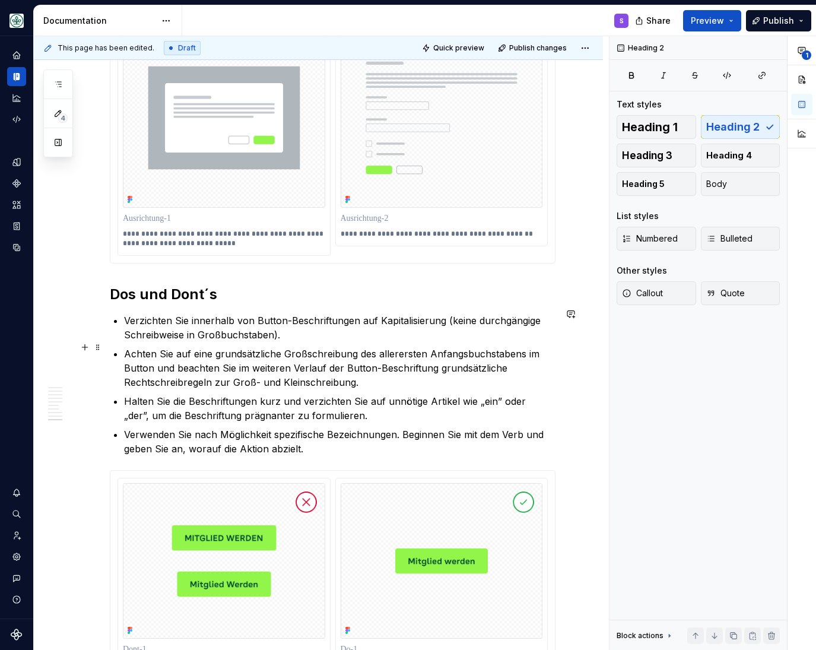
scroll to position [2694, 0]
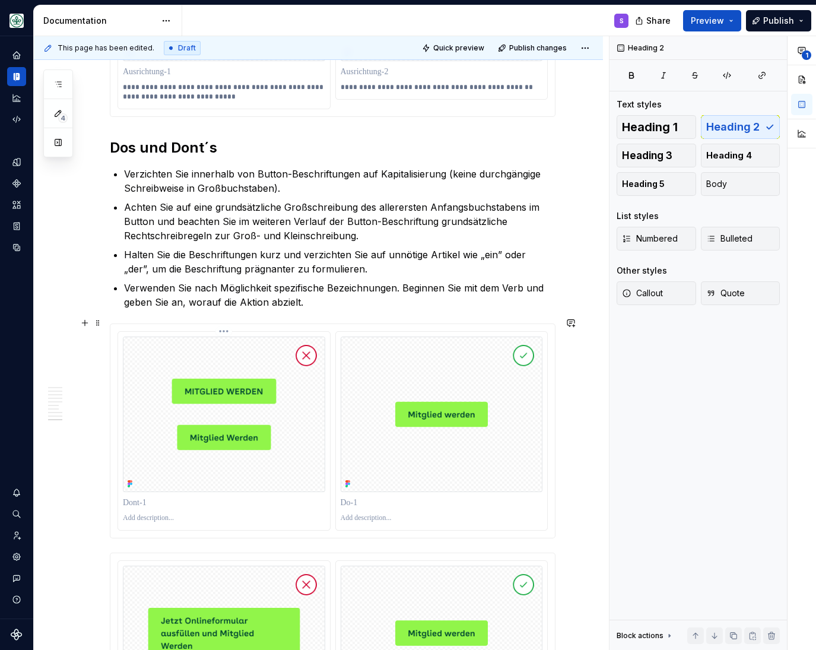
click at [305, 437] on img at bounding box center [224, 415] width 202 height 156
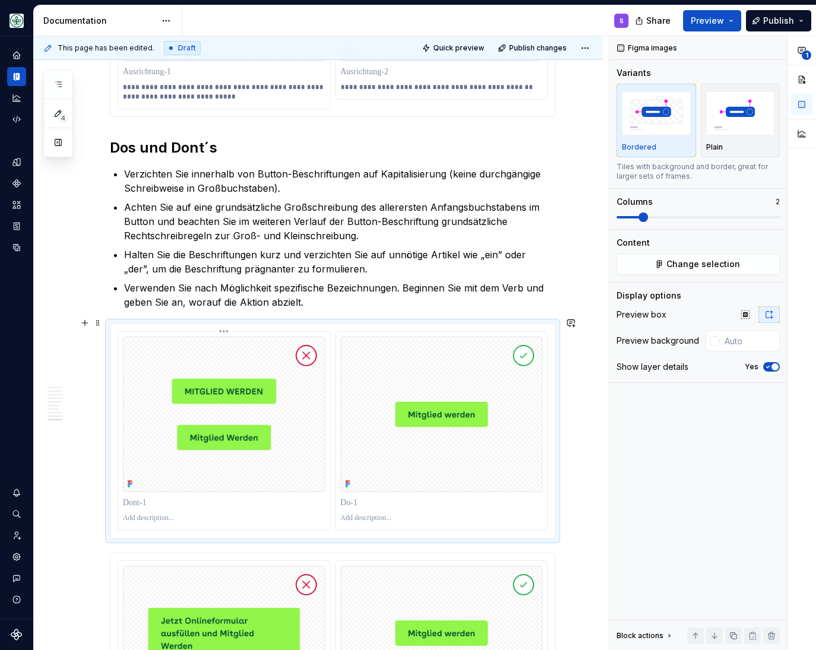
click at [149, 515] on p at bounding box center [224, 519] width 202 height 10
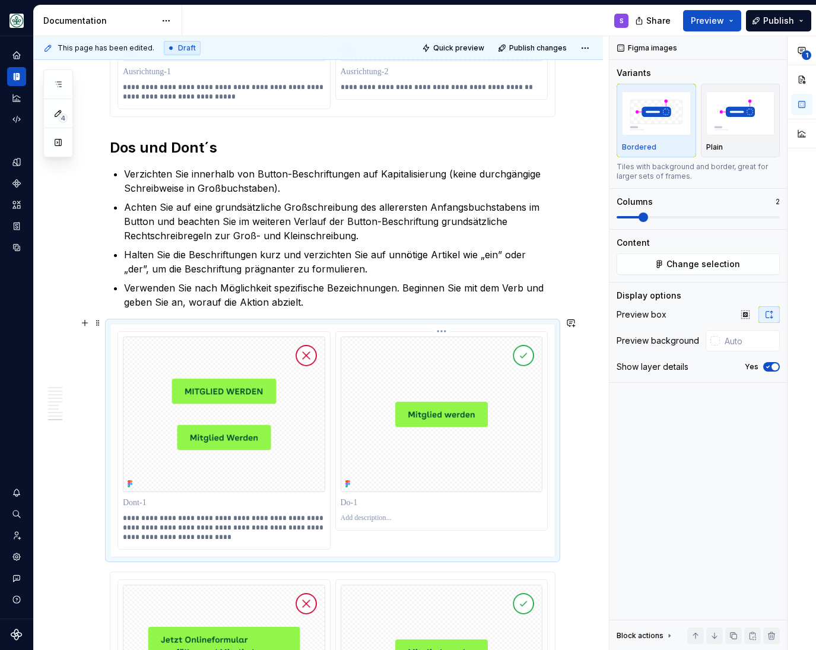
click at [368, 514] on p at bounding box center [442, 519] width 202 height 10
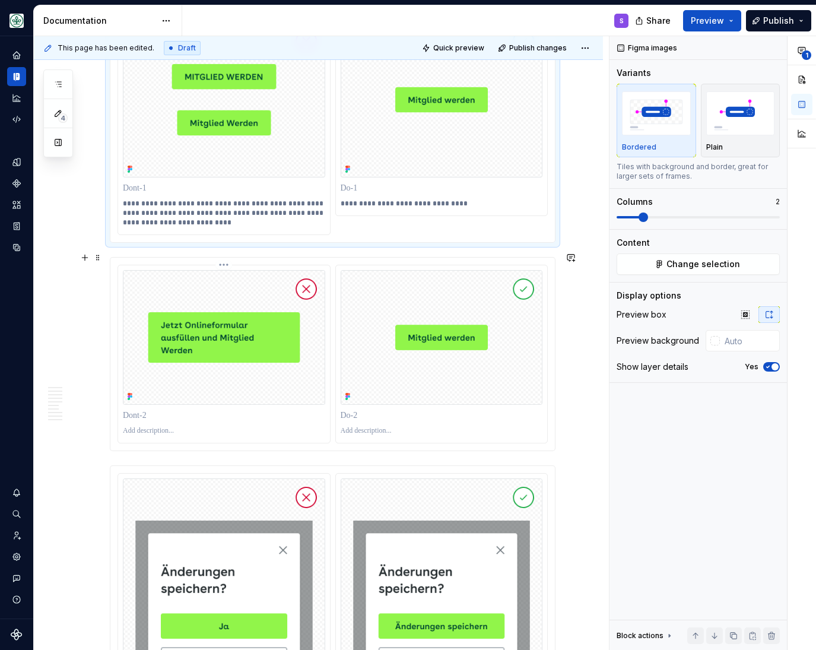
scroll to position [3037, 0]
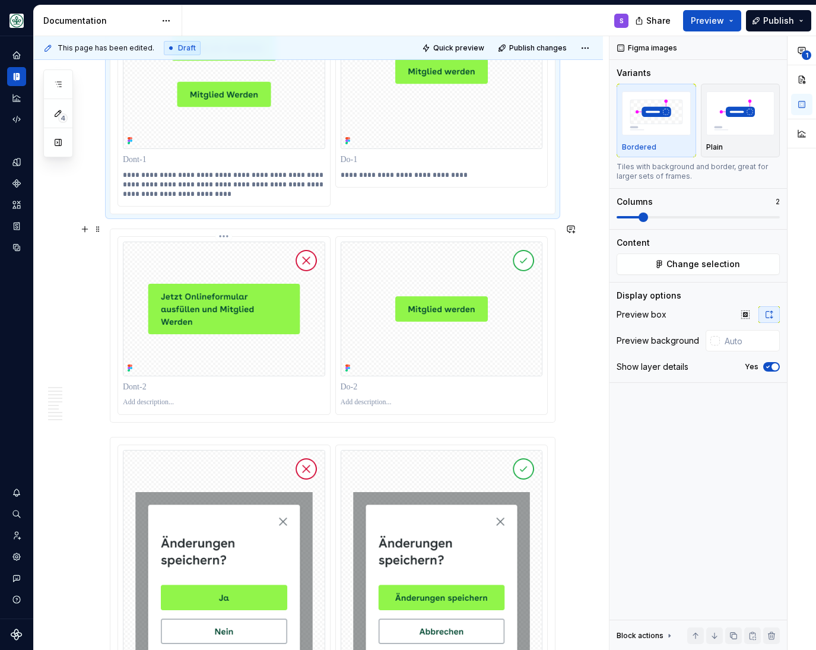
drag, startPoint x: 297, startPoint y: 395, endPoint x: 200, endPoint y: 403, distance: 97.7
click at [297, 395] on div at bounding box center [224, 402] width 202 height 14
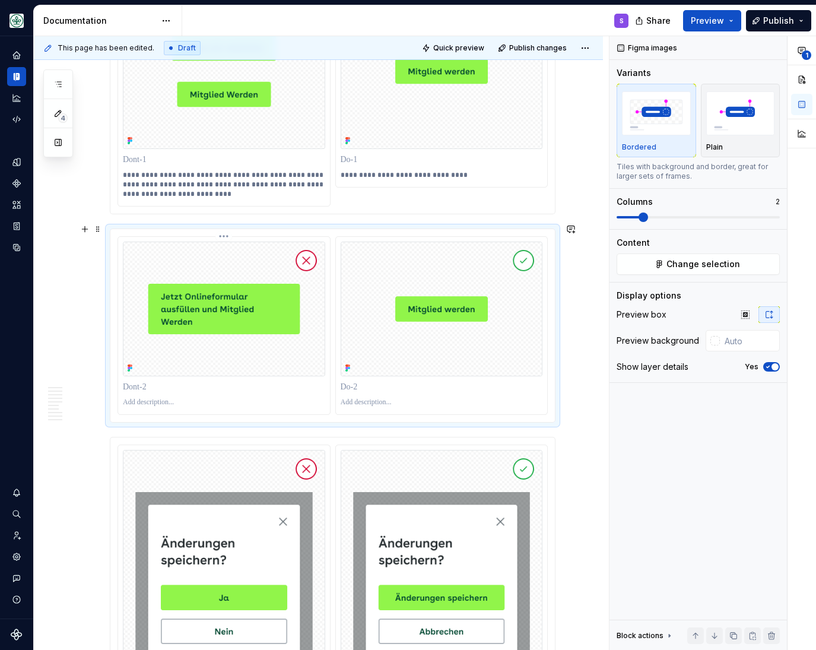
click at [170, 404] on div at bounding box center [224, 402] width 202 height 14
click at [169, 398] on p at bounding box center [224, 403] width 202 height 10
click at [383, 382] on p at bounding box center [442, 387] width 202 height 12
click at [379, 398] on p at bounding box center [442, 403] width 202 height 10
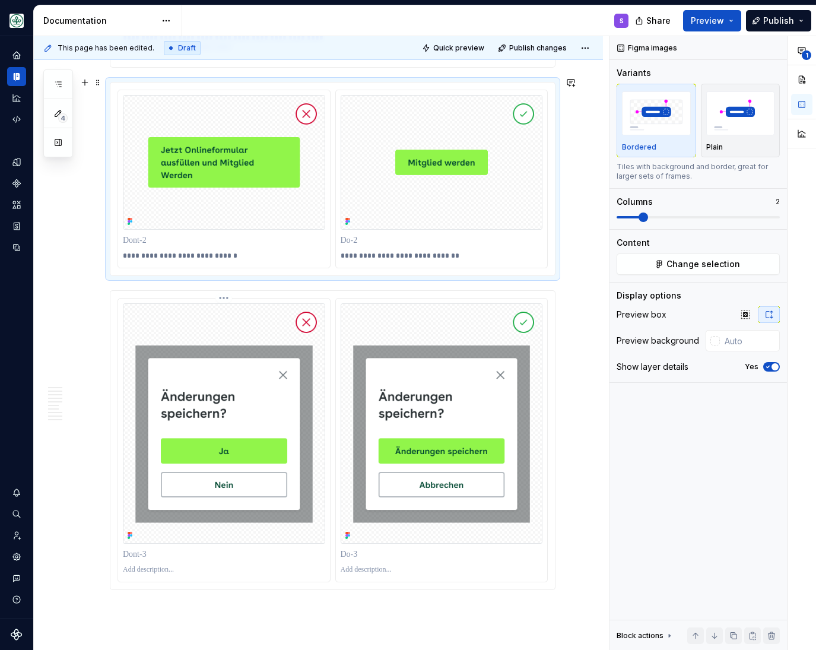
scroll to position [3331, 0]
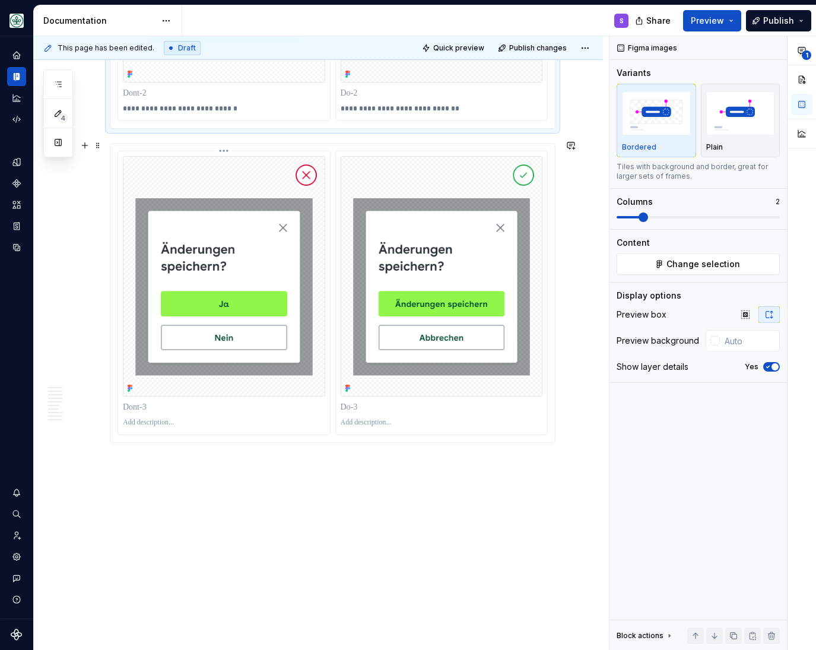
click at [308, 407] on p at bounding box center [224, 407] width 202 height 12
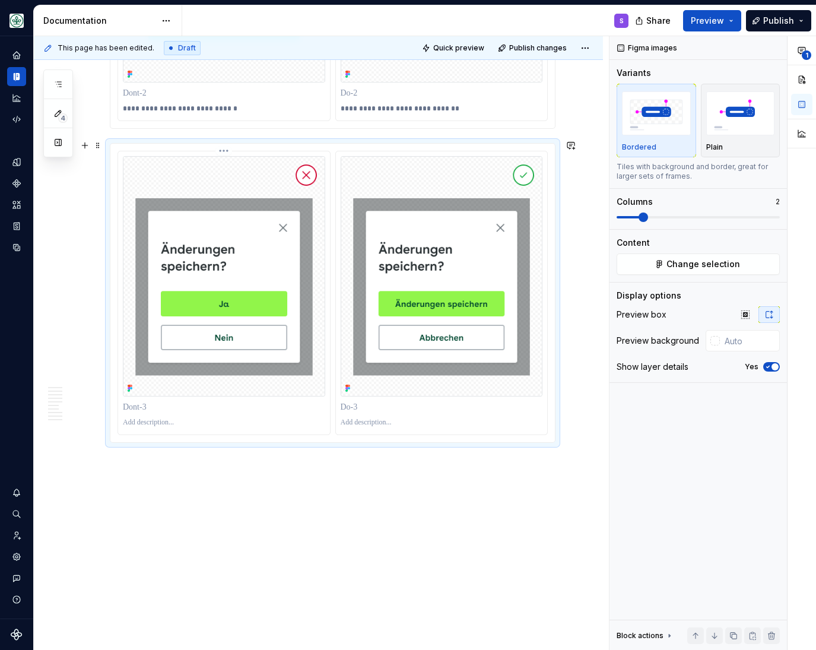
click at [161, 419] on p at bounding box center [224, 423] width 202 height 10
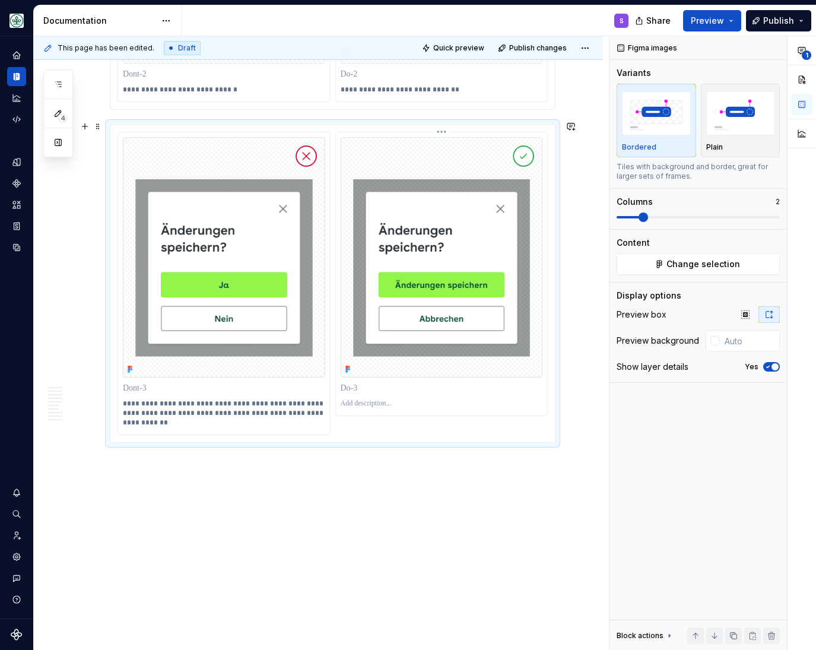
click at [376, 403] on p at bounding box center [442, 404] width 202 height 10
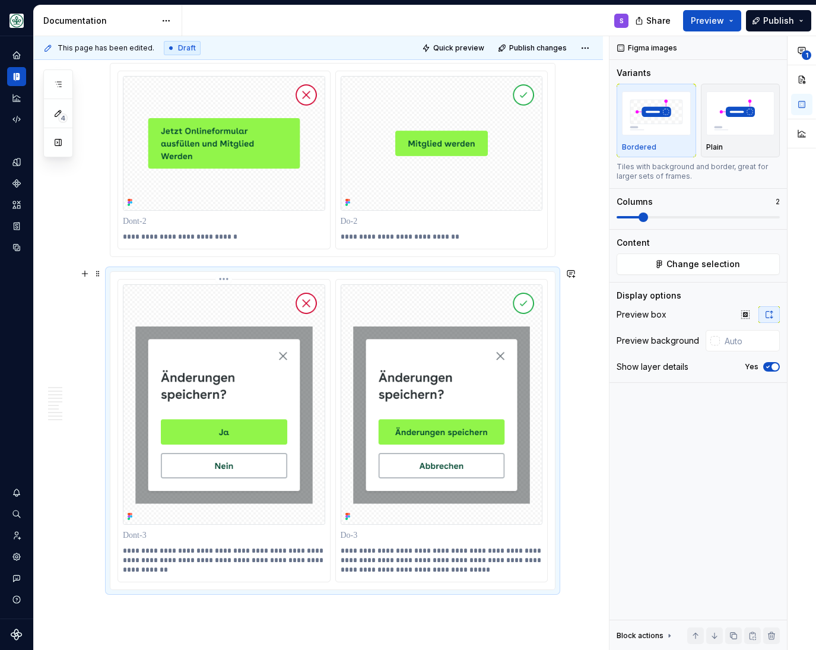
scroll to position [3378, 0]
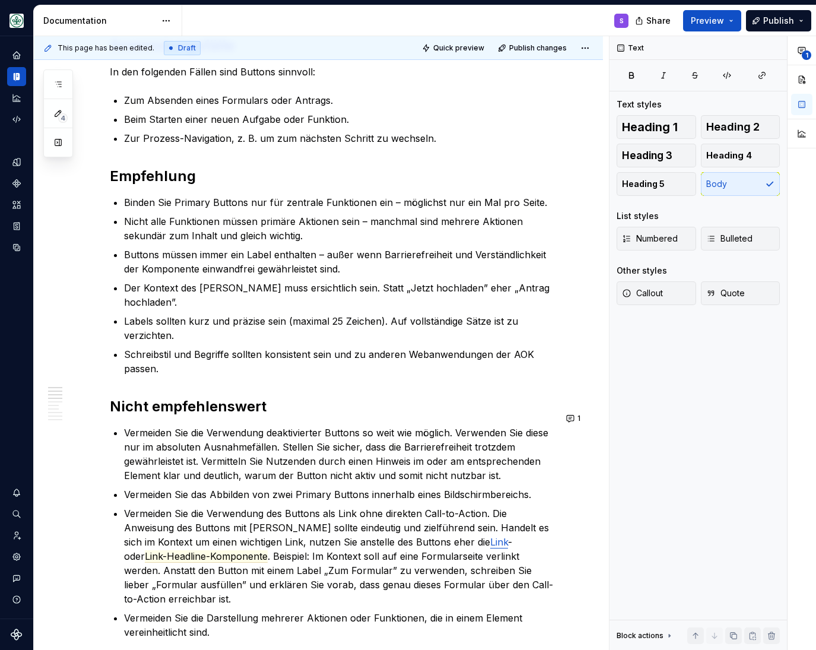
scroll to position [0, 0]
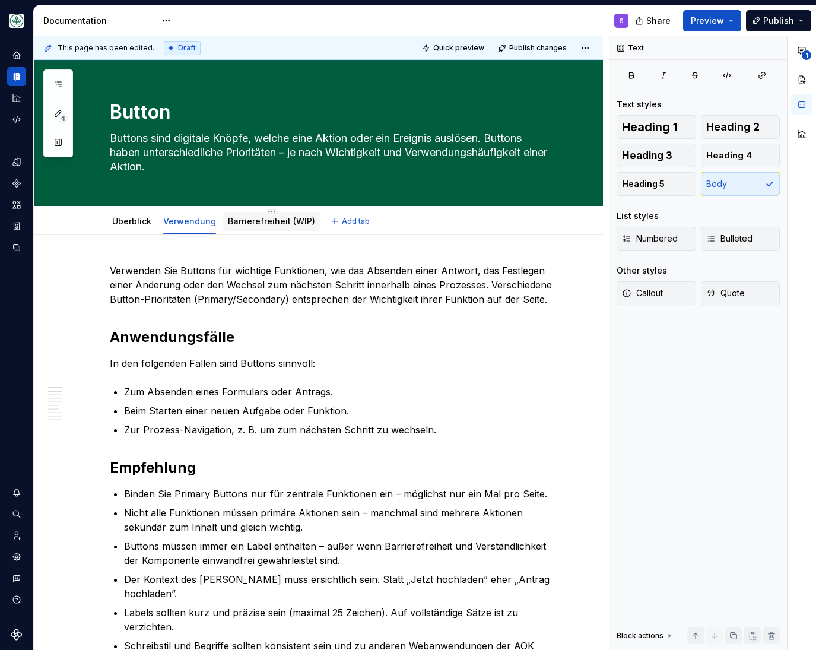
click at [292, 216] on div "Barrierefreiheit (WIP)" at bounding box center [271, 222] width 87 height 12
click at [256, 217] on link "Barrierefreiheit (WIP)" at bounding box center [271, 221] width 87 height 10
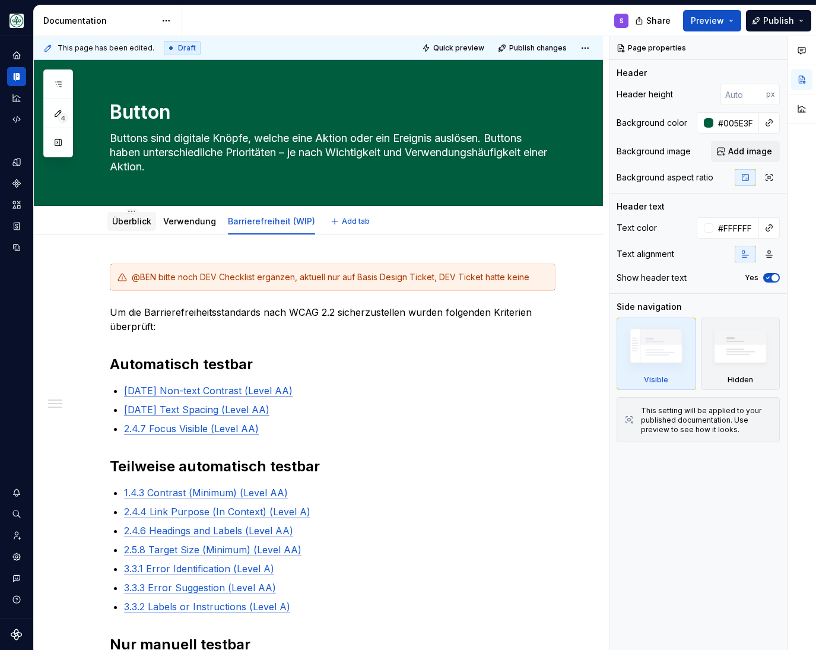
click at [126, 222] on link "Überblick" at bounding box center [131, 221] width 39 height 10
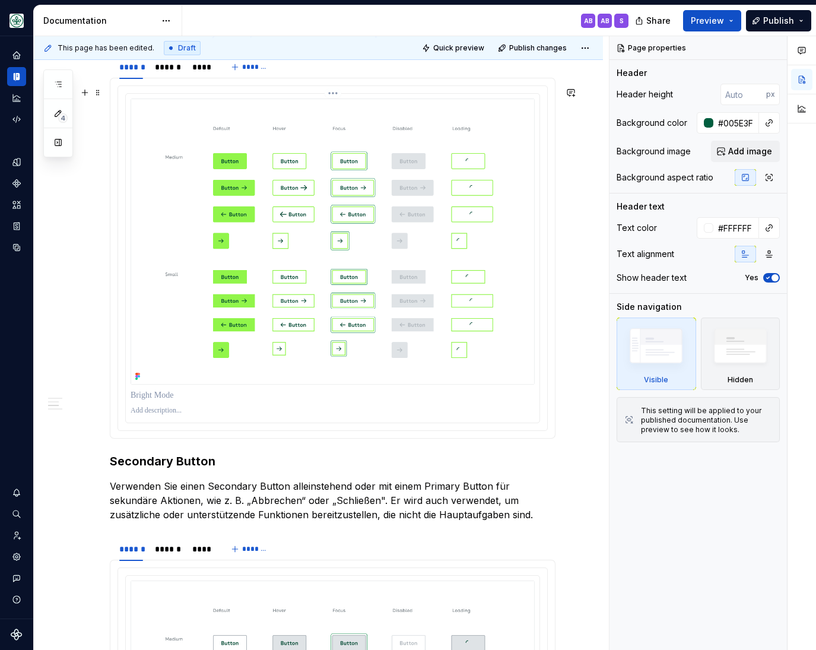
scroll to position [588, 0]
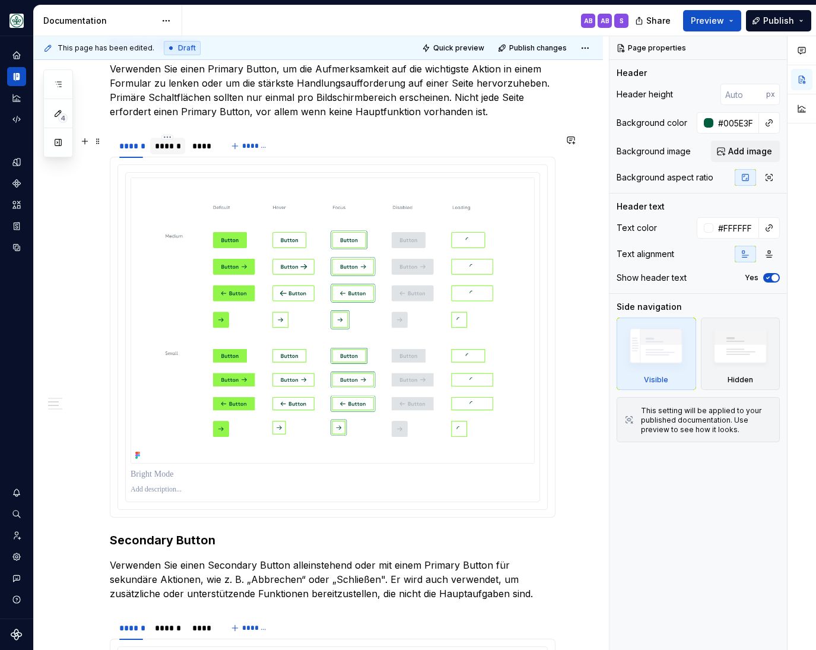
click at [169, 144] on div "******" at bounding box center [168, 146] width 26 height 12
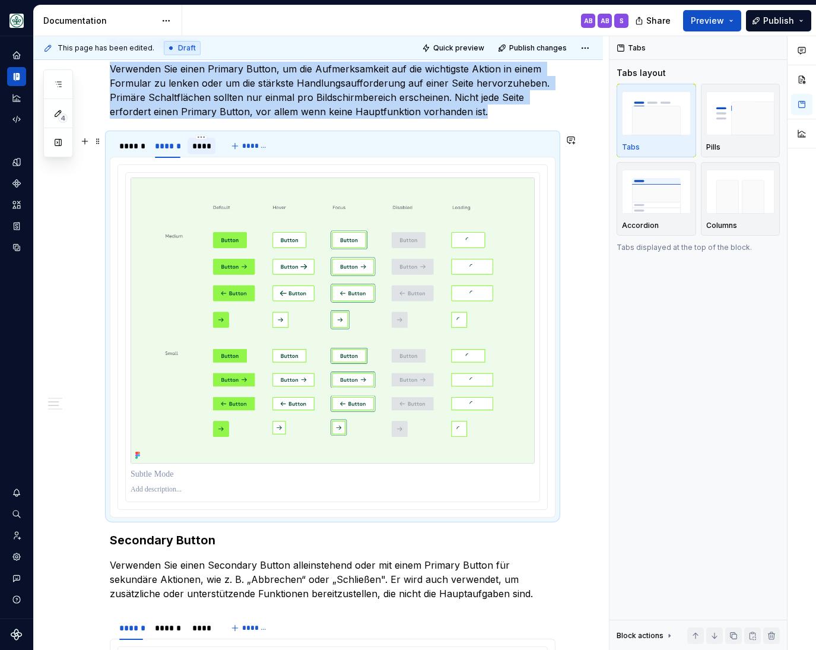
click at [208, 146] on div "****" at bounding box center [201, 146] width 19 height 12
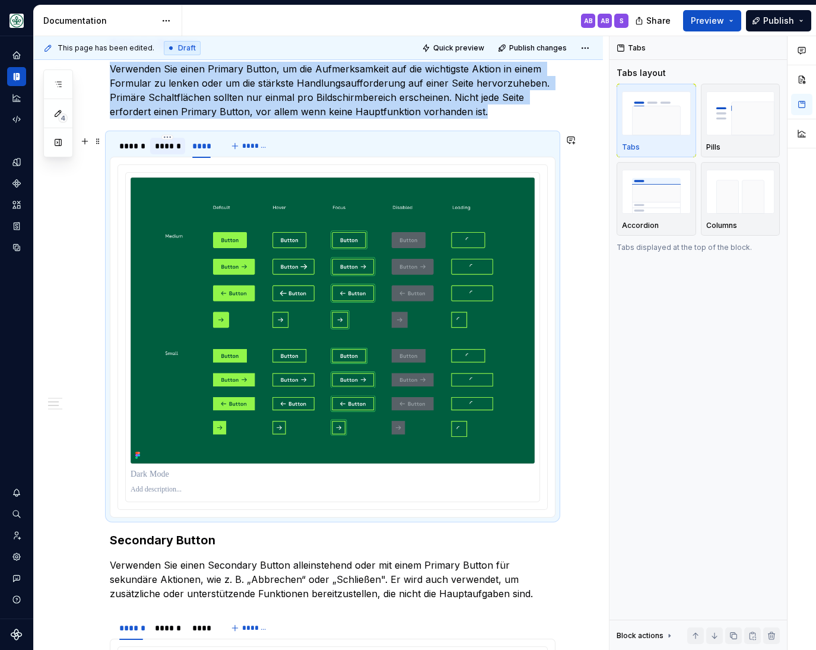
click at [172, 143] on div "******" at bounding box center [168, 146] width 26 height 12
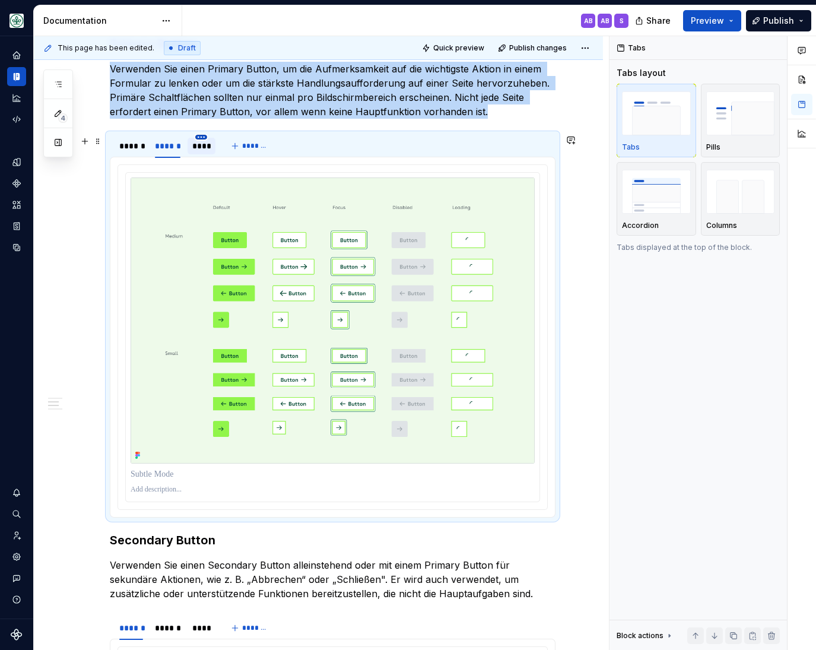
click at [207, 141] on html "Mein Leben S Design system data Documentation AB AB S Share Preview Publish 4 P…" at bounding box center [408, 325] width 816 height 650
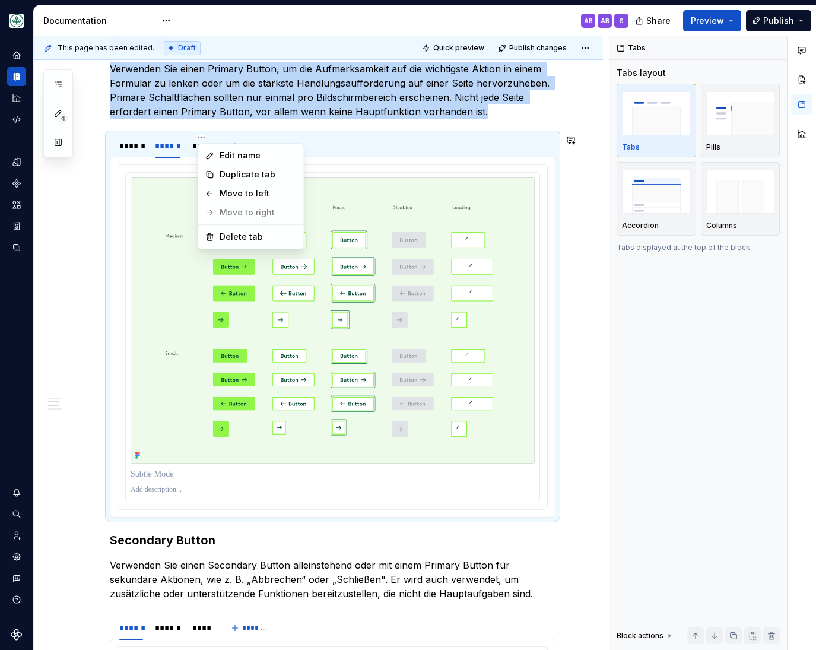
click at [193, 149] on html "Mein Leben S Design system data Documentation AB AB S Share Preview Publish 4 P…" at bounding box center [408, 325] width 816 height 650
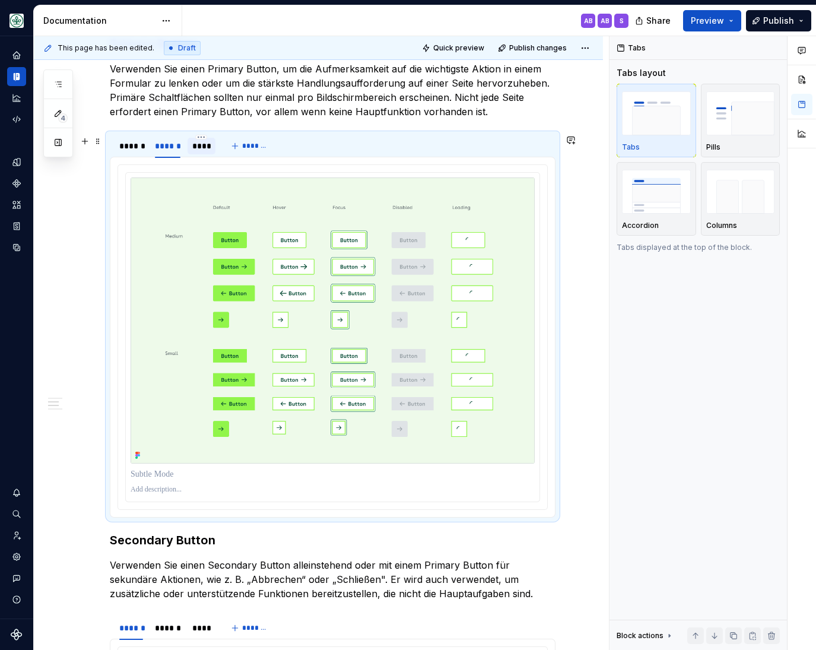
click at [207, 150] on div "****" at bounding box center [201, 146] width 19 height 12
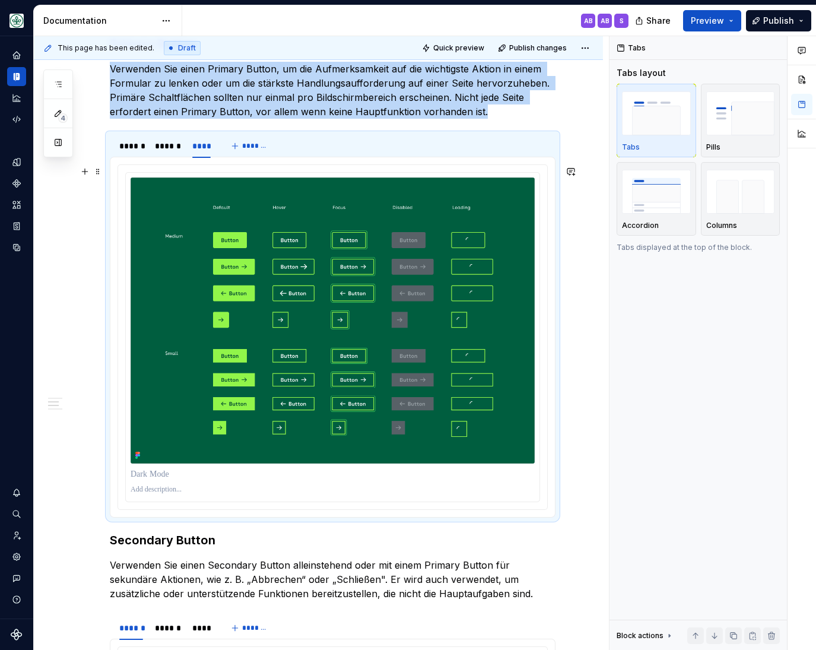
click at [88, 320] on div "**********" at bounding box center [318, 653] width 569 height 2012
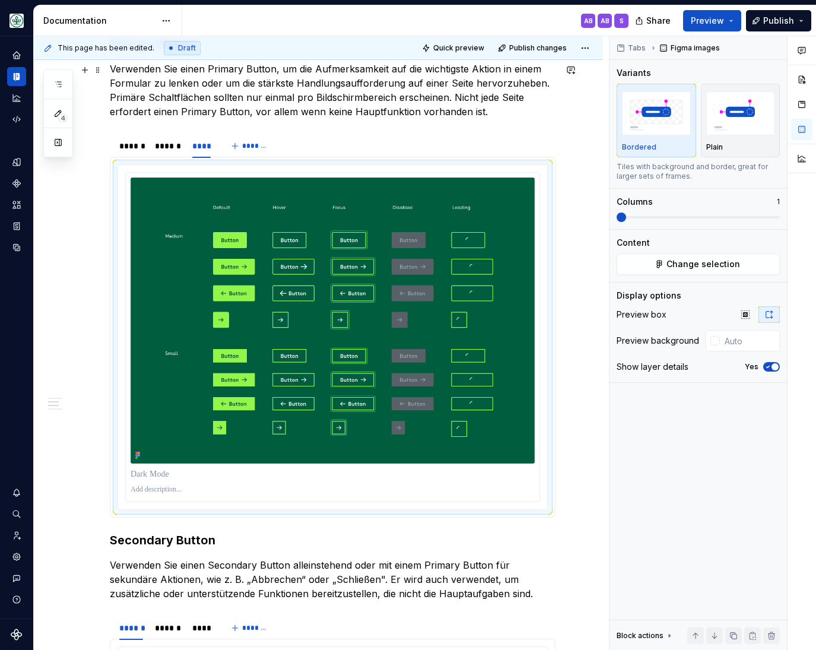
click at [207, 104] on p "Verwenden Sie einen Primary Button, um die Aufmerksamkeit auf die wichtigste Ak…" at bounding box center [333, 90] width 446 height 57
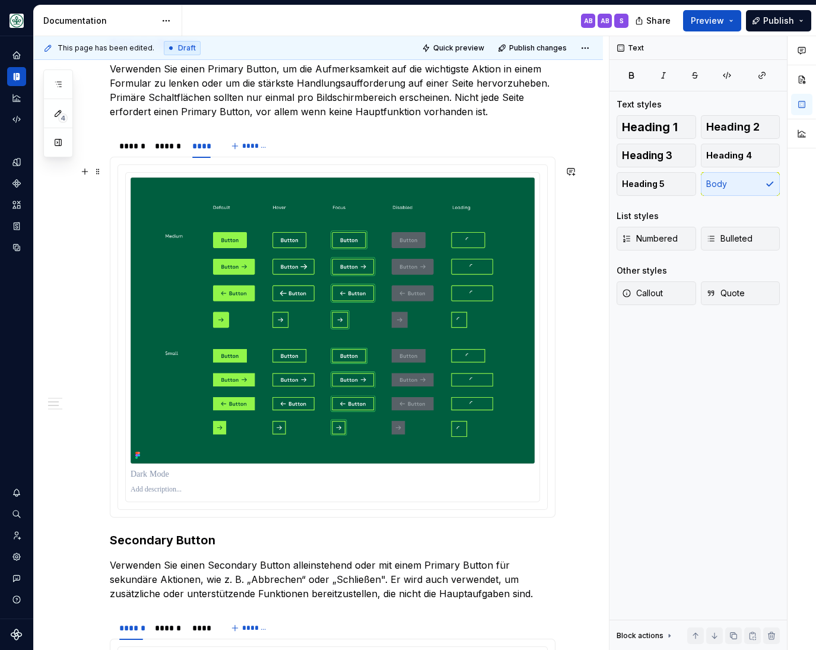
click at [119, 166] on div at bounding box center [333, 337] width 431 height 346
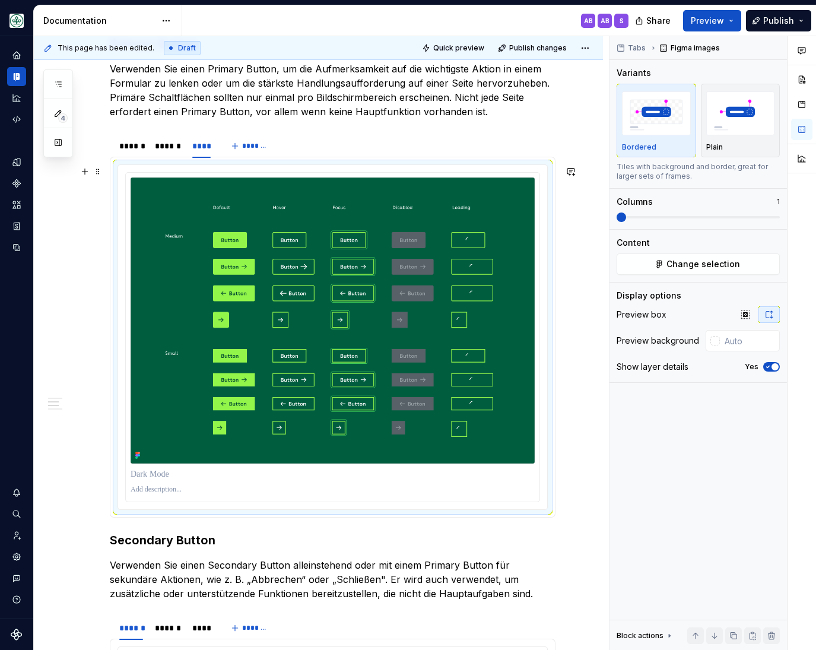
click at [126, 169] on div at bounding box center [332, 337] width 429 height 344
click at [126, 172] on div at bounding box center [332, 337] width 429 height 344
click at [131, 178] on div at bounding box center [333, 337] width 414 height 329
click at [118, 178] on div at bounding box center [333, 337] width 431 height 346
click at [87, 201] on div "**********" at bounding box center [321, 343] width 575 height 615
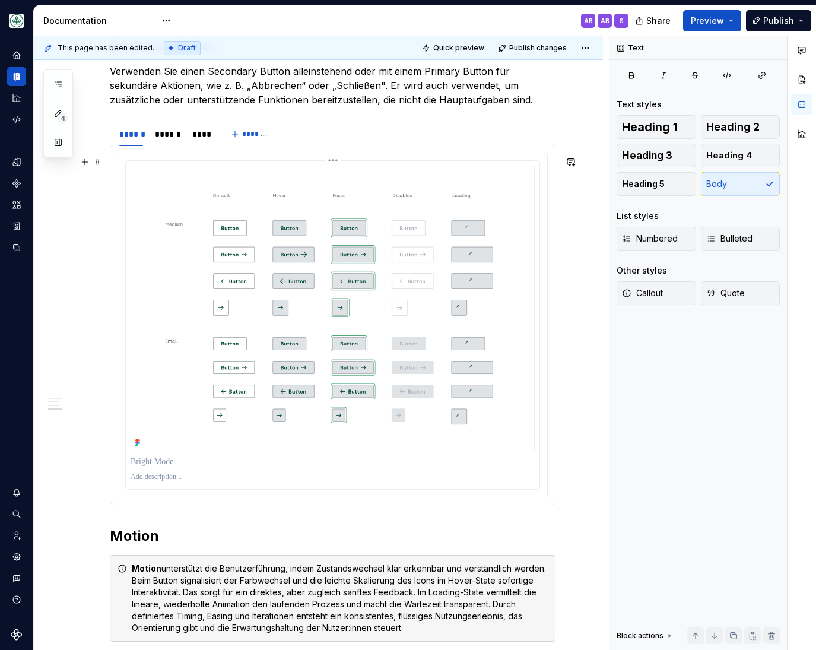
scroll to position [1126, 0]
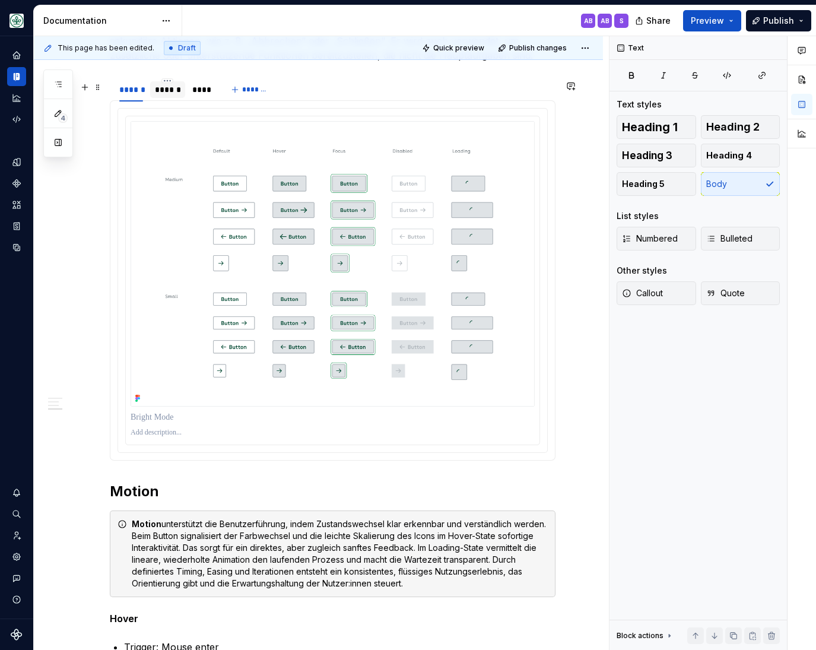
click at [169, 93] on div "******" at bounding box center [168, 90] width 26 height 12
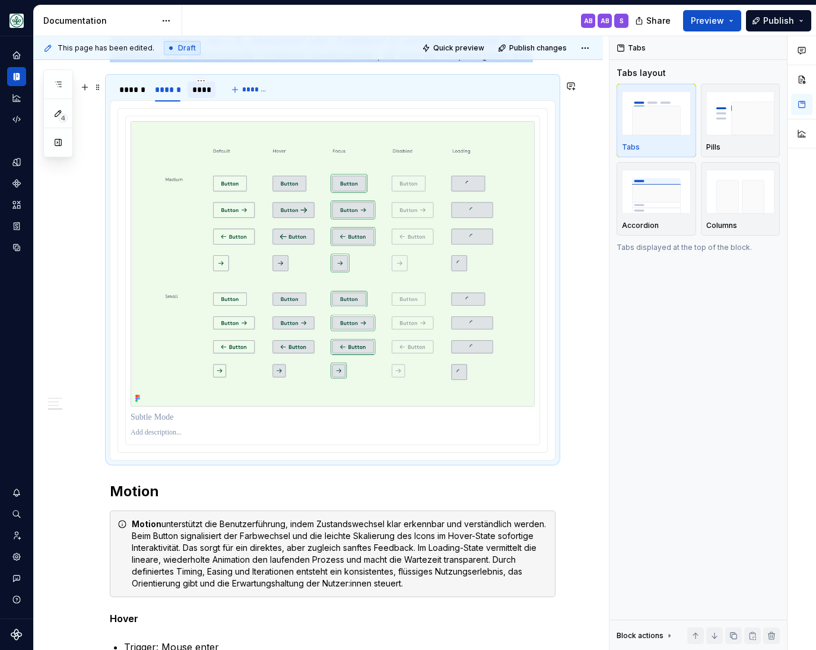
click at [207, 94] on div "****" at bounding box center [201, 90] width 19 height 12
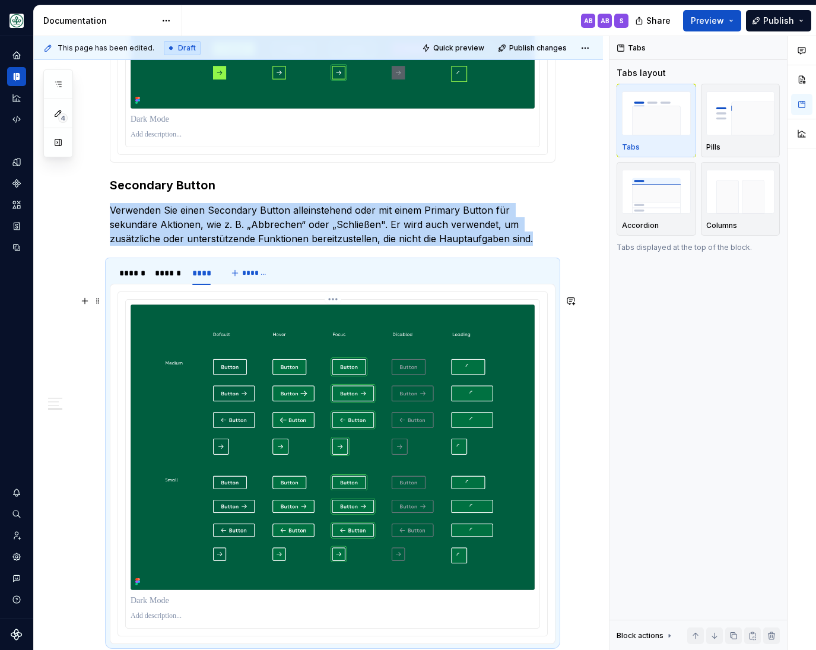
scroll to position [868, 0]
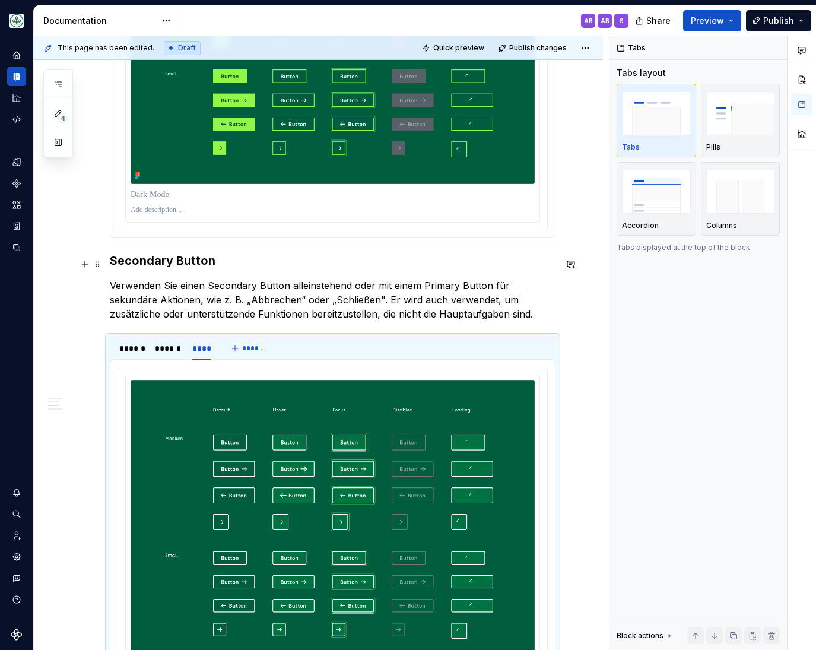
click at [173, 265] on h3 "Secondary Button" at bounding box center [333, 260] width 446 height 17
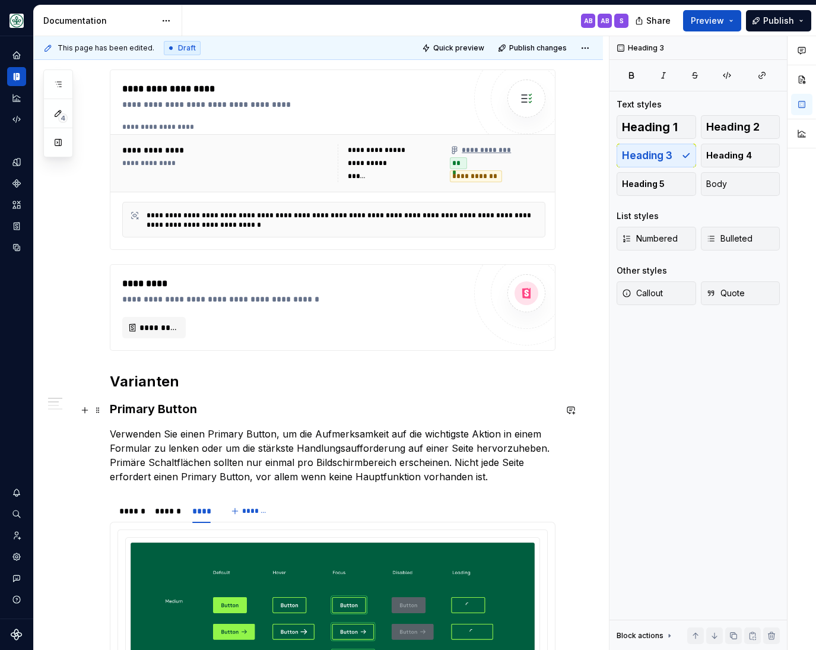
scroll to position [294, 0]
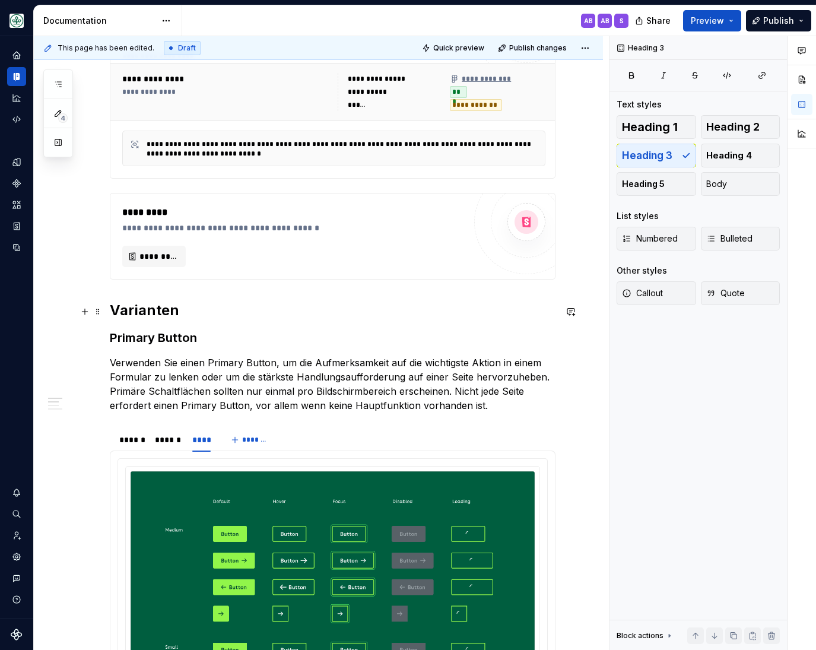
click at [144, 311] on h2 "Varianten" at bounding box center [333, 310] width 446 height 19
click at [144, 338] on h3 "Primary Button" at bounding box center [333, 338] width 446 height 17
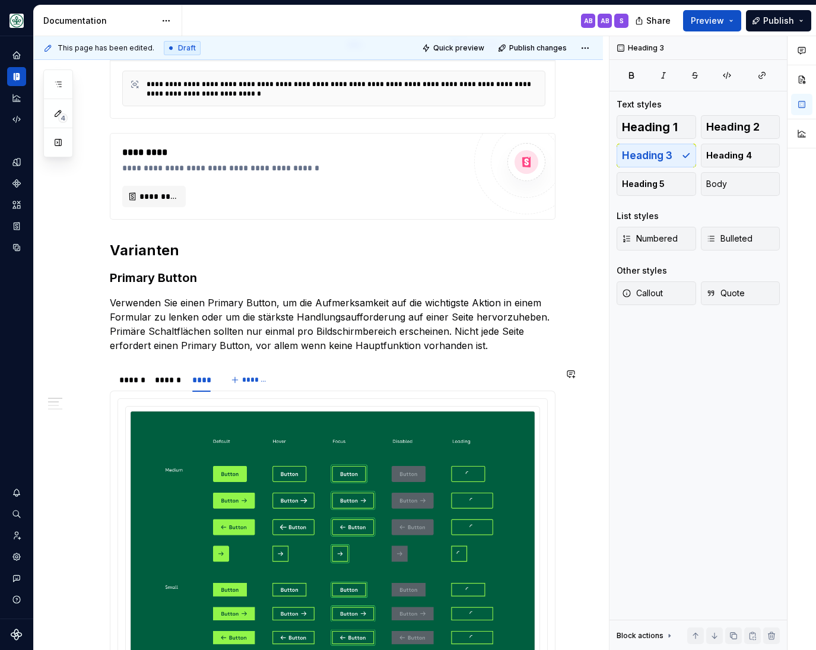
scroll to position [392, 0]
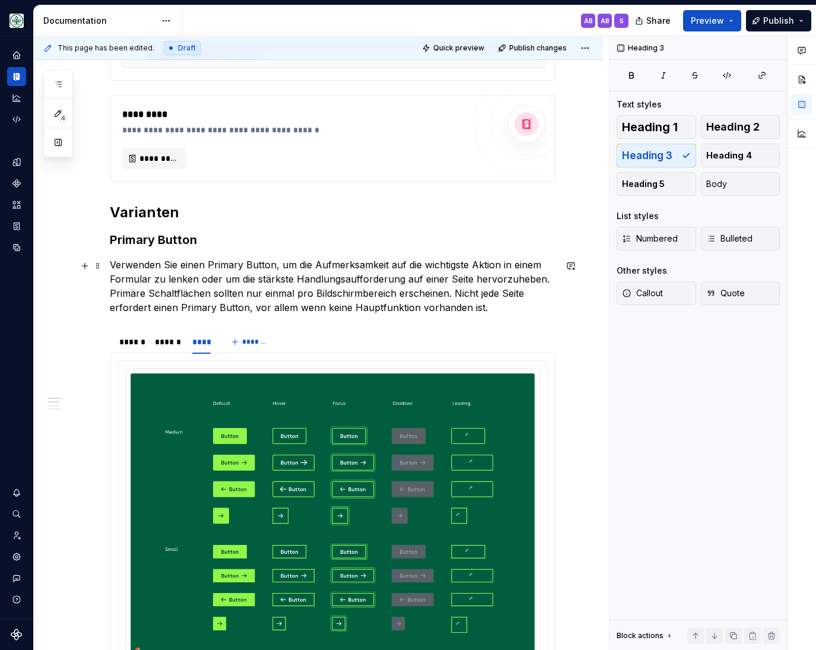
click at [142, 294] on p "Verwenden Sie einen Primary Button, um die Aufmerksamkeit auf die wichtigste Ak…" at bounding box center [333, 286] width 446 height 57
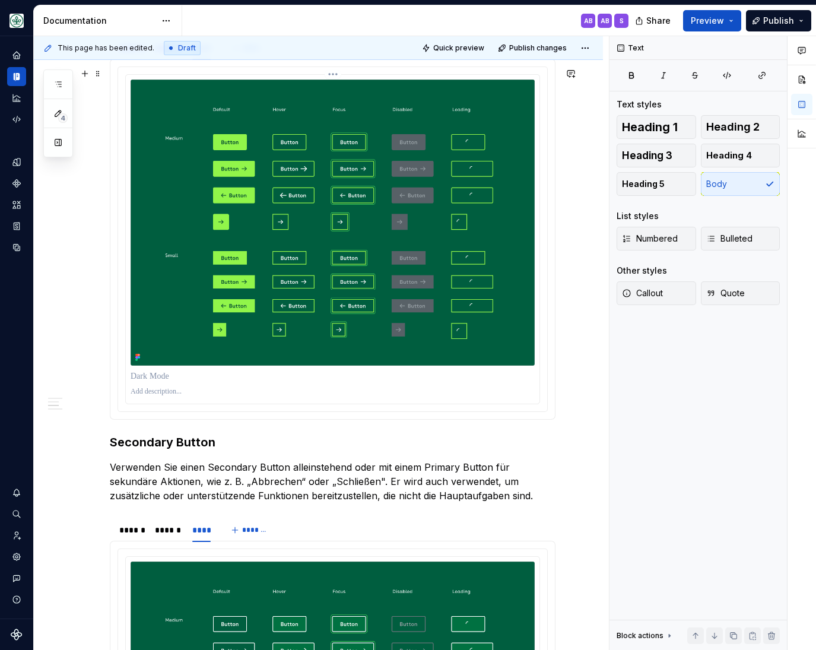
scroll to position [931, 0]
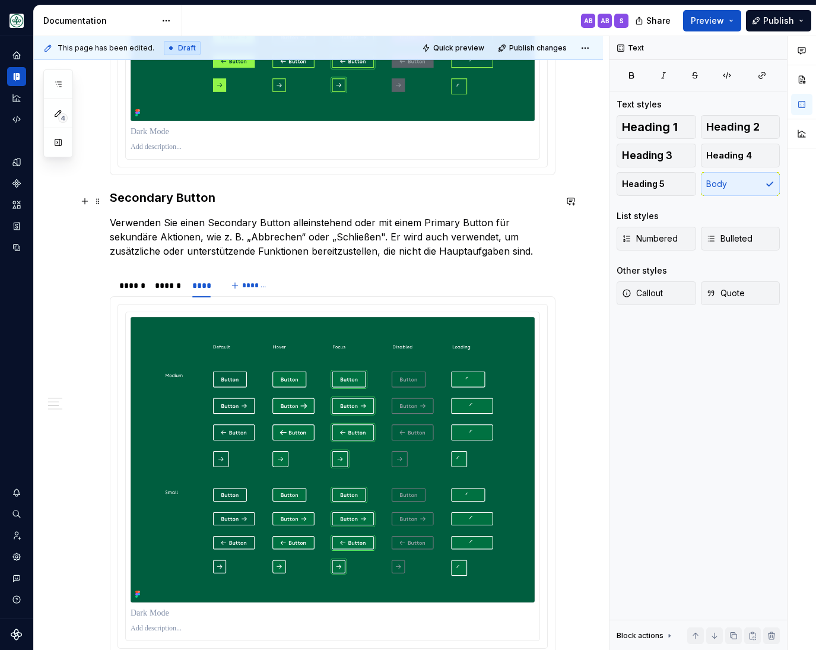
click at [149, 199] on h3 "Secondary Button" at bounding box center [333, 197] width 446 height 17
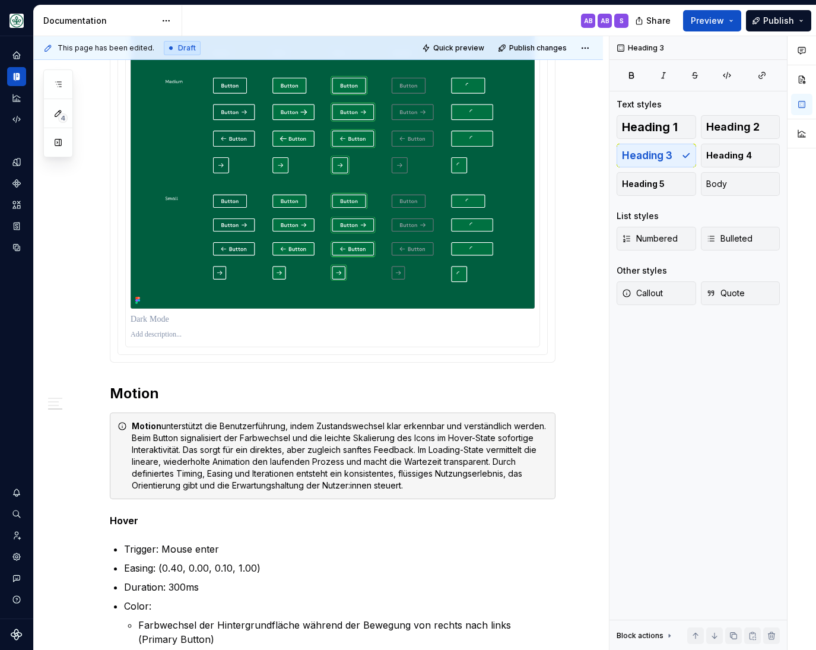
scroll to position [1420, 0]
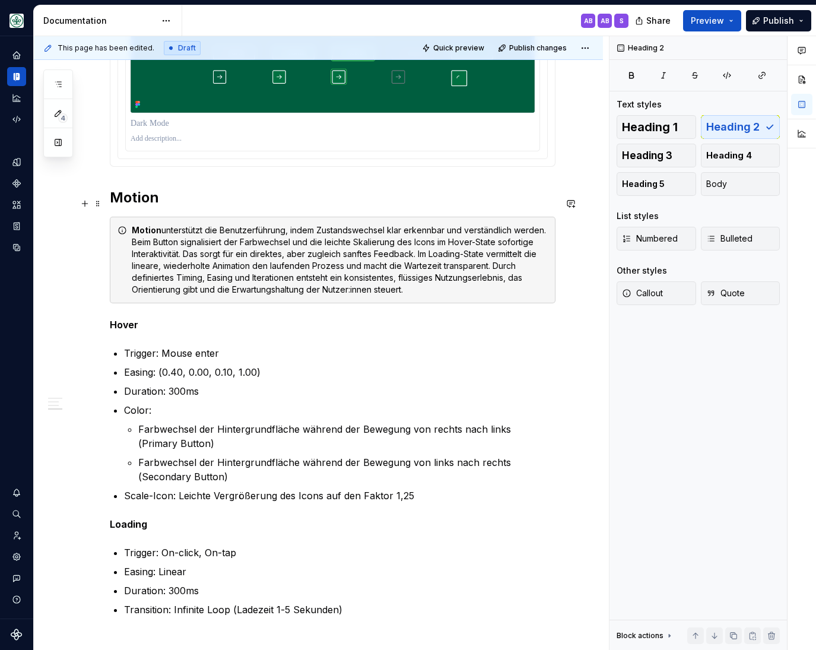
click at [140, 207] on h2 "Motion" at bounding box center [333, 197] width 446 height 19
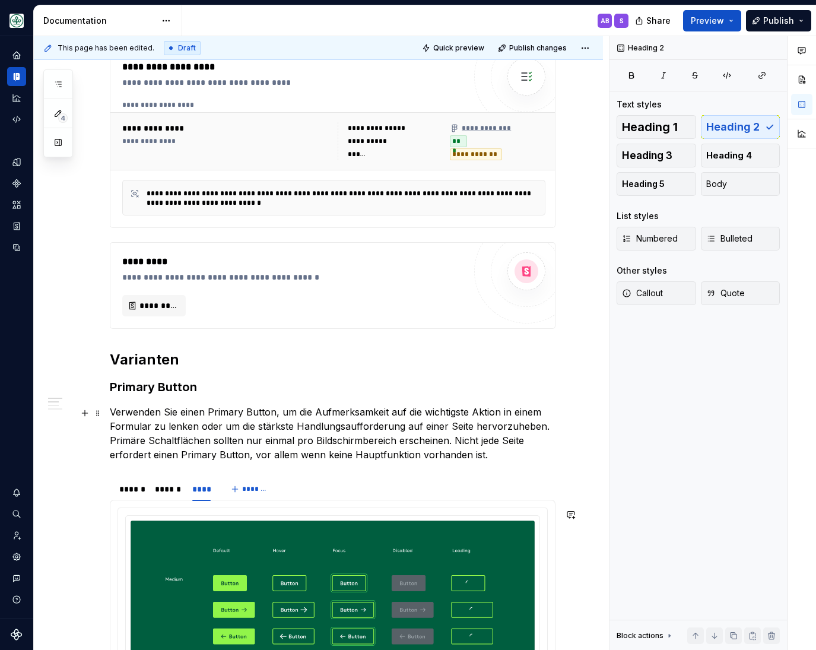
scroll to position [0, 0]
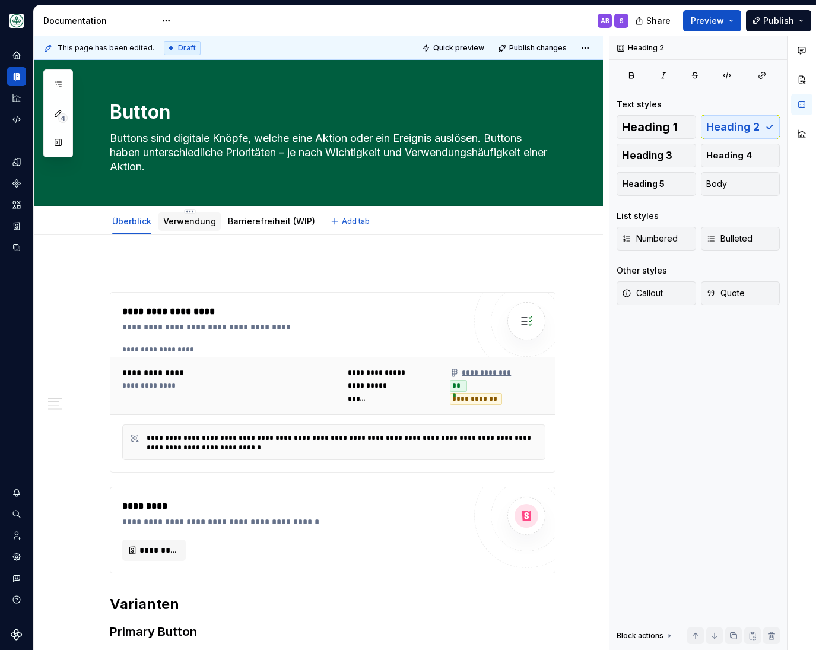
click at [192, 226] on link "Verwendung" at bounding box center [189, 221] width 53 height 10
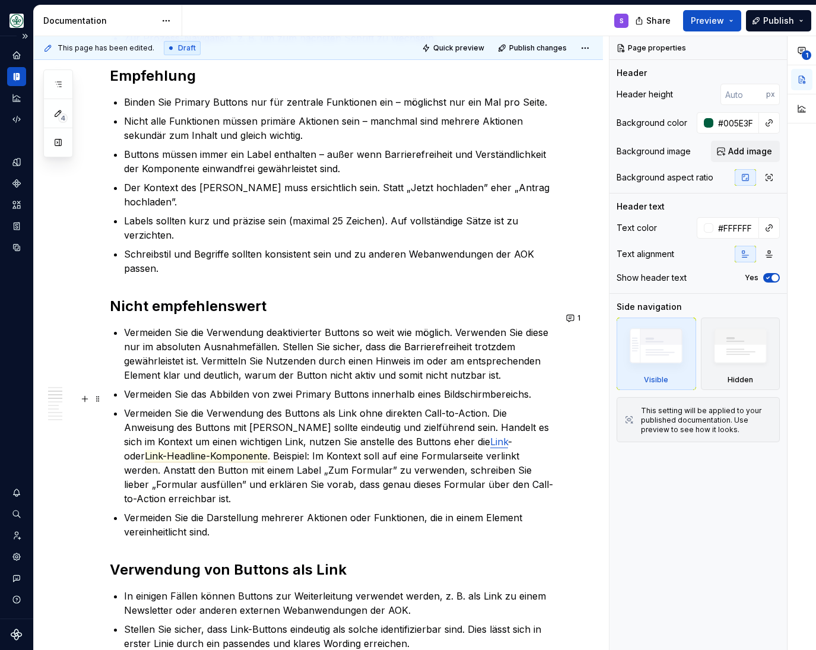
scroll to position [441, 0]
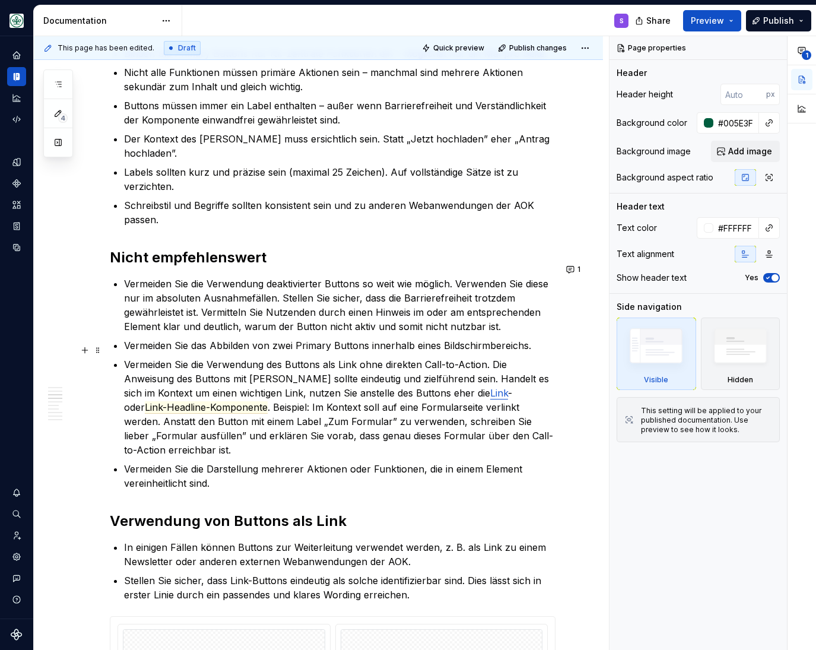
type textarea "*"
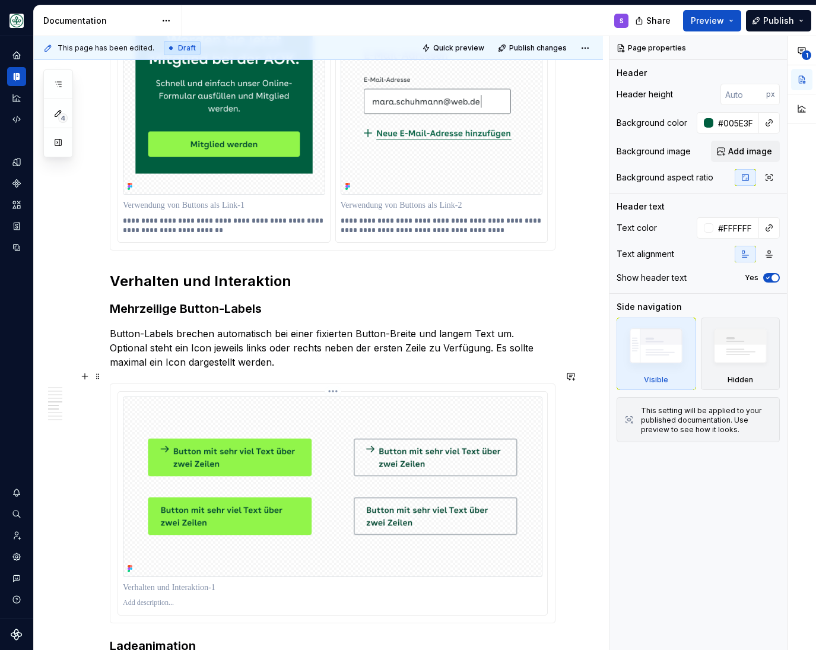
scroll to position [1176, 0]
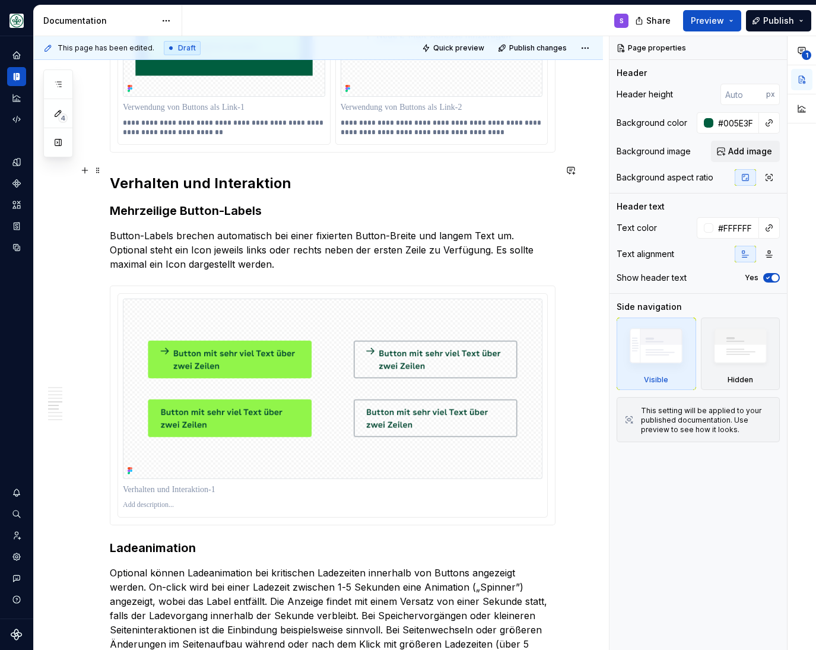
click at [196, 174] on h2 "Verhalten und Interaktion" at bounding box center [333, 183] width 446 height 19
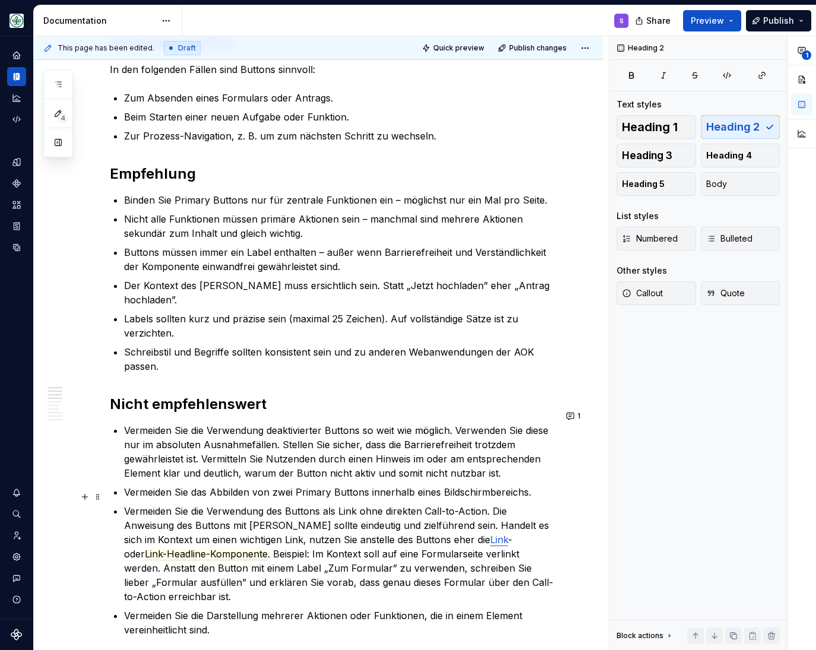
scroll to position [0, 0]
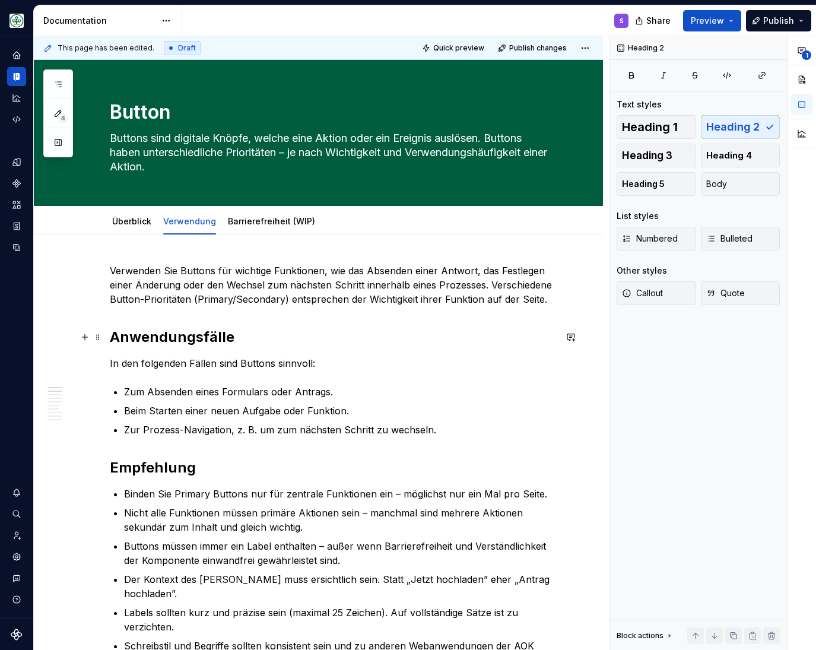
click at [158, 334] on h2 "Anwendungsfälle" at bounding box center [333, 337] width 446 height 19
click at [126, 471] on h2 "Empfehlung" at bounding box center [333, 467] width 446 height 19
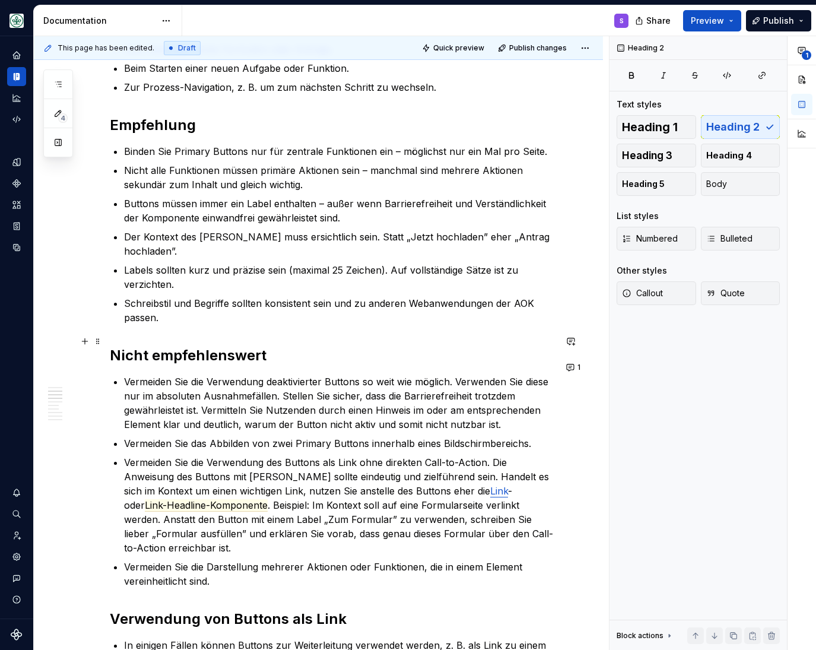
click at [174, 346] on h2 "Nicht empfehlenswert" at bounding box center [333, 355] width 446 height 19
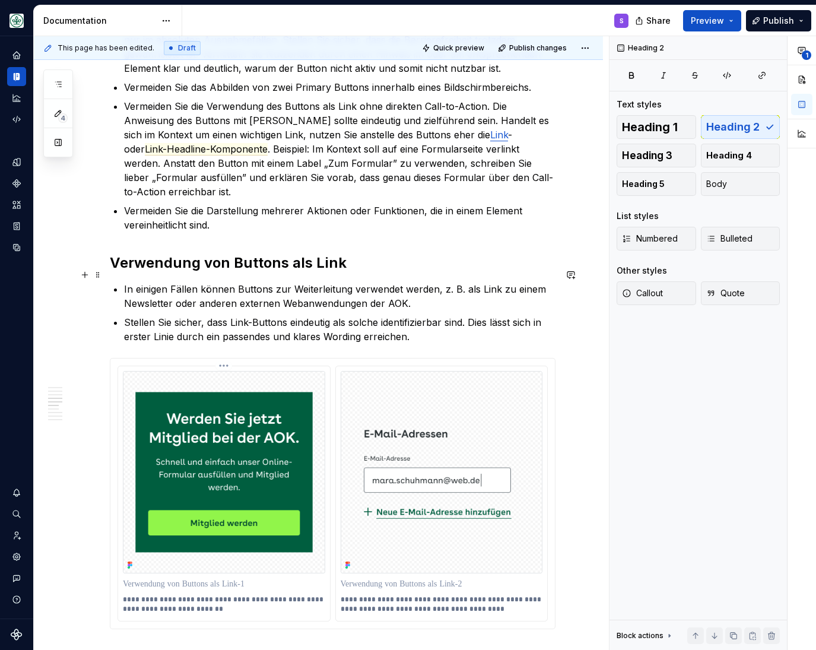
scroll to position [735, 0]
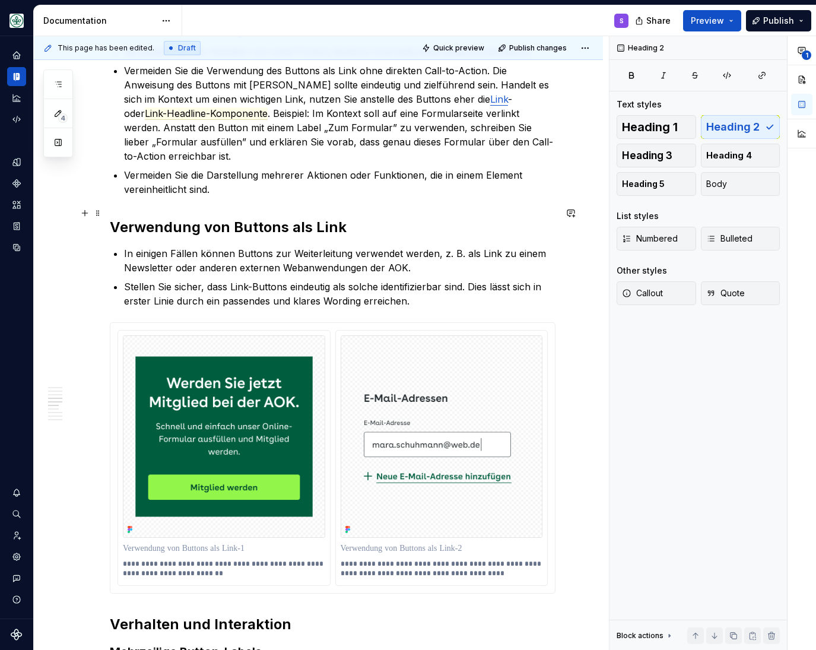
click at [207, 218] on h2 "Verwendung von Buttons als Link" at bounding box center [333, 227] width 446 height 19
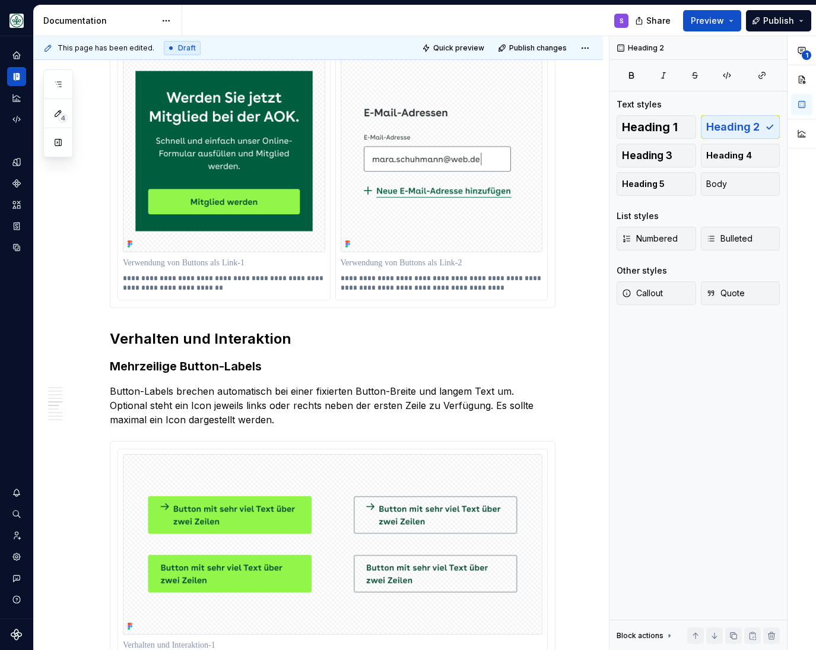
scroll to position [1028, 0]
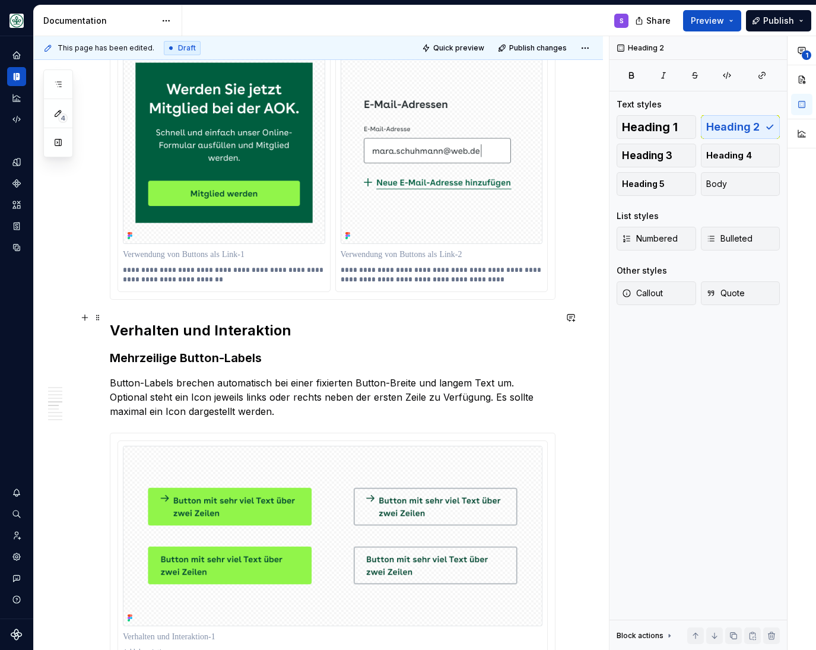
click at [195, 321] on h2 "Verhalten und Interaktion" at bounding box center [333, 330] width 446 height 19
click at [178, 350] on h3 "Mehrzeilige Button-Labels" at bounding box center [333, 358] width 446 height 17
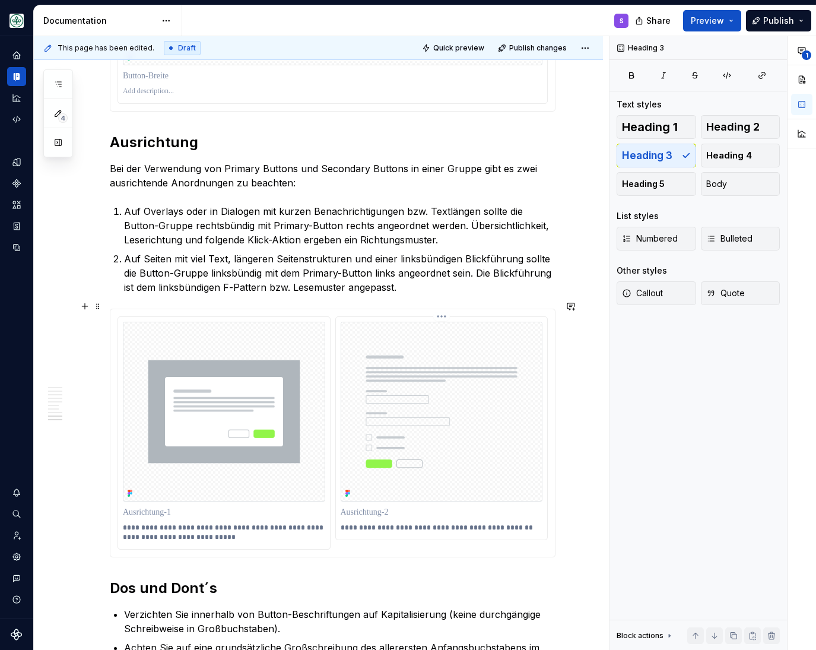
scroll to position [2302, 0]
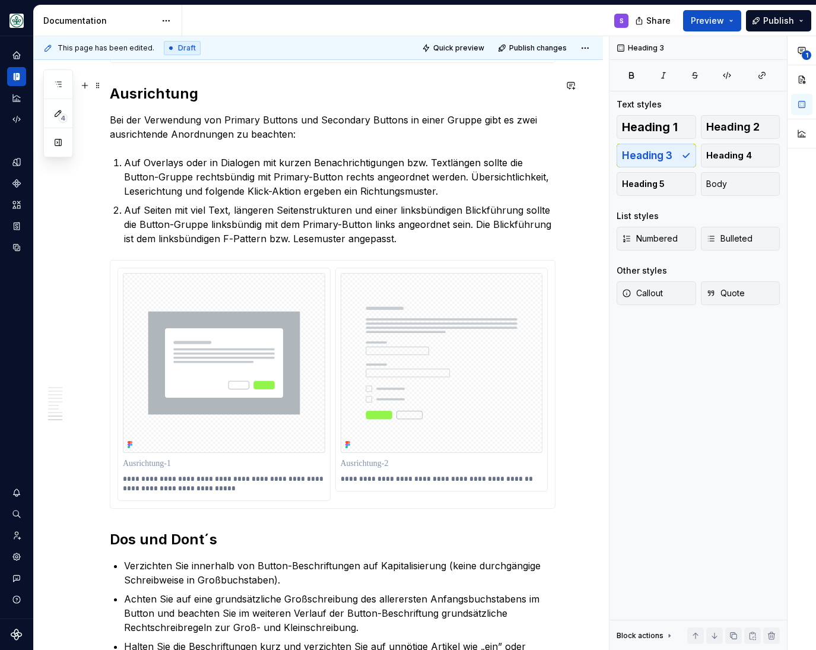
click at [169, 86] on h2 "Ausrichtung" at bounding box center [333, 93] width 446 height 19
click at [151, 84] on h2 "Ausrichtung" at bounding box center [333, 93] width 446 height 19
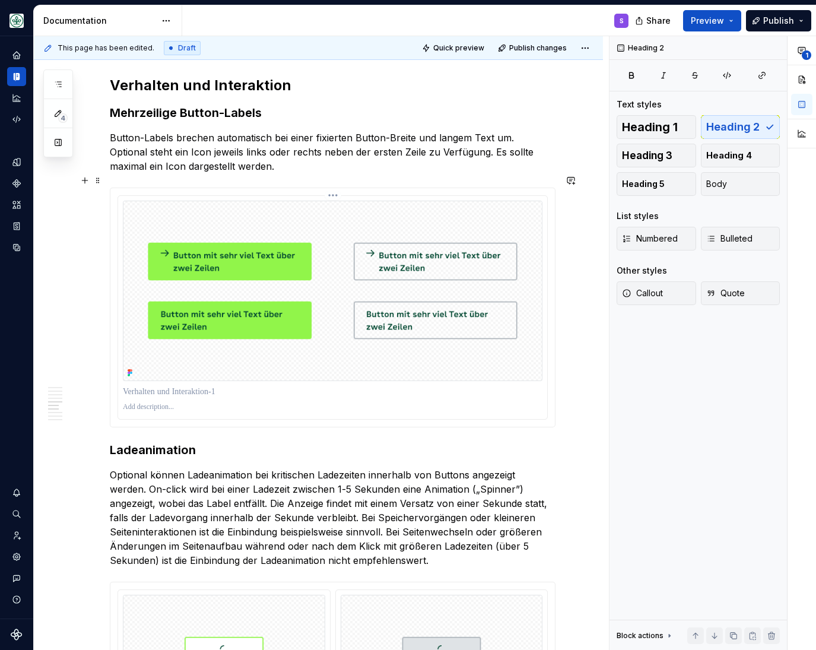
scroll to position [1126, 0]
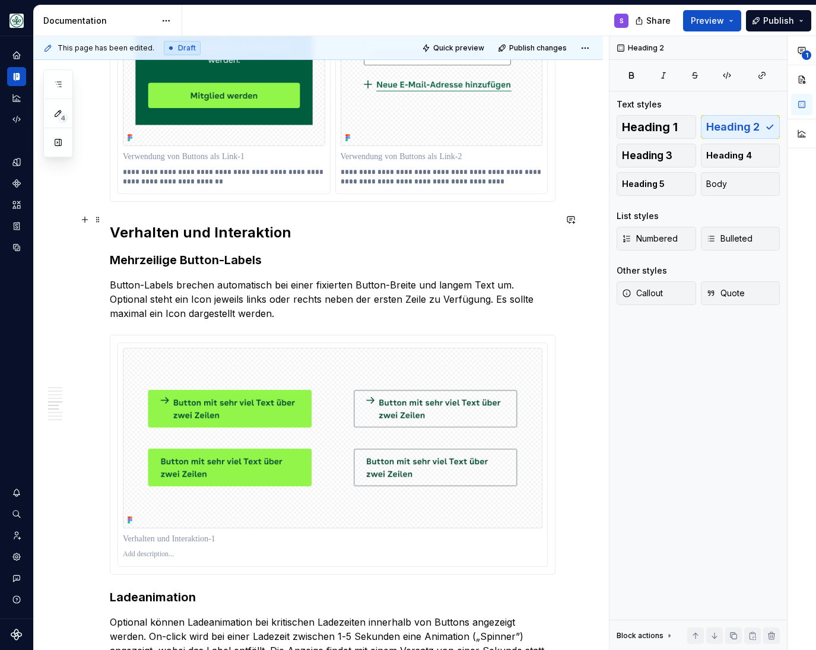
click at [208, 225] on h2 "Verhalten und Interaktion" at bounding box center [333, 232] width 446 height 19
click at [204, 252] on h3 "Mehrzeilige Button-Labels" at bounding box center [333, 260] width 446 height 17
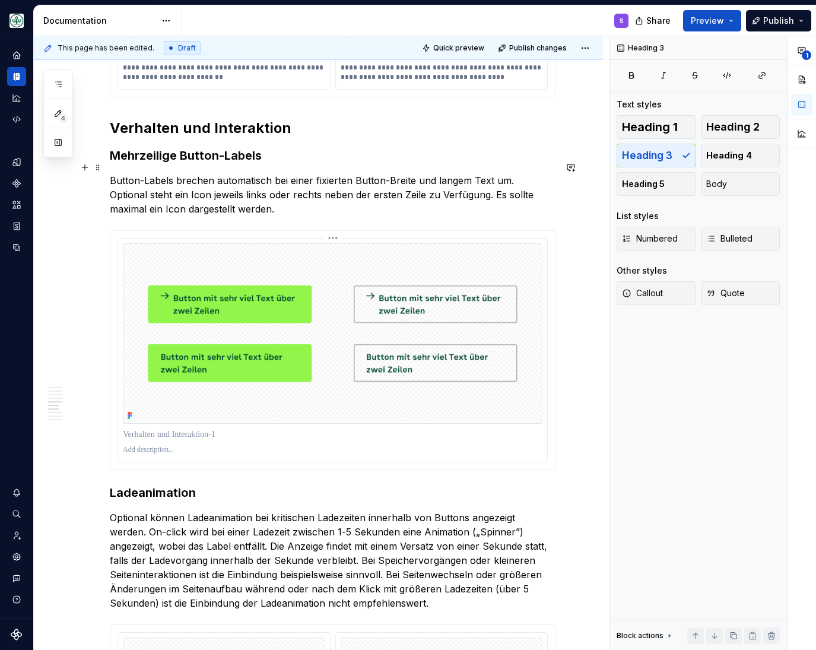
scroll to position [1322, 0]
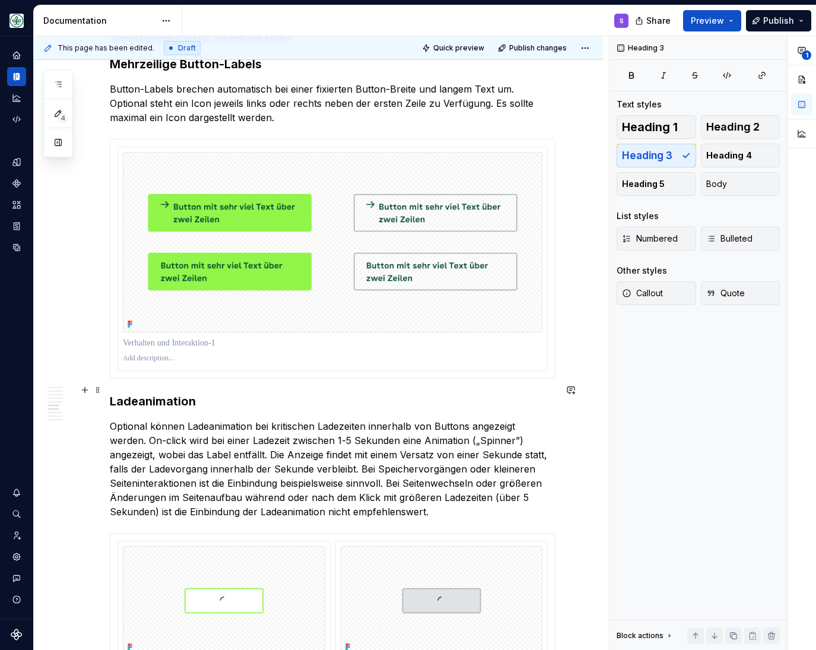
click at [175, 393] on h3 "Ladeanimation" at bounding box center [333, 401] width 446 height 17
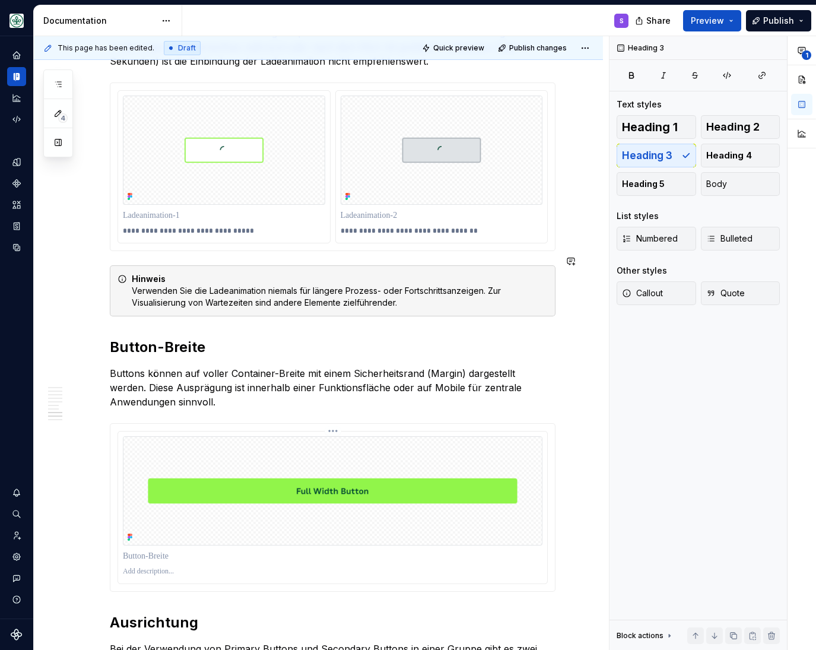
scroll to position [1862, 0]
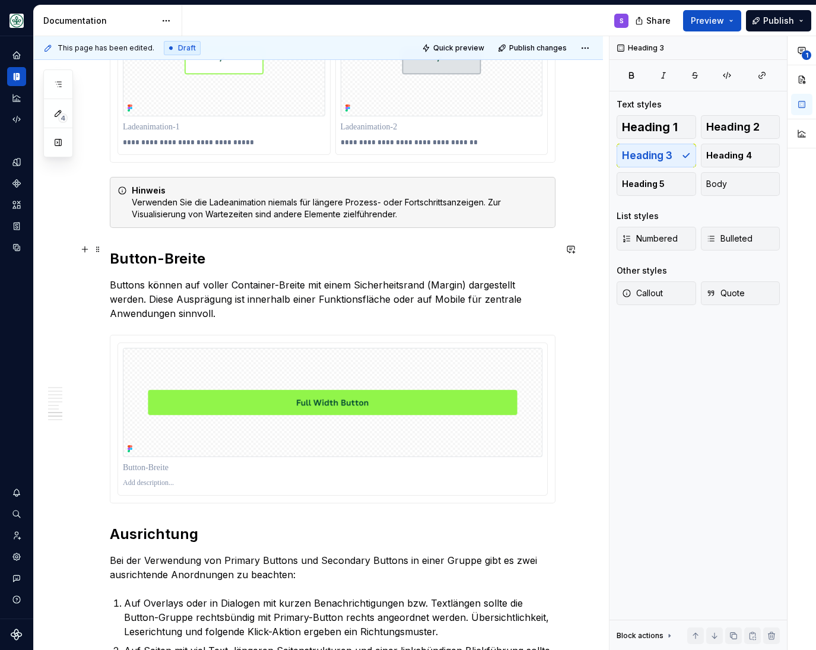
click at [158, 250] on h2 "Button-Breite" at bounding box center [333, 258] width 446 height 19
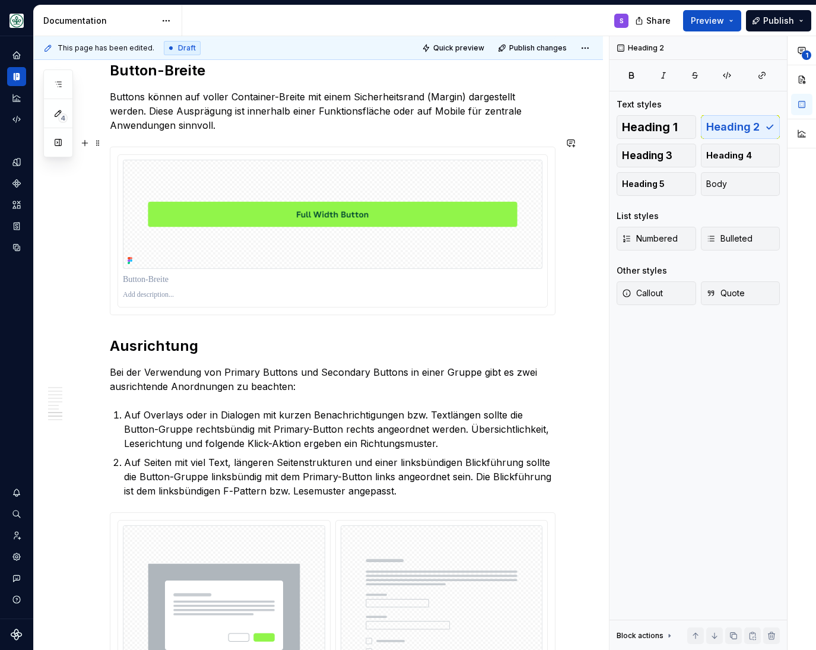
scroll to position [2058, 0]
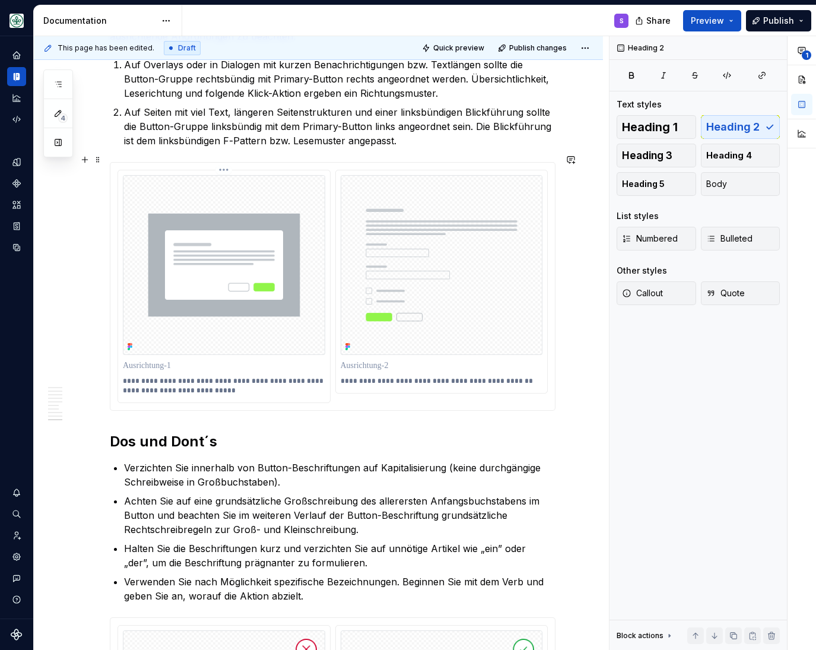
scroll to position [2254, 0]
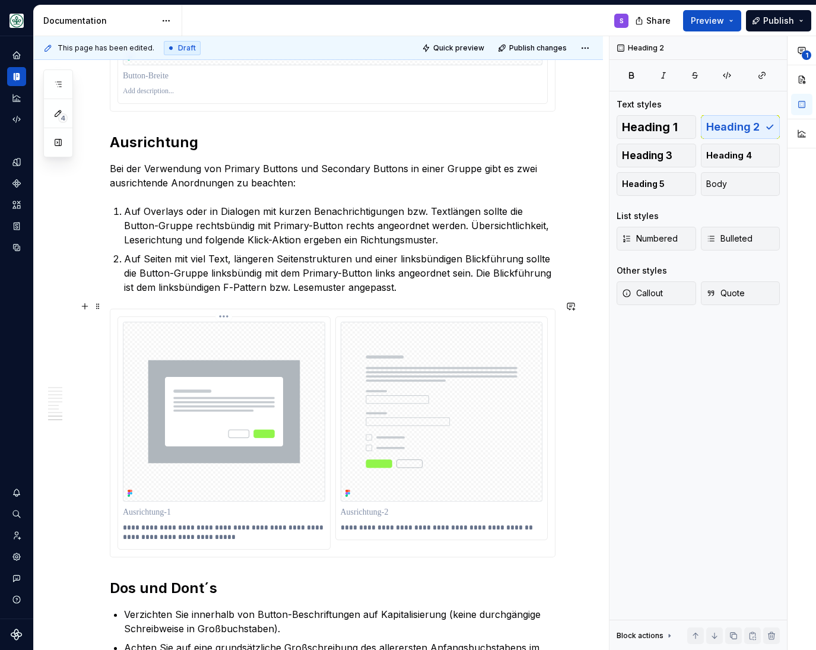
click at [133, 526] on p "**********" at bounding box center [224, 532] width 203 height 19
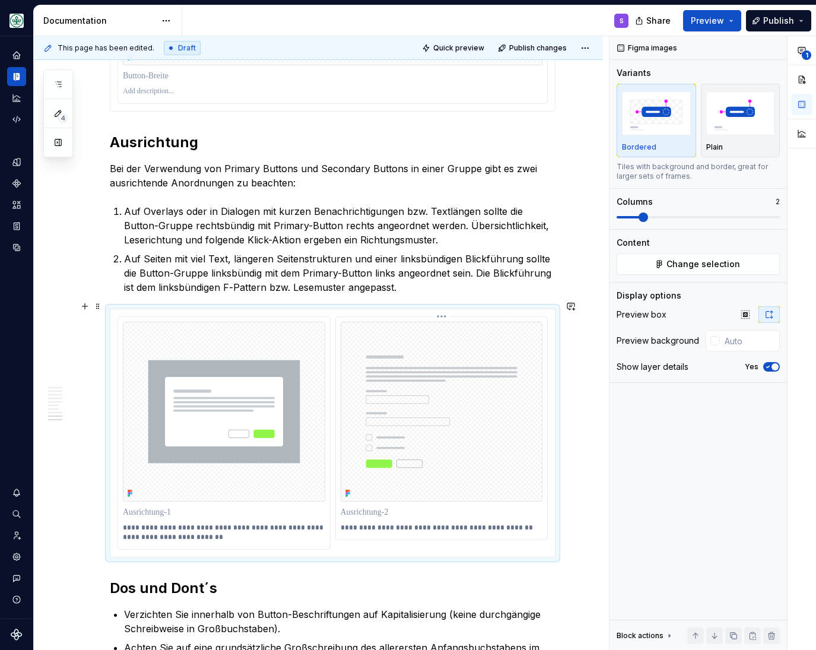
click at [351, 523] on p "**********" at bounding box center [442, 528] width 203 height 10
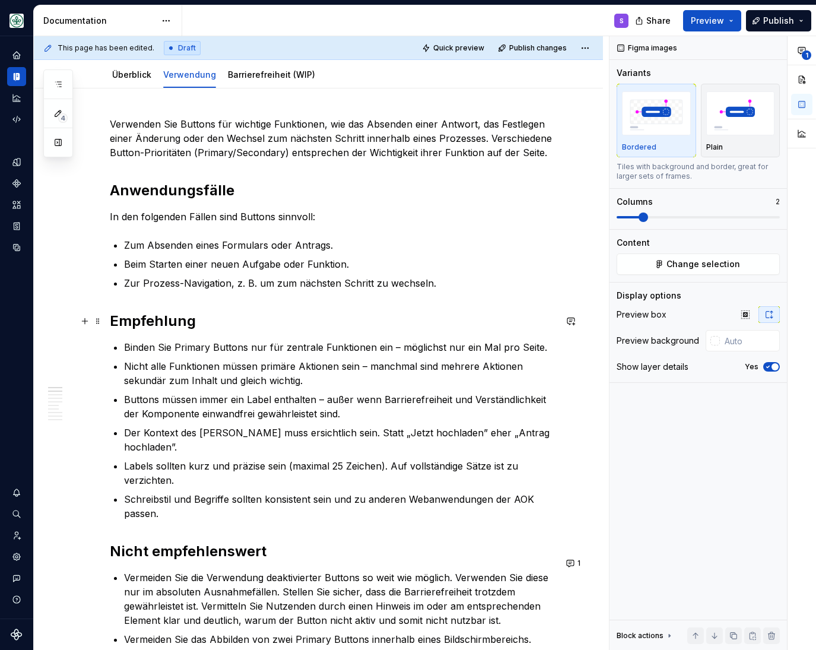
scroll to position [0, 0]
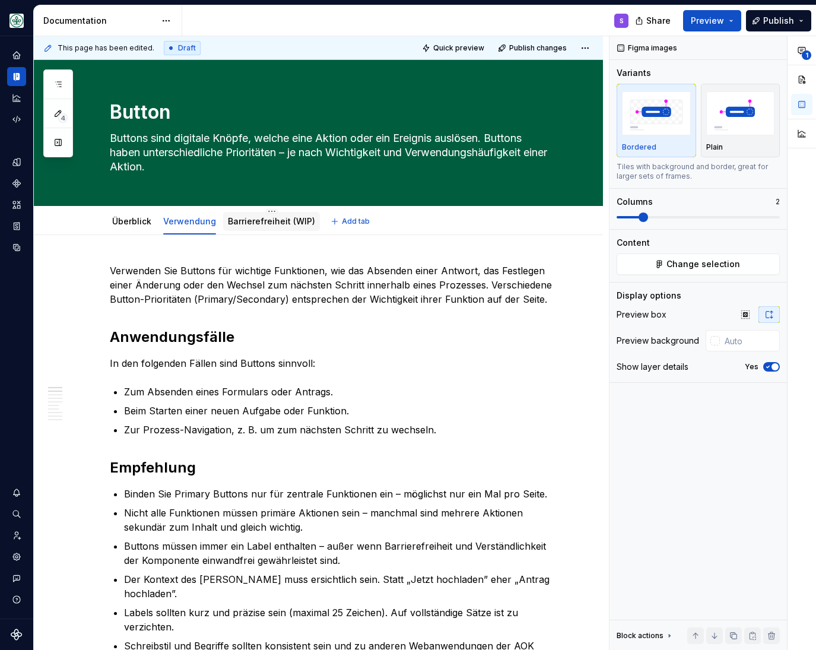
click at [264, 220] on link "Barrierefreiheit (WIP)" at bounding box center [271, 221] width 87 height 10
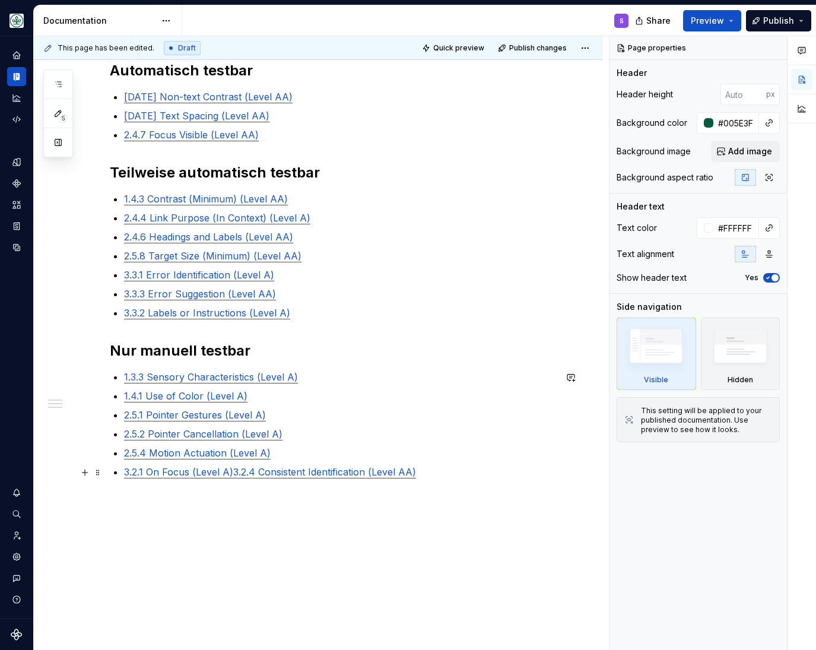
scroll to position [343, 0]
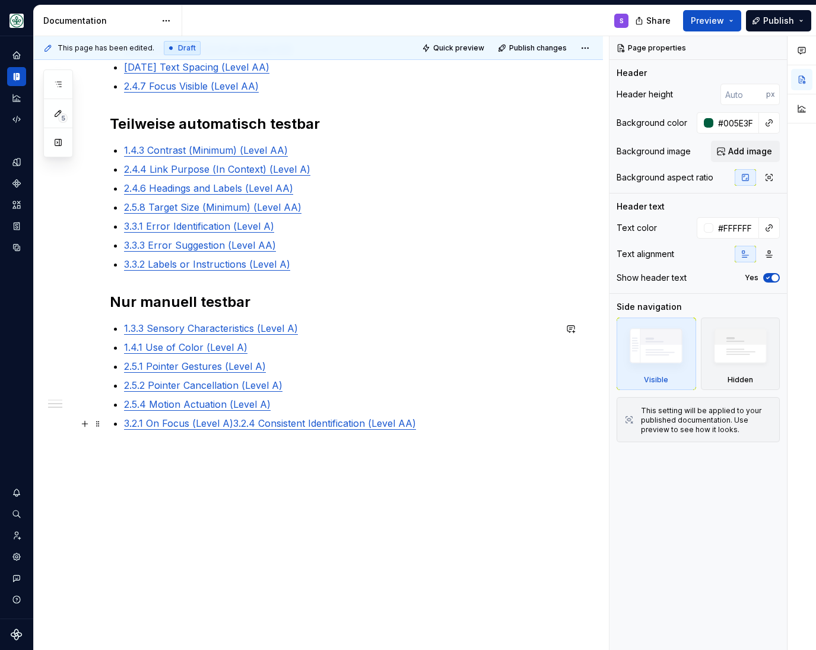
click at [434, 431] on p "3.2.1 On Focus (Level A) 3.2.4 Consistent Identification (Level AA)" at bounding box center [340, 423] width 432 height 14
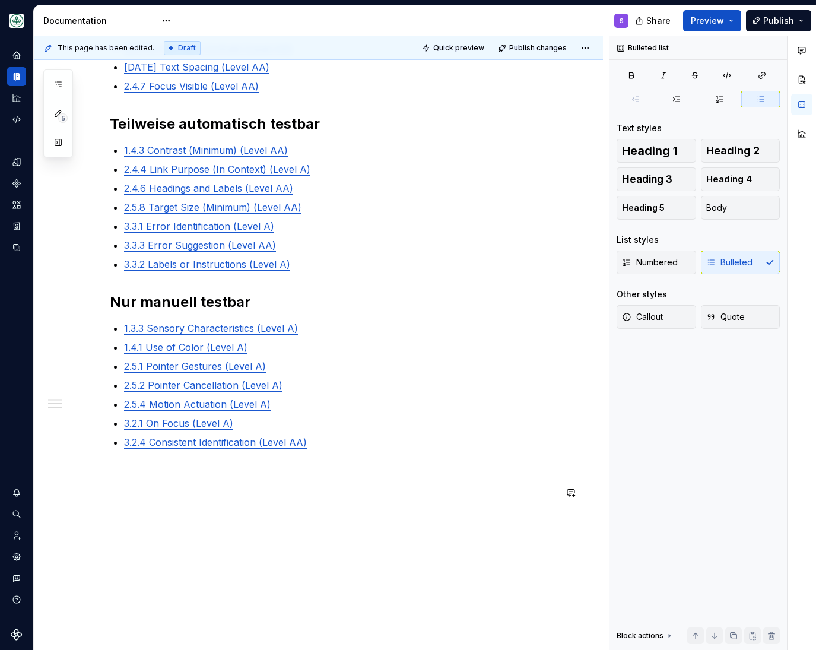
click at [323, 529] on div "@BEN bitte noch DEV Checklist ergänzen, aktuell nur auf Basis Design Ticket, DE…" at bounding box center [318, 301] width 569 height 816
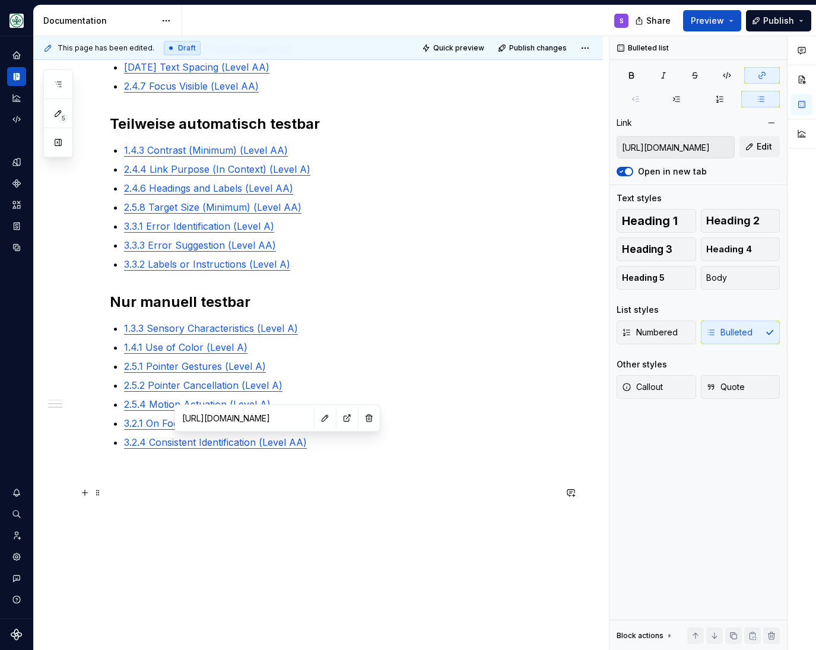
click at [252, 493] on p at bounding box center [333, 492] width 446 height 14
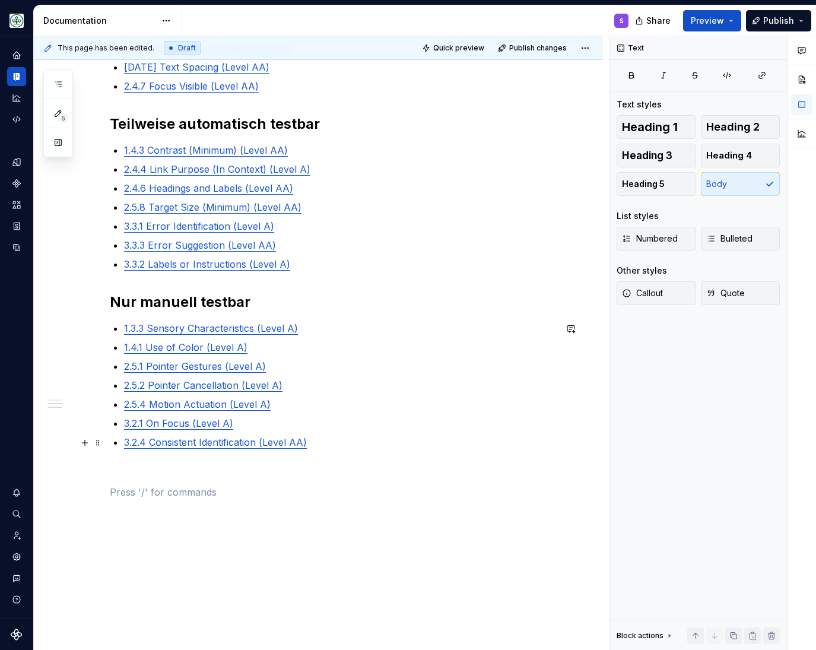
click at [263, 443] on link "3.2.4 Consistent Identification (Level AA)" at bounding box center [215, 442] width 183 height 12
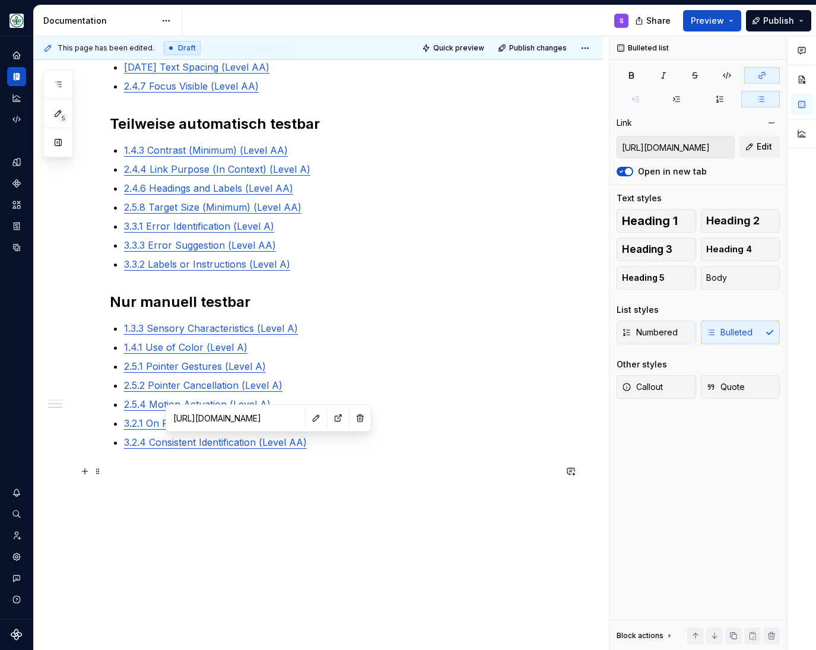
drag, startPoint x: 258, startPoint y: 469, endPoint x: 249, endPoint y: 457, distance: 14.5
click at [257, 469] on p at bounding box center [333, 471] width 446 height 14
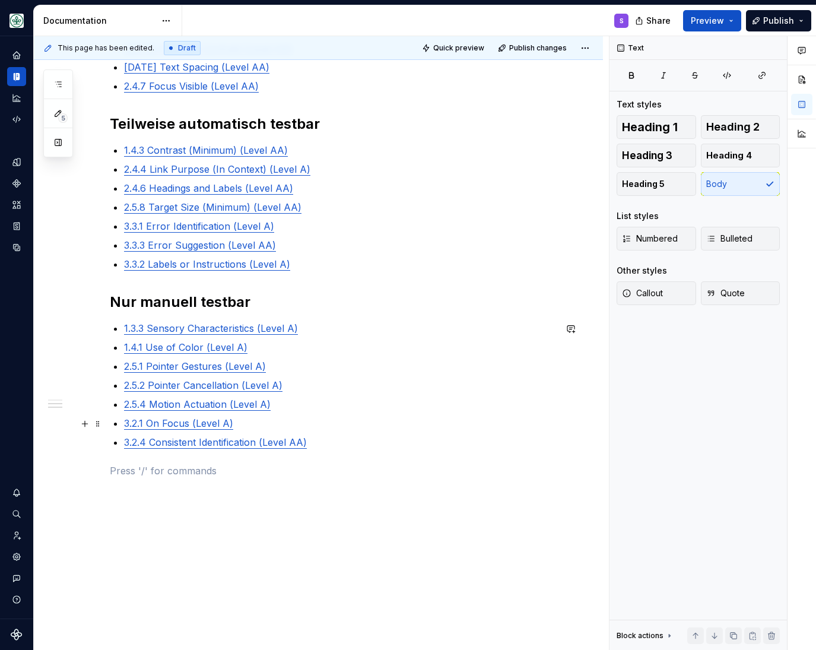
click at [217, 418] on p "3.2.1 On Focus (Level A)" at bounding box center [340, 423] width 432 height 14
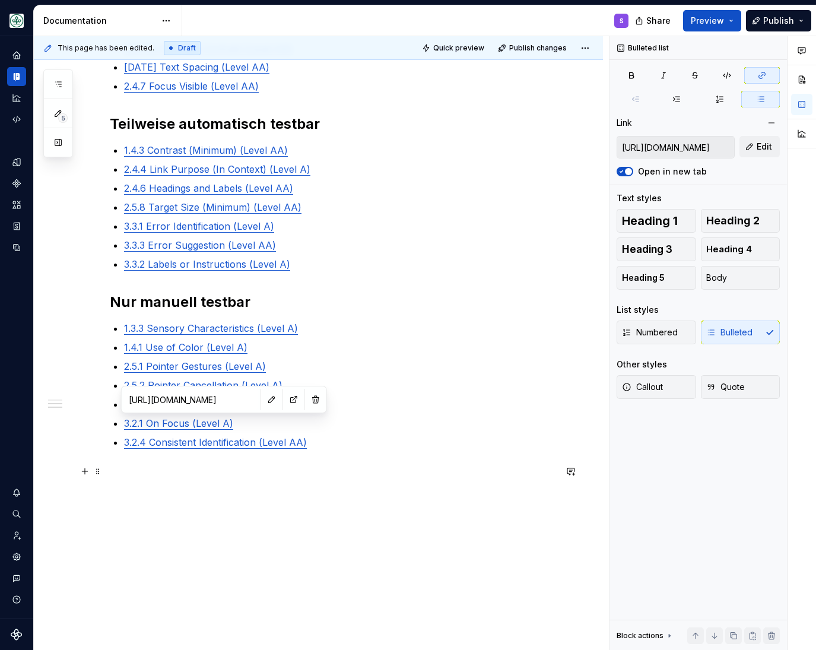
click at [306, 469] on p at bounding box center [333, 471] width 446 height 14
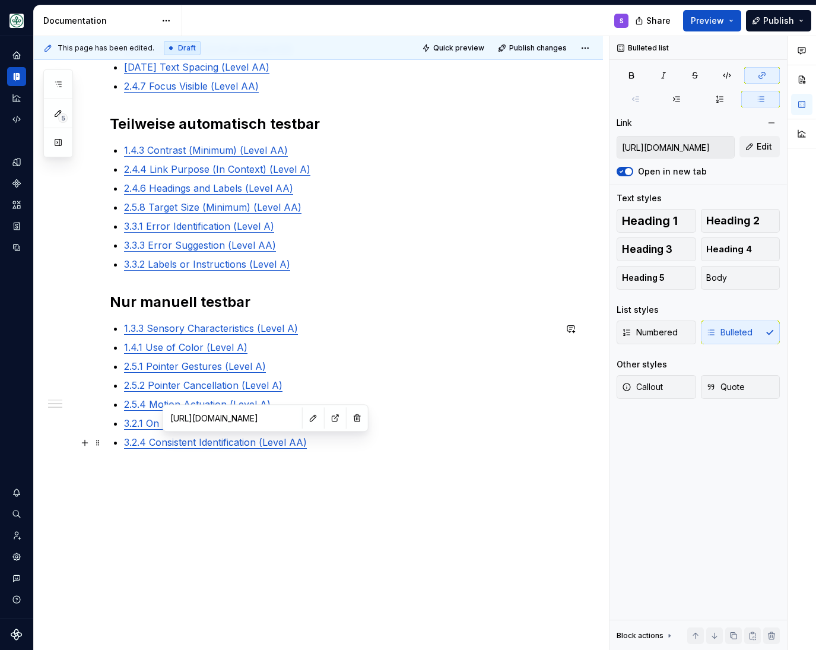
click at [258, 443] on link "3.2.4 Consistent Identification (Level AA)" at bounding box center [215, 442] width 183 height 12
click at [327, 416] on button "button" at bounding box center [335, 418] width 17 height 17
type textarea "*"
type input "[URL][DOMAIN_NAME]"
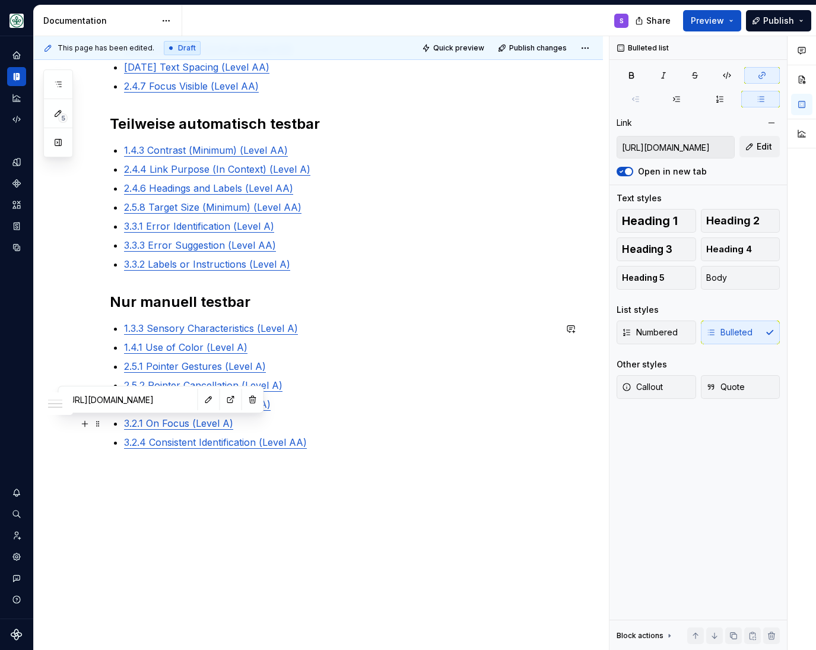
click at [151, 423] on link "3.2.1 On Focus (Level A)" at bounding box center [178, 423] width 109 height 12
click at [223, 398] on button "button" at bounding box center [231, 399] width 17 height 17
click at [372, 521] on div "This page has been edited. Draft Quick preview Publish changes Button Buttons s…" at bounding box center [321, 343] width 575 height 615
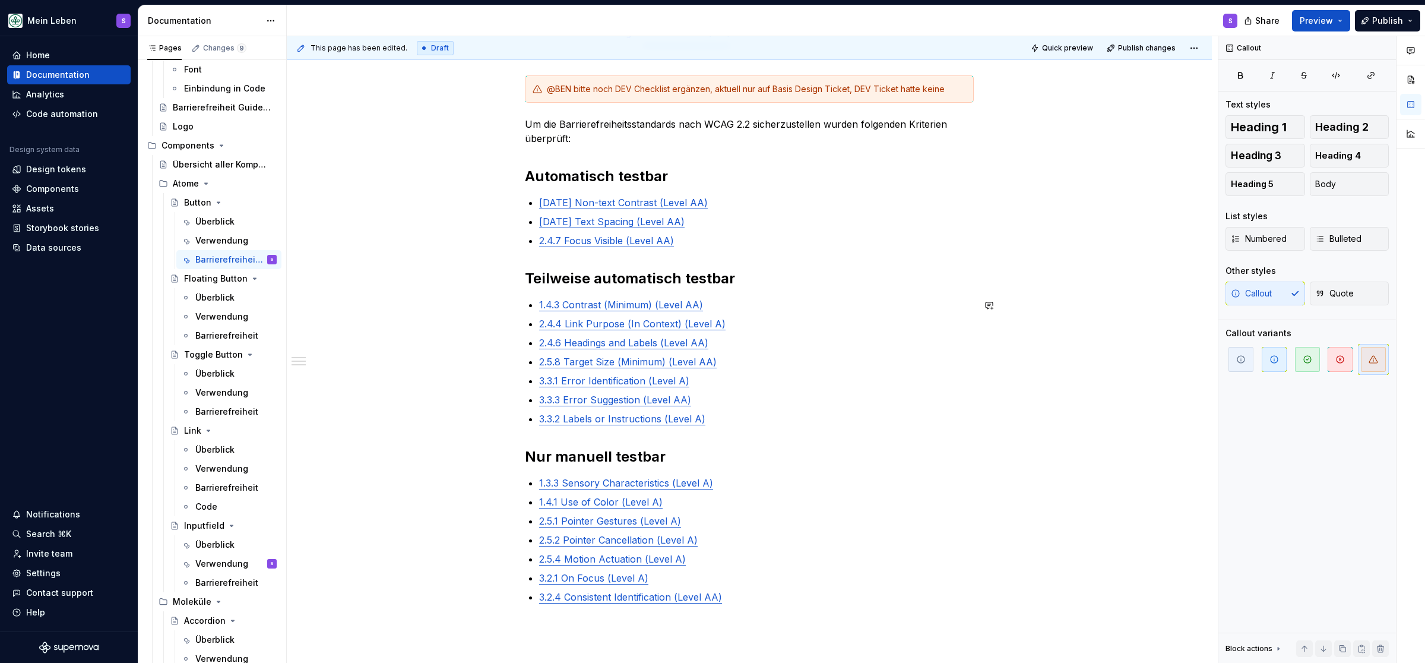
scroll to position [147, 0]
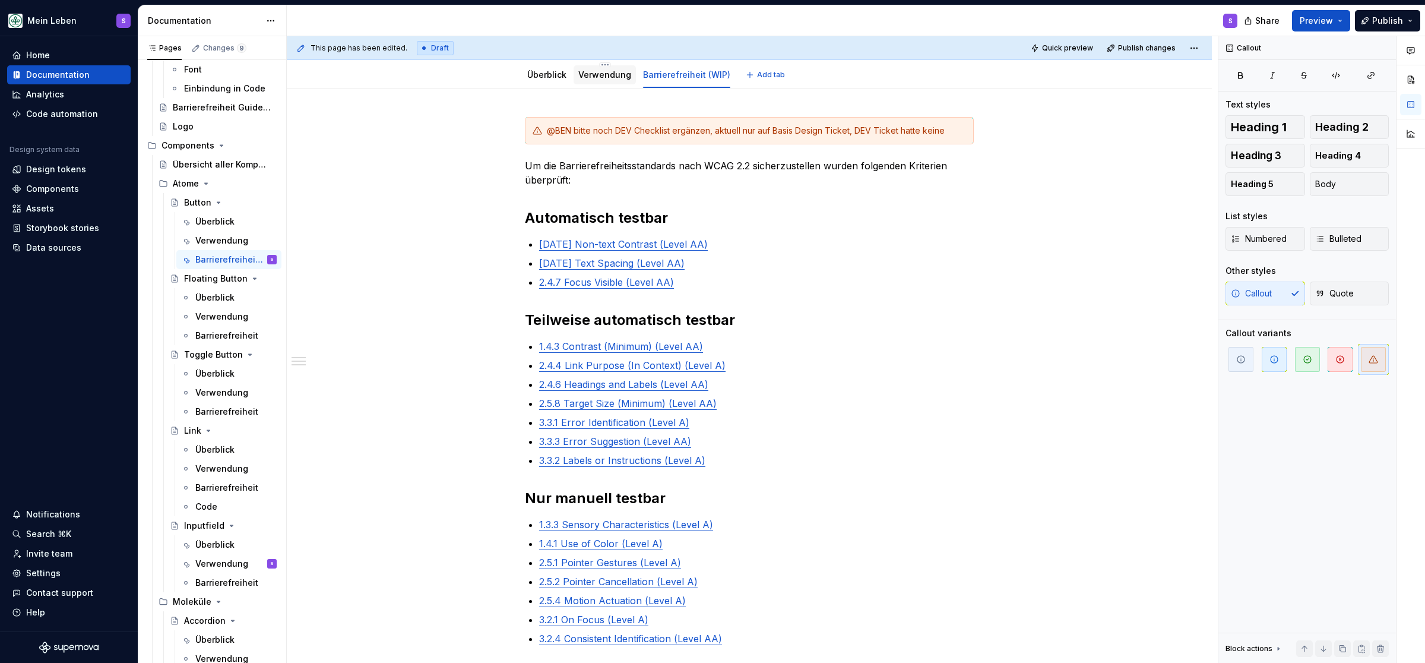
click at [600, 75] on link "Verwendung" at bounding box center [604, 74] width 53 height 10
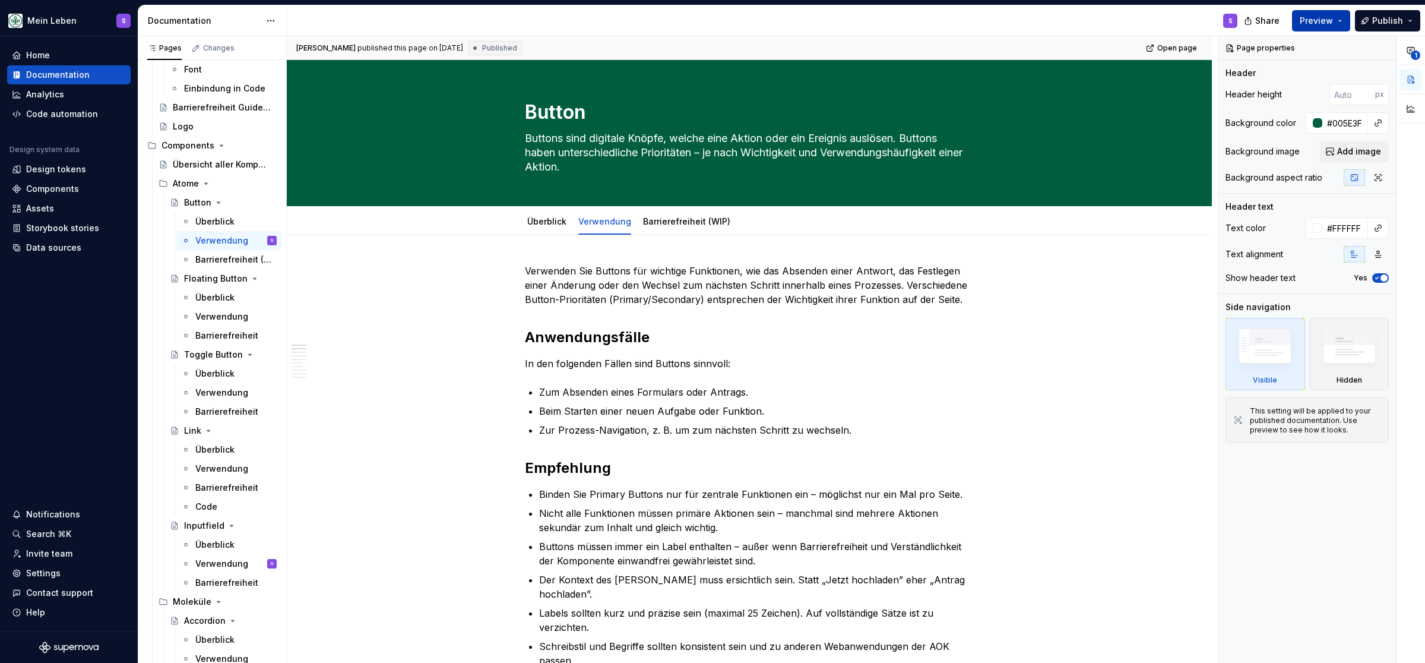
click at [1324, 23] on span "Preview" at bounding box center [1316, 21] width 33 height 12
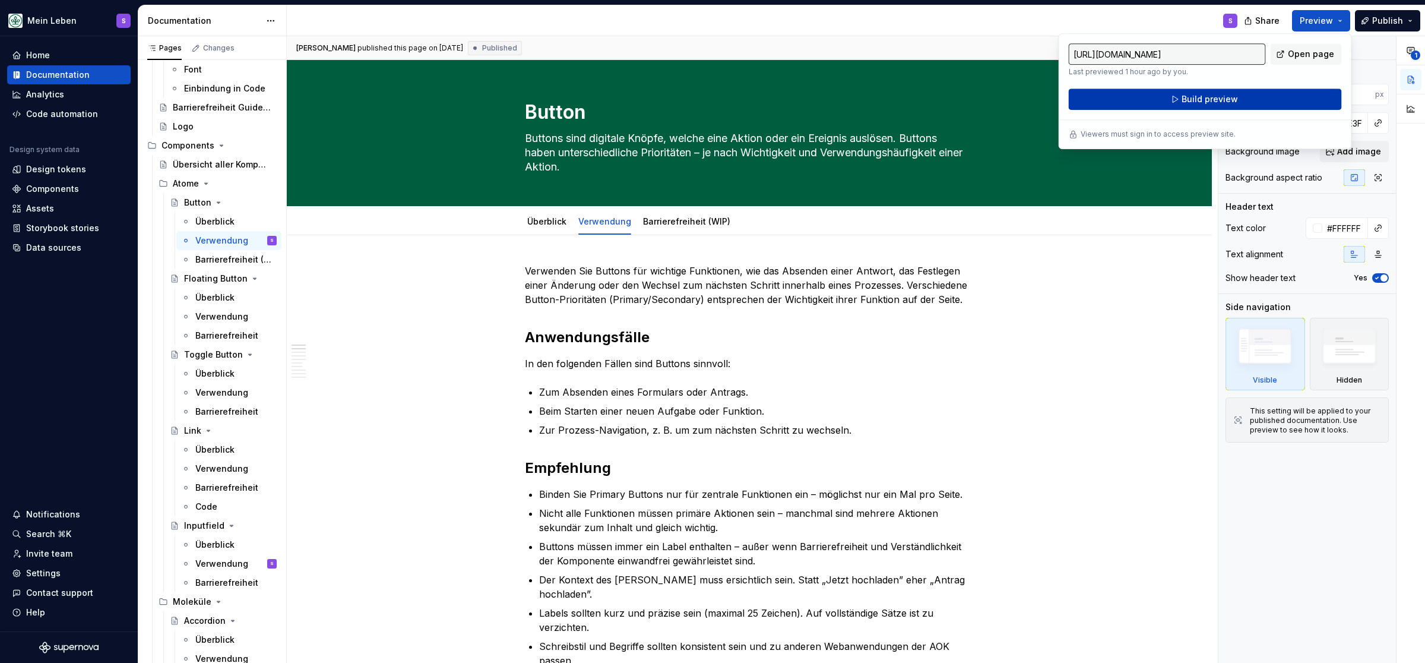
click at [1220, 99] on span "Build preview" at bounding box center [1210, 99] width 56 height 12
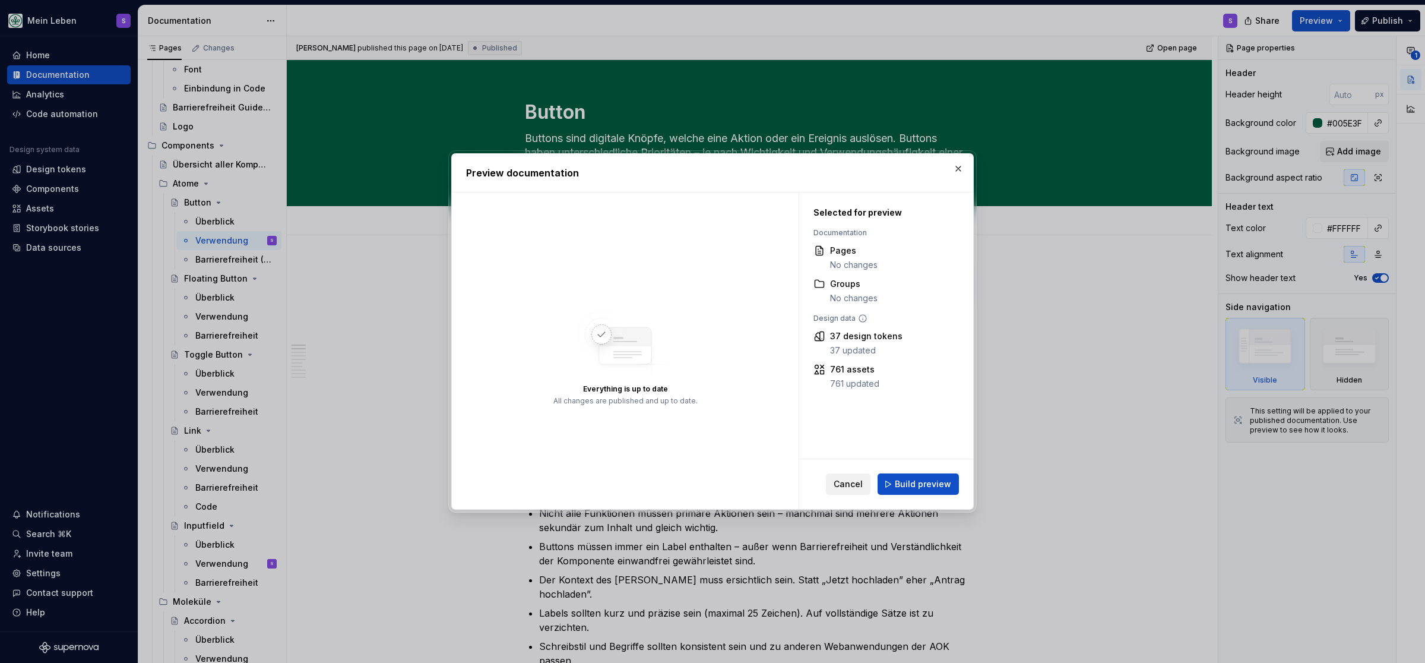
click at [846, 480] on span "Cancel" at bounding box center [848, 484] width 29 height 12
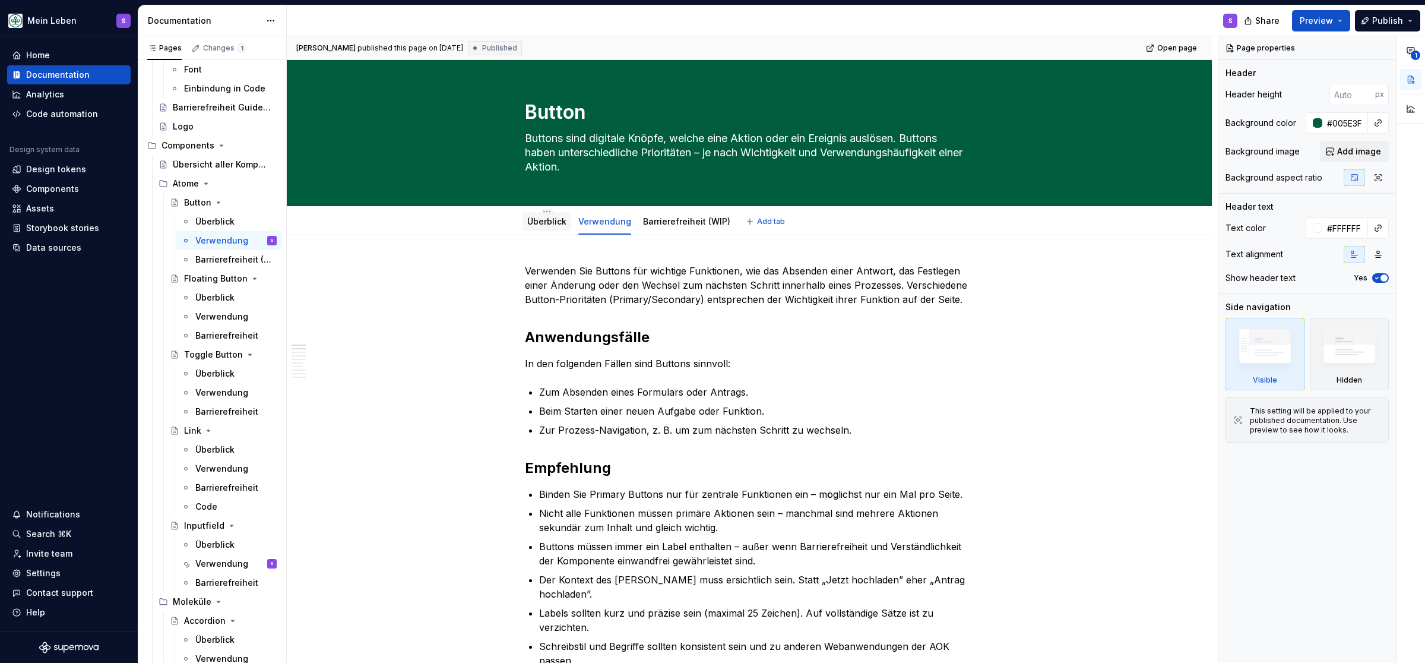
click at [552, 221] on link "Überblick" at bounding box center [546, 221] width 39 height 10
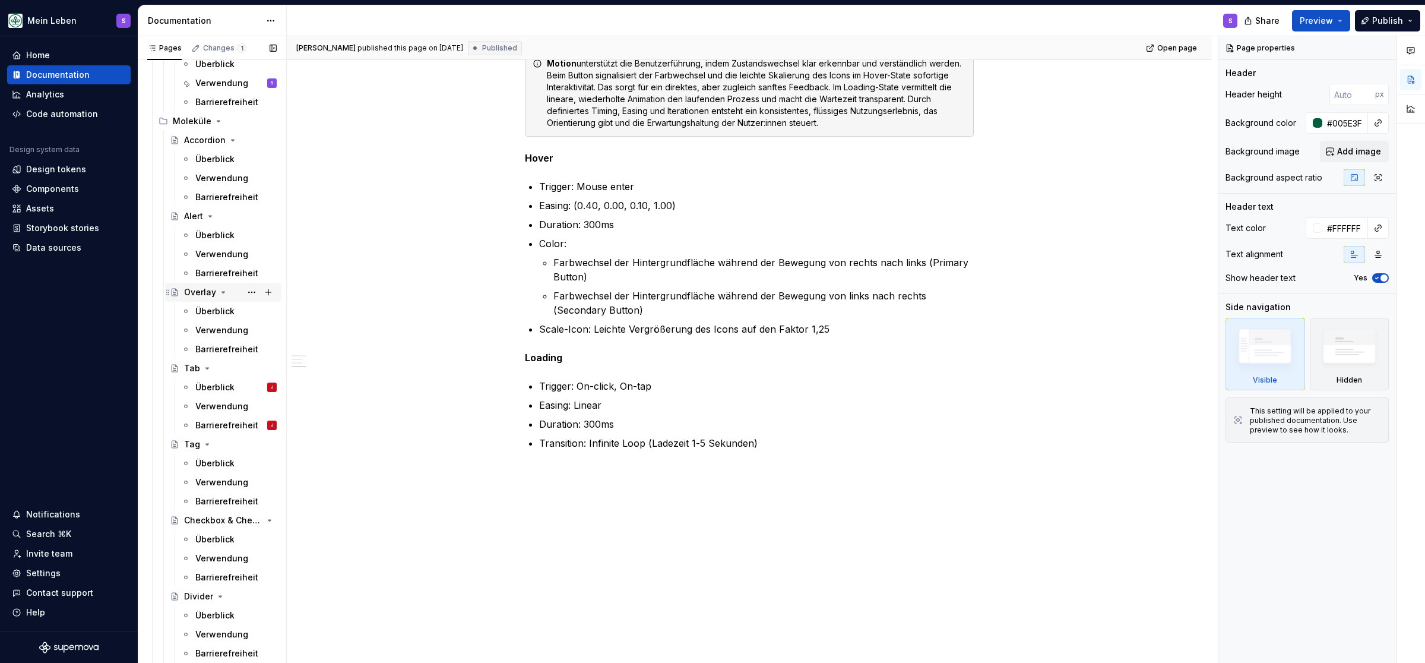
scroll to position [588, 0]
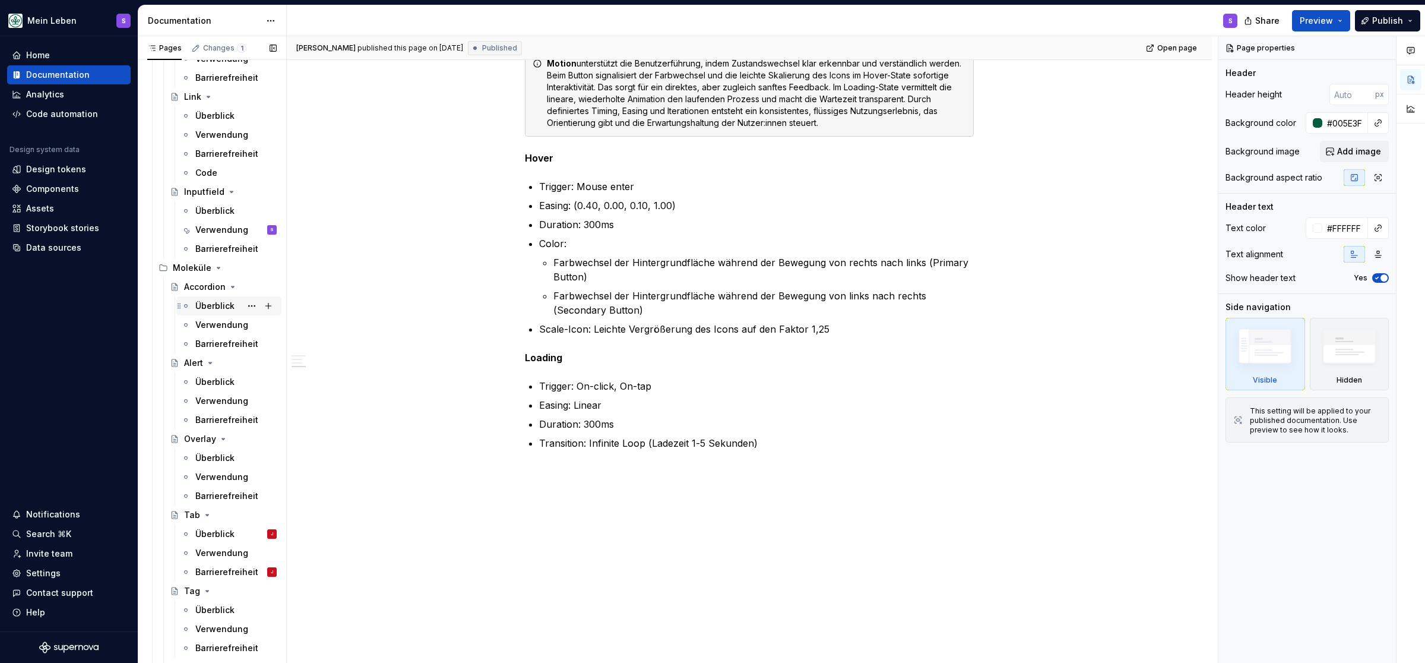
click at [224, 302] on div "Überblick" at bounding box center [214, 306] width 39 height 12
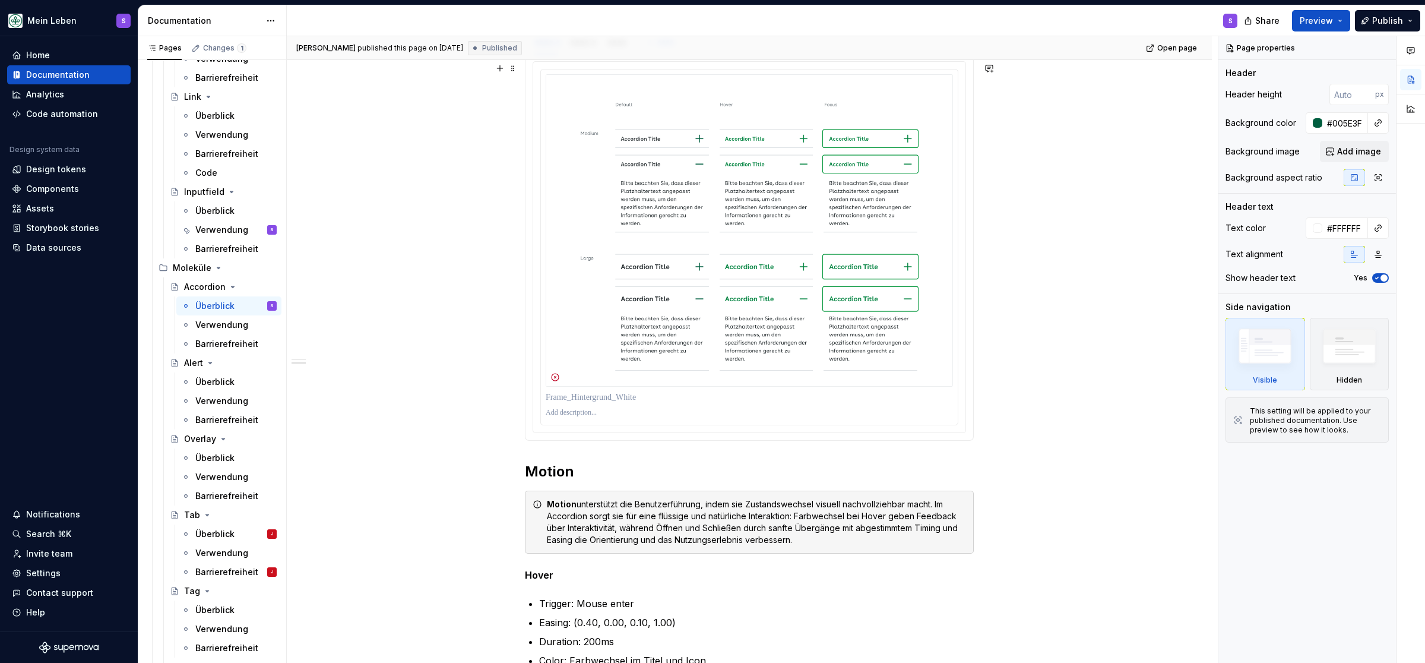
scroll to position [441, 0]
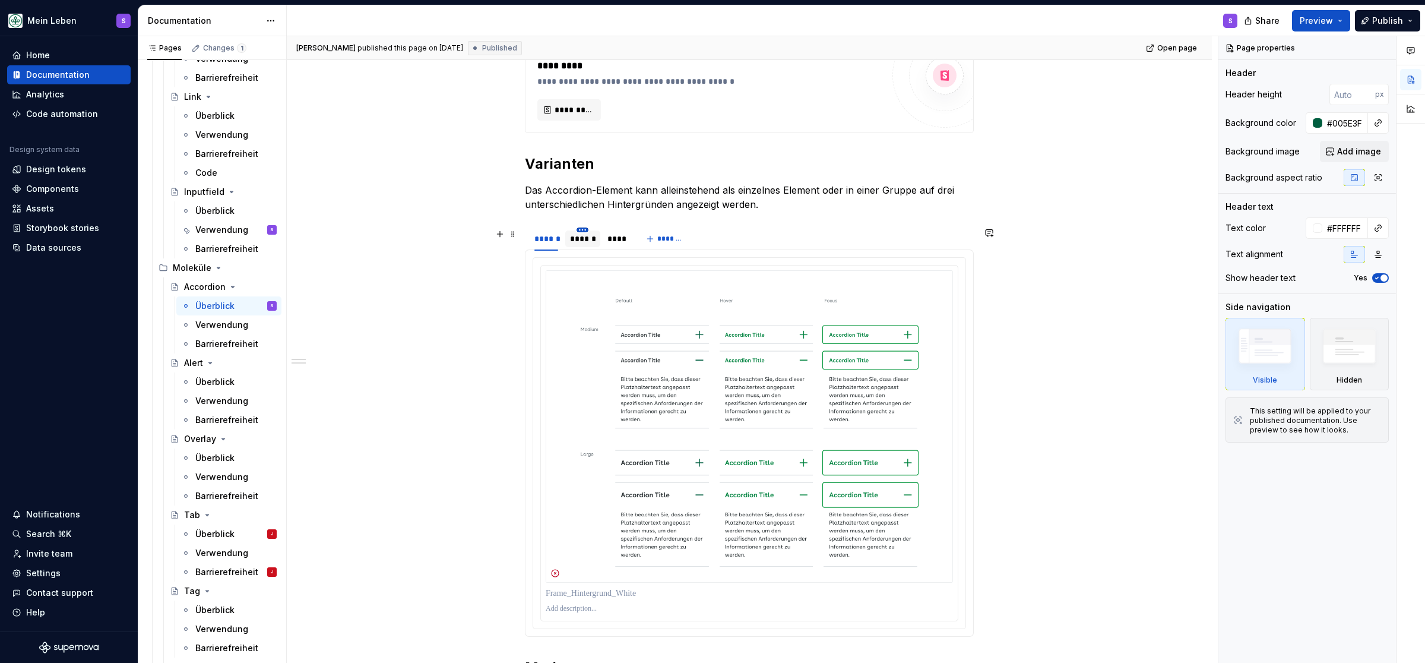
click at [587, 233] on html "Mein Leben S Home Documentation Analytics Code automation Design system data De…" at bounding box center [712, 331] width 1425 height 663
click at [478, 240] on html "Mein Leben S Home Documentation Analytics Code automation Design system data De…" at bounding box center [712, 331] width 1425 height 663
click at [584, 239] on div "******" at bounding box center [583, 239] width 26 height 12
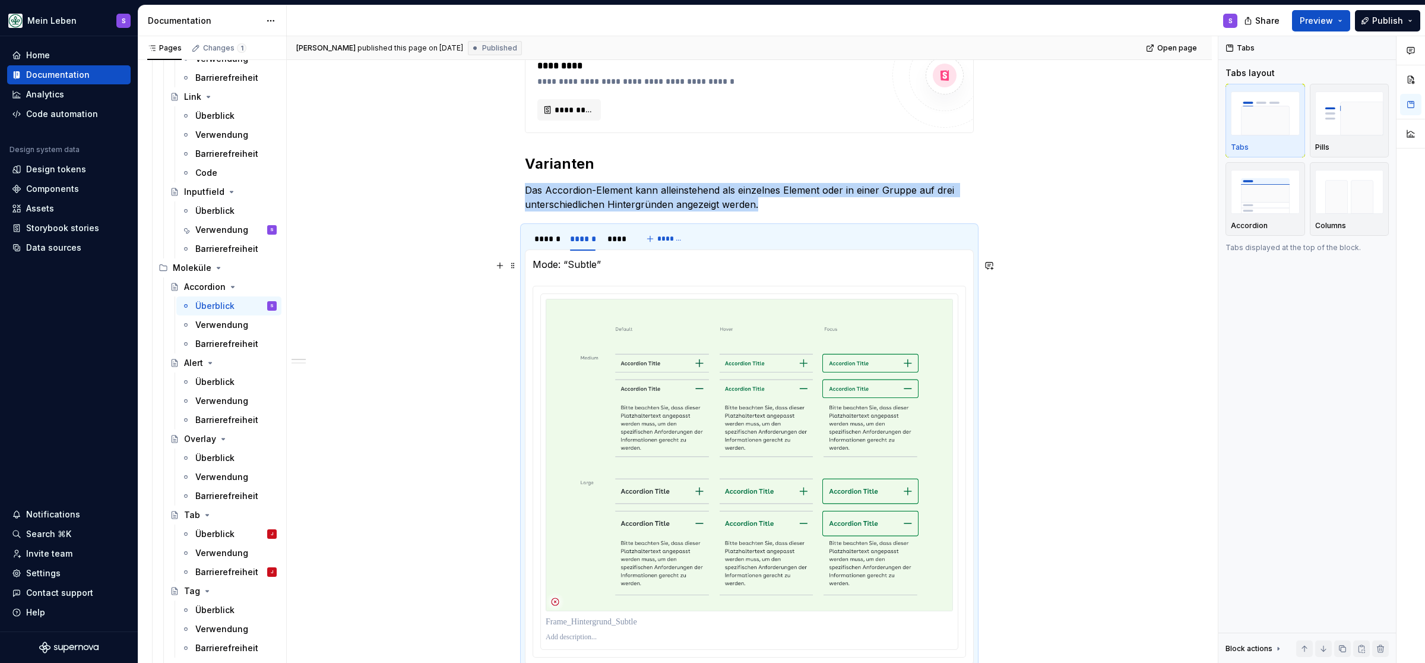
click at [613, 270] on p "Mode: “Subtle”" at bounding box center [749, 264] width 433 height 14
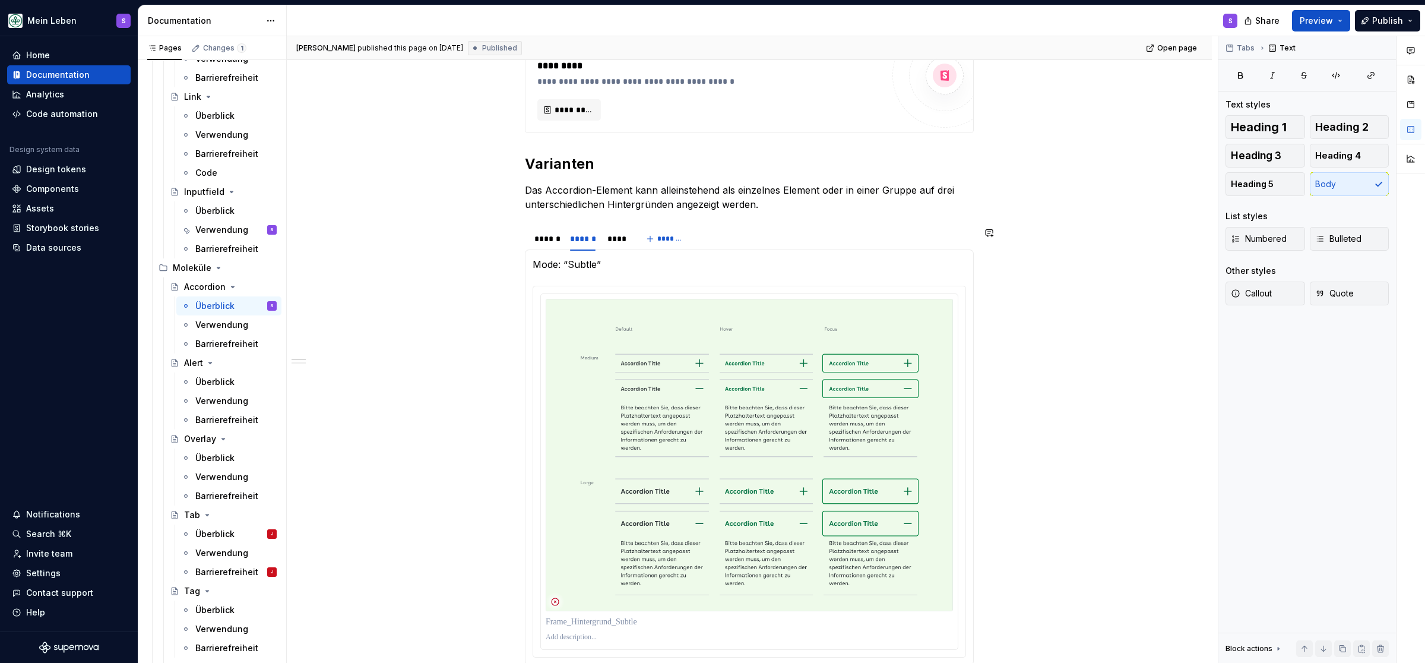
click at [586, 257] on div "Mode: “Subtle” Mode: “Dark”" at bounding box center [749, 457] width 449 height 416
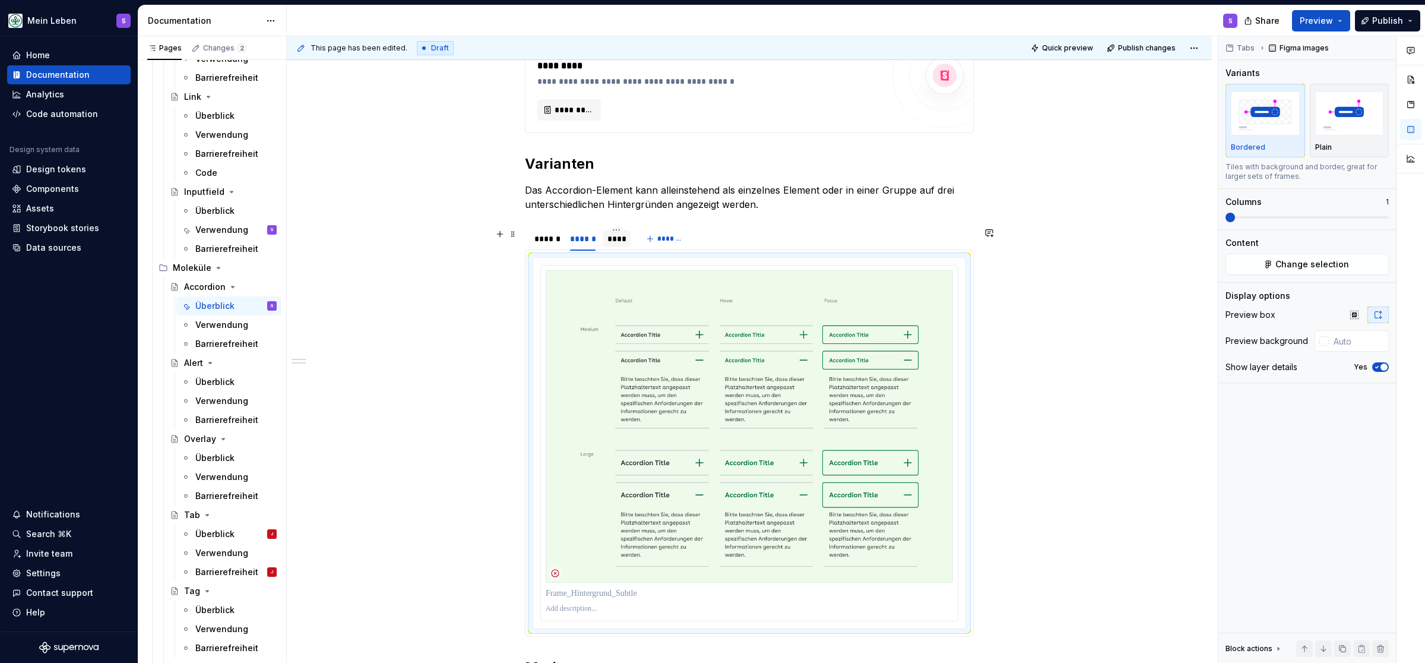
click at [621, 242] on div "****" at bounding box center [616, 239] width 19 height 12
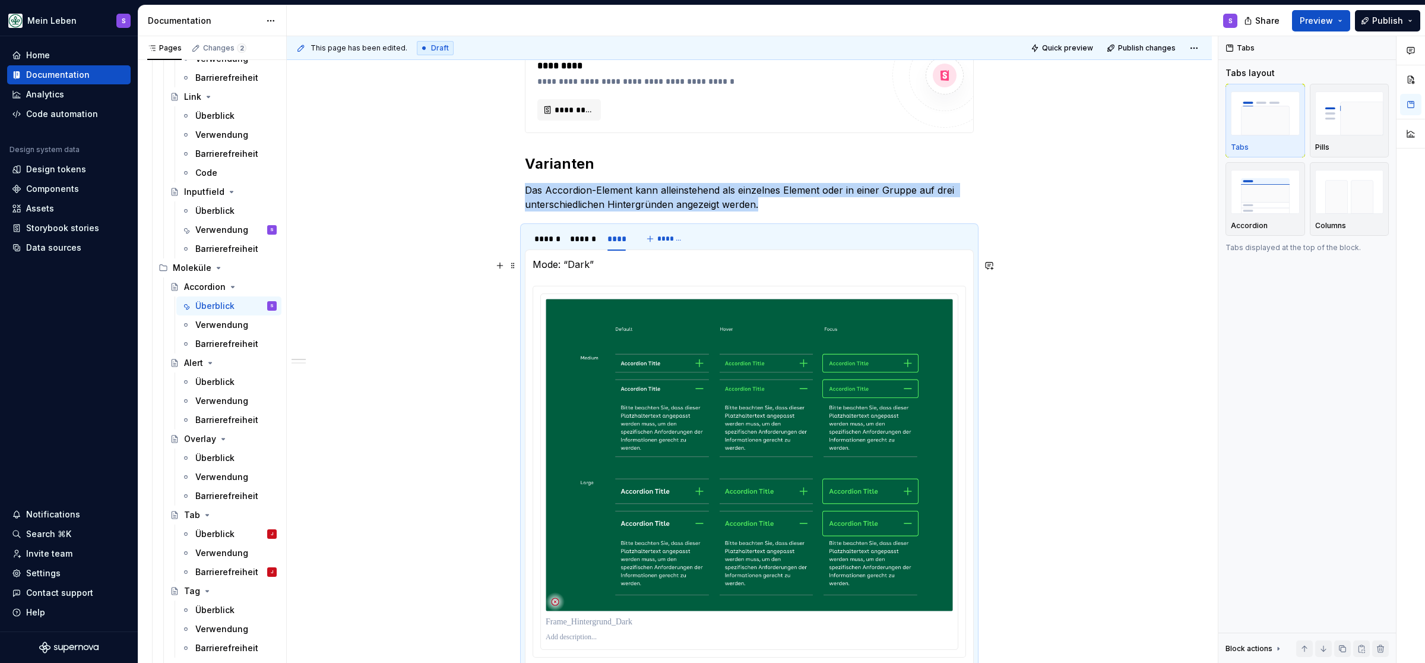
click at [577, 264] on p "Mode: “Dark”" at bounding box center [749, 264] width 433 height 14
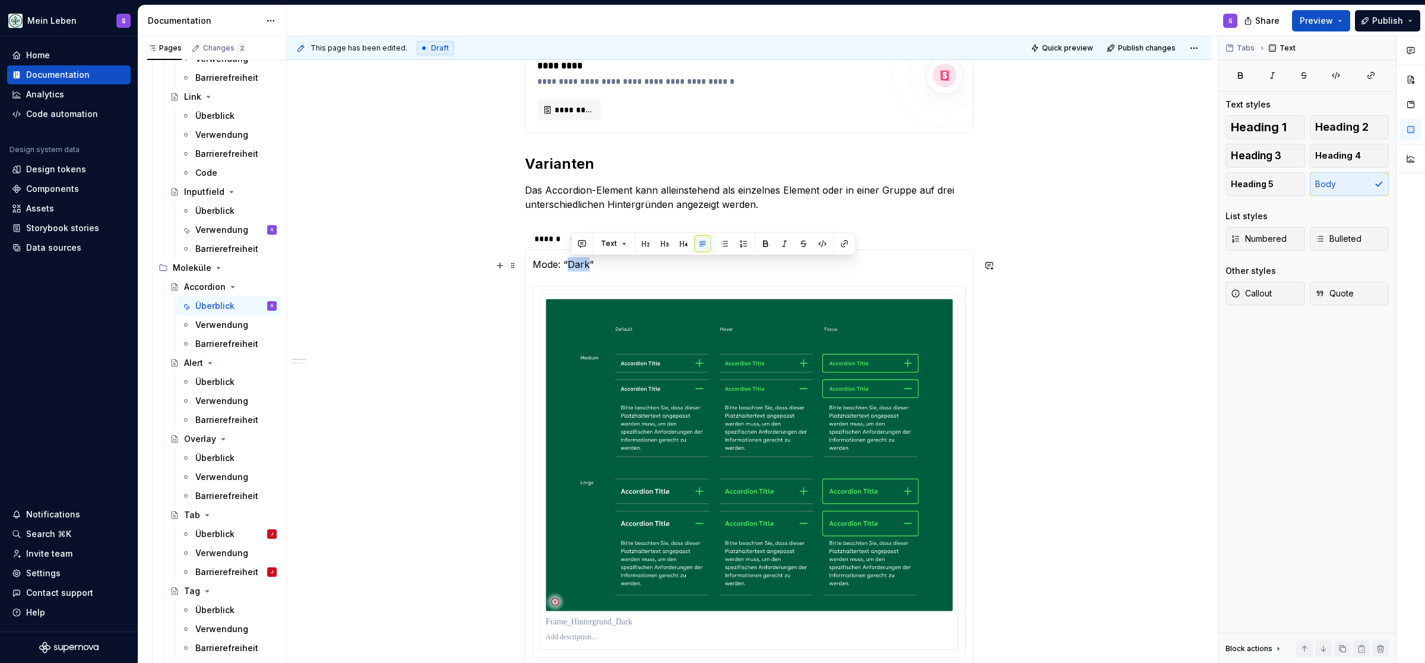
click at [577, 264] on p "Mode: “Dark”" at bounding box center [749, 264] width 433 height 14
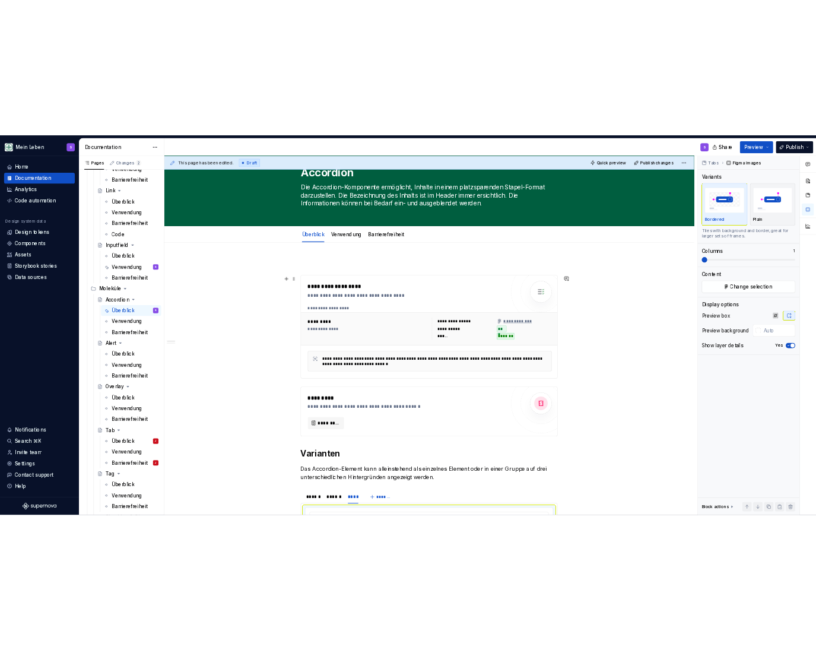
scroll to position [0, 0]
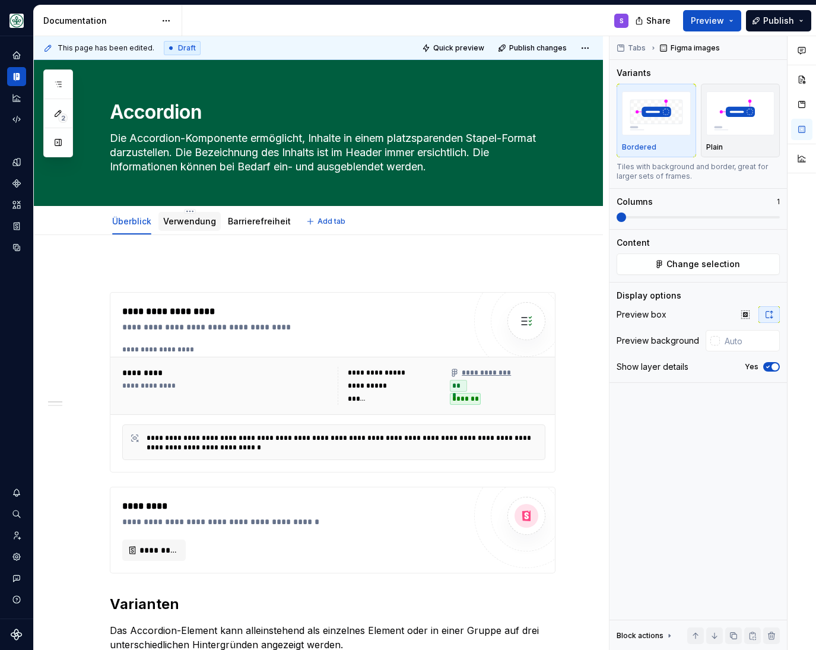
click at [185, 219] on link "Verwendung" at bounding box center [189, 221] width 53 height 10
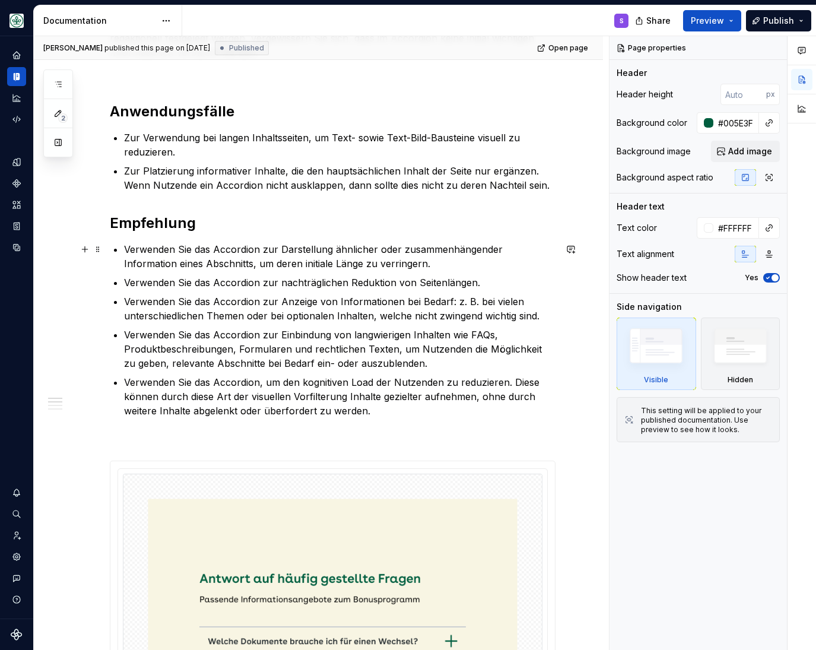
scroll to position [16, 0]
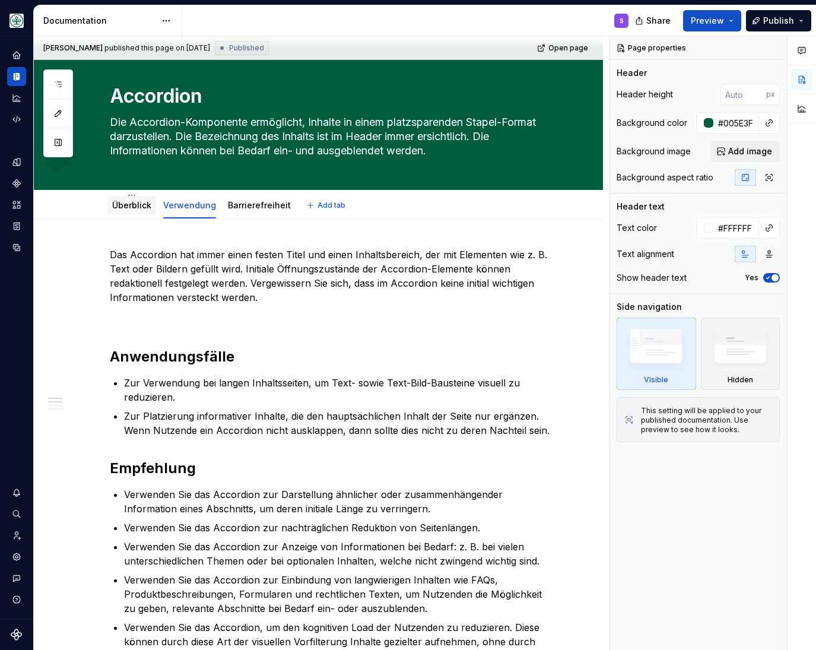
click at [116, 207] on link "Überblick" at bounding box center [131, 205] width 39 height 10
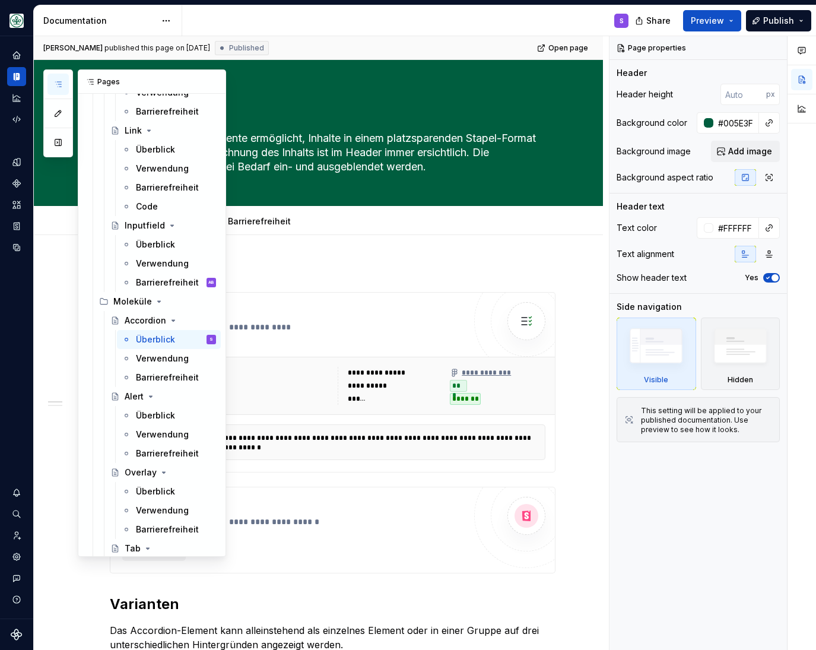
click at [60, 83] on icon "button" at bounding box center [58, 84] width 6 height 5
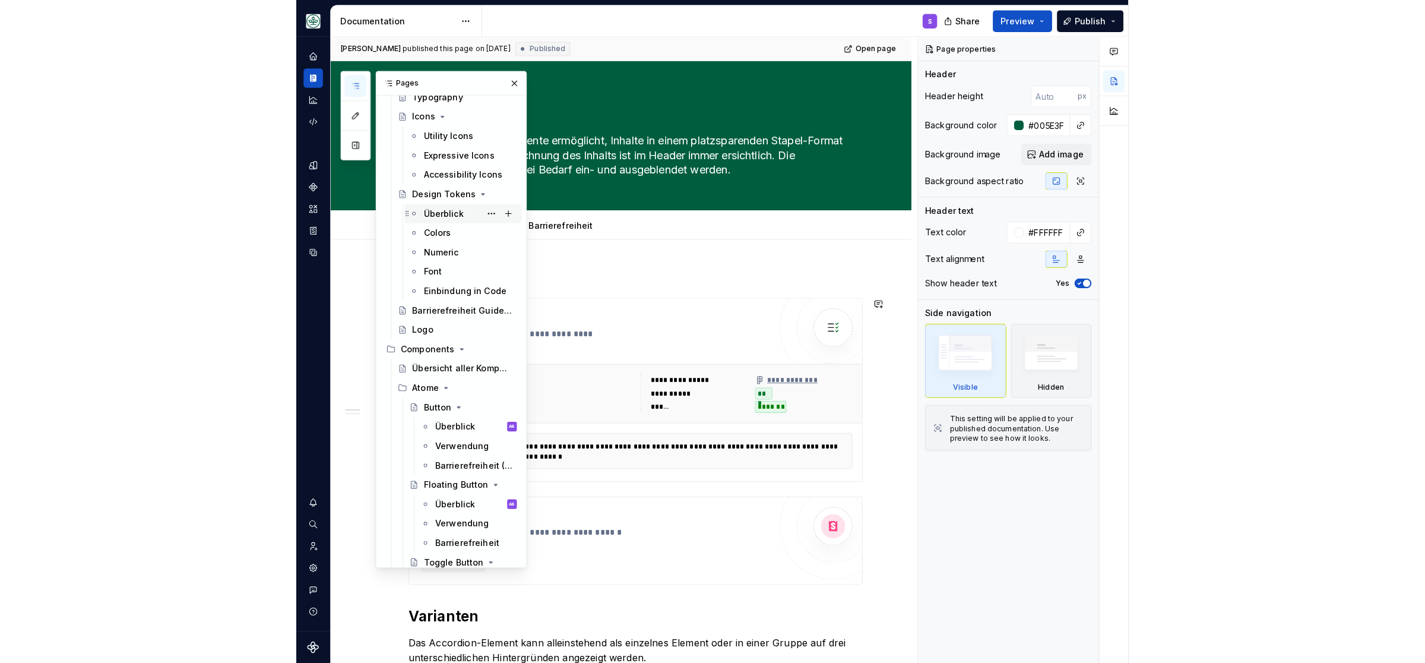
scroll to position [147, 0]
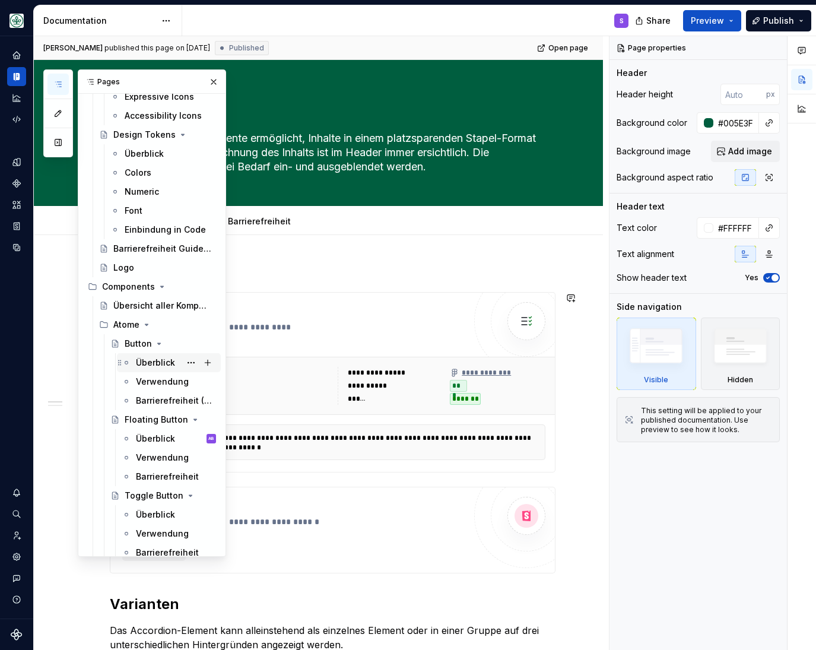
click at [163, 362] on div "Überblick" at bounding box center [155, 363] width 39 height 12
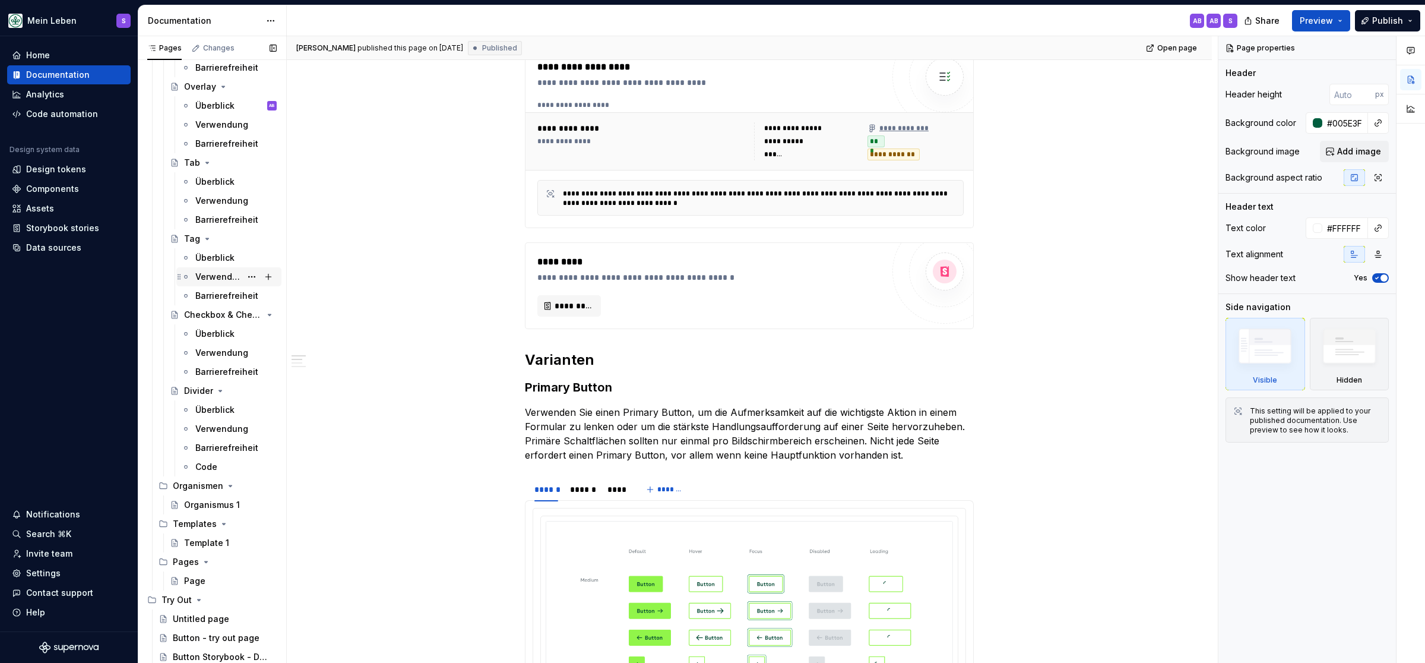
scroll to position [695, 0]
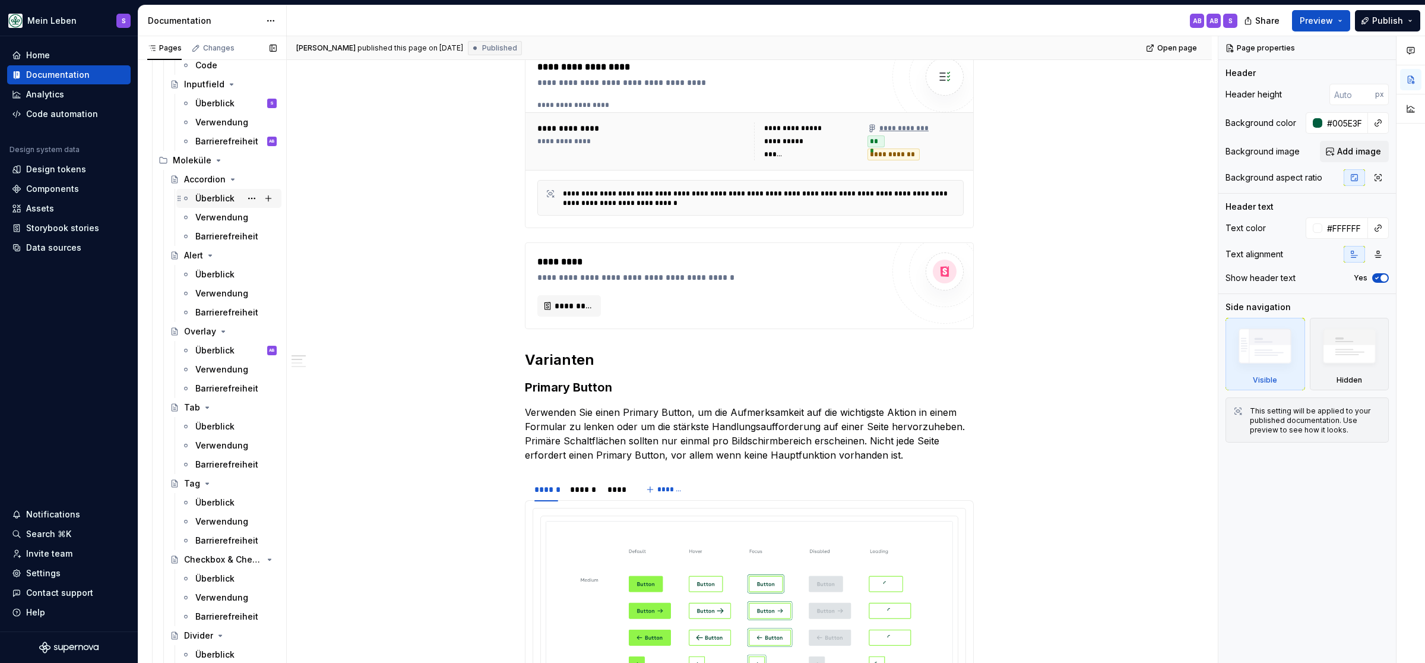
click at [220, 194] on div "Überblick" at bounding box center [214, 198] width 39 height 12
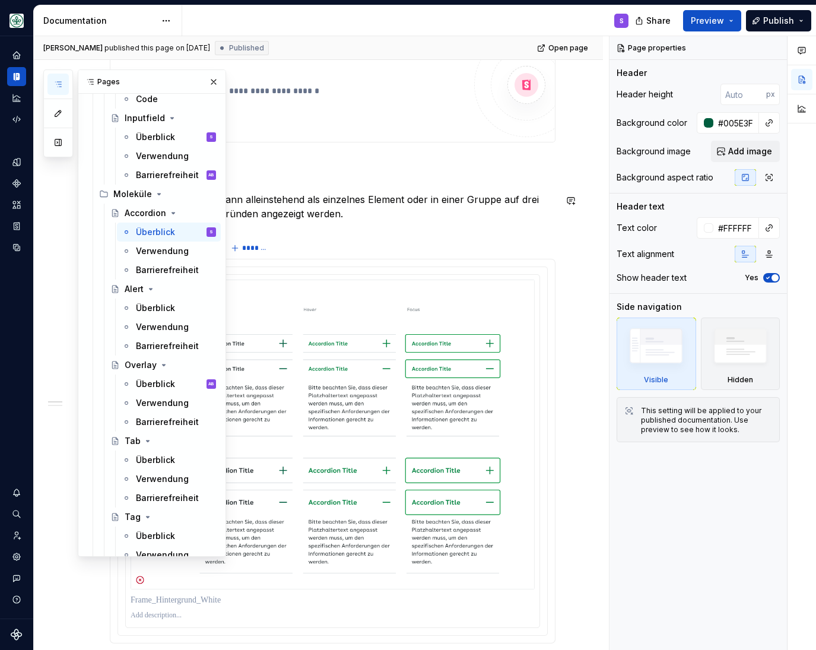
scroll to position [557, 0]
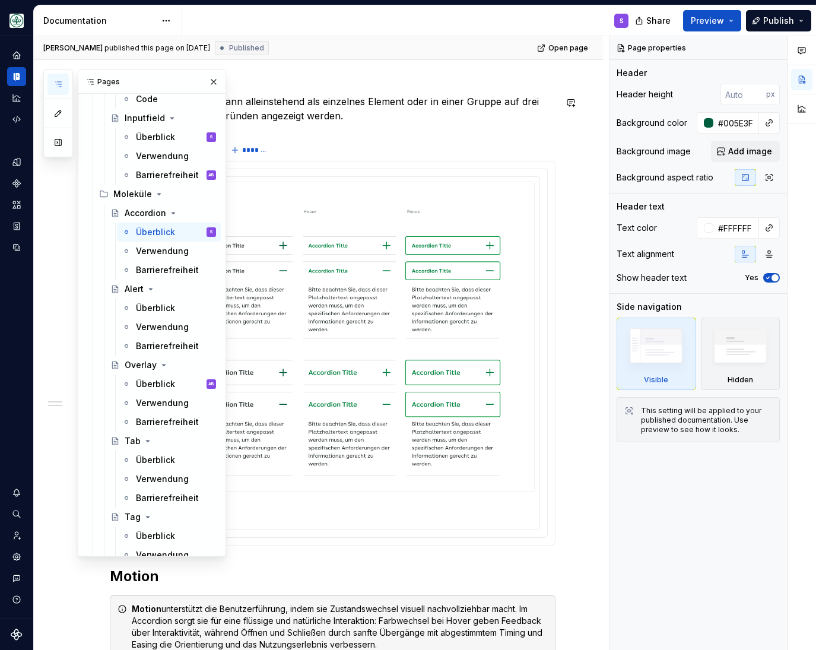
click at [442, 106] on p "Das Accordion-Element kann alleinstehend als einzelnes Element oder in einer Gr…" at bounding box center [333, 108] width 446 height 29
click at [213, 83] on button "button" at bounding box center [213, 82] width 17 height 17
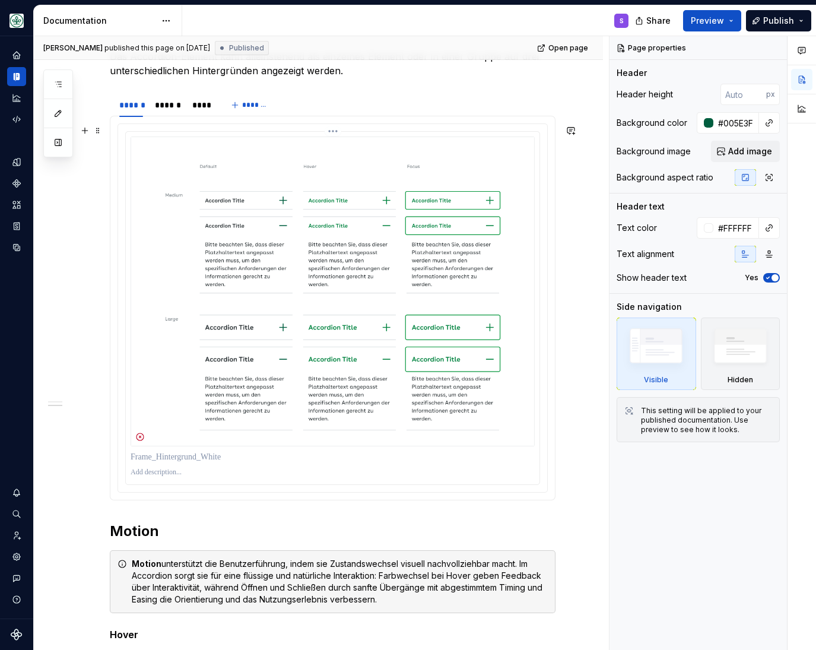
scroll to position [588, 0]
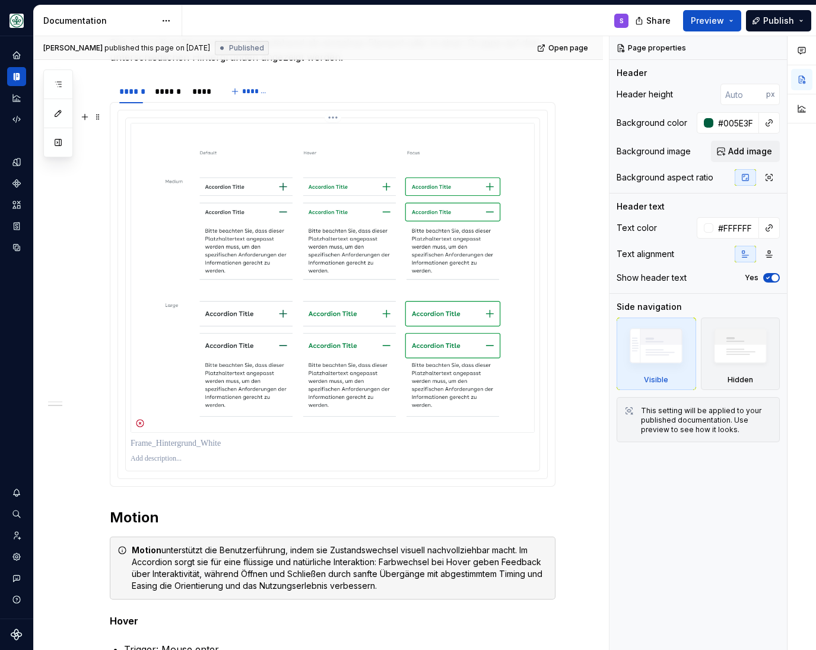
click at [394, 360] on img at bounding box center [333, 278] width 404 height 310
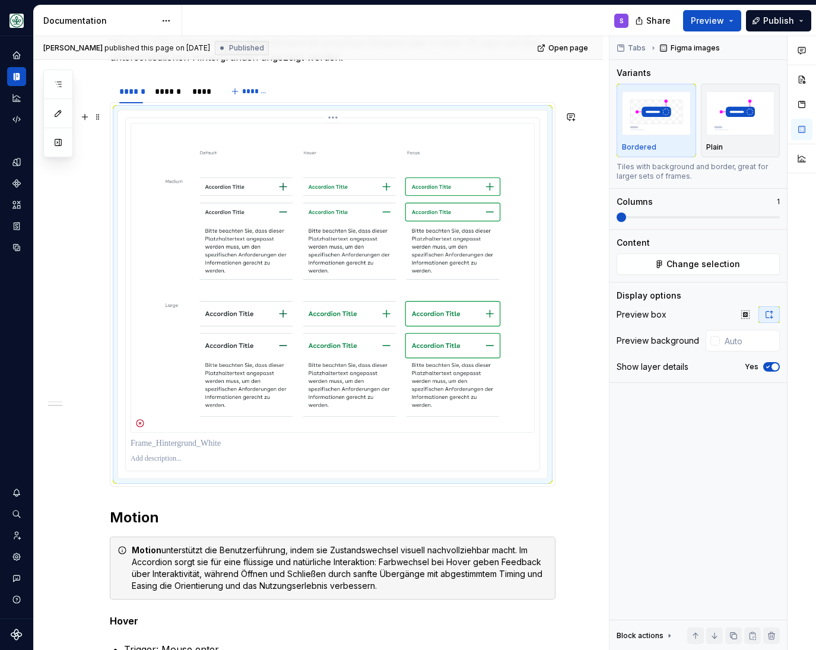
click at [303, 321] on img at bounding box center [333, 278] width 404 height 310
click at [676, 270] on span "Change selection" at bounding box center [704, 264] width 74 height 12
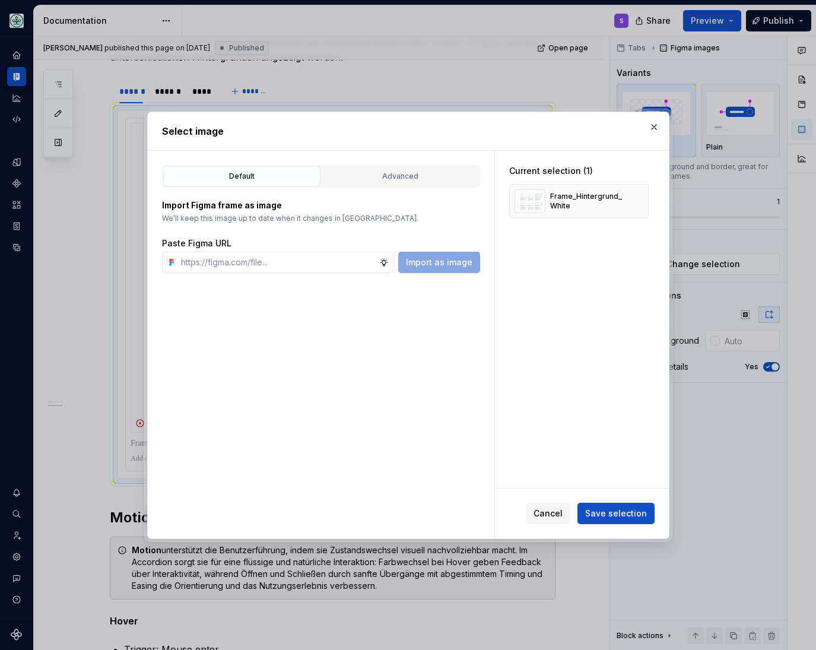
type textarea "*"
click at [379, 270] on input "[URL][DOMAIN_NAME]" at bounding box center [277, 262] width 203 height 21
type input "[URL][DOMAIN_NAME]"
click at [442, 262] on span "Import as image" at bounding box center [439, 263] width 67 height 12
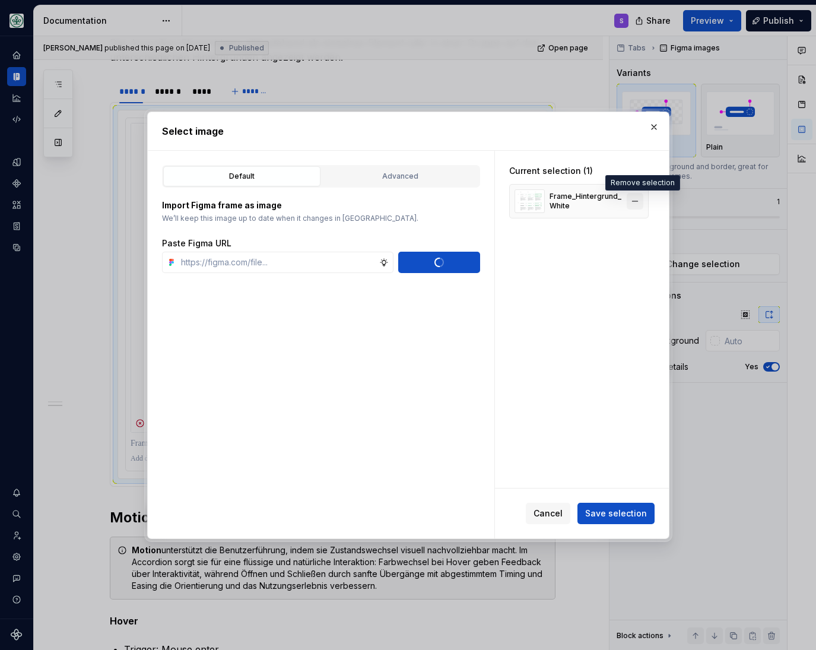
scroll to position [0, 0]
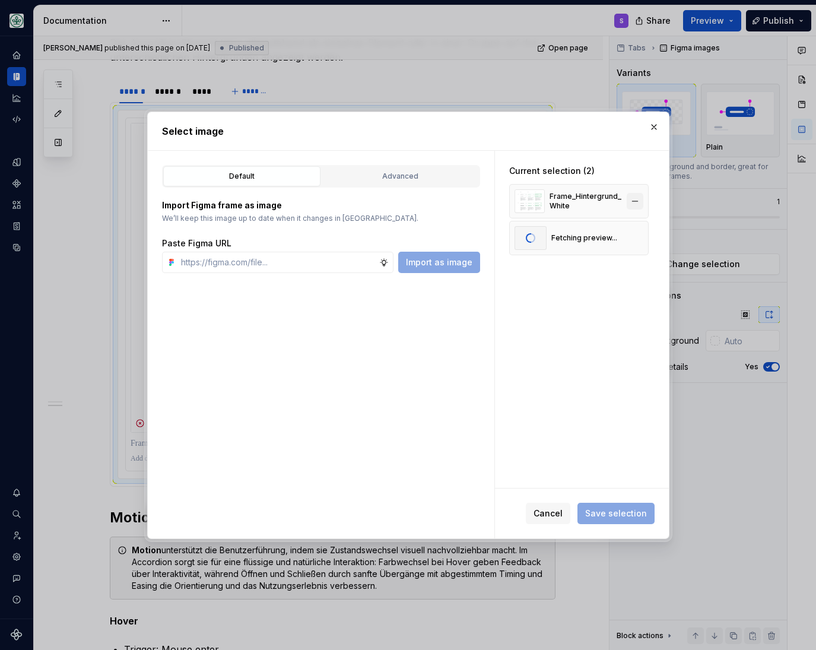
click at [641, 198] on button "button" at bounding box center [635, 201] width 17 height 17
click at [379, 125] on h2 "Select image" at bounding box center [408, 131] width 493 height 14
type textarea "*"
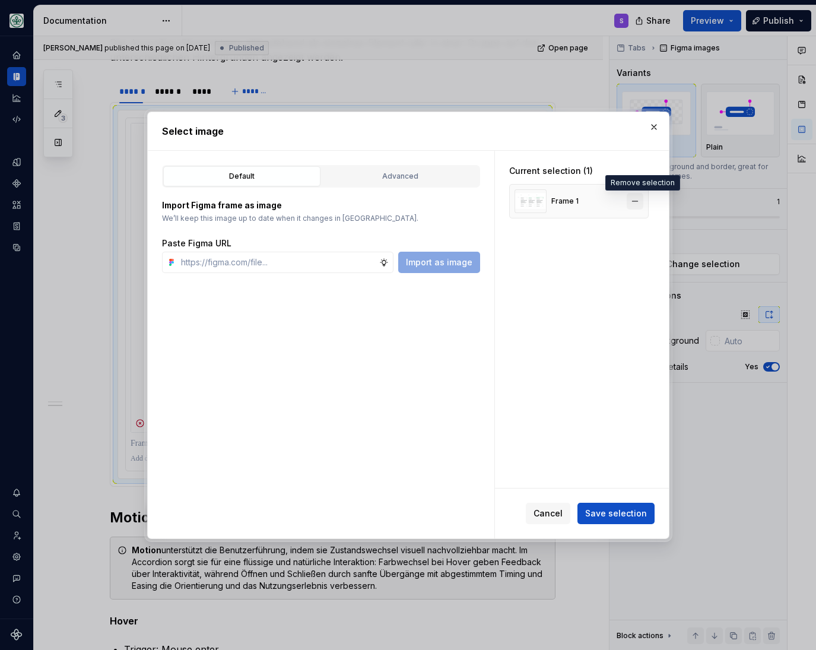
click at [640, 201] on button "button" at bounding box center [635, 201] width 17 height 17
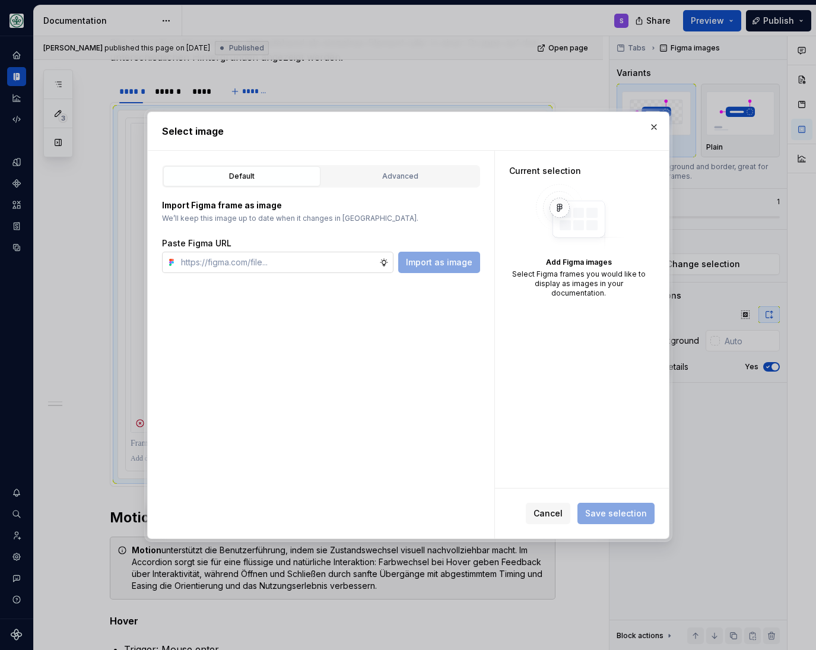
click at [284, 260] on input "text" at bounding box center [277, 262] width 203 height 21
paste input "[URL][DOMAIN_NAME]"
type input "[URL][DOMAIN_NAME]"
click at [448, 263] on span "Import as image" at bounding box center [439, 263] width 67 height 12
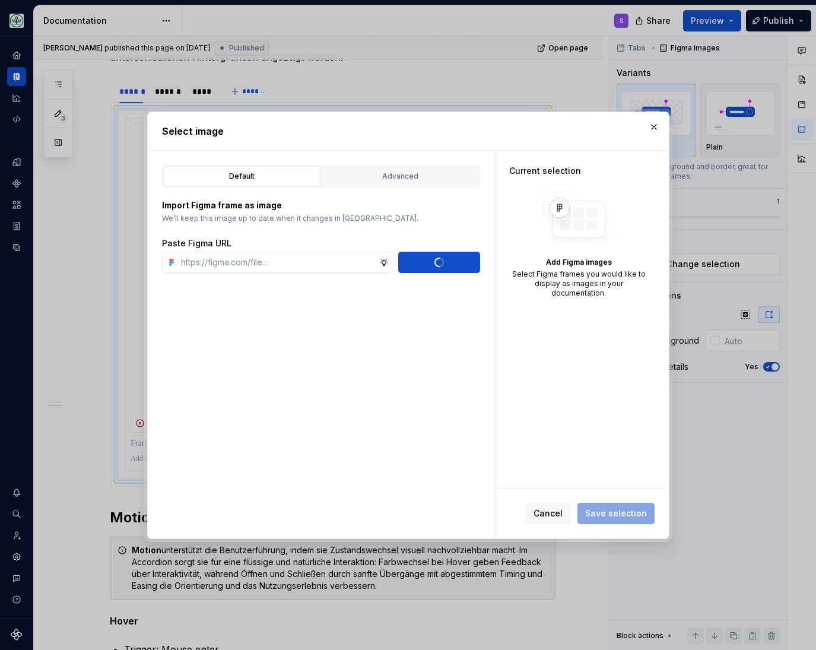
scroll to position [0, 0]
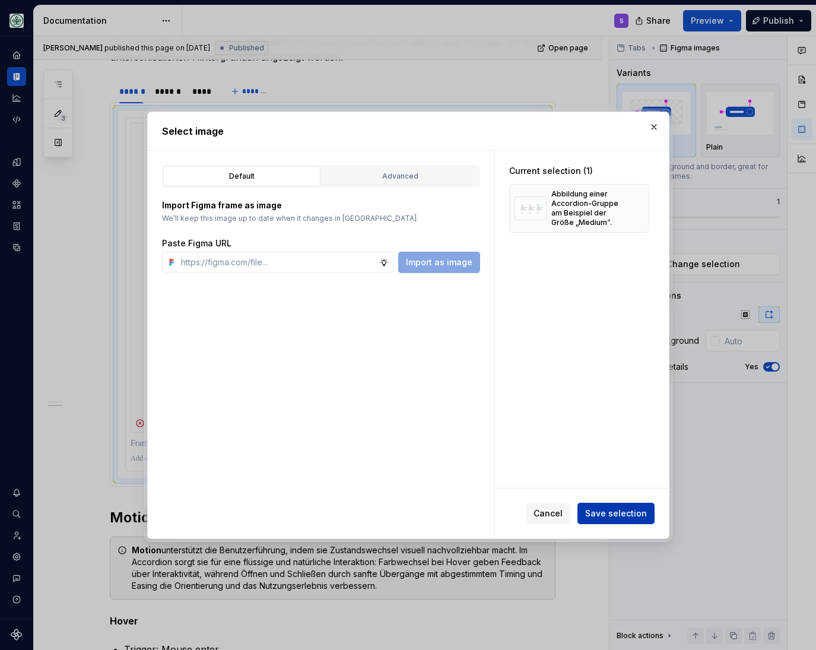
click at [617, 507] on button "Save selection" at bounding box center [616, 513] width 77 height 21
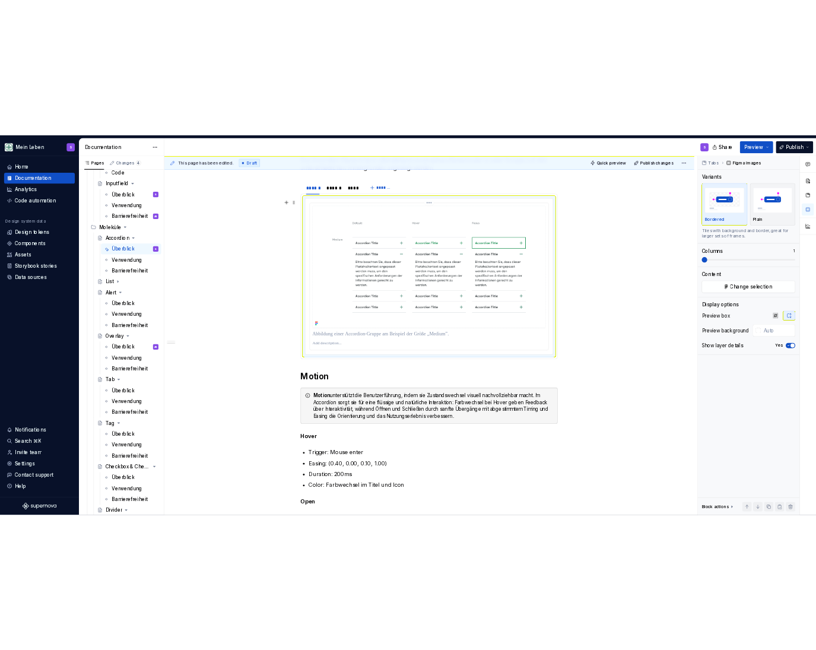
scroll to position [490, 0]
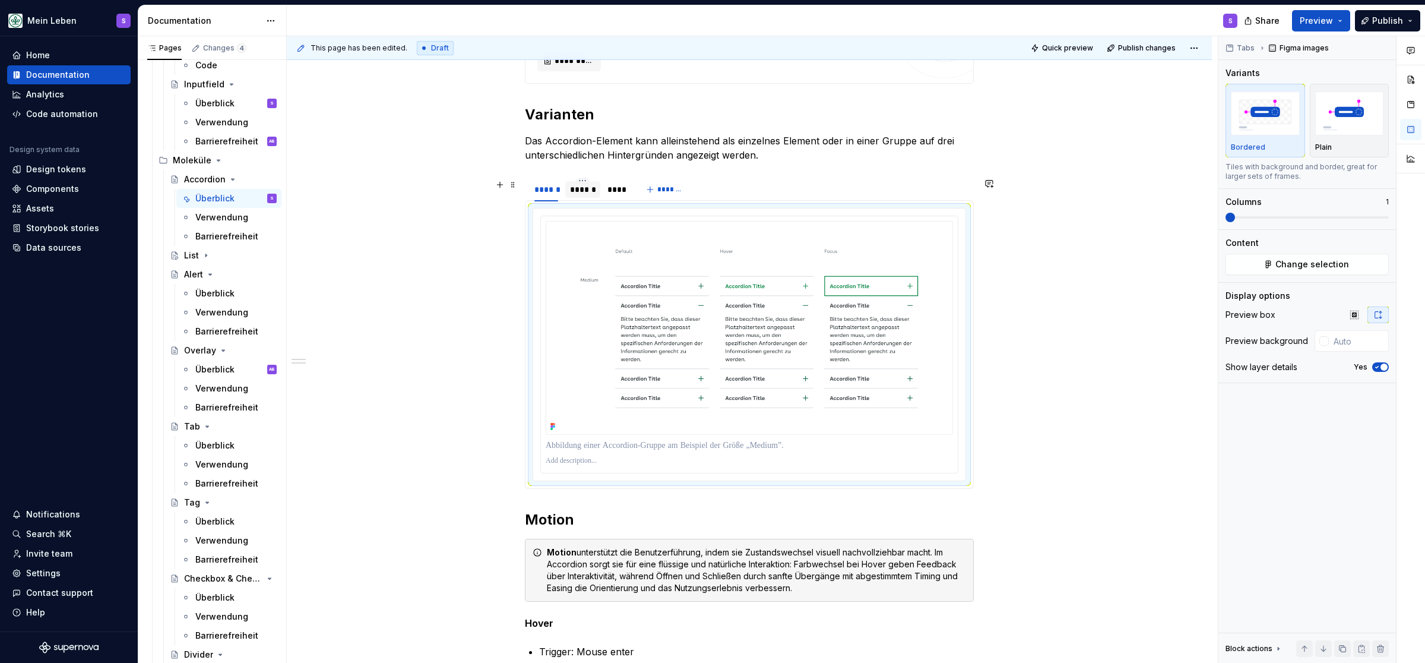
click at [587, 190] on div "******" at bounding box center [583, 189] width 26 height 12
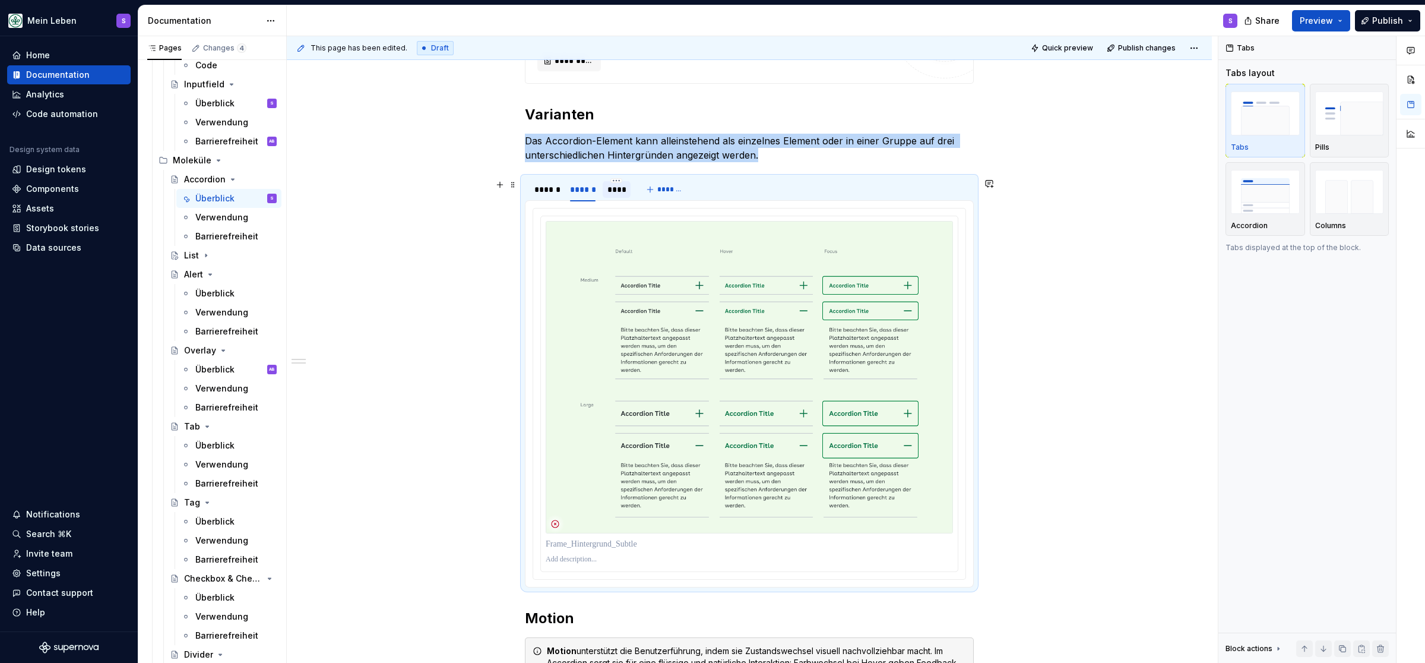
click at [624, 191] on div "****" at bounding box center [616, 189] width 19 height 12
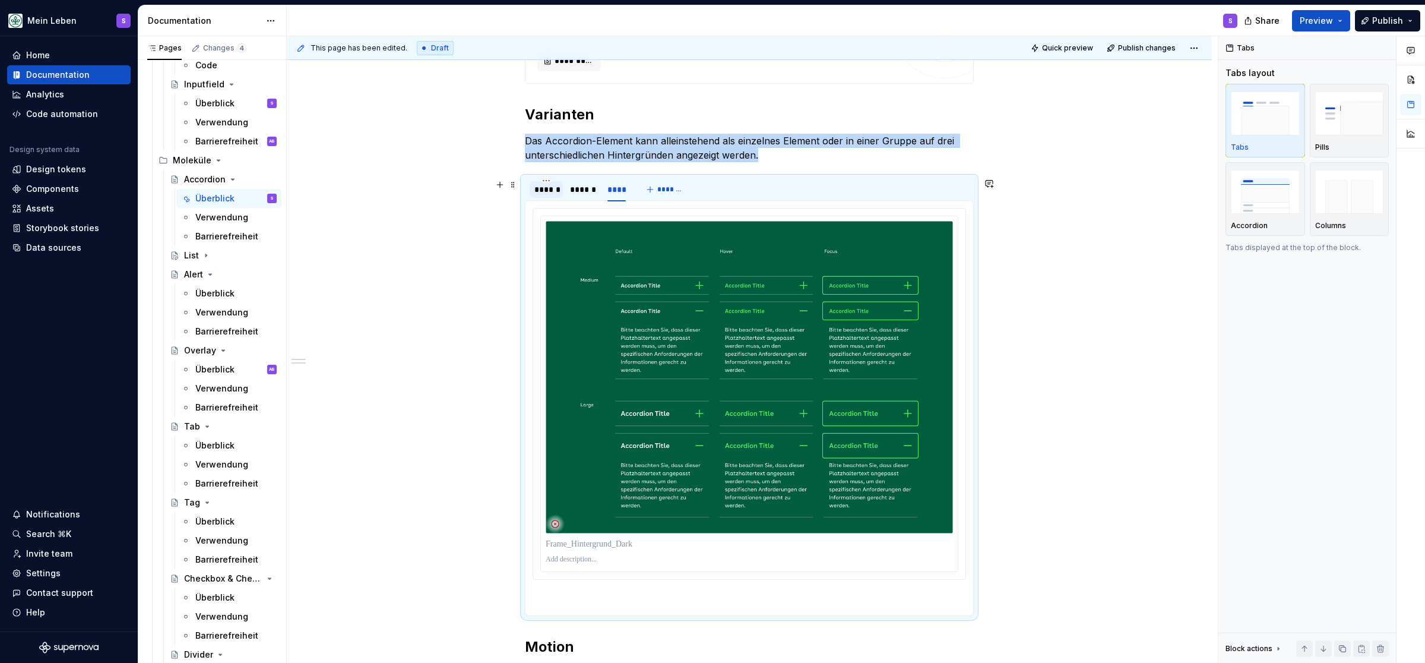
click at [546, 191] on div "******" at bounding box center [546, 189] width 24 height 12
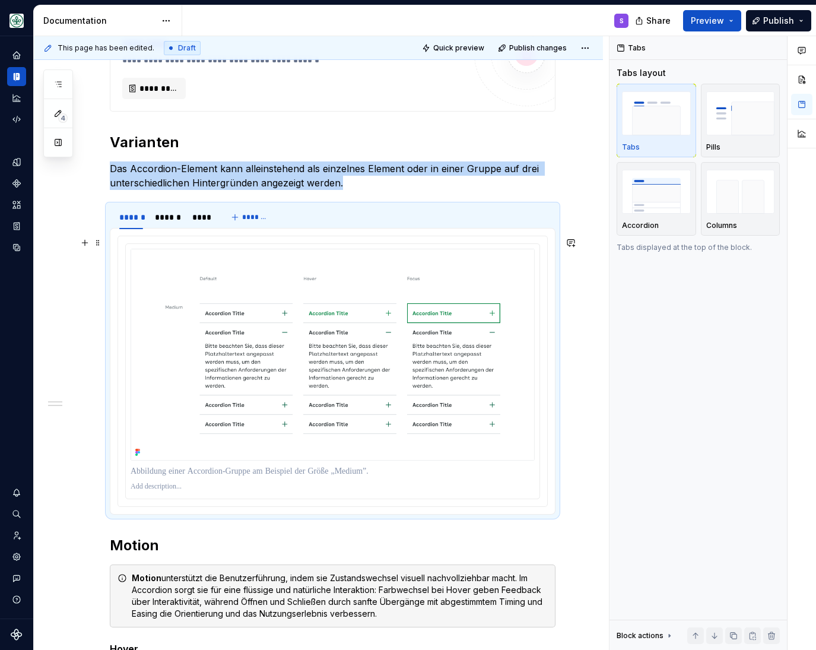
click at [588, 264] on div "**********" at bounding box center [318, 483] width 569 height 1420
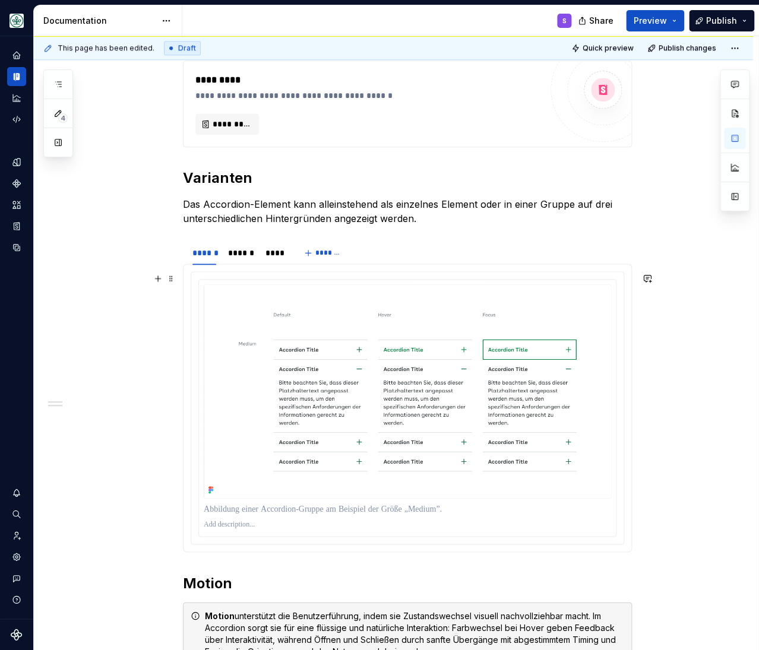
scroll to position [413, 0]
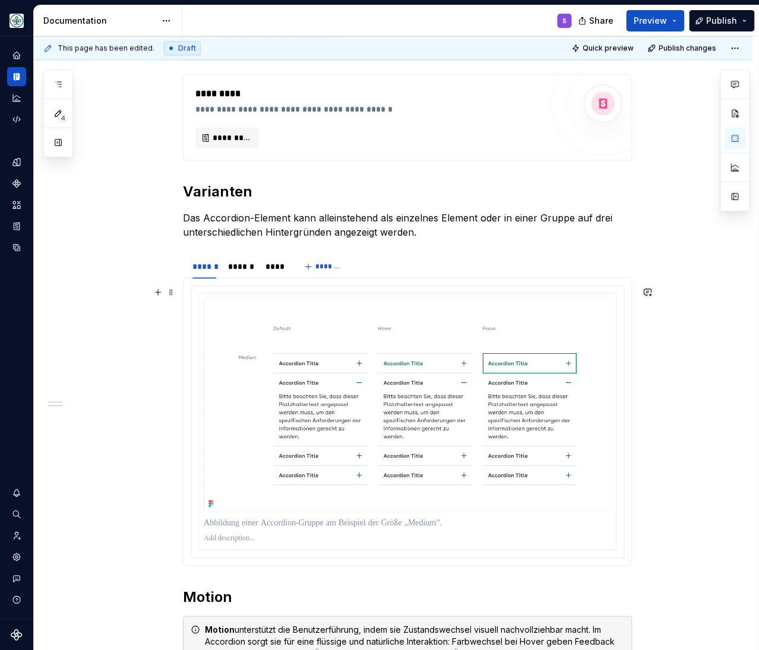
click at [682, 393] on div "**********" at bounding box center [393, 533] width 719 height 1422
click at [238, 267] on div "******" at bounding box center [241, 267] width 26 height 12
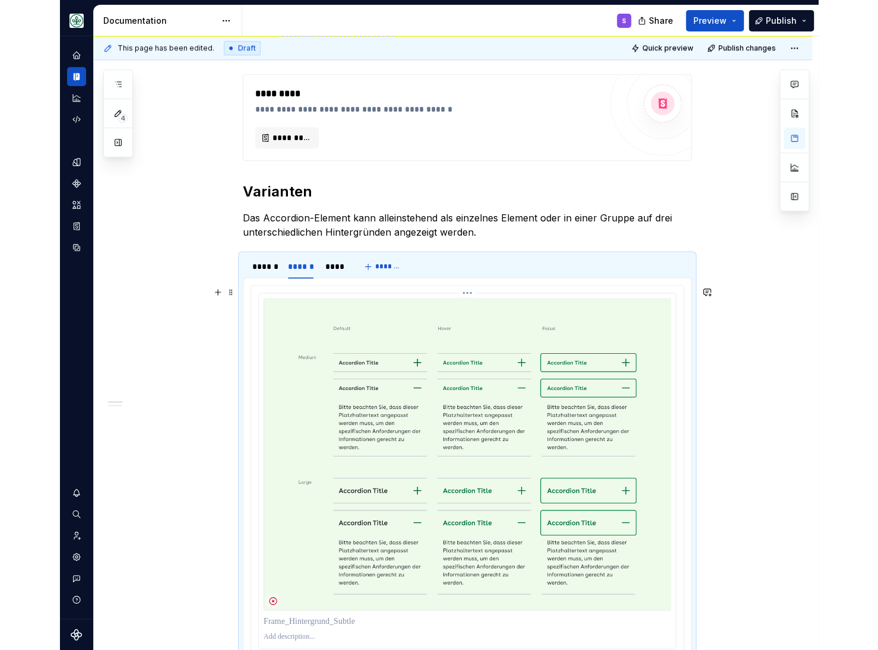
scroll to position [560, 0]
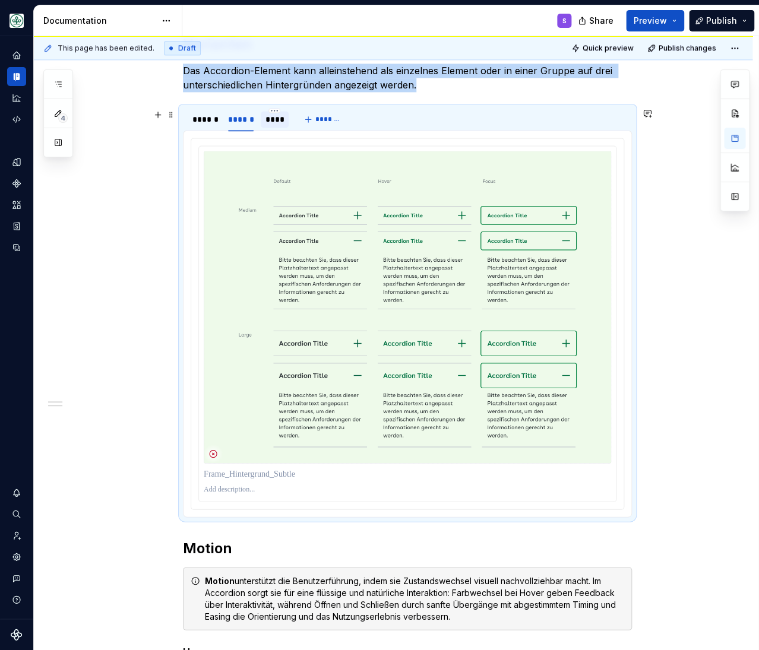
click at [279, 124] on div "****" at bounding box center [274, 119] width 19 height 12
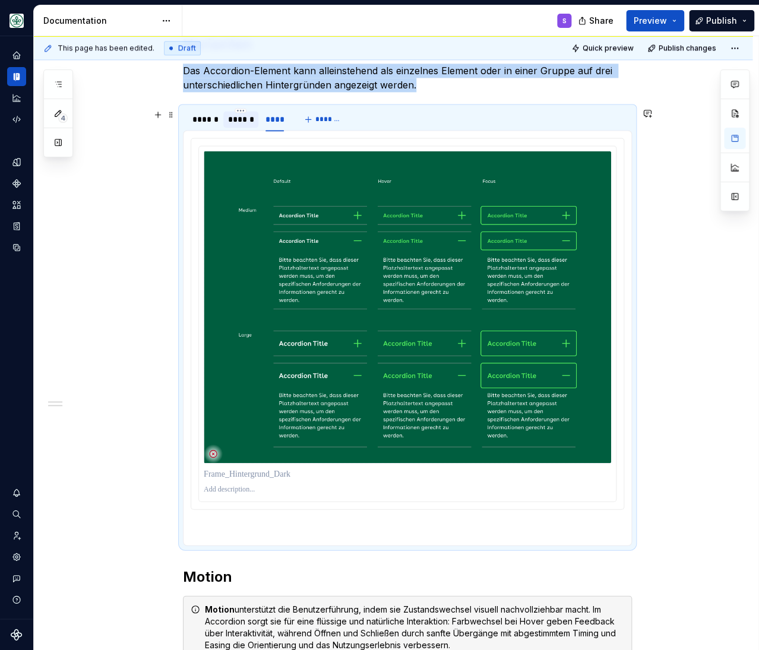
click at [244, 122] on div "******" at bounding box center [241, 119] width 26 height 12
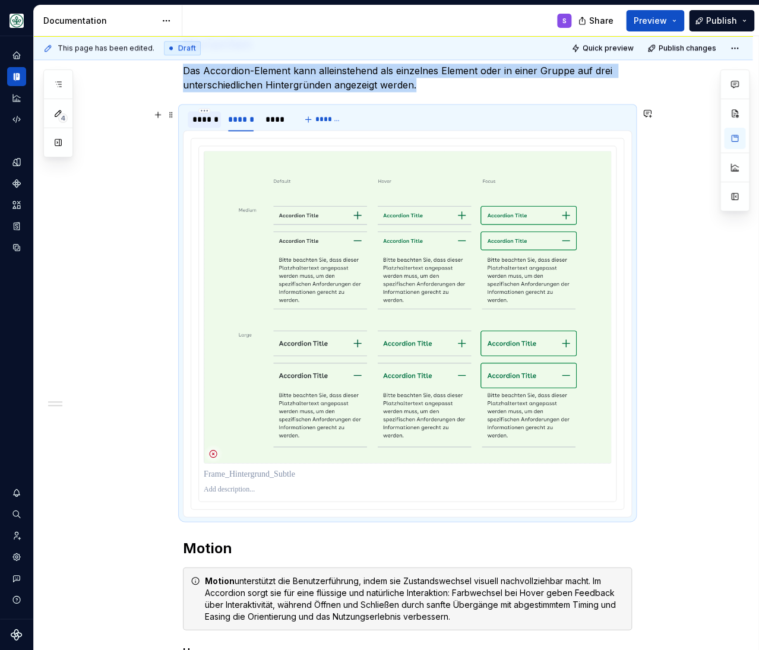
click at [207, 125] on div "******" at bounding box center [204, 119] width 24 height 12
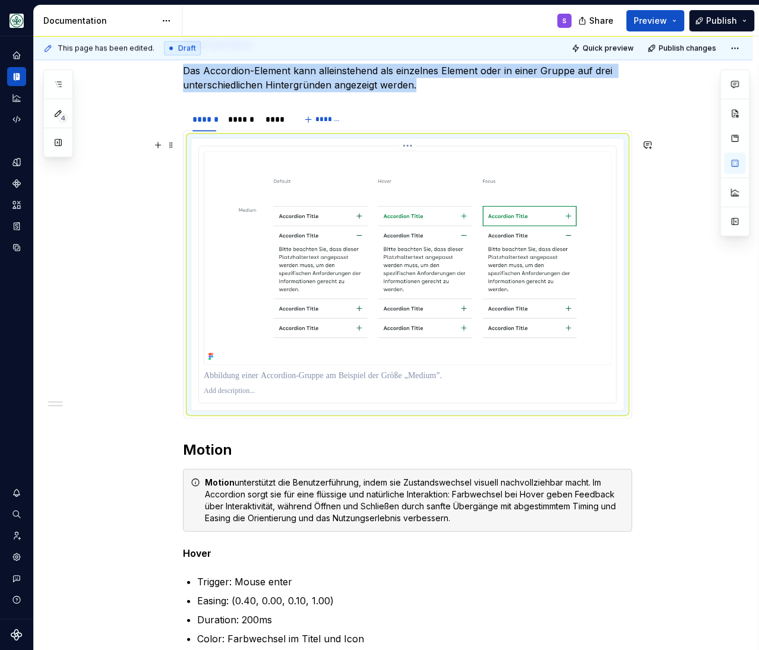
click at [370, 302] on img at bounding box center [407, 258] width 407 height 214
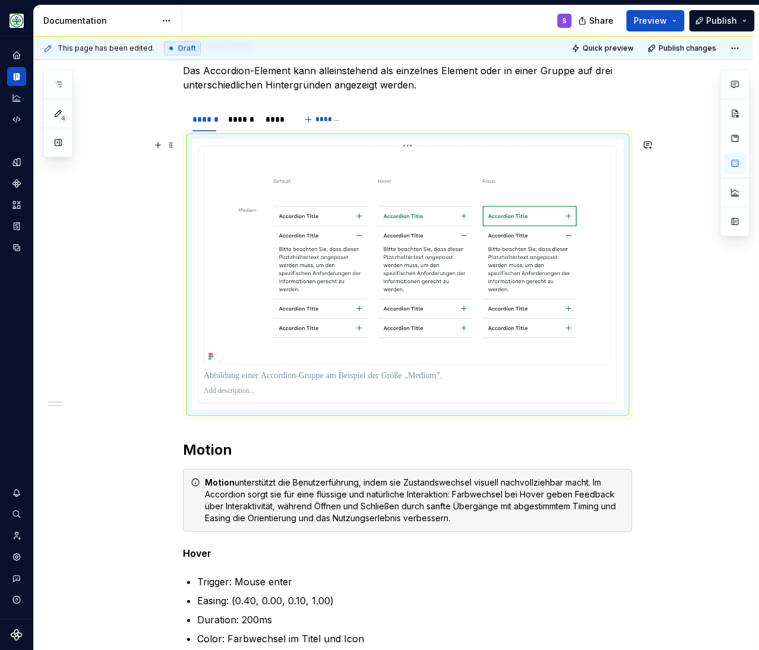
click at [407, 239] on img at bounding box center [407, 258] width 407 height 214
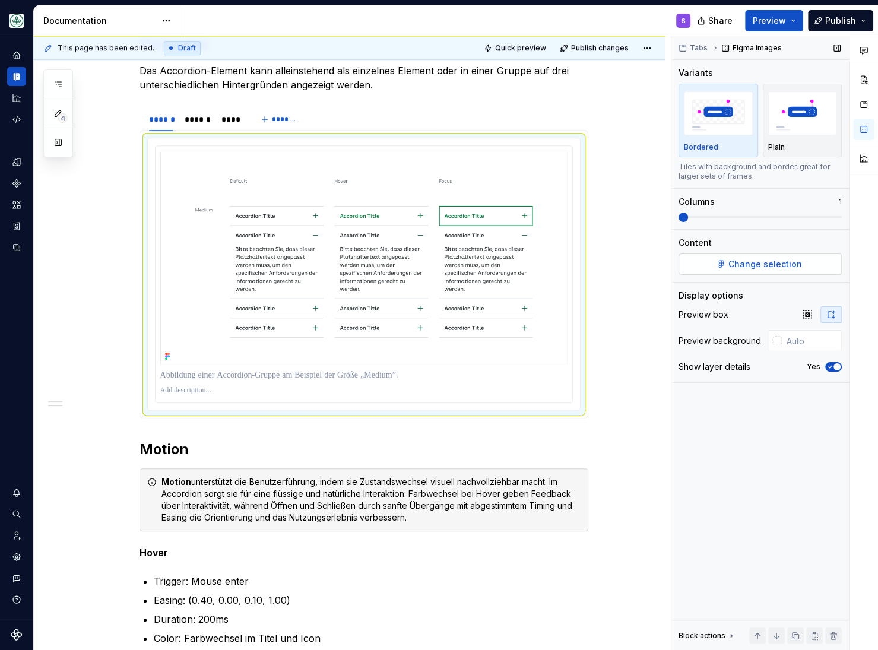
click at [741, 261] on span "Change selection" at bounding box center [766, 264] width 74 height 12
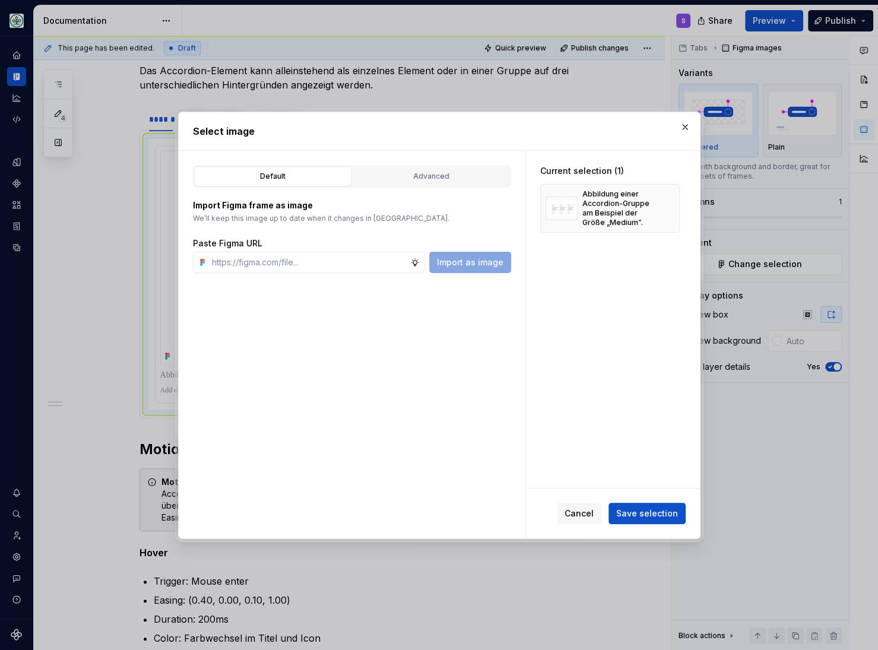
type textarea "*"
click at [374, 261] on input "text" at bounding box center [308, 262] width 203 height 21
type input "[URL][DOMAIN_NAME]"
click at [467, 264] on span "Import as image" at bounding box center [470, 263] width 67 height 12
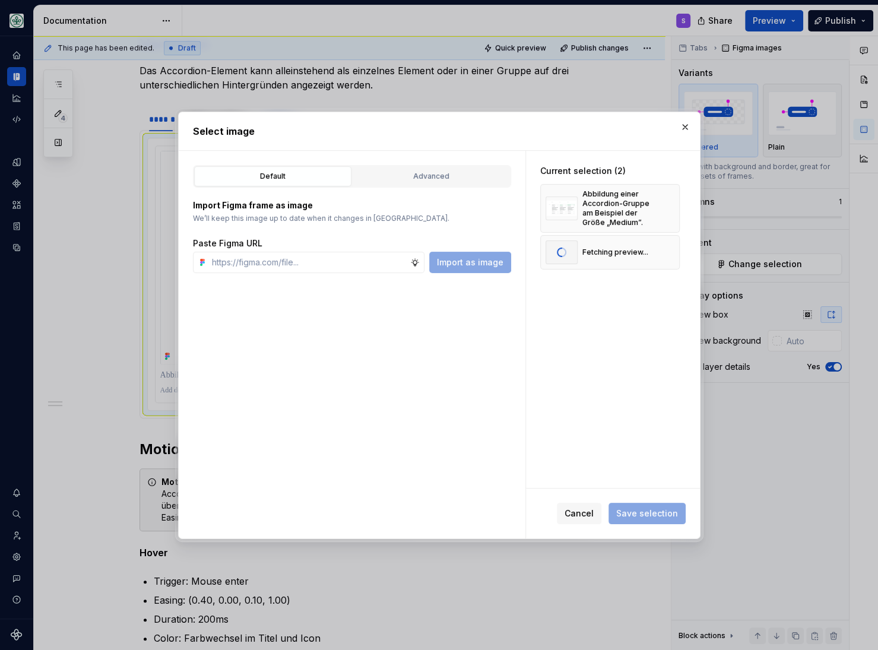
scroll to position [0, 0]
click at [673, 204] on button "button" at bounding box center [666, 208] width 17 height 17
click at [636, 513] on span "Save selection" at bounding box center [647, 514] width 62 height 12
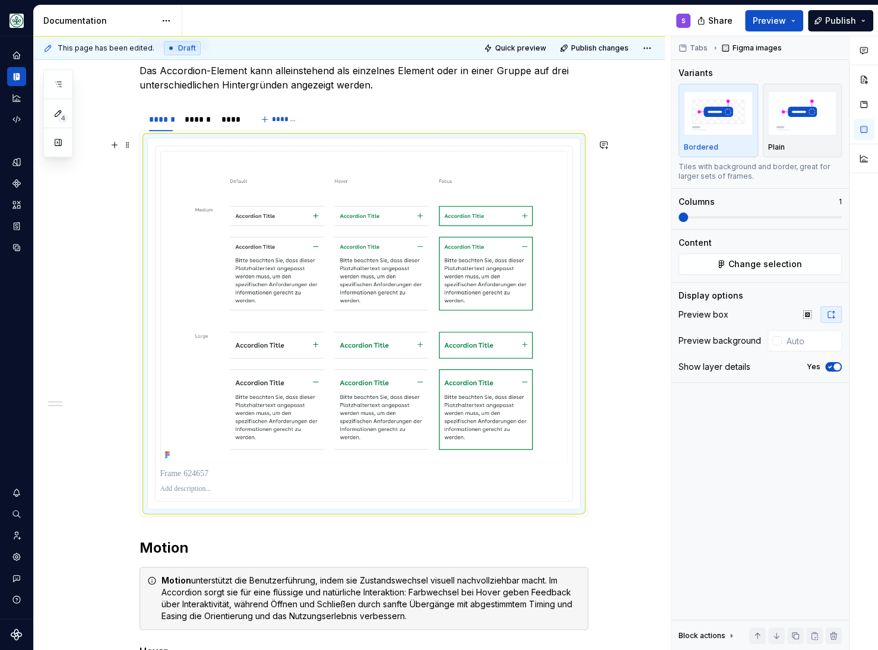
scroll to position [560, 0]
click at [204, 122] on div "******" at bounding box center [198, 119] width 26 height 12
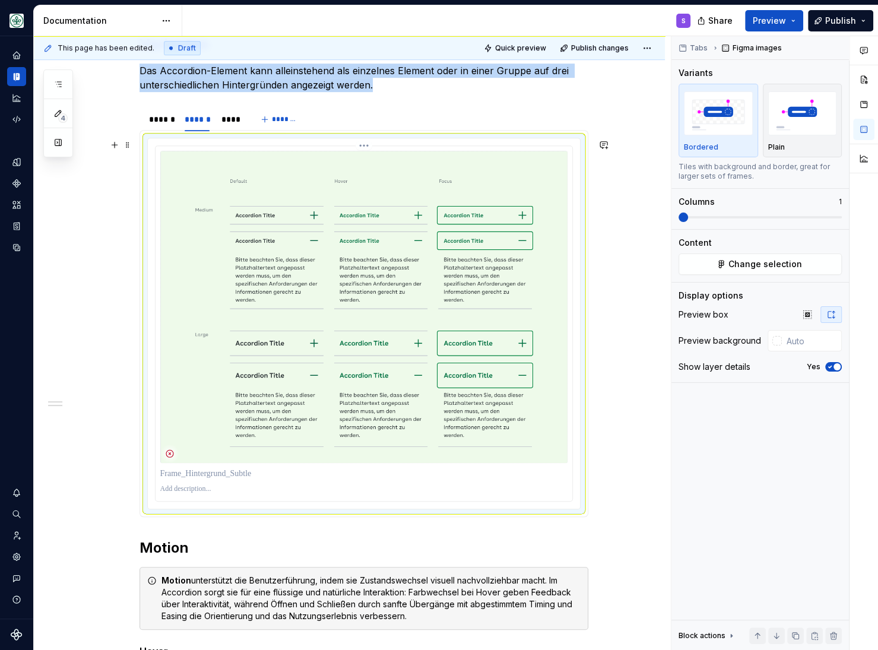
click at [386, 330] on img at bounding box center [363, 307] width 407 height 312
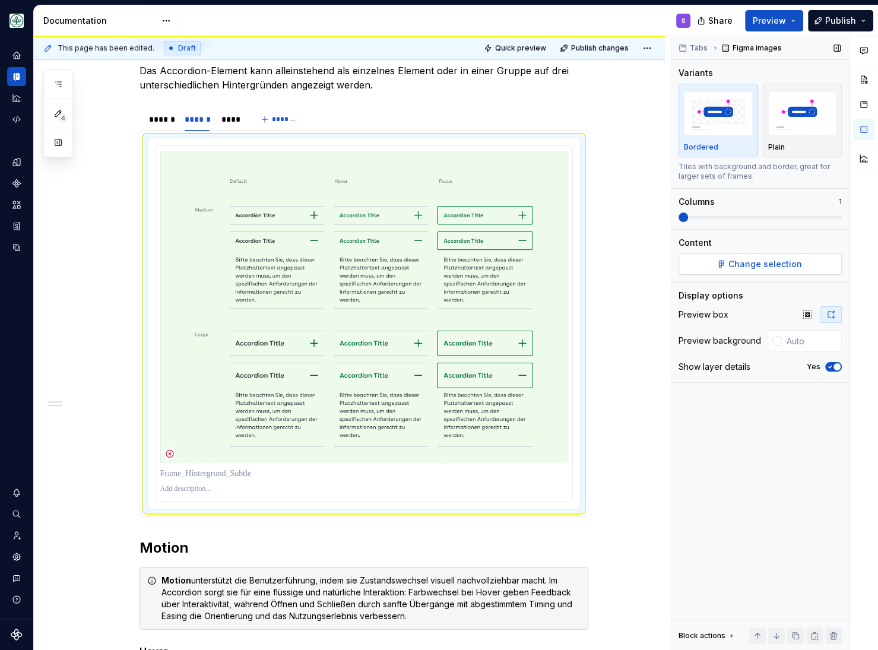
click at [734, 266] on span "Change selection" at bounding box center [766, 264] width 74 height 12
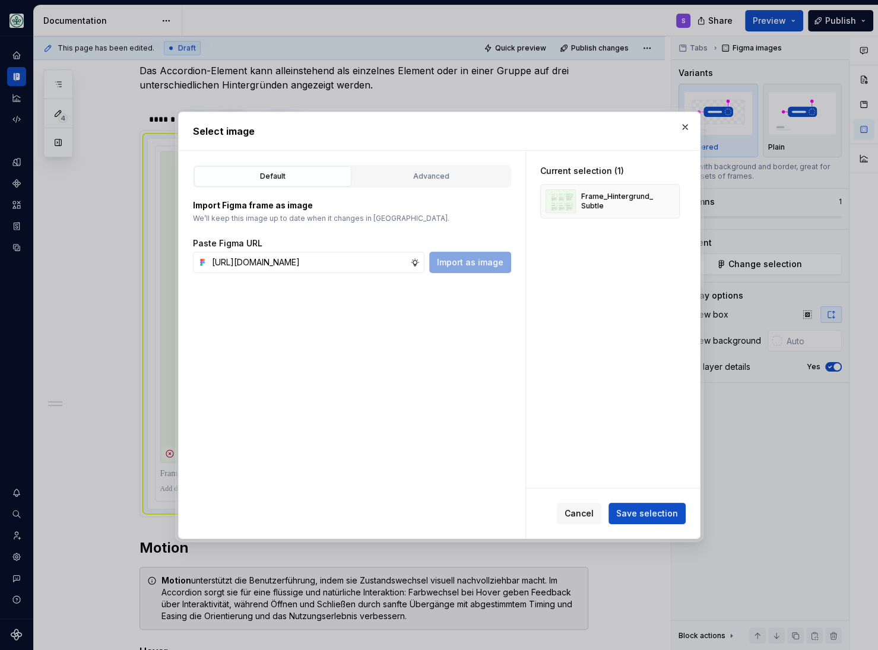
scroll to position [0, 357]
type input "[URL][DOMAIN_NAME]"
click at [669, 201] on button "button" at bounding box center [666, 201] width 17 height 17
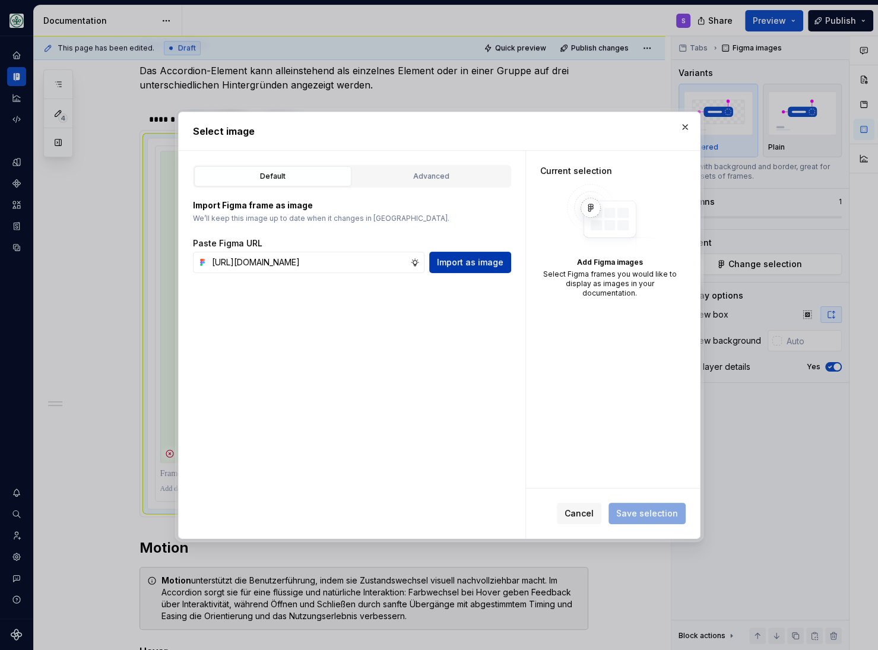
click at [468, 262] on span "Import as image" at bounding box center [470, 263] width 67 height 12
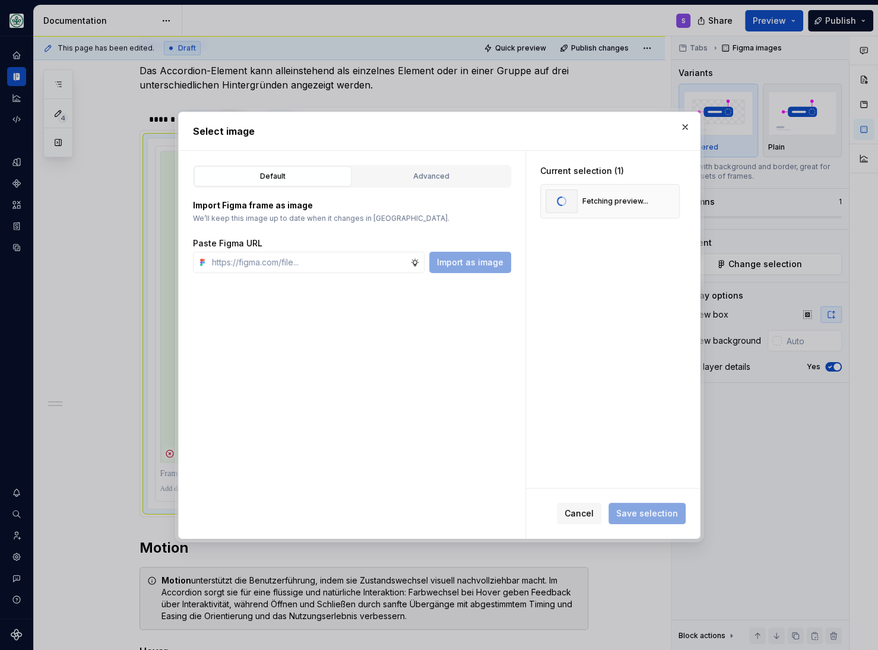
scroll to position [0, 0]
click at [654, 512] on span "Save selection" at bounding box center [647, 514] width 62 height 12
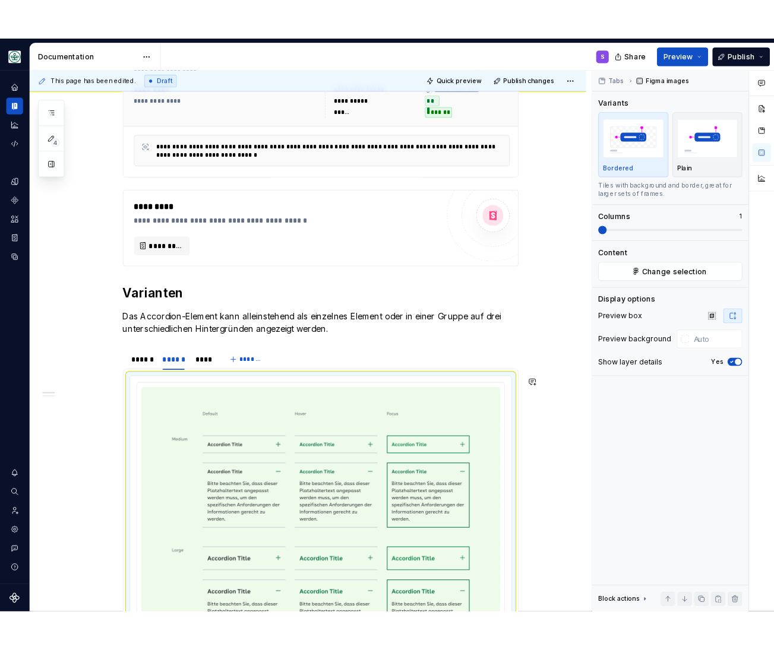
scroll to position [315, 0]
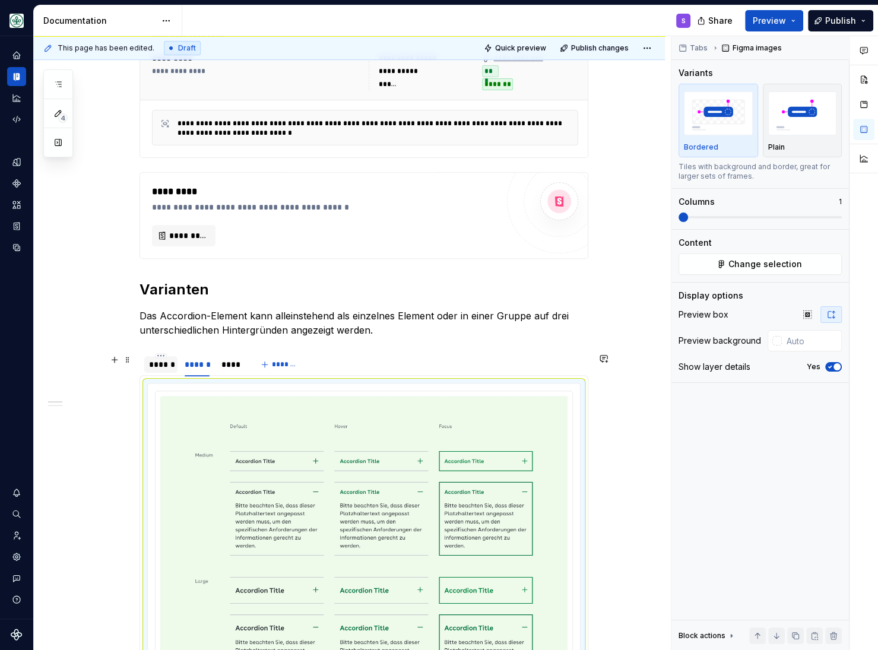
click at [163, 367] on div "******" at bounding box center [161, 365] width 24 height 12
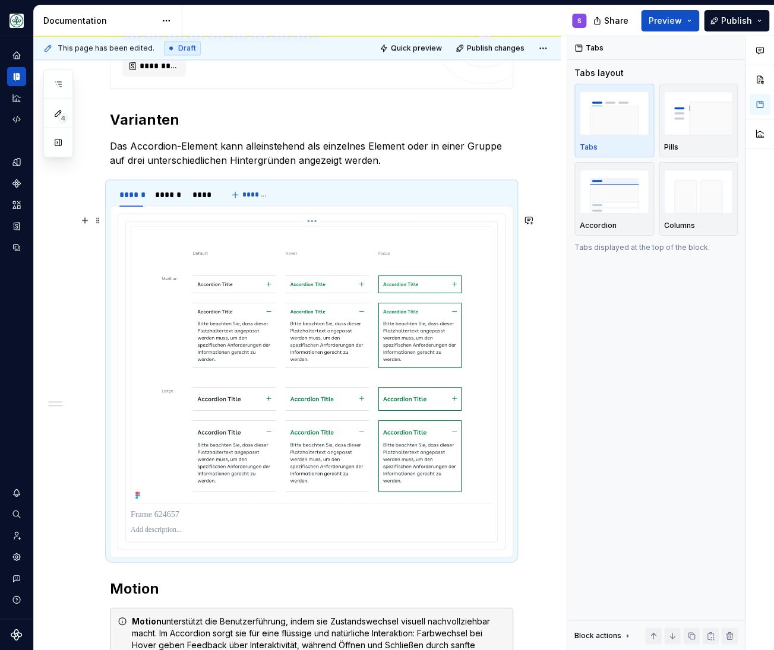
scroll to position [524, 0]
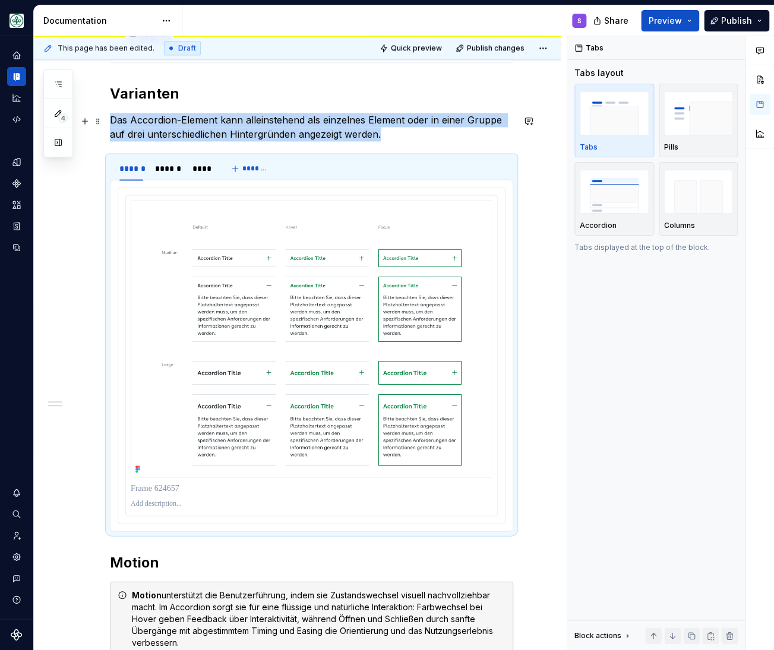
click at [529, 138] on div "**********" at bounding box center [297, 472] width 527 height 1497
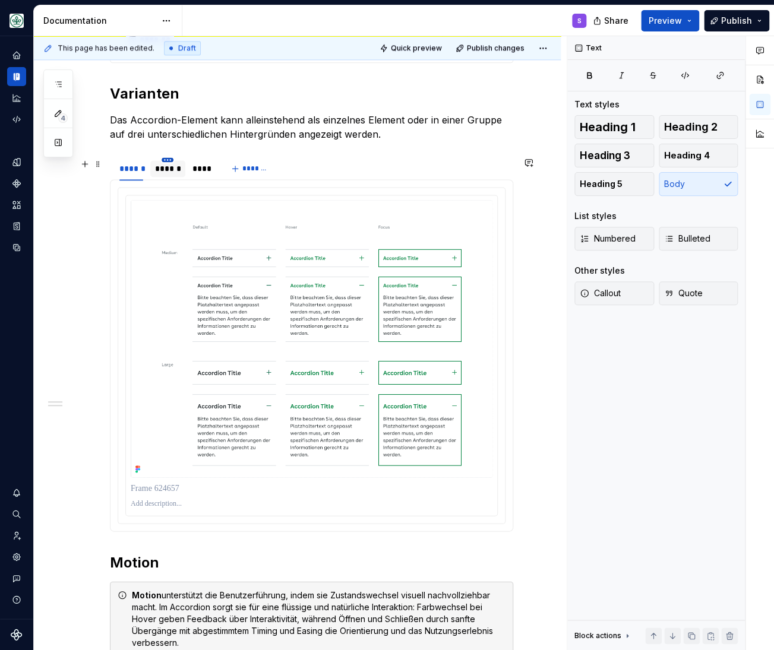
click at [171, 163] on html "Mein Leben S Design system data Documentation S Share Preview Publish 4 Pages A…" at bounding box center [387, 325] width 774 height 650
click at [130, 169] on html "Mein Leben S Design system data Documentation S Share Preview Publish 4 Pages A…" at bounding box center [387, 325] width 774 height 650
click at [162, 167] on div "******" at bounding box center [168, 169] width 26 height 12
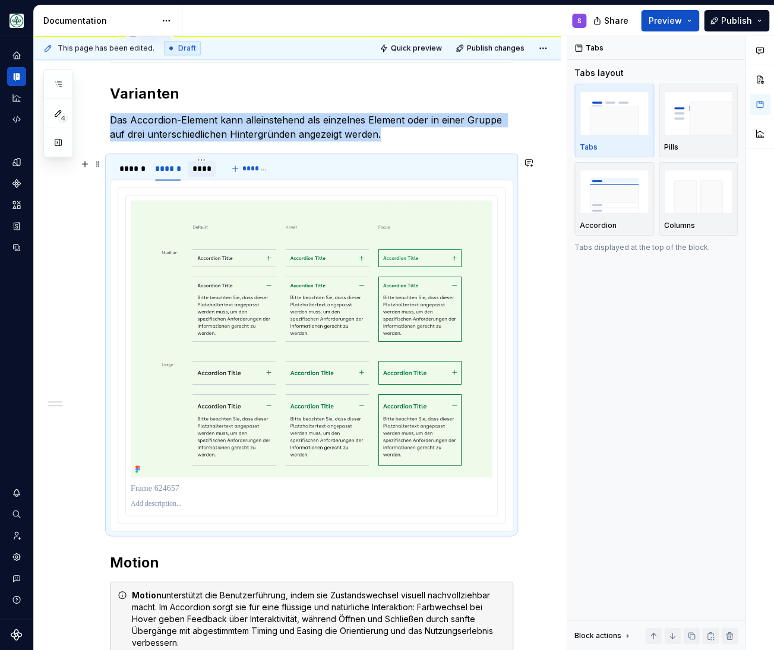
click at [202, 172] on div "****" at bounding box center [201, 169] width 19 height 12
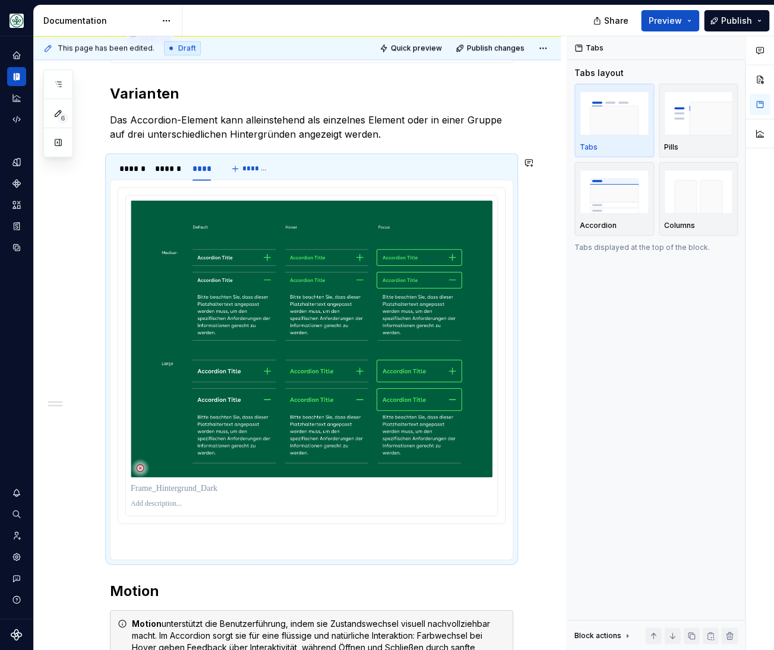
type textarea "*"
